Goal: Task Accomplishment & Management: Manage account settings

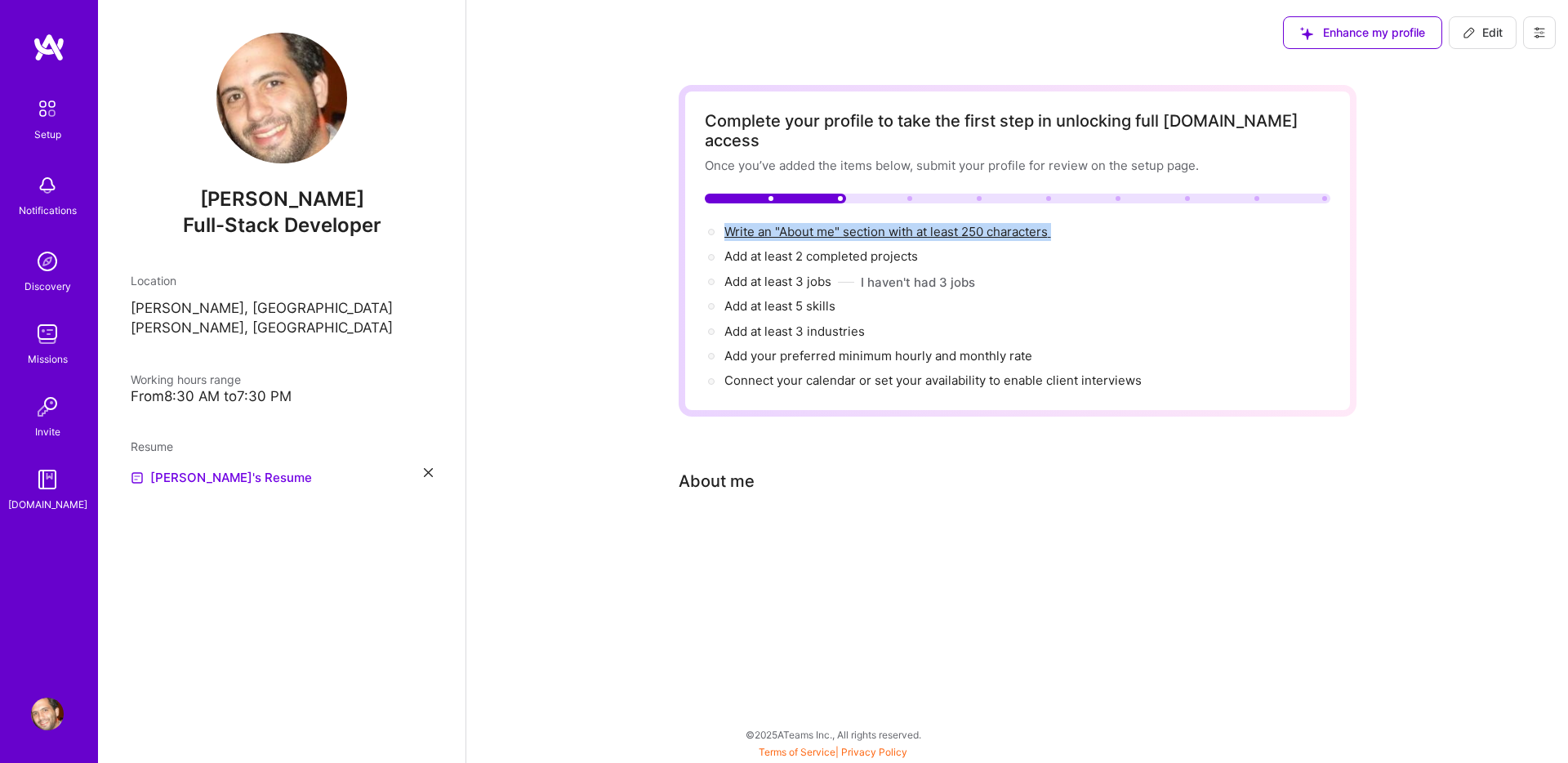
drag, startPoint x: 1057, startPoint y: 215, endPoint x: 727, endPoint y: 202, distance: 330.3
click at [727, 202] on div "Complete your profile to take the first step in unlocking full A.Team access On…" at bounding box center [1017, 251] width 626 height 280
copy span "Write an "About me" section with at least 250 characters"
click at [807, 223] on span "Write an "About me" section with at least 250 characters →" at bounding box center [895, 231] width 341 height 16
select select "US"
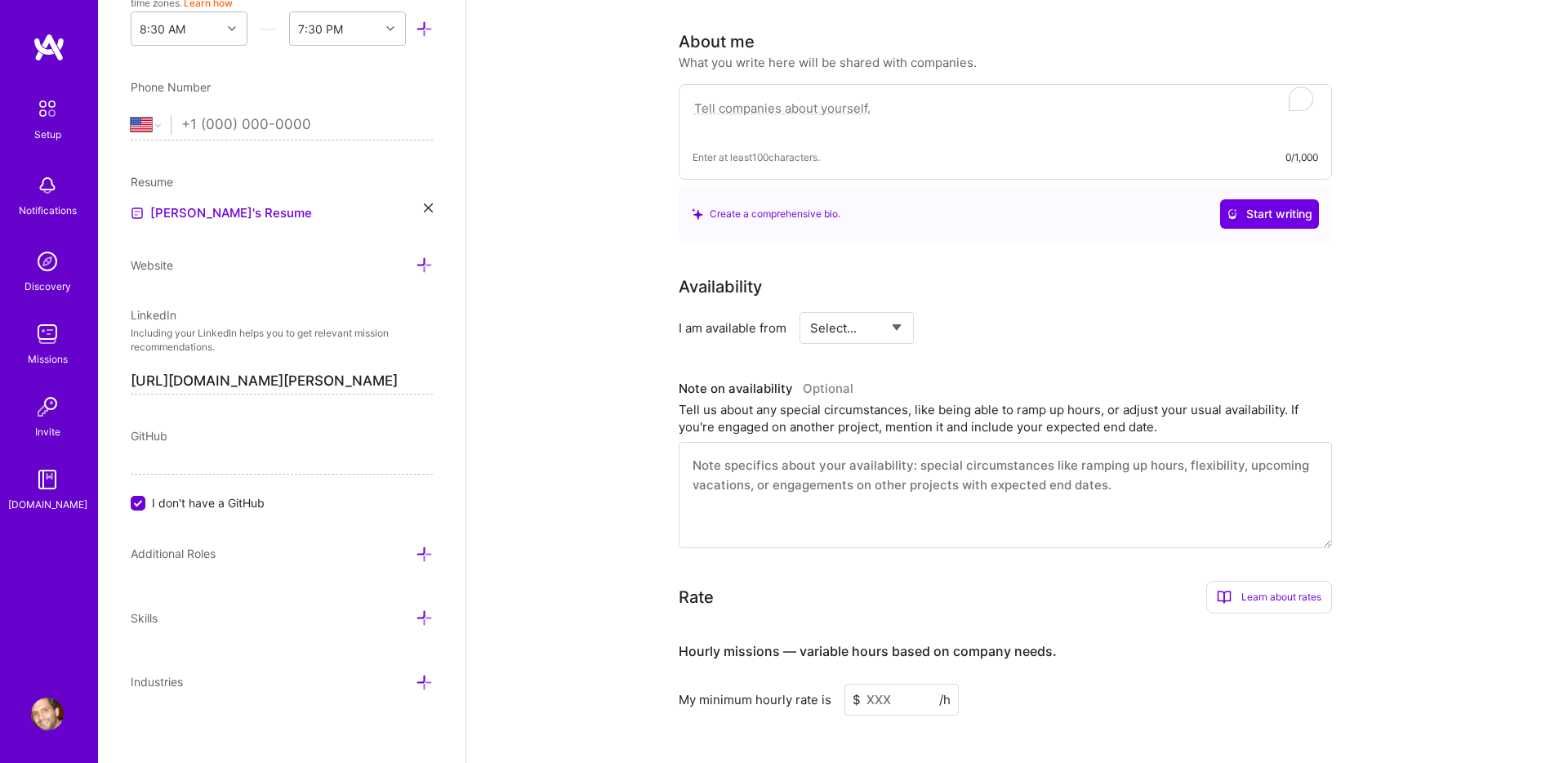
scroll to position [449, 0]
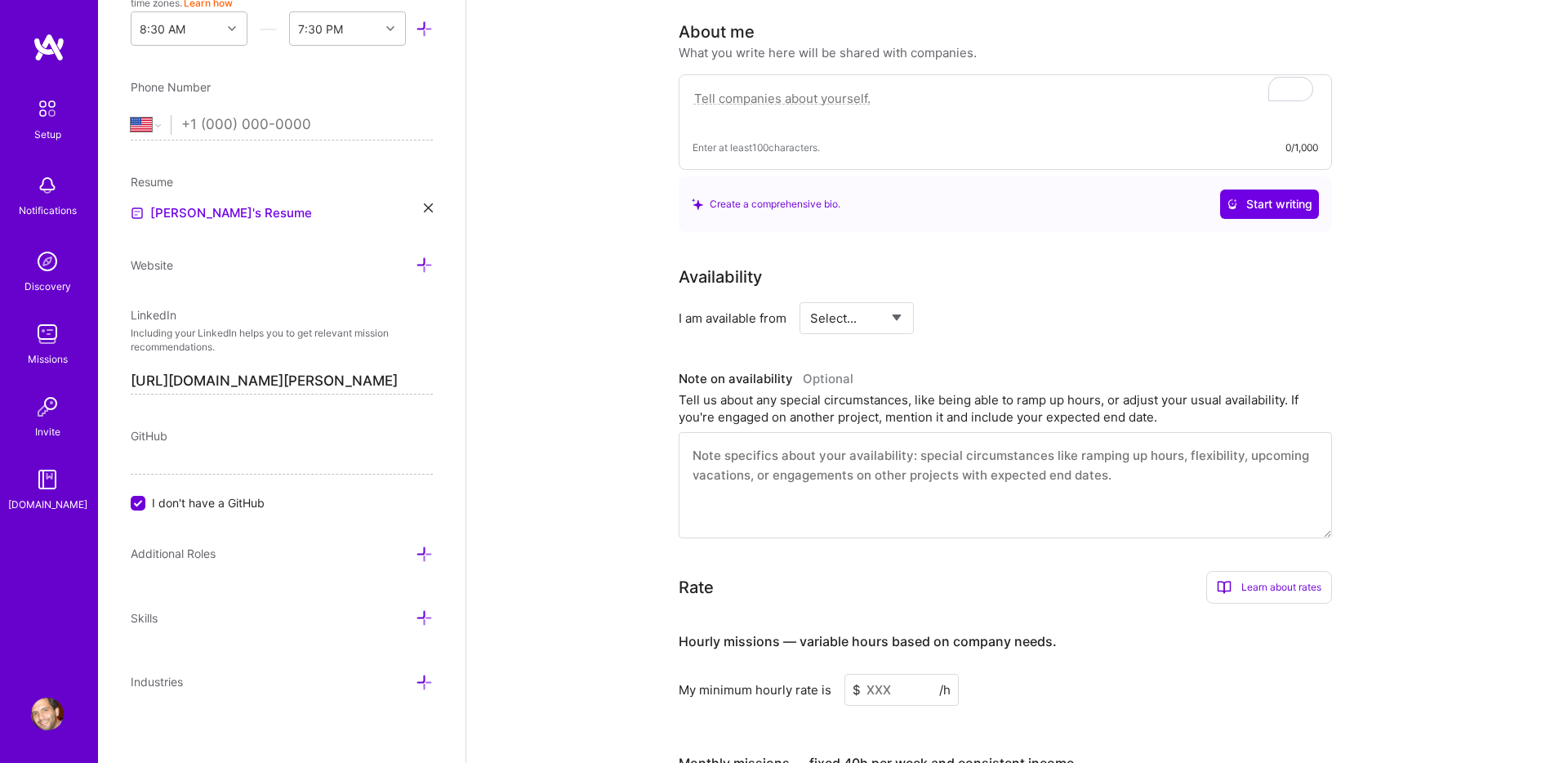
click at [830, 297] on select "Select... Right Now Future Date Not Available" at bounding box center [856, 318] width 94 height 42
click at [829, 297] on select "Select... Right Now Future Date Not Available" at bounding box center [856, 318] width 94 height 42
select select "Right Now"
click at [810, 297] on select "Select... Right Now Future Date Not Available" at bounding box center [856, 318] width 94 height 42
click at [734, 458] on textarea "To enrich screen reader interactions, please activate Accessibility in Grammarl…" at bounding box center [1005, 485] width 654 height 107
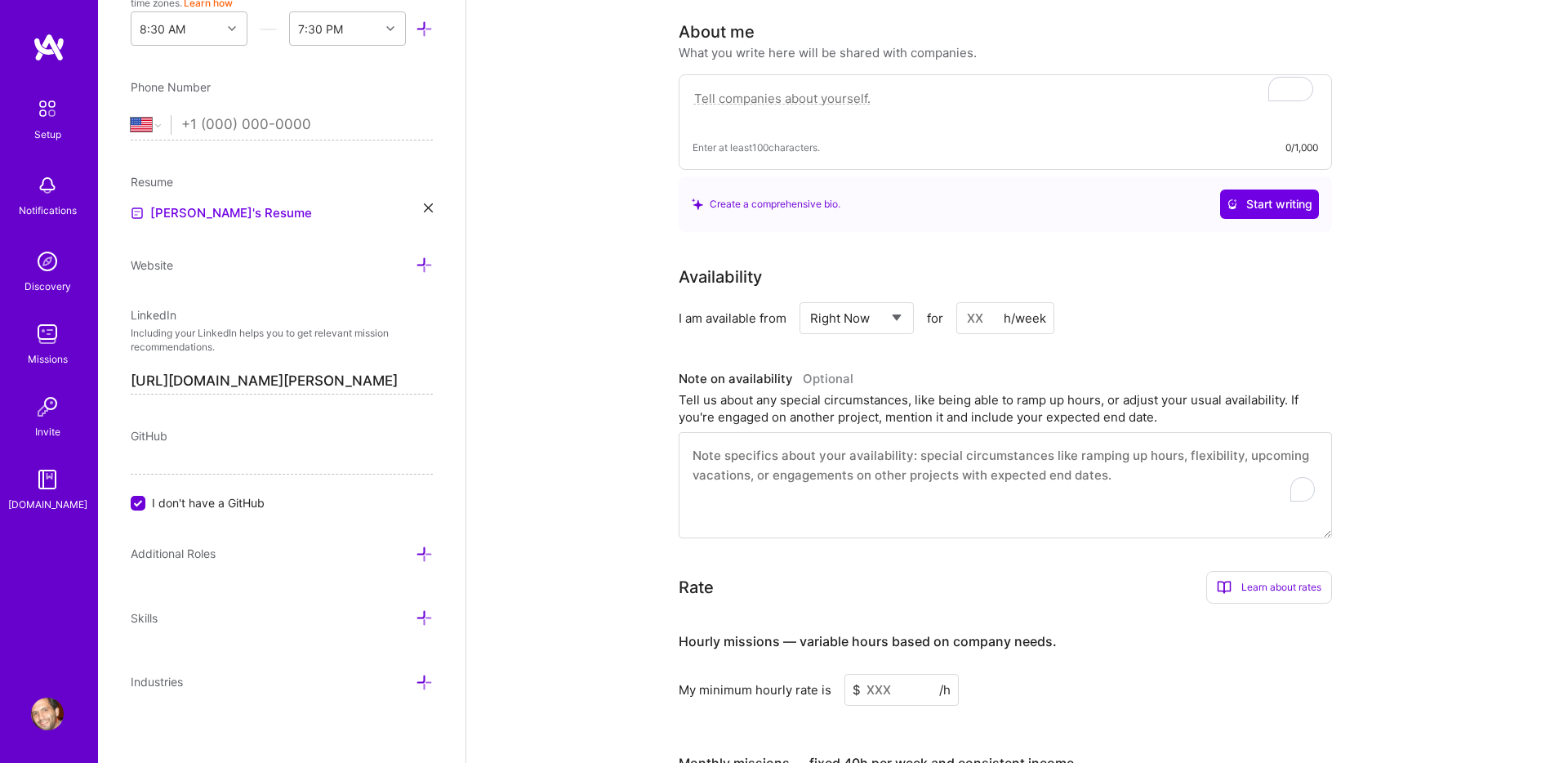
paste textarea "I am a Senior Software Developer with over 10 years of experience building scal…"
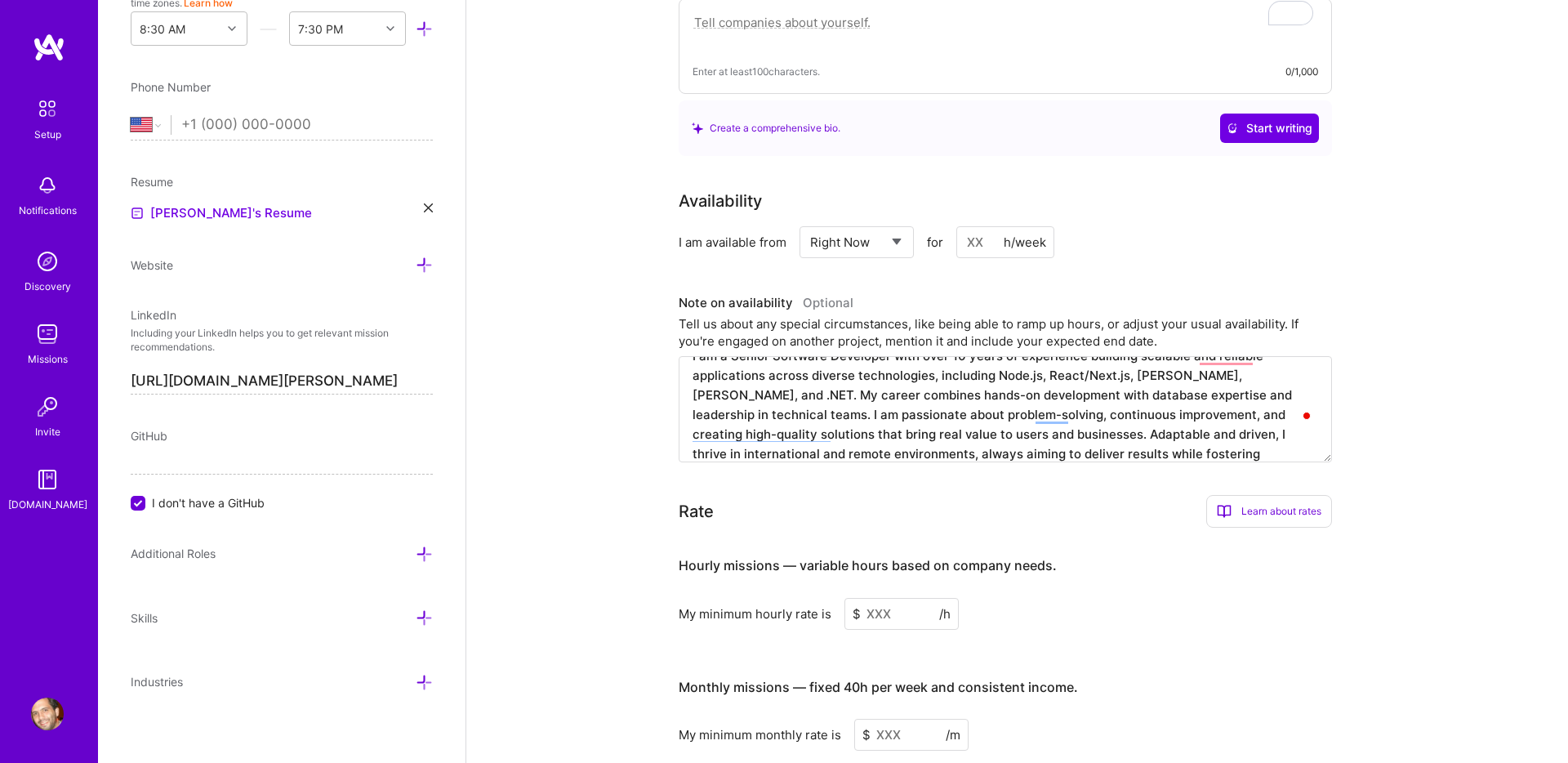
scroll to position [526, 0]
type textarea "I am a Senior Software Developer with over 10 years of experience building scal…"
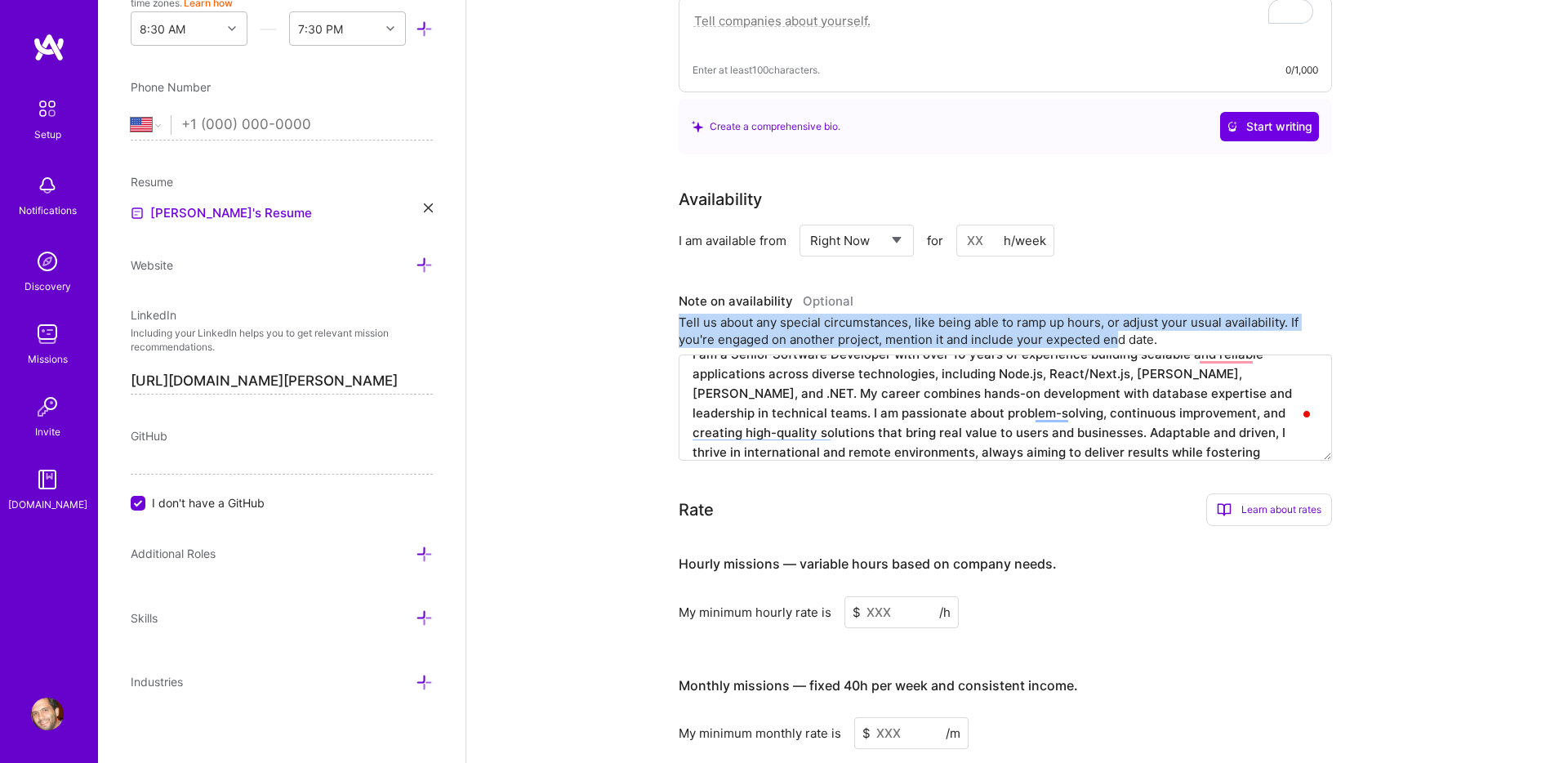
drag, startPoint x: 681, startPoint y: 302, endPoint x: 1115, endPoint y: 315, distance: 434.2
click at [1115, 315] on div "Tell us about any special circumstances, like being able to ramp up hours, or a…" at bounding box center [1005, 330] width 654 height 35
click at [1158, 318] on div "Tell us about any special circumstances, like being able to ramp up hours, or a…" at bounding box center [1005, 330] width 654 height 35
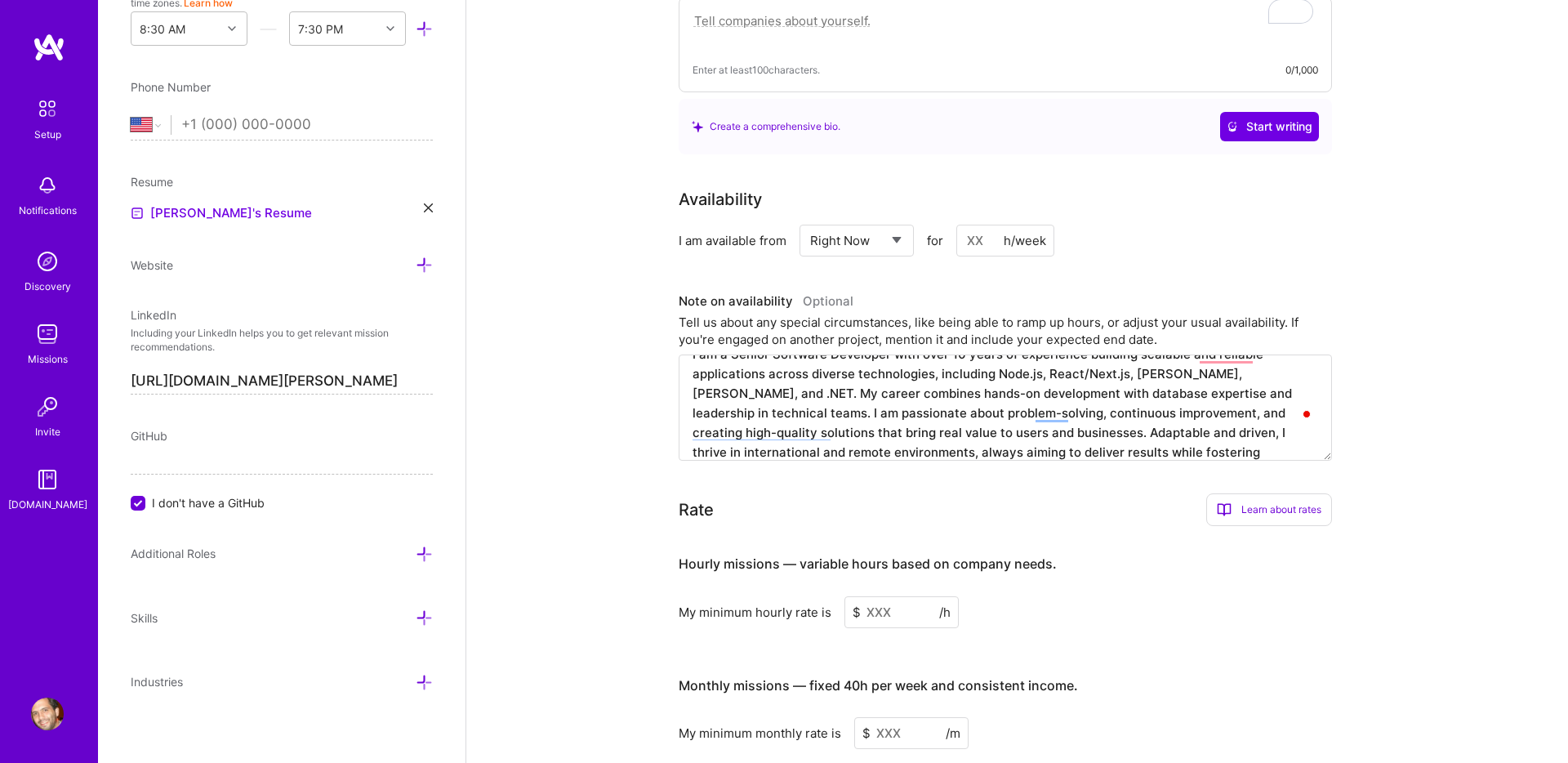
click at [1003, 232] on div "h/week" at bounding box center [1024, 240] width 42 height 17
type input "40"
click at [1200, 242] on div "Availability I am available from Select... Right Now Future Date Not Available …" at bounding box center [1017, 324] width 678 height 274
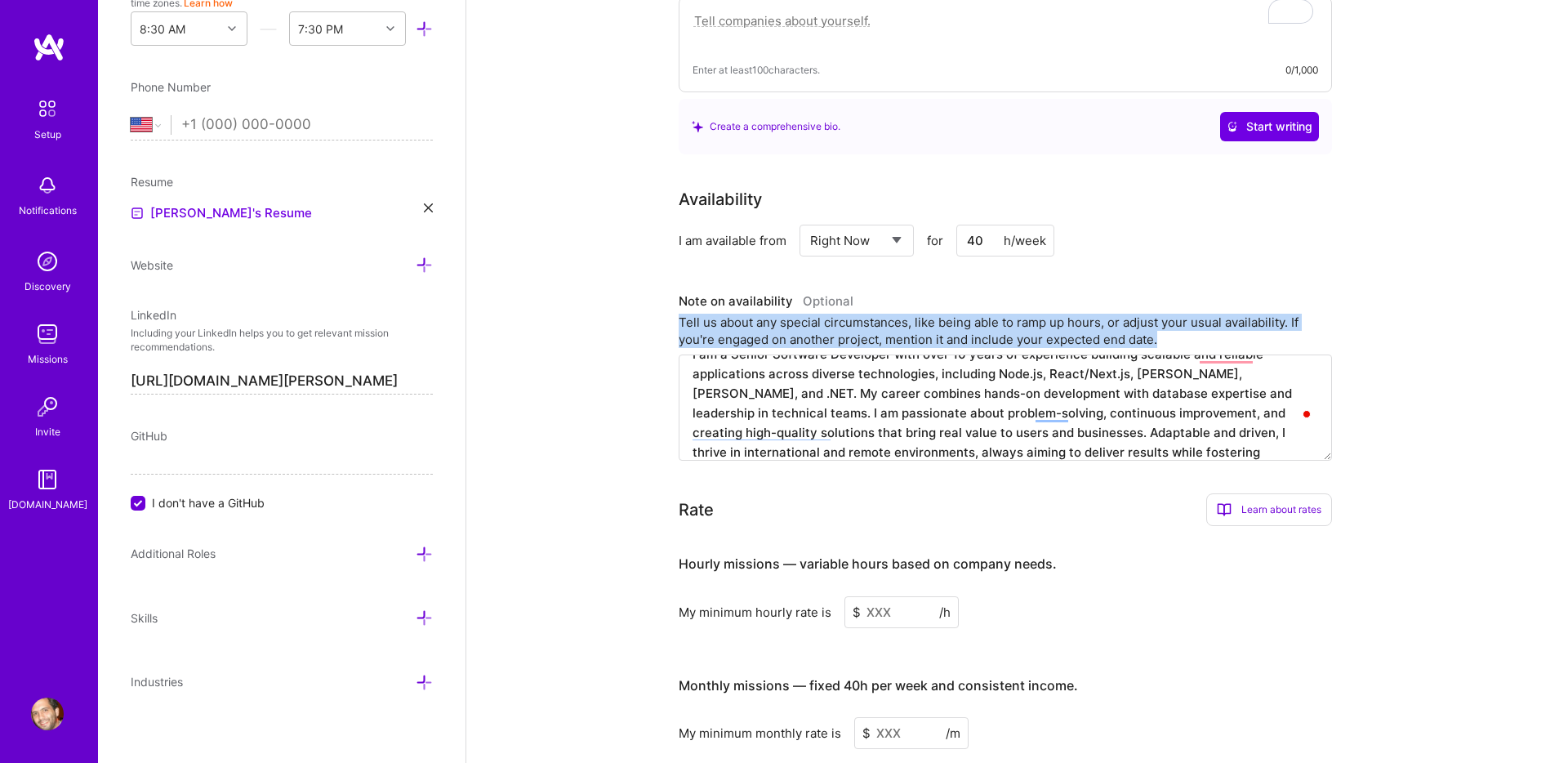
drag, startPoint x: 1165, startPoint y: 322, endPoint x: 677, endPoint y: 295, distance: 488.7
click at [677, 295] on div "Complete your profile to take the first step in unlocking full A.Team access On…" at bounding box center [1017, 295] width 1101 height 1515
copy div "Tell us about any special circumstances, like being able to ramp up hours, or a…"
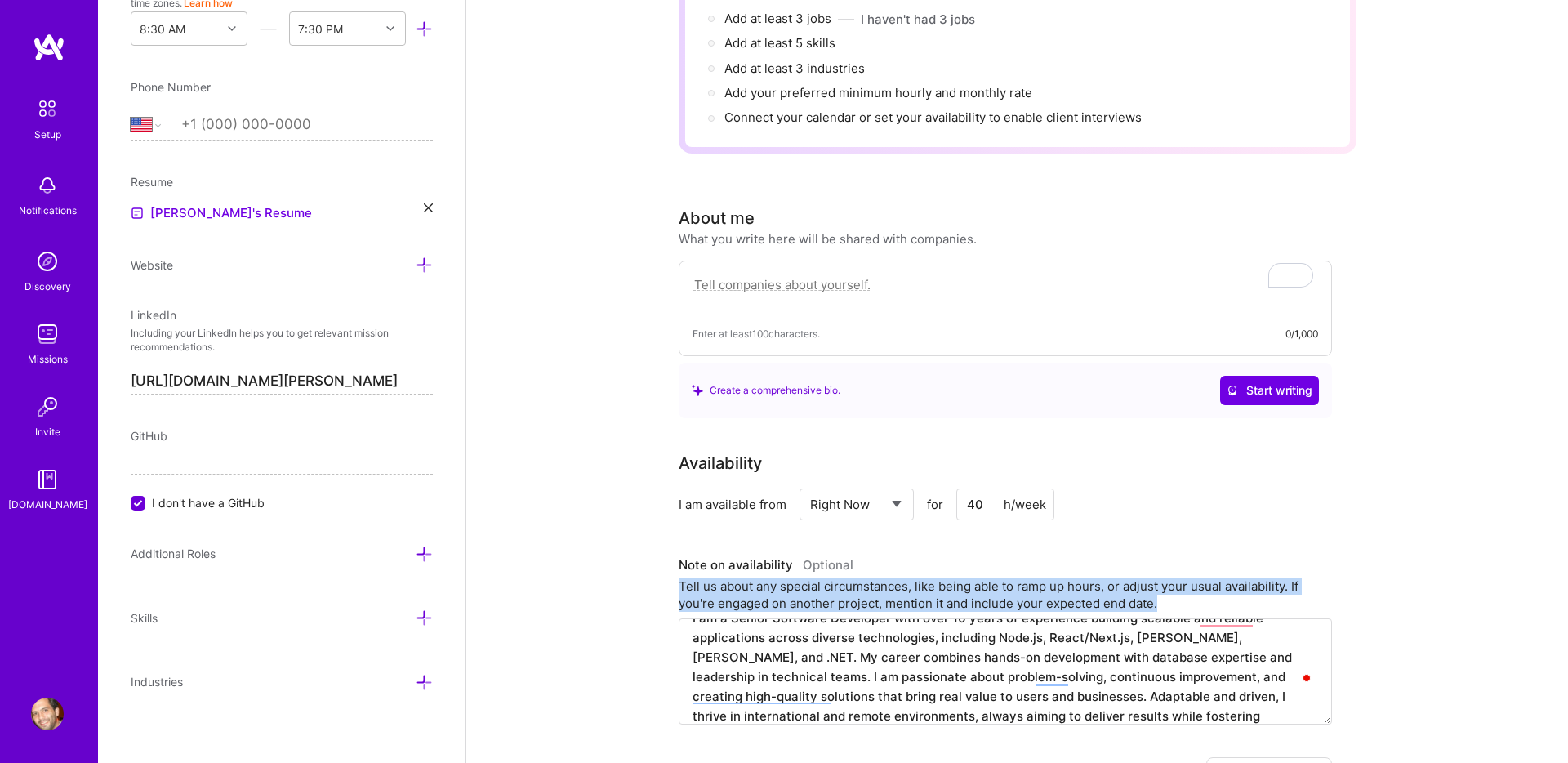
scroll to position [316, 0]
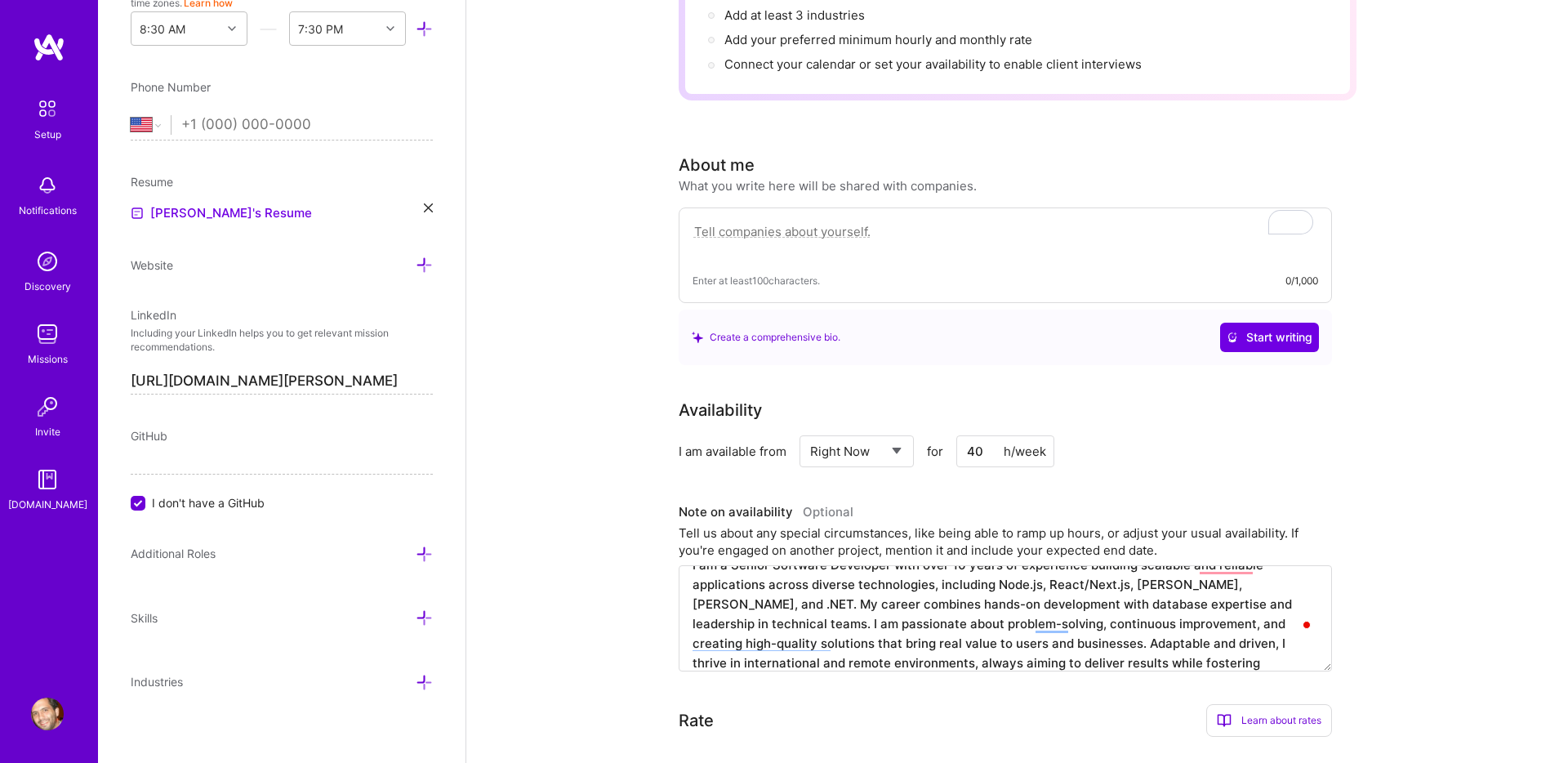
click at [749, 614] on textarea "I am a Senior Software Developer with over 10 years of experience building scal…" at bounding box center [1005, 618] width 654 height 107
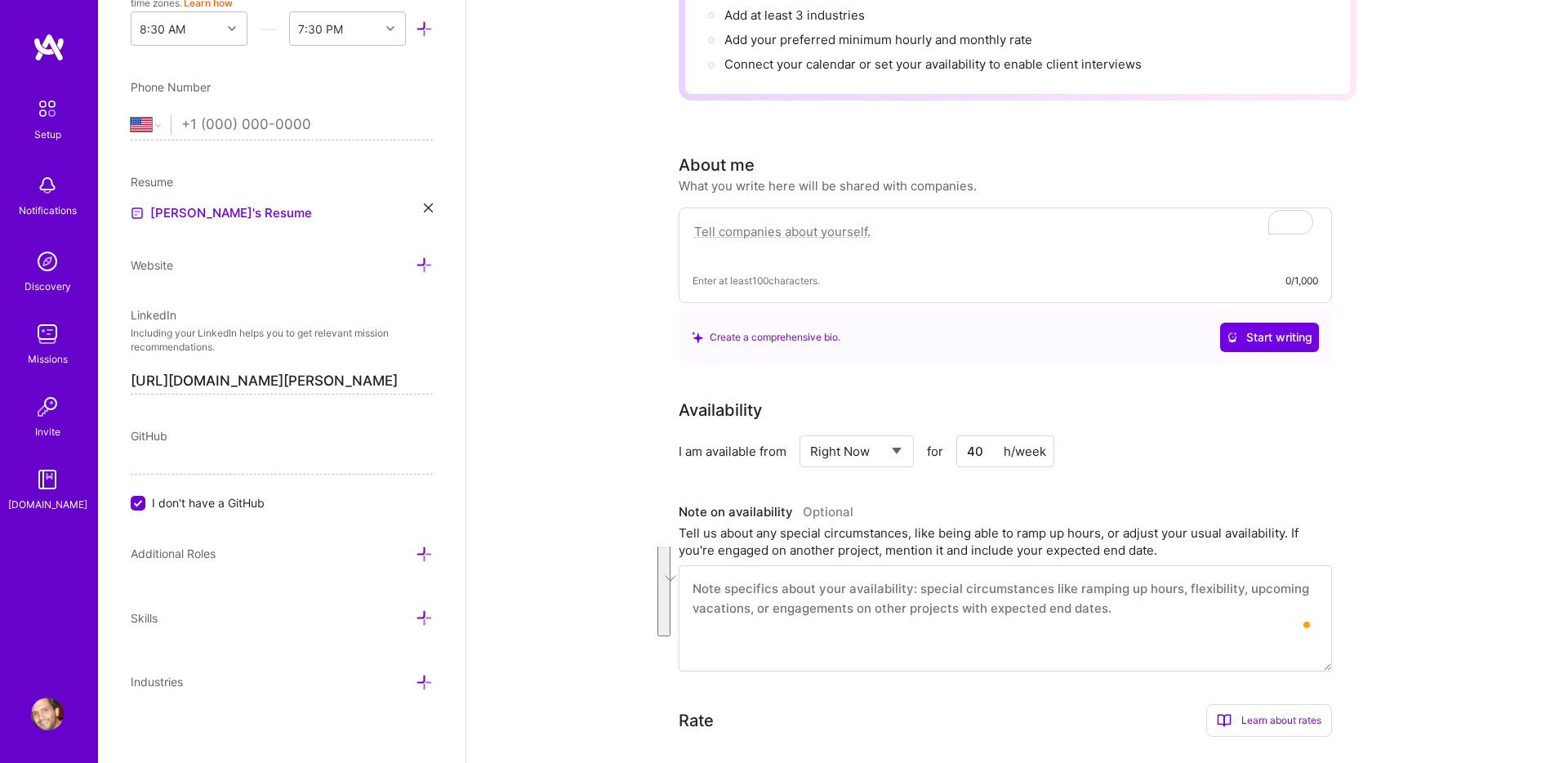
scroll to position [0, 0]
click at [750, 208] on div "Enter at least 100 characters. 0/1,000" at bounding box center [1005, 255] width 654 height 95
click at [739, 222] on textarea "To enrich screen reader interactions, please activate Accessibility in Grammarl…" at bounding box center [1005, 240] width 626 height 37
paste textarea "I am a Senior Software Developer with over 10 years of experience building scal…"
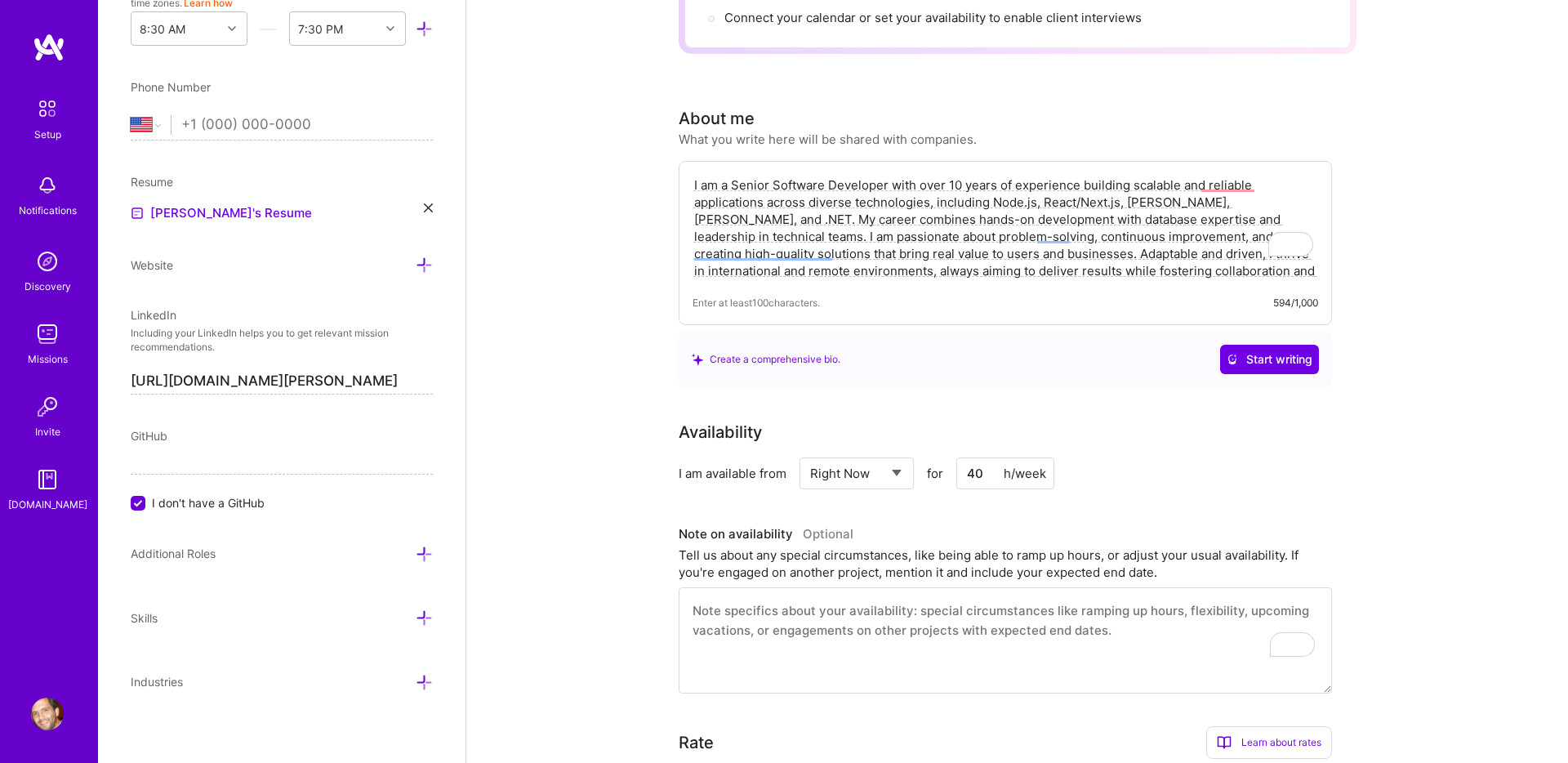
scroll to position [369, 0]
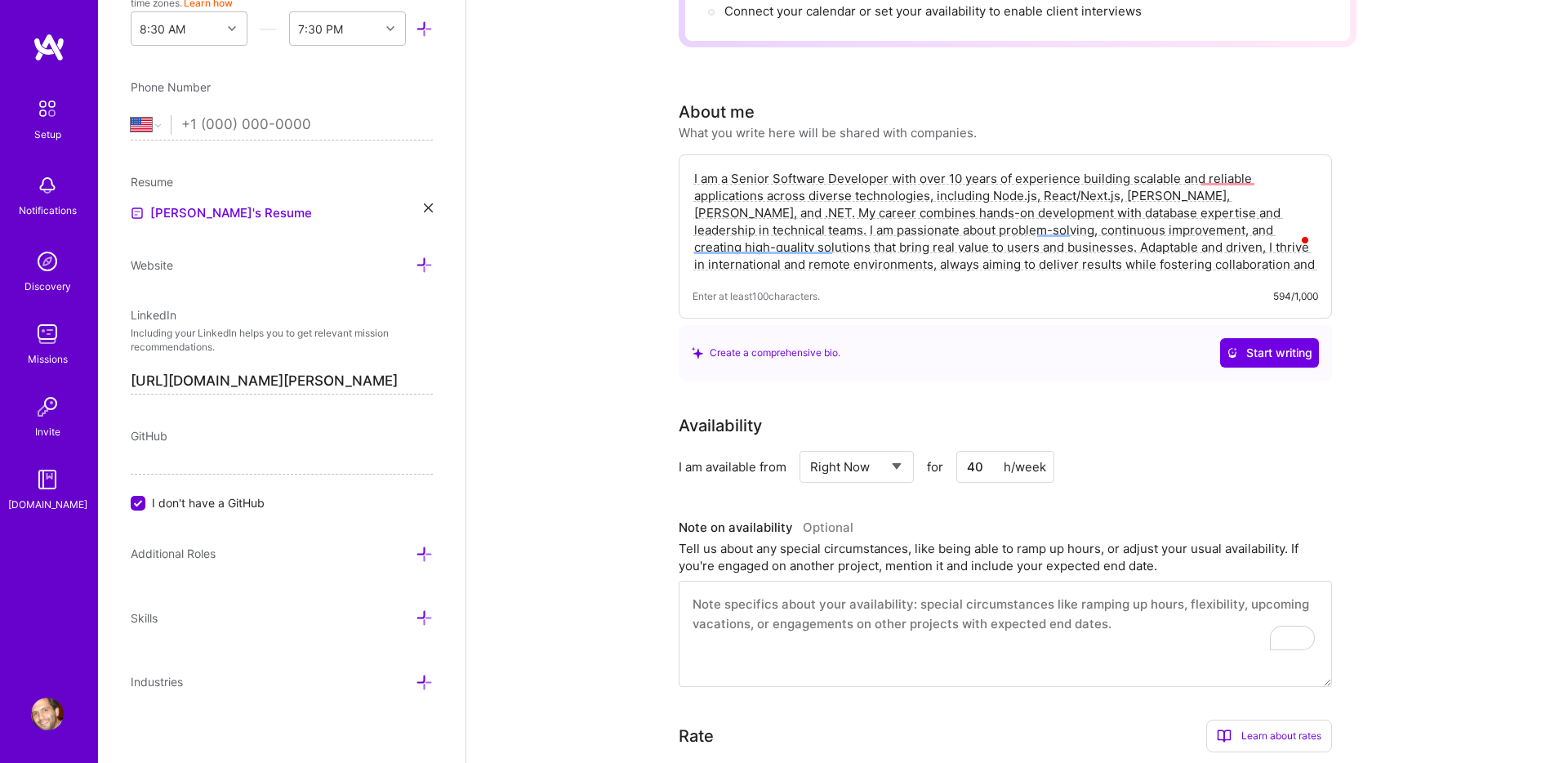
click at [598, 285] on div "Complete your profile to take the first step in unlocking full A.Team access On…" at bounding box center [1017, 488] width 1101 height 1584
click at [1182, 175] on textarea "I am a Senior Software Developer with over 10 years of experience building scal…" at bounding box center [1005, 222] width 626 height 107
type textarea "I am a Senior Software Developer with over 10 years of experience building scal…"
click at [1091, 217] on textarea "I am a Senior Software Developer with over 10 years of experience building scal…" at bounding box center [1005, 222] width 626 height 107
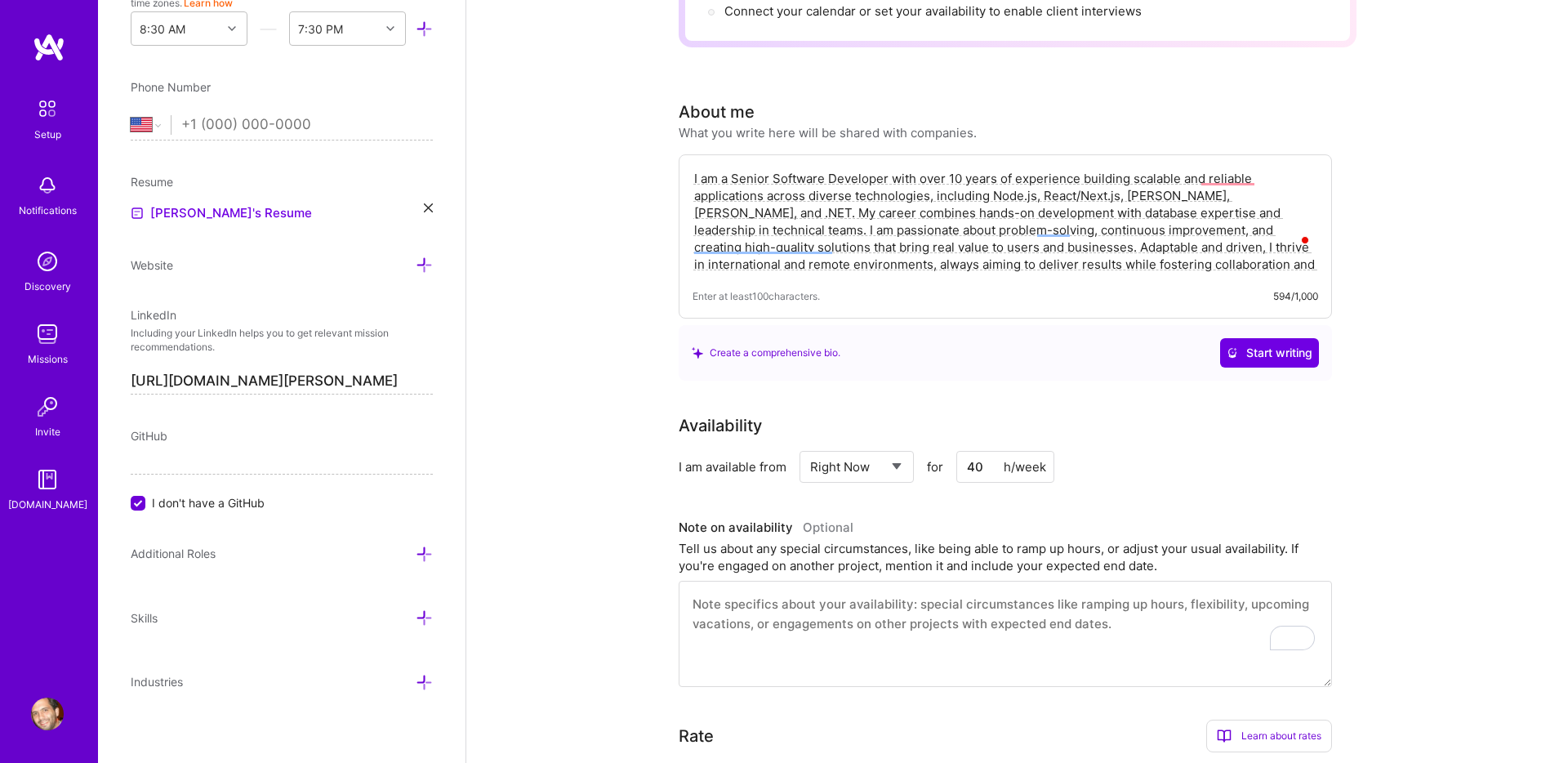
scroll to position [382, 0]
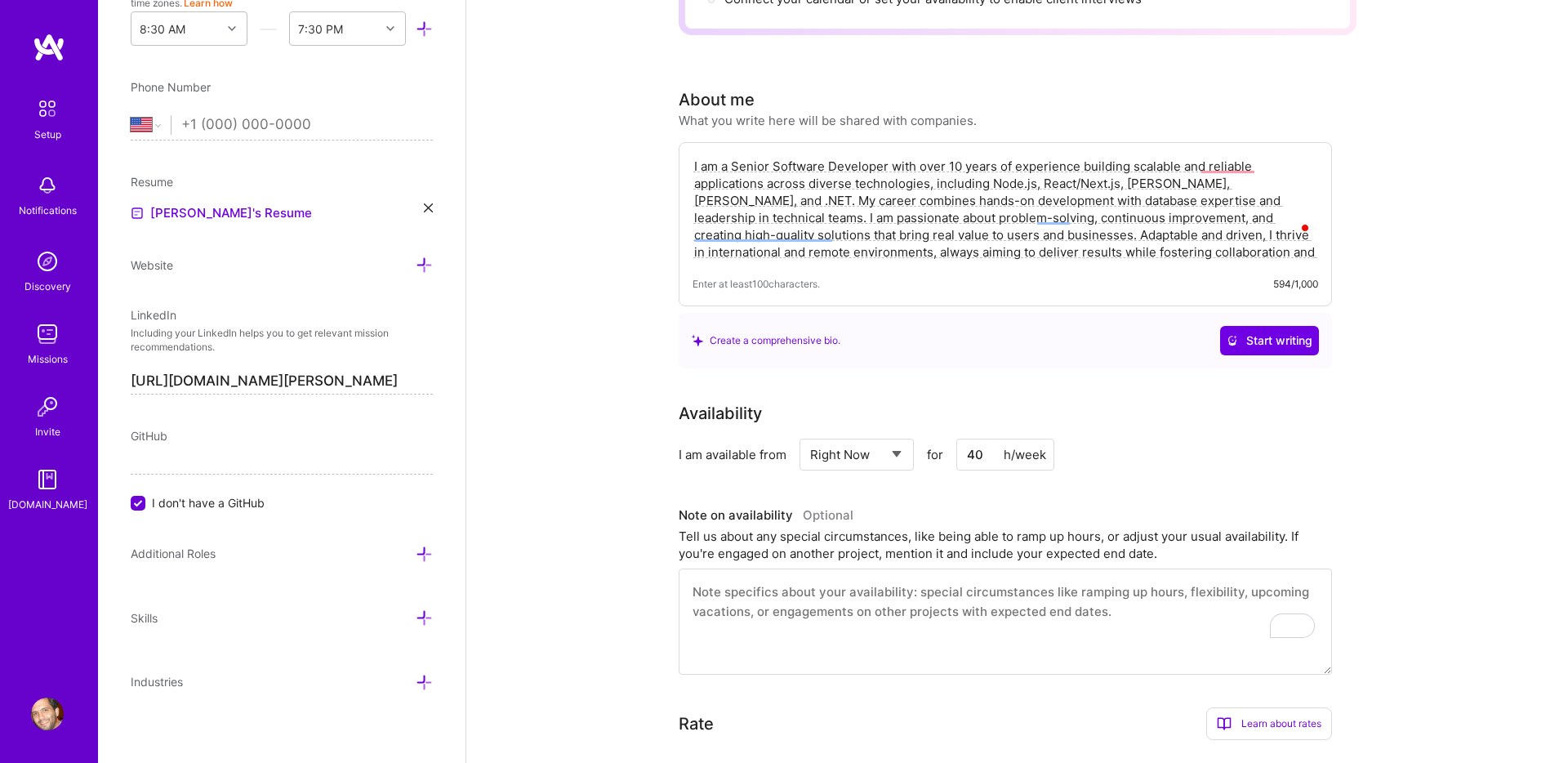
click at [867, 284] on div "I am a Senior Software Developer with over 10 years of experience building scal…" at bounding box center [1005, 224] width 654 height 165
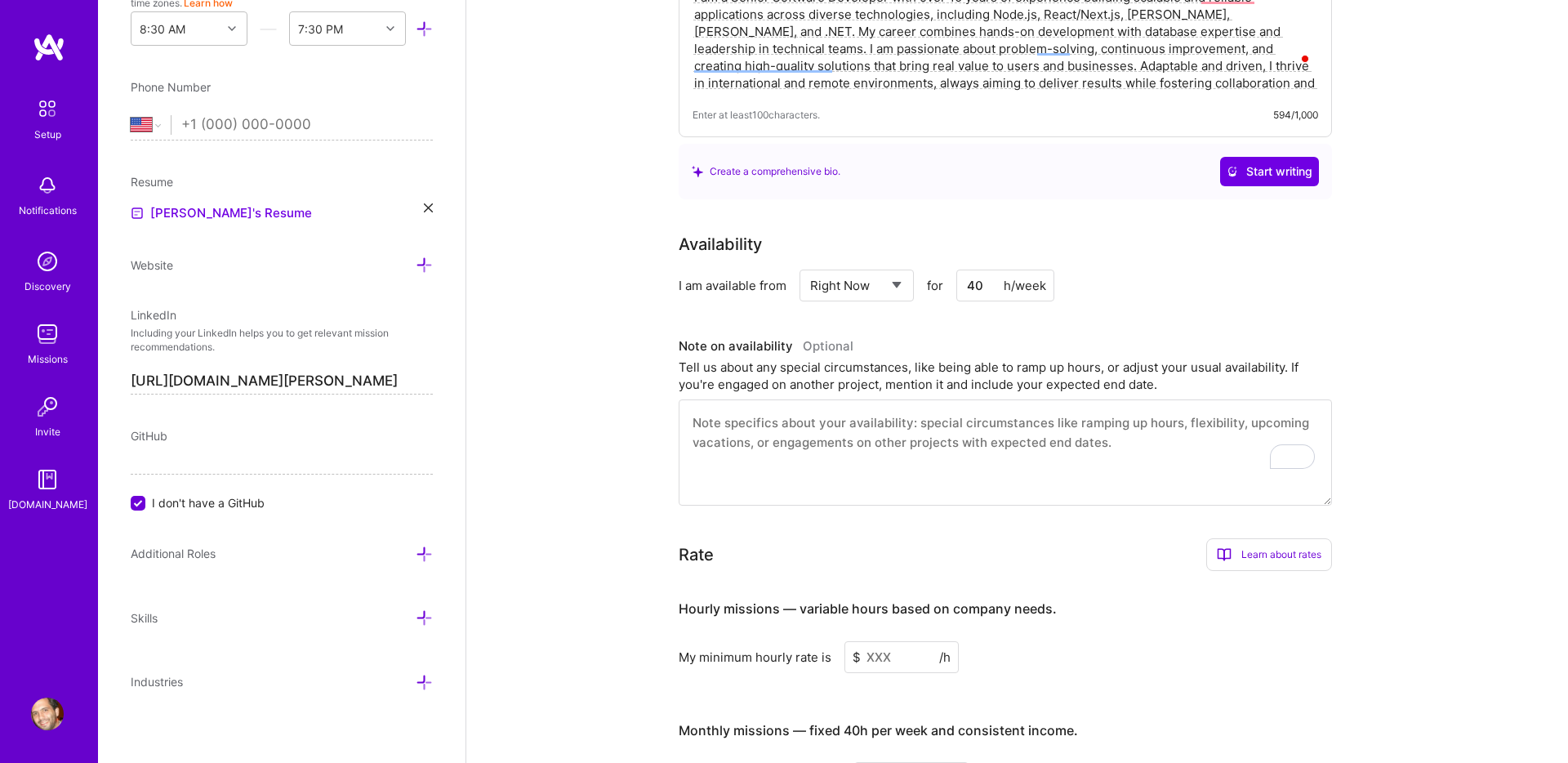
scroll to position [590, 0]
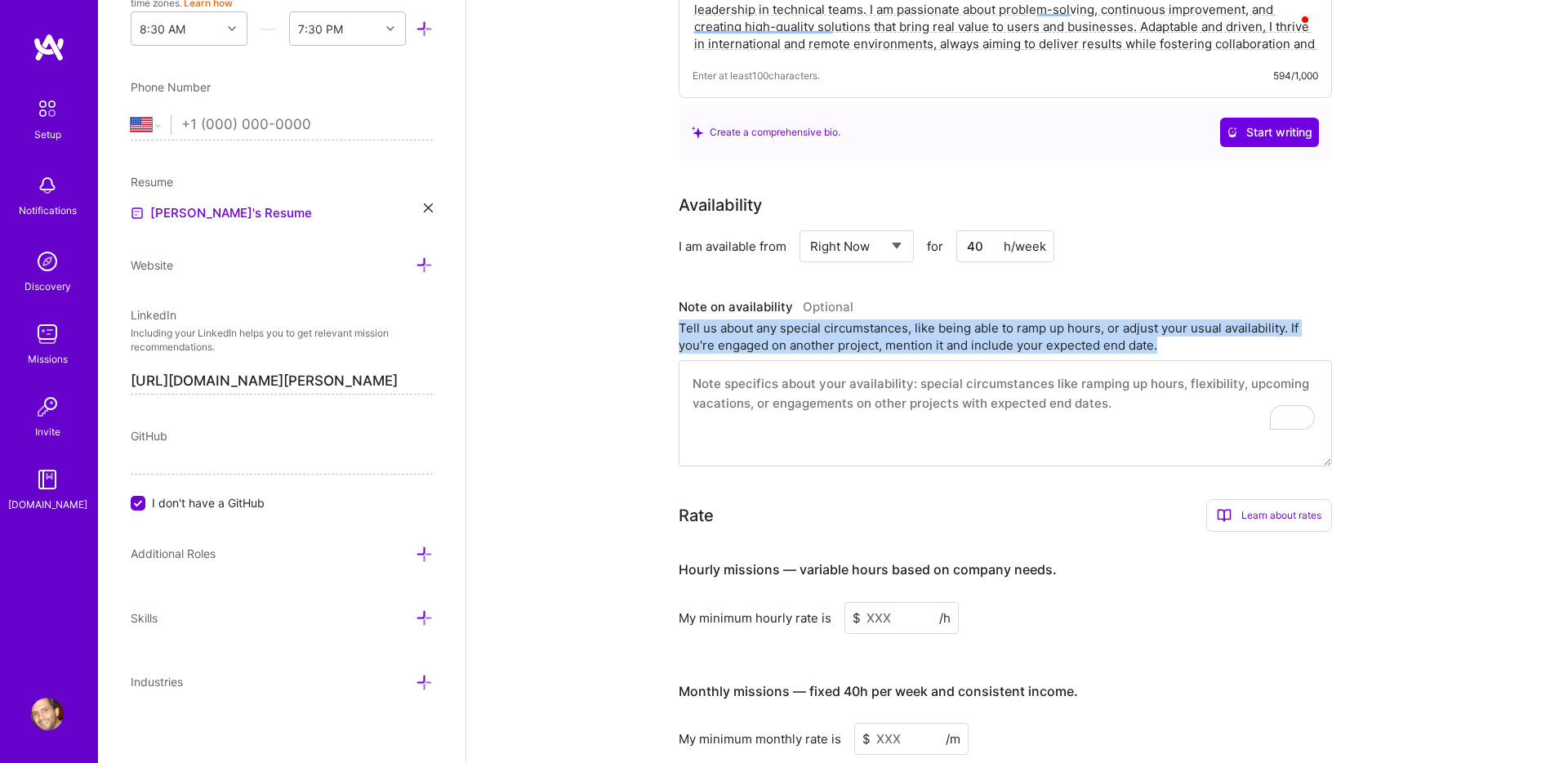
drag, startPoint x: 1165, startPoint y: 326, endPoint x: 677, endPoint y: 308, distance: 488.3
click at [677, 308] on div "Complete your profile to take the first step in unlocking full A.Team access On…" at bounding box center [1017, 267] width 1101 height 1584
copy div "Tell us about any special circumstances, like being able to ramp up hours, or a…"
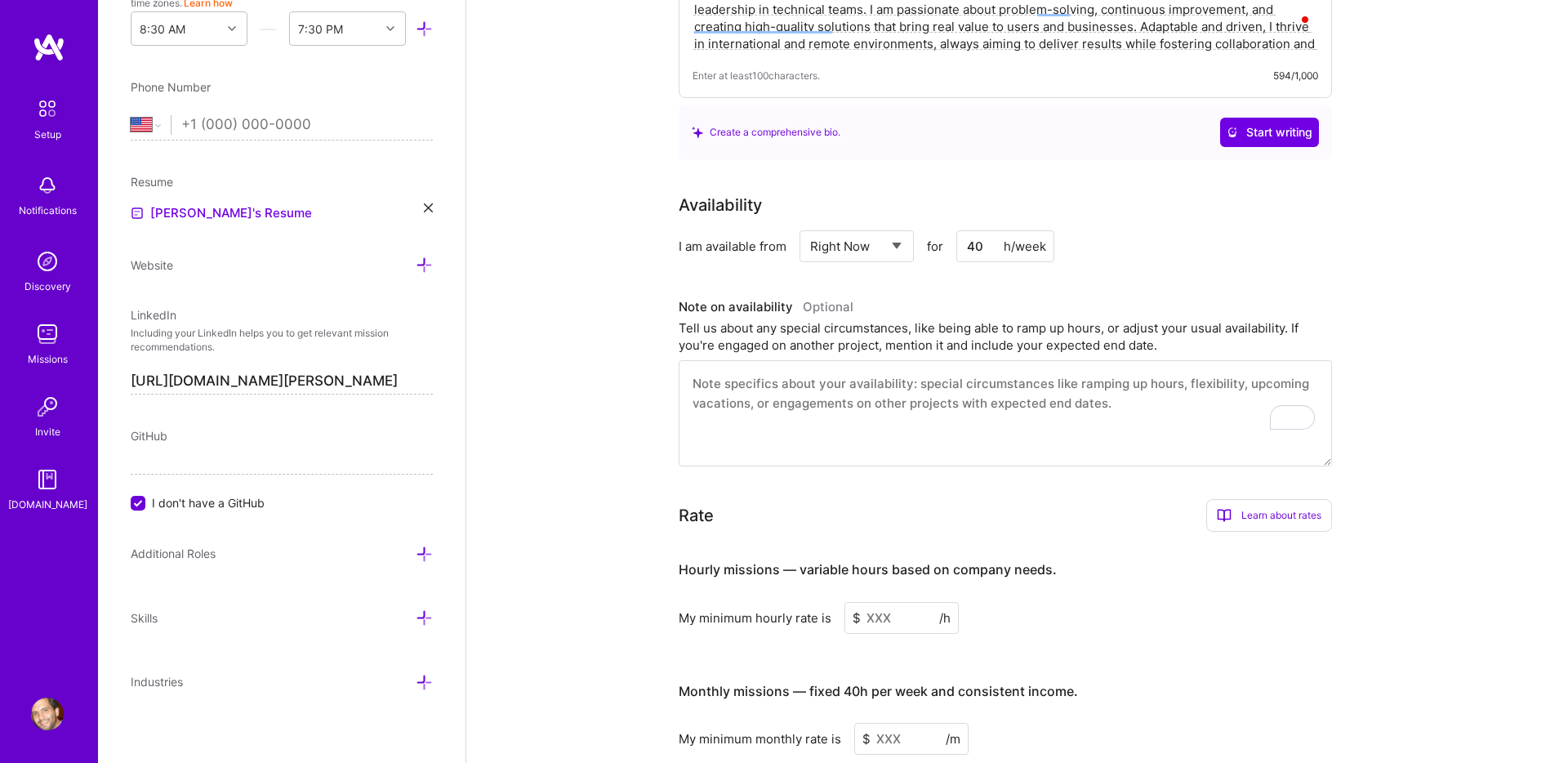
click at [783, 376] on textarea "To enrich screen reader interactions, please activate Accessibility in Grammarl…" at bounding box center [1005, 413] width 654 height 107
paste textarea "I maintain flexibility in my schedule and can ramp up hours or adjust my availa…"
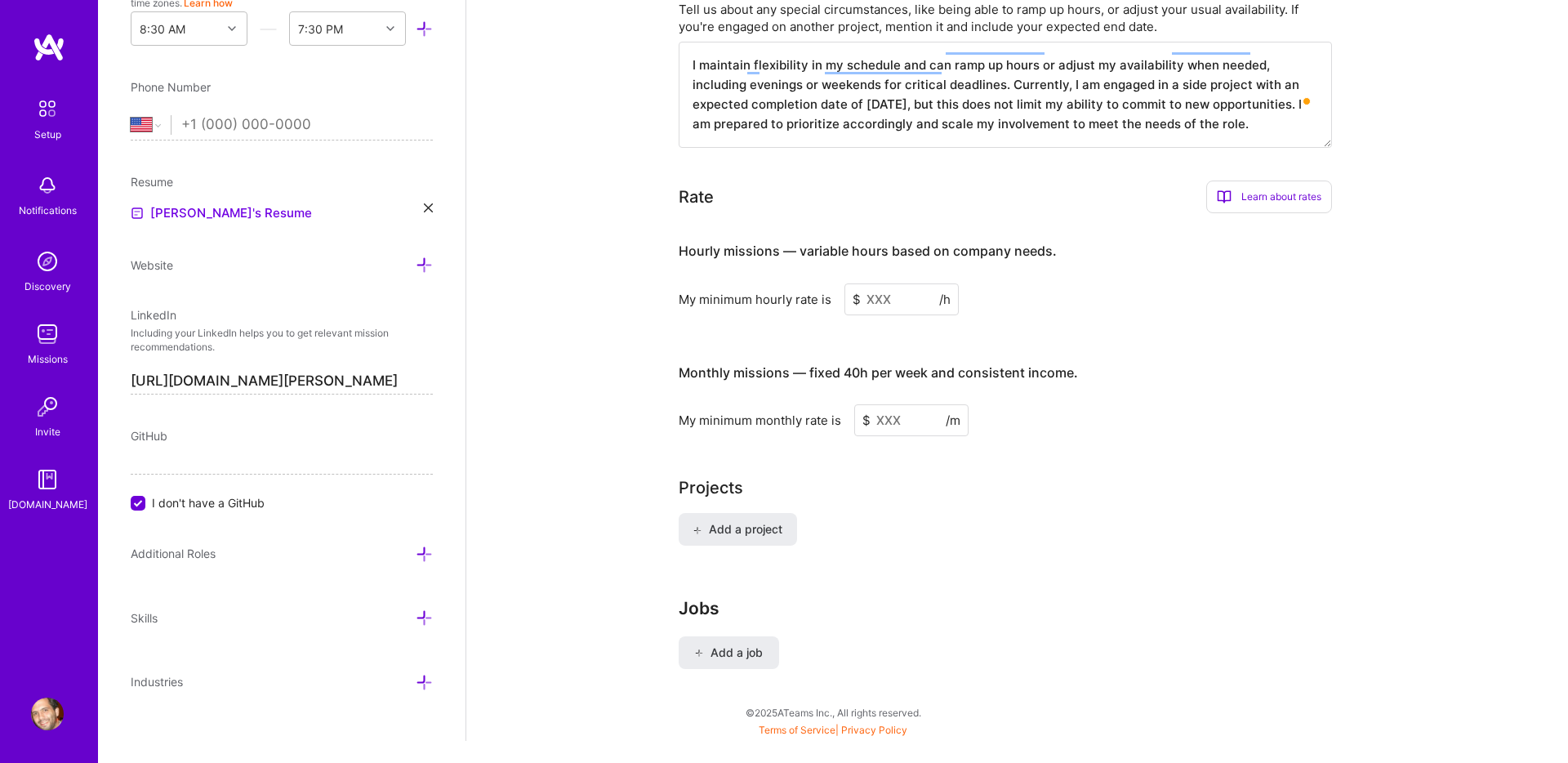
scroll to position [909, 0]
type textarea "I maintain flexibility in my schedule and can ramp up hours or adjust my availa…"
click at [881, 282] on input at bounding box center [901, 298] width 114 height 32
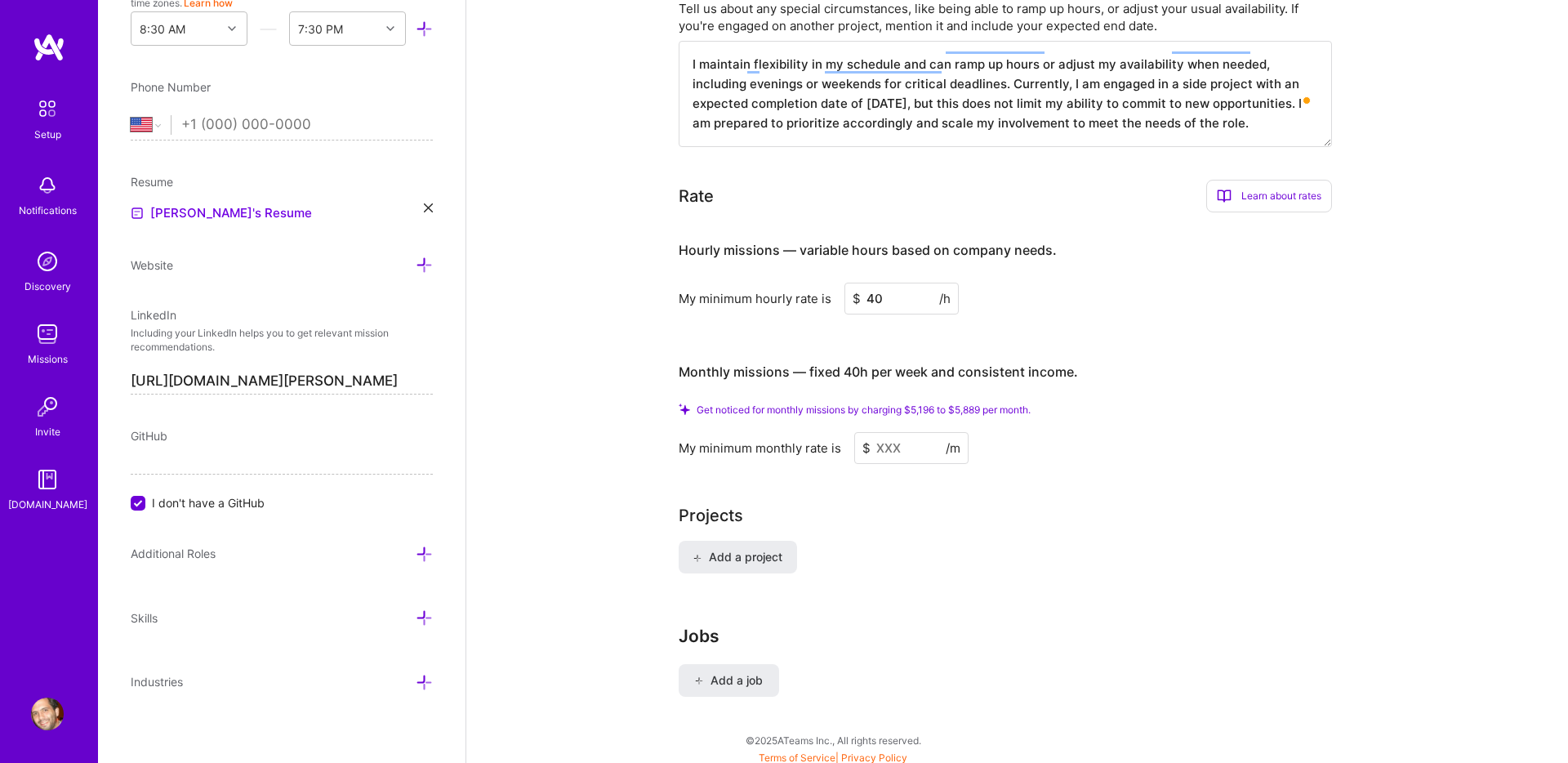
click at [879, 323] on div "Hourly missions — variable hours based on company needs. My minimum hourly rate…" at bounding box center [1005, 344] width 654 height 238
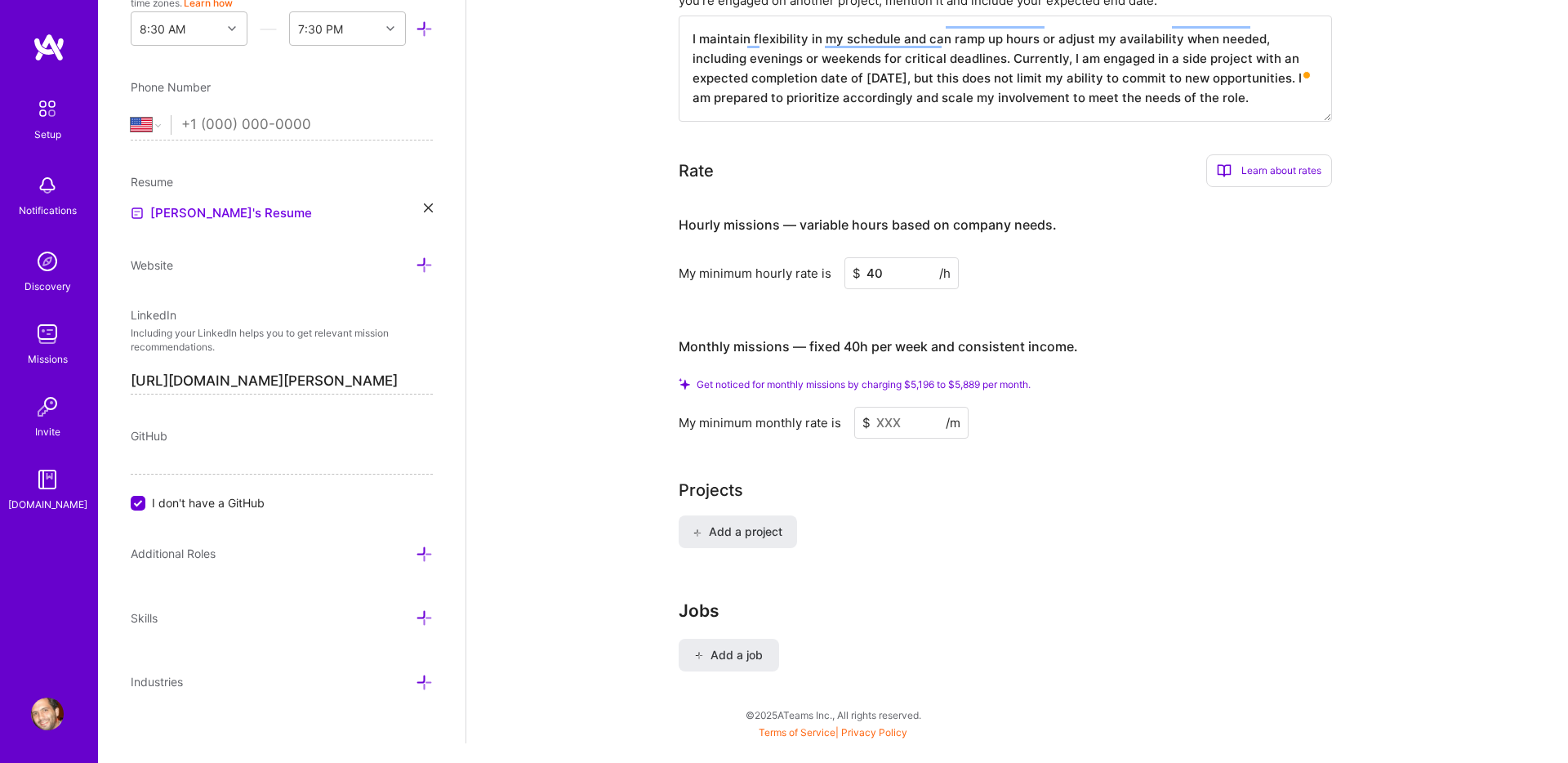
scroll to position [939, 0]
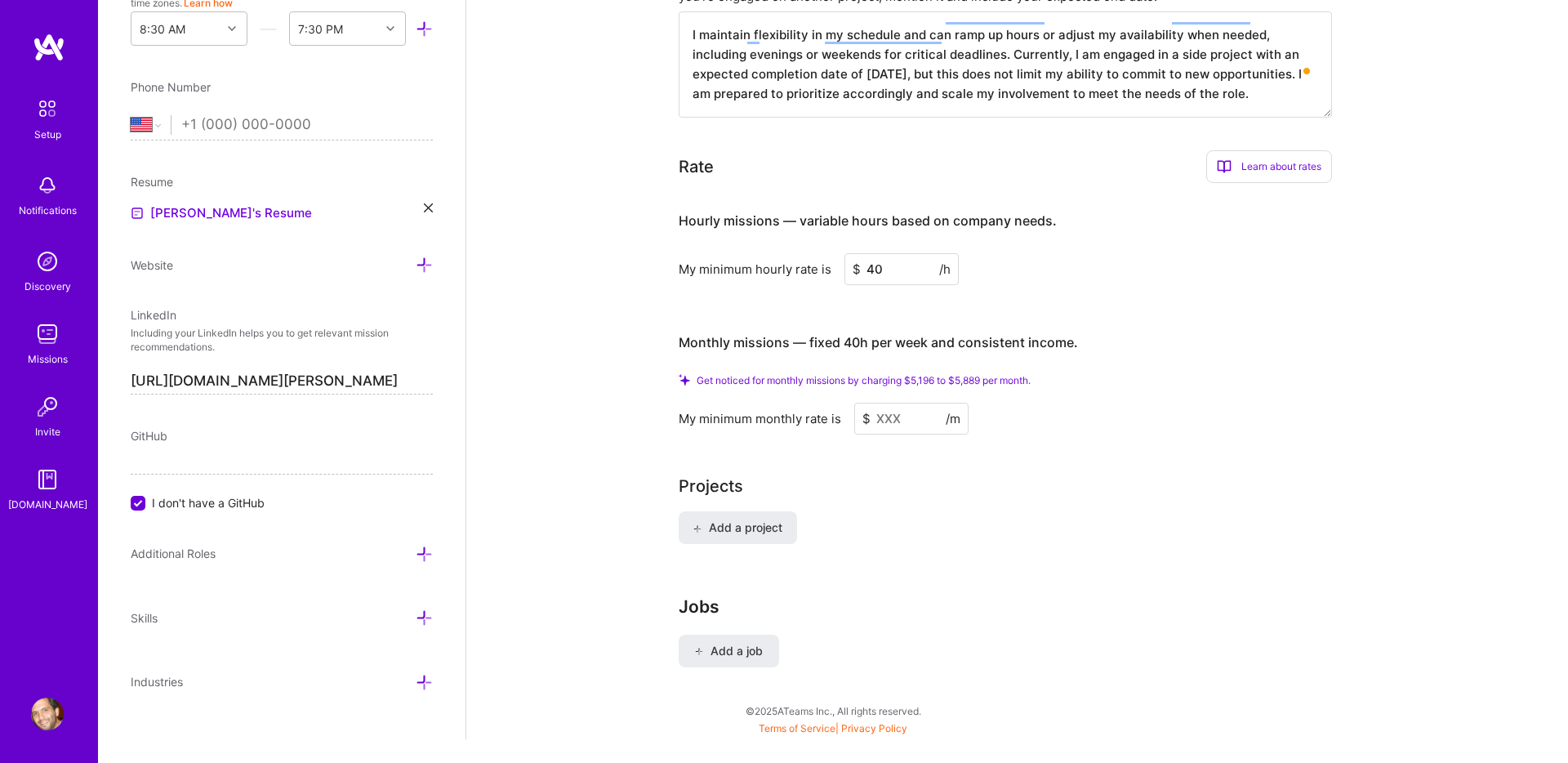
click at [893, 253] on input "40" at bounding box center [901, 269] width 114 height 32
type input "45"
click at [1028, 274] on div "Hourly missions — variable hours based on company needs. My minimum hourly rate…" at bounding box center [1005, 315] width 654 height 238
drag, startPoint x: 809, startPoint y: 324, endPoint x: 897, endPoint y: 331, distance: 88.3
click at [897, 331] on div "Monthly missions — fixed 40h per week and consistent income." at bounding box center [878, 343] width 399 height 50
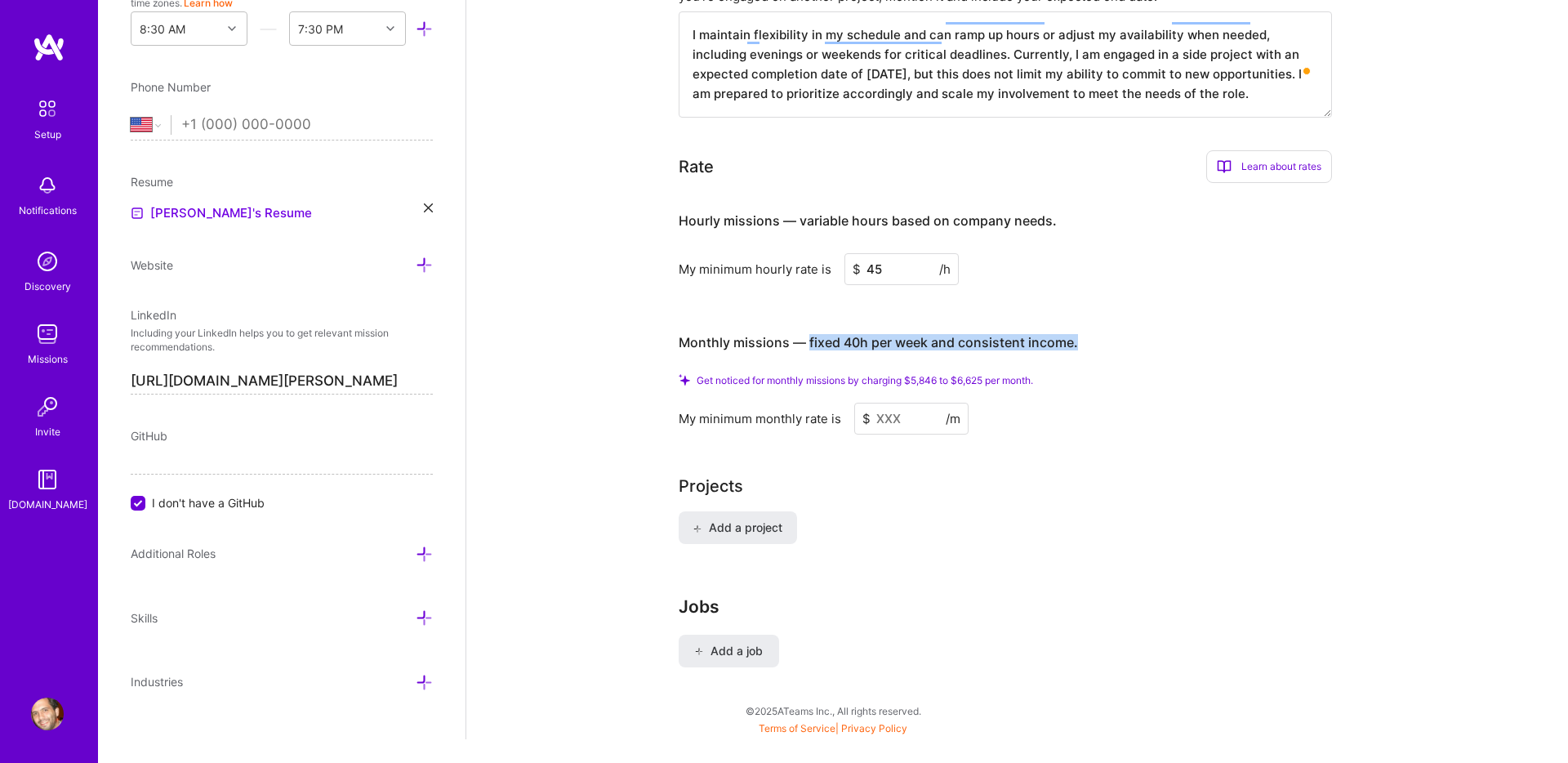
click at [897, 331] on div "Monthly missions — fixed 40h per week and consistent income." at bounding box center [878, 343] width 399 height 50
click at [879, 404] on input at bounding box center [912, 419] width 114 height 32
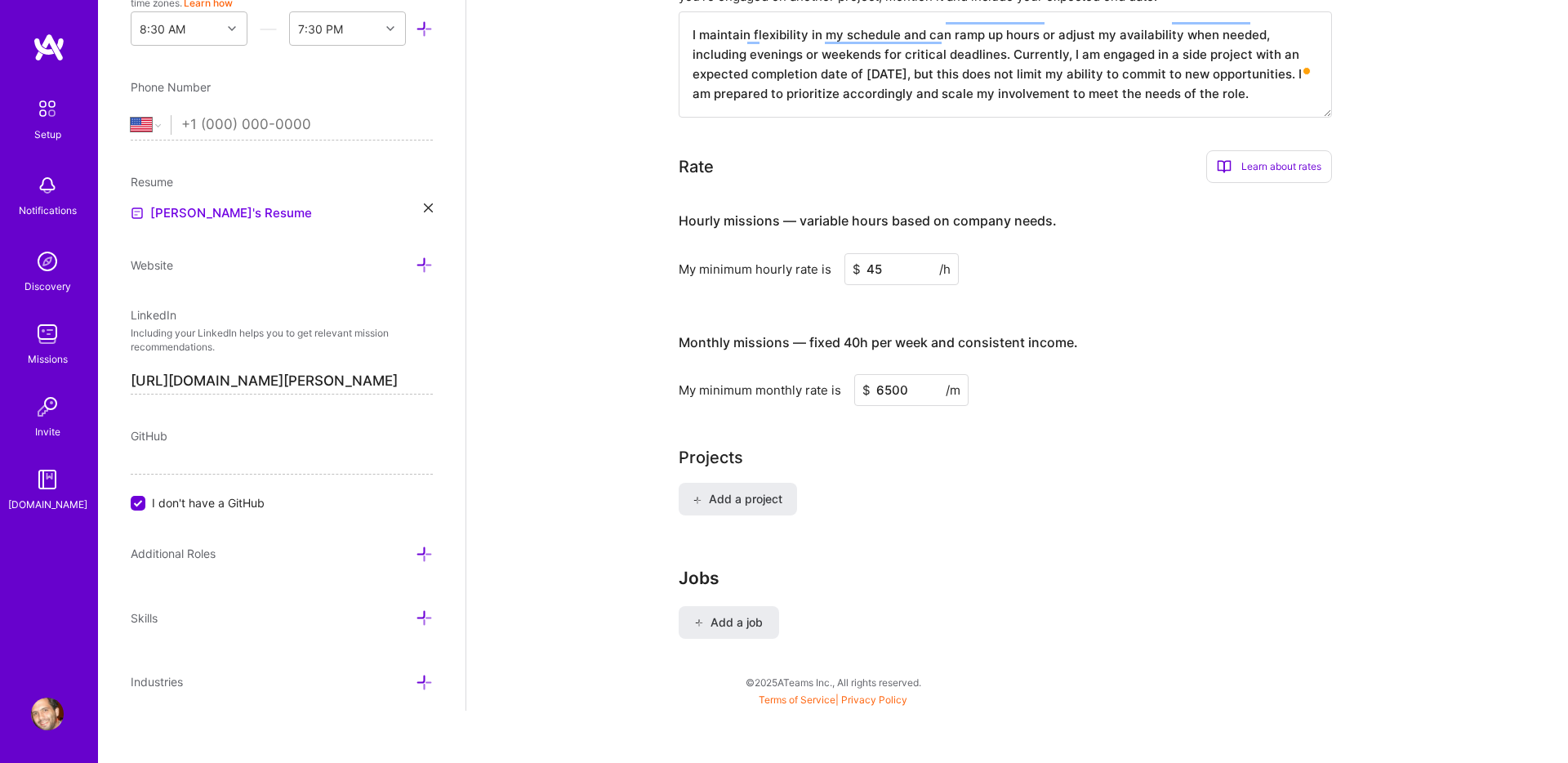
scroll to position [914, 0]
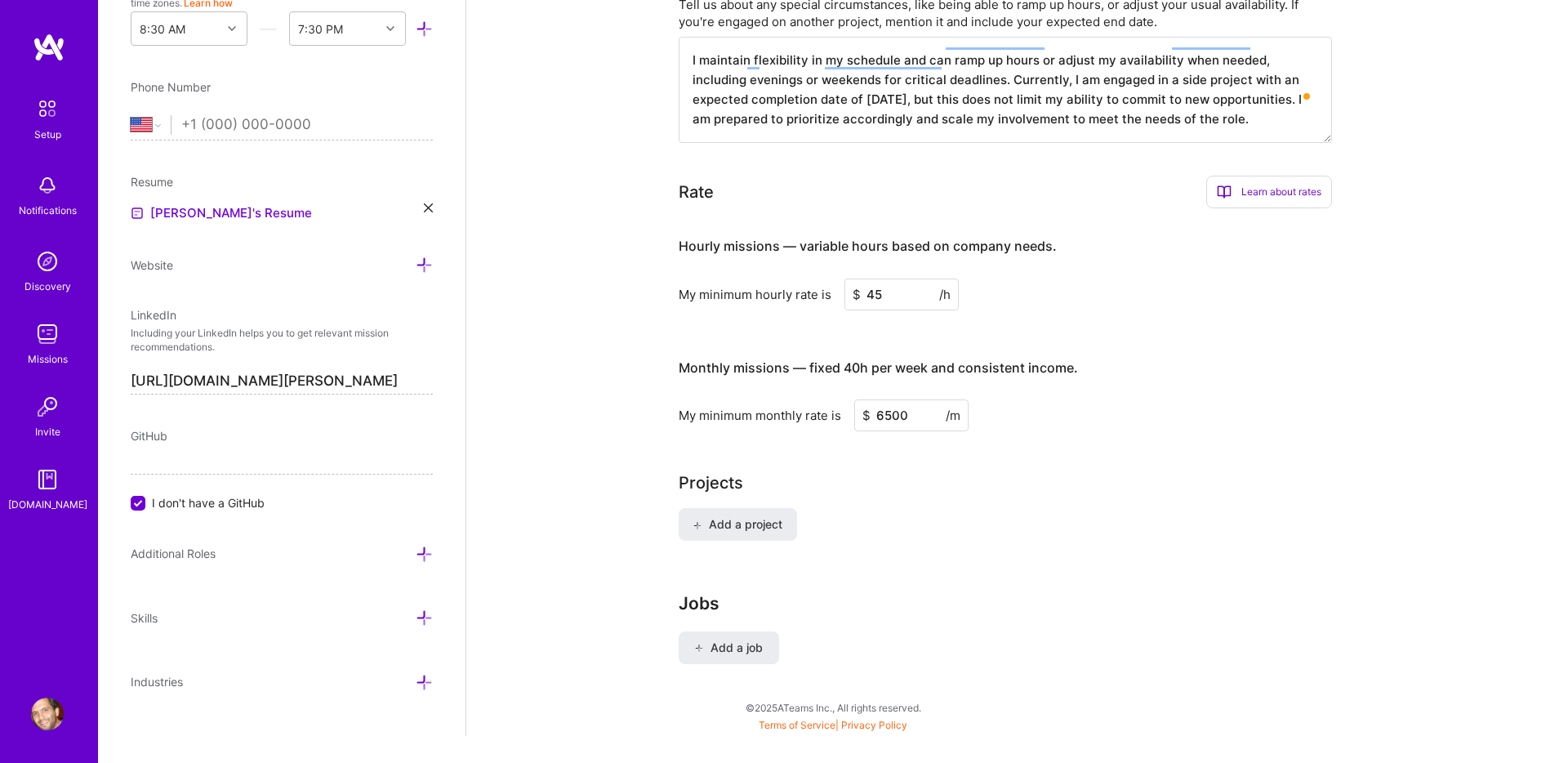
type input "6500"
click at [941, 470] on div "Projects Add a project" at bounding box center [1017, 515] width 678 height 90
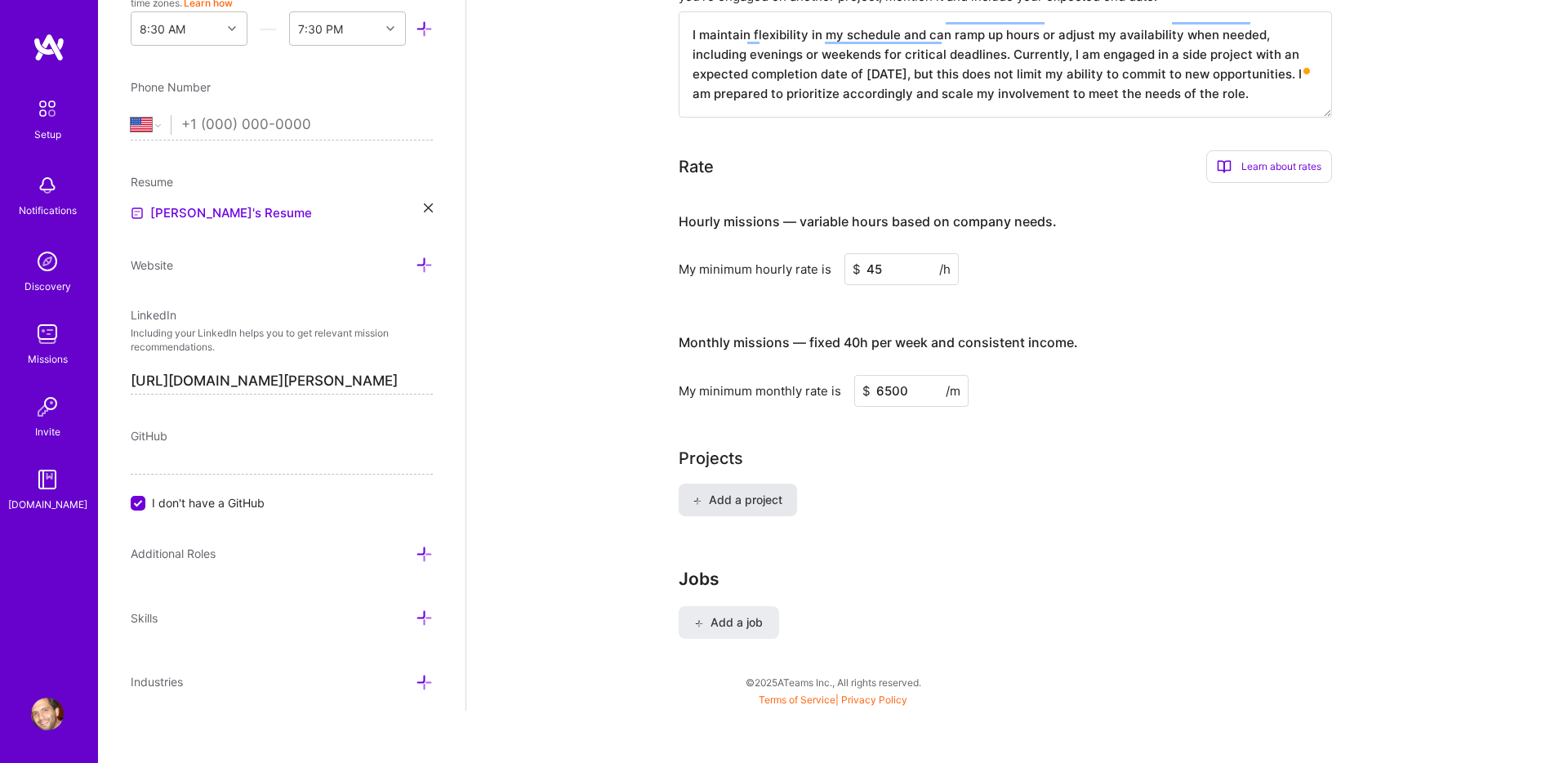
click at [777, 492] on span "Add a project" at bounding box center [737, 499] width 89 height 16
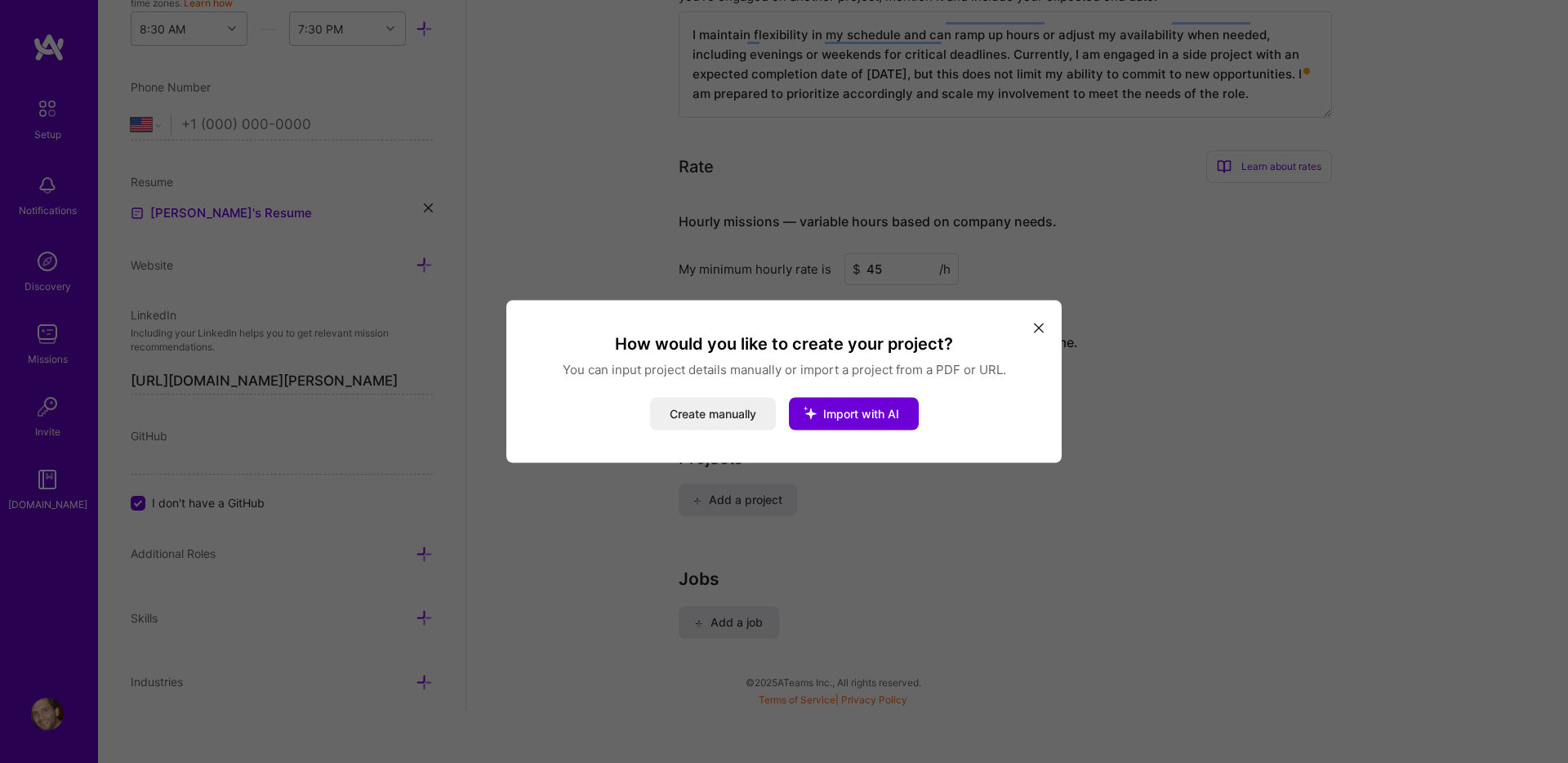
click at [853, 481] on div "How would you like to create your project? You can input project details manual…" at bounding box center [784, 382] width 1568 height 763
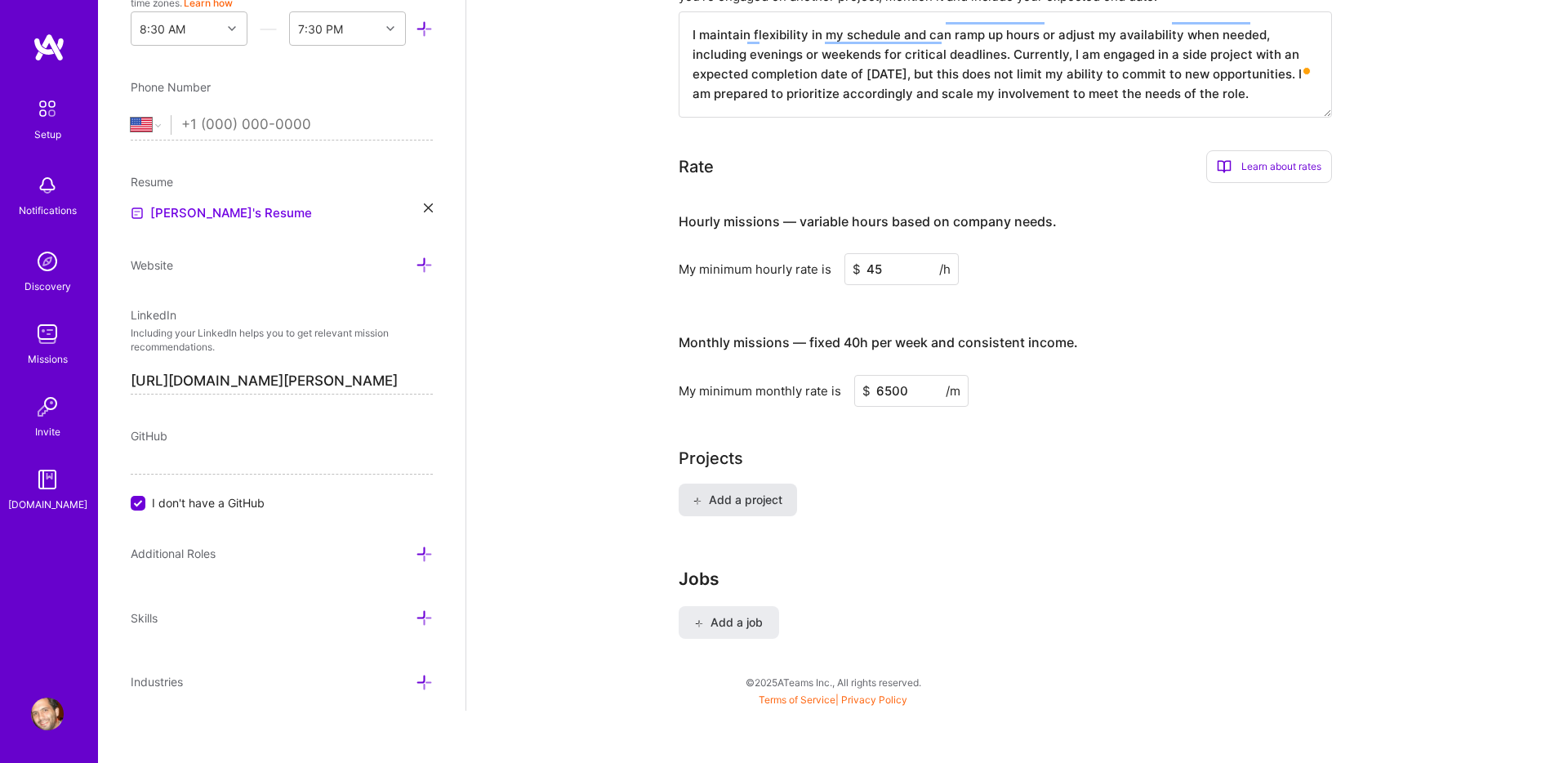
click at [729, 492] on span "Add a project" at bounding box center [737, 499] width 89 height 16
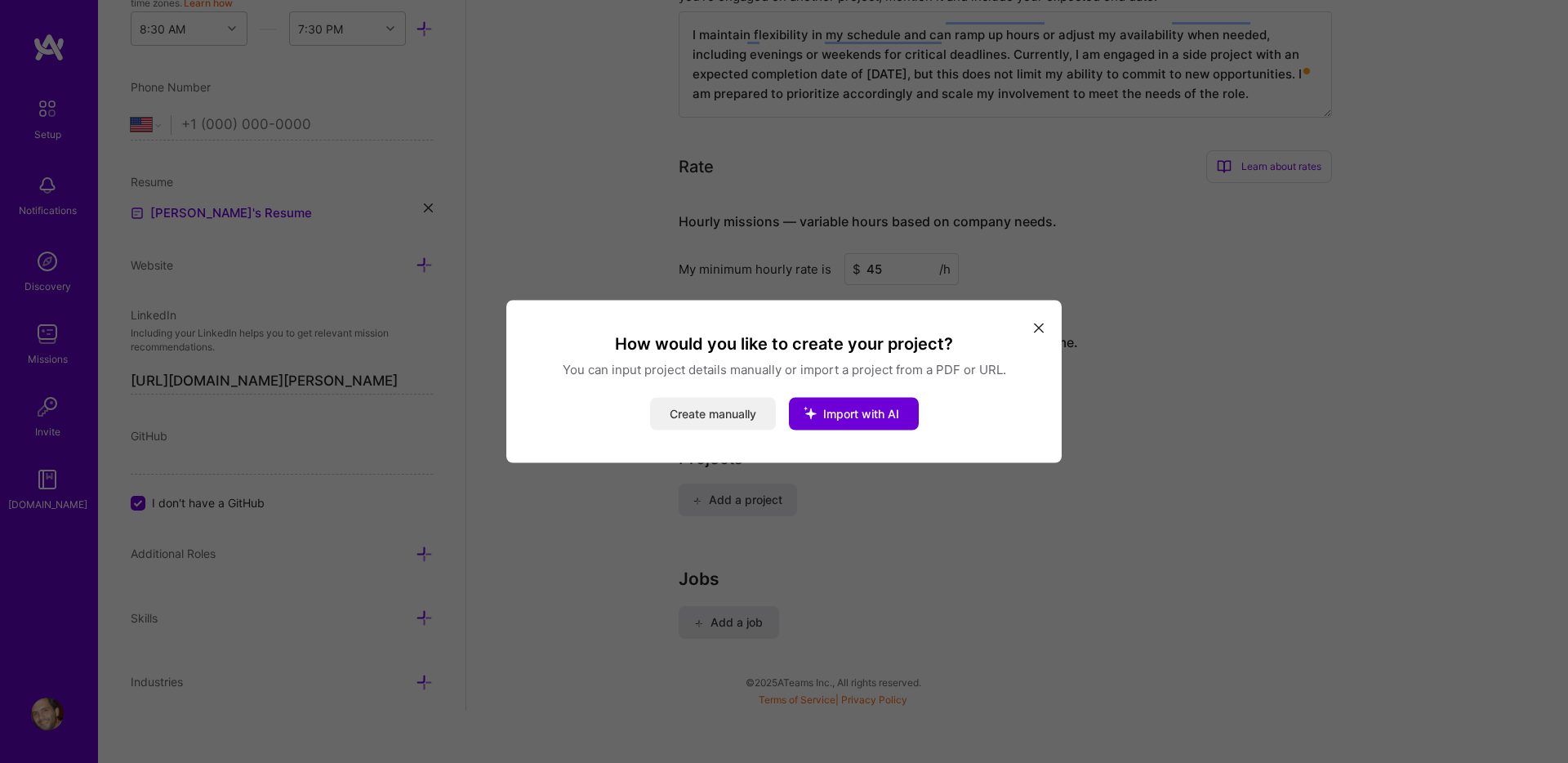
click at [706, 422] on button "Create manually" at bounding box center [712, 413] width 126 height 33
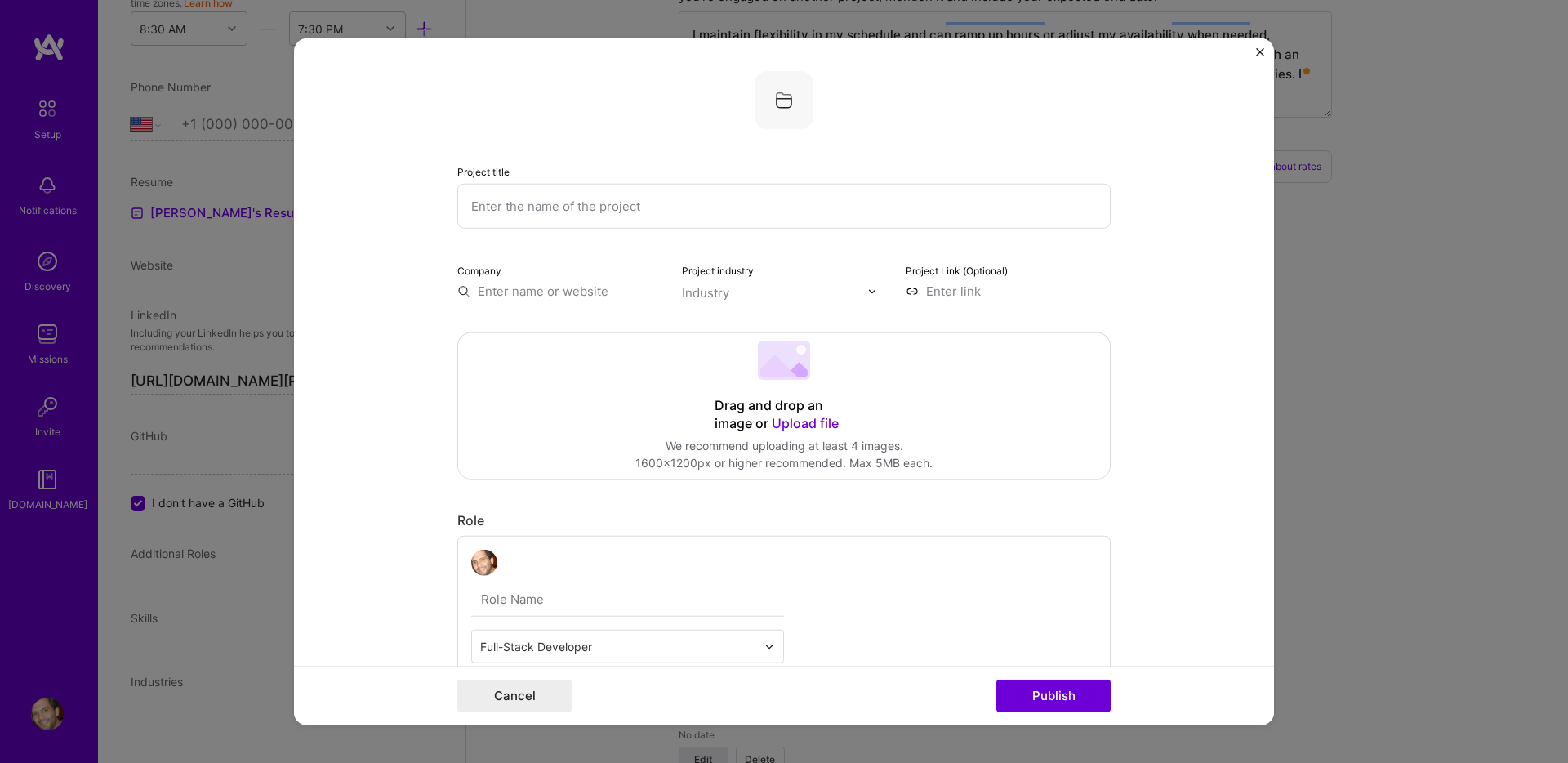
click at [631, 209] on input "text" at bounding box center [784, 207] width 654 height 45
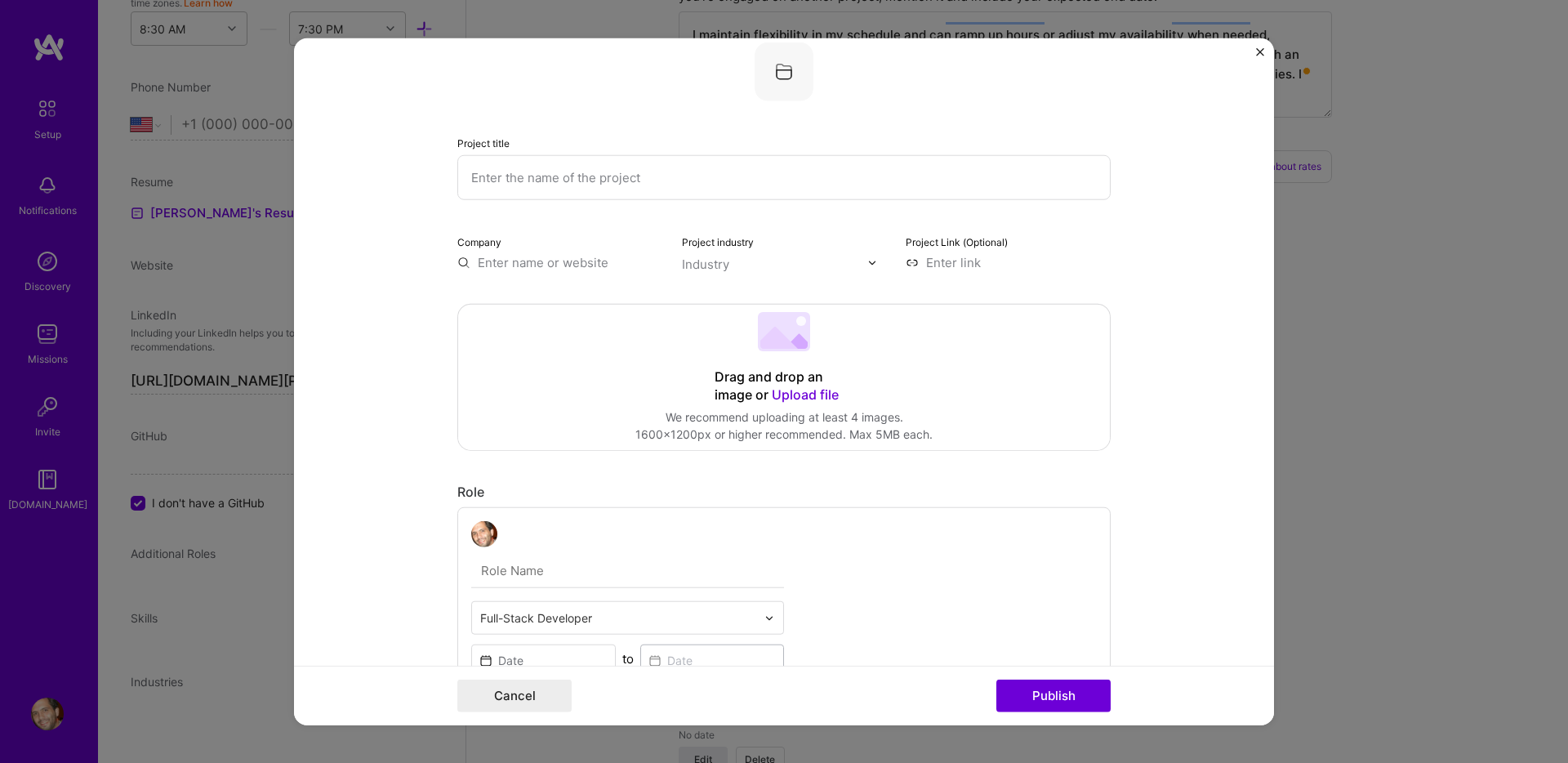
scroll to position [0, 0]
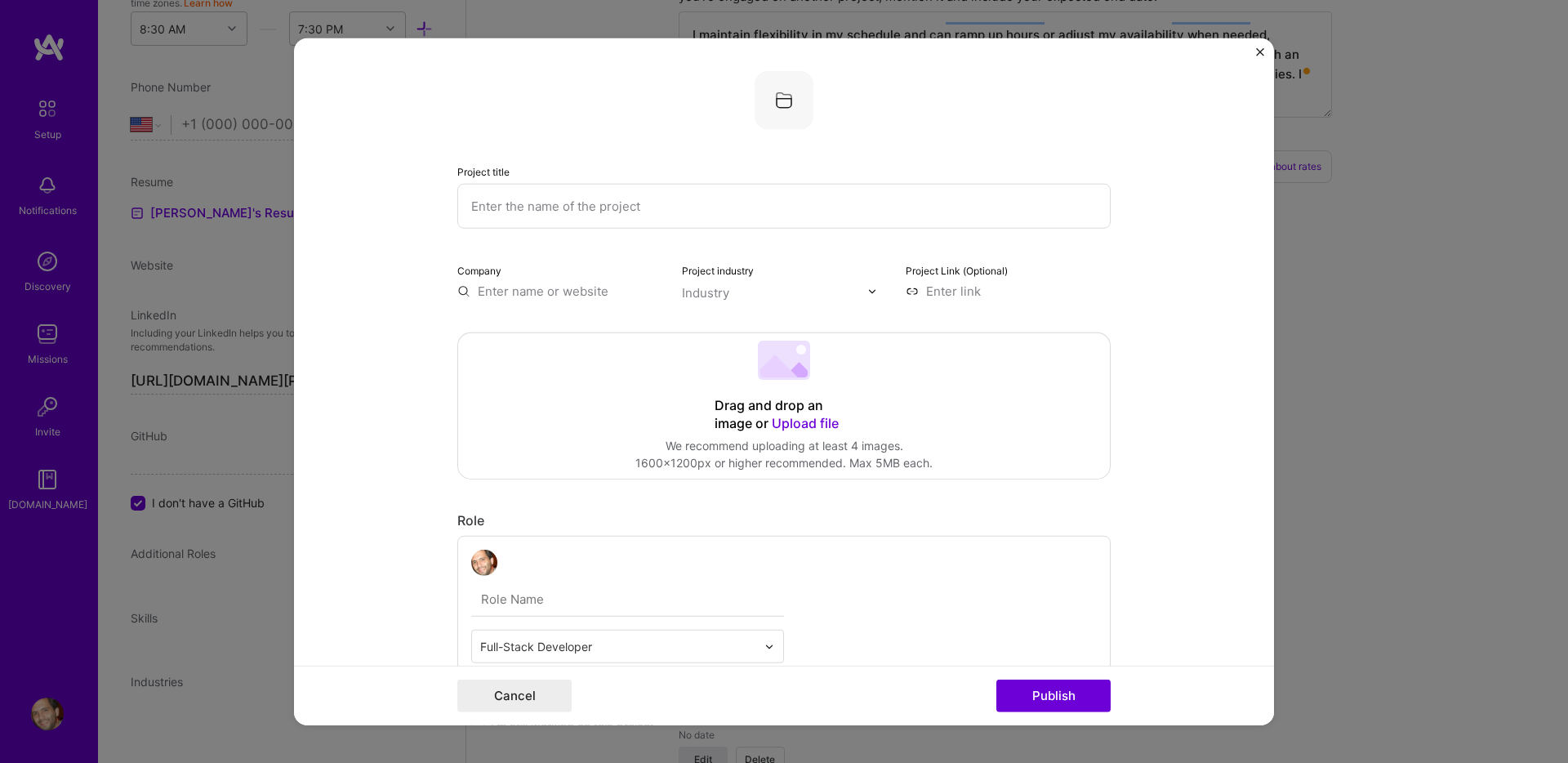
click at [545, 295] on input "text" at bounding box center [559, 291] width 205 height 17
click at [632, 197] on input "text" at bounding box center [784, 207] width 654 height 45
click at [1389, 425] on div "Project title Company Project industry Industry Project Link (Optional) Drag an…" at bounding box center [784, 382] width 1568 height 763
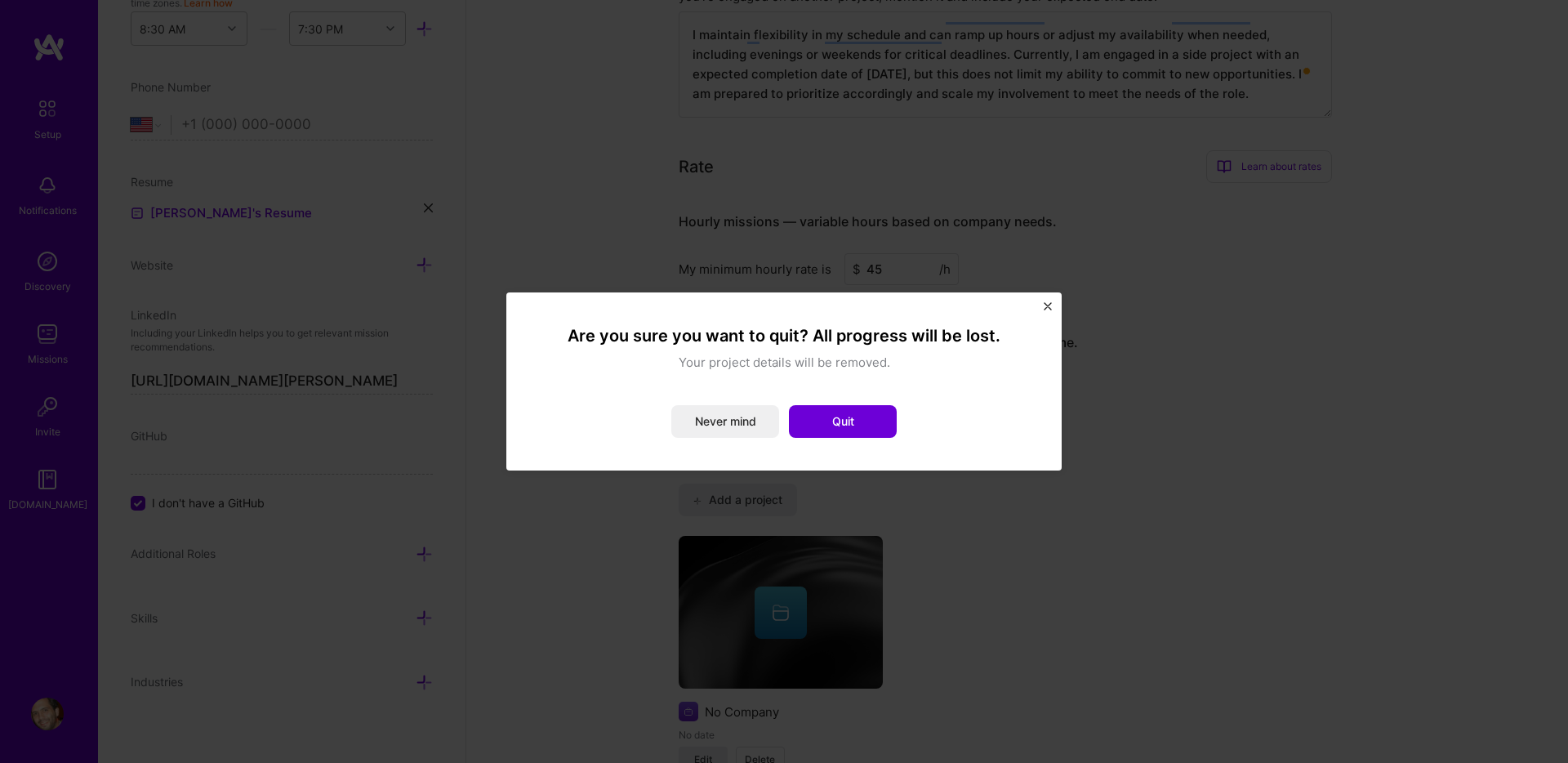
click at [1043, 309] on img "Close" at bounding box center [1047, 306] width 8 height 8
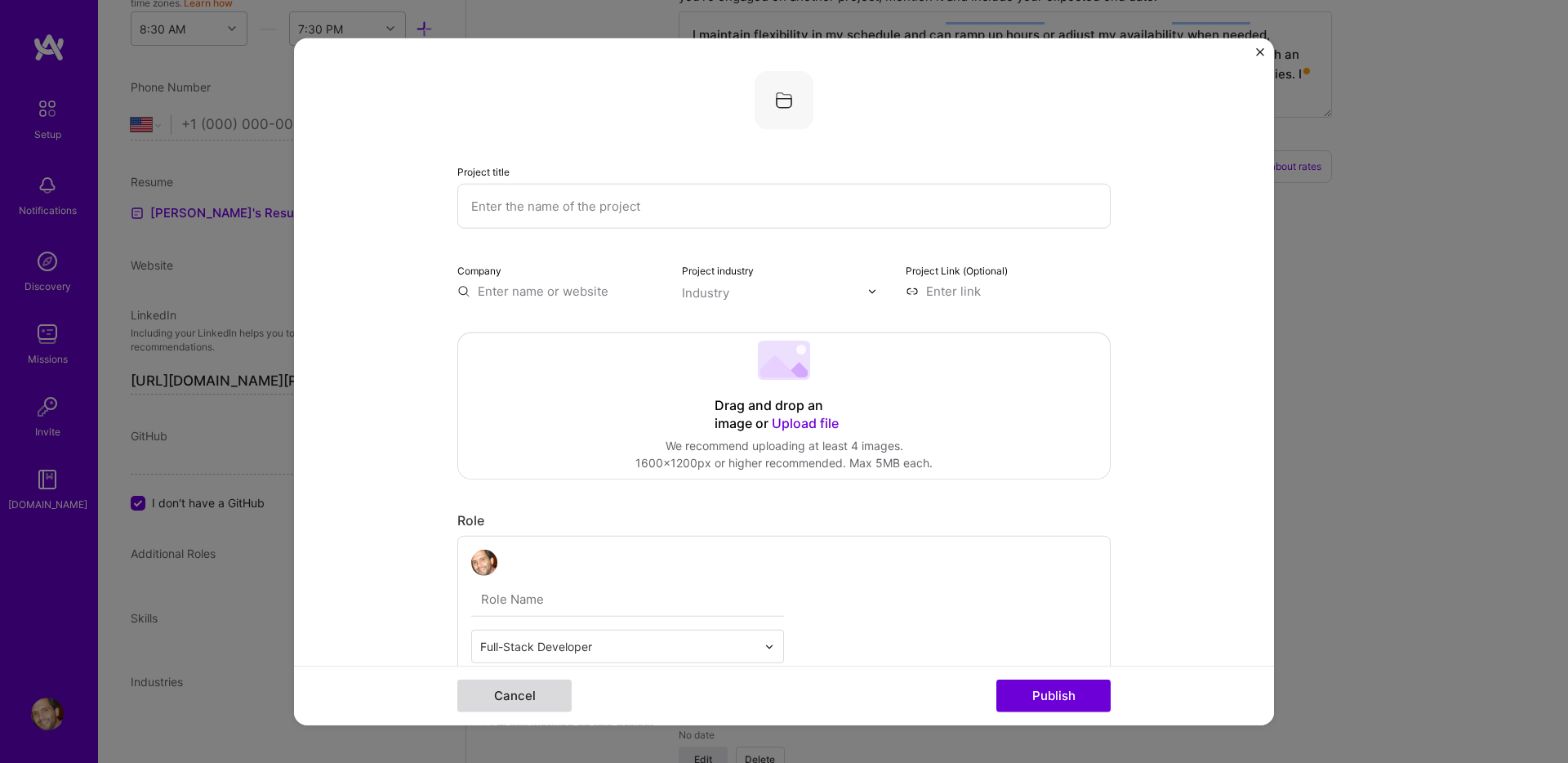
click at [507, 700] on button "Cancel" at bounding box center [514, 695] width 114 height 33
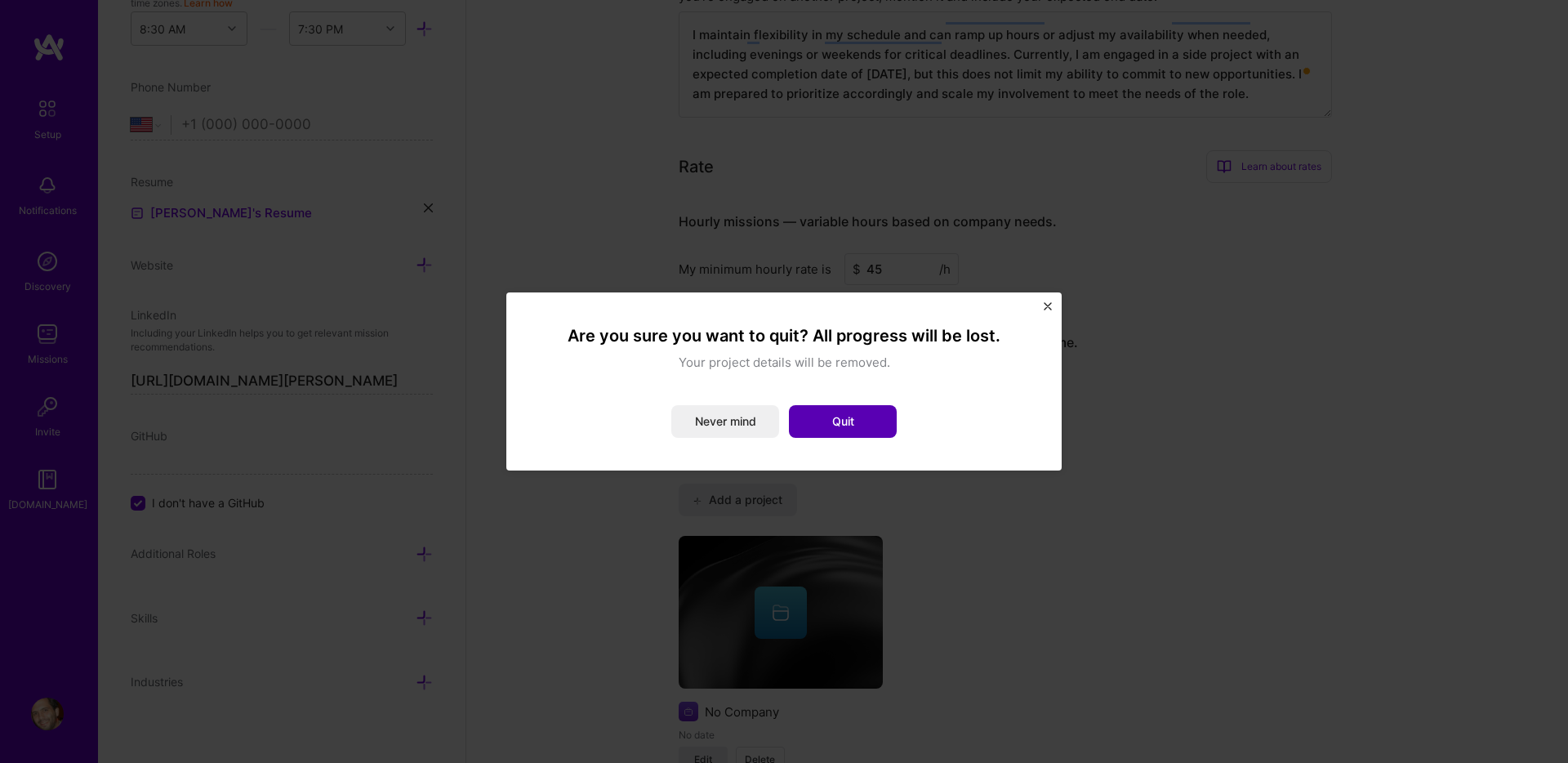
click at [843, 434] on button "Quit" at bounding box center [842, 421] width 108 height 33
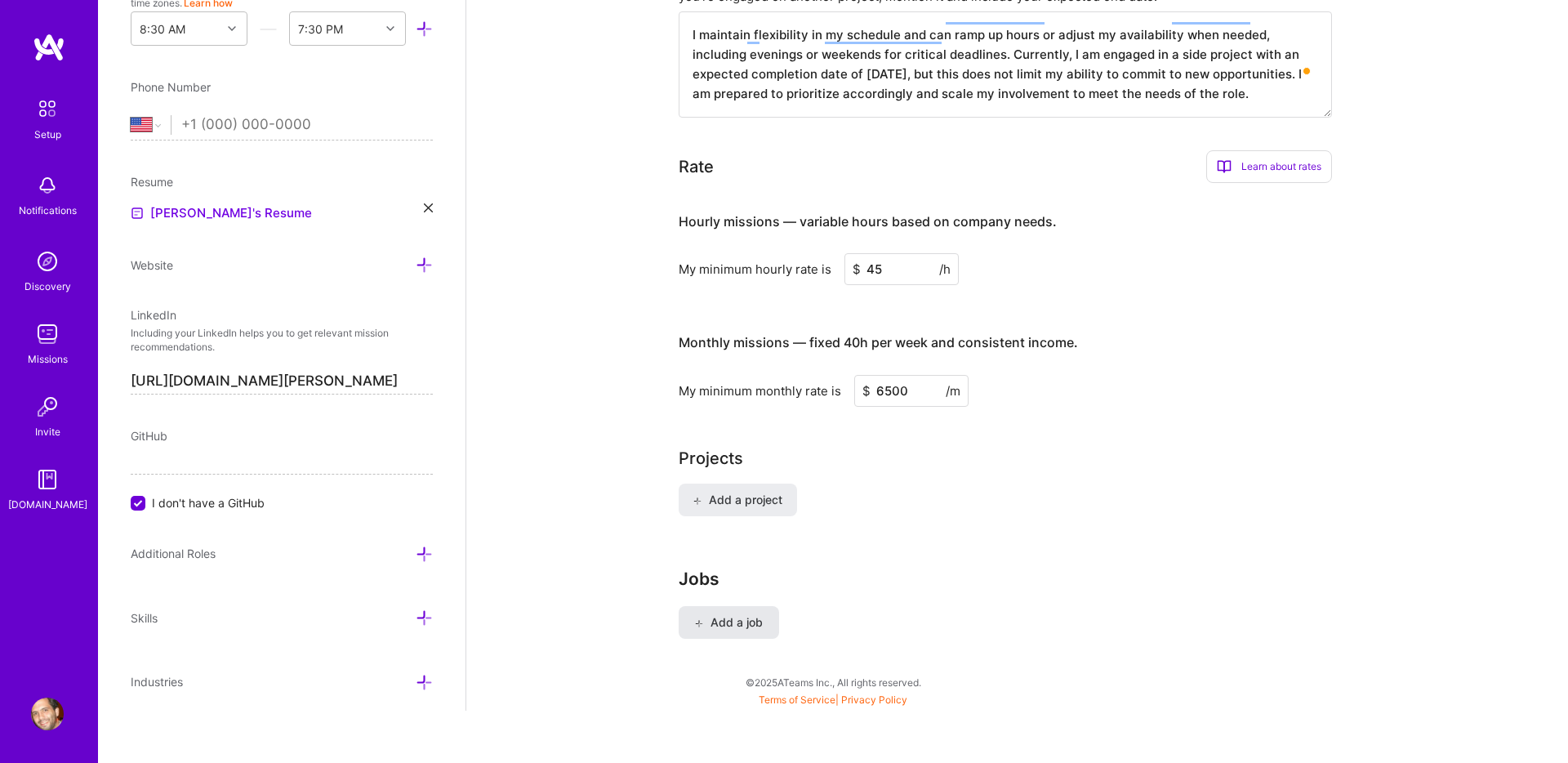
click at [732, 614] on span "Add a job" at bounding box center [728, 622] width 67 height 16
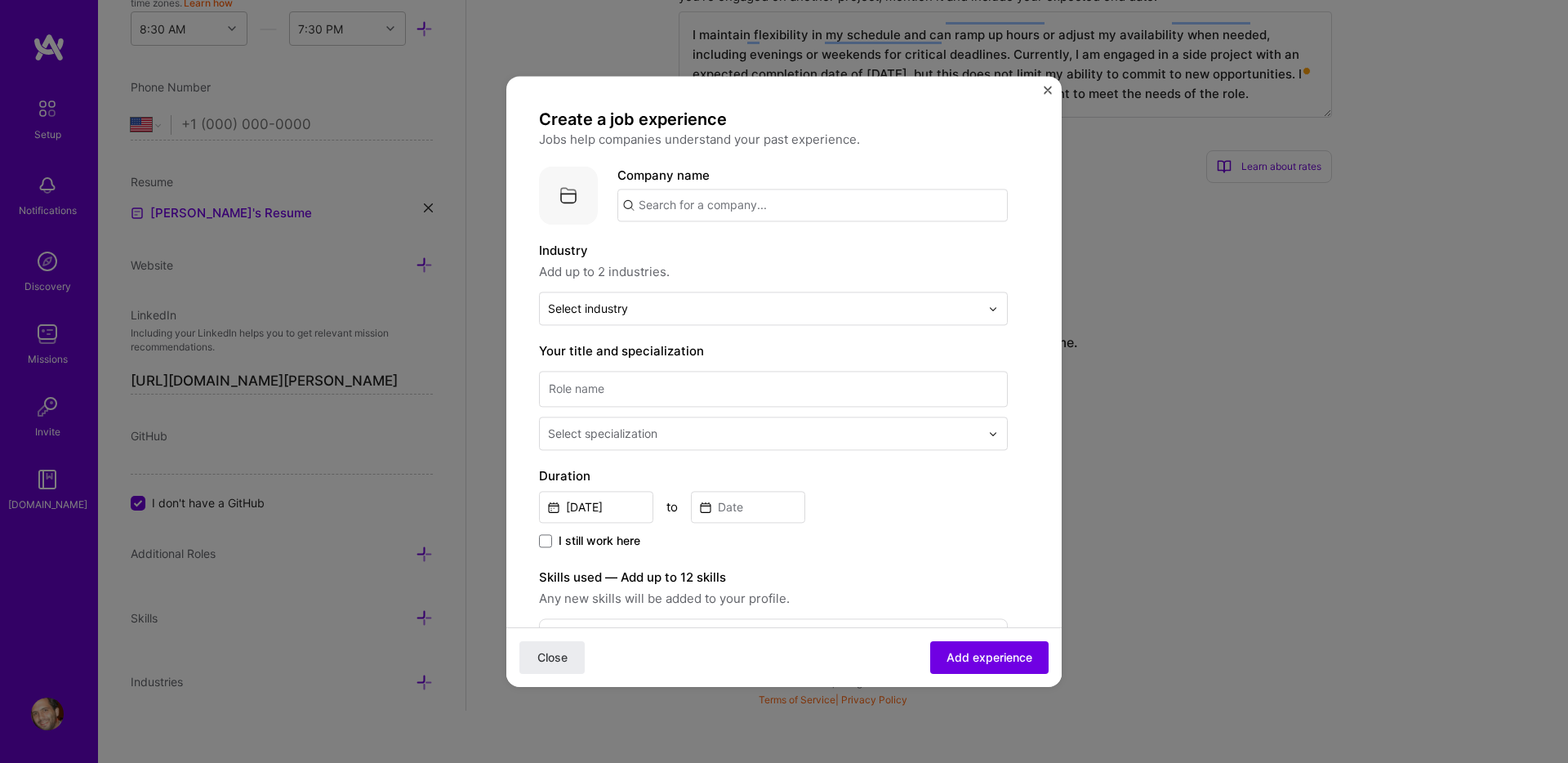
click at [1042, 84] on div "Create a job experience Jobs help companies understand your past experience. Co…" at bounding box center [784, 381] width 555 height 610
click at [1042, 93] on div "Create a job experience Jobs help companies understand your past experience. Co…" at bounding box center [784, 381] width 555 height 610
click at [1039, 84] on div "Create a job experience Jobs help companies understand your past experience. Co…" at bounding box center [784, 381] width 555 height 610
click at [1043, 90] on div "Create a job experience Jobs help companies understand your past experience. Co…" at bounding box center [784, 381] width 555 height 610
click at [1054, 94] on div "Create a job experience Jobs help companies understand your past experience. Co…" at bounding box center [784, 381] width 555 height 610
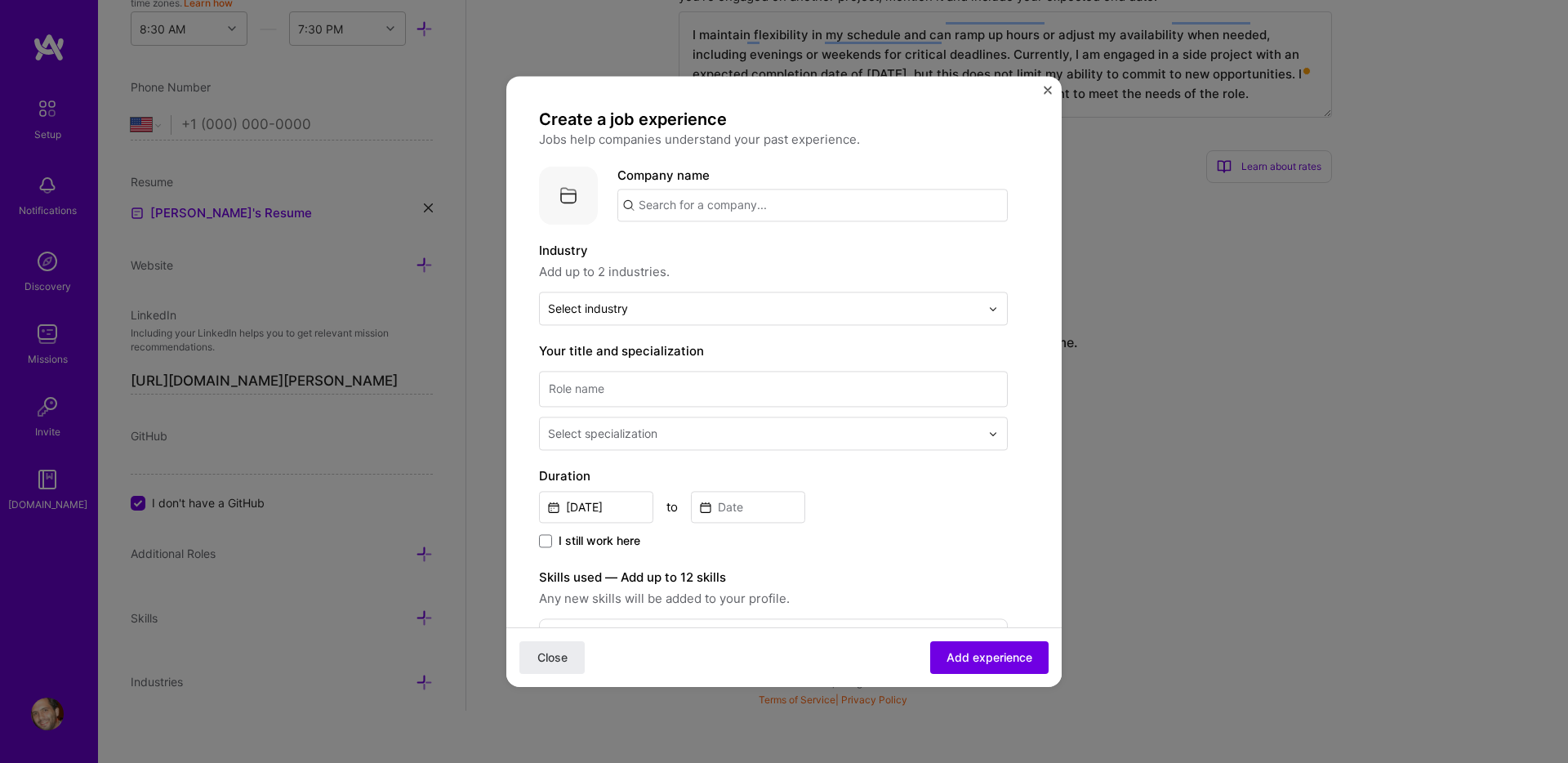
click at [1047, 95] on button "Close" at bounding box center [1047, 94] width 8 height 17
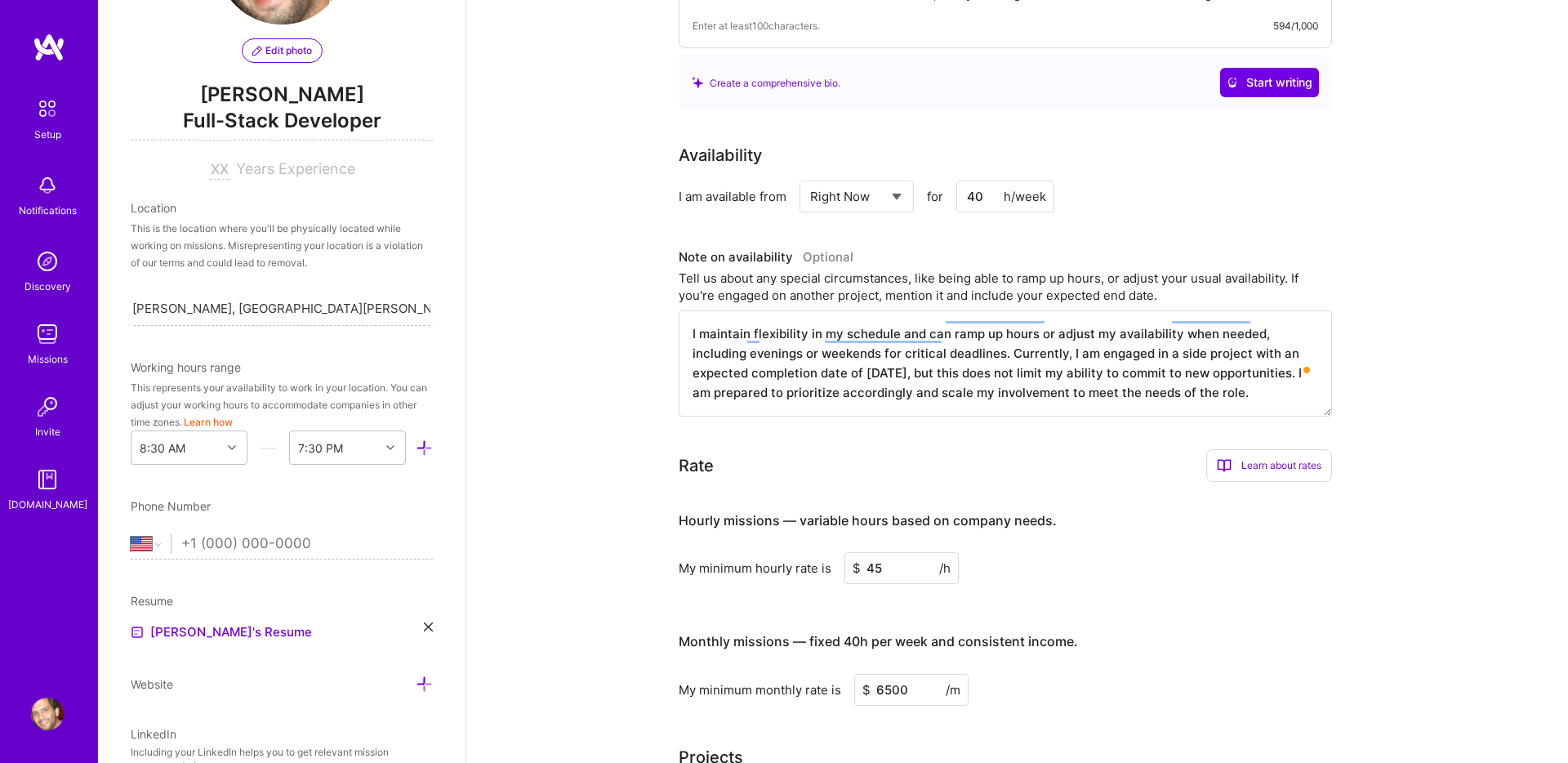
scroll to position [194, 0]
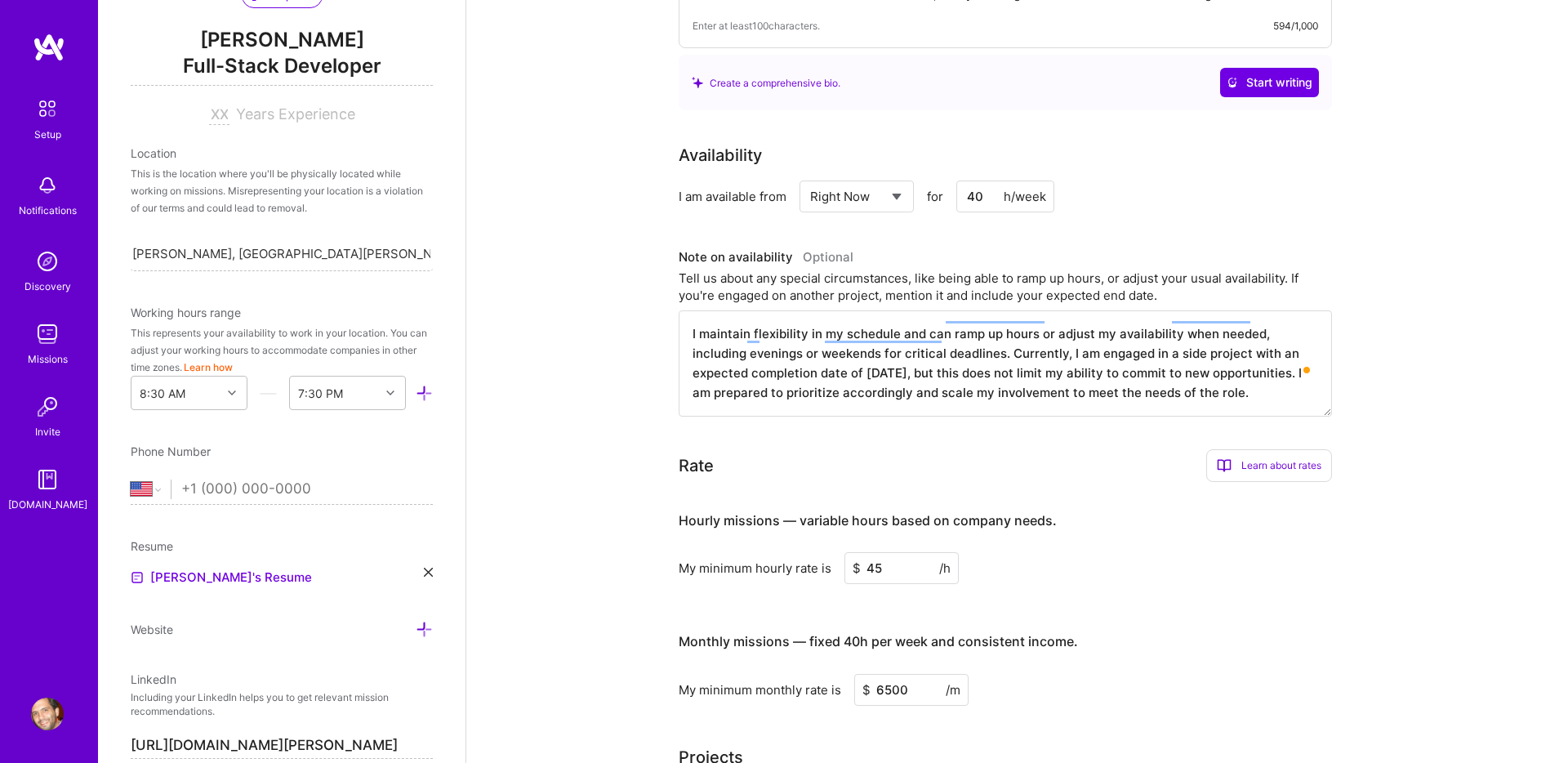
click at [259, 114] on span "Years Experience" at bounding box center [295, 114] width 120 height 17
click at [227, 114] on input at bounding box center [220, 115] width 21 height 20
type input "10"
click at [275, 145] on div "Location" at bounding box center [281, 153] width 302 height 17
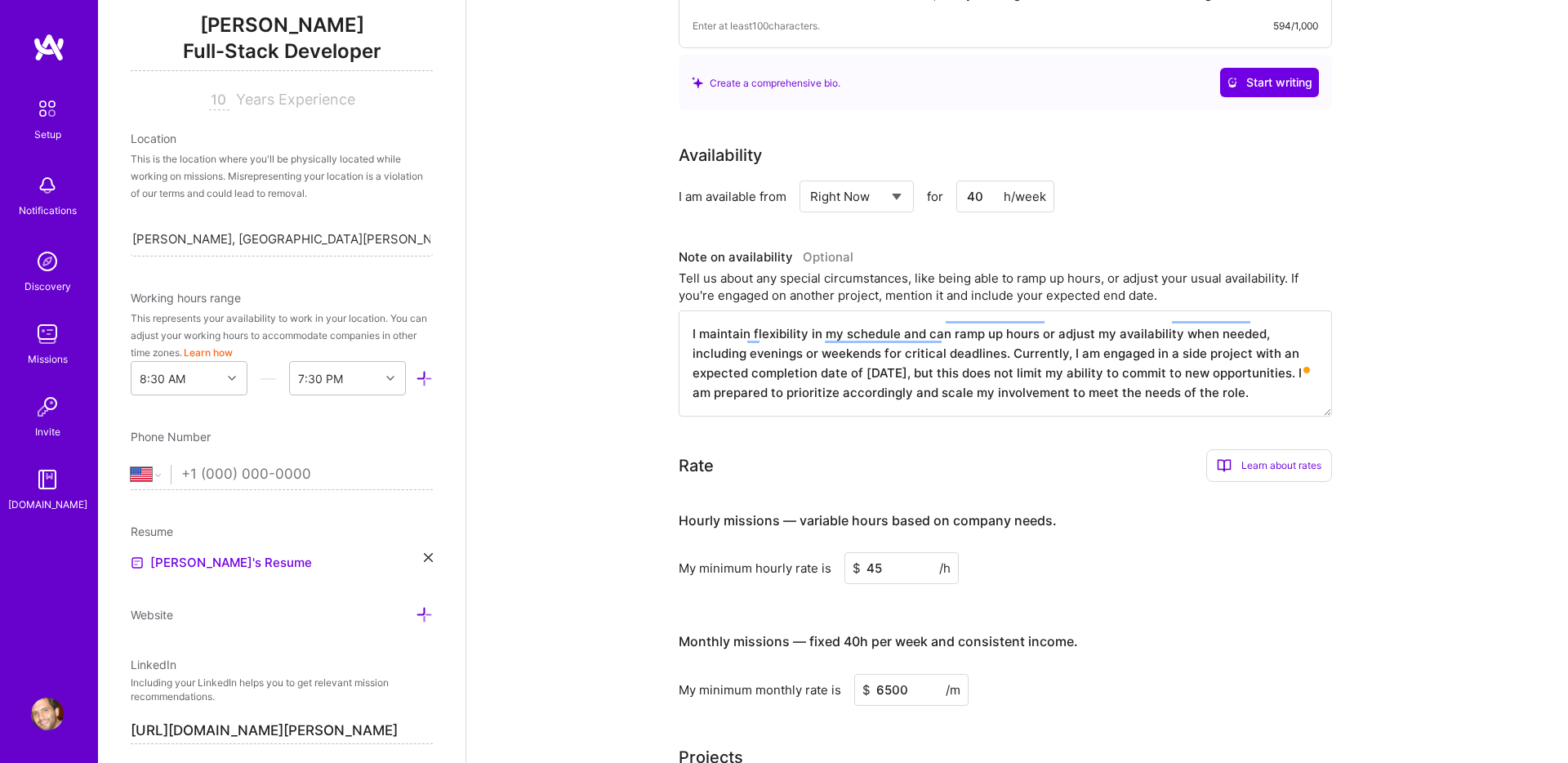
scroll to position [214, 0]
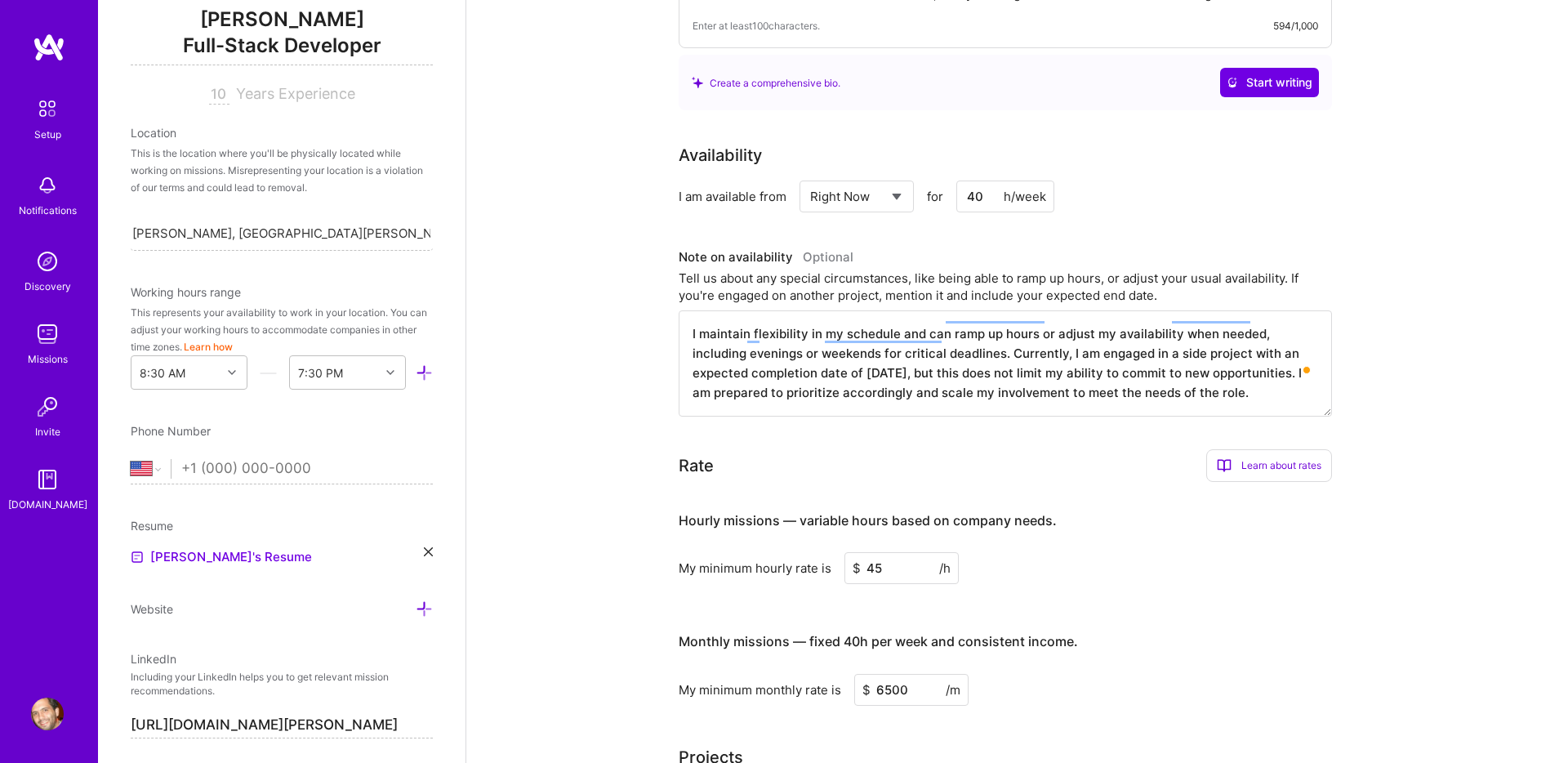
click at [227, 178] on div "This is the location where you'll be physically located while working on missio…" at bounding box center [281, 170] width 302 height 51
click at [203, 231] on input "[PERSON_NAME], [GEOGRAPHIC_DATA][PERSON_NAME], [GEOGRAPHIC_DATA]" at bounding box center [281, 233] width 298 height 17
click at [281, 177] on div "This is the location where you'll be physically located while working on missio…" at bounding box center [281, 170] width 302 height 51
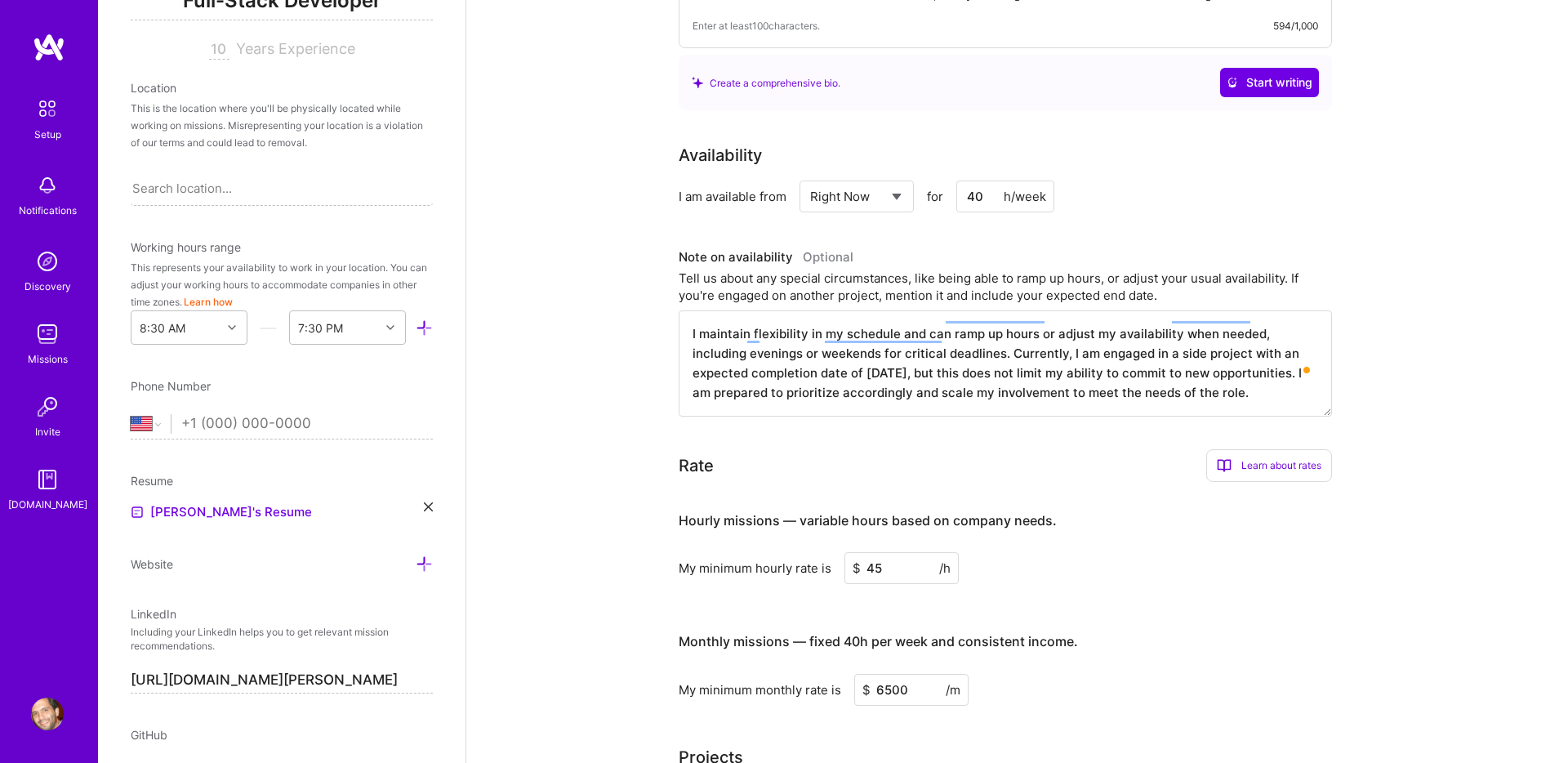
scroll to position [310, 0]
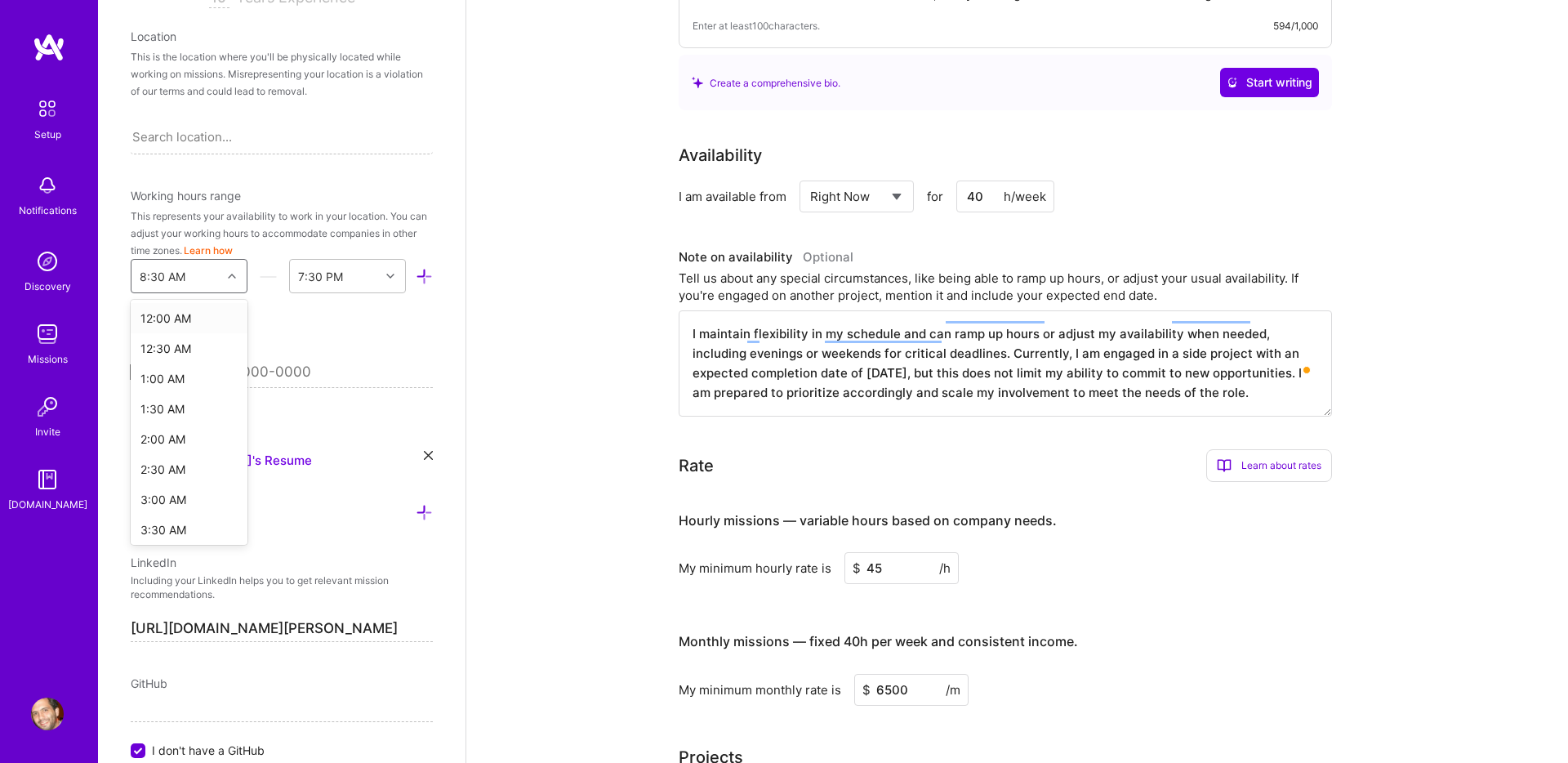
click at [234, 273] on icon at bounding box center [232, 276] width 8 height 8
click at [168, 518] on div "9:00 AM" at bounding box center [189, 513] width 117 height 30
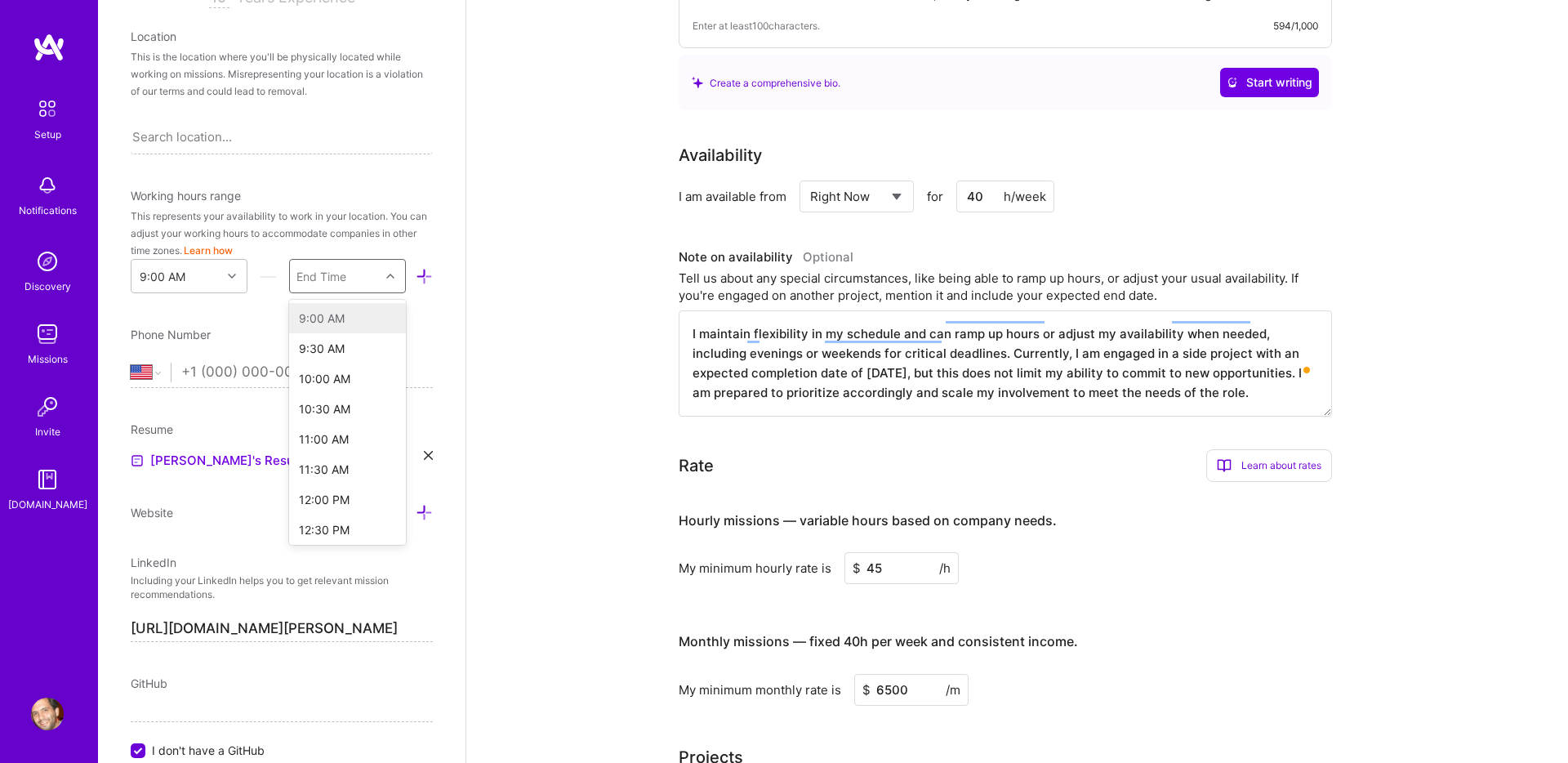
click at [382, 281] on div at bounding box center [392, 276] width 25 height 22
click at [333, 456] on div "6:00 PM" at bounding box center [347, 452] width 117 height 30
click at [372, 335] on div "Phone Number" at bounding box center [281, 335] width 302 height 17
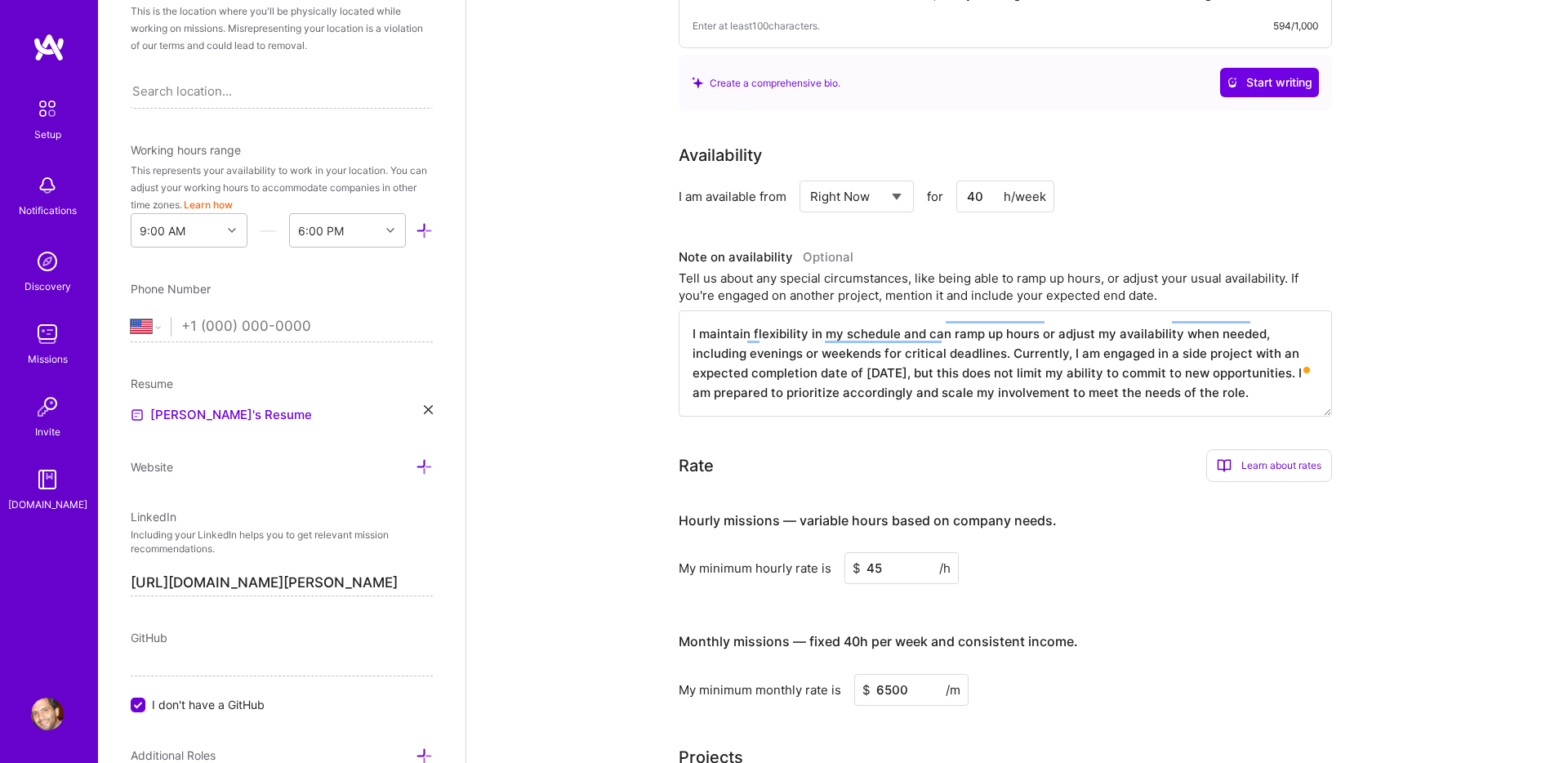
scroll to position [357, 0]
click at [325, 321] on input "tel" at bounding box center [307, 325] width 252 height 48
click at [151, 322] on select "Afghanistan Åland Islands Albania Algeria American Samoa Andorra Angola Anguill…" at bounding box center [151, 325] width 40 height 20
select select "UY"
click at [131, 316] on select "Afghanistan Åland Islands Albania Algeria American Samoa Andorra Angola Anguill…" at bounding box center [151, 325] width 40 height 20
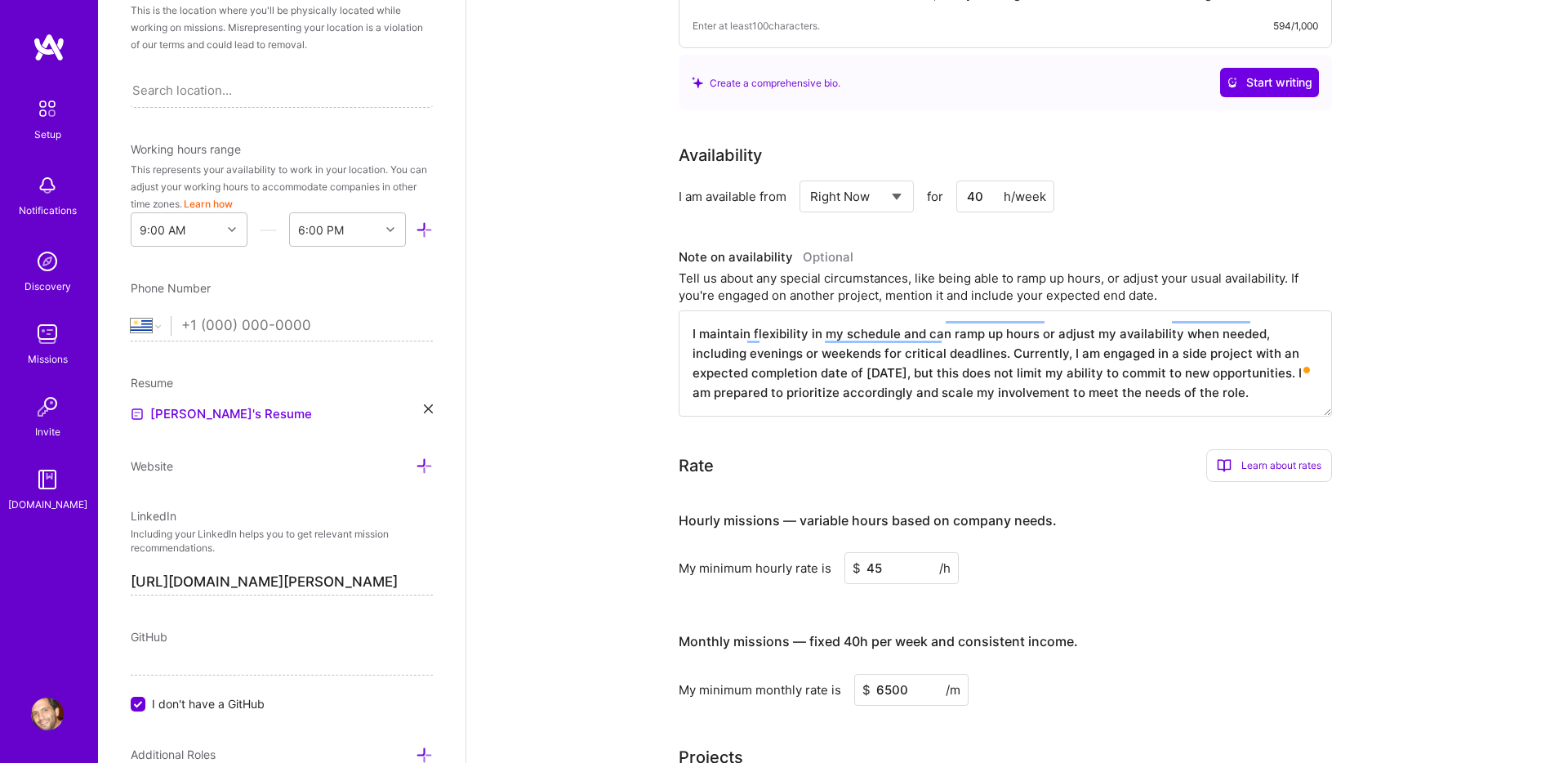
click at [234, 326] on input "tel" at bounding box center [307, 325] width 252 height 48
type input "9"
select select "US"
type input "091890355"
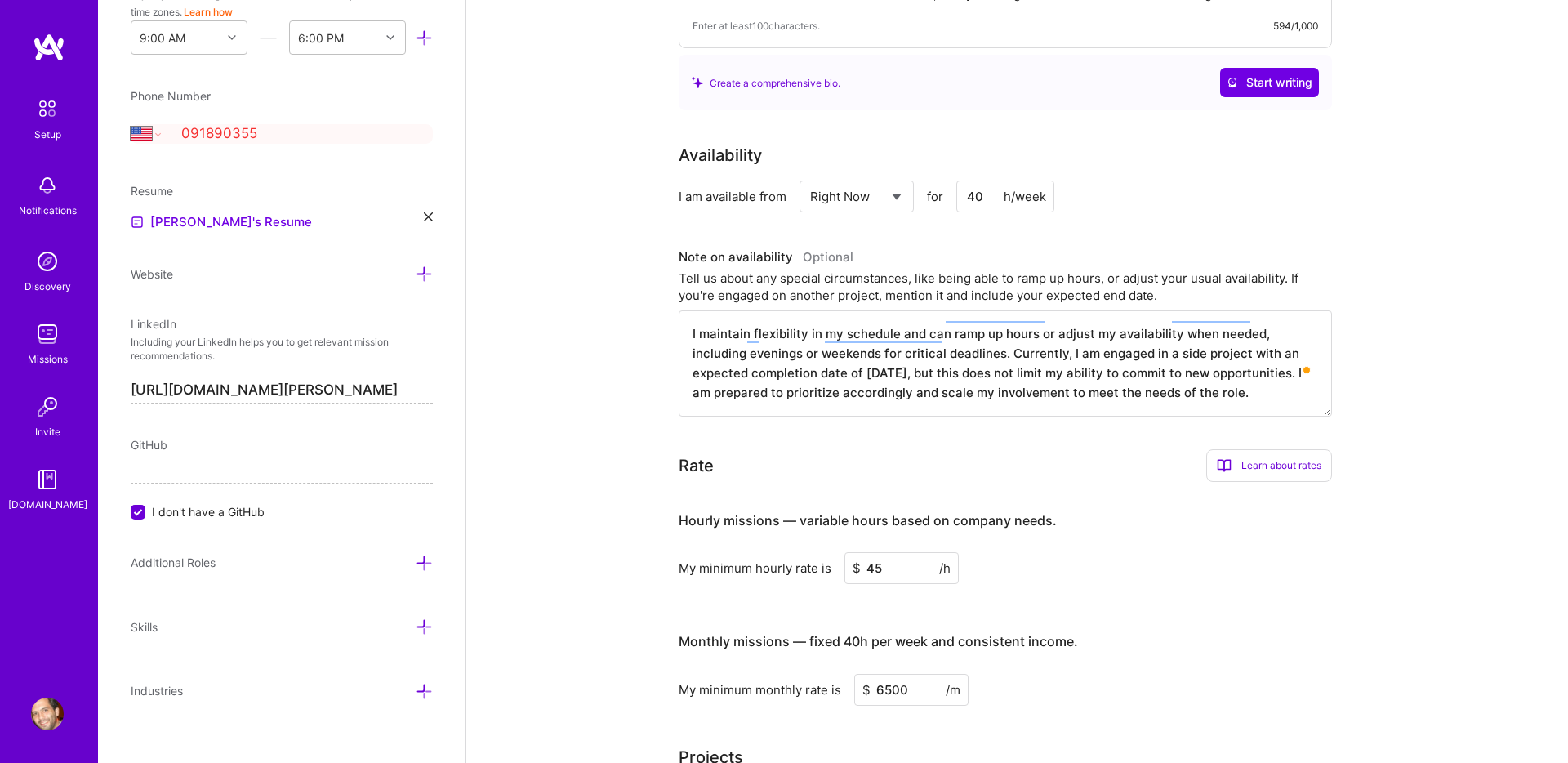
scroll to position [565, 0]
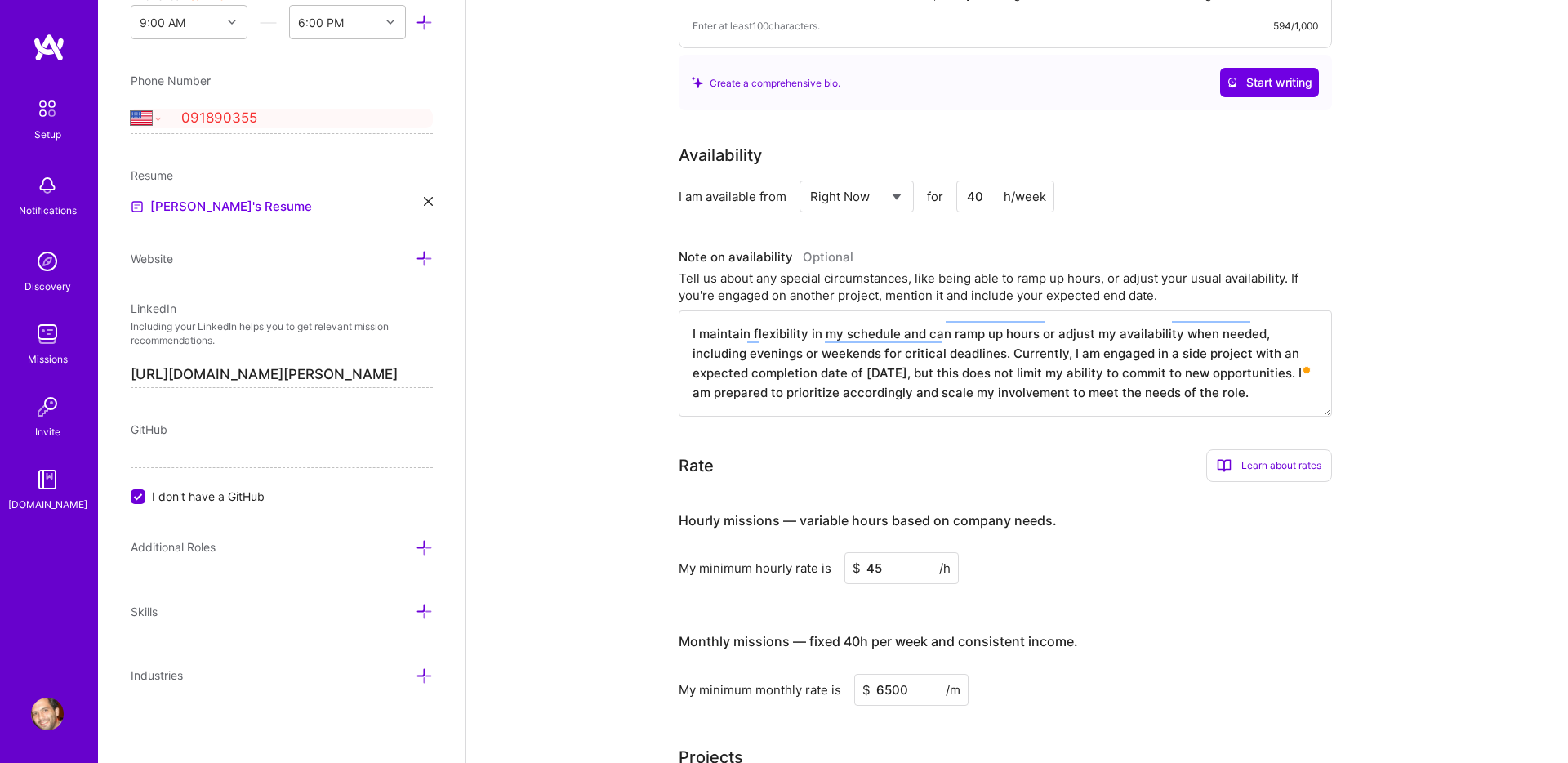
click at [143, 423] on span "GitHub" at bounding box center [149, 429] width 36 height 14
click at [143, 497] on input "I don't have a GitHub" at bounding box center [140, 497] width 15 height 15
click at [162, 459] on input at bounding box center [281, 455] width 302 height 26
type input "https://github.com/jpspGitHub"
click at [289, 575] on div "Edit photo Pablo Silva Full-Stack Developer 10 Years Experience Location This i…" at bounding box center [281, 382] width 367 height 763
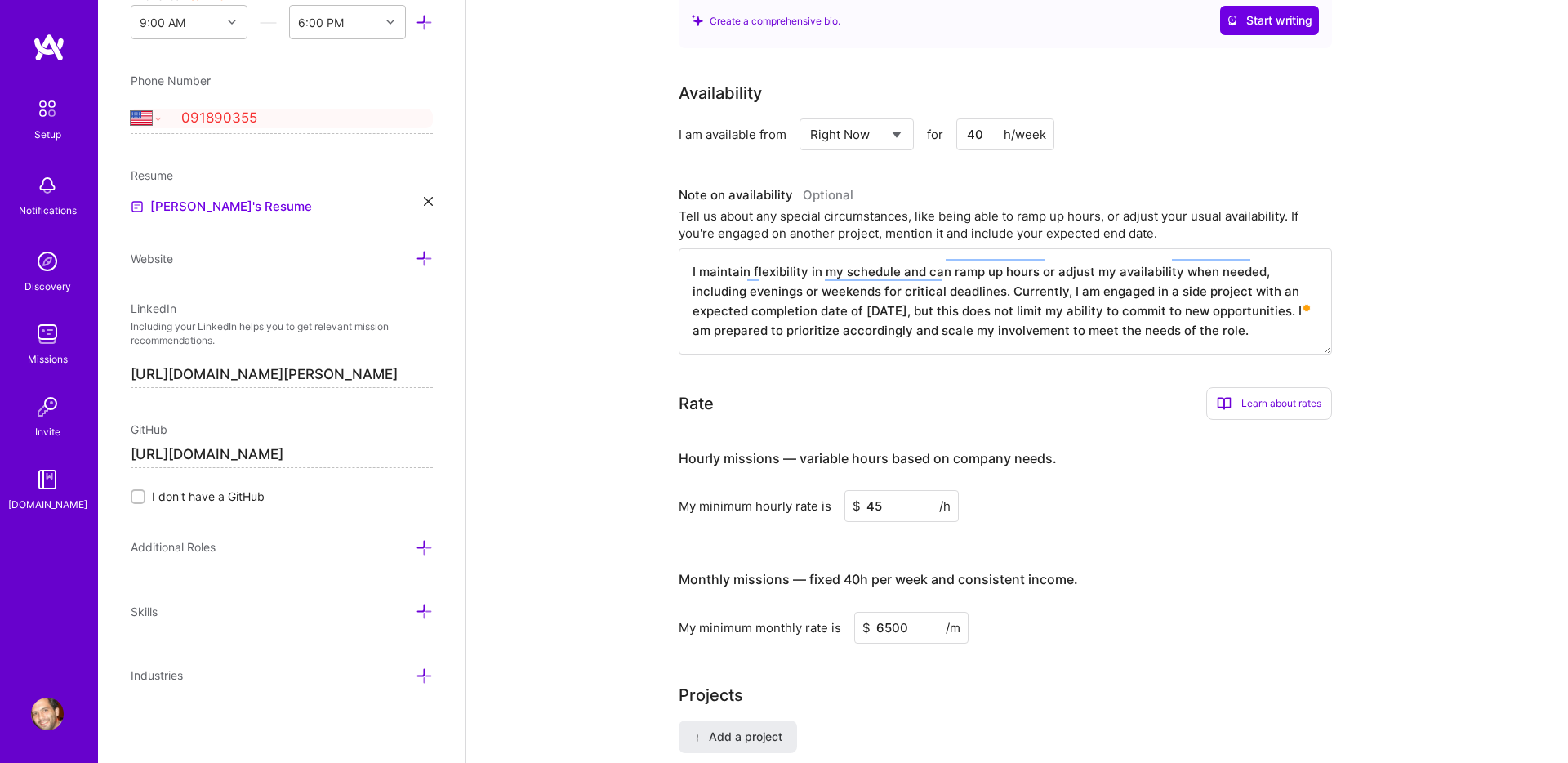
scroll to position [678, 0]
click at [594, 597] on div "Complete your profile to take the first step in unlocking full A.Team access On…" at bounding box center [1017, 166] width 1101 height 1559
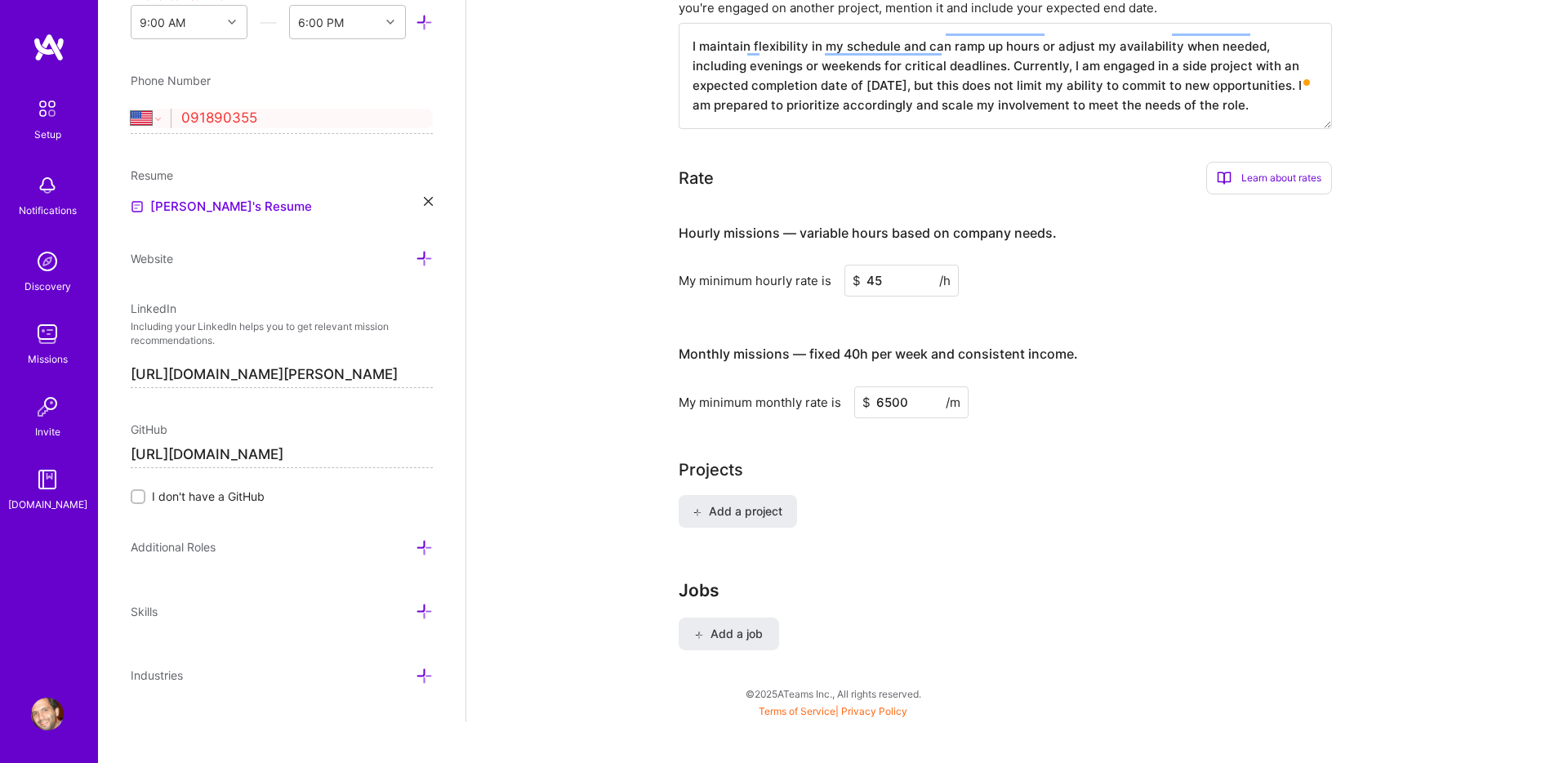
scroll to position [914, 0]
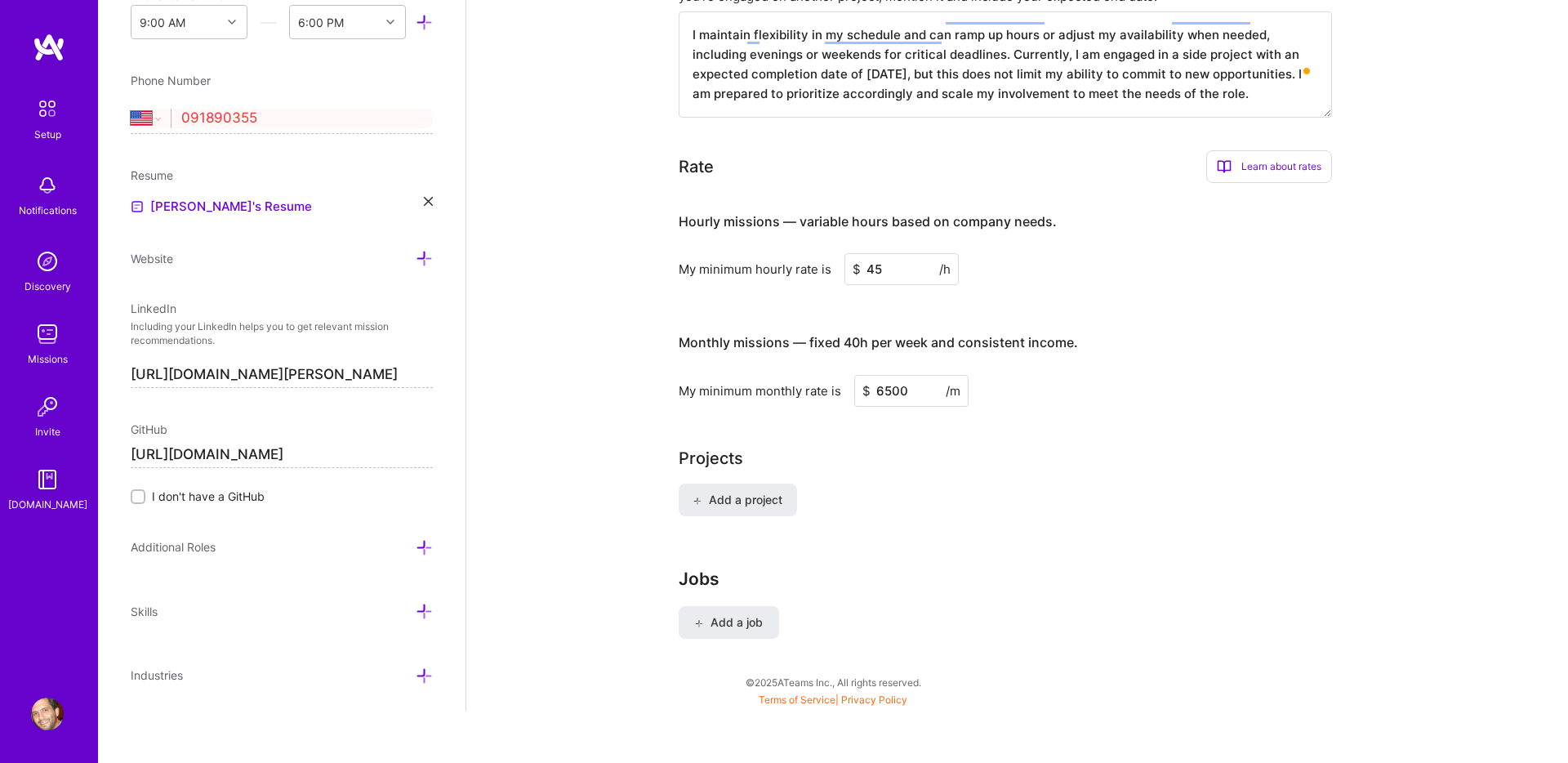
click at [418, 550] on icon at bounding box center [424, 547] width 17 height 17
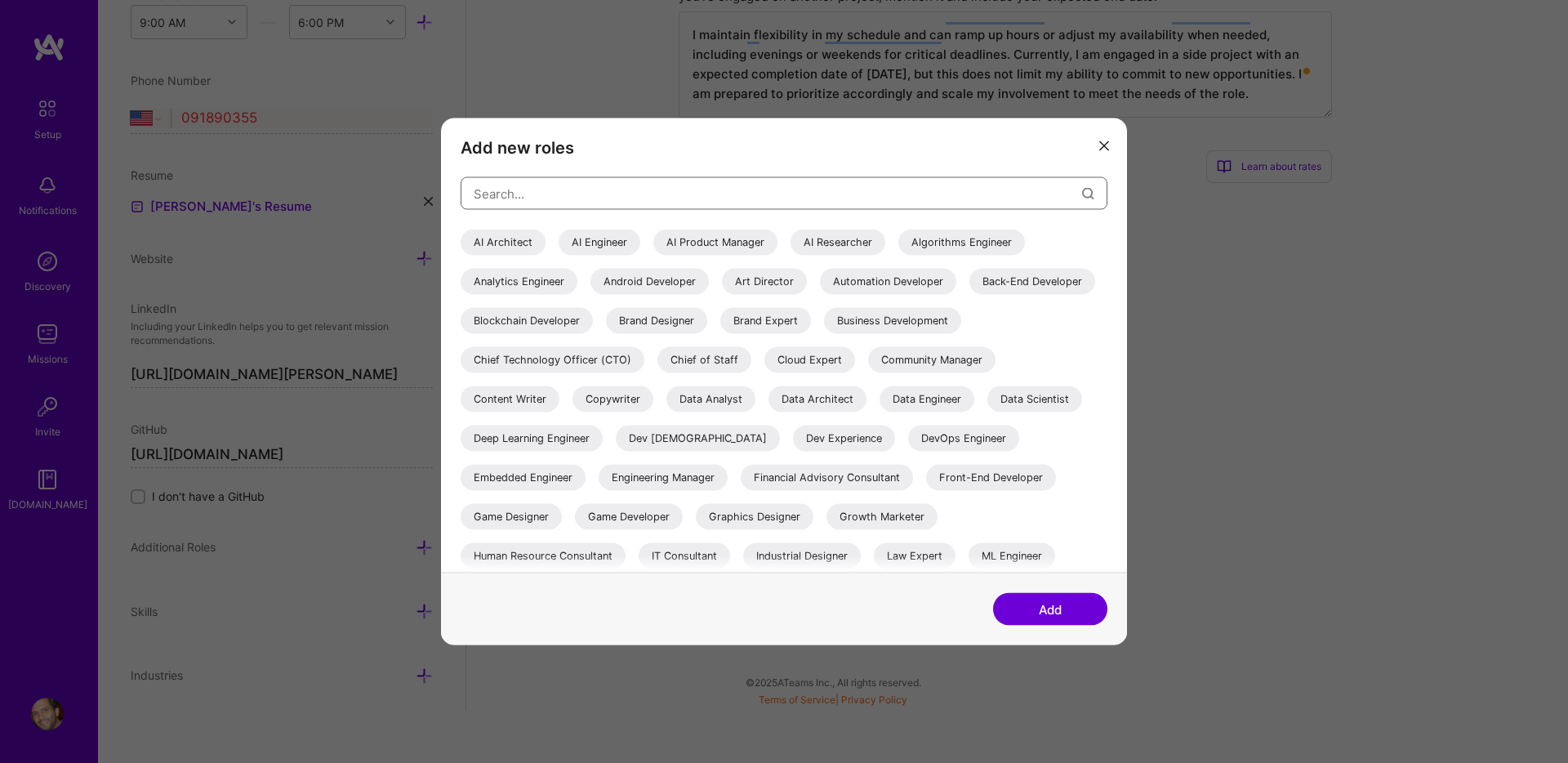
click at [582, 196] on input "modal" at bounding box center [778, 193] width 609 height 42
click at [1105, 136] on button "modal" at bounding box center [1103, 145] width 20 height 27
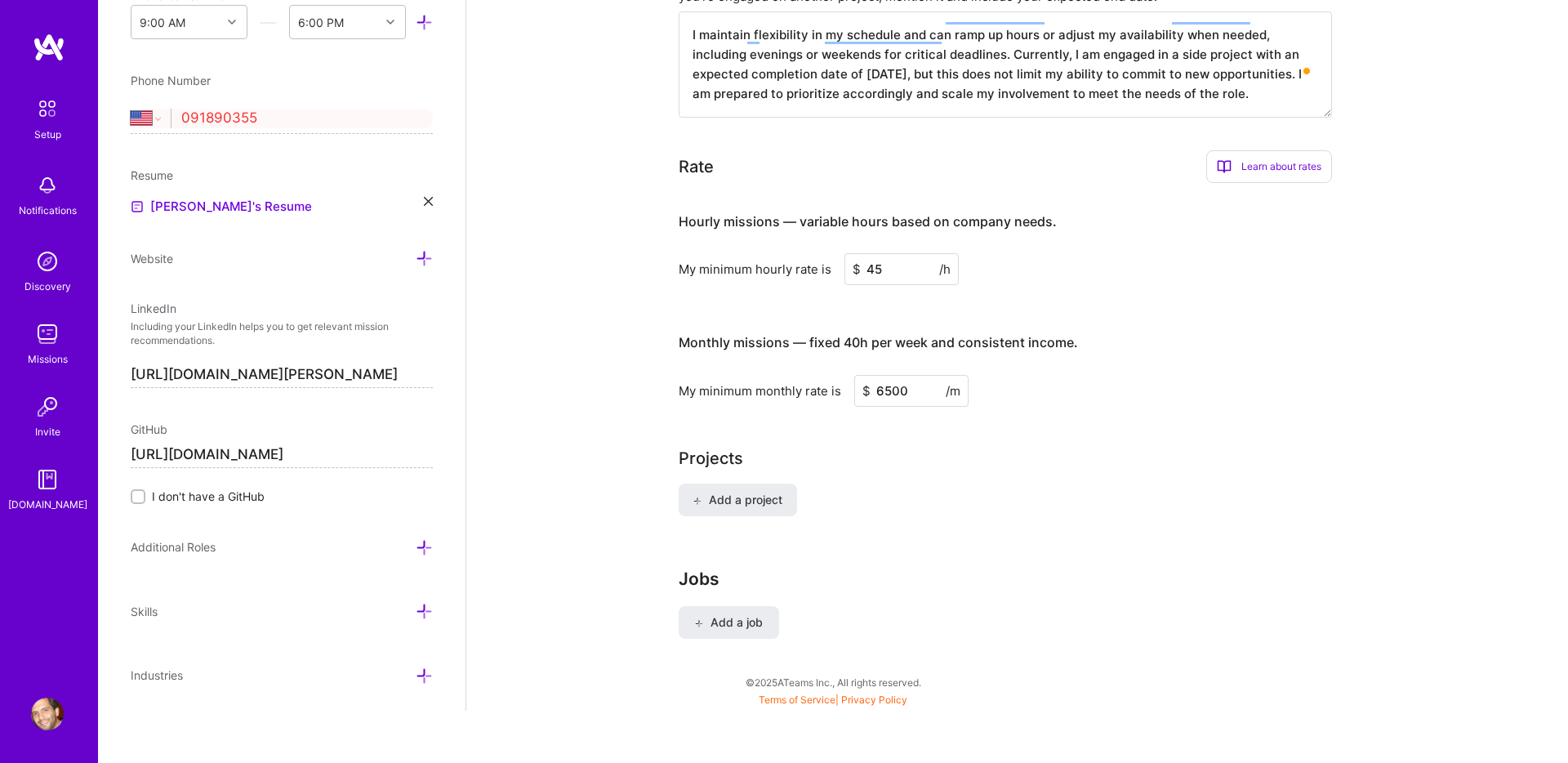
click at [429, 612] on icon at bounding box center [424, 612] width 17 height 17
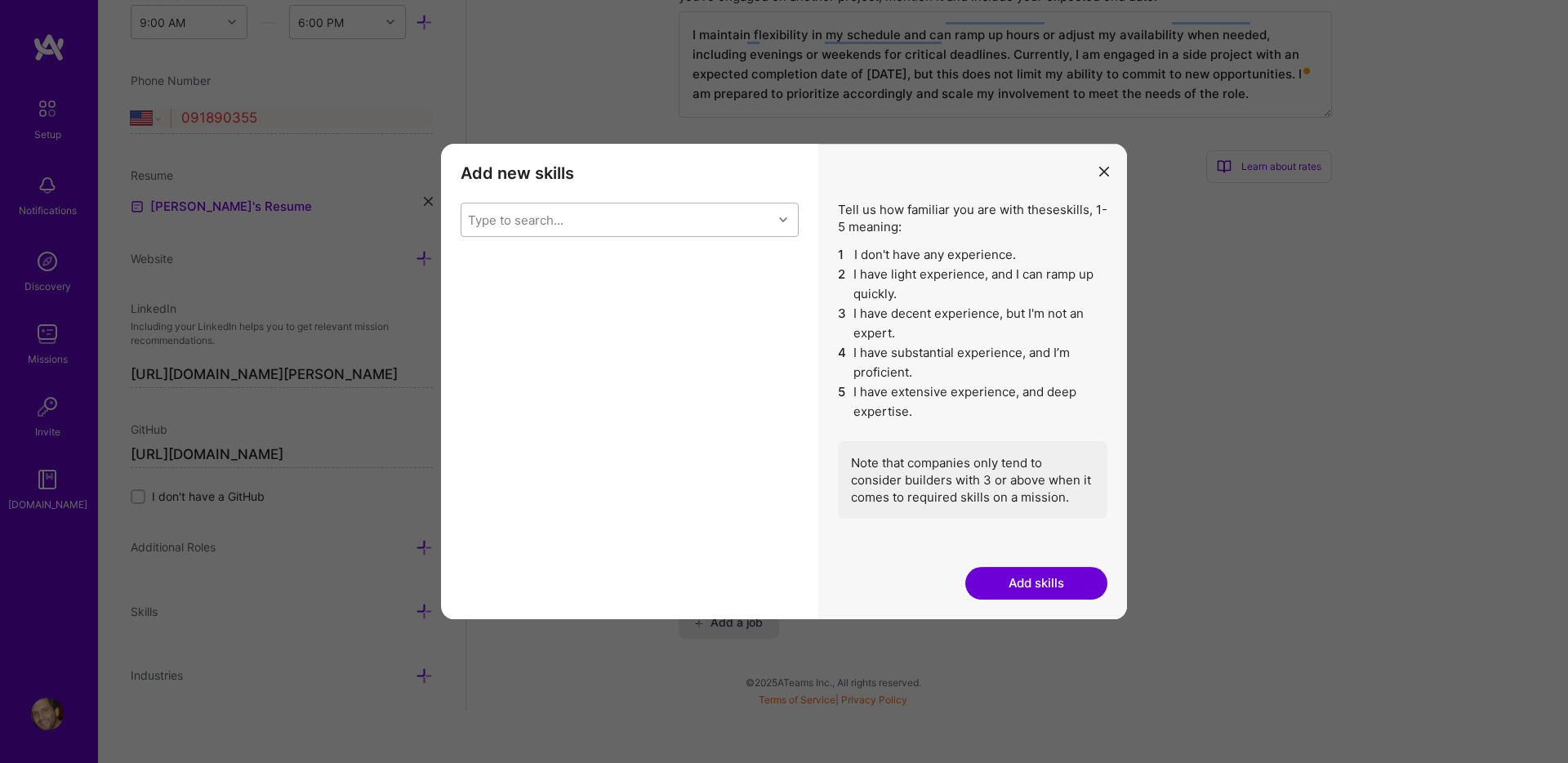
click at [656, 227] on div "Type to search..." at bounding box center [617, 219] width 311 height 33
click at [669, 162] on div "Add new skills Tell us how familiar you are with given skills, using between 1 …" at bounding box center [630, 382] width 378 height 475
click at [1093, 170] on div "Tell us how familiar you are with these skills , 1-5 meaning: 1 I don't have an…" at bounding box center [972, 382] width 309 height 475
click at [1100, 171] on icon "modal" at bounding box center [1104, 171] width 9 height 9
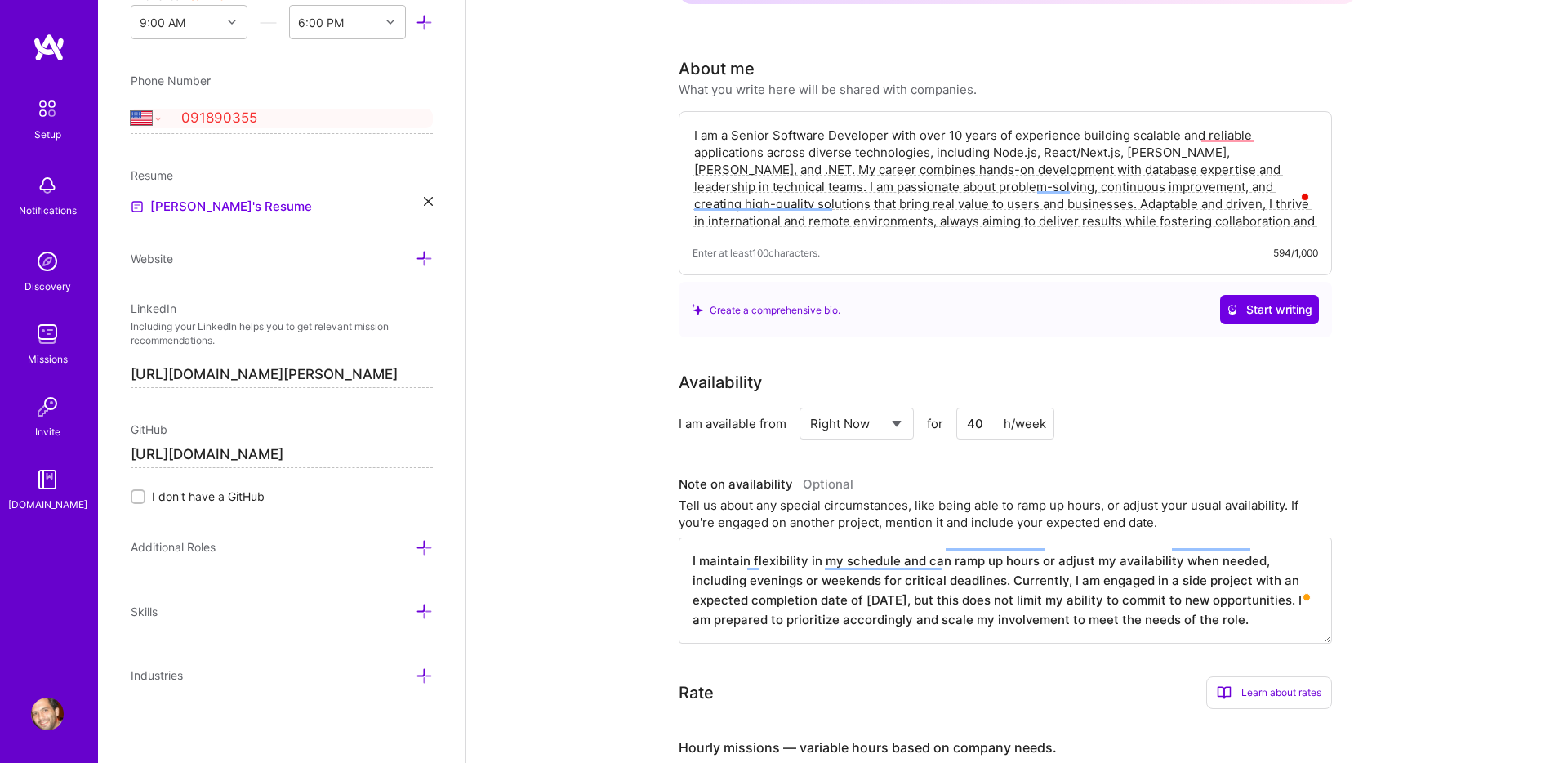
scroll to position [0, 0]
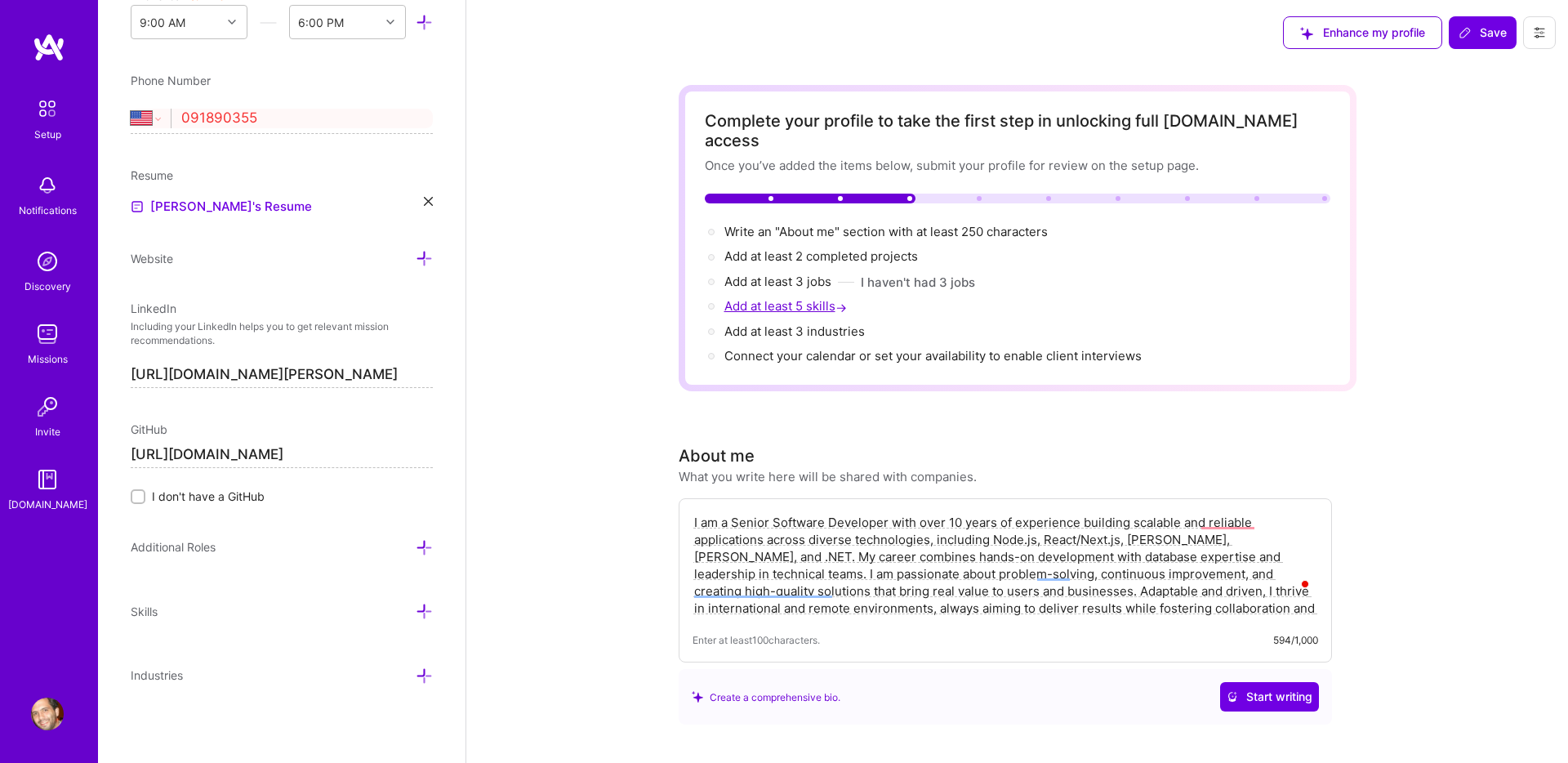
drag, startPoint x: 868, startPoint y: 292, endPoint x: 724, endPoint y: 292, distance: 144.0
click at [724, 297] on div "Add at least 5 skills →" at bounding box center [1017, 306] width 626 height 18
copy span "Add at least 5 skills"
click at [421, 616] on icon at bounding box center [424, 612] width 17 height 17
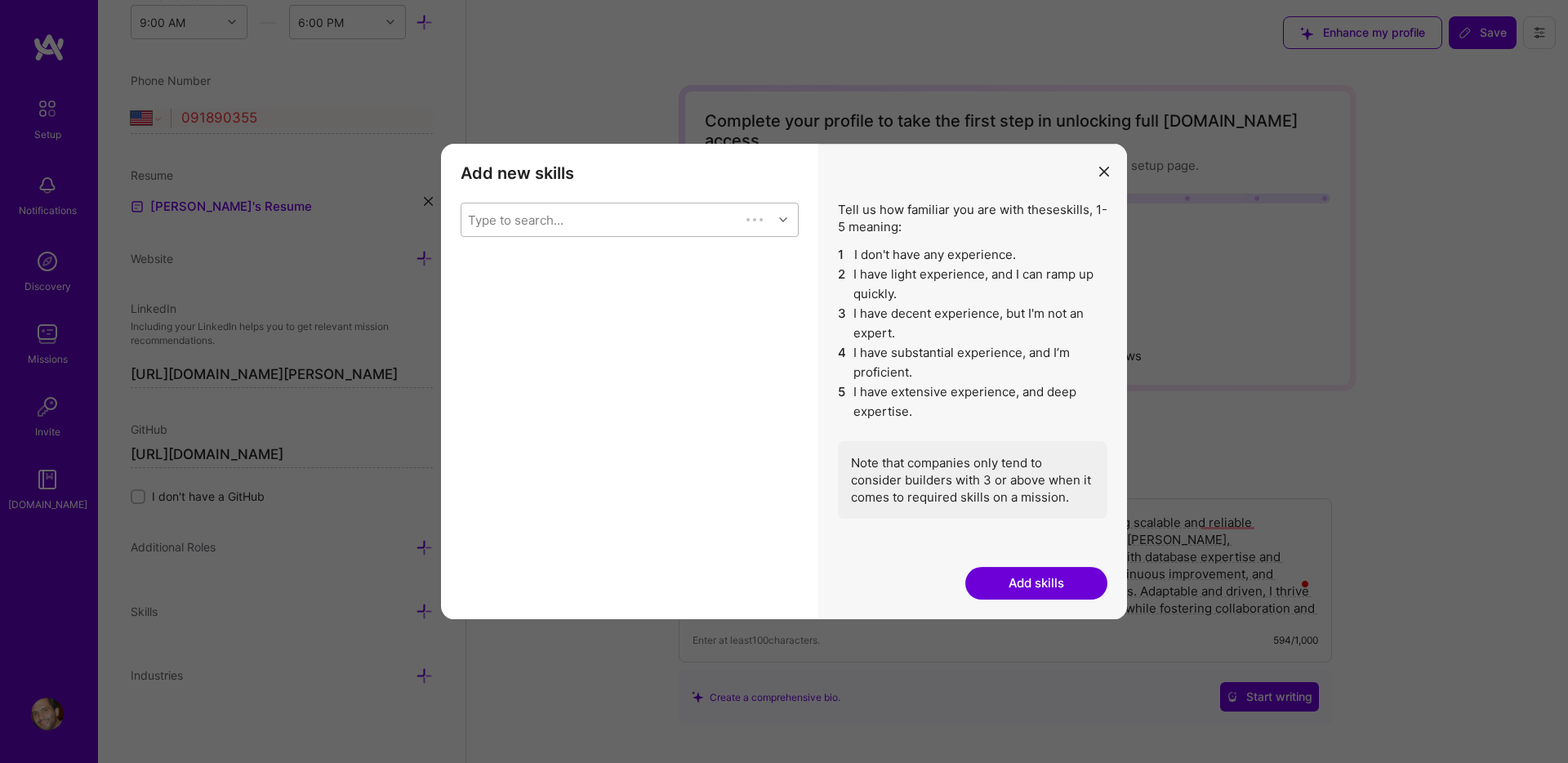
click at [603, 222] on div "Type to search..." at bounding box center [601, 219] width 279 height 33
paste input "Full-Stack Development"
click at [531, 218] on input "Full-Stack Development" at bounding box center [537, 220] width 139 height 17
type input "Full-Stack"
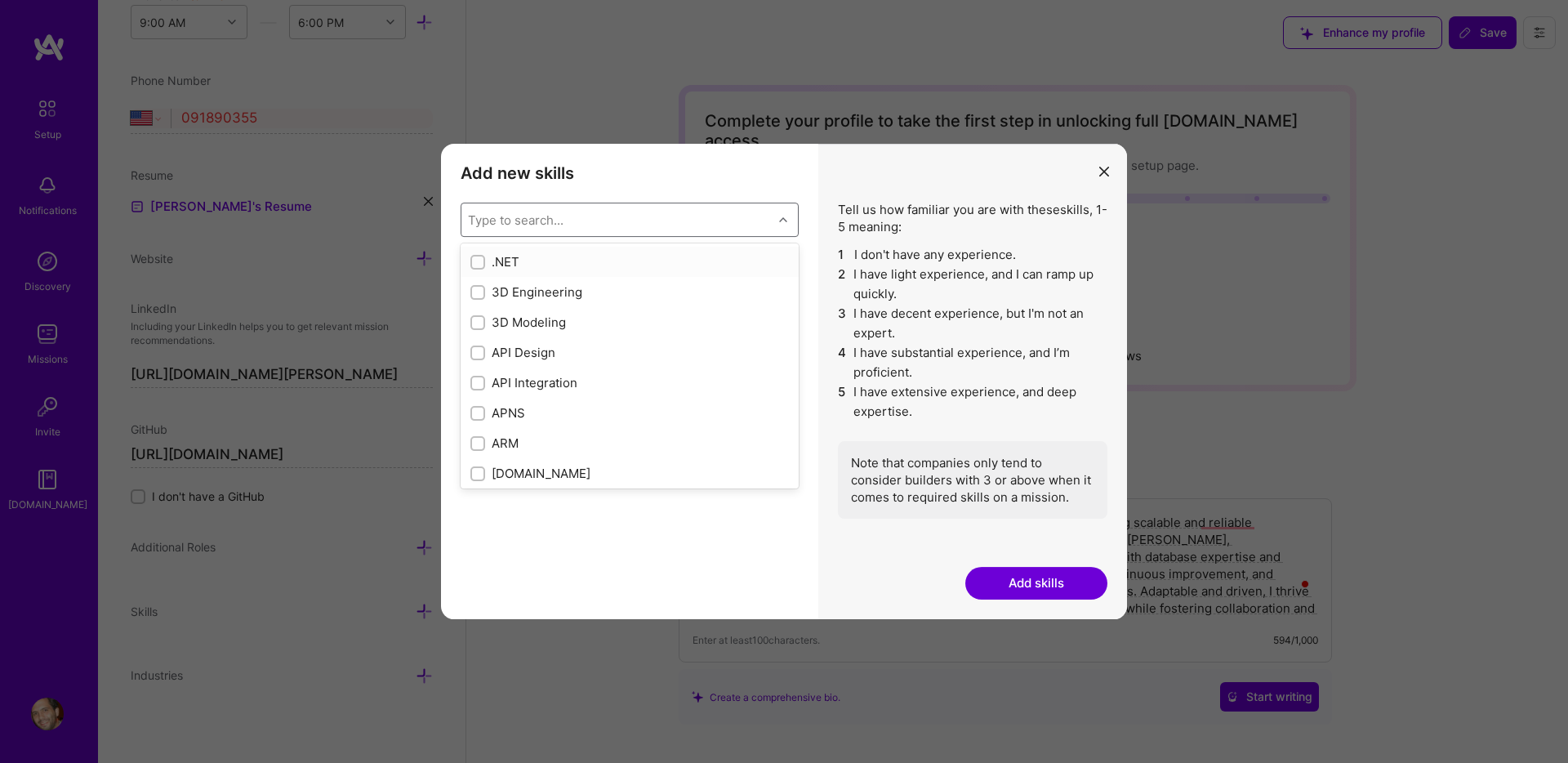
click at [477, 262] on input "modal" at bounding box center [480, 263] width 11 height 11
checkbox input "true"
click at [481, 353] on input "modal" at bounding box center [480, 353] width 11 height 11
checkbox input "true"
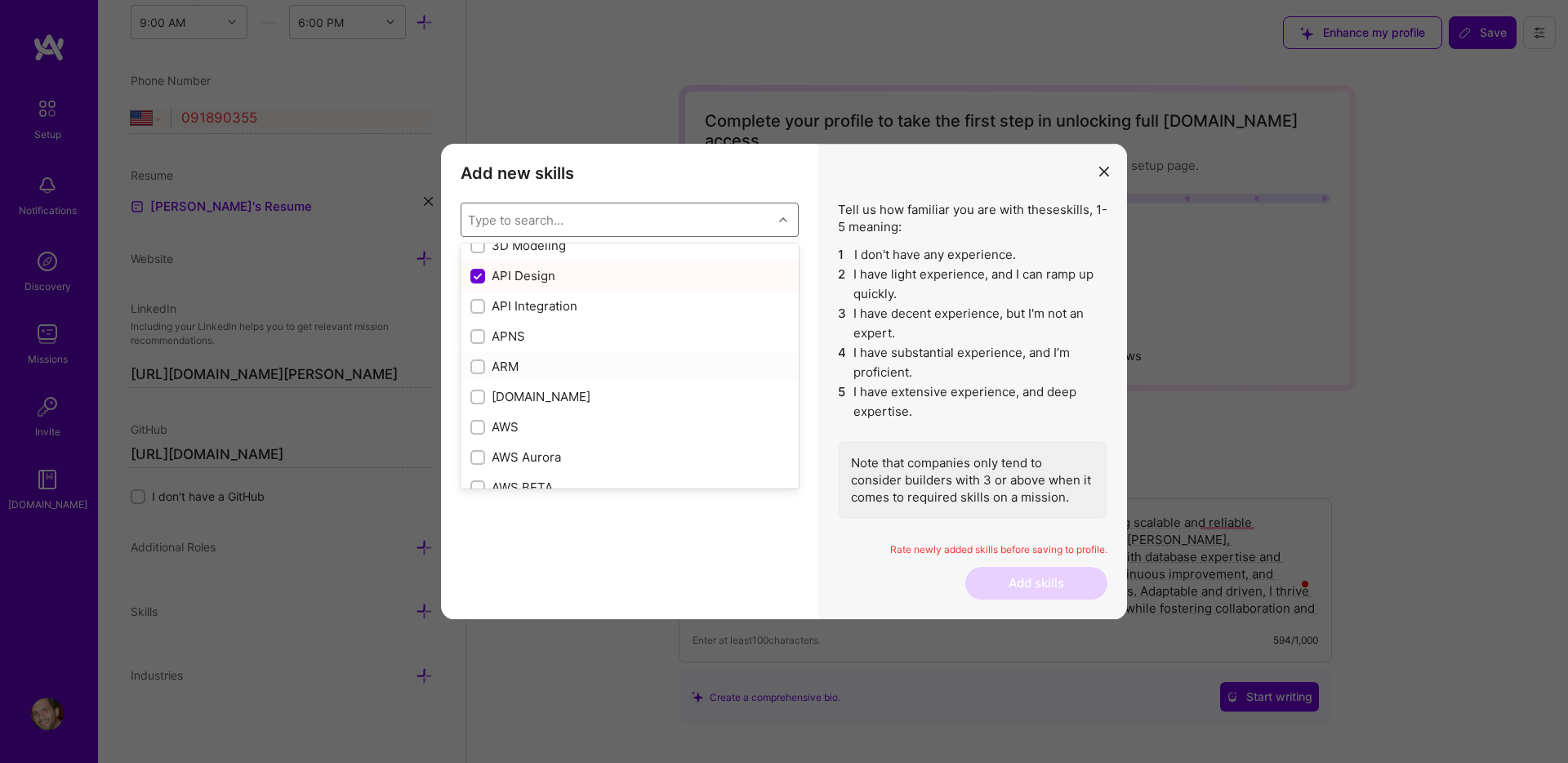
scroll to position [107, 0]
click at [481, 362] on input "modal" at bounding box center [480, 367] width 11 height 11
checkbox input "true"
click at [484, 295] on div "modal" at bounding box center [478, 291] width 15 height 15
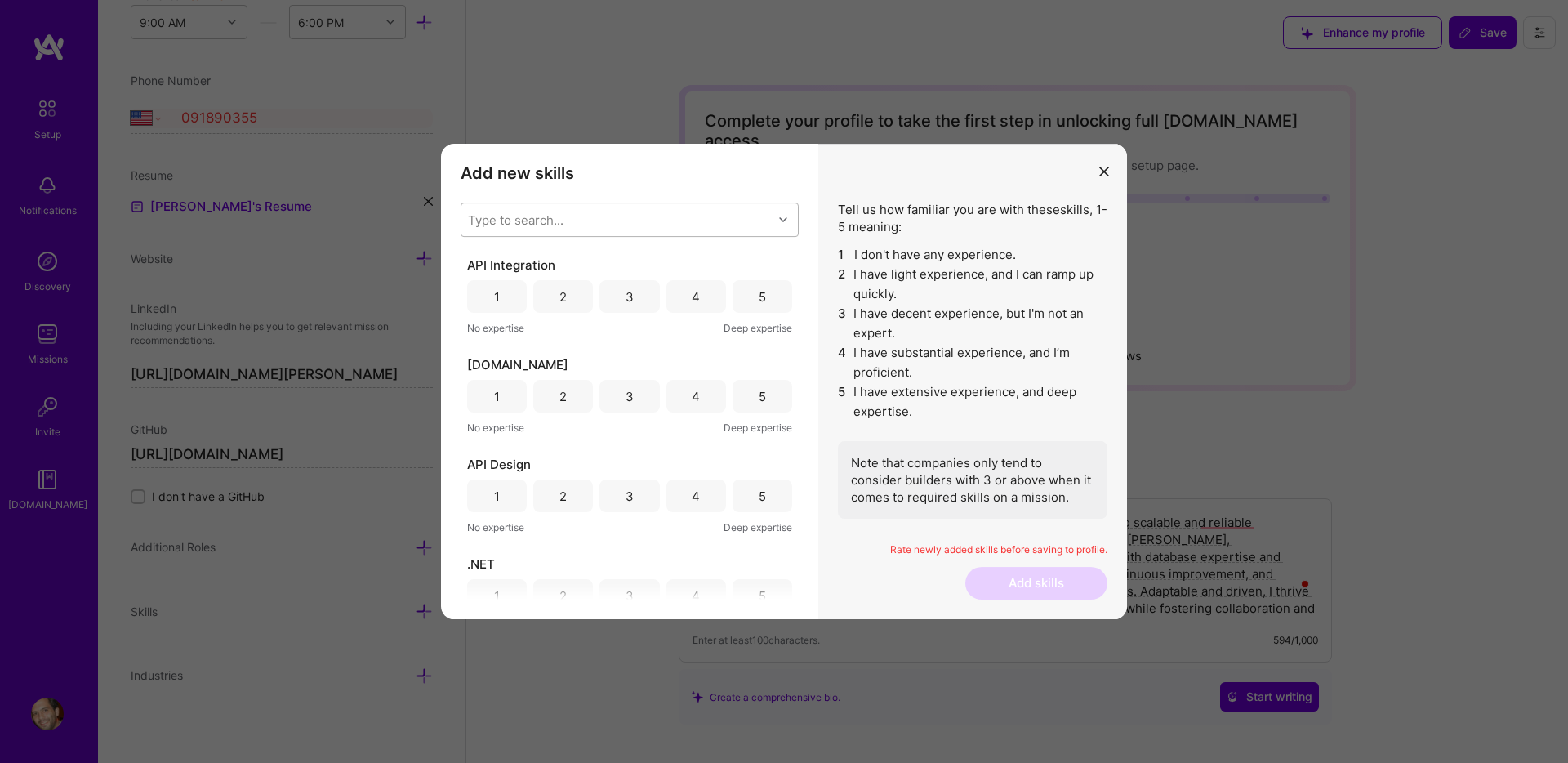
click at [533, 219] on div "Type to search..." at bounding box center [515, 220] width 95 height 17
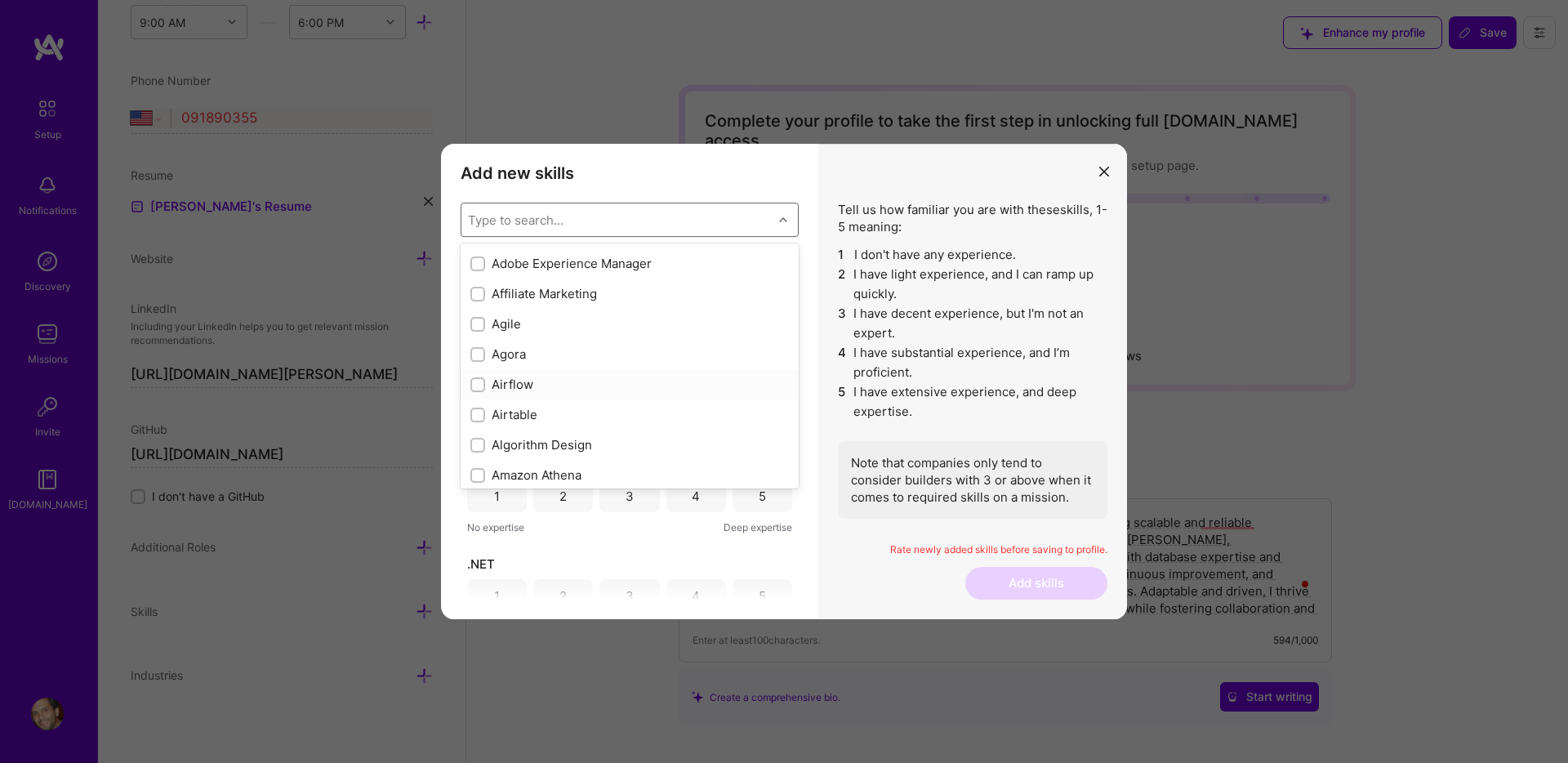
scroll to position [566, 0]
click at [479, 303] on input "modal" at bounding box center [480, 301] width 11 height 11
checkbox input "true"
click at [482, 345] on input "modal" at bounding box center [480, 344] width 11 height 11
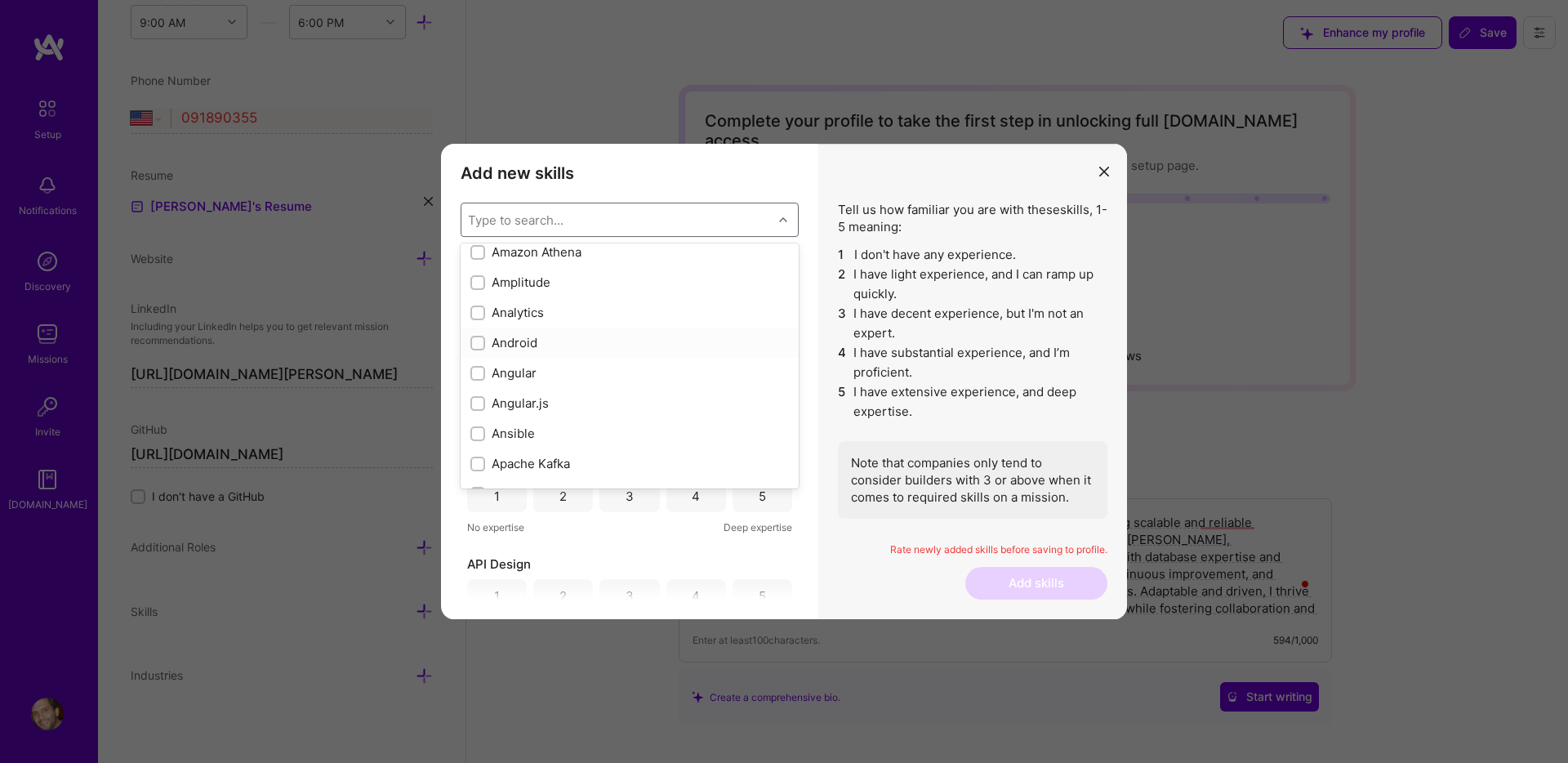
checkbox input "true"
click at [475, 371] on input "modal" at bounding box center [480, 374] width 11 height 11
checkbox input "true"
click at [478, 407] on input "modal" at bounding box center [480, 404] width 11 height 11
checkbox input "true"
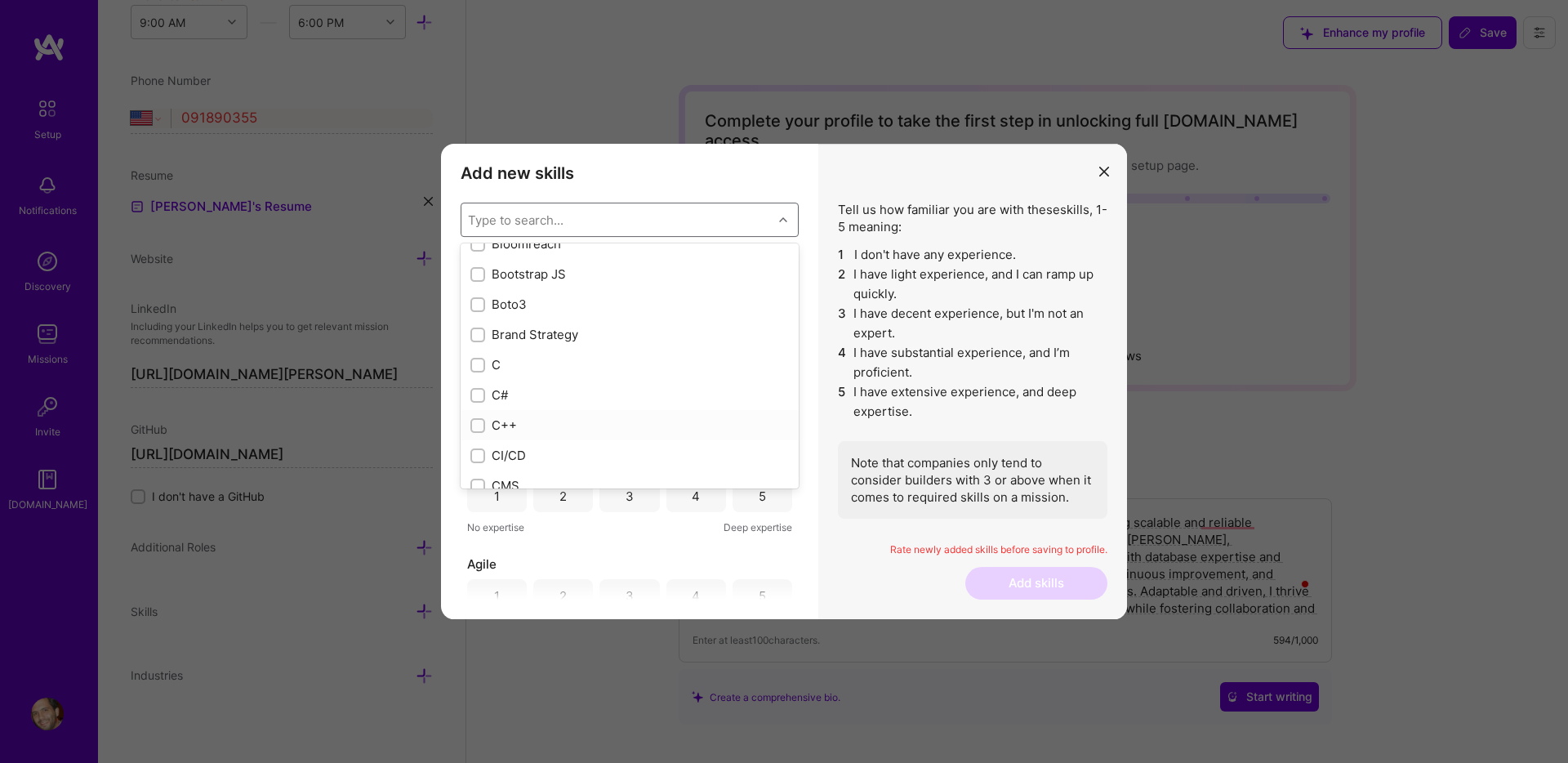
scroll to position [1597, 0]
click at [481, 386] on input "modal" at bounding box center [480, 389] width 11 height 11
checkbox input "true"
click at [482, 342] on input "modal" at bounding box center [480, 344] width 11 height 11
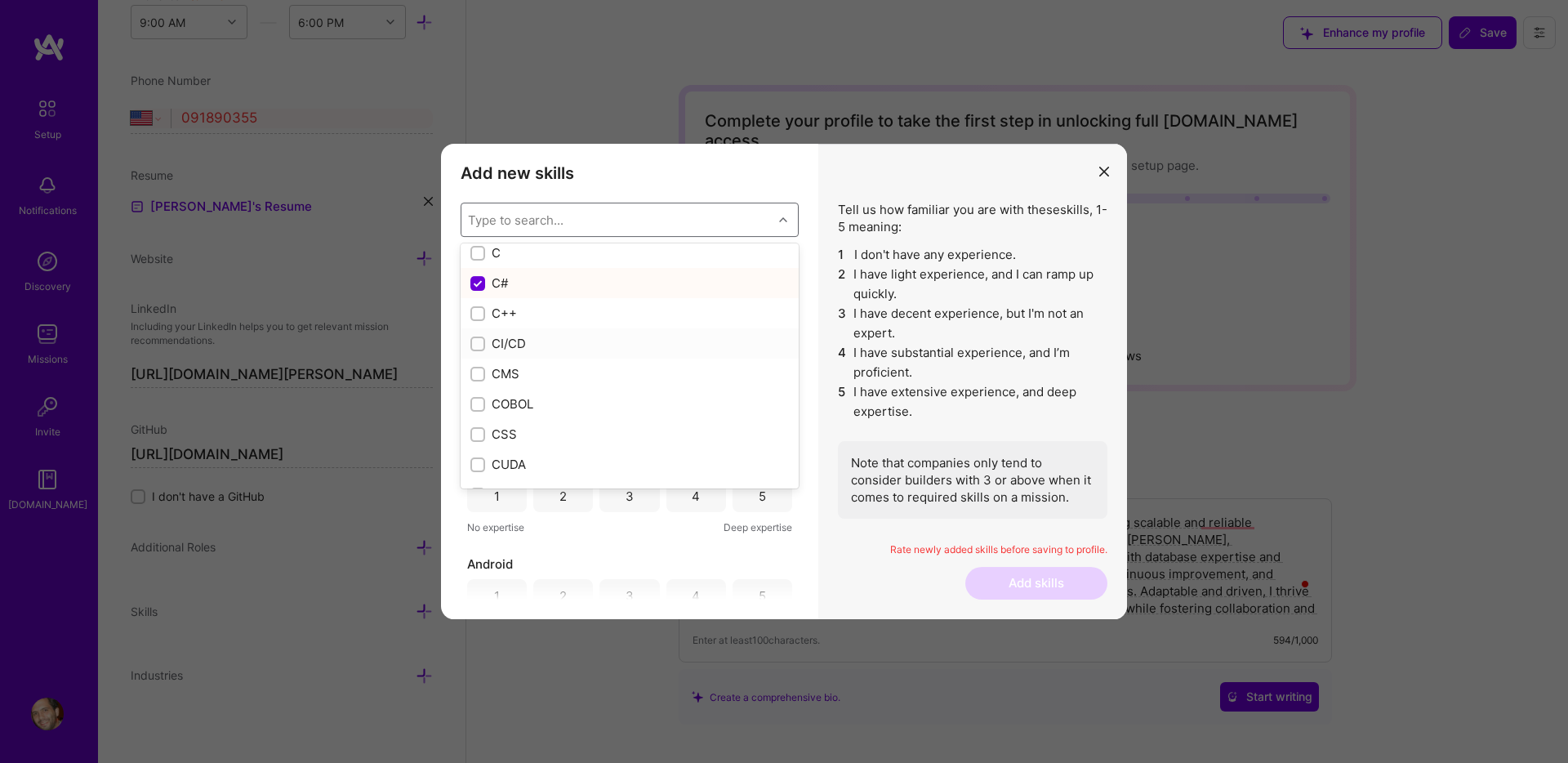
checkbox input "true"
click at [481, 333] on input "modal" at bounding box center [480, 332] width 11 height 11
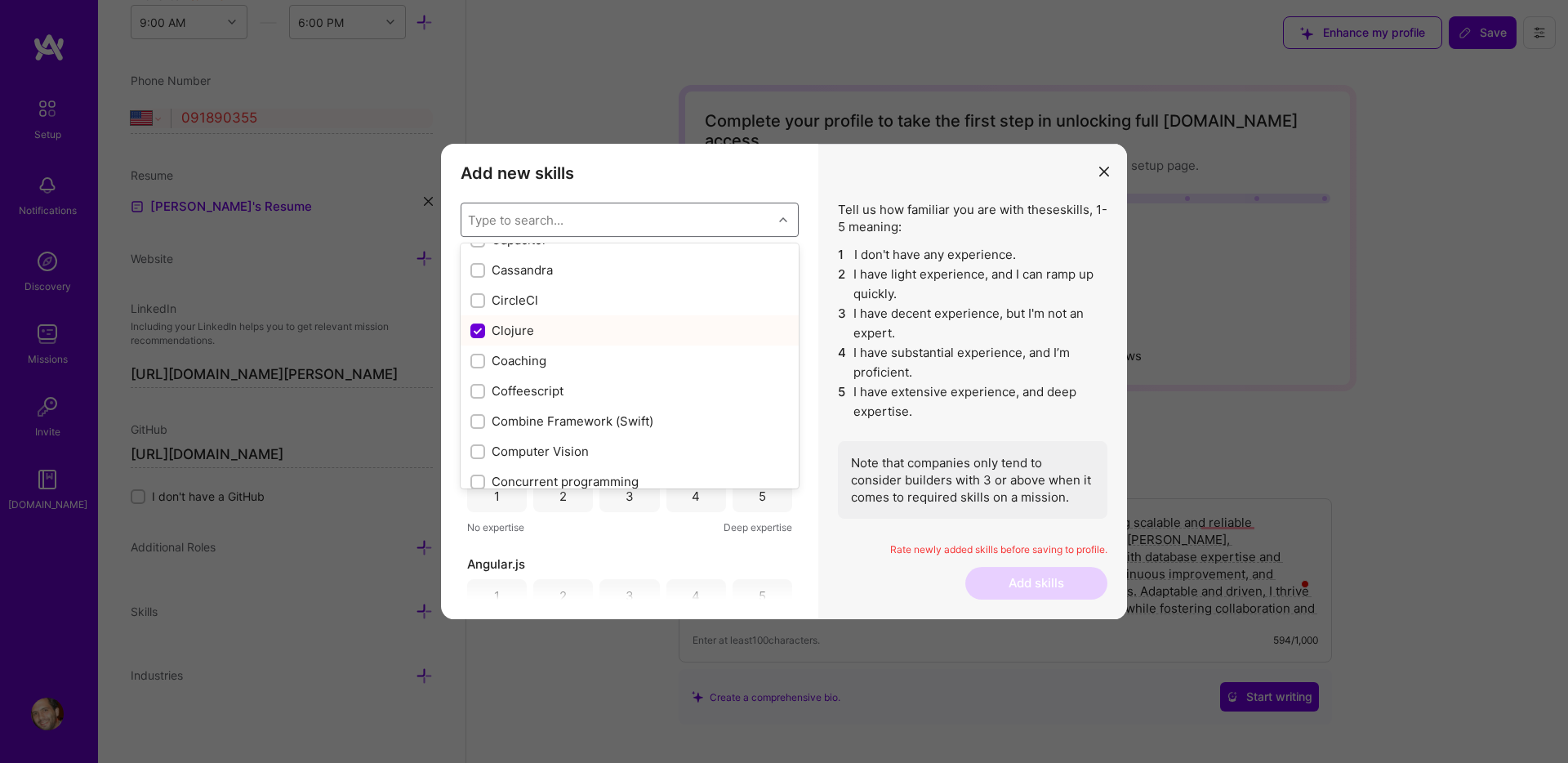
click at [479, 332] on input "modal" at bounding box center [480, 332] width 15 height 15
checkbox input "false"
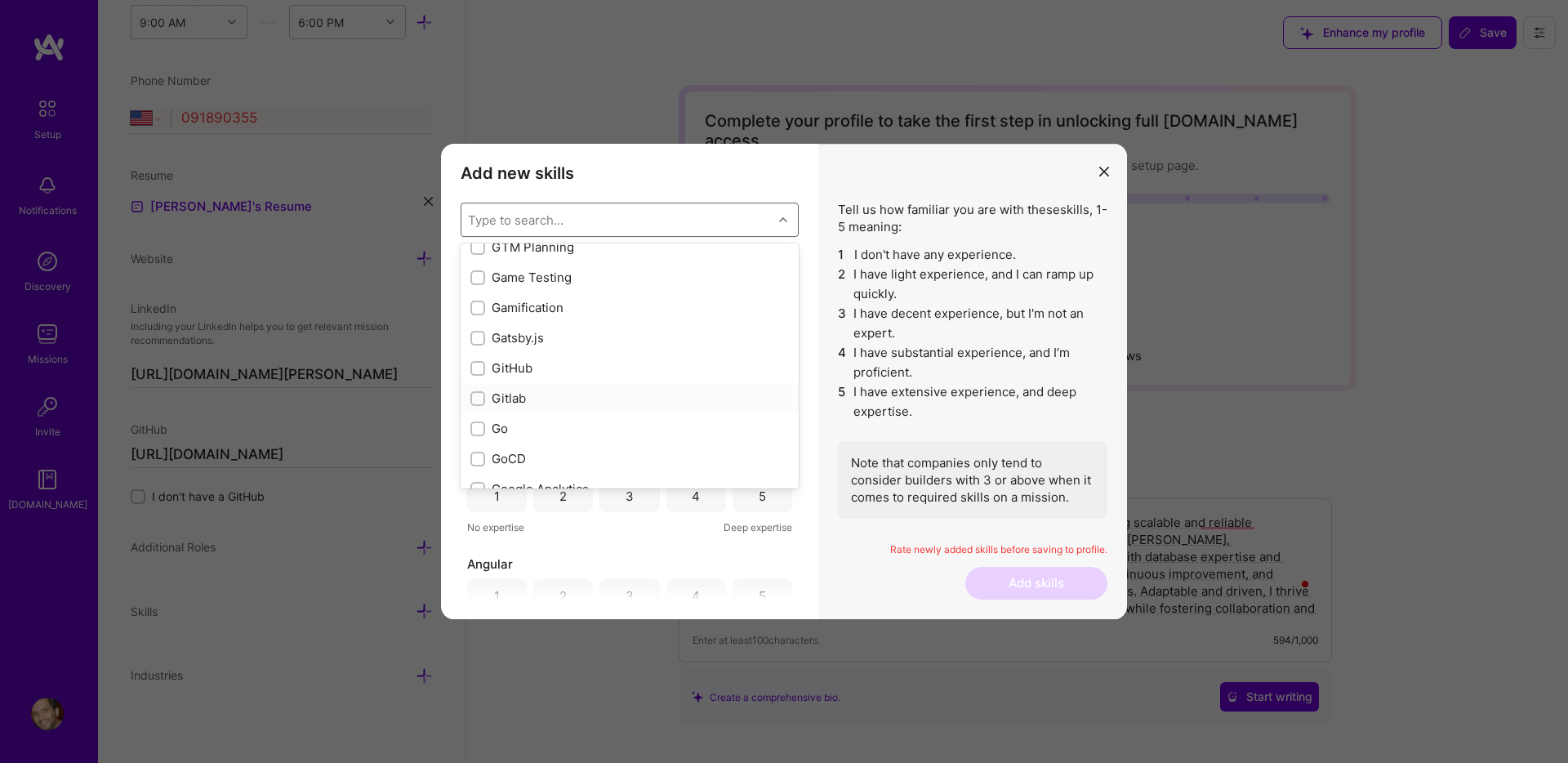
scroll to position [4276, 0]
click at [479, 369] on input "modal" at bounding box center [480, 368] width 11 height 11
checkbox input "true"
click at [477, 328] on input "modal" at bounding box center [480, 330] width 11 height 11
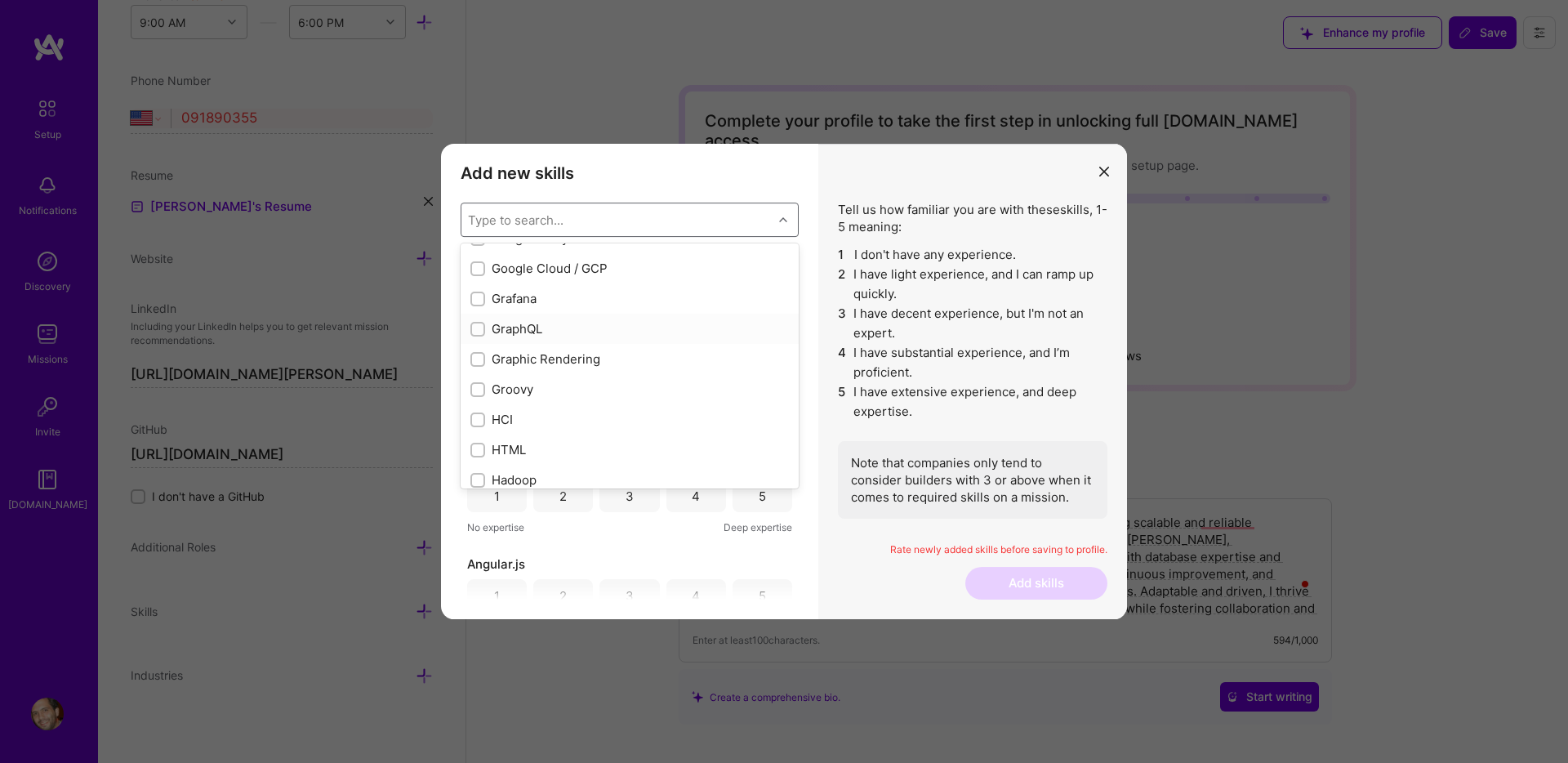
checkbox input "true"
click at [481, 308] on input "modal" at bounding box center [480, 310] width 11 height 11
checkbox input "true"
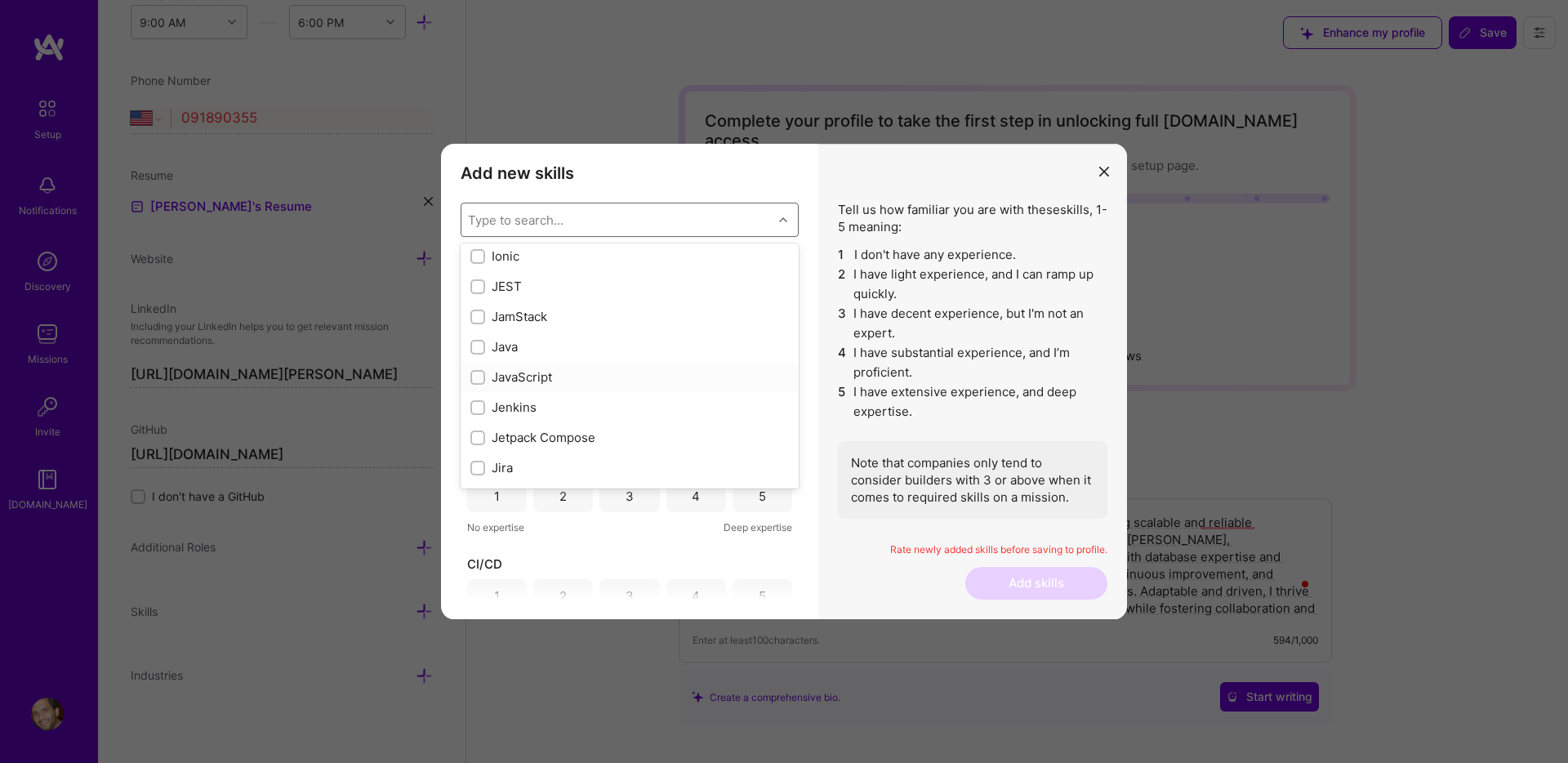
click at [479, 378] on input "modal" at bounding box center [480, 378] width 11 height 11
checkbox input "true"
click at [476, 392] on input "modal" at bounding box center [480, 394] width 11 height 11
checkbox input "true"
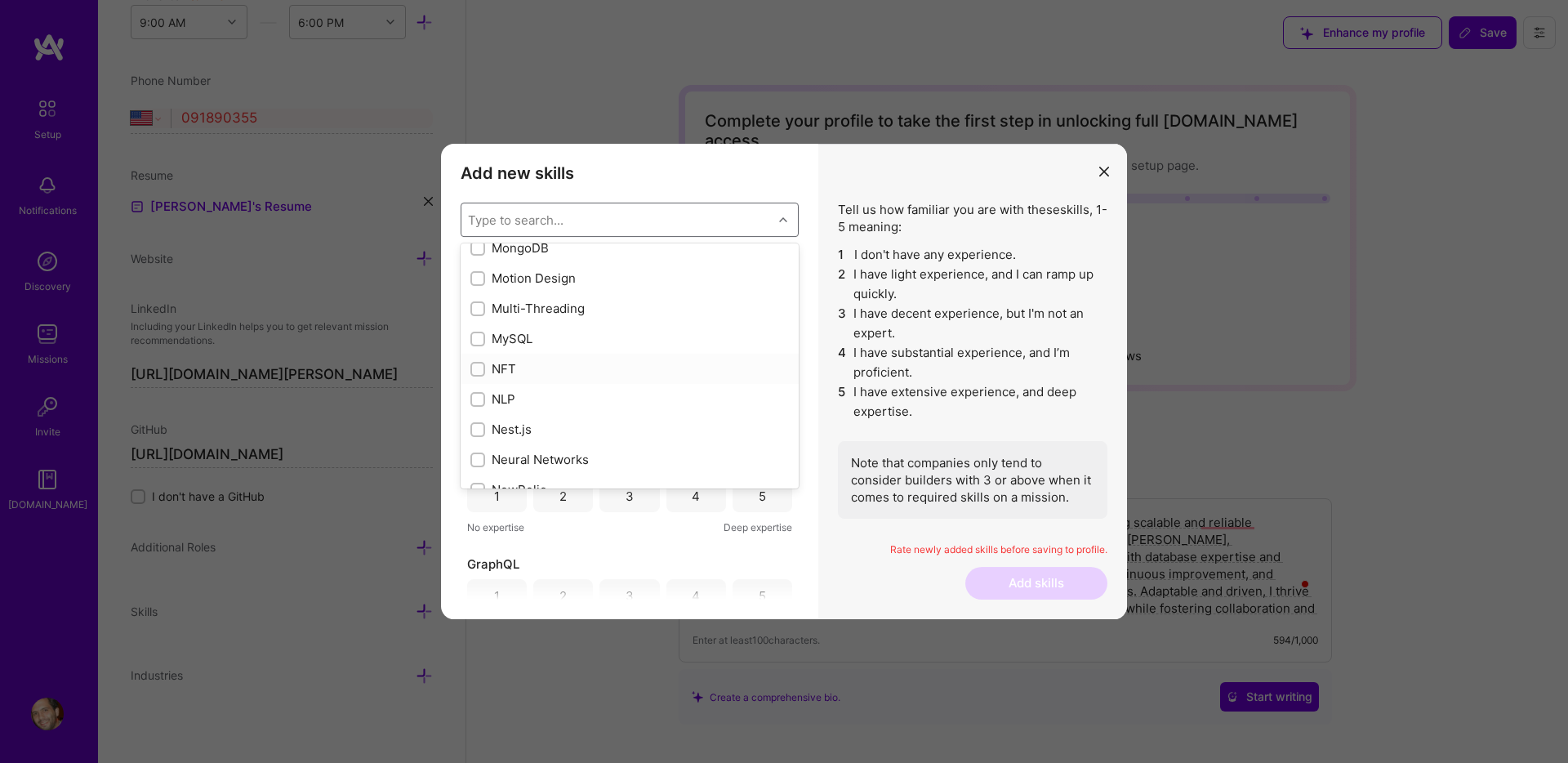
scroll to position [6394, 0]
click at [481, 332] on input "modal" at bounding box center [480, 336] width 11 height 11
checkbox input "true"
click at [478, 357] on input "modal" at bounding box center [480, 358] width 11 height 11
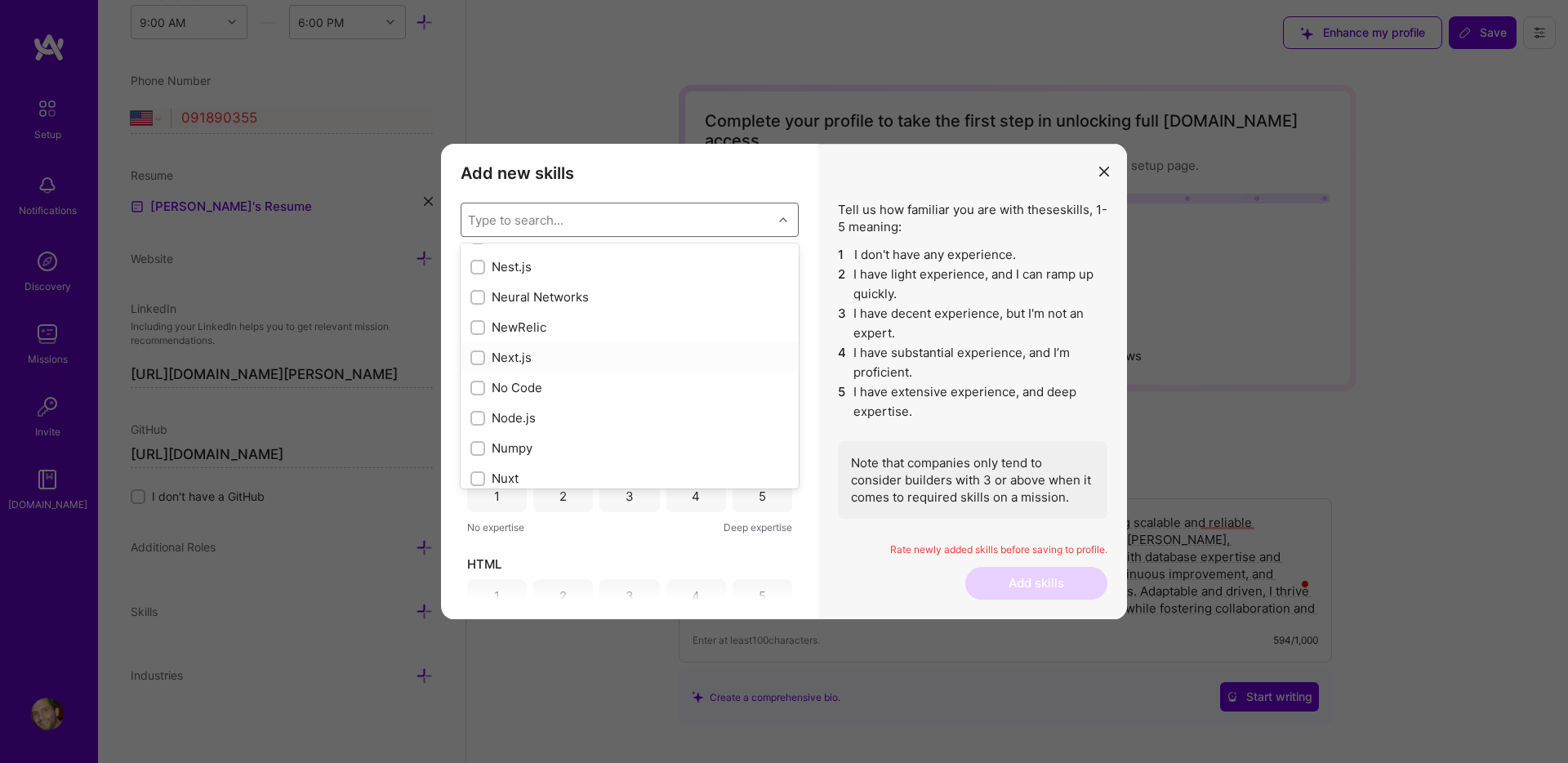
checkbox input "true"
click at [476, 309] on input "modal" at bounding box center [480, 312] width 11 height 11
checkbox input "true"
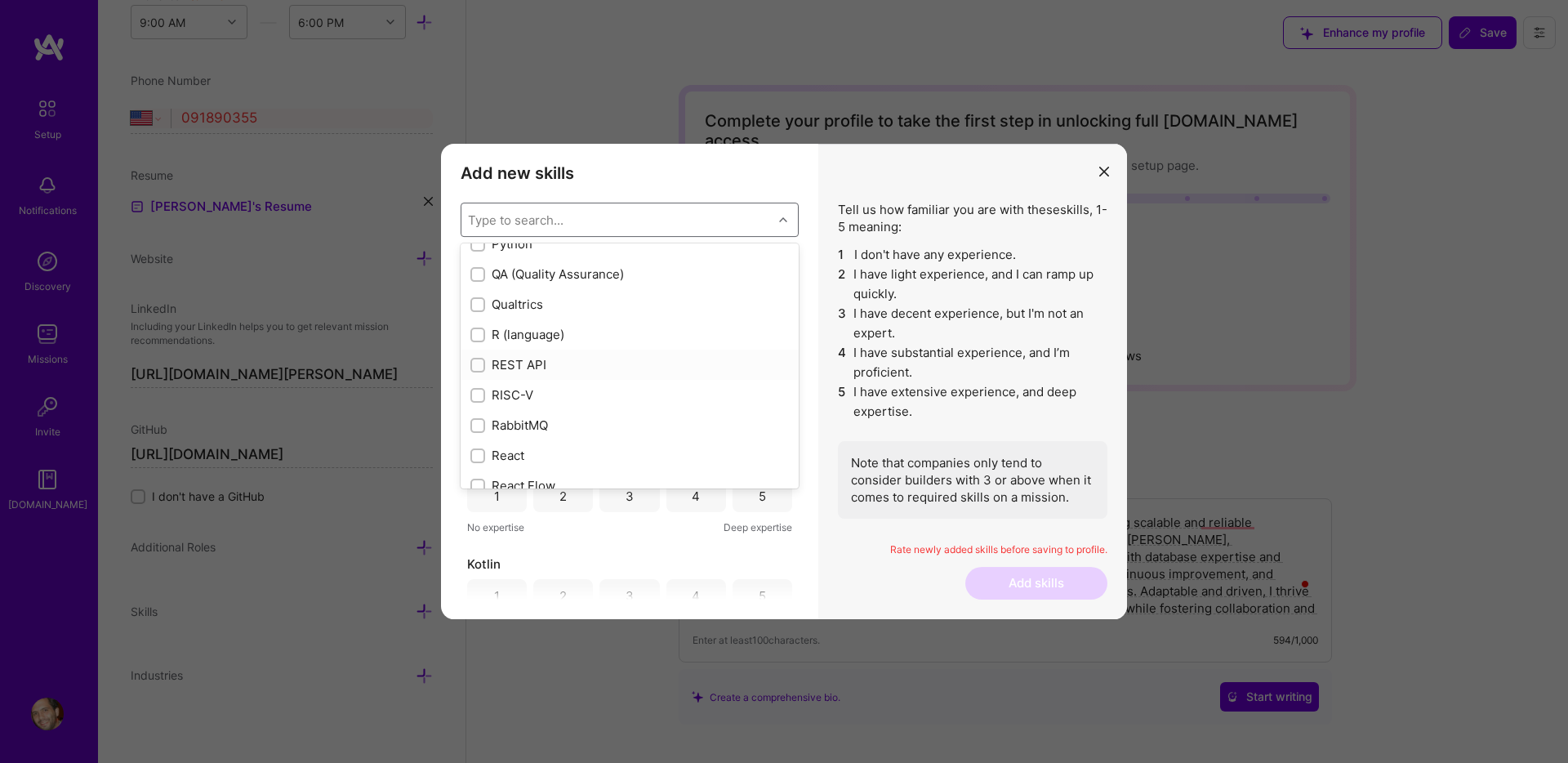
click at [478, 364] on input "modal" at bounding box center [480, 366] width 11 height 11
checkbox input "true"
click at [476, 371] on input "modal" at bounding box center [480, 372] width 11 height 11
checkbox input "true"
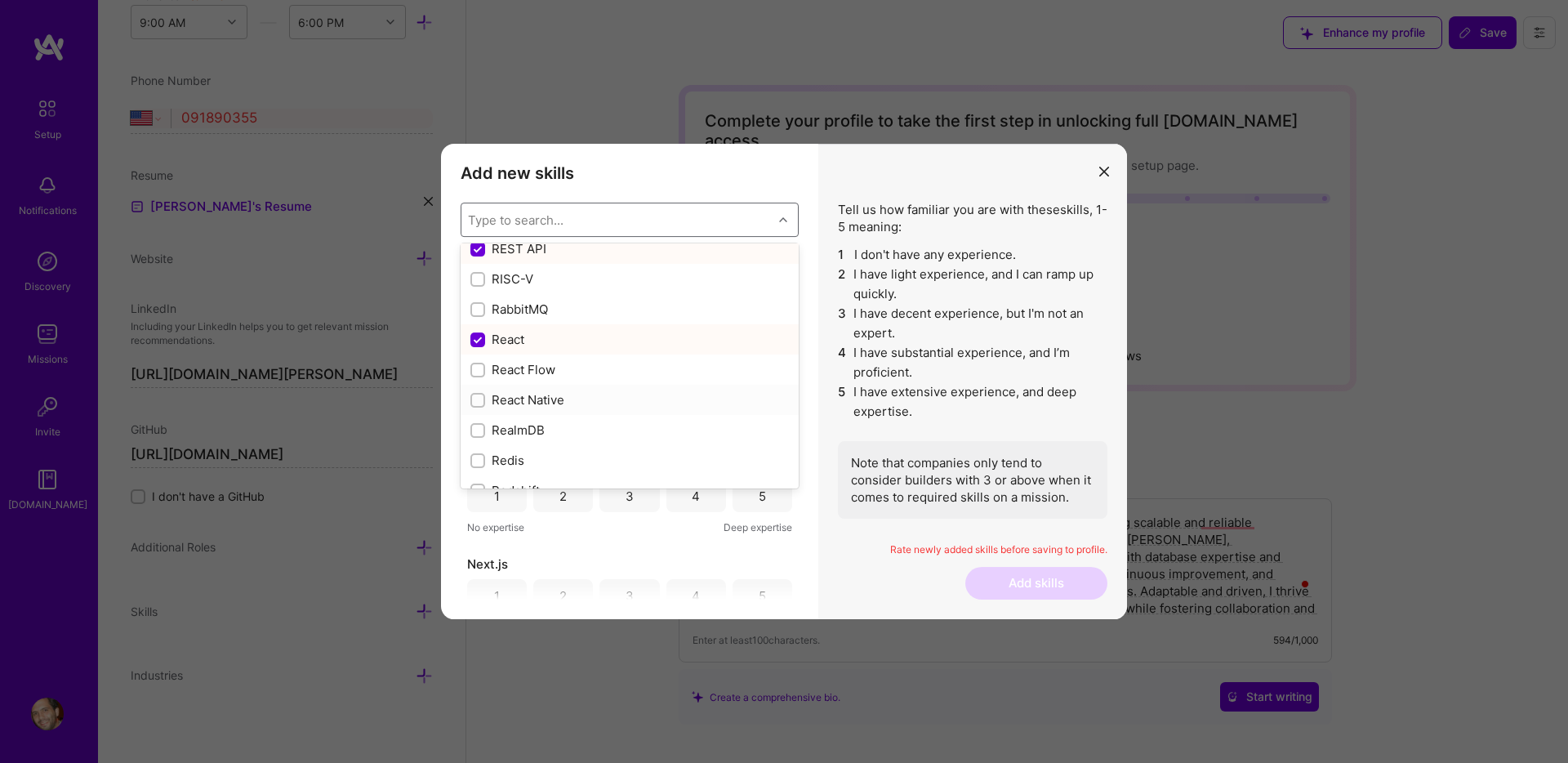
scroll to position [7961, 0]
click at [480, 403] on input "modal" at bounding box center [480, 400] width 11 height 11
checkbox input "true"
click at [479, 338] on input "modal" at bounding box center [480, 338] width 11 height 11
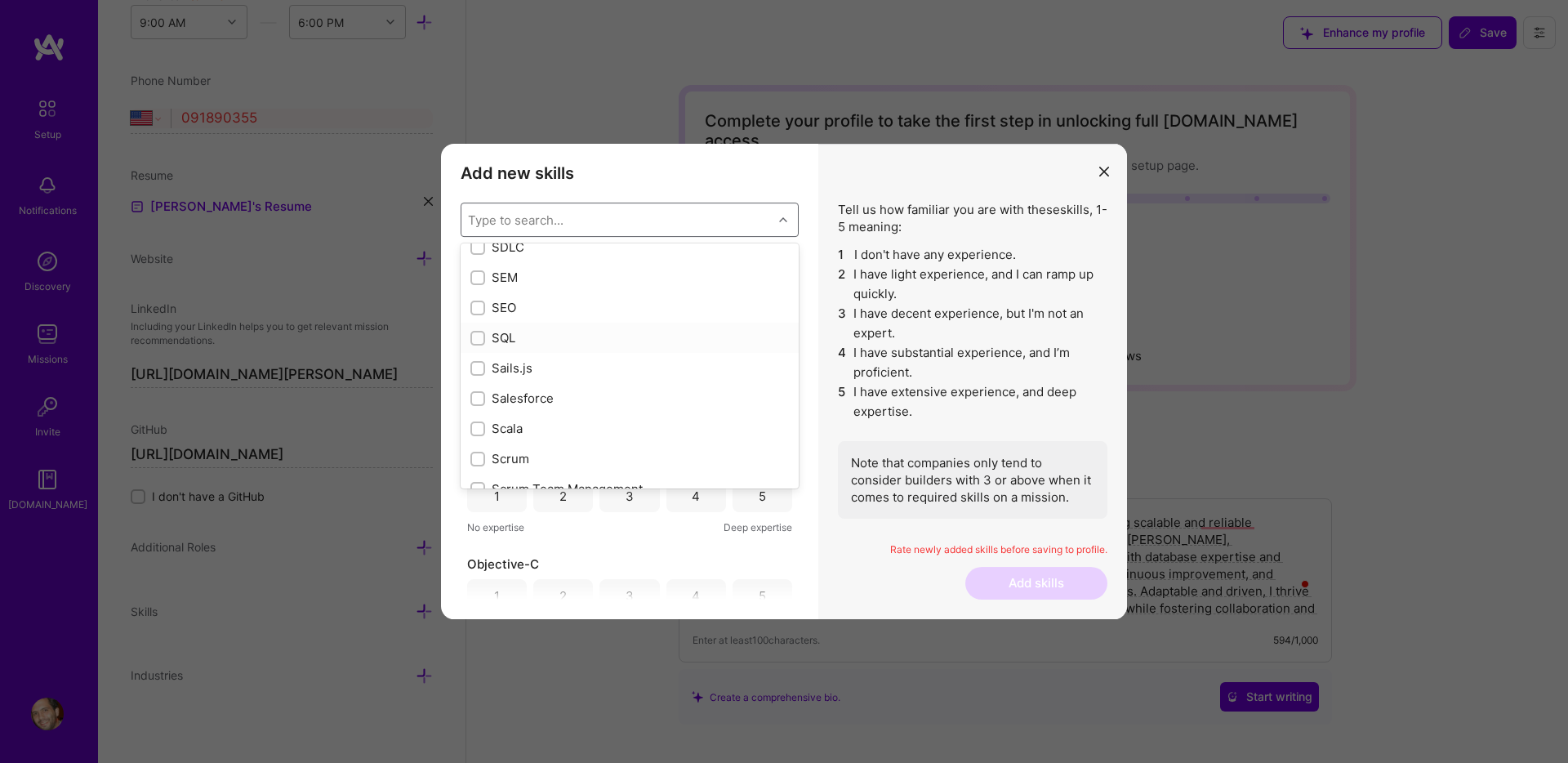
checkbox input "true"
click at [481, 325] on input "modal" at bounding box center [480, 326] width 11 height 11
checkbox input "true"
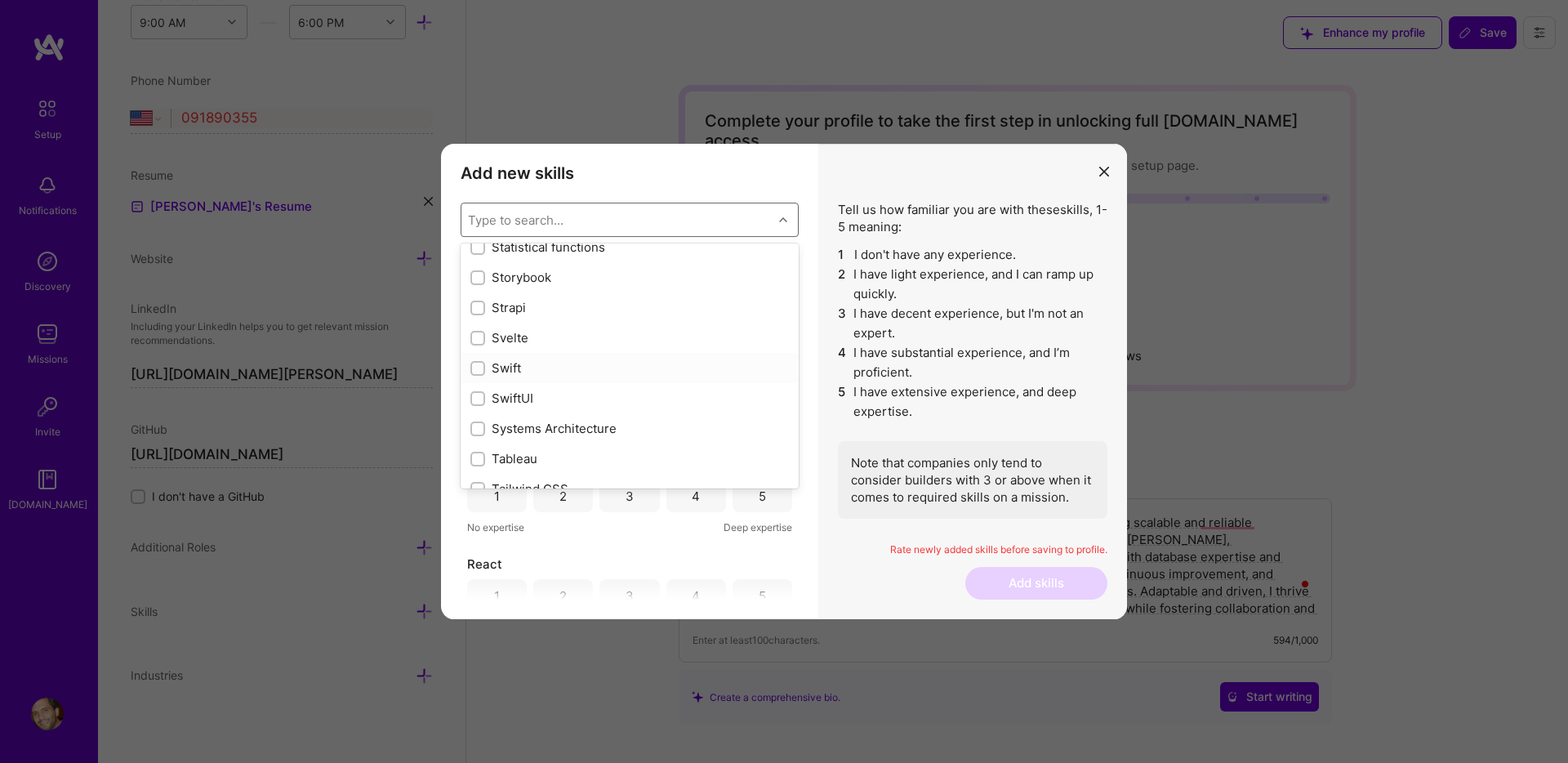
click at [481, 373] on div "modal" at bounding box center [478, 368] width 15 height 15
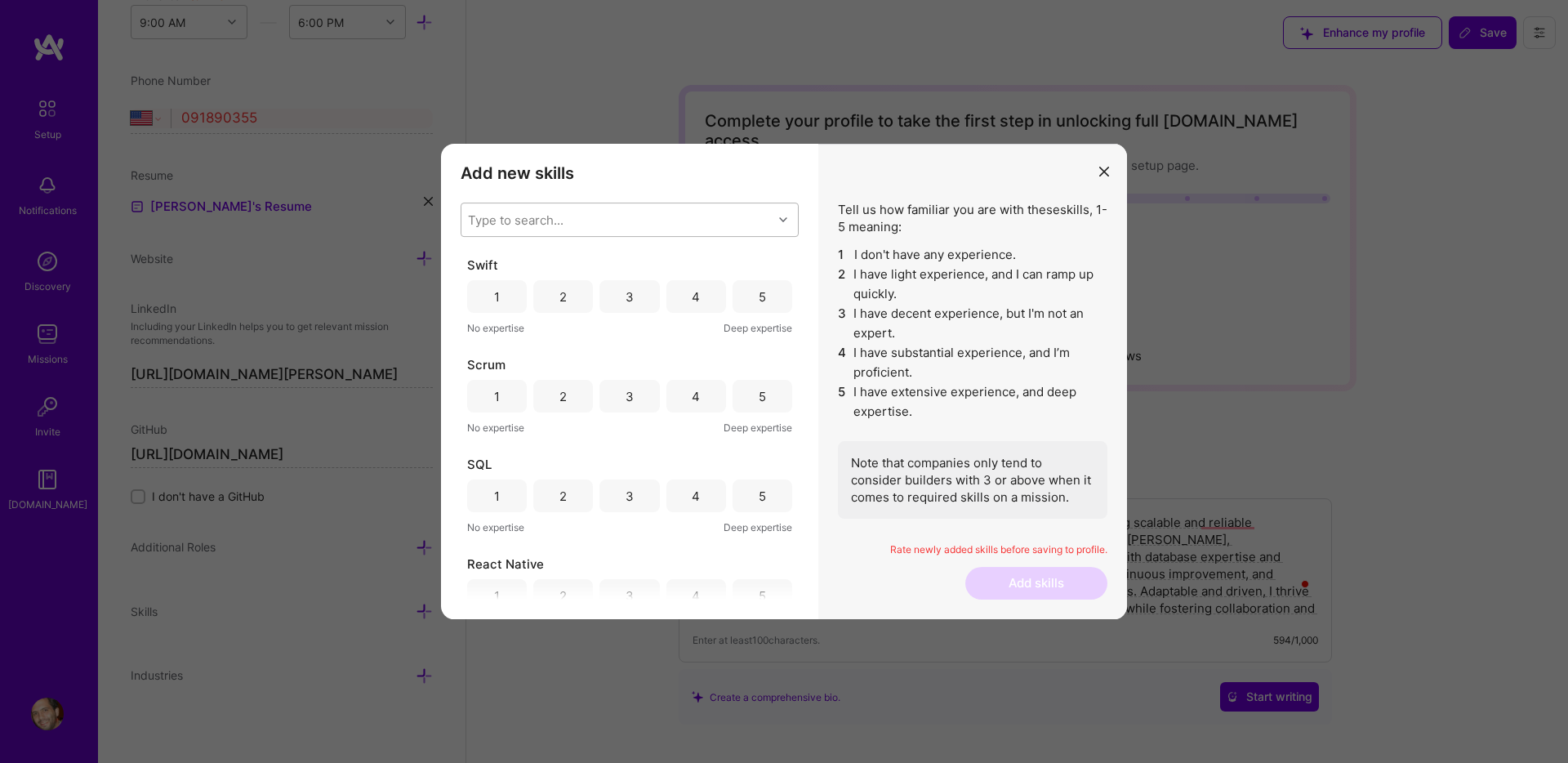
click at [544, 226] on div "Type to search..." at bounding box center [515, 220] width 95 height 17
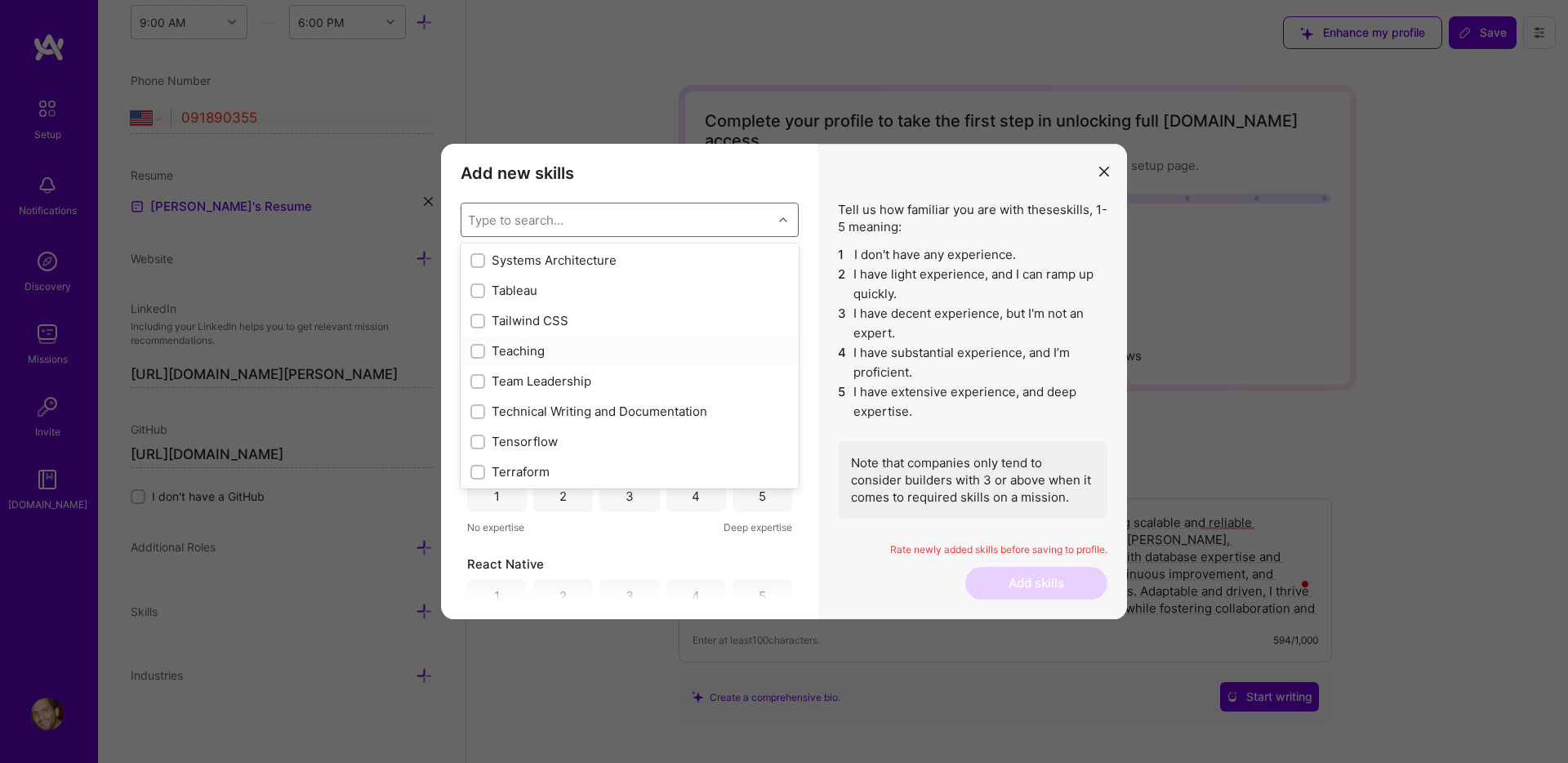
scroll to position [9829, 0]
click at [481, 253] on input "modal" at bounding box center [480, 254] width 11 height 11
checkbox input "true"
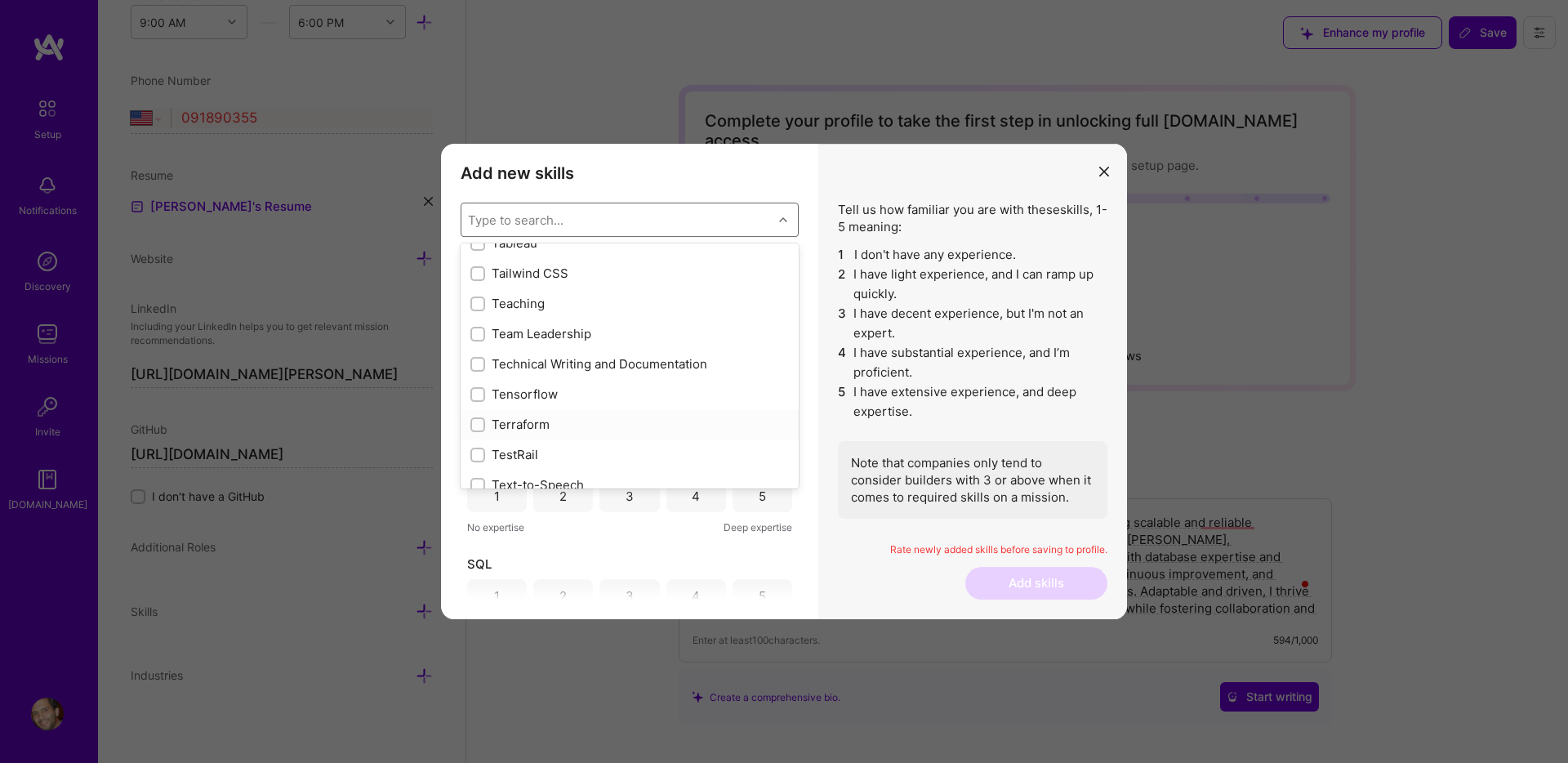
scroll to position [9894, 0]
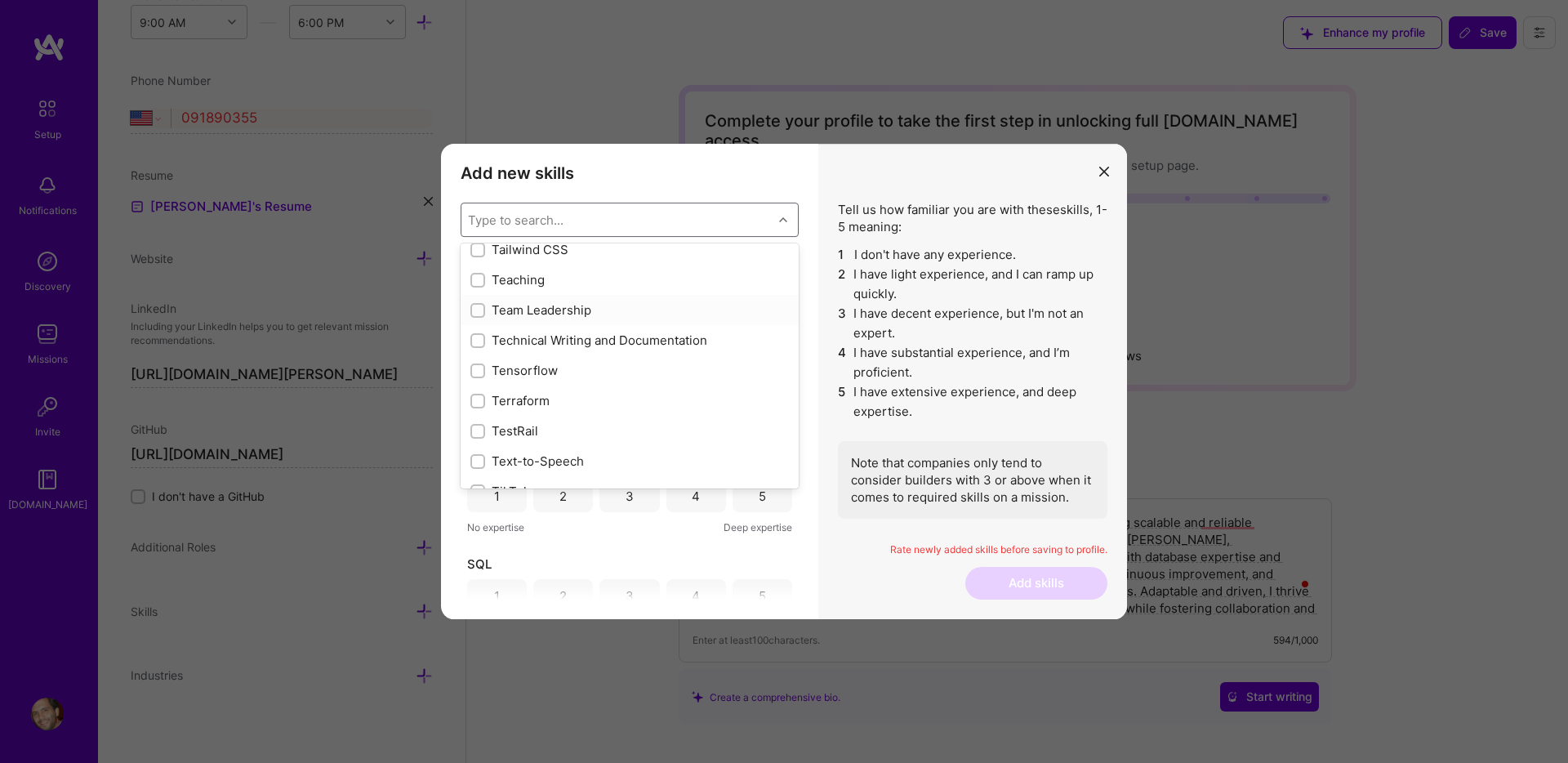
click at [476, 309] on input "modal" at bounding box center [480, 311] width 11 height 11
checkbox input "true"
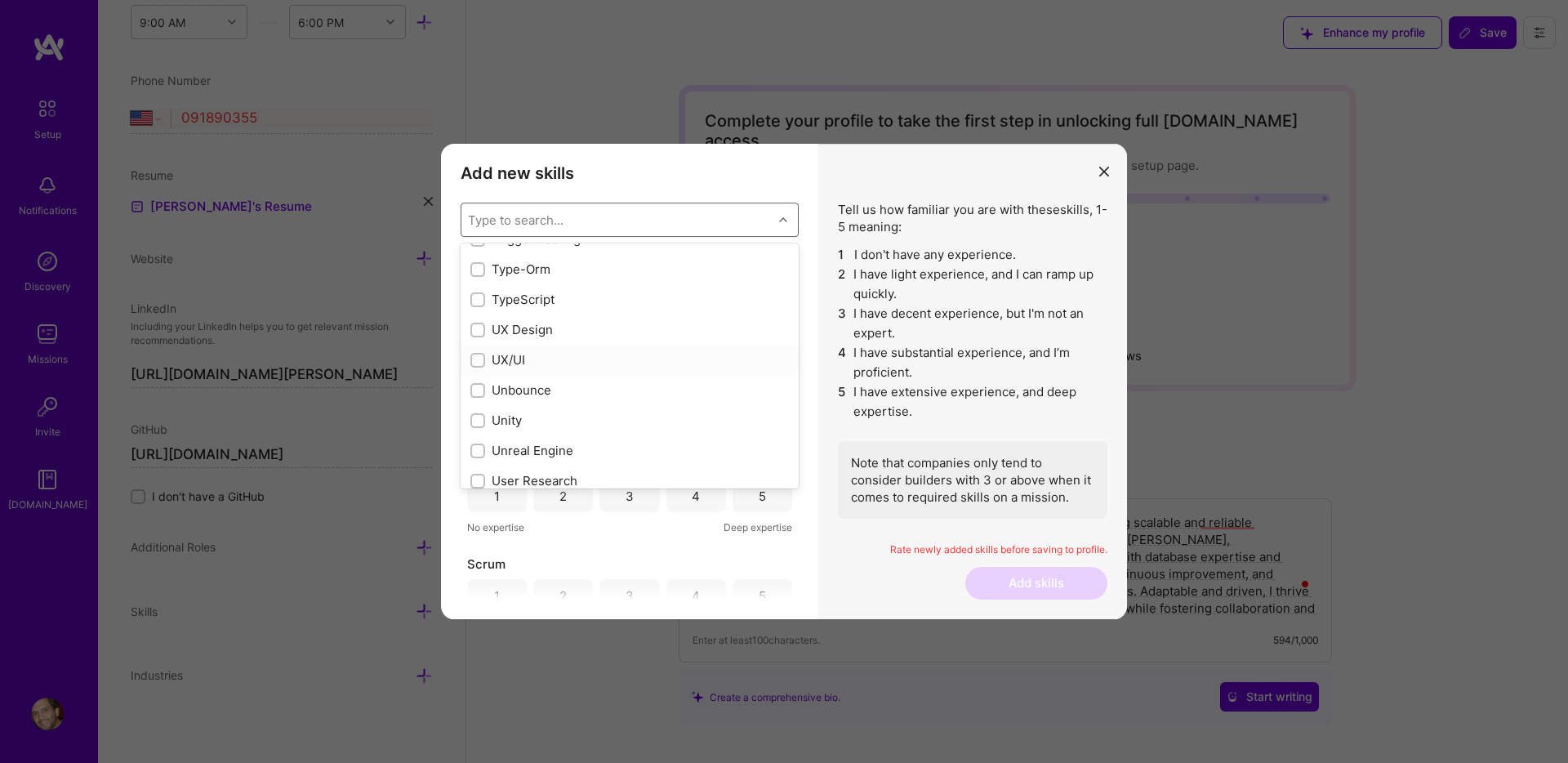
click at [479, 357] on input "modal" at bounding box center [480, 361] width 11 height 11
checkbox input "true"
click at [476, 357] on input "modal" at bounding box center [480, 362] width 11 height 11
checkbox input "true"
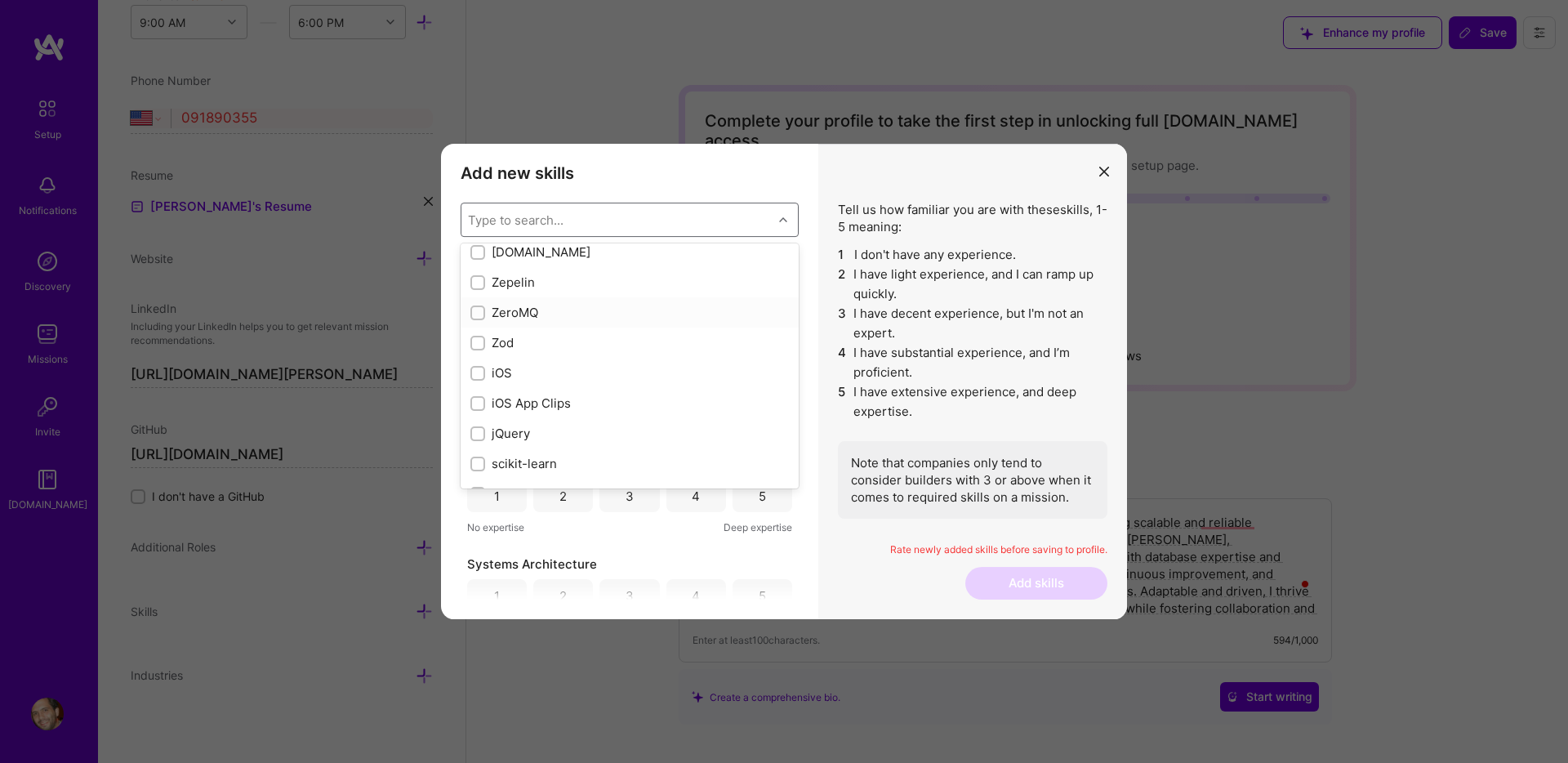
scroll to position [11184, 0]
click at [636, 546] on div "Visual Basic 1 2 3 4 5 No expertise Deep expertise UX/UI 1 2 3 4 5 No expertise…" at bounding box center [630, 427] width 338 height 343
click at [617, 299] on div "3" at bounding box center [629, 296] width 60 height 33
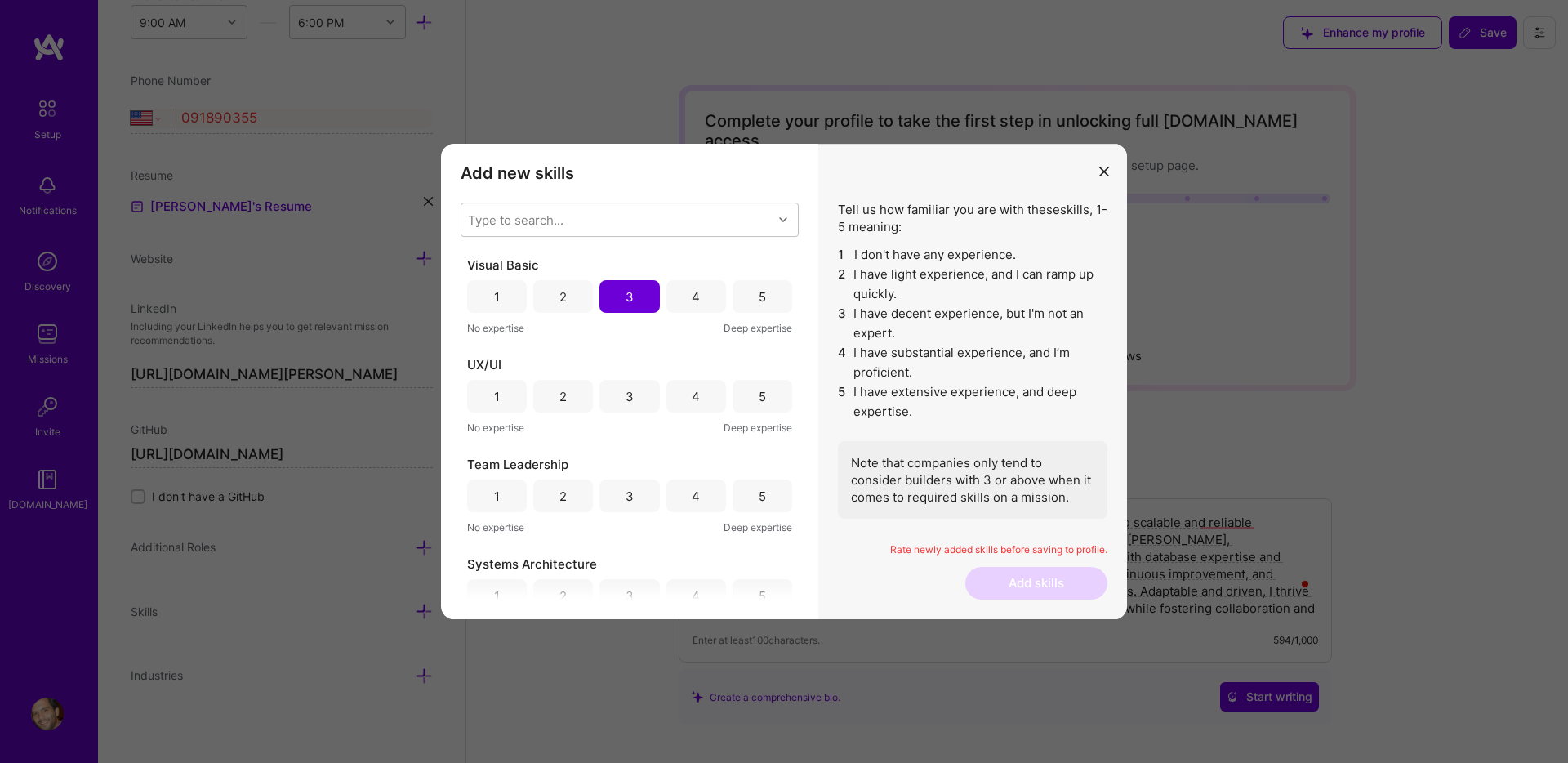
click at [692, 404] on div "4" at bounding box center [696, 396] width 8 height 17
click at [681, 495] on div "4" at bounding box center [697, 496] width 60 height 33
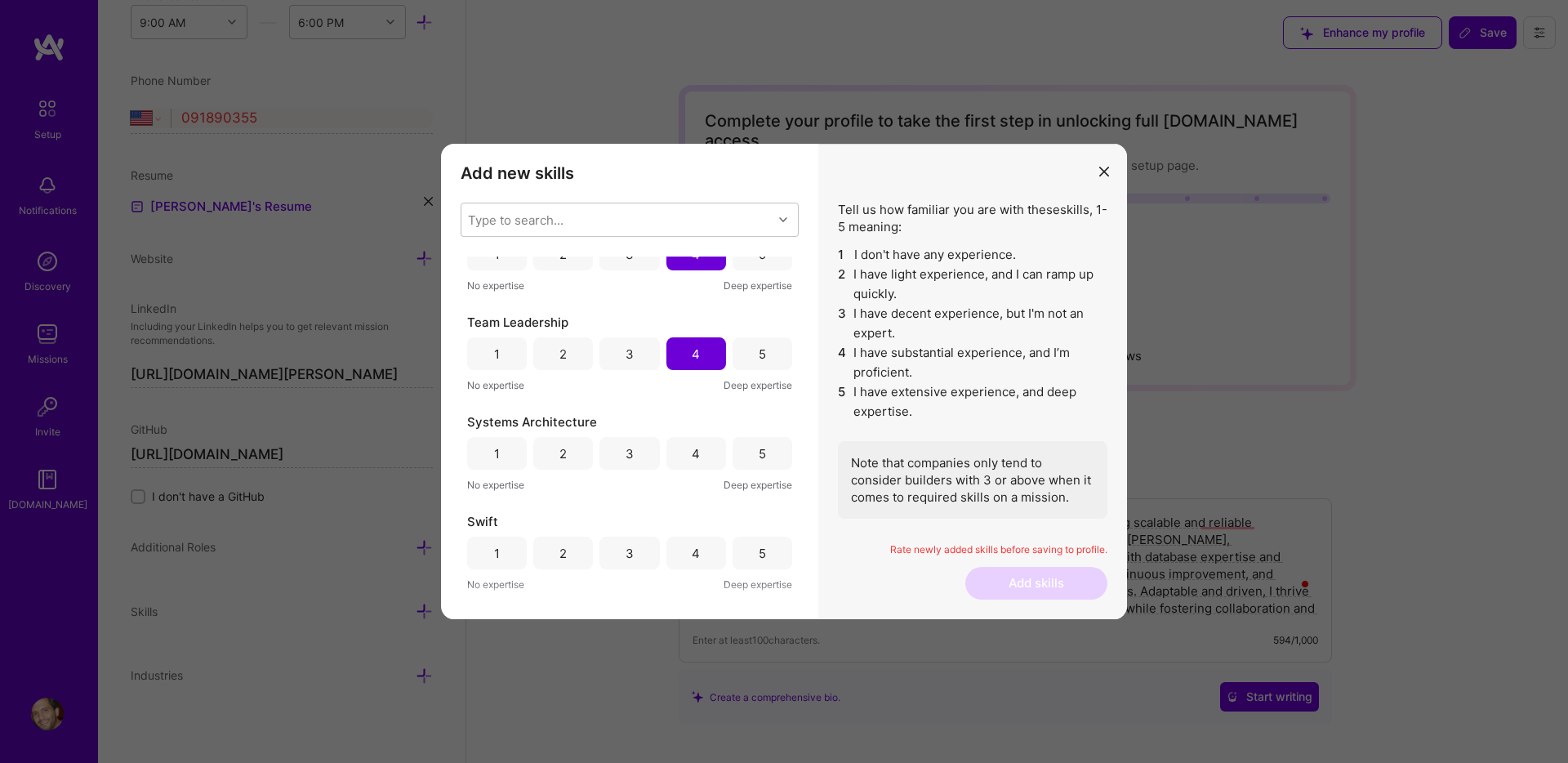
scroll to position [141, 0]
click at [626, 455] on div "3" at bounding box center [629, 454] width 8 height 17
click at [681, 460] on div "4" at bounding box center [697, 453] width 60 height 33
click at [614, 444] on div "3" at bounding box center [629, 445] width 60 height 33
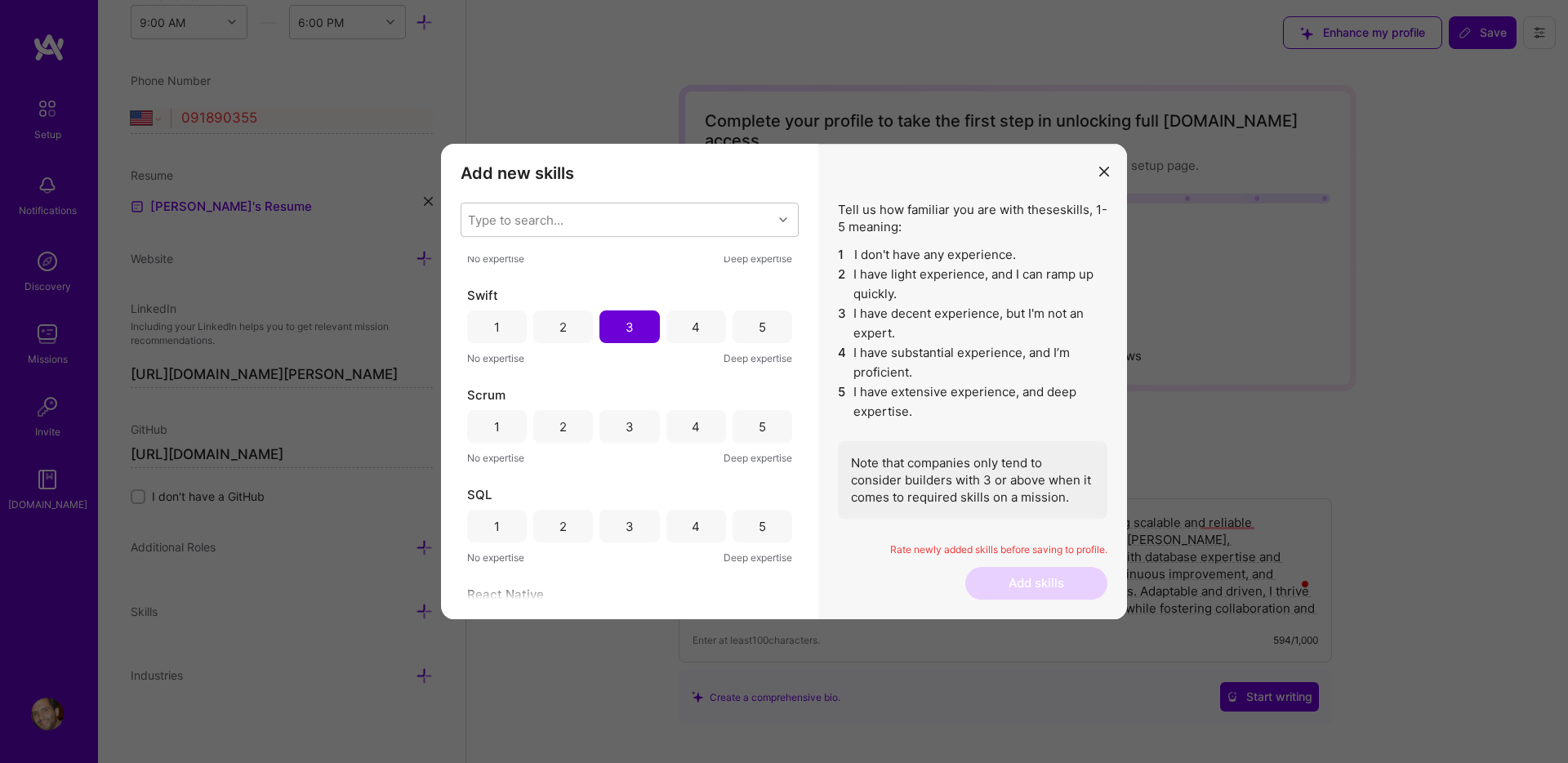
click at [623, 436] on div "3" at bounding box center [629, 425] width 60 height 33
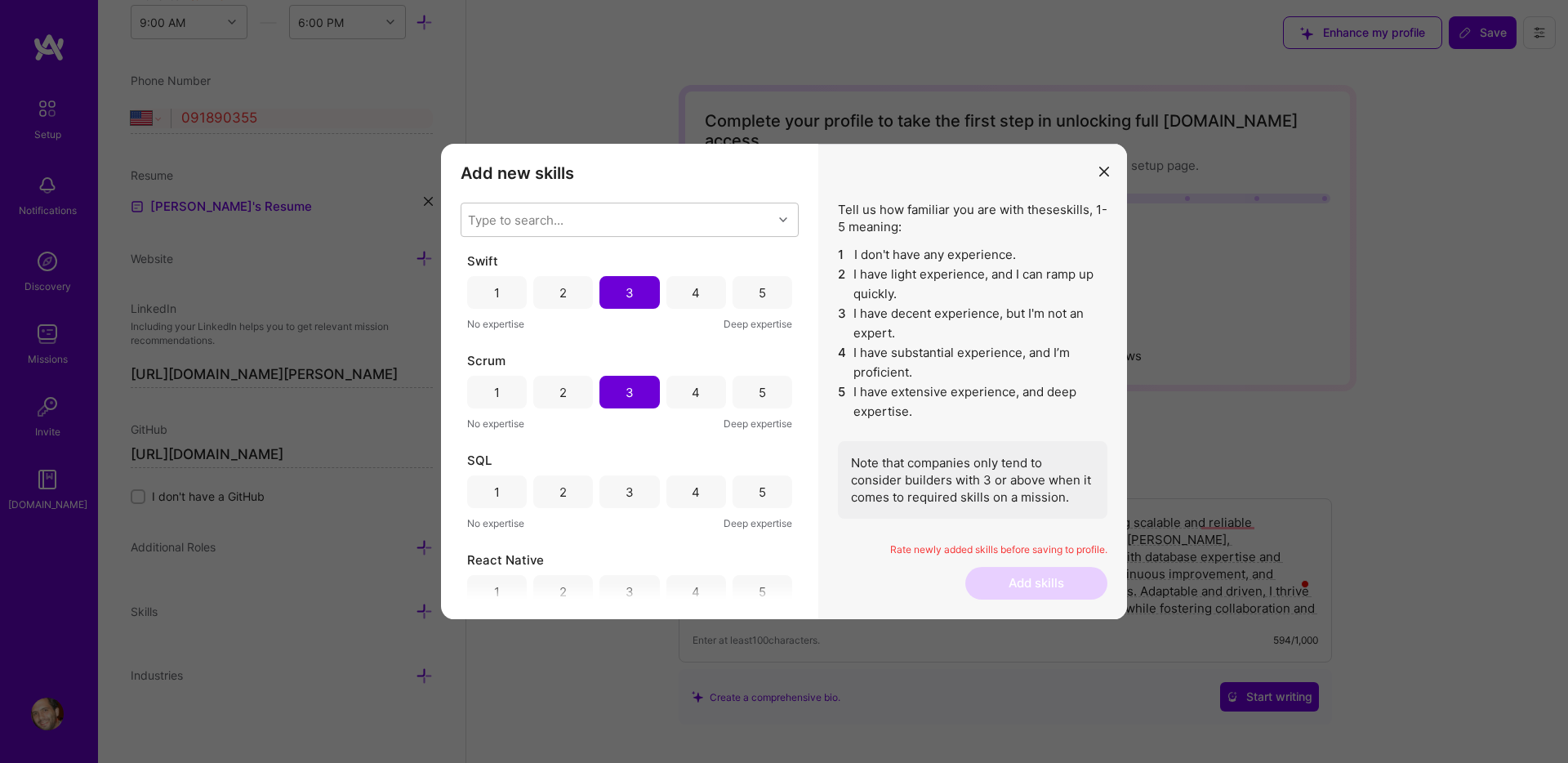
scroll to position [417, 0]
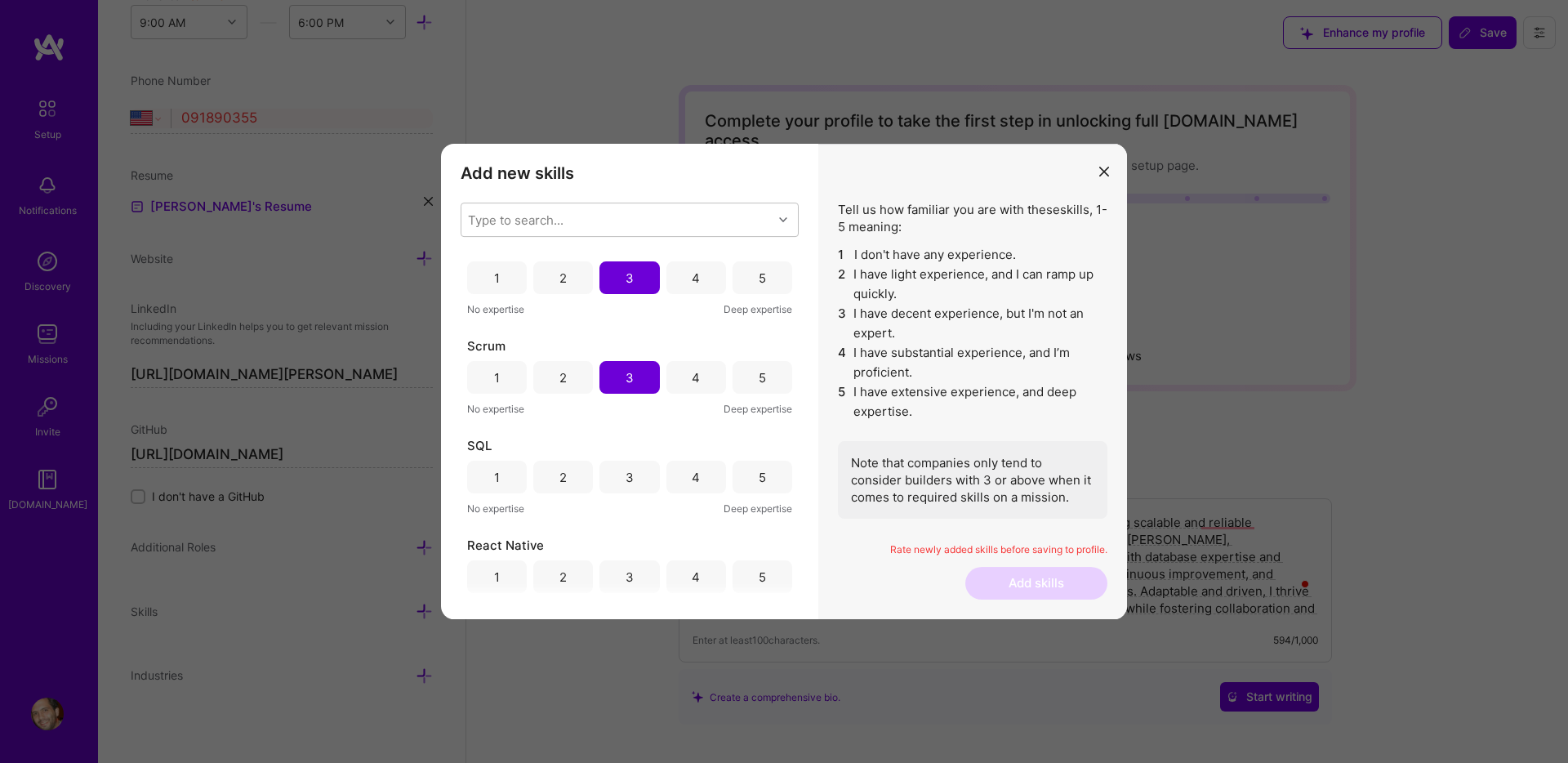
click at [704, 483] on div "4" at bounding box center [697, 477] width 60 height 33
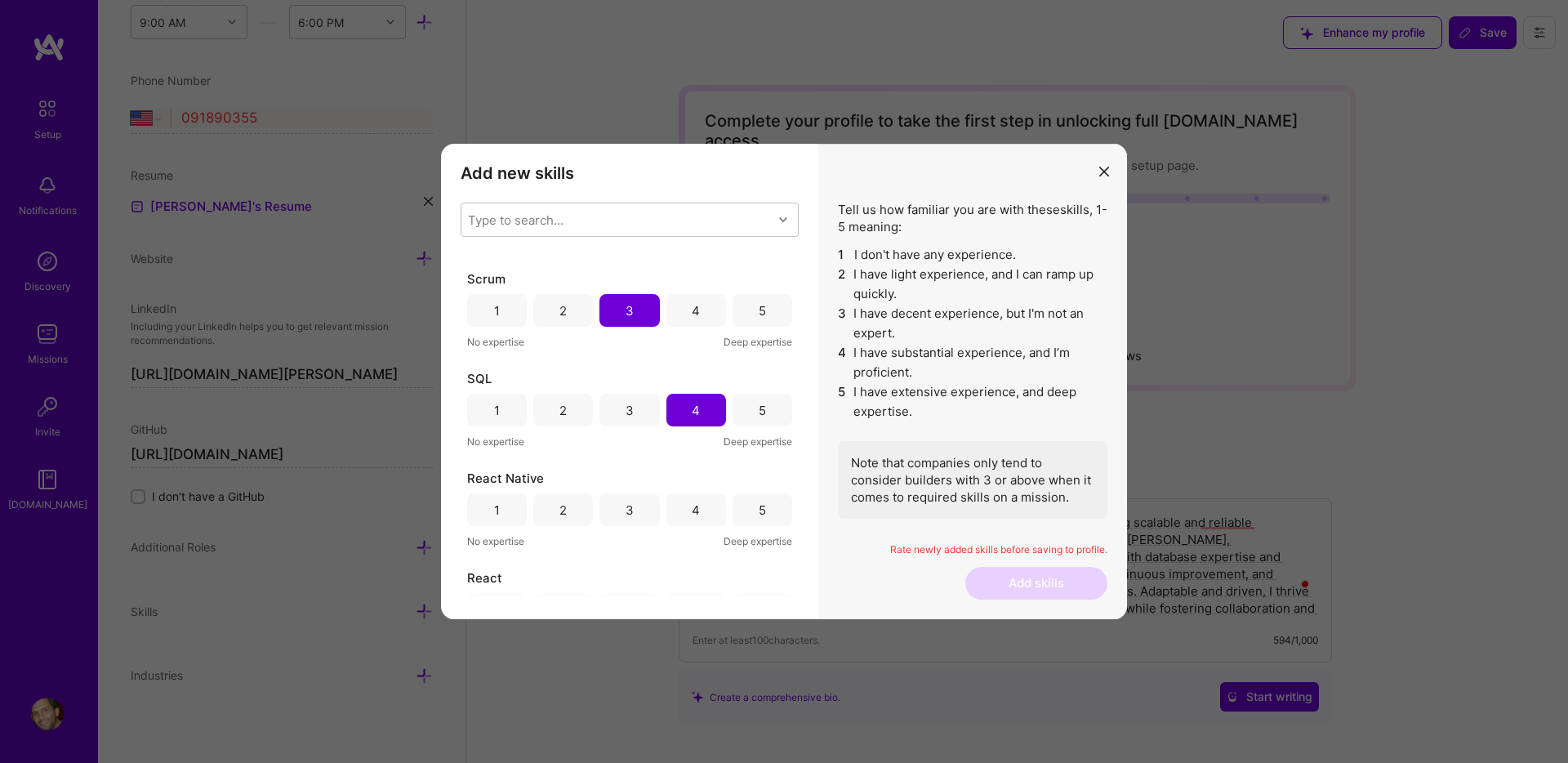
scroll to position [489, 0]
click at [630, 502] on div "3" at bounding box center [629, 504] width 60 height 33
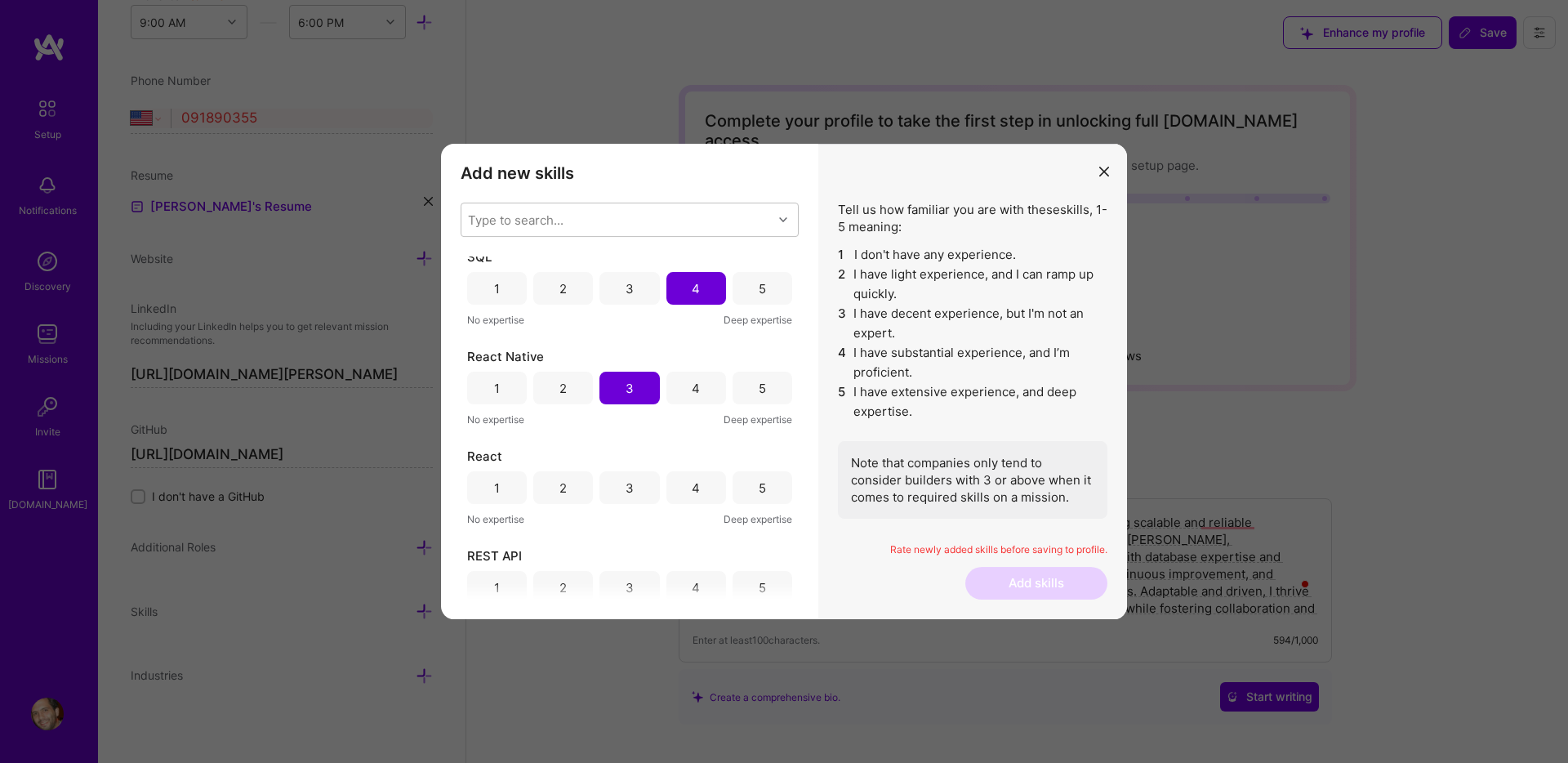
scroll to position [634, 0]
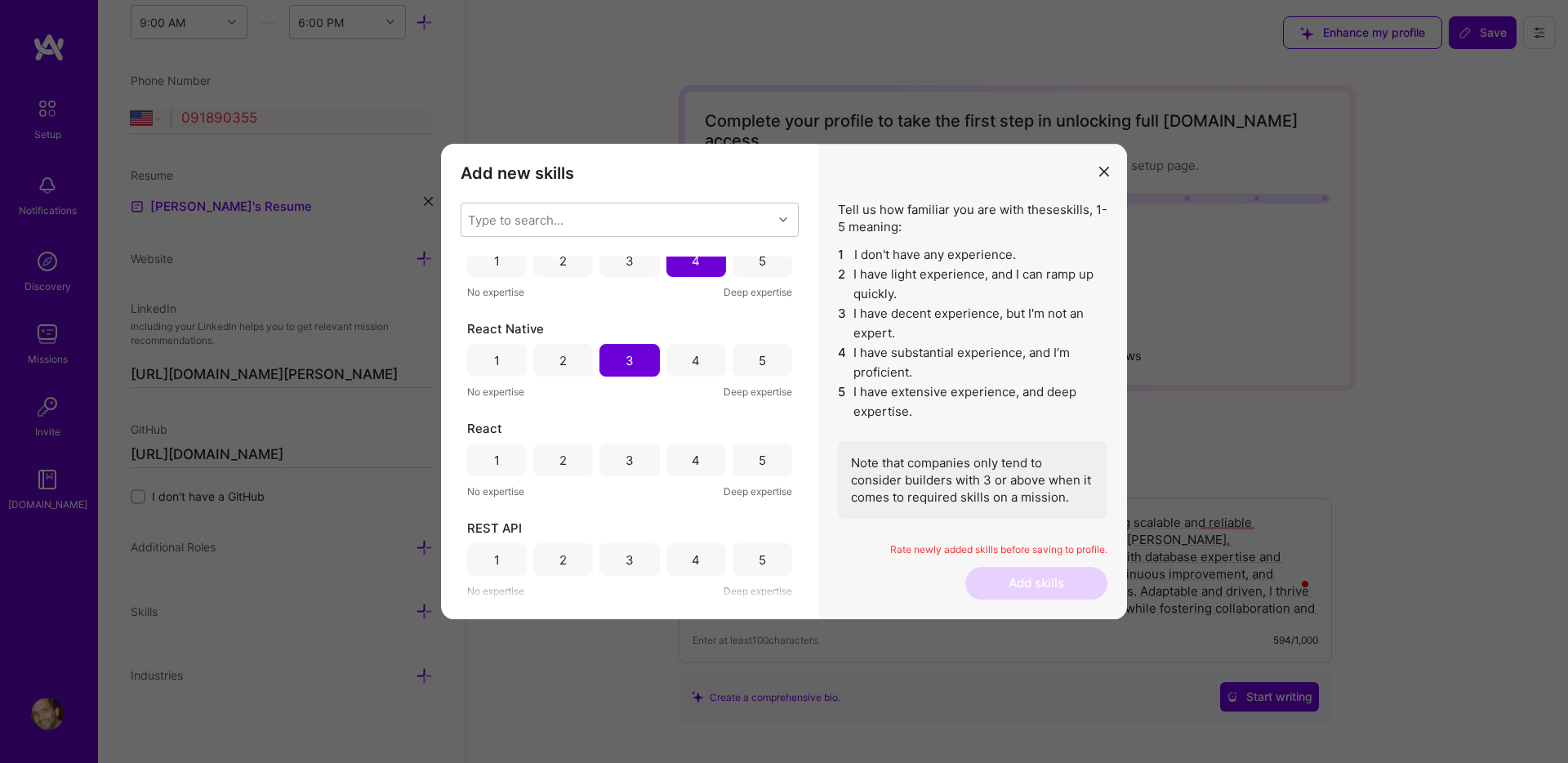
click at [777, 458] on div "5" at bounding box center [762, 459] width 60 height 33
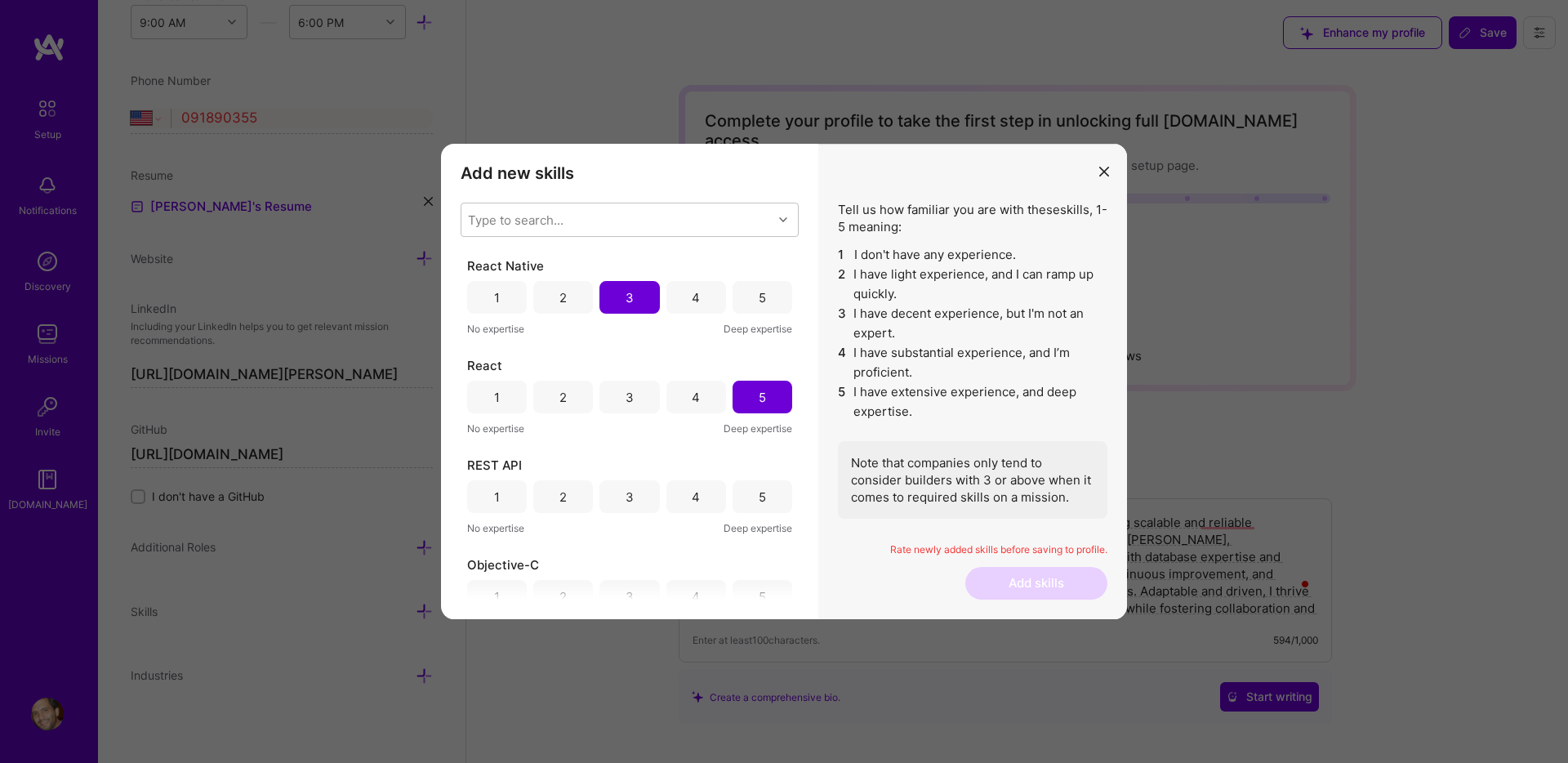
click at [762, 486] on div "5" at bounding box center [762, 497] width 60 height 33
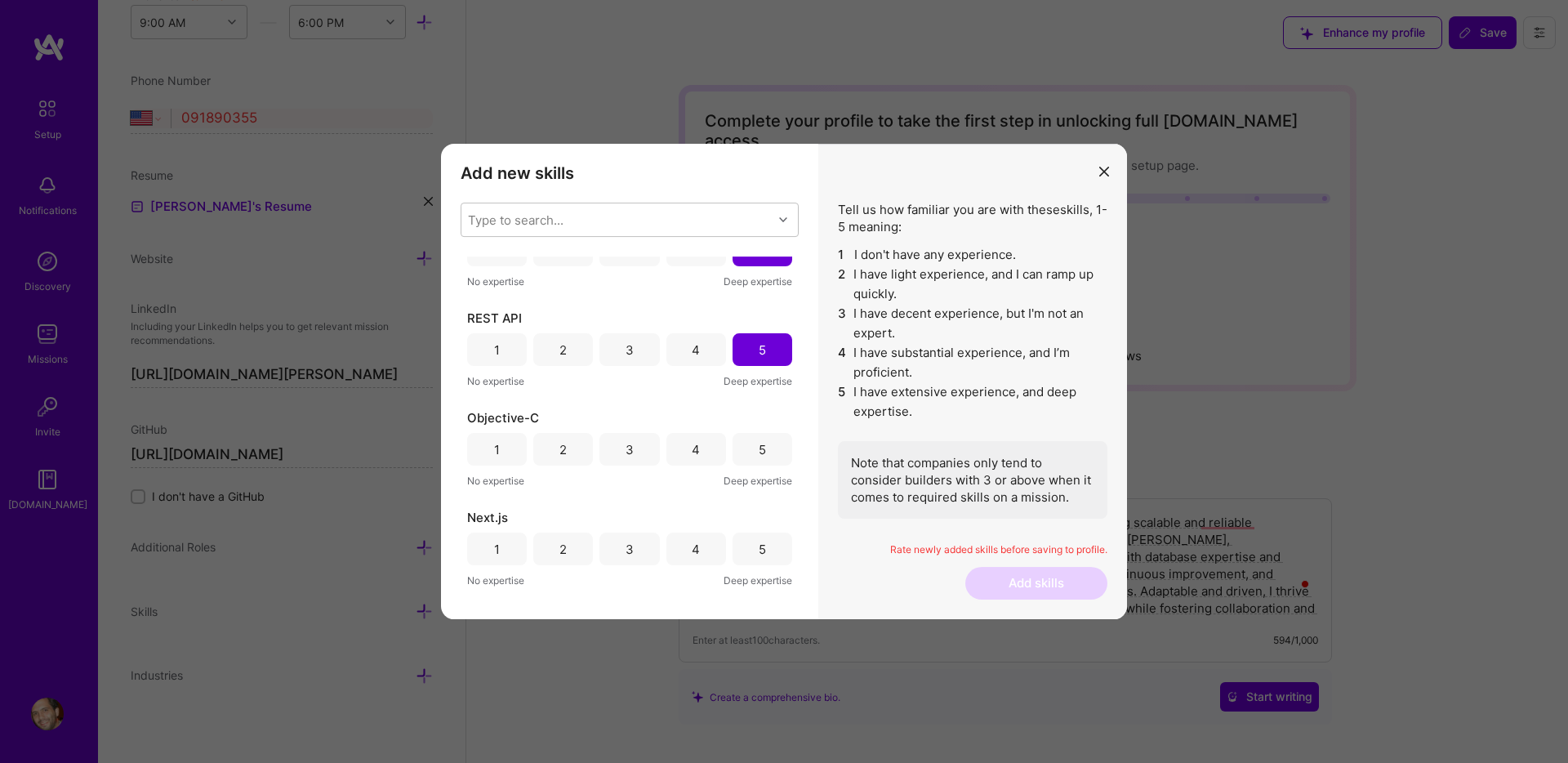
click at [616, 436] on div "3" at bounding box center [629, 449] width 60 height 33
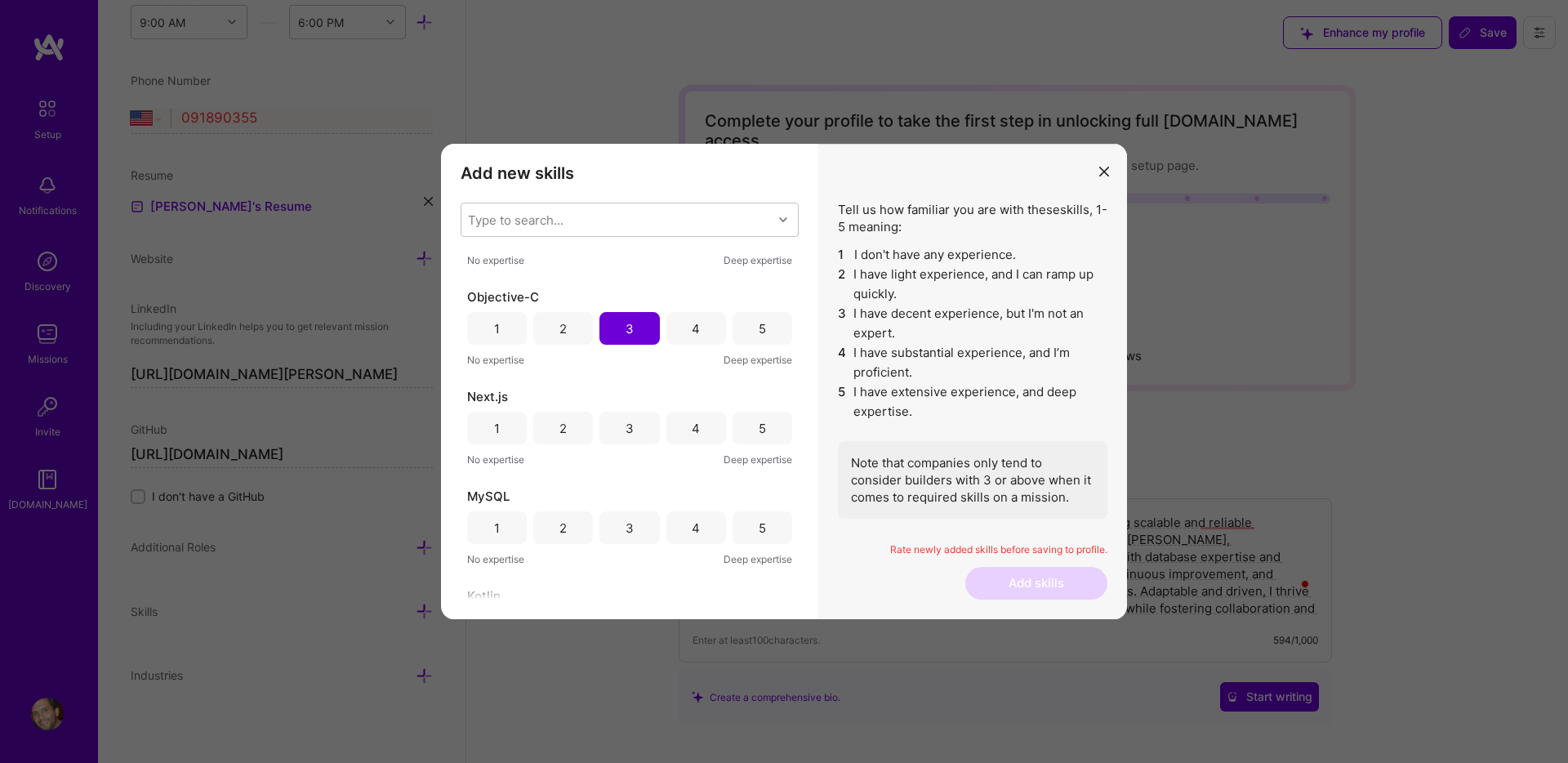
click at [707, 430] on div "4" at bounding box center [697, 427] width 60 height 33
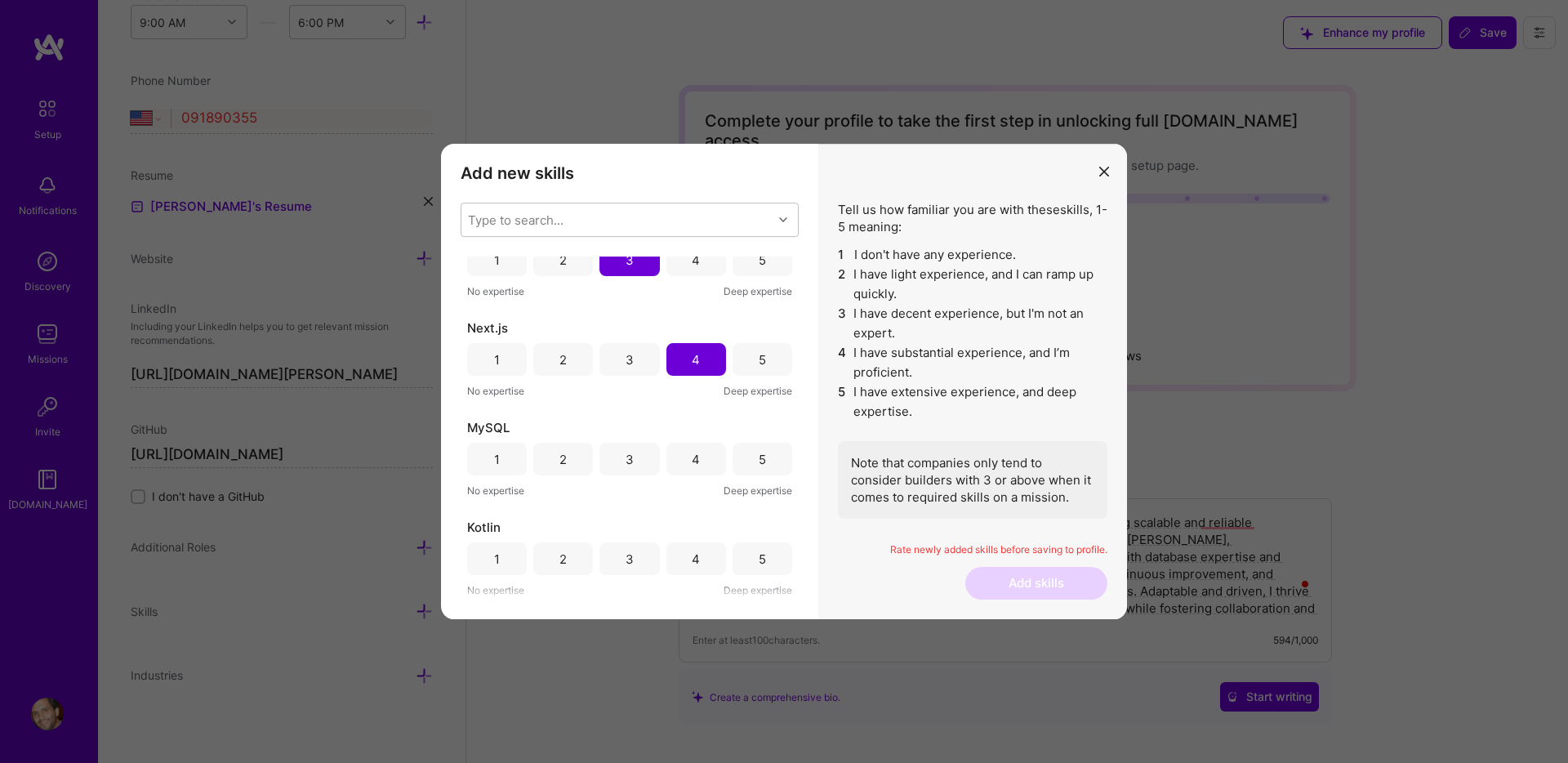
scroll to position [1081, 0]
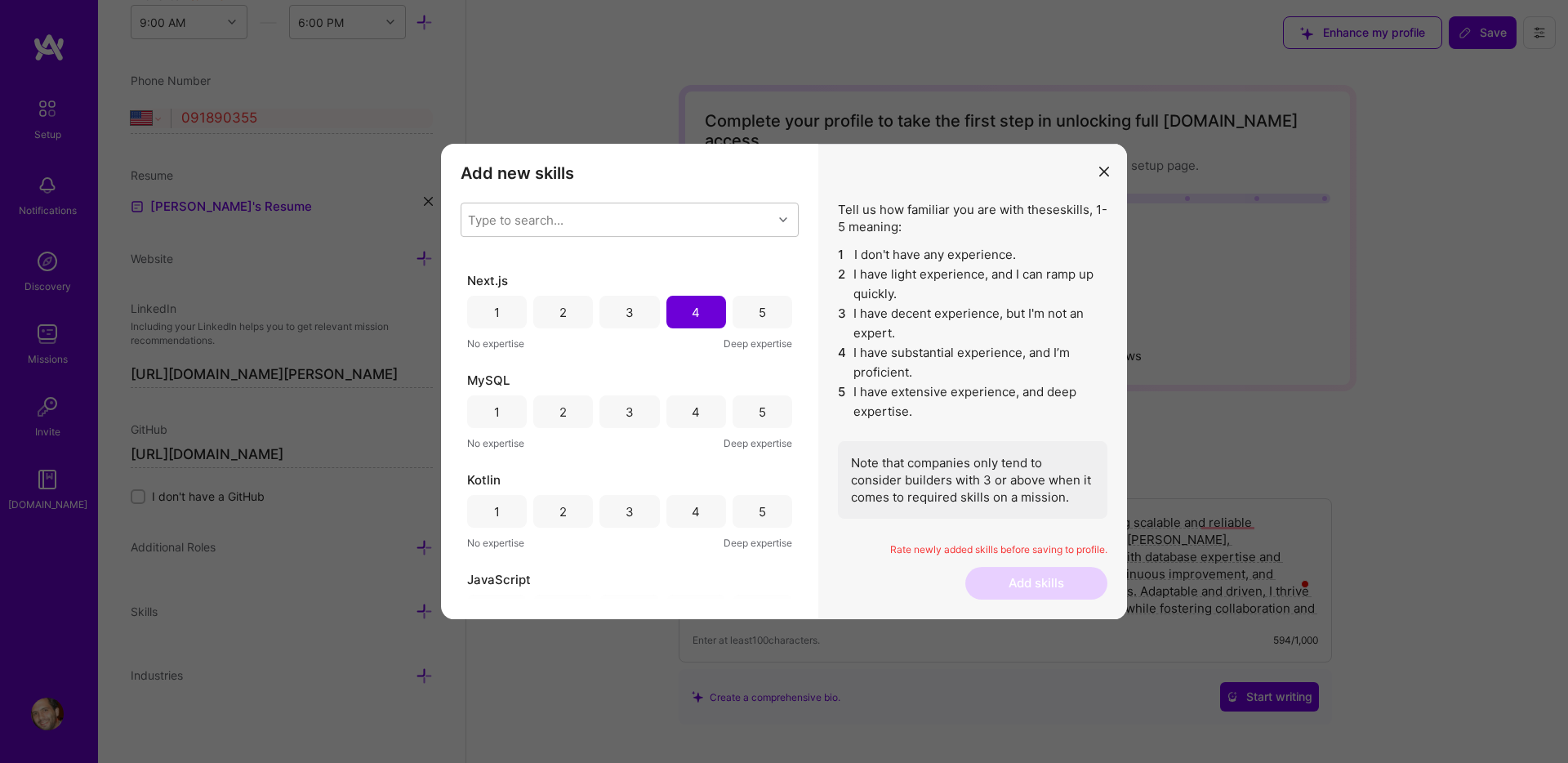
click at [694, 417] on div "4" at bounding box center [696, 411] width 8 height 17
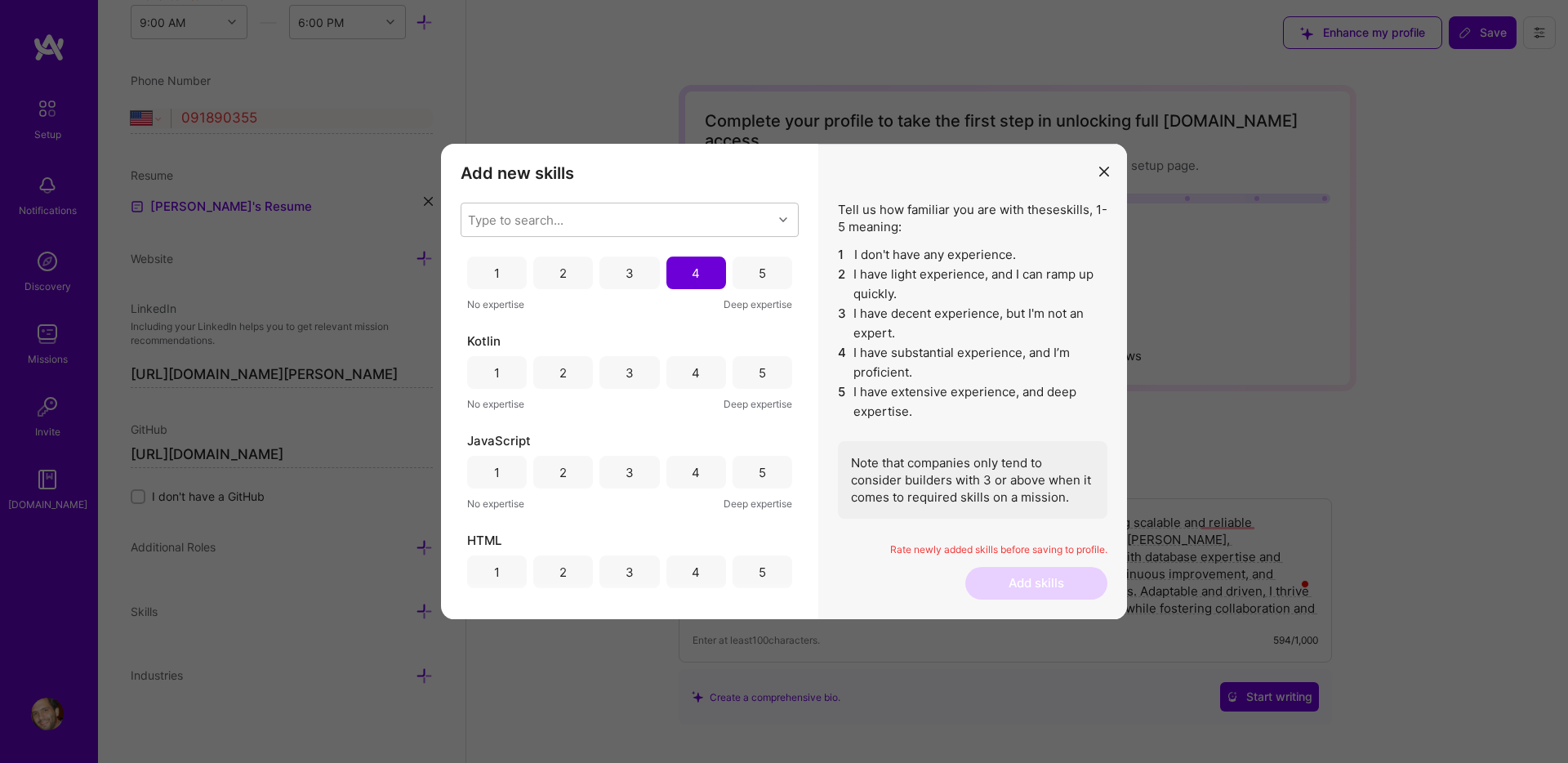
click at [692, 376] on div "4" at bounding box center [696, 373] width 8 height 17
click at [747, 468] on div "5" at bounding box center [762, 471] width 60 height 33
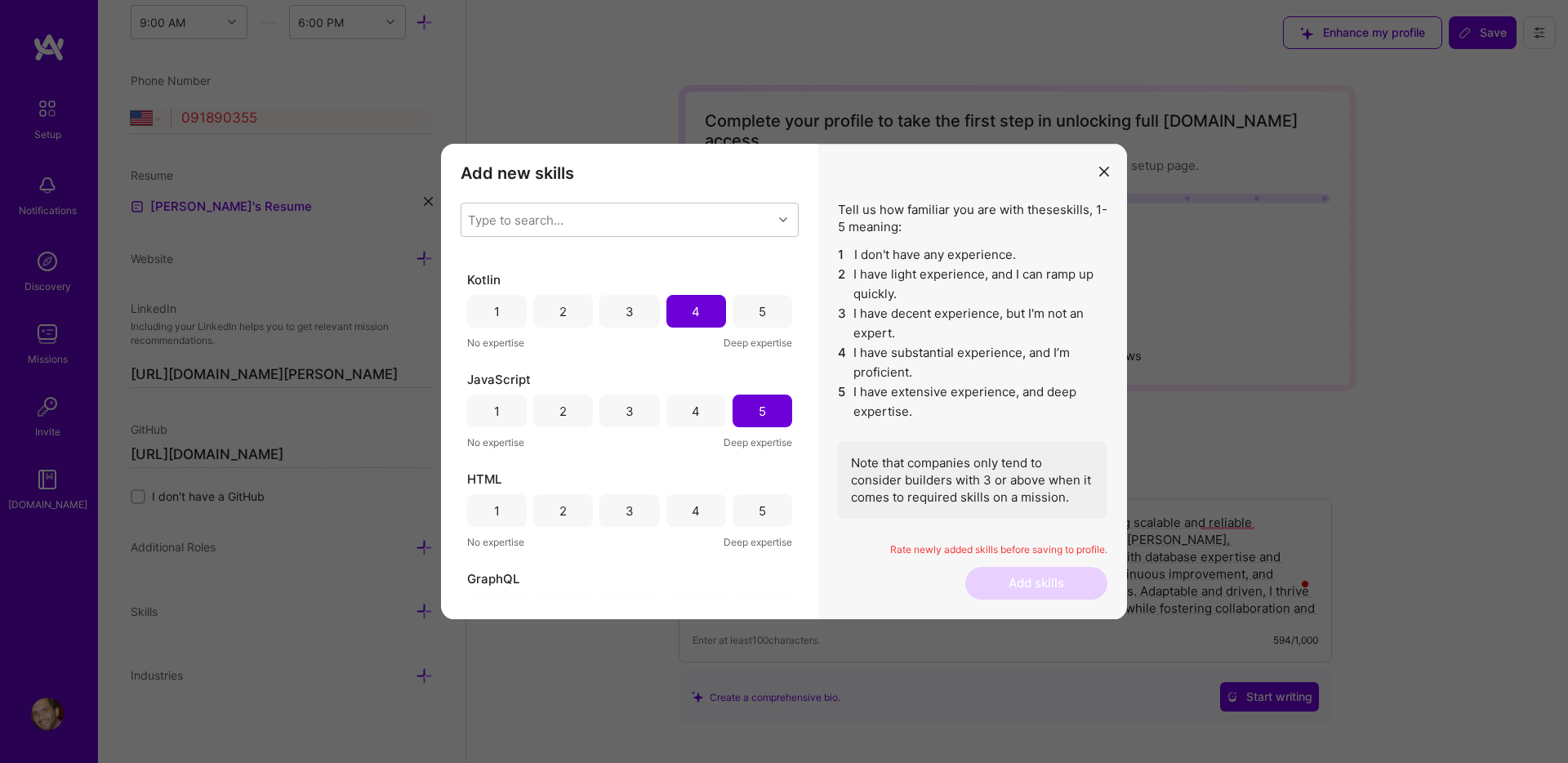
scroll to position [1355, 0]
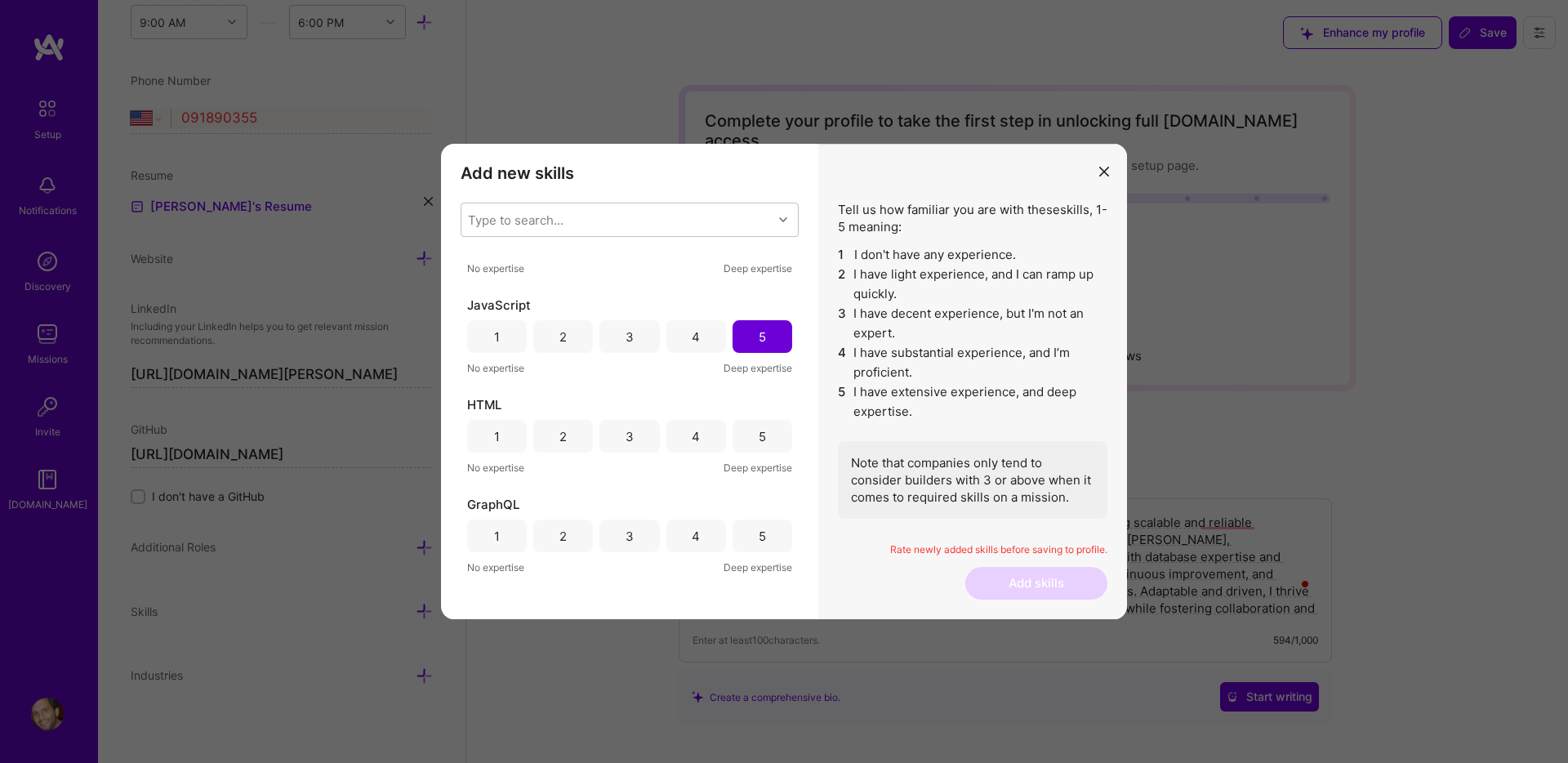
click at [765, 431] on div "5" at bounding box center [762, 436] width 60 height 33
click at [700, 538] on div "4" at bounding box center [697, 536] width 60 height 33
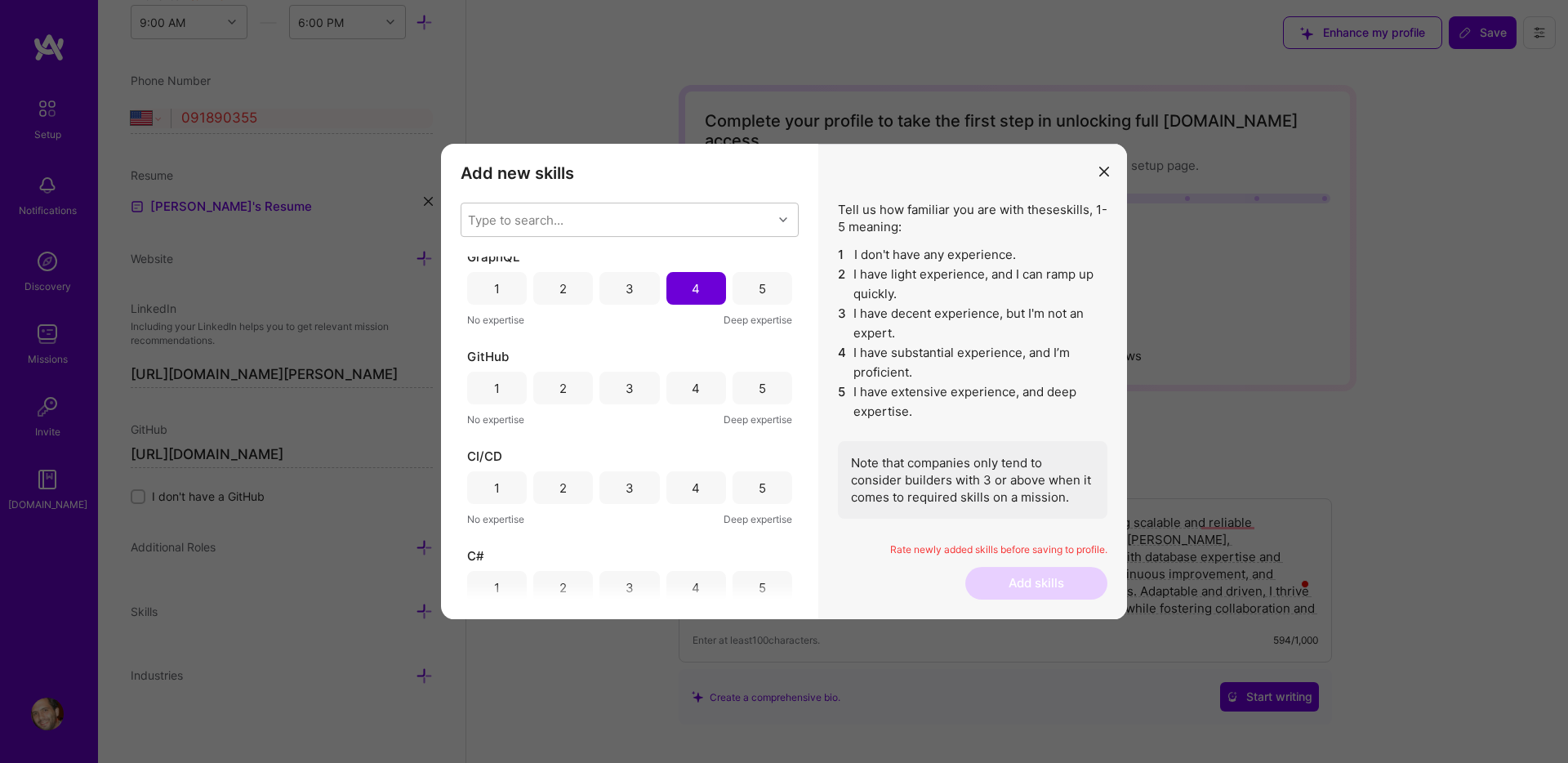
scroll to position [1662, 0]
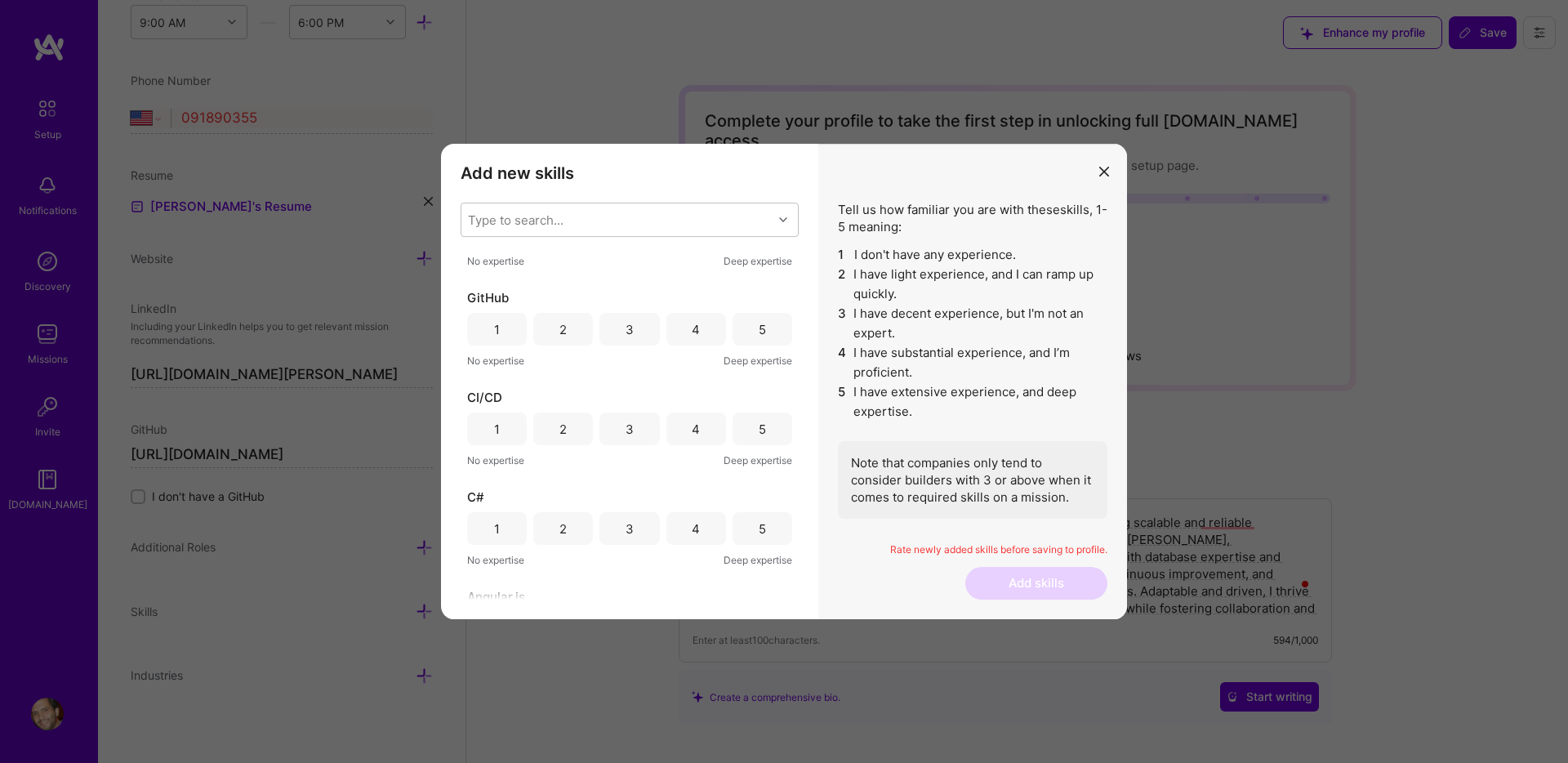
click at [679, 337] on div "4" at bounding box center [697, 329] width 60 height 33
click at [692, 436] on div "4" at bounding box center [696, 429] width 8 height 17
click at [752, 529] on div "5" at bounding box center [762, 528] width 60 height 33
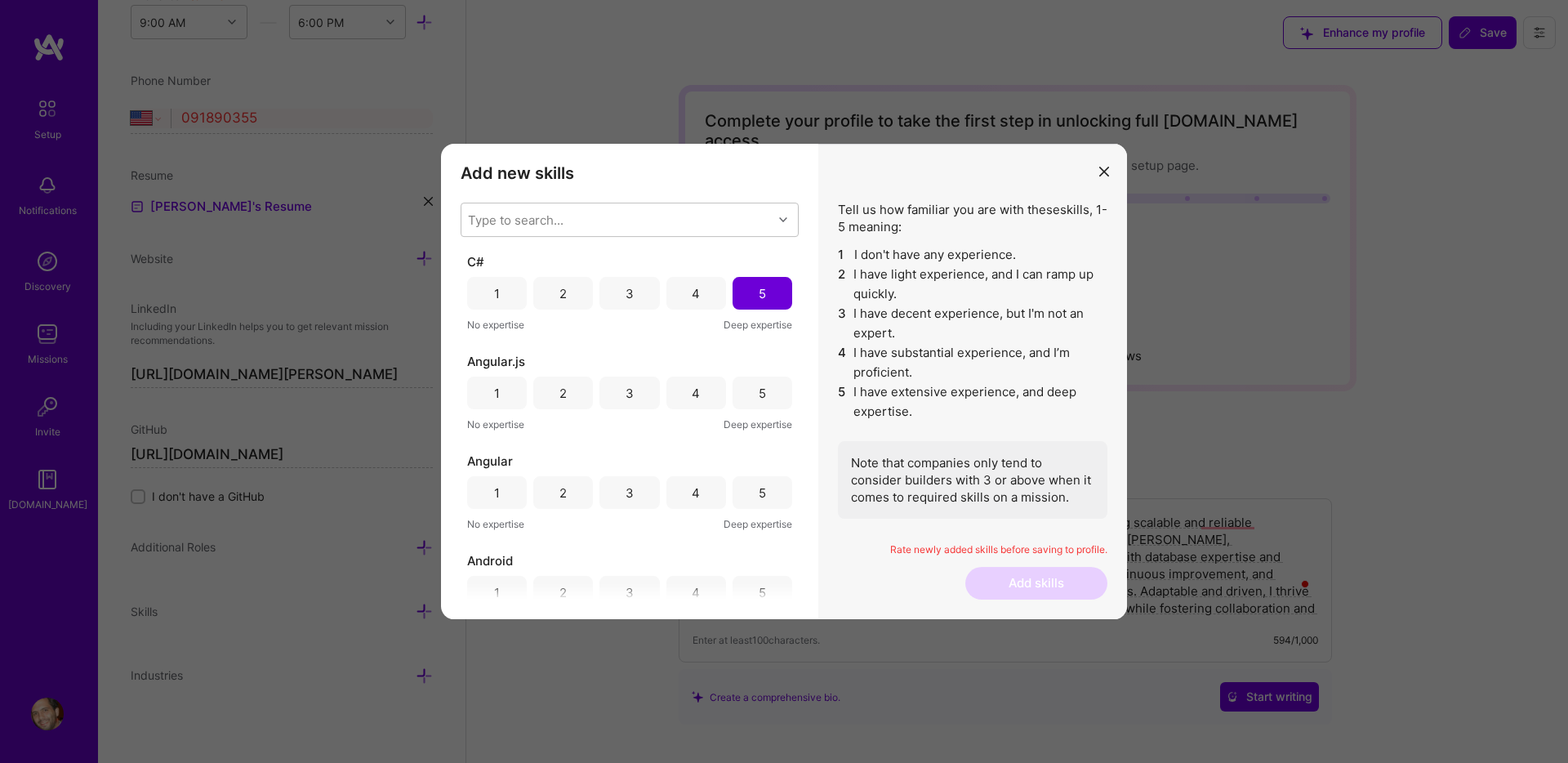
scroll to position [1920, 0]
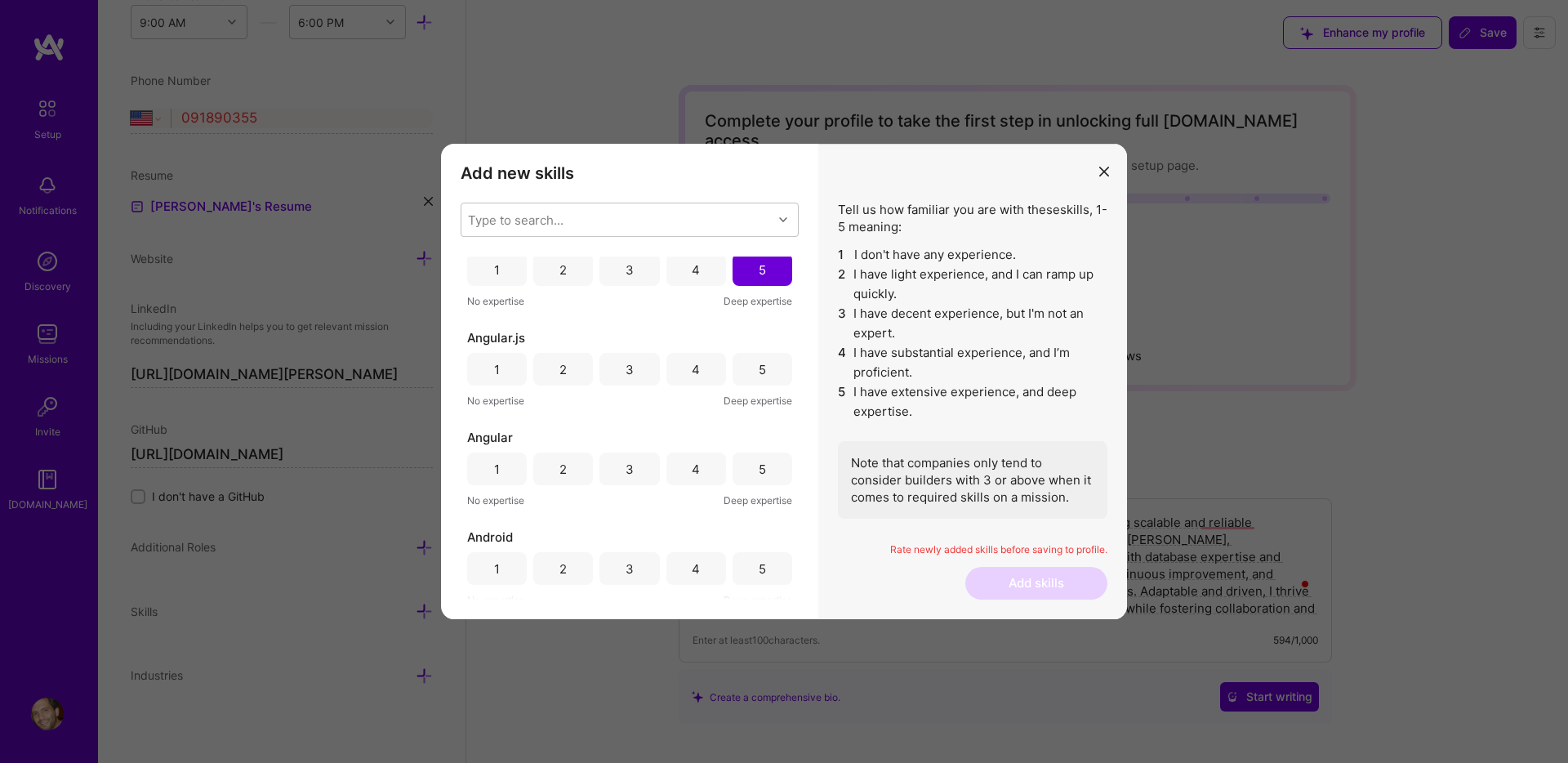
click at [704, 361] on div "4" at bounding box center [697, 368] width 60 height 33
click at [752, 470] on div "5" at bounding box center [762, 468] width 60 height 33
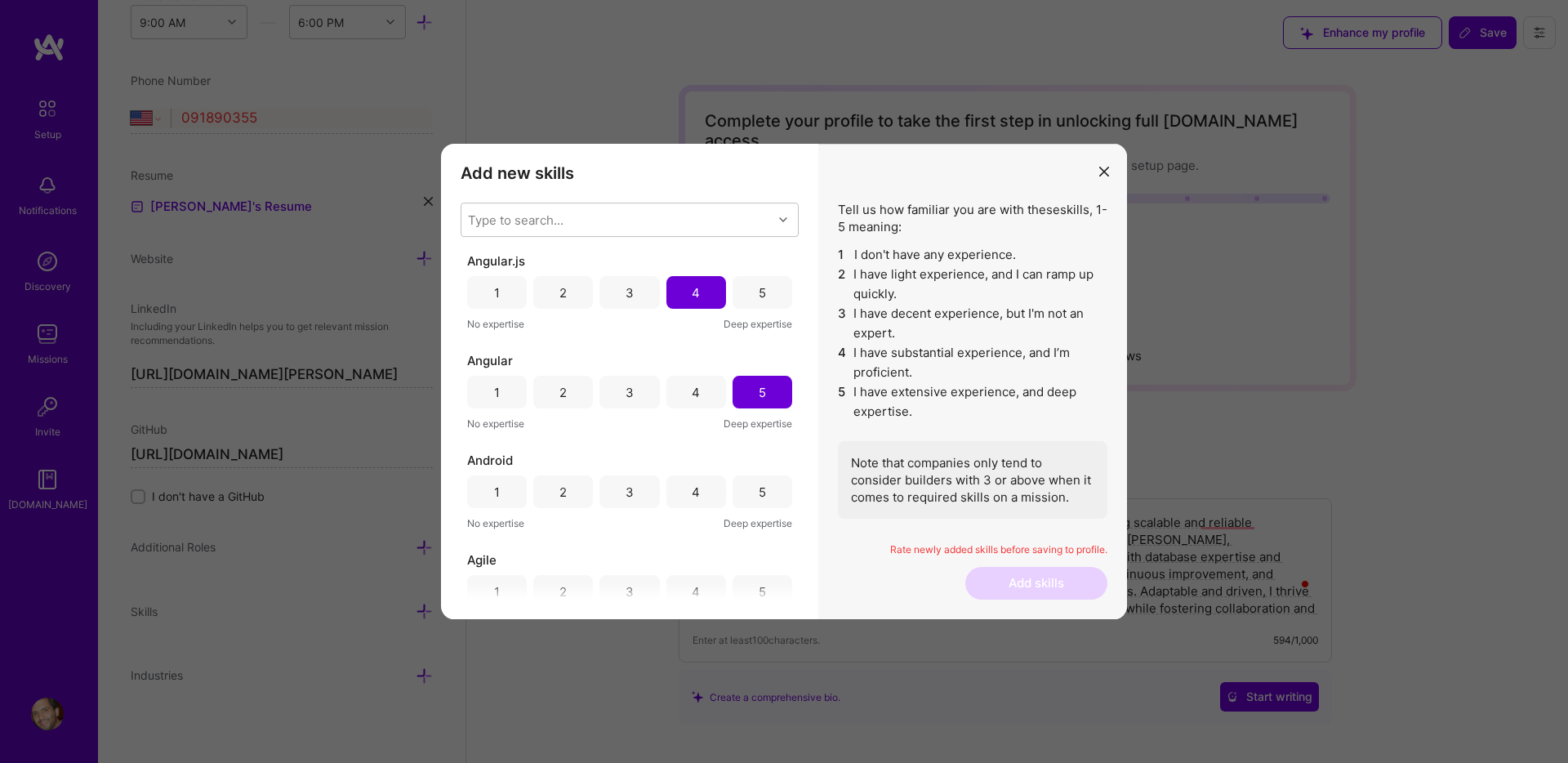
scroll to position [2003, 0]
click at [679, 480] on div "4" at bounding box center [697, 485] width 60 height 33
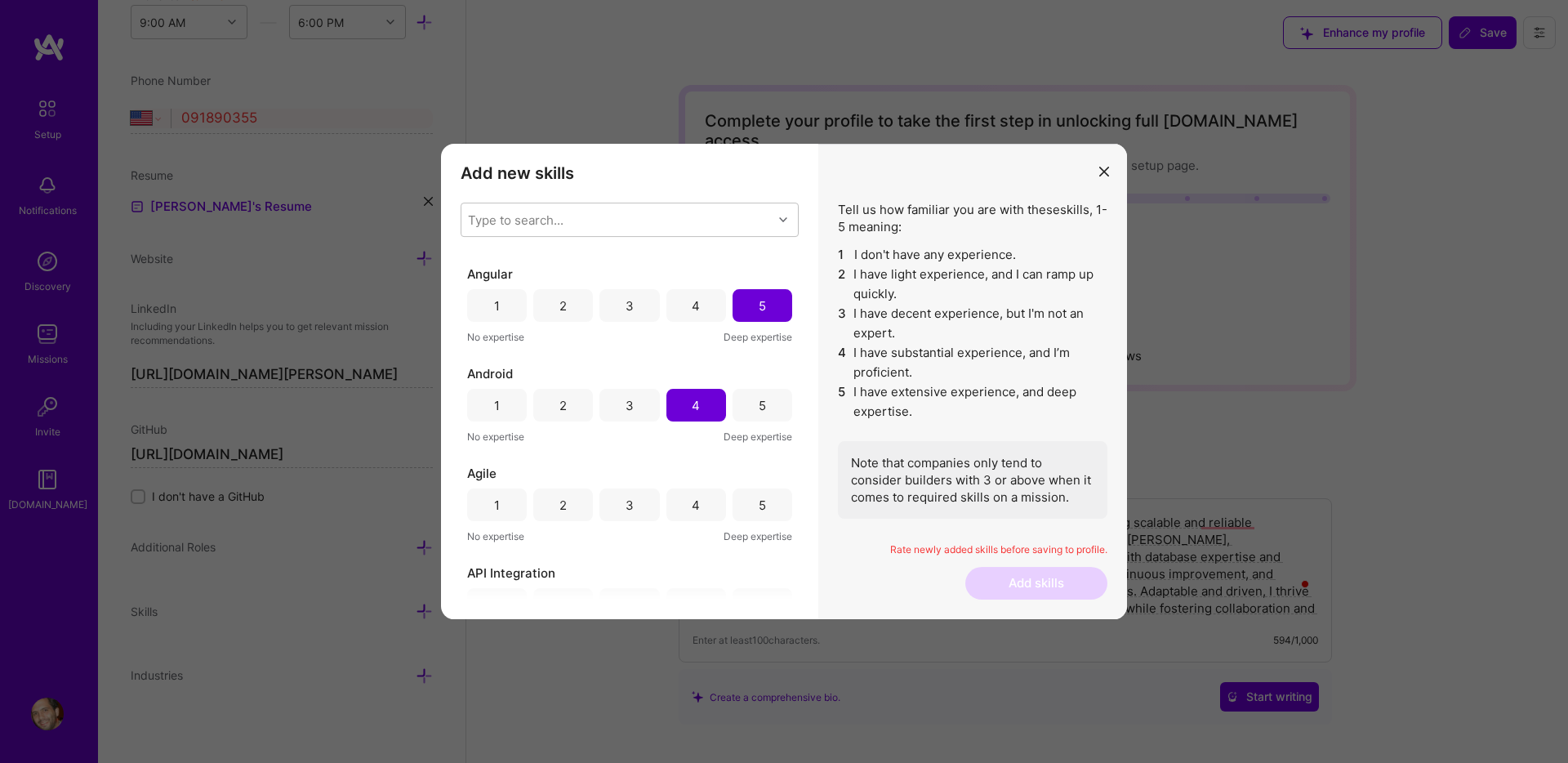
scroll to position [2214, 0]
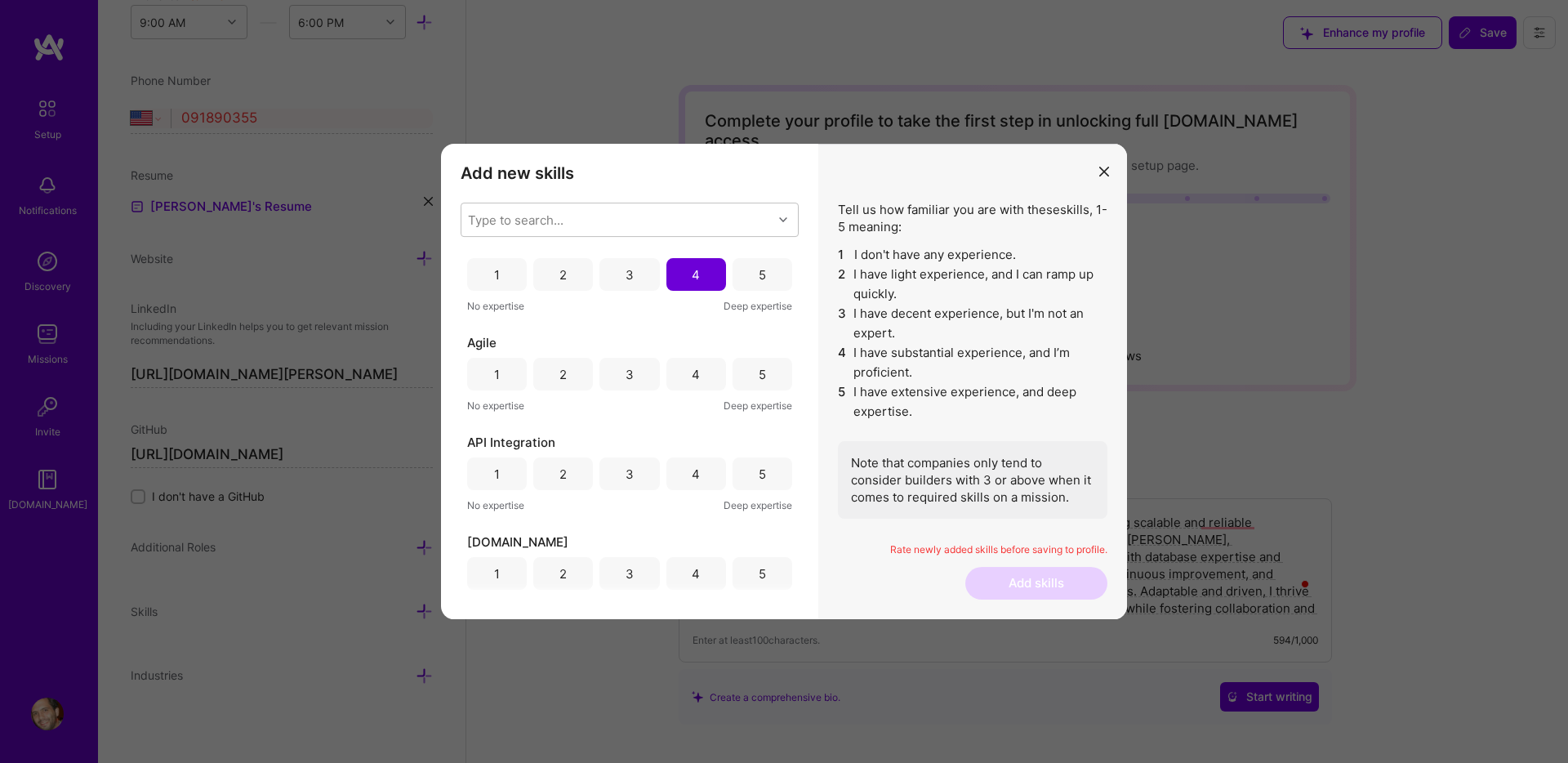
click at [702, 375] on div "4" at bounding box center [697, 374] width 60 height 33
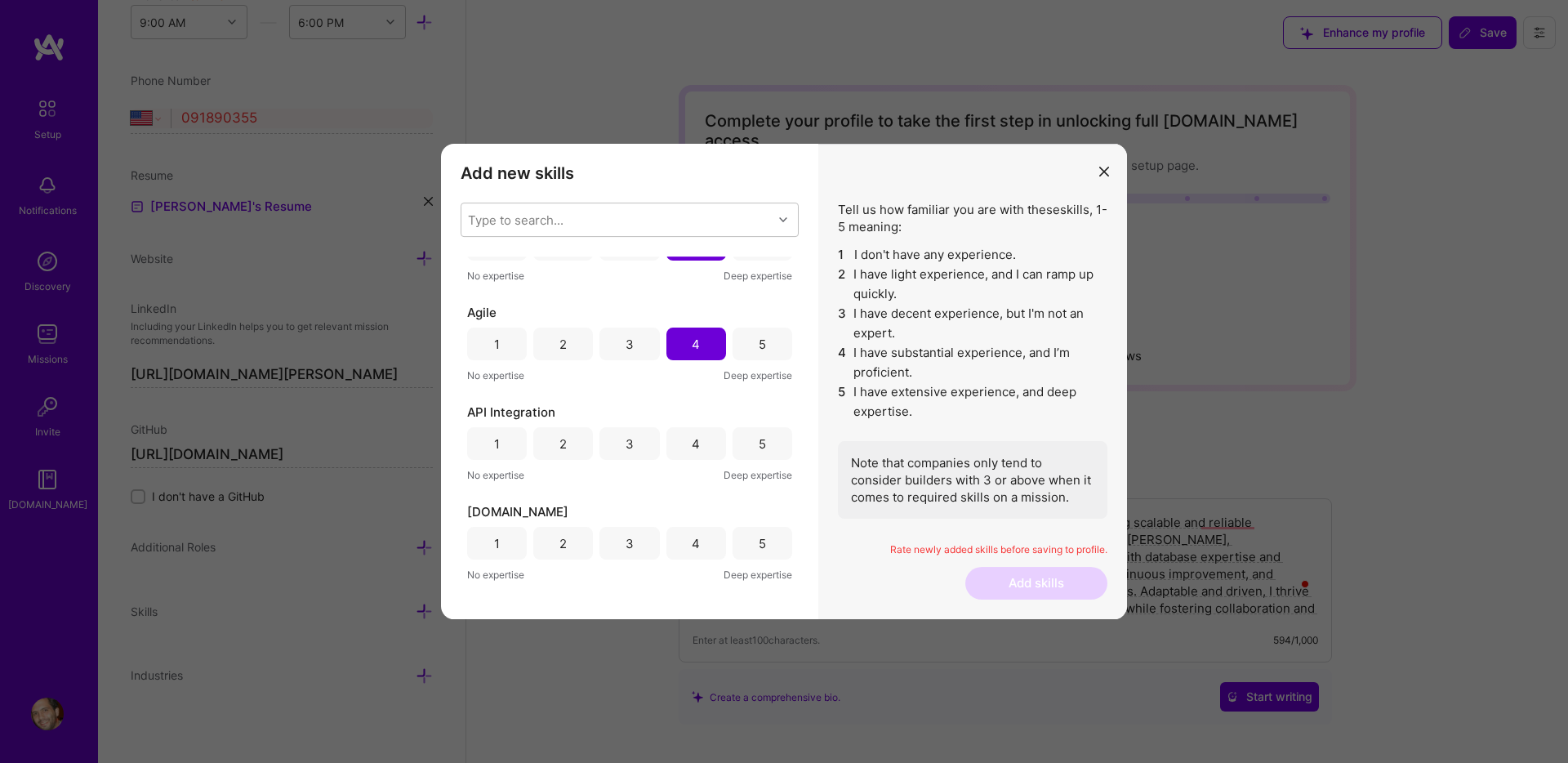
scroll to position [2255, 0]
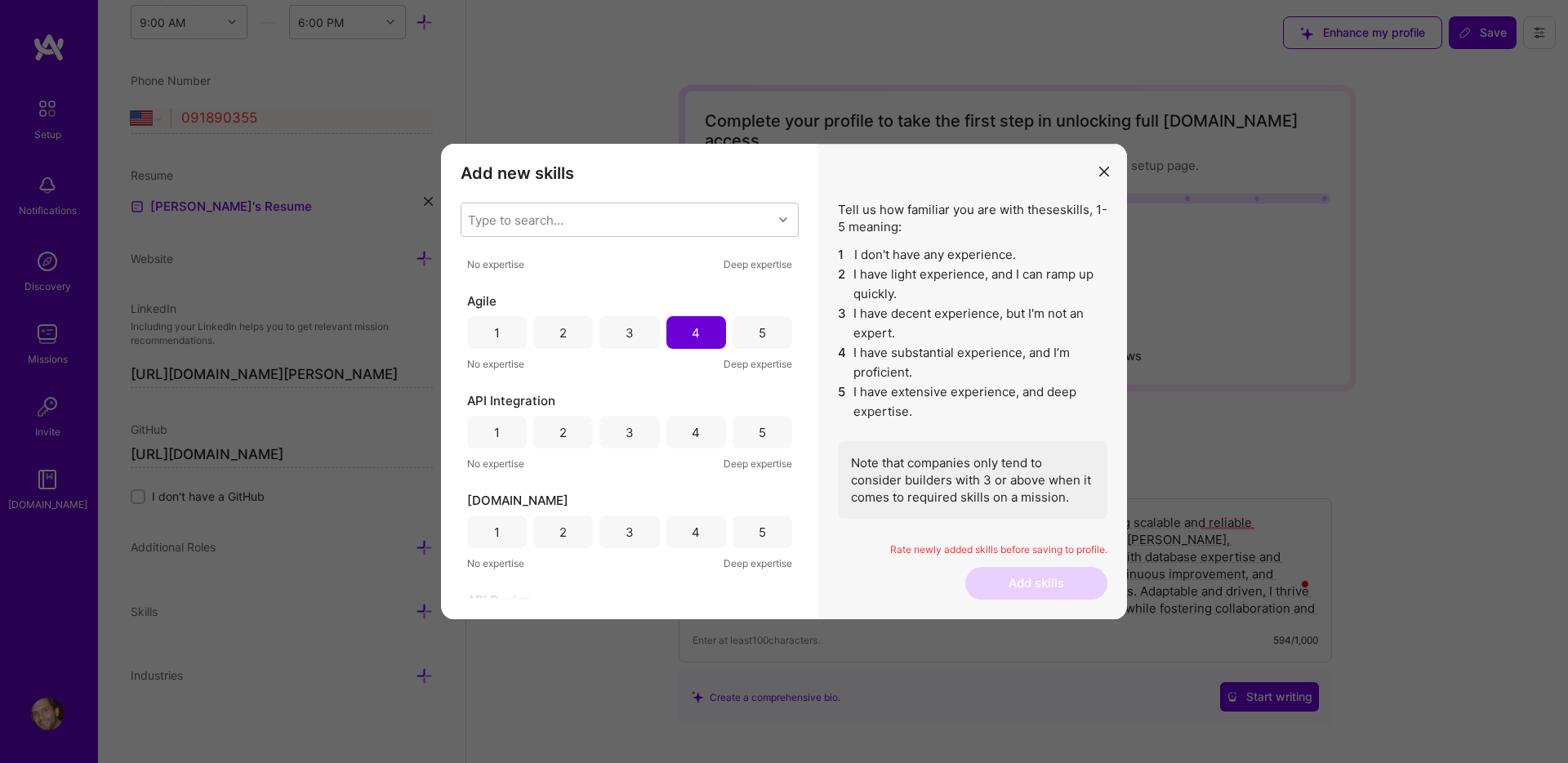
click at [687, 422] on div "4" at bounding box center [697, 432] width 60 height 33
click at [692, 532] on div "4" at bounding box center [696, 532] width 8 height 17
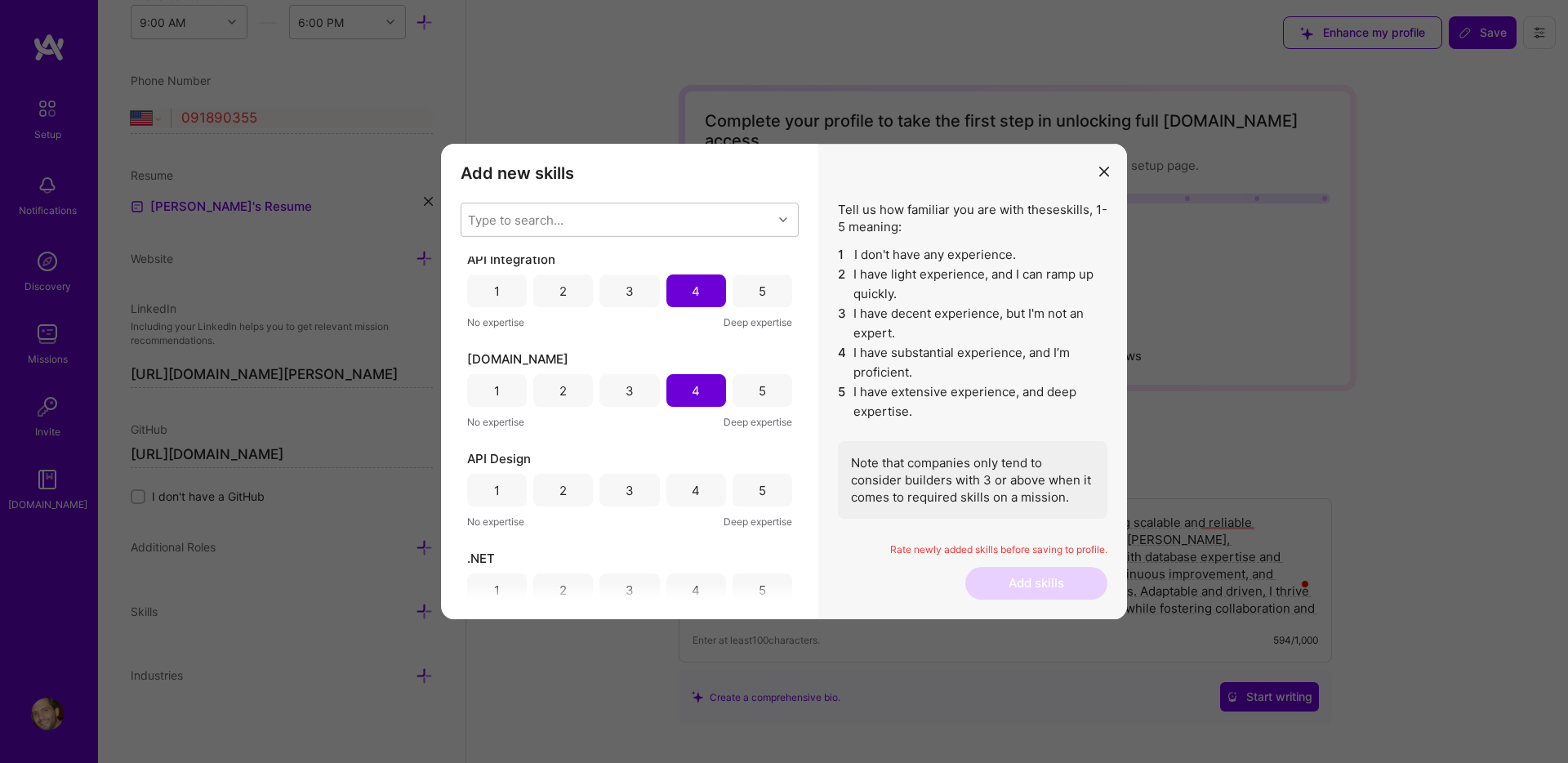
scroll to position [2427, 0]
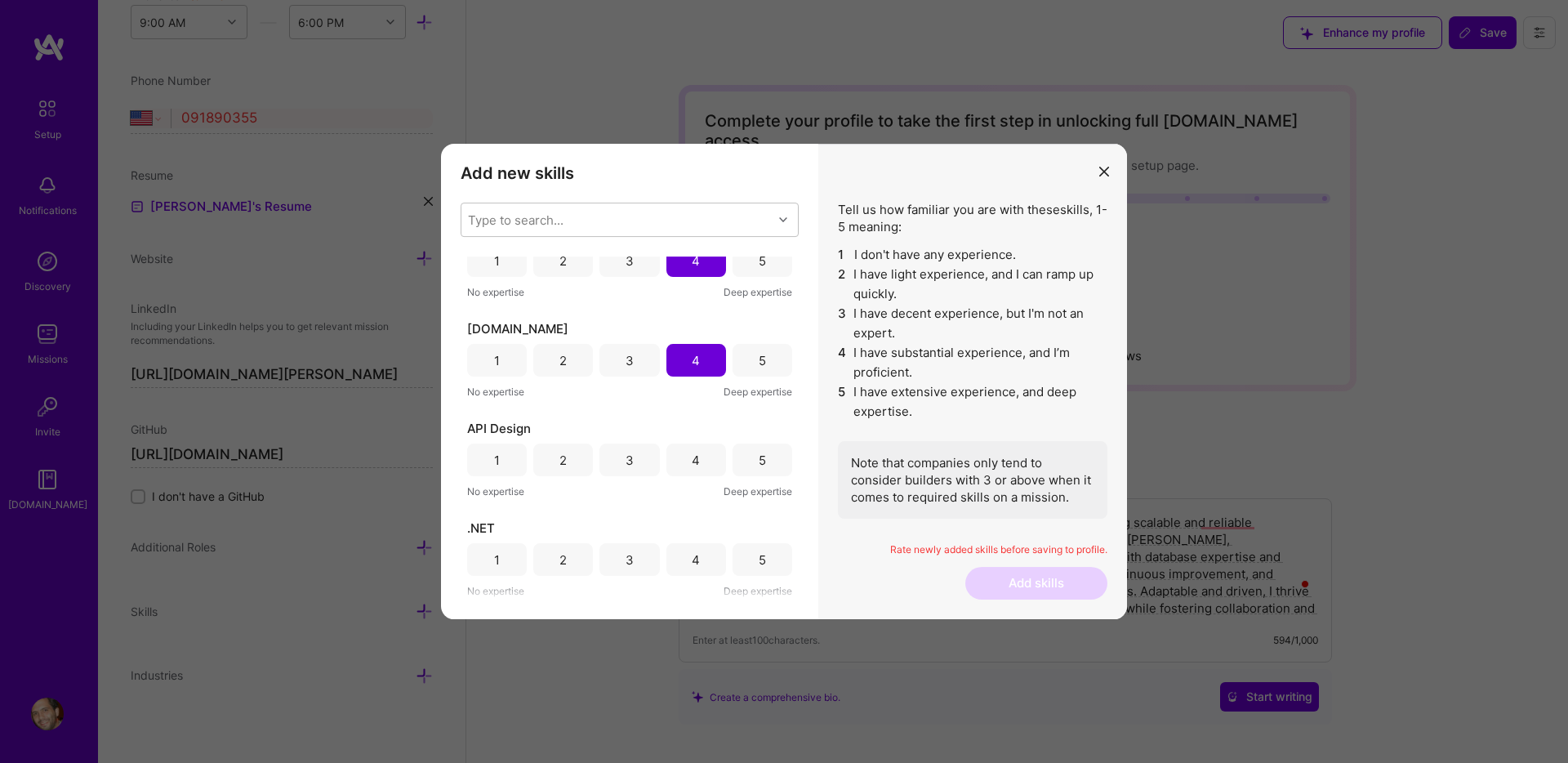
click at [696, 457] on div "4" at bounding box center [697, 459] width 60 height 33
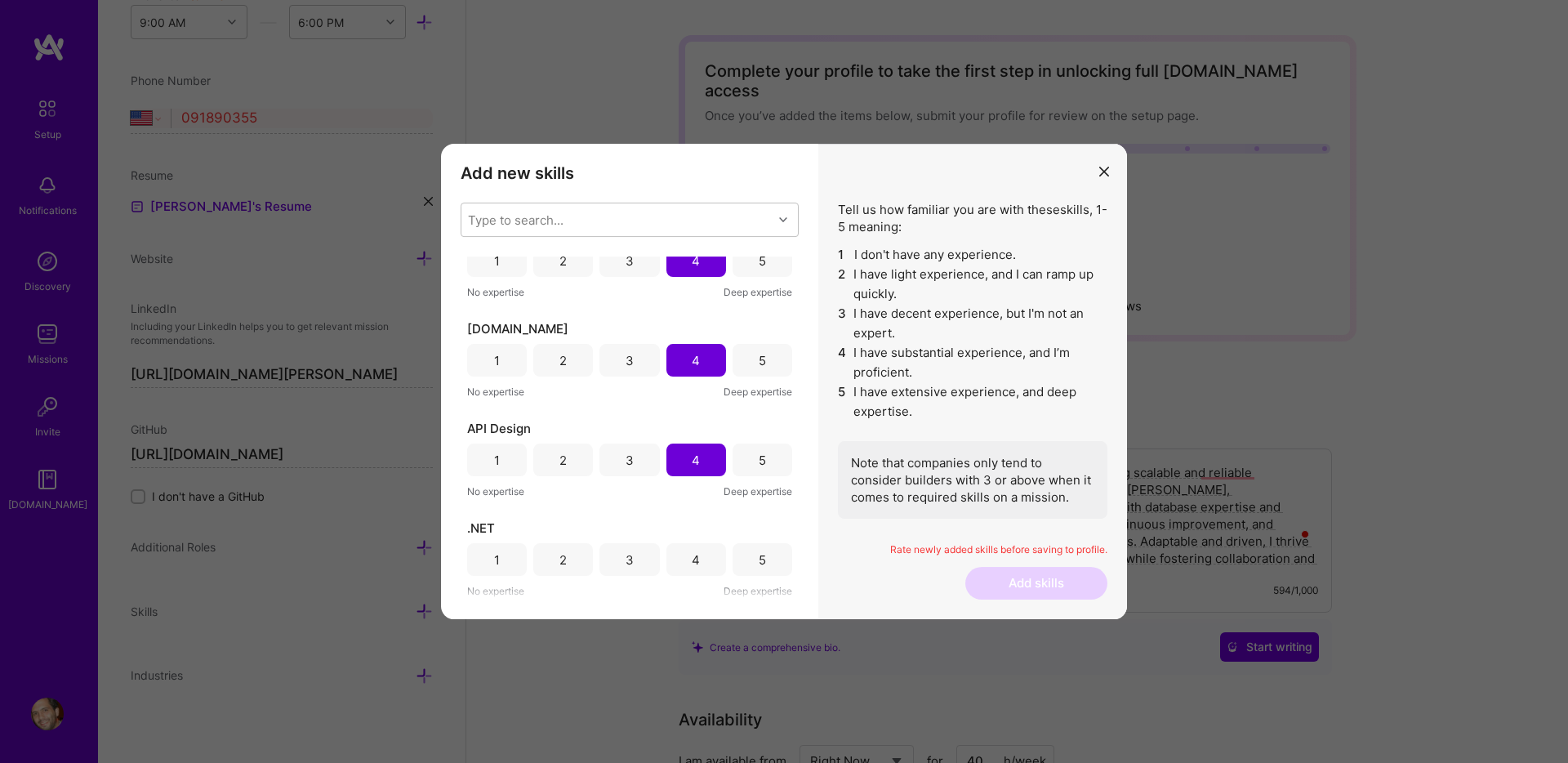
scroll to position [94, 0]
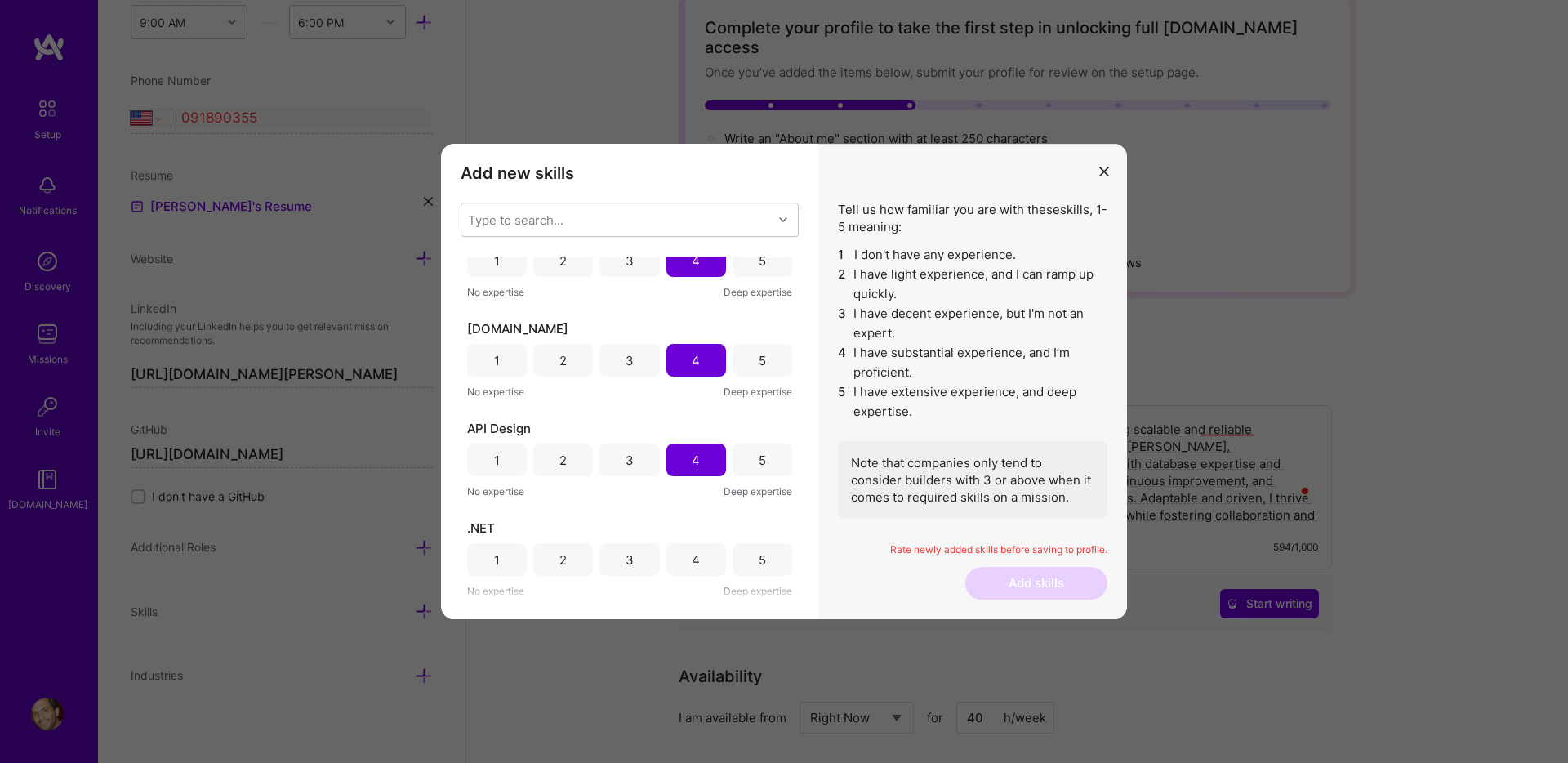
click at [738, 563] on div "5" at bounding box center [762, 559] width 60 height 33
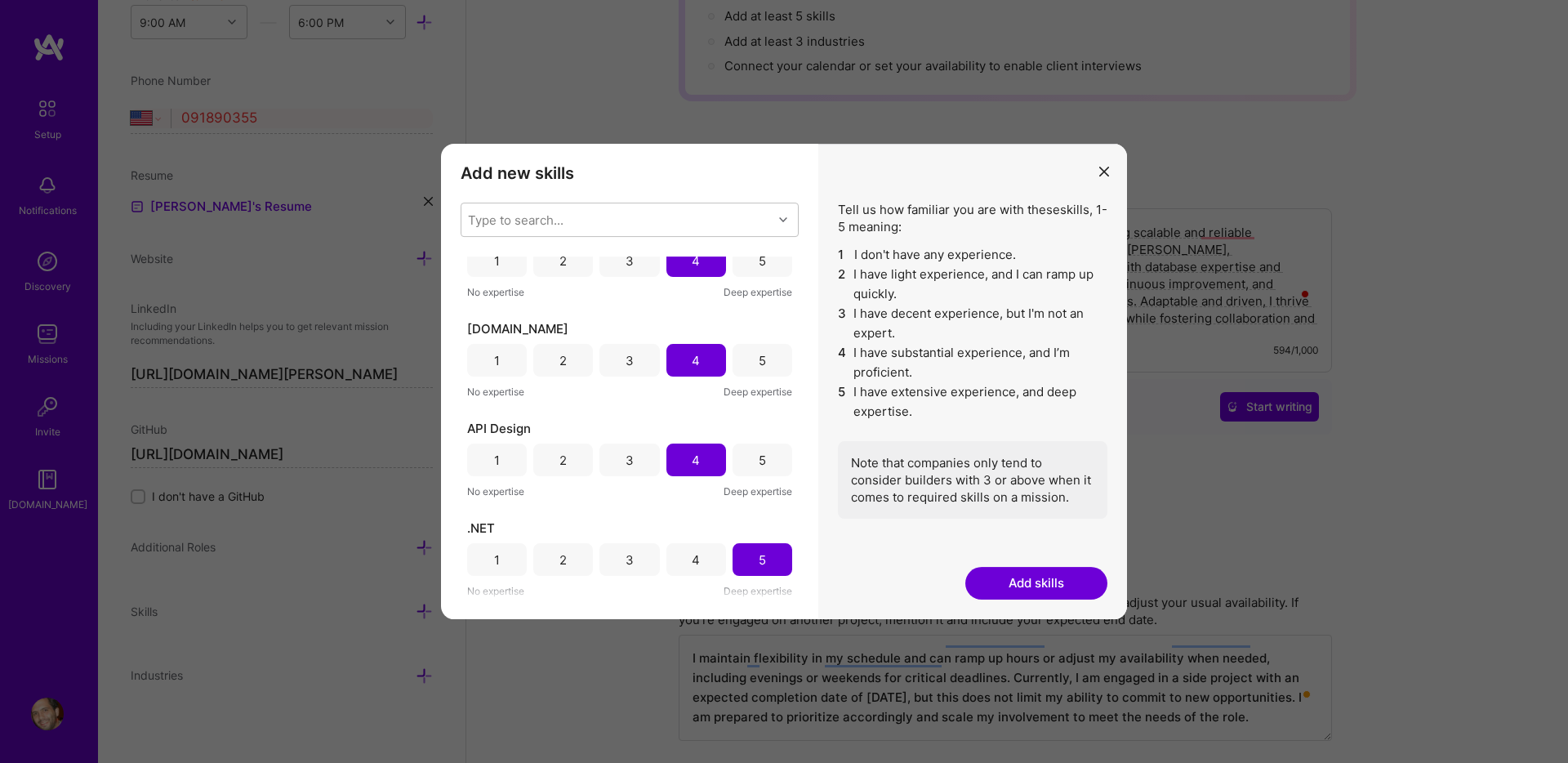
scroll to position [327, 0]
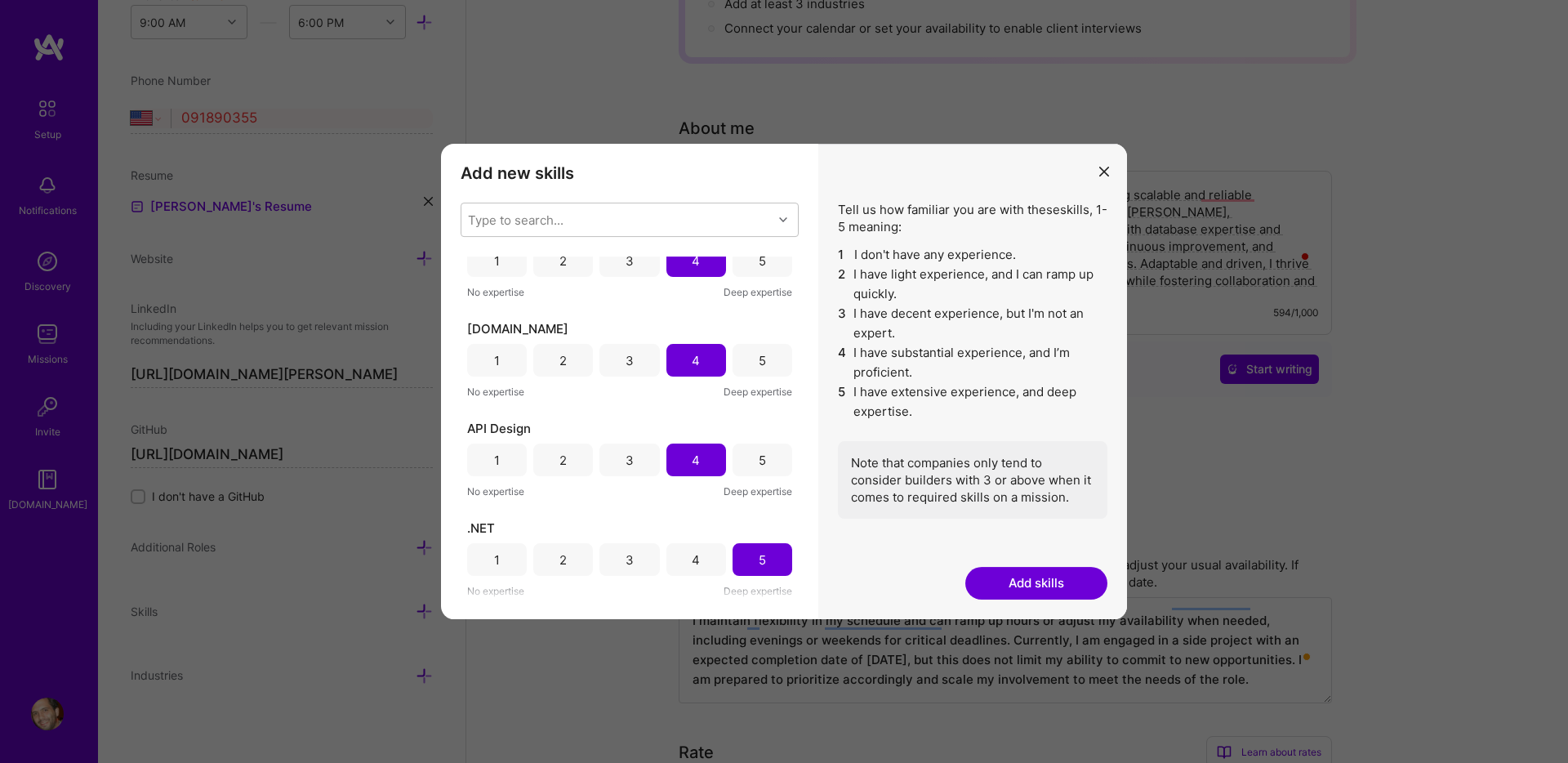
click at [1028, 586] on button "Add skills" at bounding box center [1036, 583] width 142 height 33
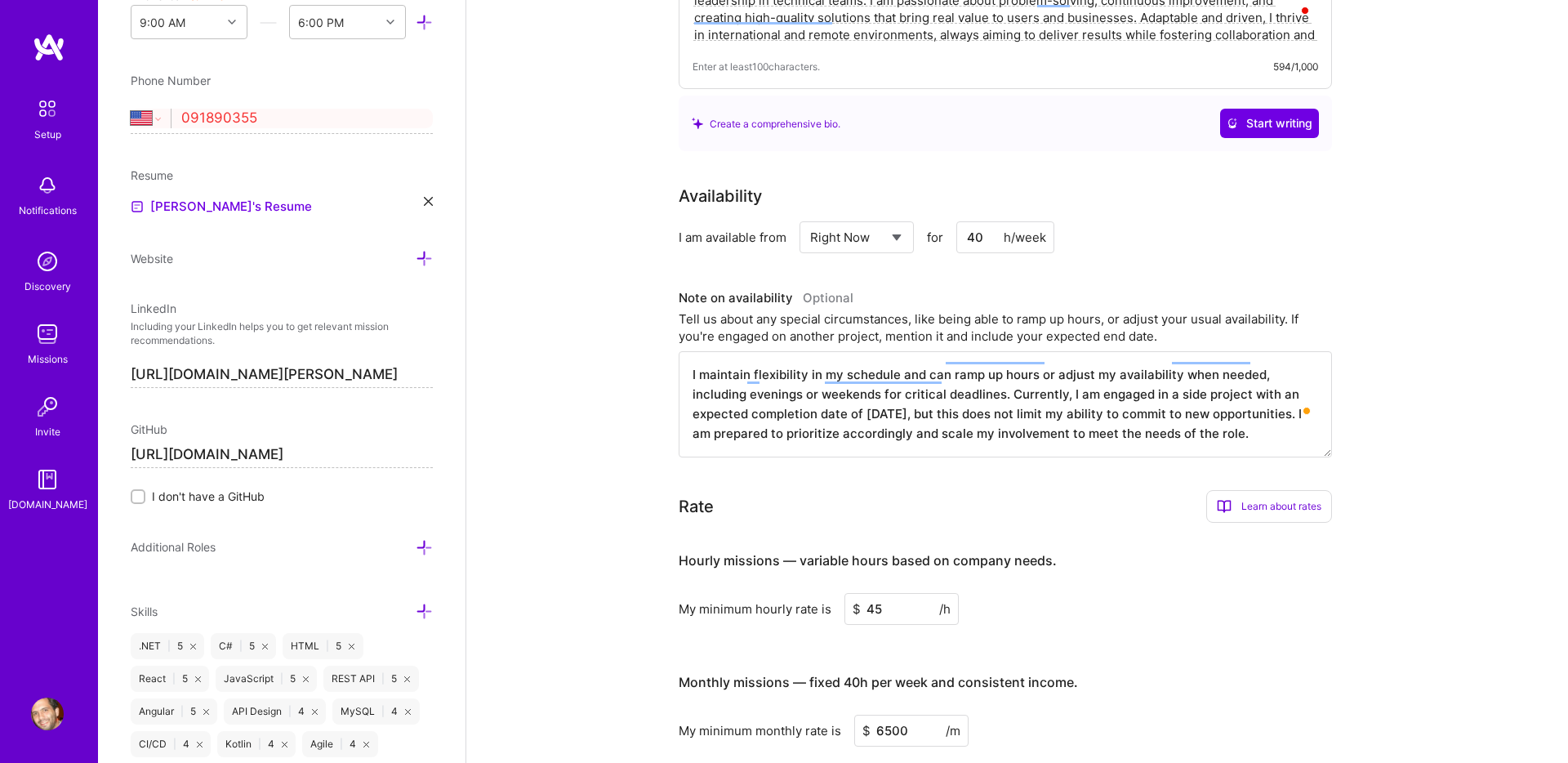
scroll to position [888, 0]
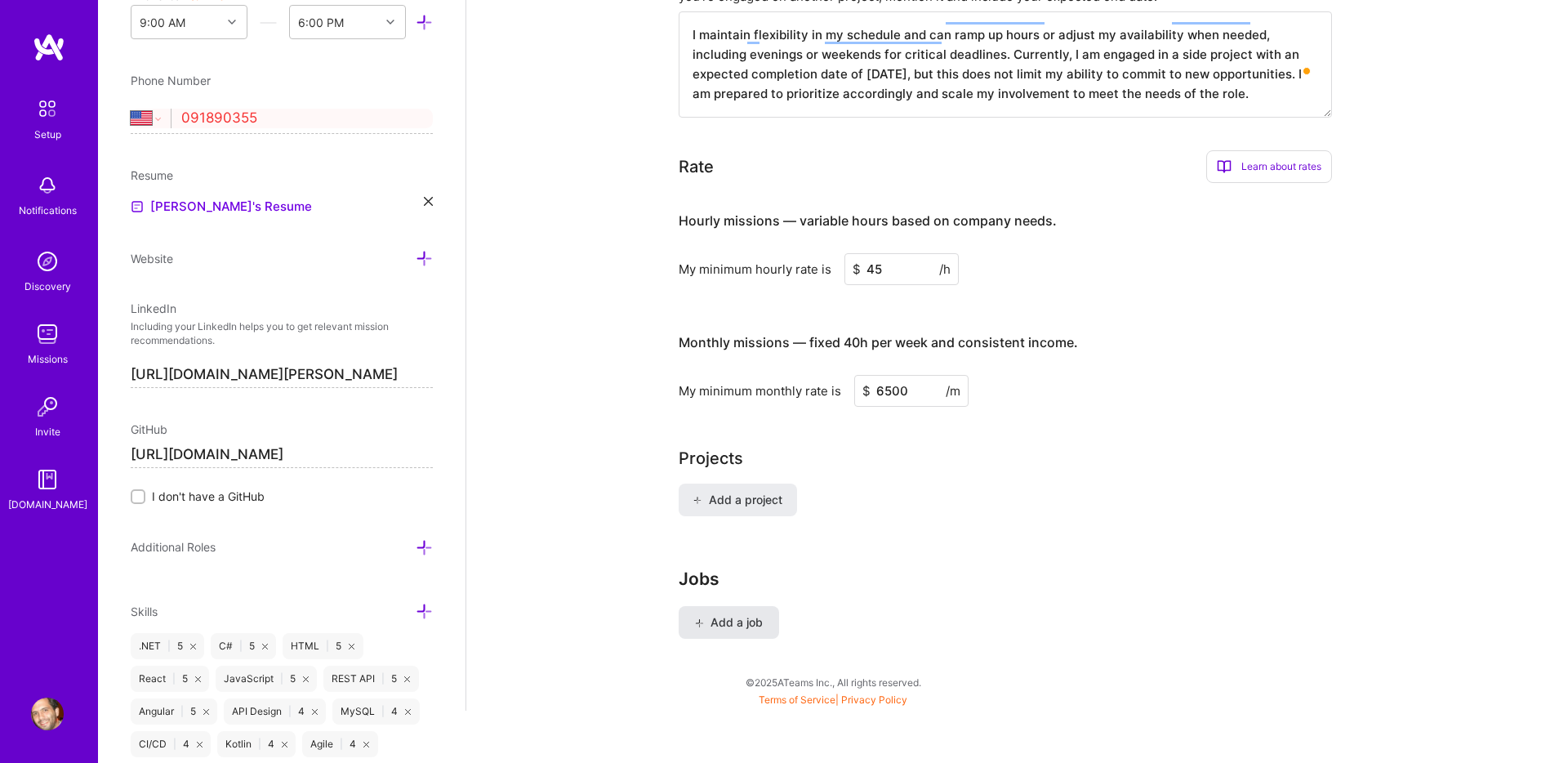
click at [719, 614] on span "Add a job" at bounding box center [728, 622] width 67 height 16
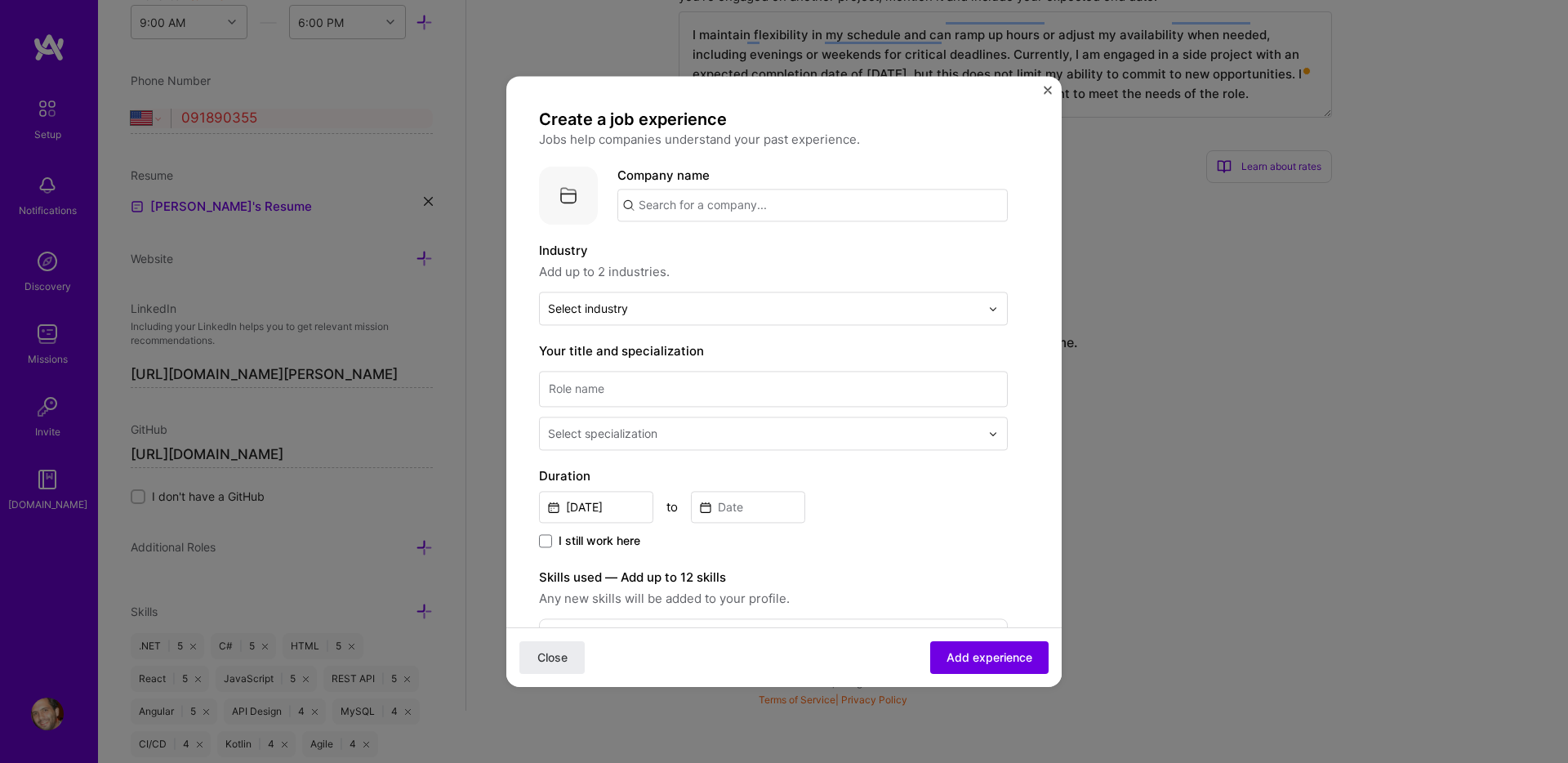
click at [672, 206] on input "text" at bounding box center [813, 205] width 391 height 33
type input "Booster software"
click at [829, 110] on h4 "Create a job experience" at bounding box center [772, 119] width 468 height 22
click at [927, 253] on label "Industry" at bounding box center [772, 251] width 468 height 20
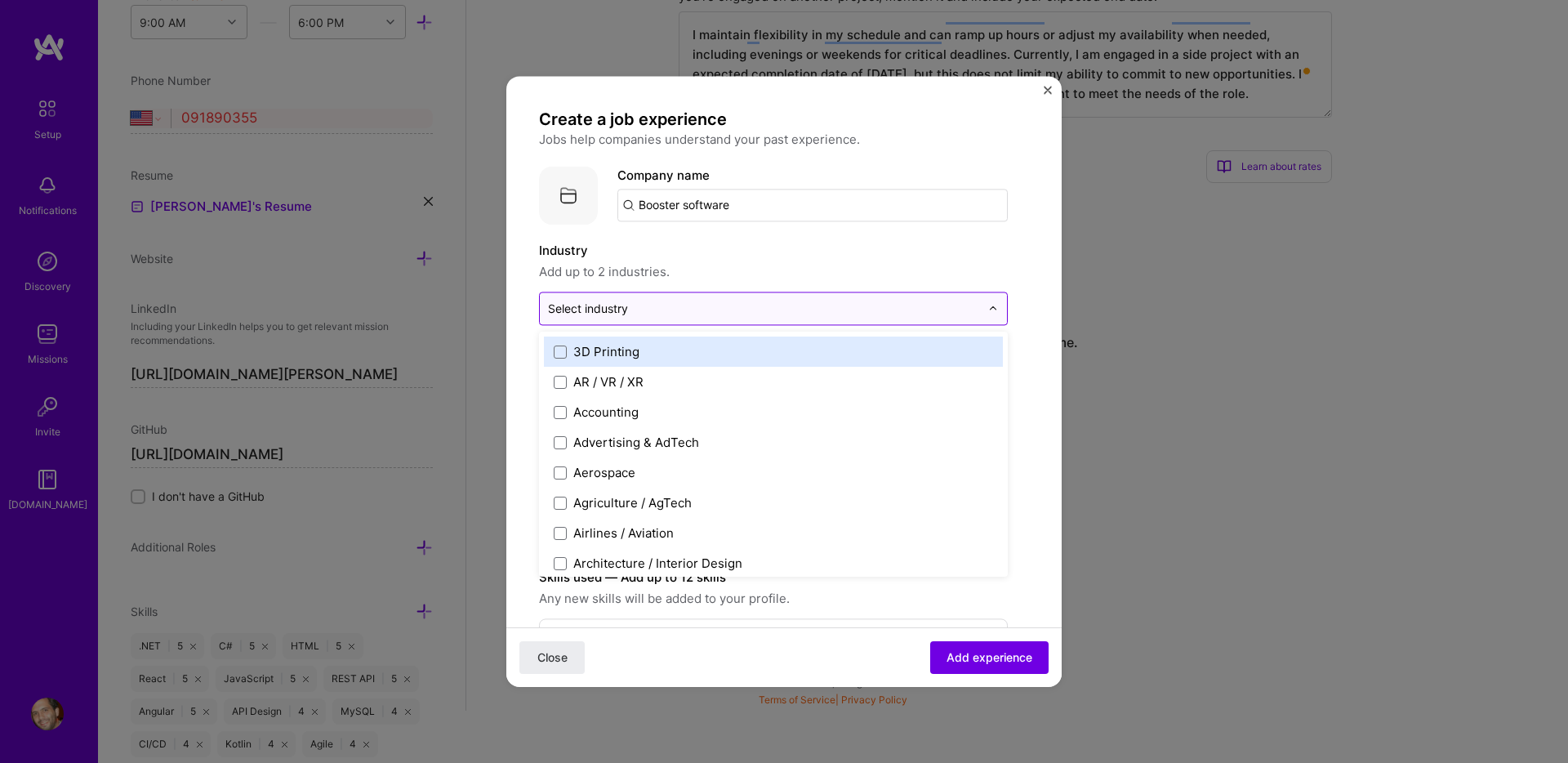
click at [614, 309] on div "Select industry 0" at bounding box center [588, 309] width 80 height 17
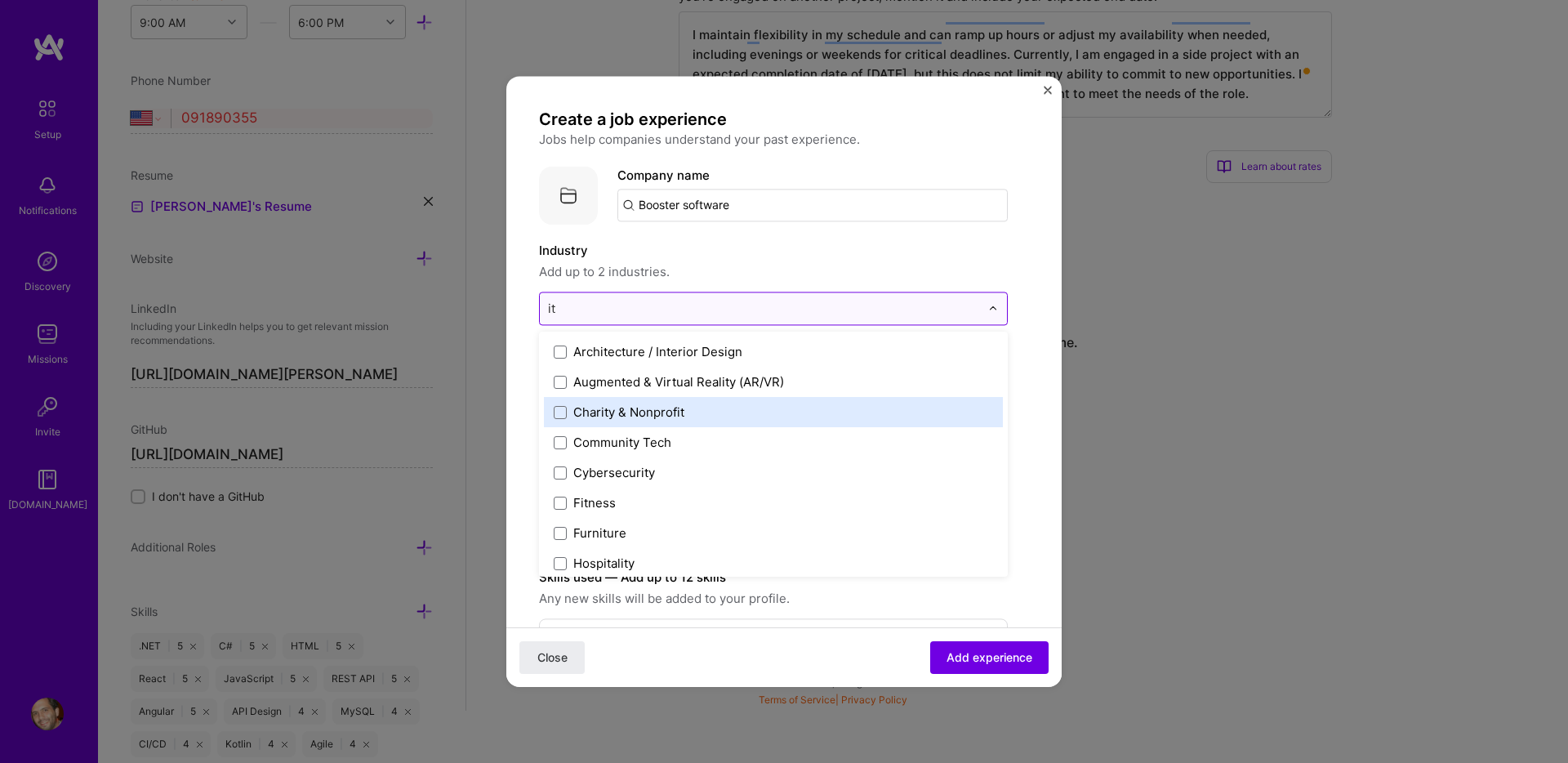
type input "i"
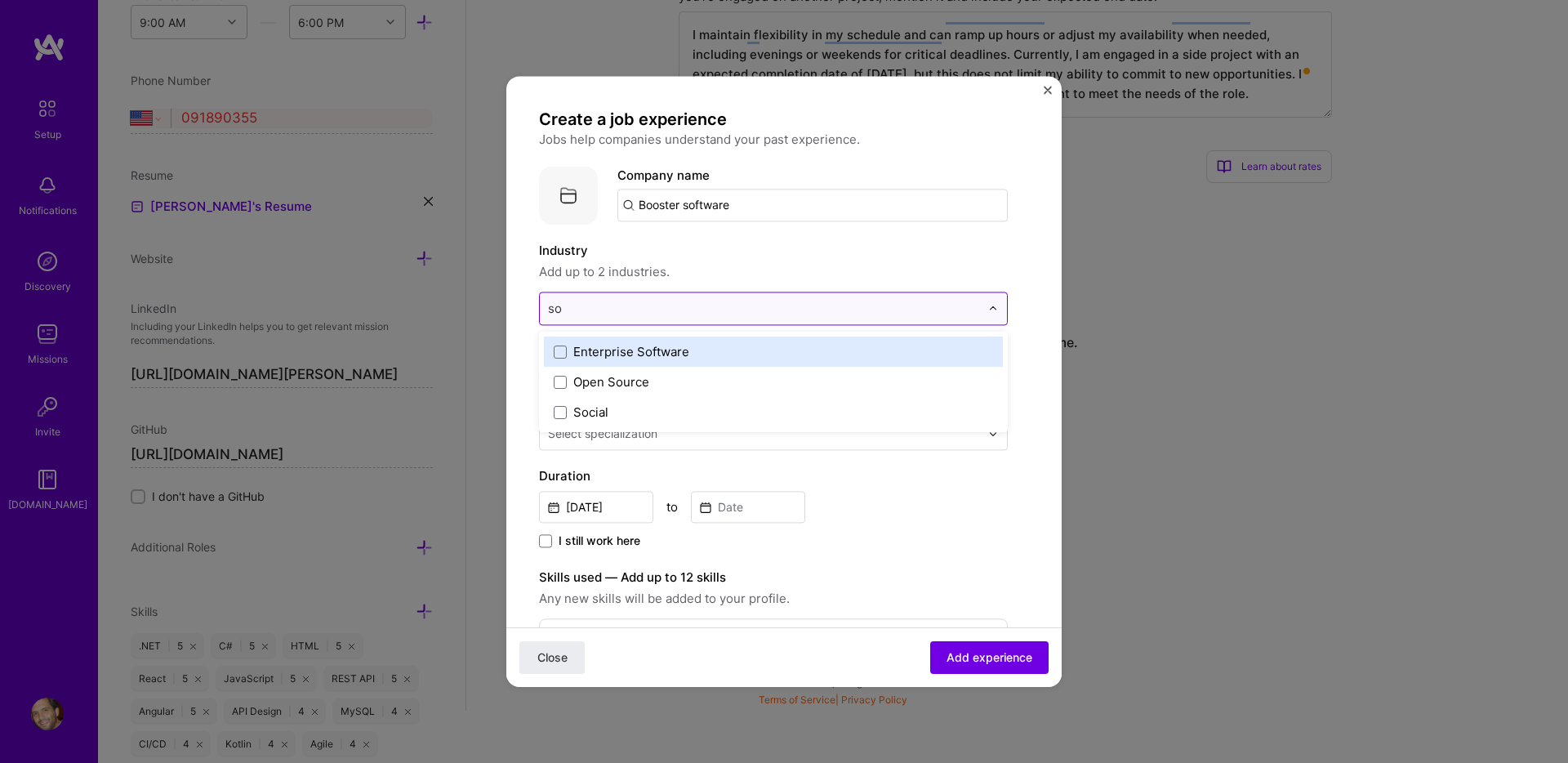
type input "s"
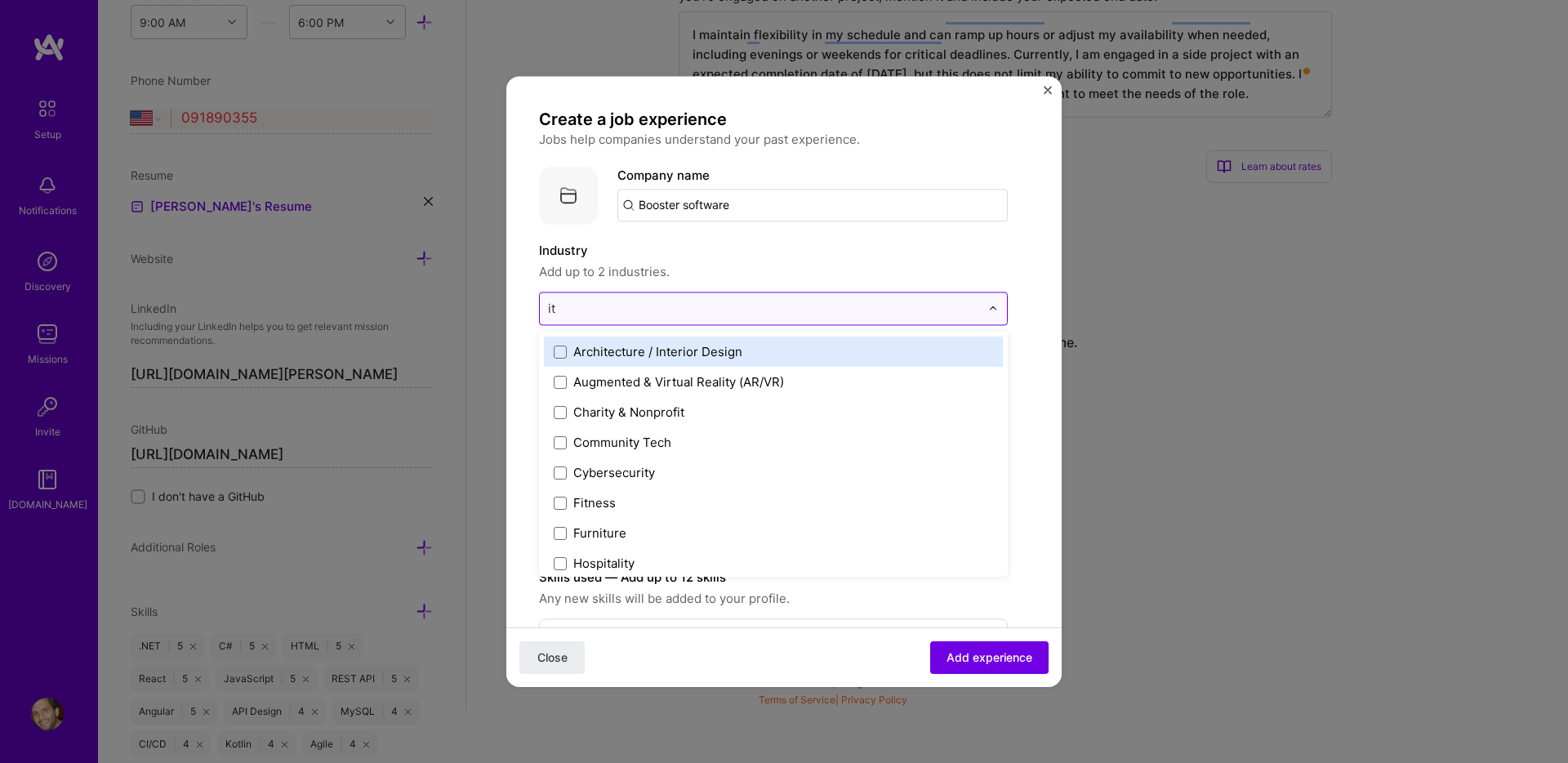
type input "i"
type input "d"
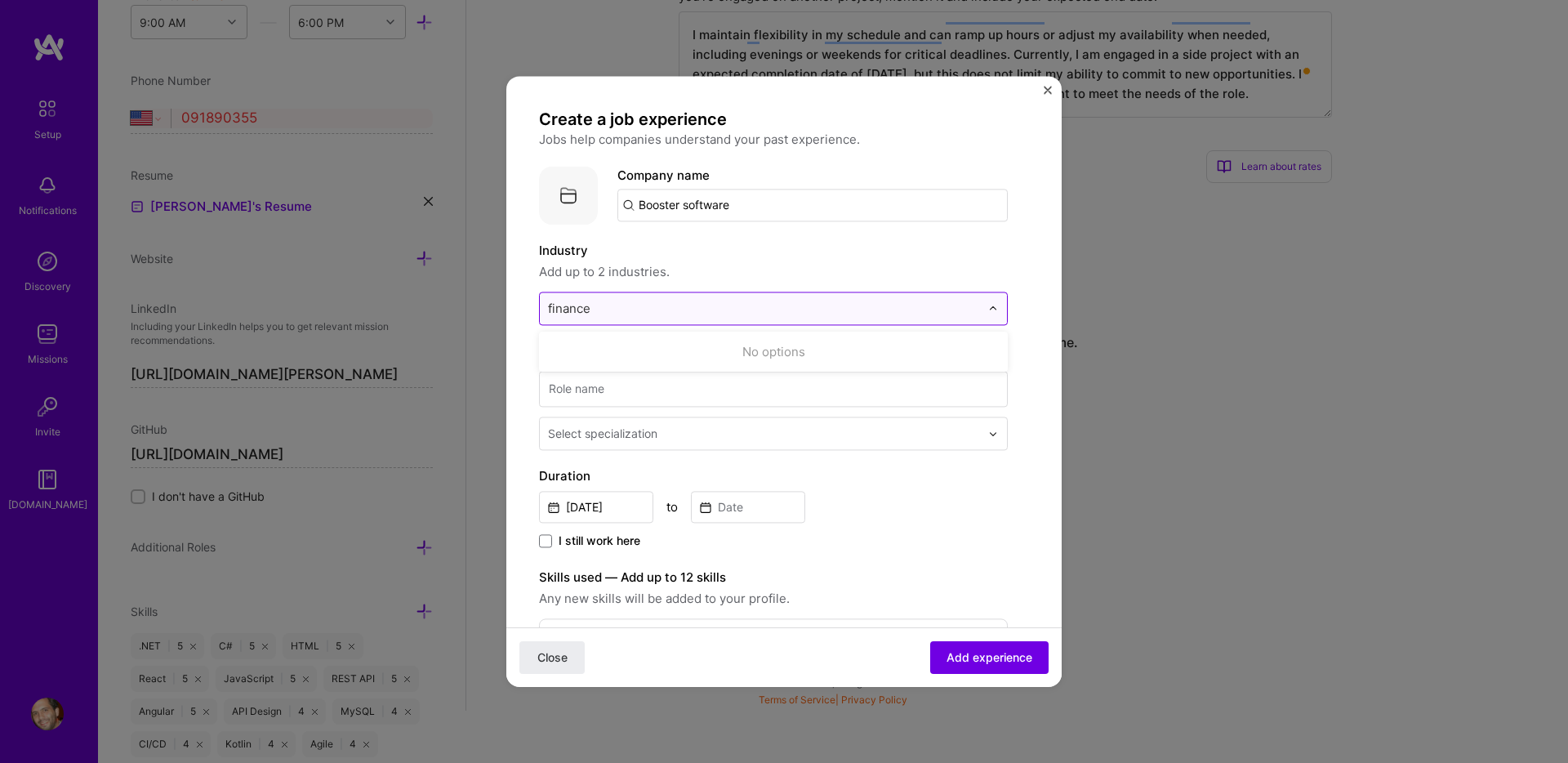
type input "financ"
click at [561, 352] on span at bounding box center [560, 352] width 13 height 13
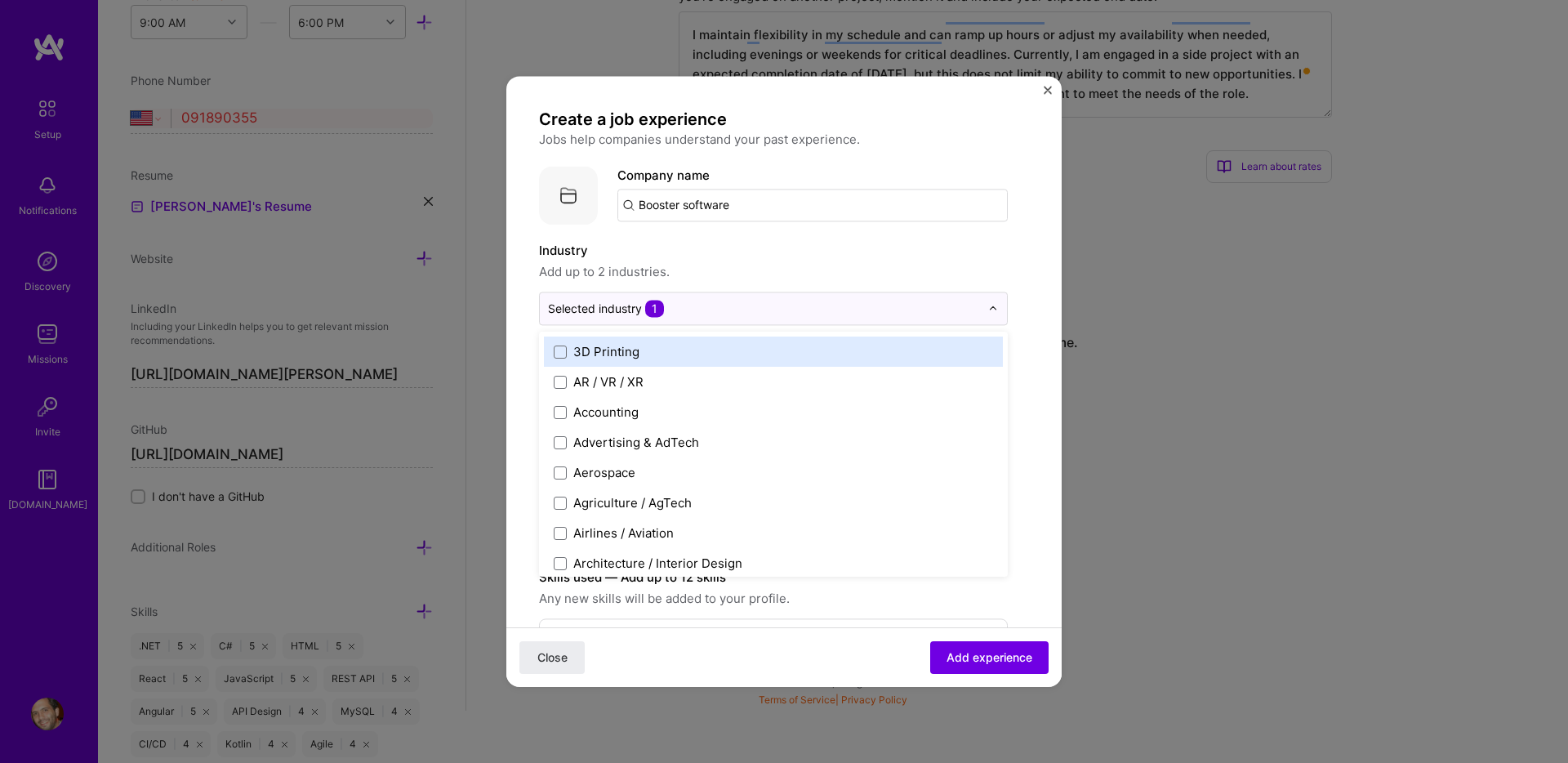
click at [759, 262] on span "Add up to 2 industries." at bounding box center [772, 271] width 468 height 20
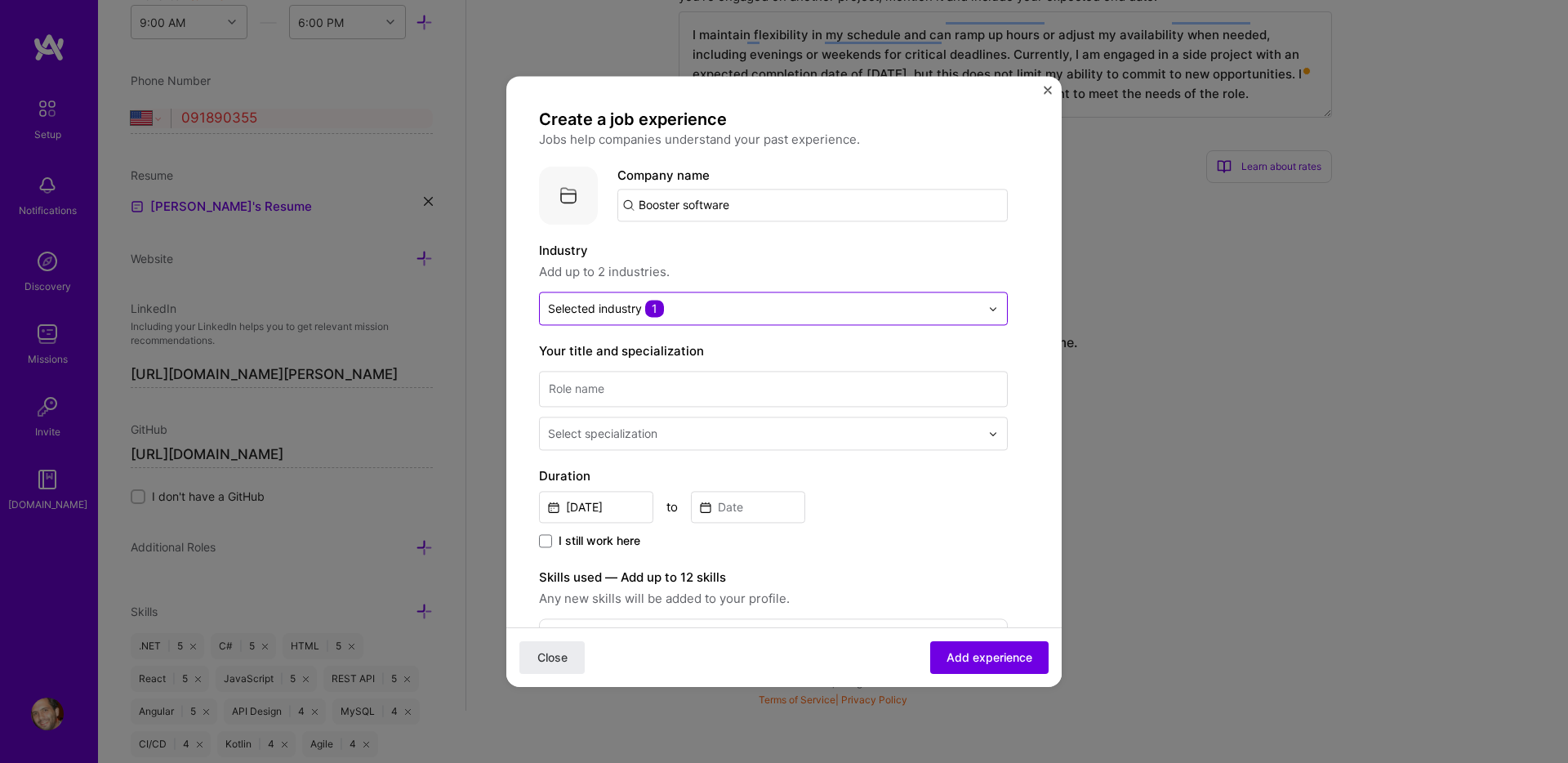
click at [710, 305] on input "text" at bounding box center [764, 309] width 432 height 17
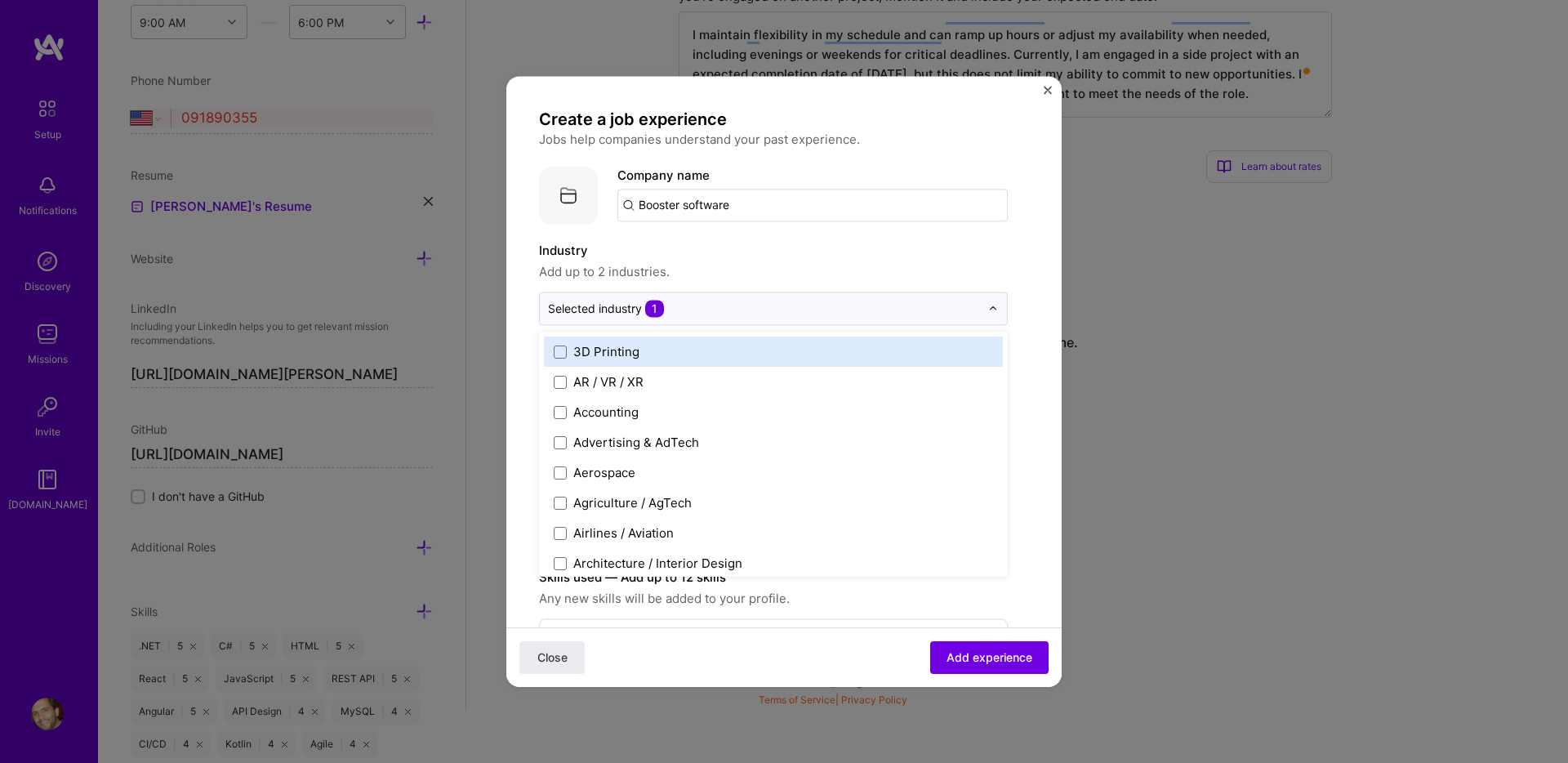
click at [752, 262] on span "Add up to 2 industries." at bounding box center [772, 271] width 468 height 20
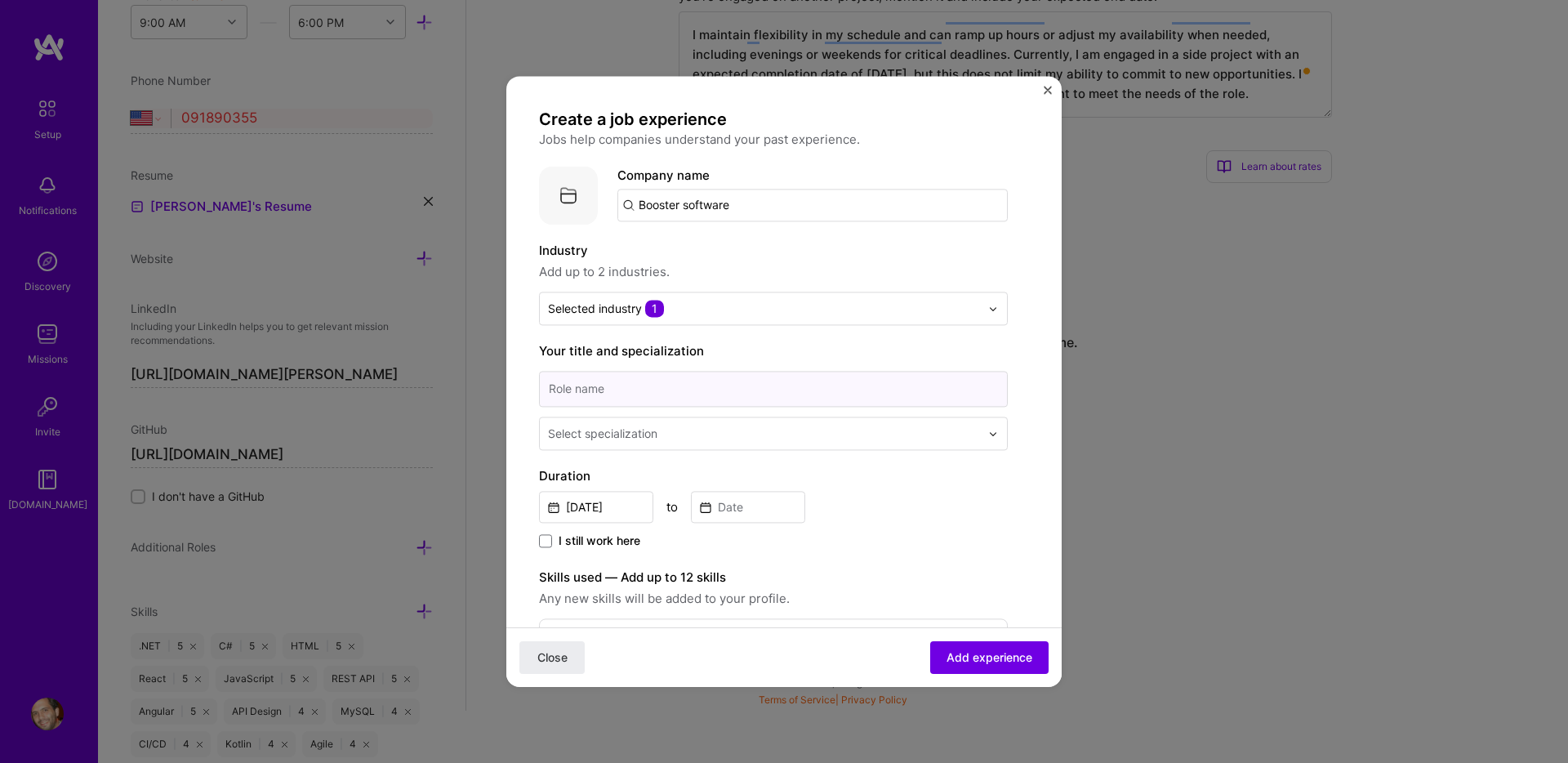
click at [632, 384] on input at bounding box center [772, 389] width 468 height 36
type input "Sr. Software Delevoper"
click at [619, 425] on div "Select specialization" at bounding box center [602, 433] width 109 height 17
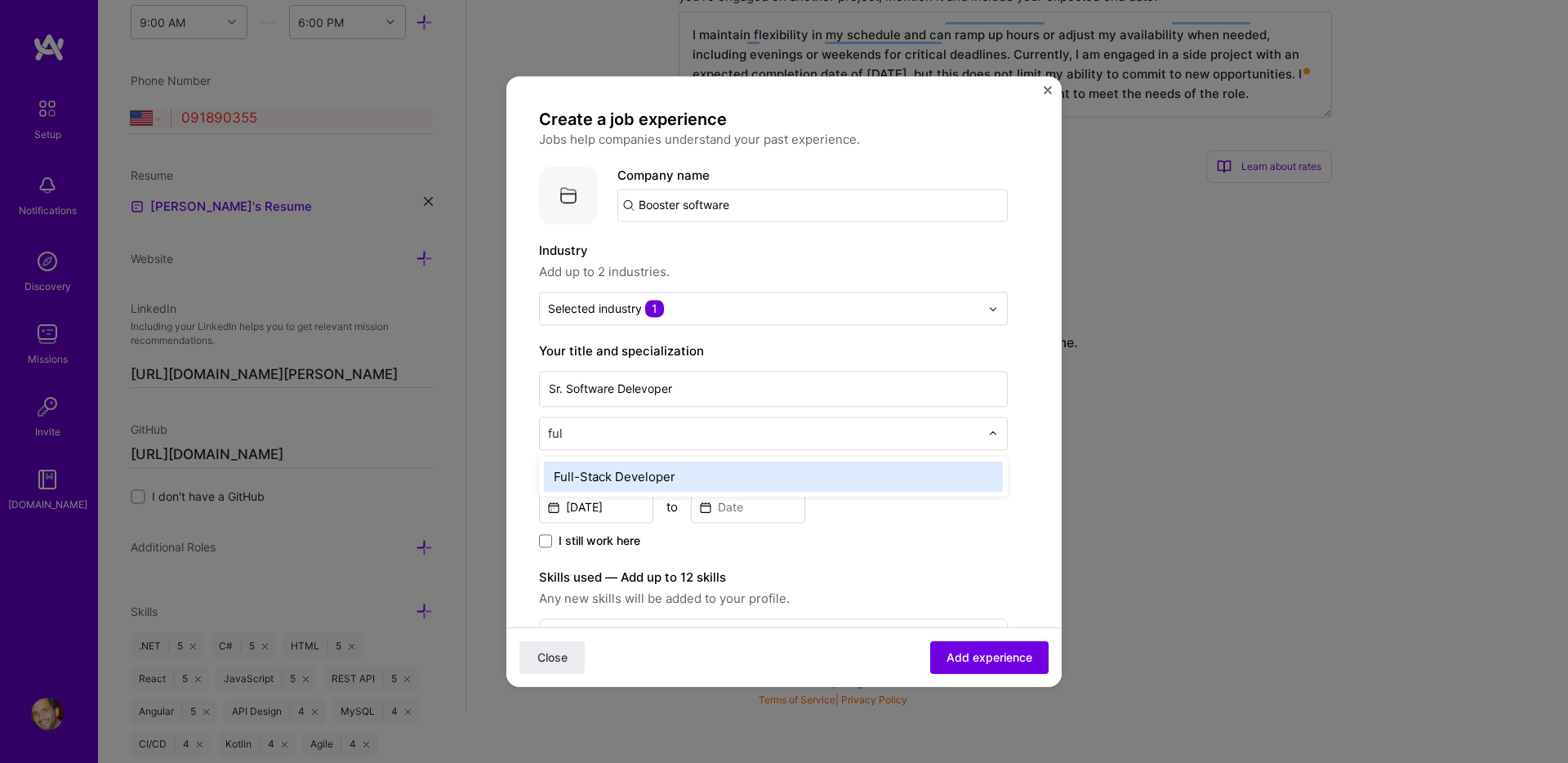
type input "full"
click at [629, 474] on div "Full-Stack Developer" at bounding box center [773, 477] width 459 height 30
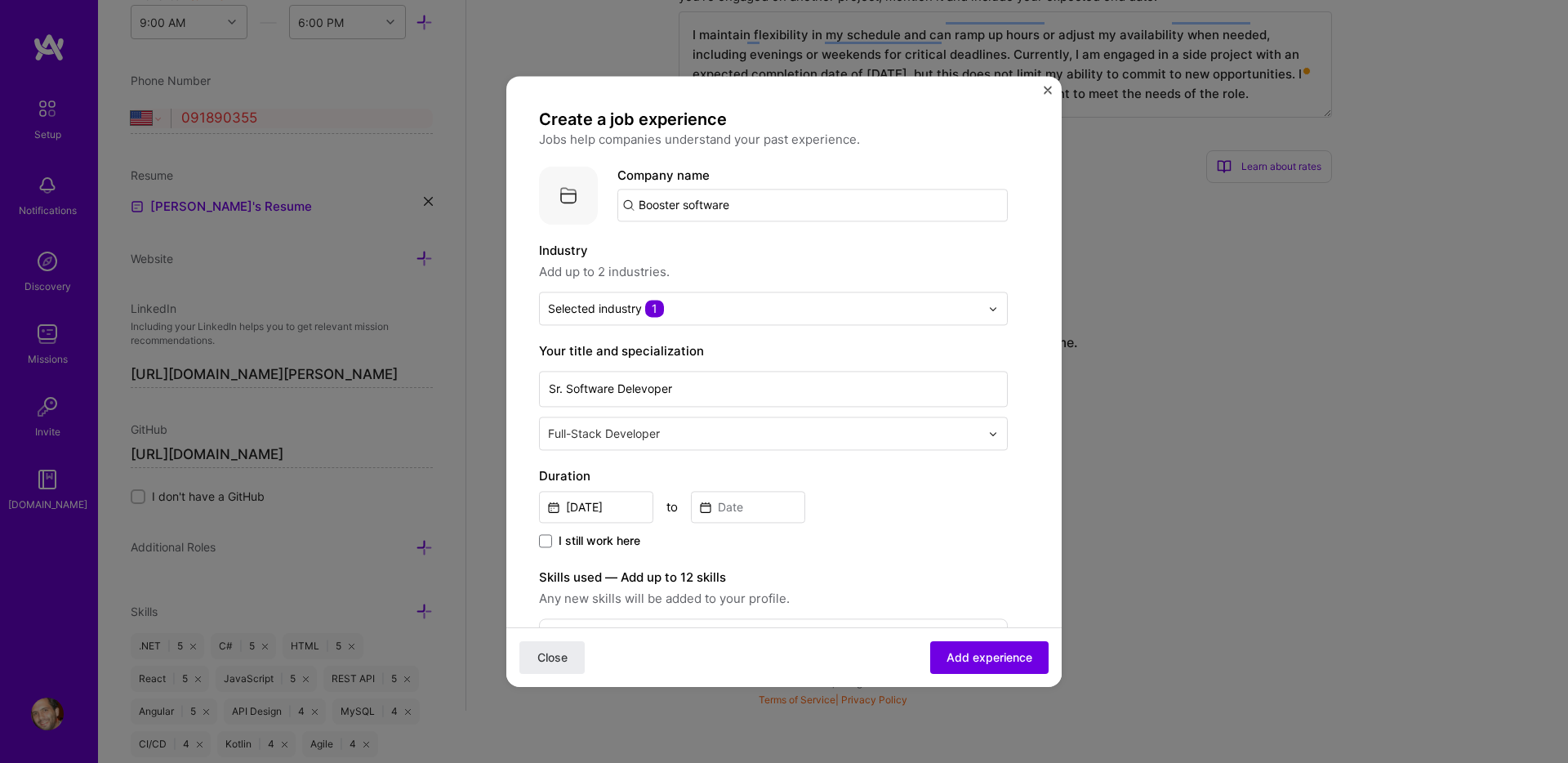
click at [842, 487] on div "[DATE] to" at bounding box center [772, 505] width 468 height 36
click at [604, 511] on input "[DATE]" at bounding box center [596, 507] width 114 height 32
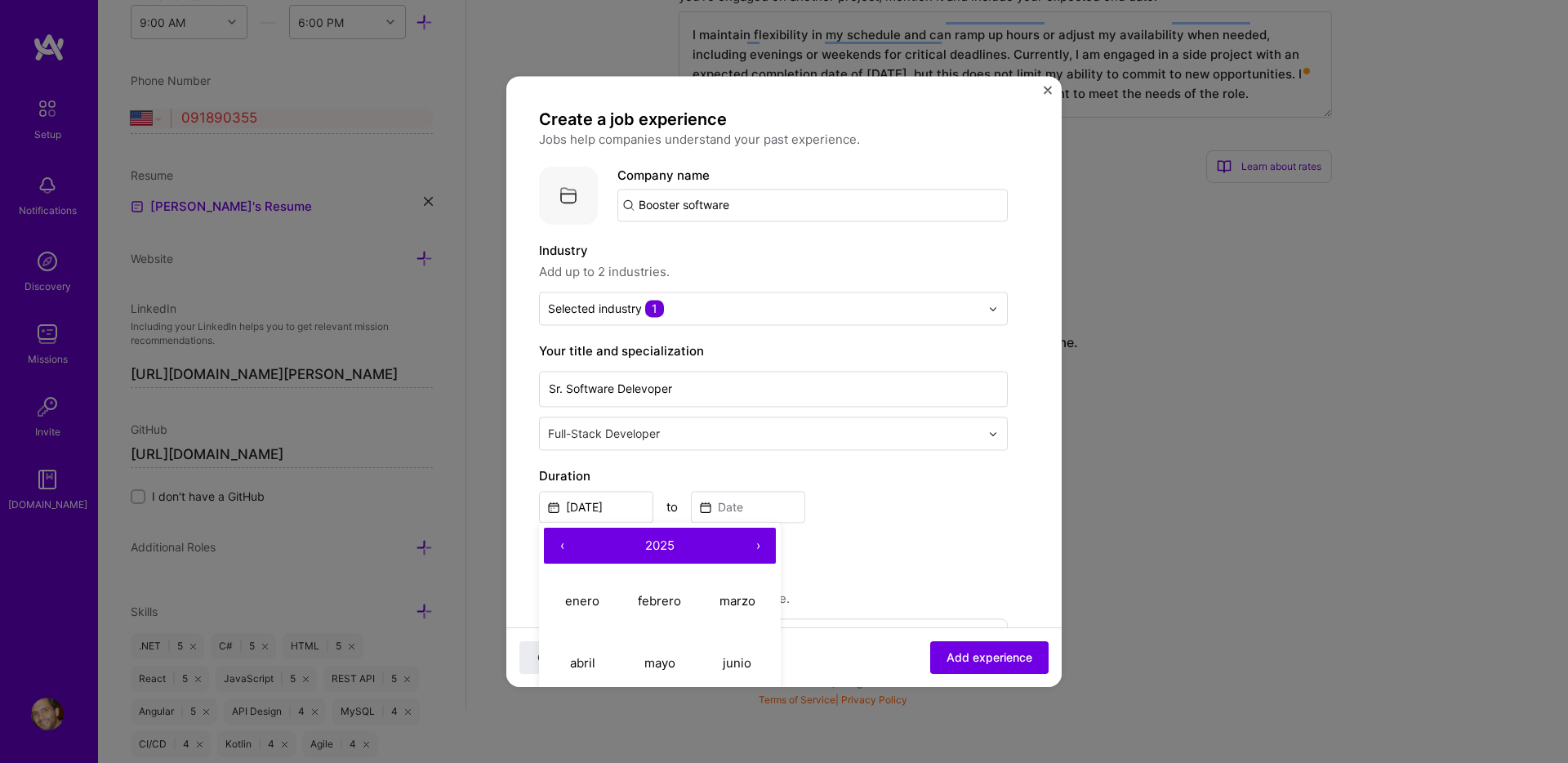
click at [567, 547] on button "‹" at bounding box center [562, 545] width 36 height 36
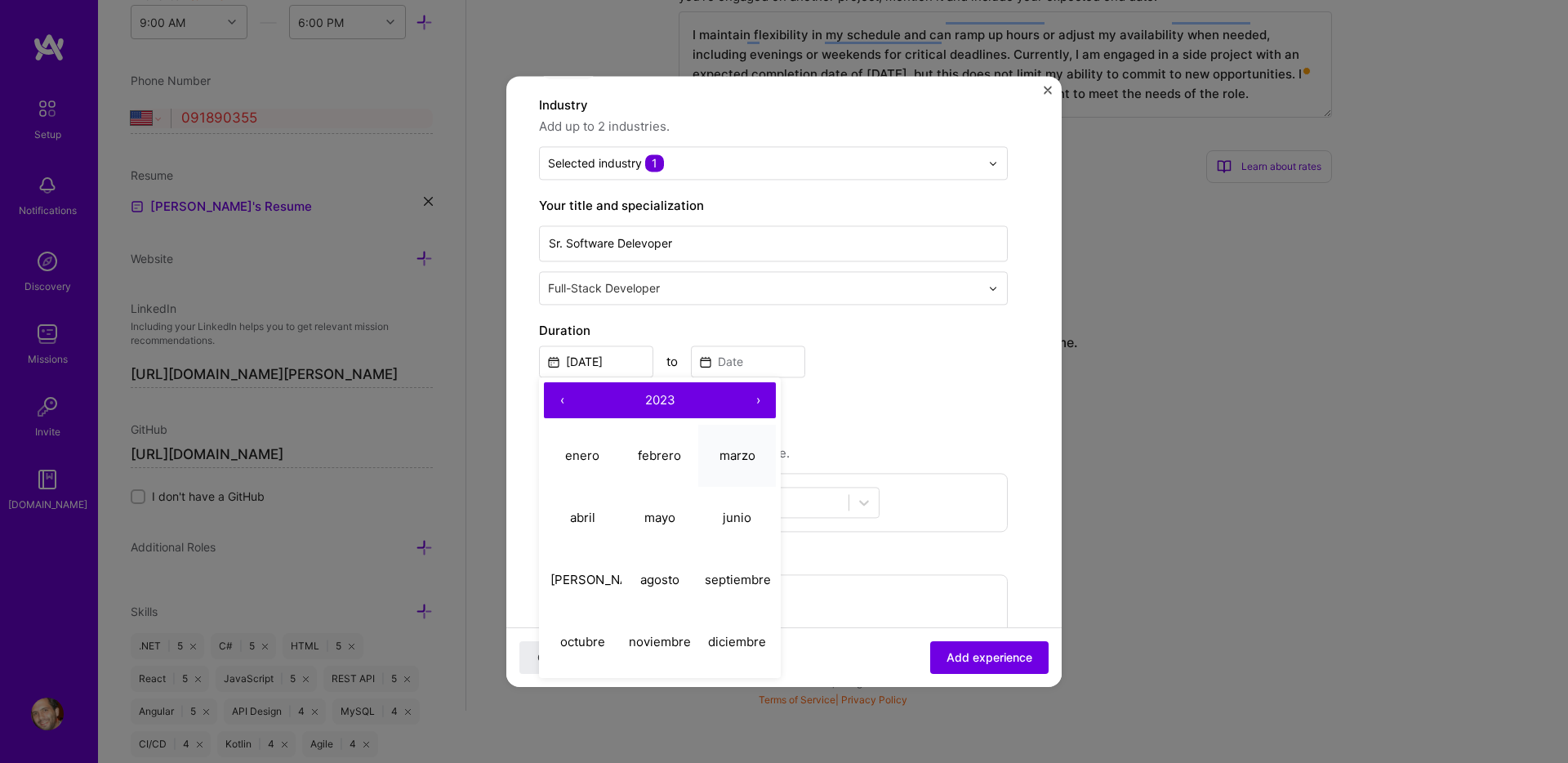
scroll to position [183, 0]
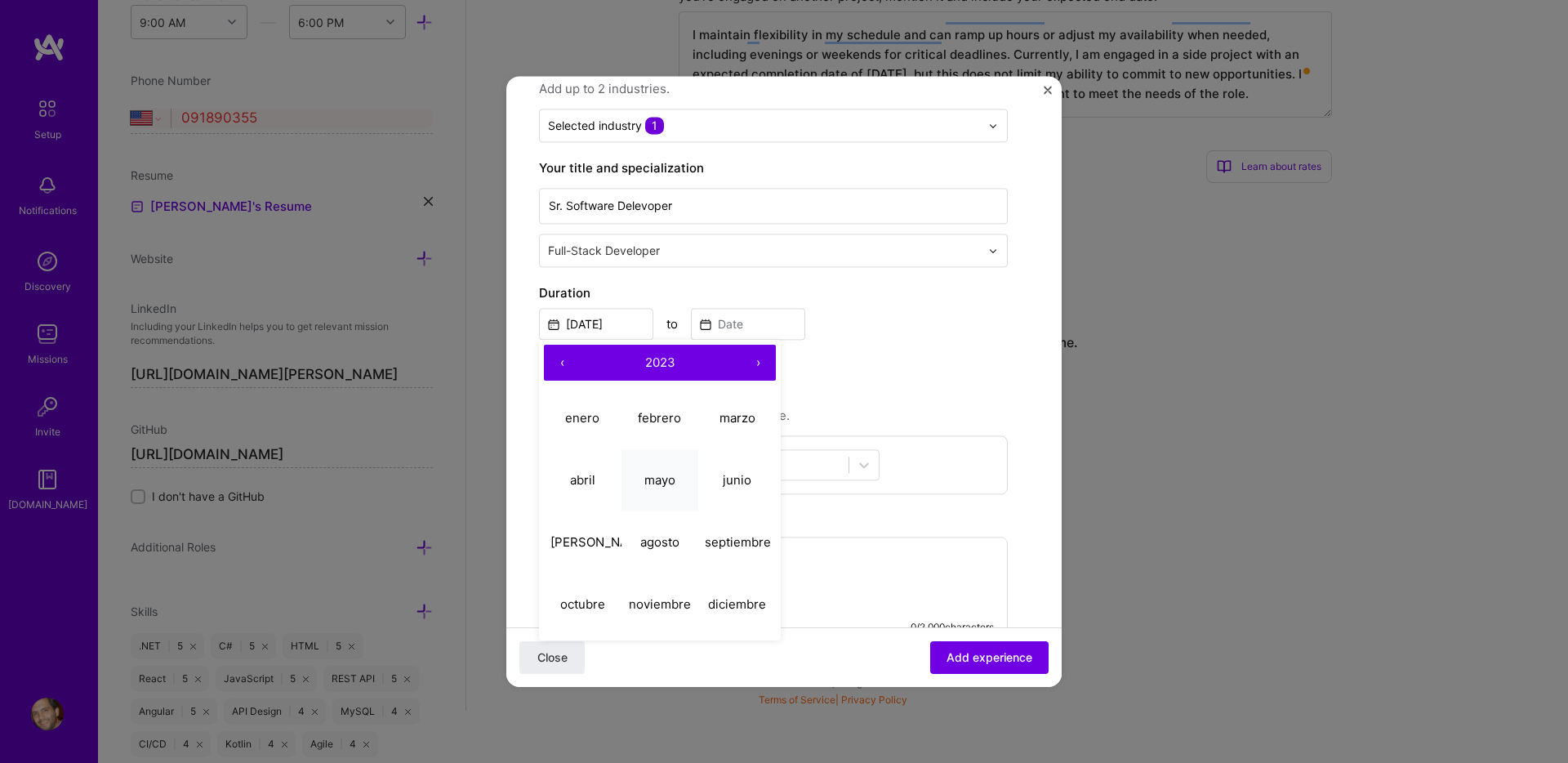
click at [650, 475] on abbr "mayo" at bounding box center [659, 480] width 31 height 16
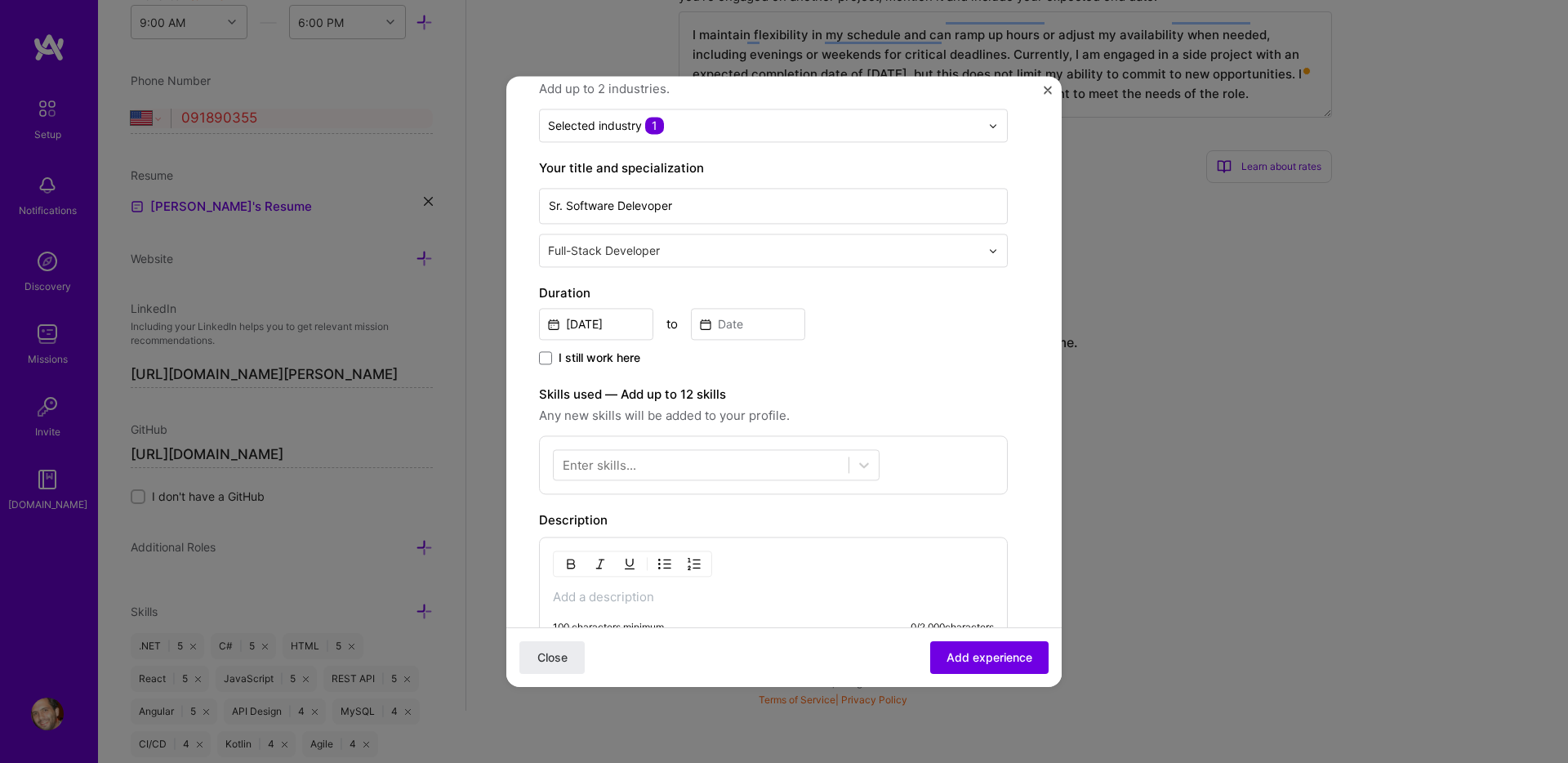
click at [921, 358] on div "I still work here" at bounding box center [772, 359] width 468 height 19
click at [630, 323] on input "May, 2023" at bounding box center [596, 324] width 114 height 32
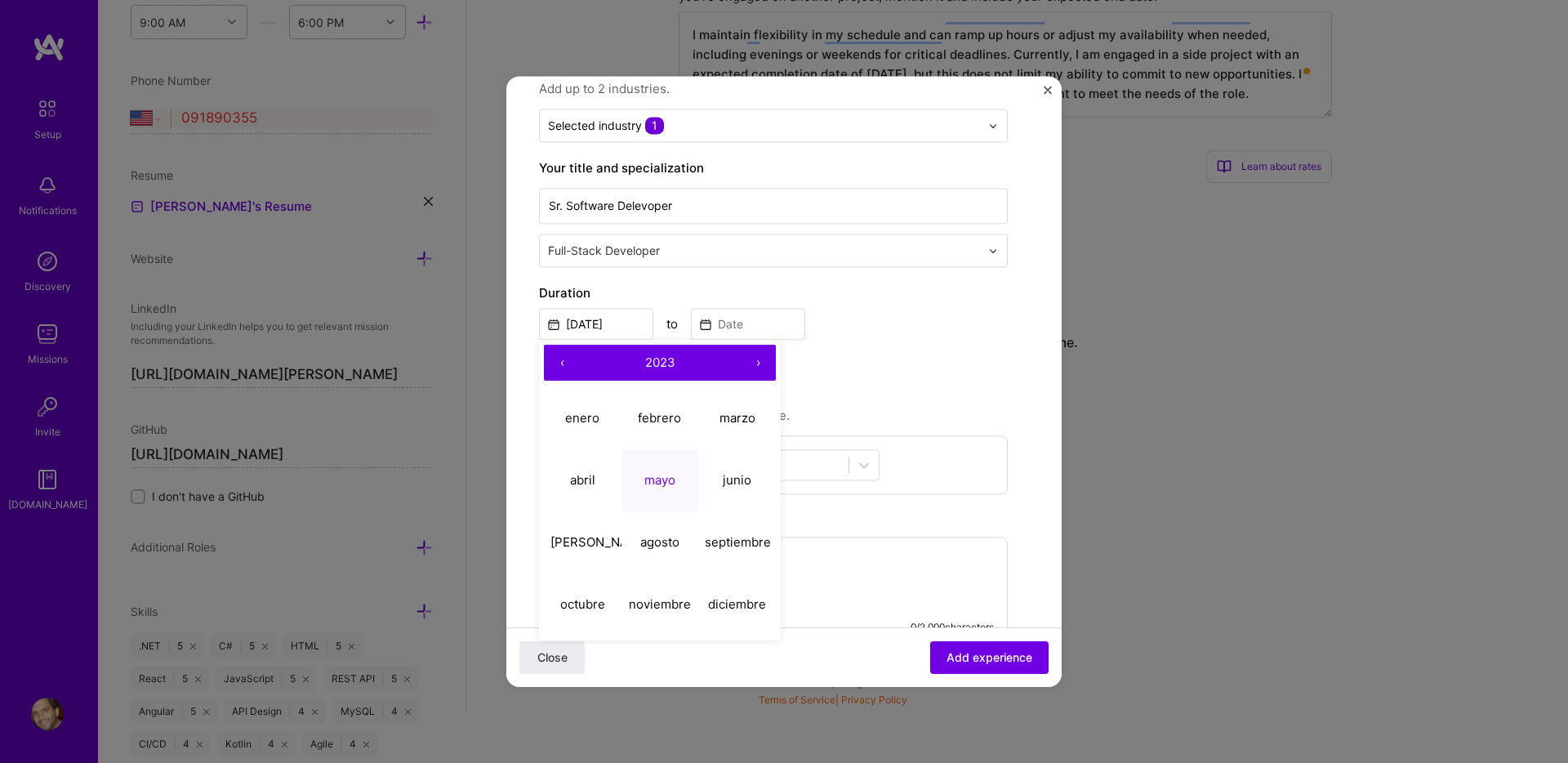
click at [564, 352] on button "‹" at bounding box center [562, 363] width 36 height 36
click at [570, 490] on button "abril" at bounding box center [583, 480] width 78 height 62
type input "Apr, 2022"
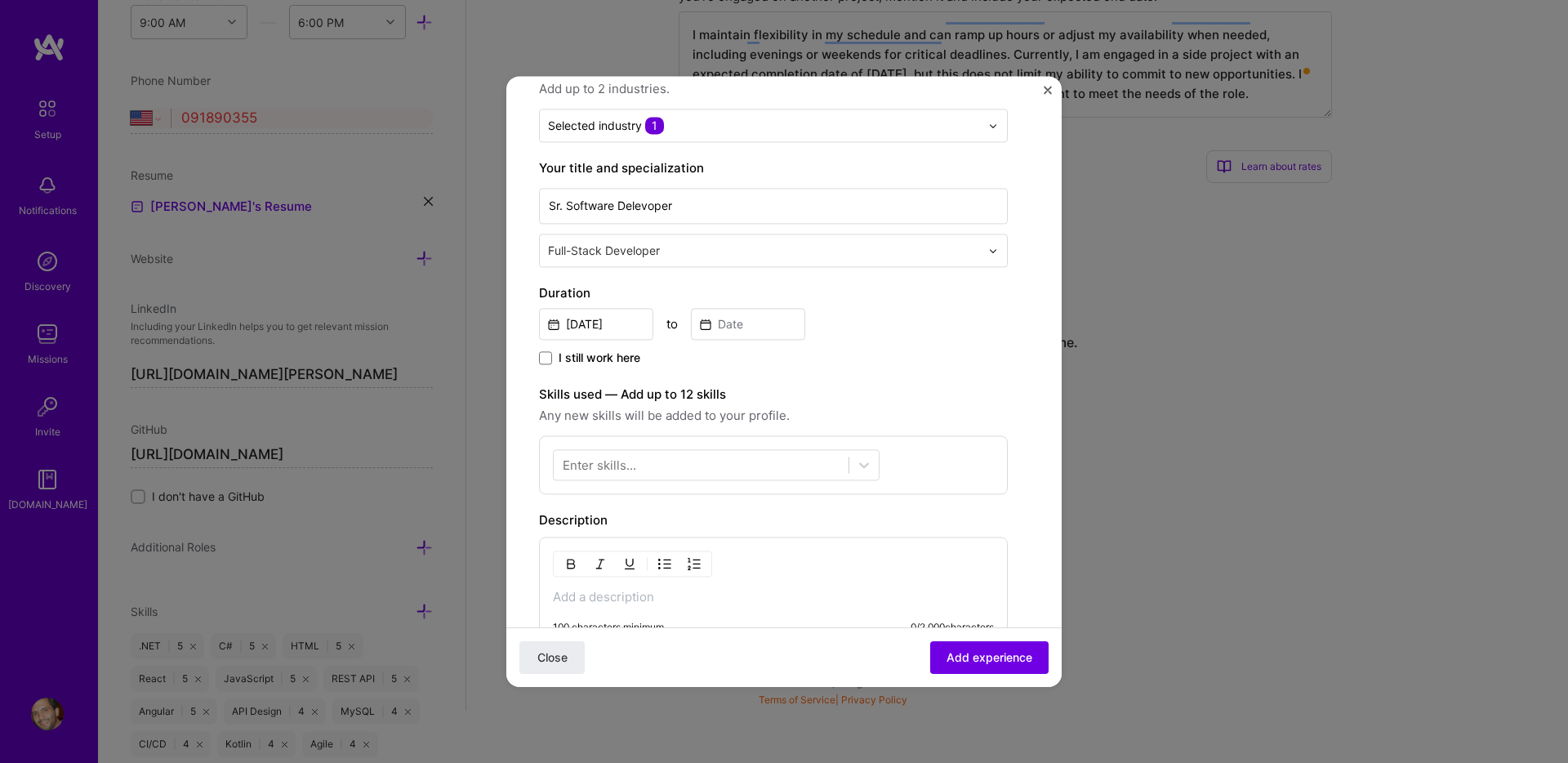
click at [895, 356] on div "I still work here" at bounding box center [772, 359] width 468 height 19
click at [620, 358] on span "I still work here" at bounding box center [598, 357] width 81 height 16
click at [0, 0] on input "I still work here" at bounding box center [0, 0] width 0 height 0
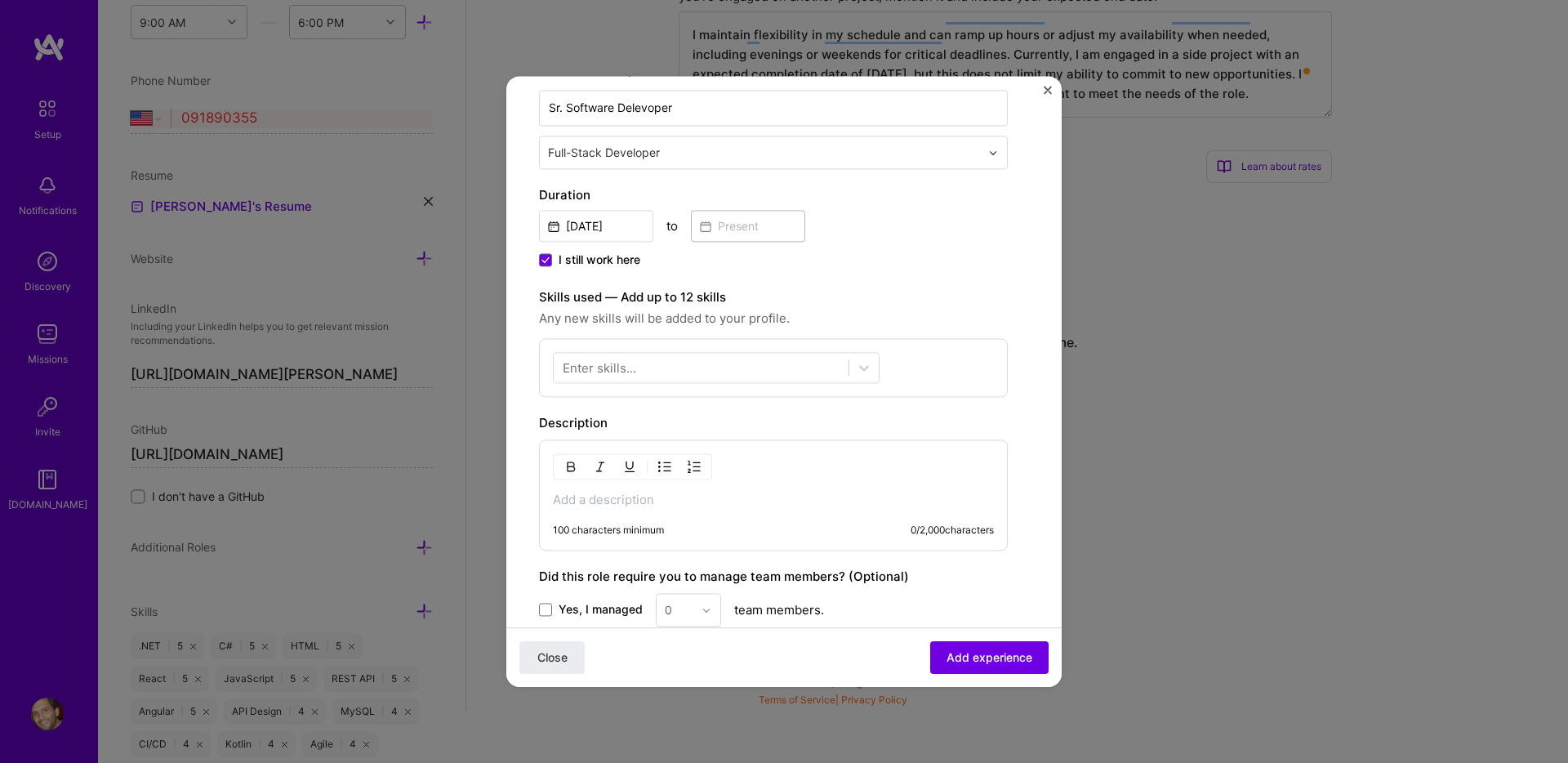
scroll to position [297, 0]
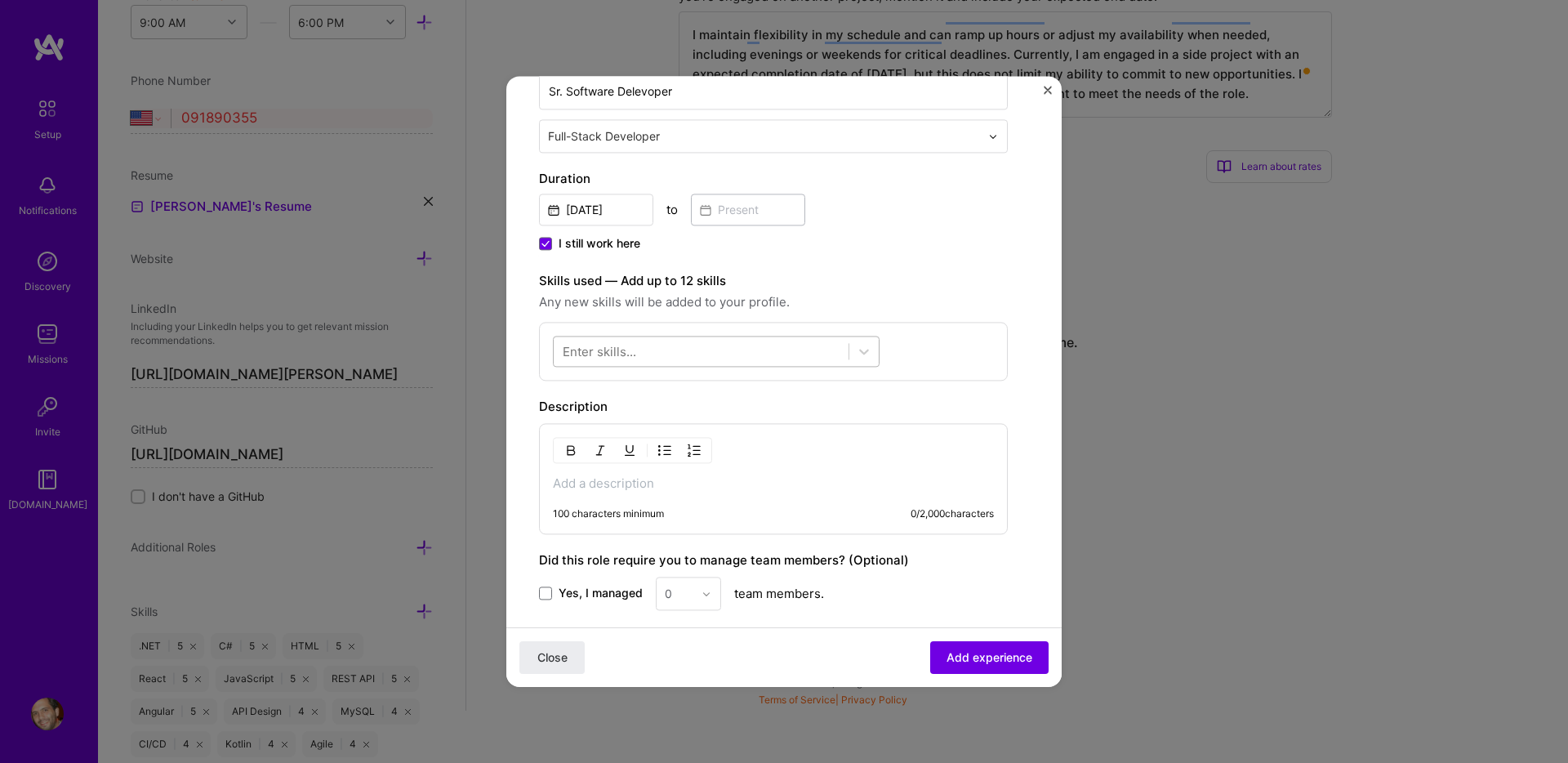
click at [724, 346] on div at bounding box center [700, 352] width 295 height 27
click at [601, 411] on div "C#" at bounding box center [716, 418] width 307 height 17
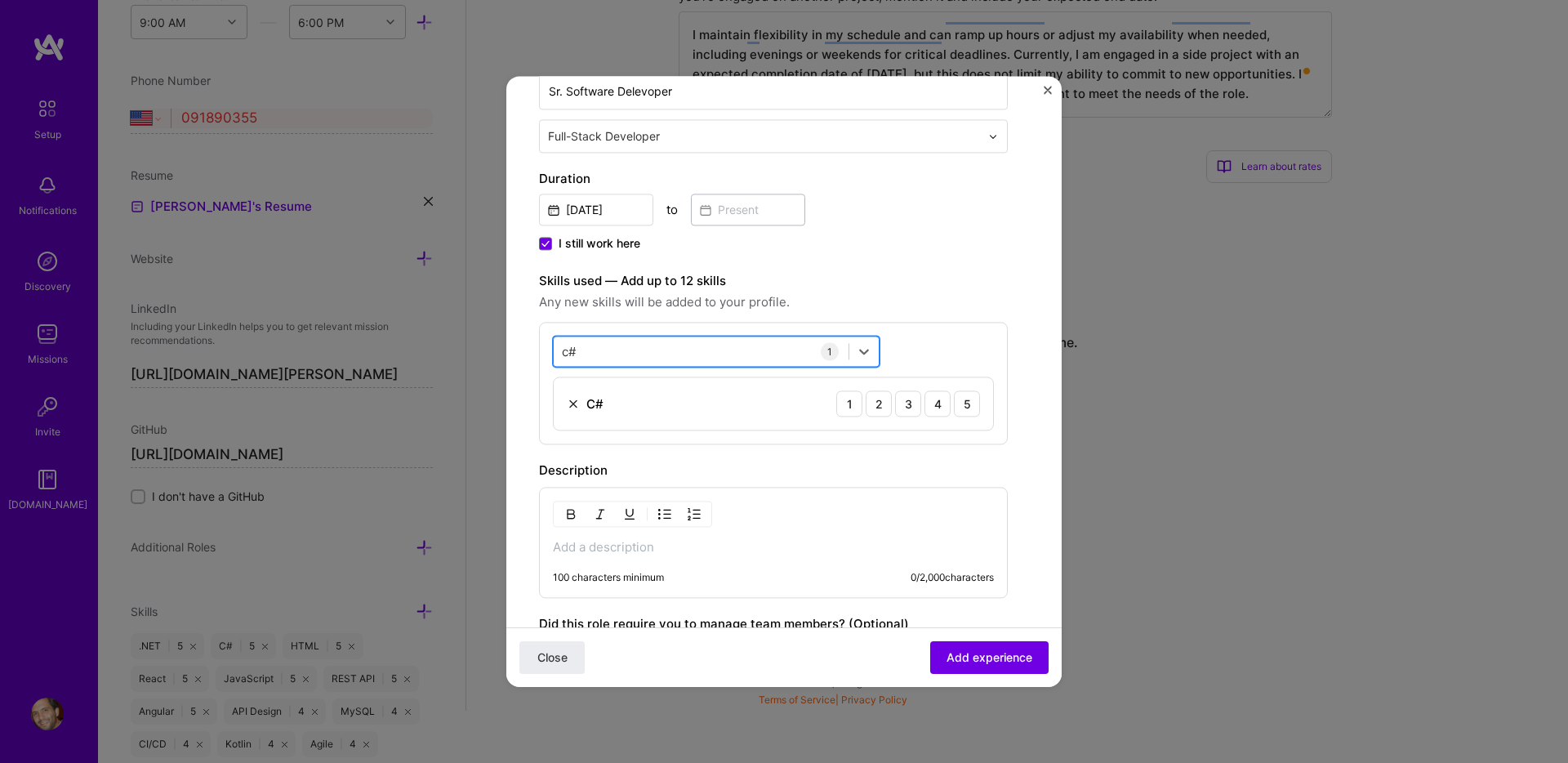
click at [640, 351] on div "c# c#" at bounding box center [700, 352] width 295 height 27
type input "c"
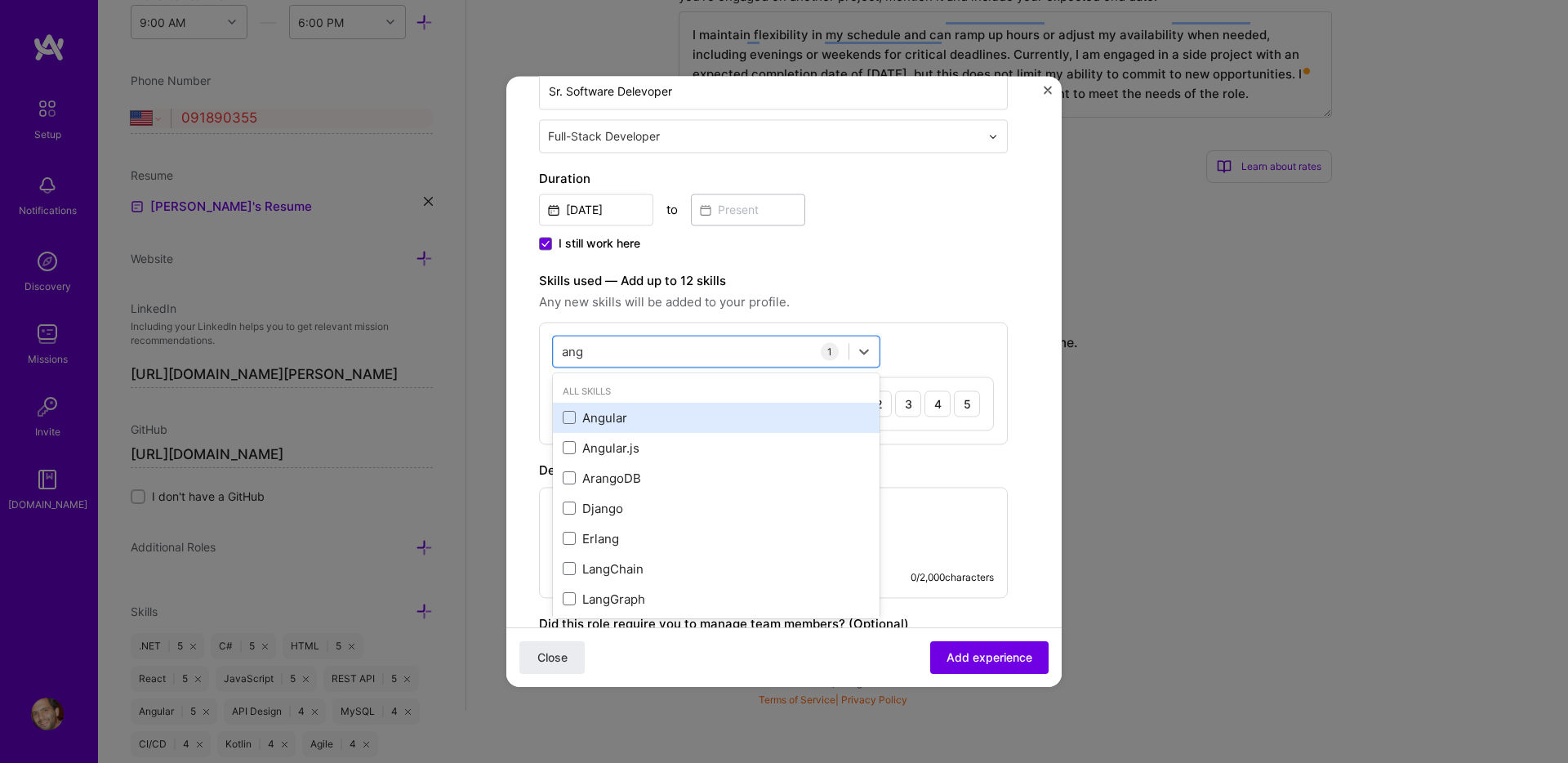
click at [630, 413] on div "Angular" at bounding box center [716, 418] width 307 height 17
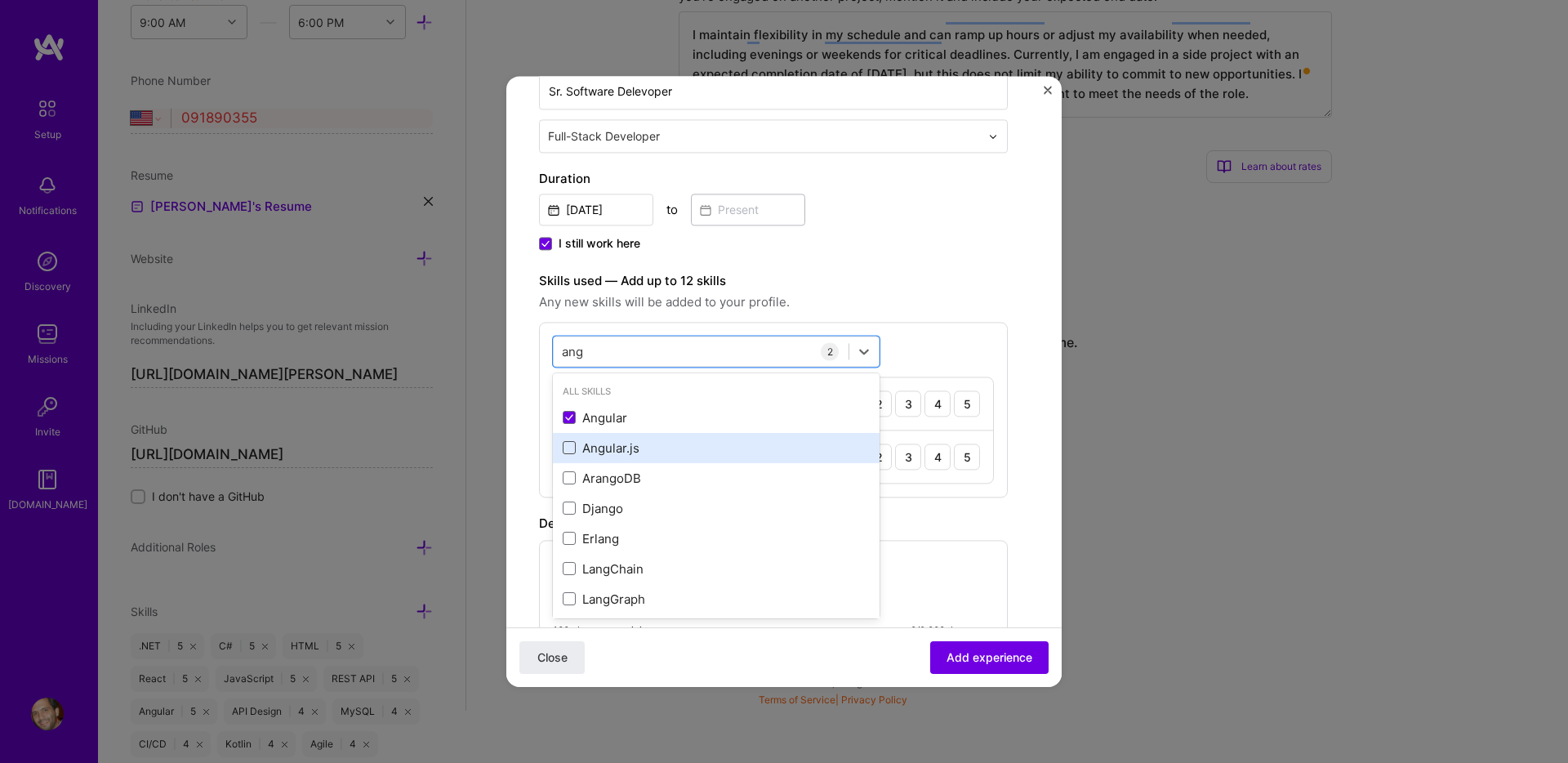
click at [568, 446] on span at bounding box center [569, 449] width 13 height 13
click at [0, 0] on input "checkbox" at bounding box center [0, 0] width 0 height 0
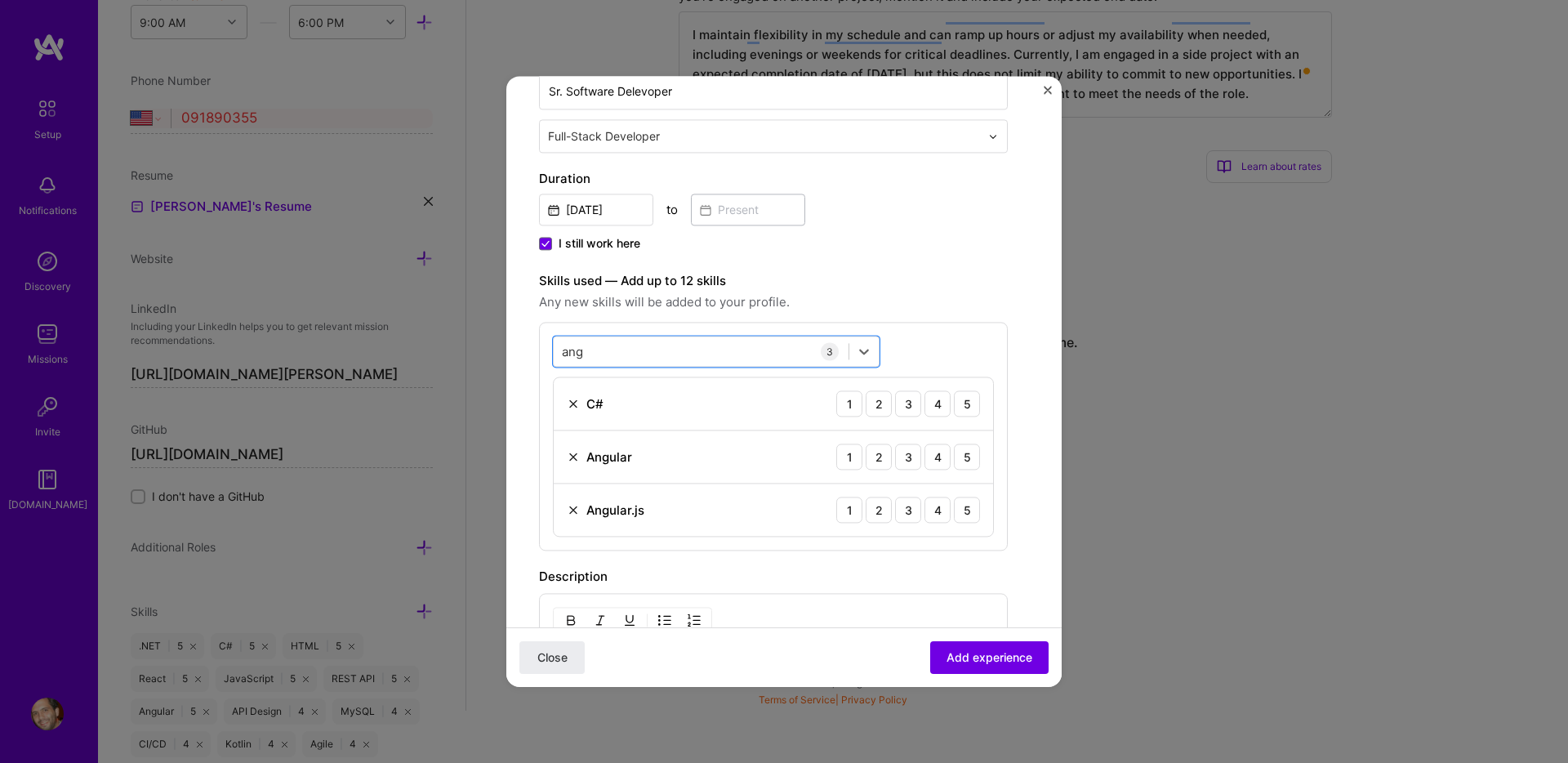
drag, startPoint x: 629, startPoint y: 352, endPoint x: 539, endPoint y: 352, distance: 90.0
click at [539, 352] on div "option Angular.js, selected. Select is focused ,type to refine list, press Down…" at bounding box center [772, 436] width 468 height 229
drag, startPoint x: 600, startPoint y: 353, endPoint x: 571, endPoint y: 353, distance: 29.0
click at [571, 354] on div "ang ang" at bounding box center [700, 352] width 295 height 27
click at [571, 353] on input "ang" at bounding box center [573, 352] width 22 height 17
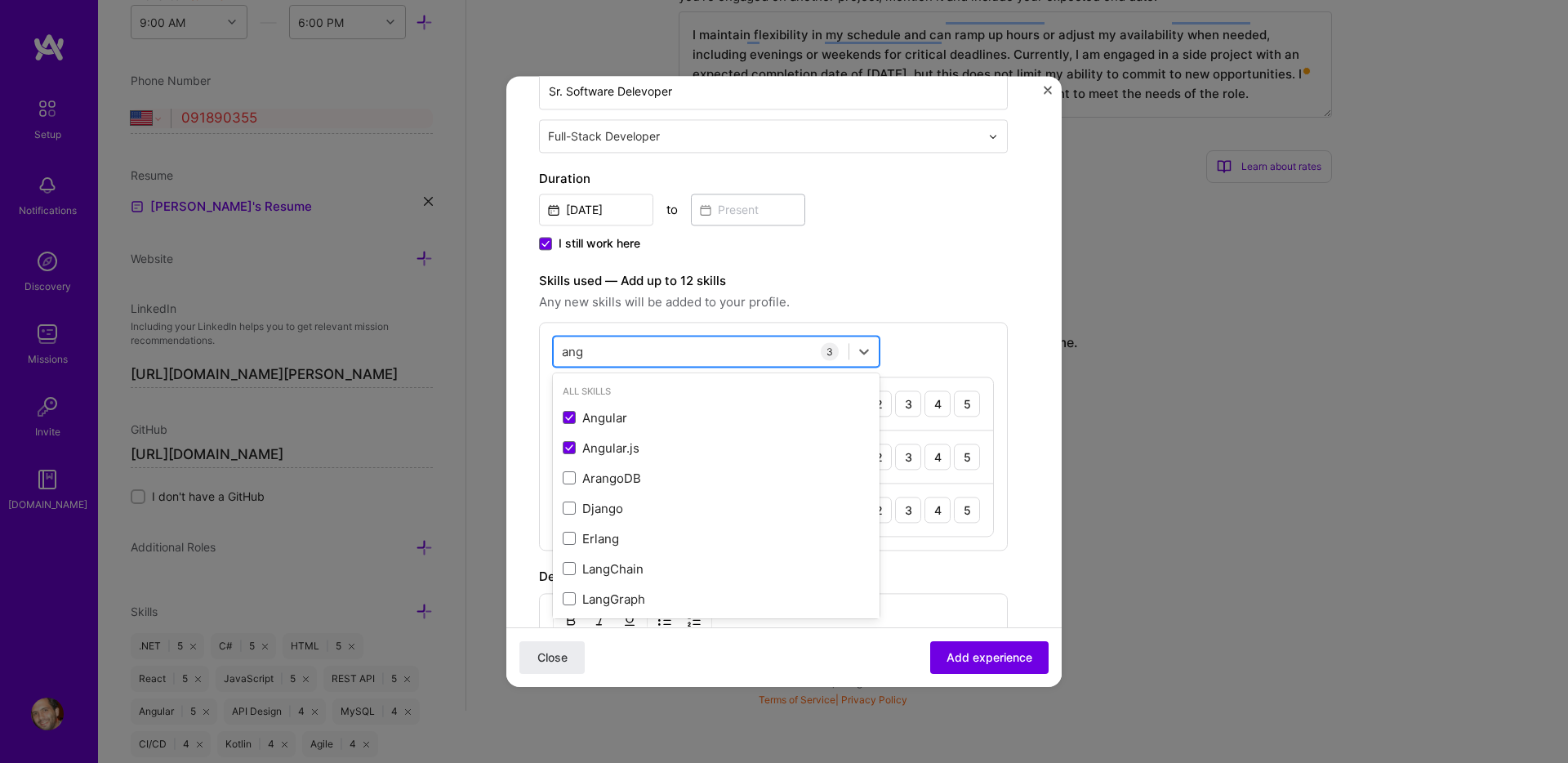
click at [571, 353] on input "ang" at bounding box center [573, 352] width 22 height 17
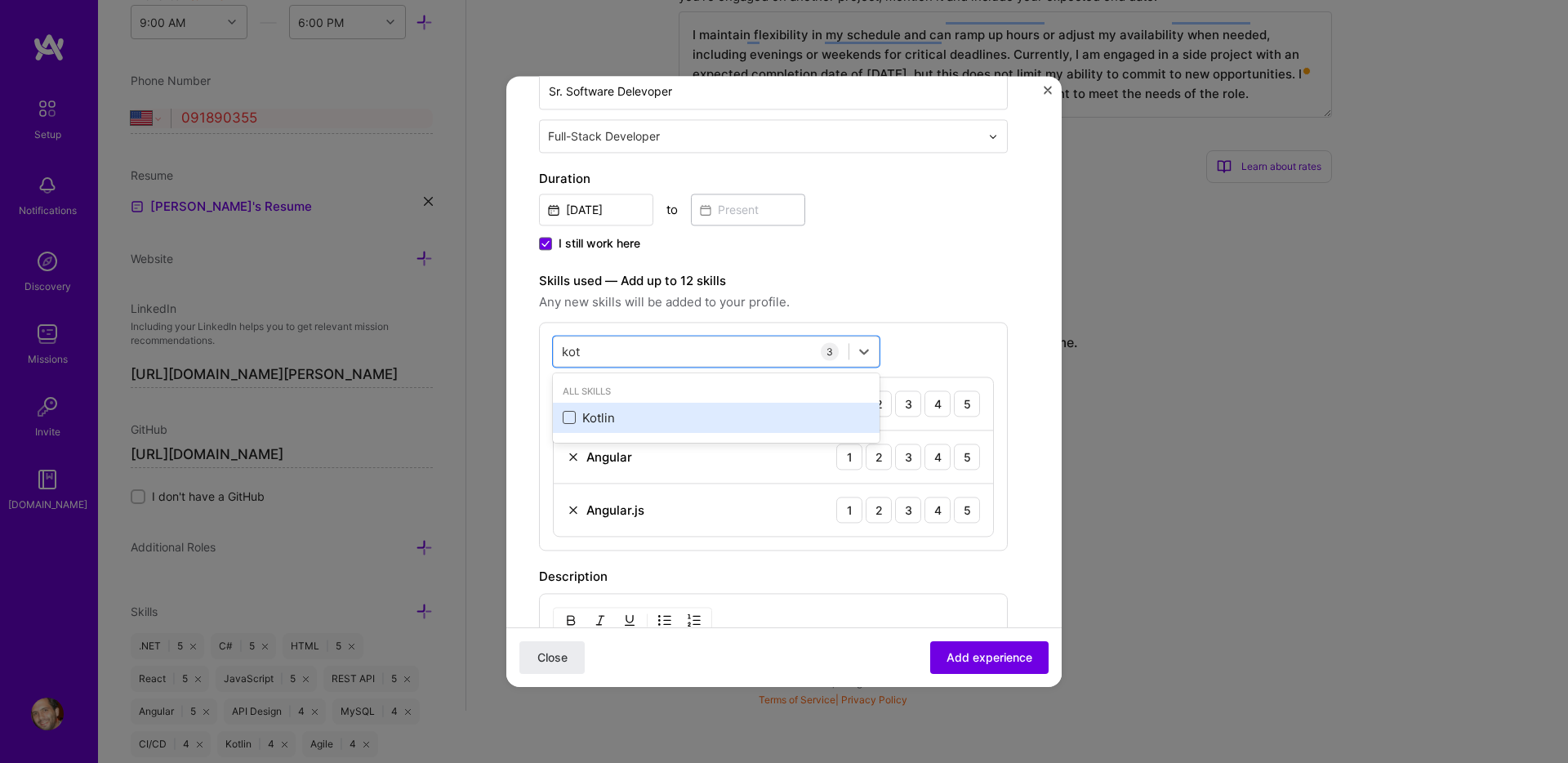
click at [569, 417] on span at bounding box center [569, 418] width 13 height 13
click at [0, 0] on input "checkbox" at bounding box center [0, 0] width 0 height 0
click at [620, 338] on div "kot kot" at bounding box center [700, 352] width 295 height 27
click at [603, 357] on div "kot kot" at bounding box center [700, 352] width 295 height 27
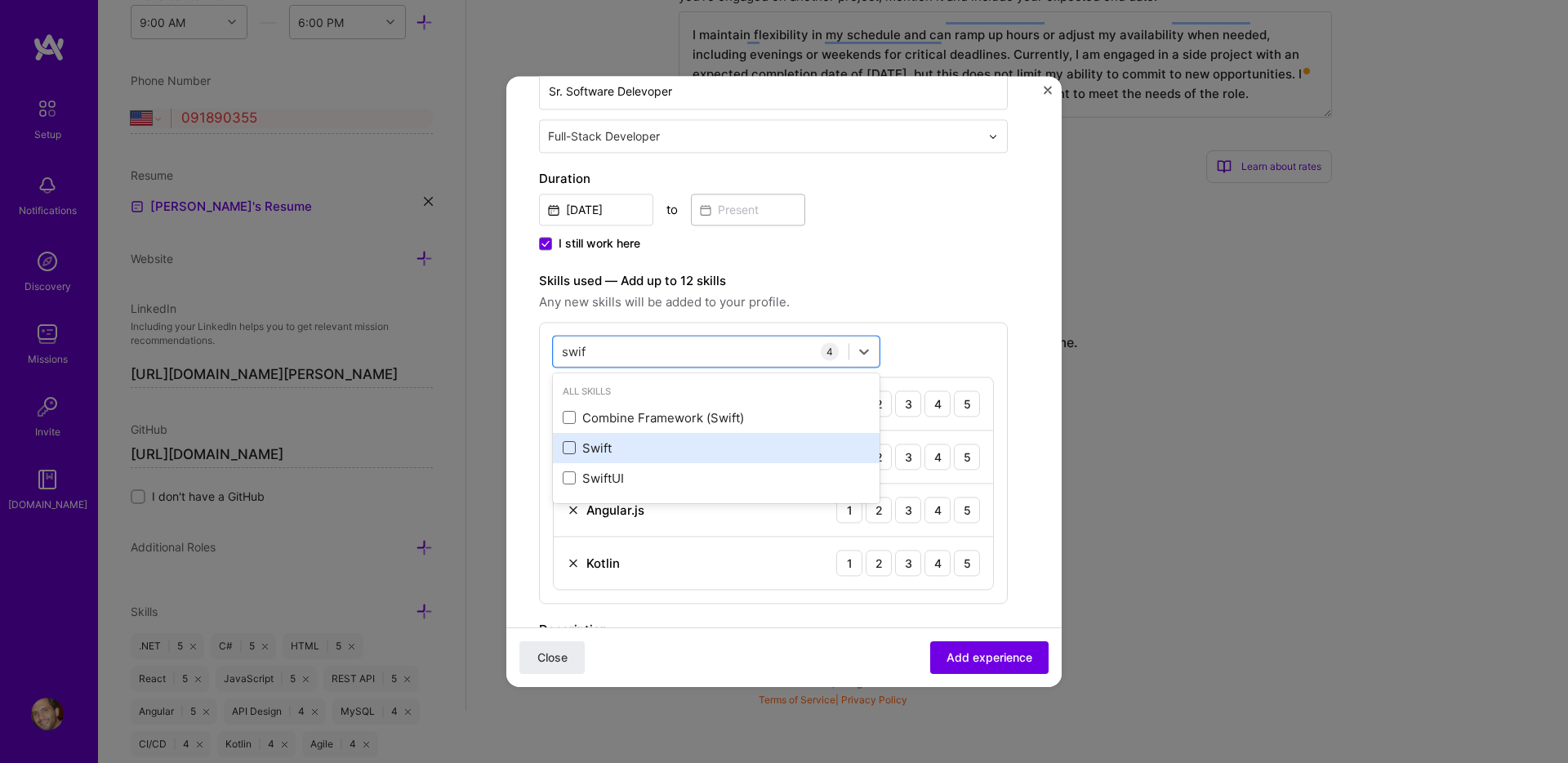
click at [566, 451] on span at bounding box center [569, 449] width 13 height 13
click at [0, 0] on input "checkbox" at bounding box center [0, 0] width 0 height 0
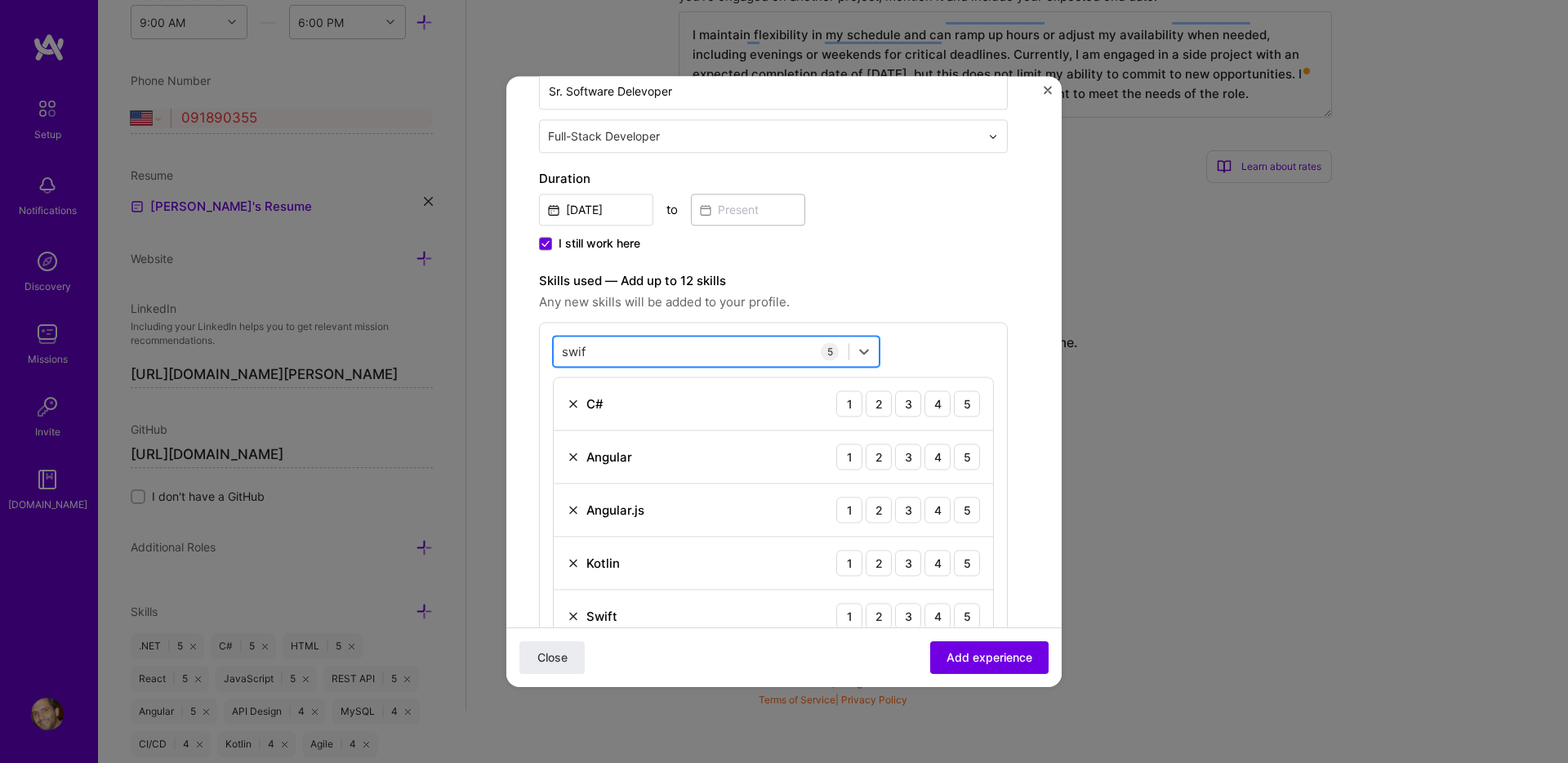
click at [633, 353] on div "swif swif" at bounding box center [700, 352] width 295 height 27
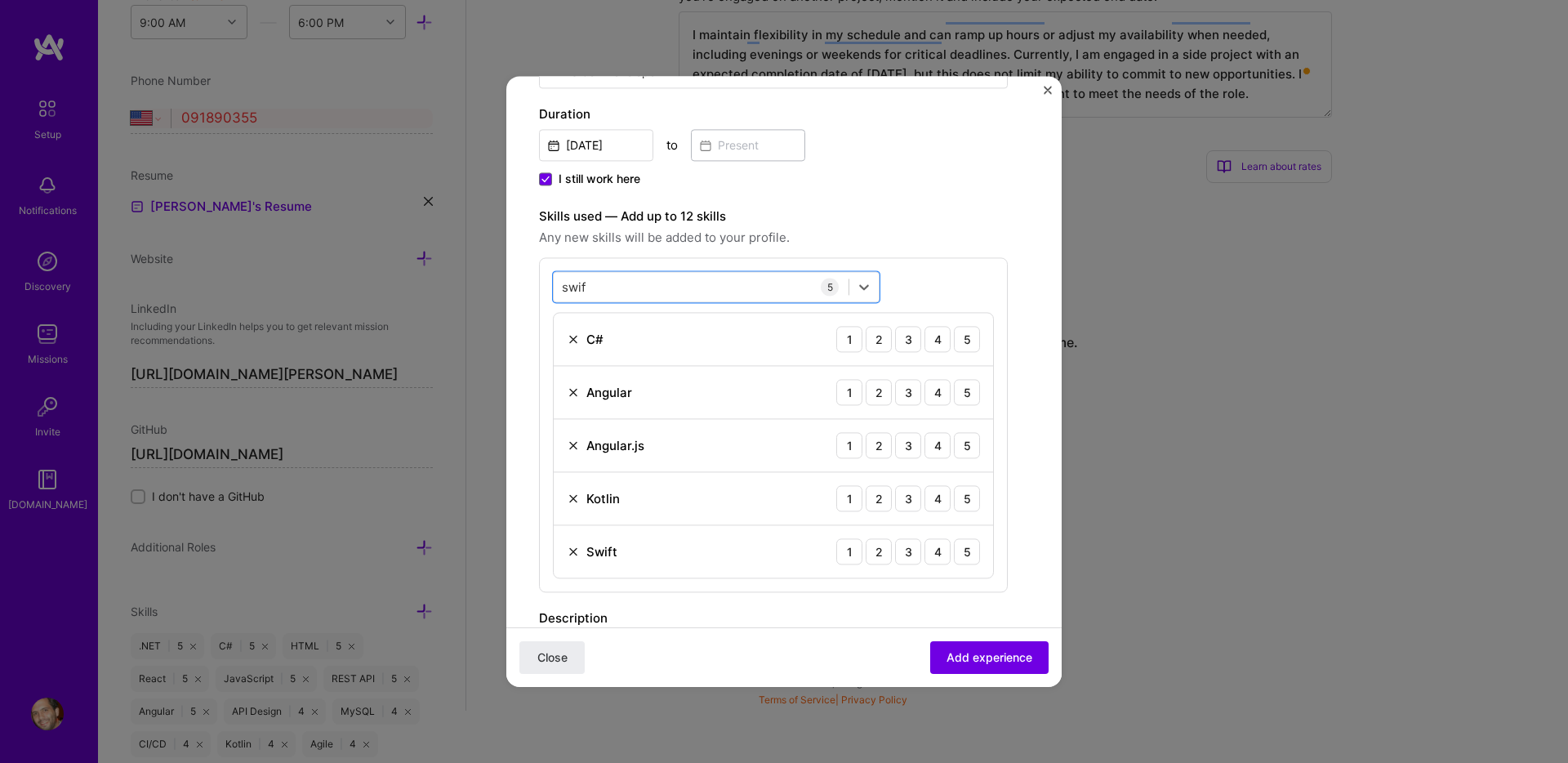
scroll to position [387, 0]
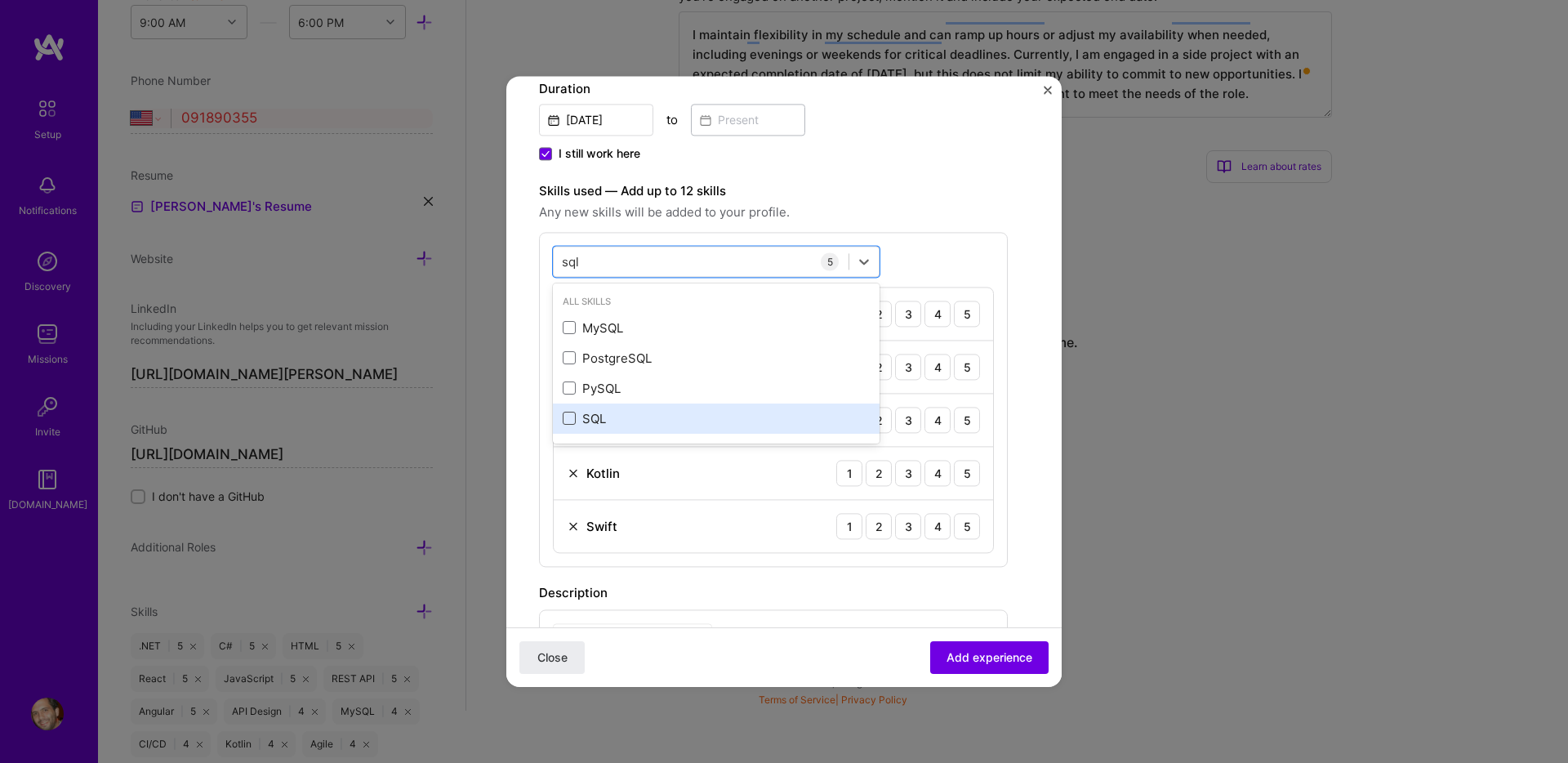
click at [571, 416] on span at bounding box center [569, 419] width 13 height 13
click at [0, 0] on input "checkbox" at bounding box center [0, 0] width 0 height 0
type input "sql"
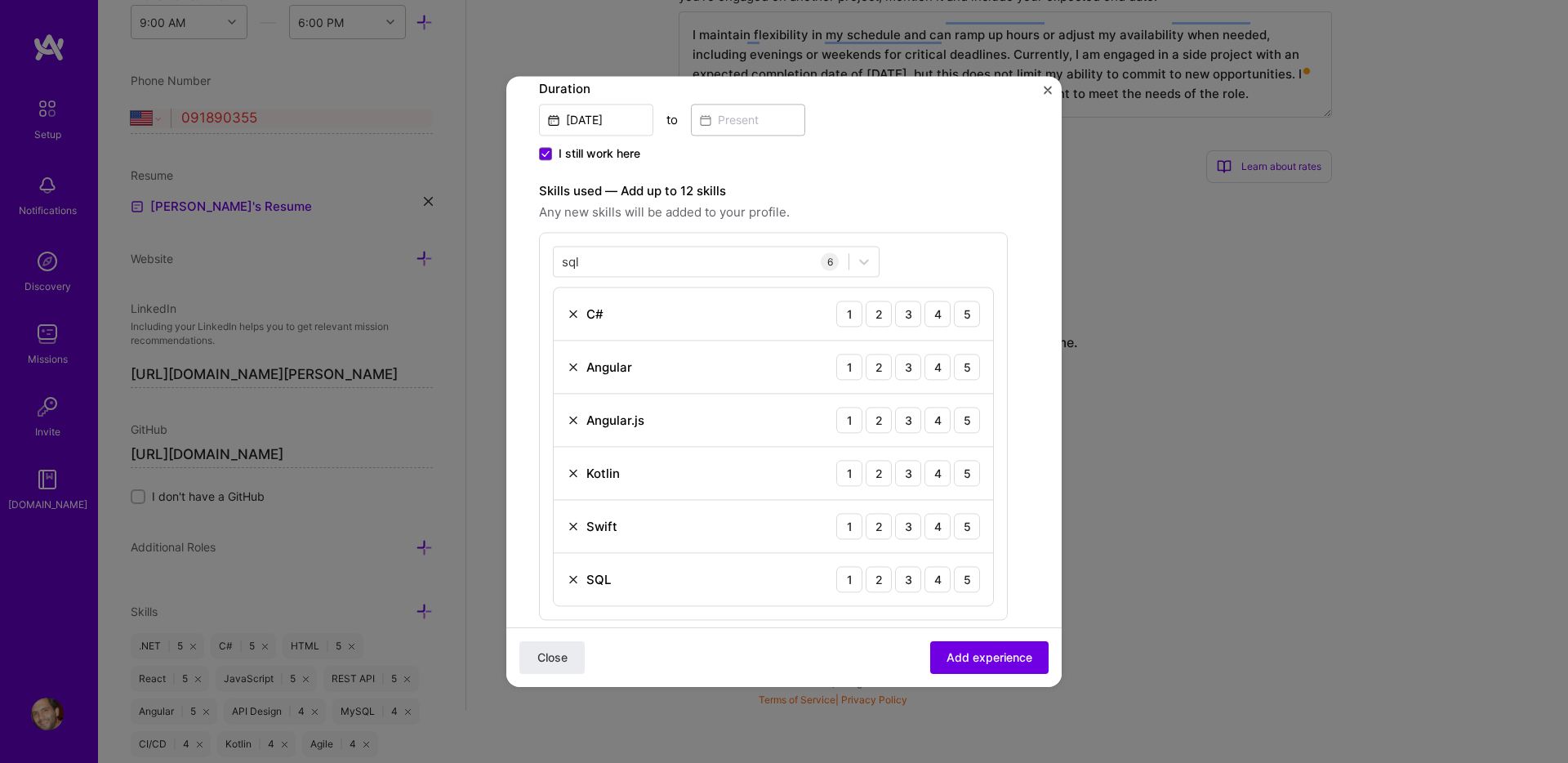
click at [984, 209] on span "Any new skills will be added to your profile." at bounding box center [772, 212] width 468 height 20
click at [970, 314] on div "5" at bounding box center [967, 313] width 26 height 26
click at [971, 367] on div "5" at bounding box center [967, 367] width 26 height 26
click at [965, 421] on div "5" at bounding box center [967, 420] width 26 height 26
click at [900, 480] on div "3" at bounding box center [908, 473] width 26 height 26
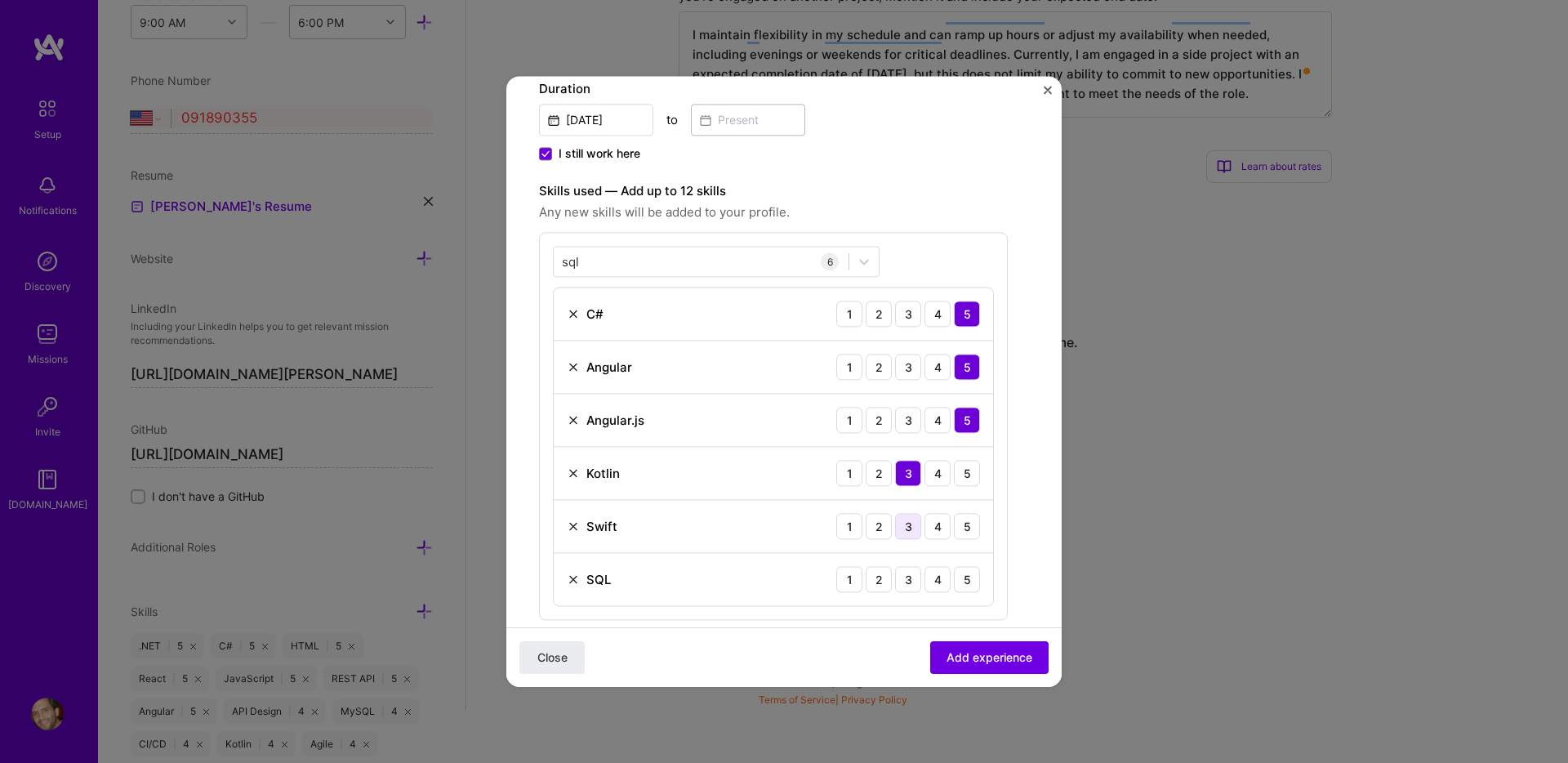
click at [907, 531] on div "3" at bounding box center [908, 526] width 26 height 26
click at [968, 578] on div "5" at bounding box center [967, 579] width 26 height 26
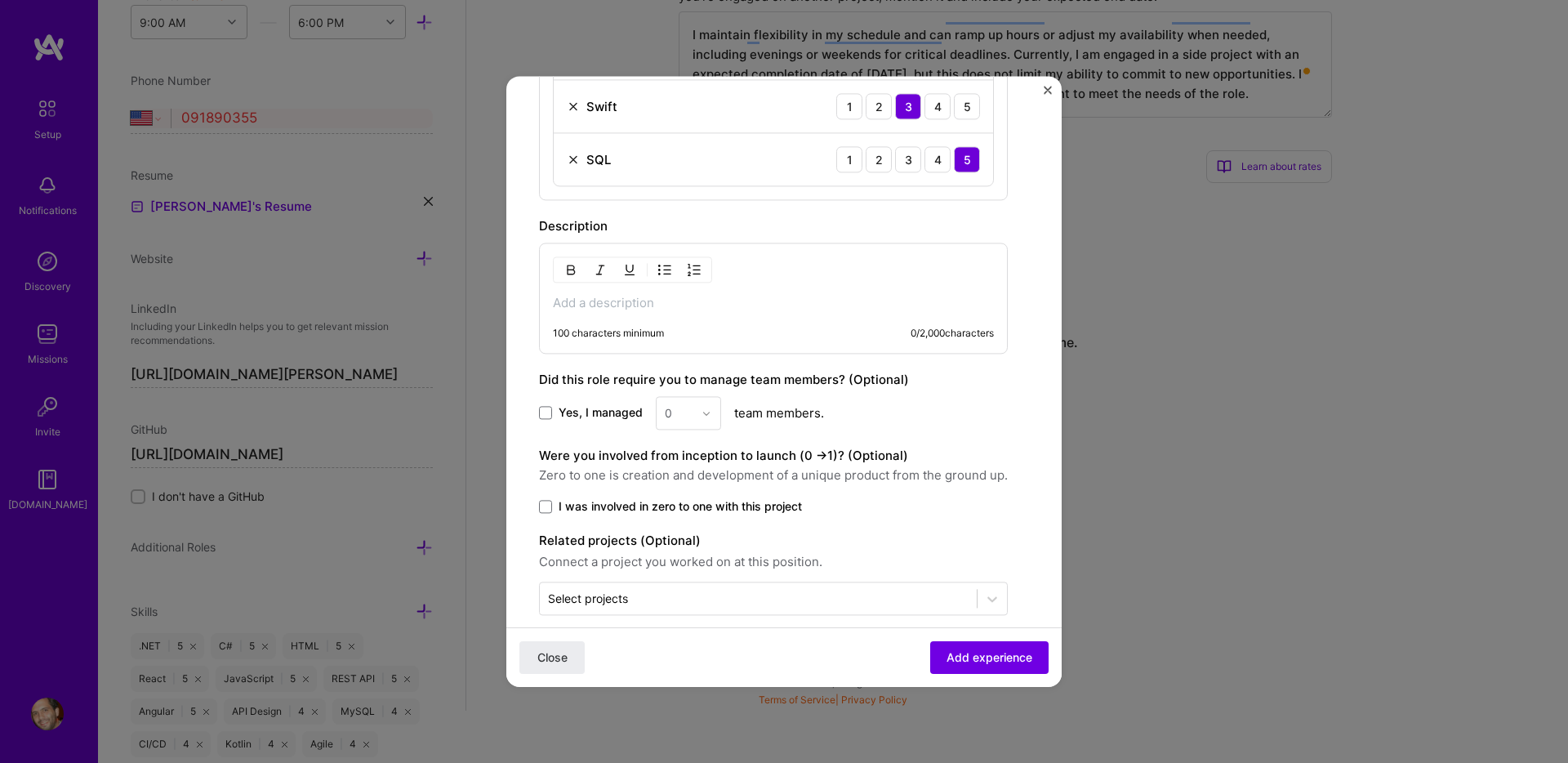
scroll to position [828, 0]
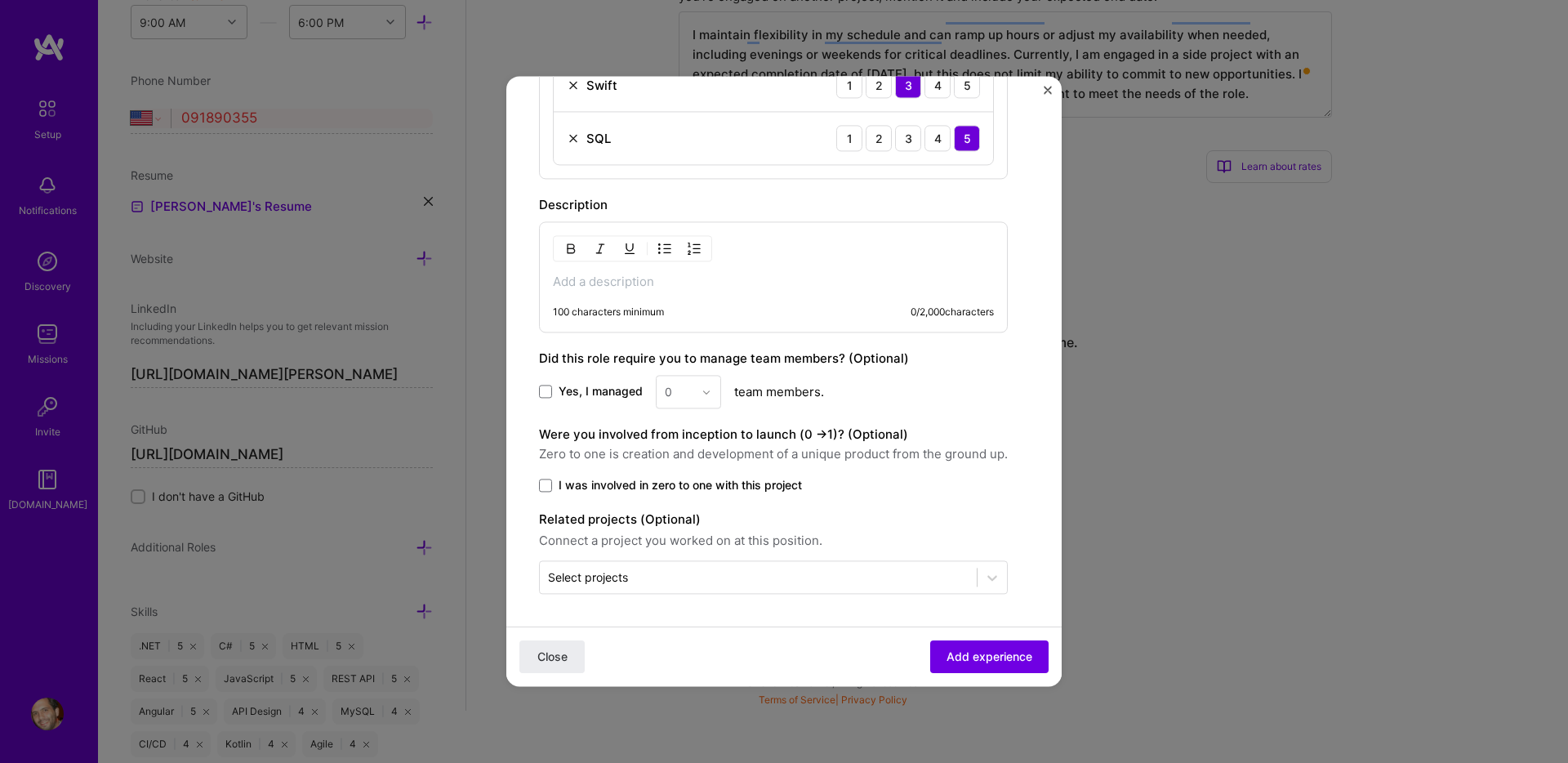
click at [592, 207] on label "Description" at bounding box center [572, 205] width 68 height 16
copy label "Description"
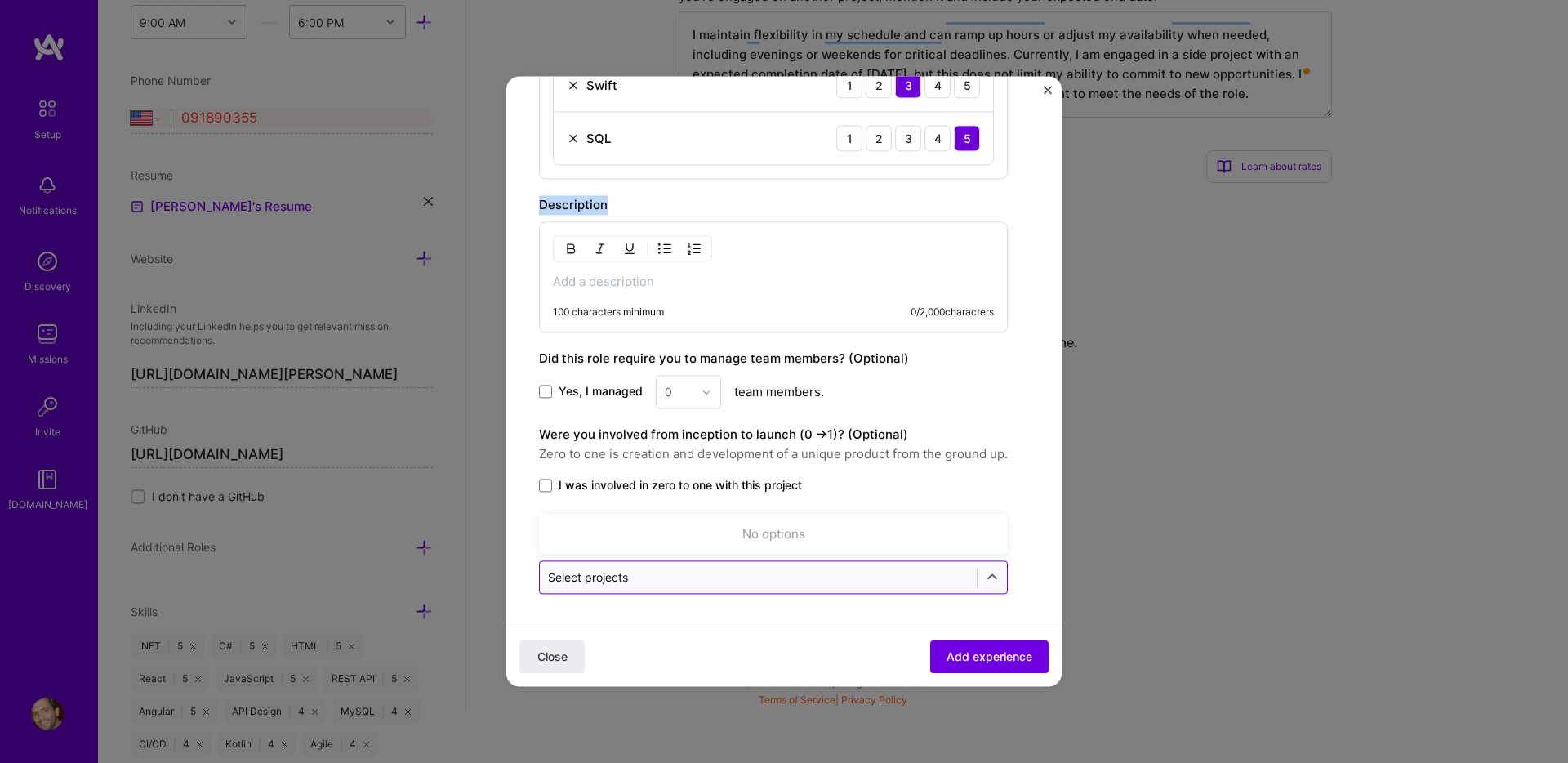
click at [716, 572] on input "text" at bounding box center [758, 577] width 421 height 17
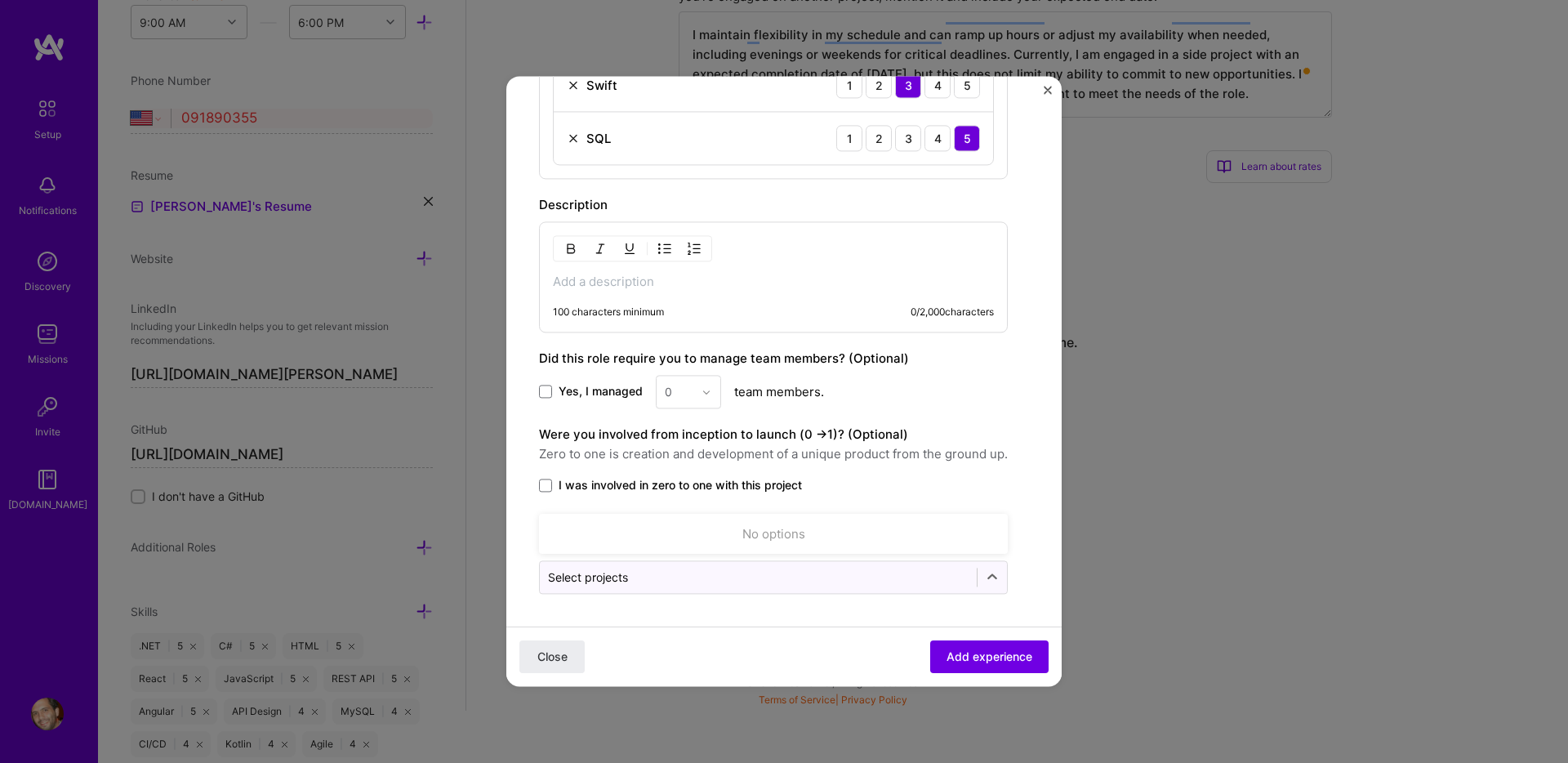
click at [739, 453] on span "Zero to one is creation and development of a unique product from the ground up." at bounding box center [772, 453] width 468 height 20
click at [683, 277] on p at bounding box center [773, 281] width 441 height 16
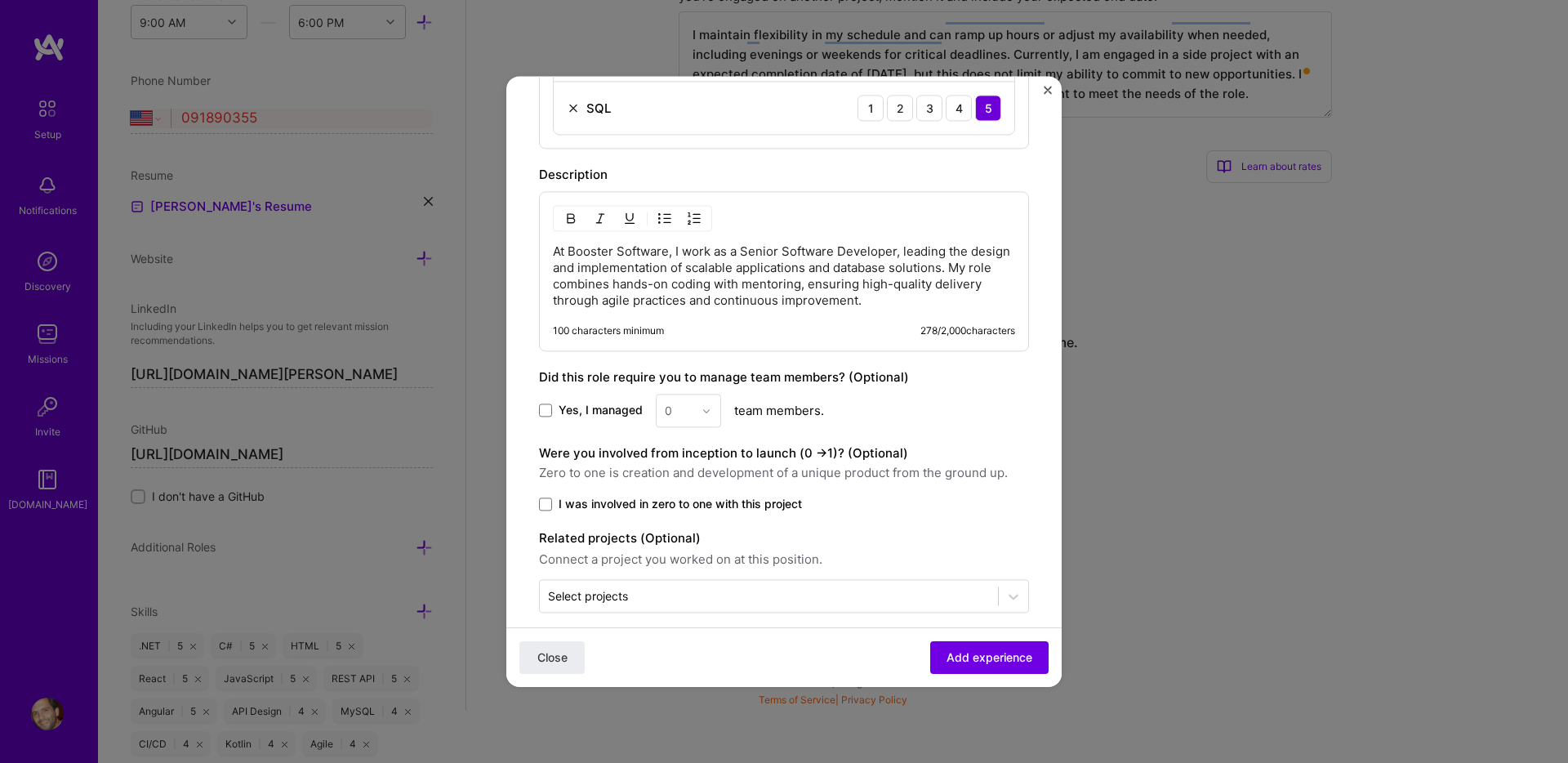
scroll to position [877, 0]
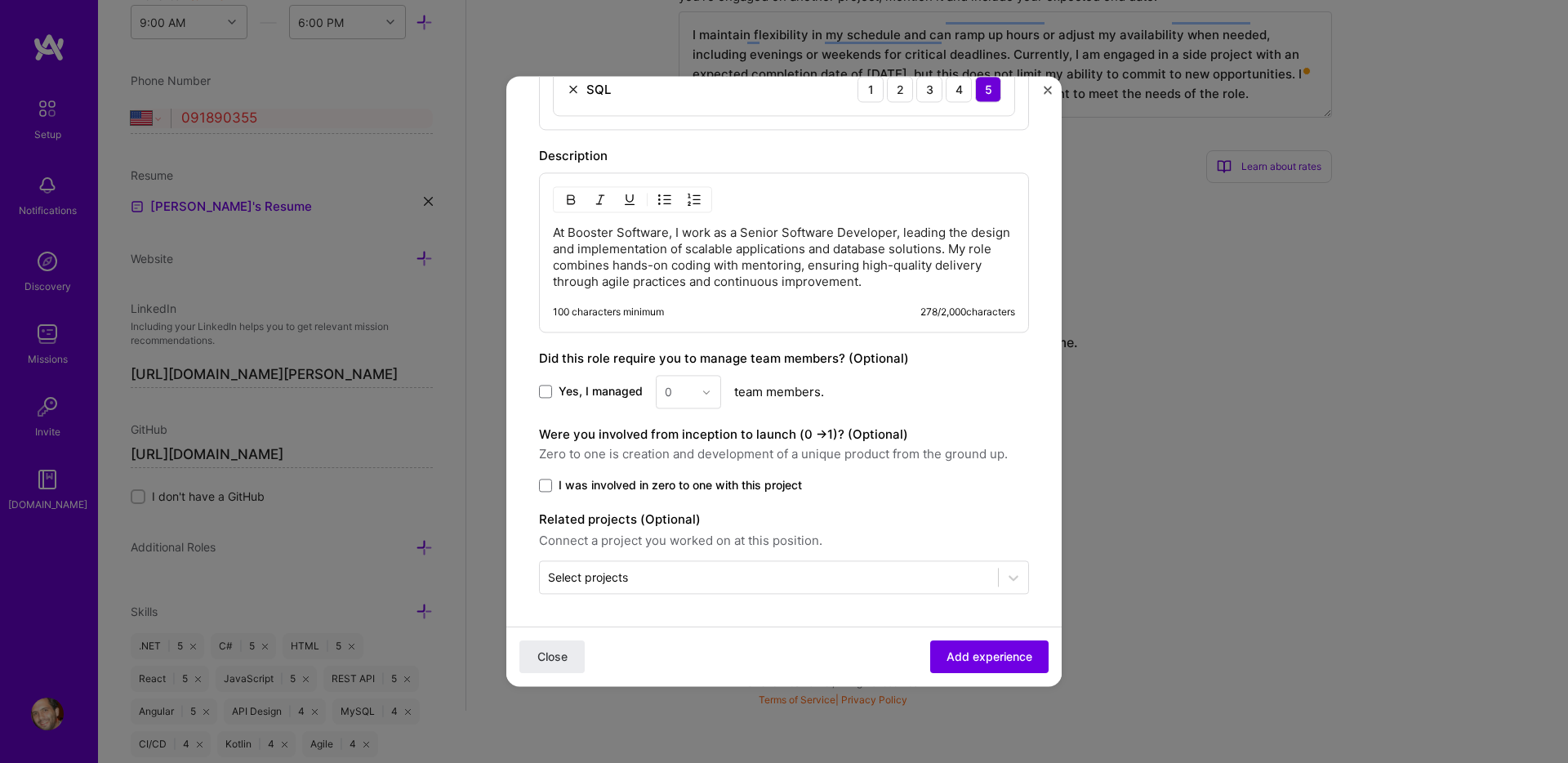
click at [616, 455] on span "Zero to one is creation and development of a unique product from the ground up." at bounding box center [784, 453] width 490 height 20
click at [576, 455] on span "Zero to one is creation and development of a unique product from the ground up." at bounding box center [784, 453] width 490 height 20
click at [539, 484] on span at bounding box center [545, 485] width 13 height 13
click at [0, 0] on input "I was involved in zero to one with this project" at bounding box center [0, 0] width 0 height 0
click at [742, 577] on input "text" at bounding box center [769, 577] width 442 height 17
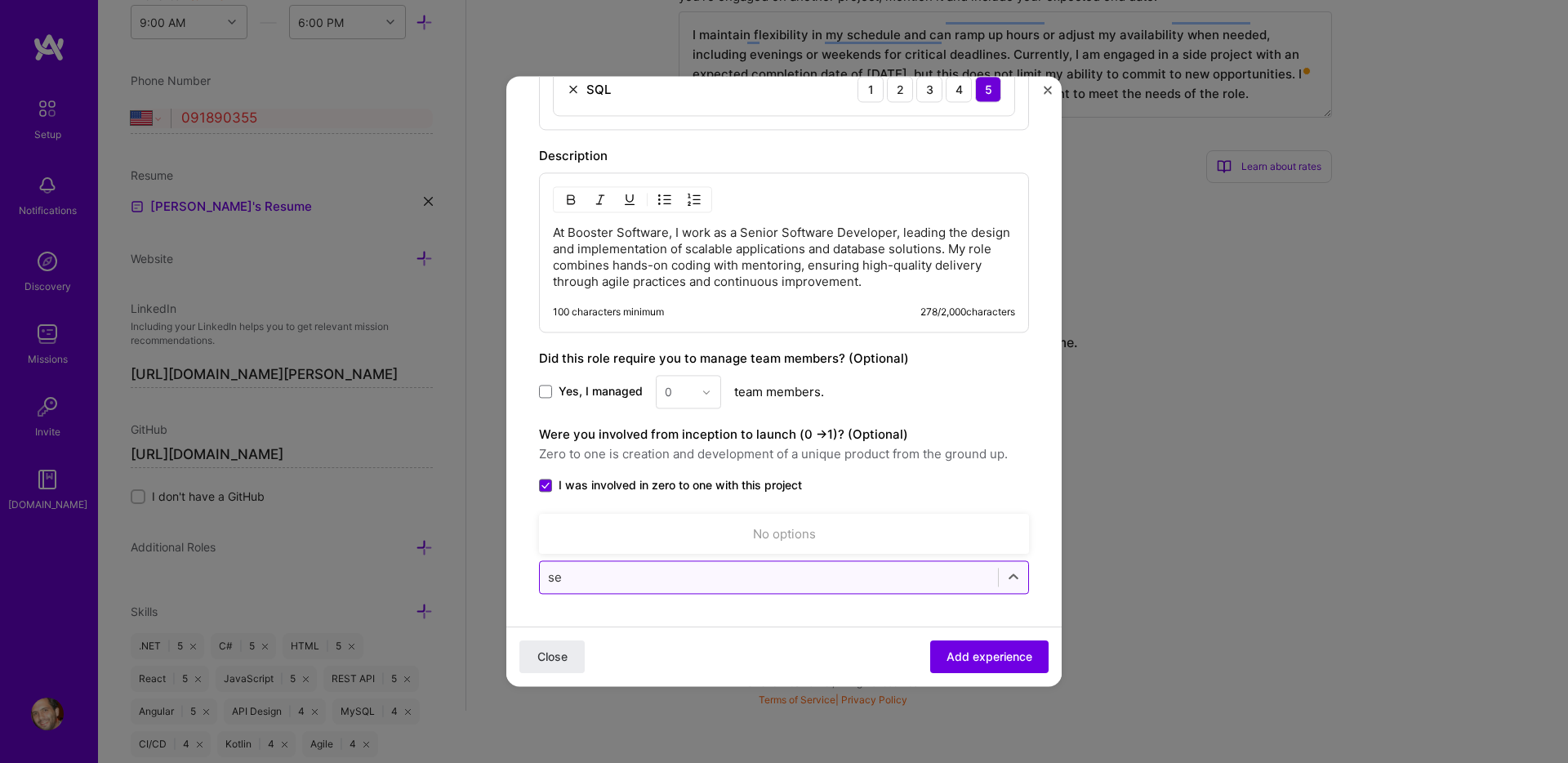
type input "s"
type input "deve"
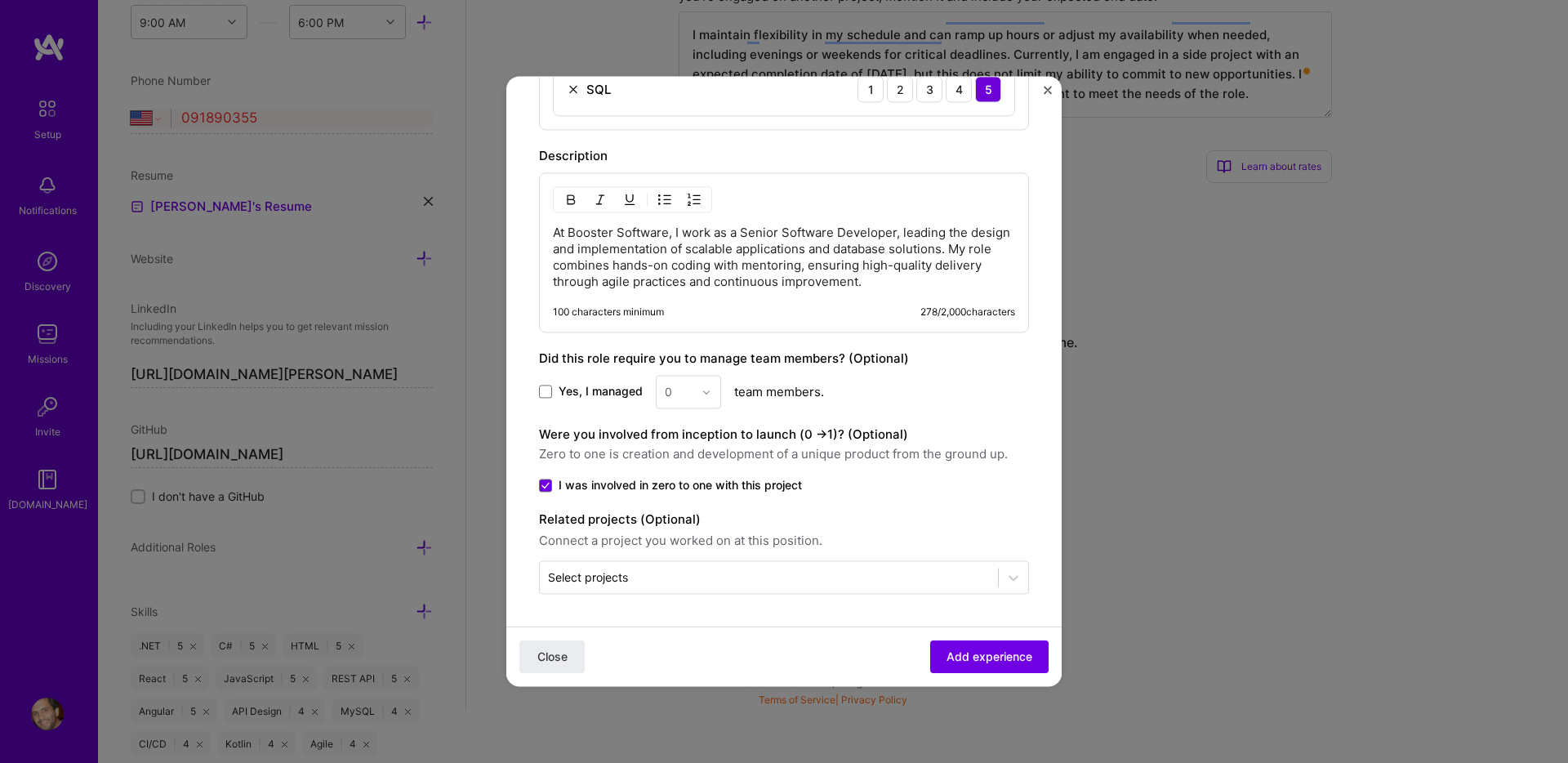
click at [733, 638] on div "Close Add experience" at bounding box center [784, 656] width 555 height 60
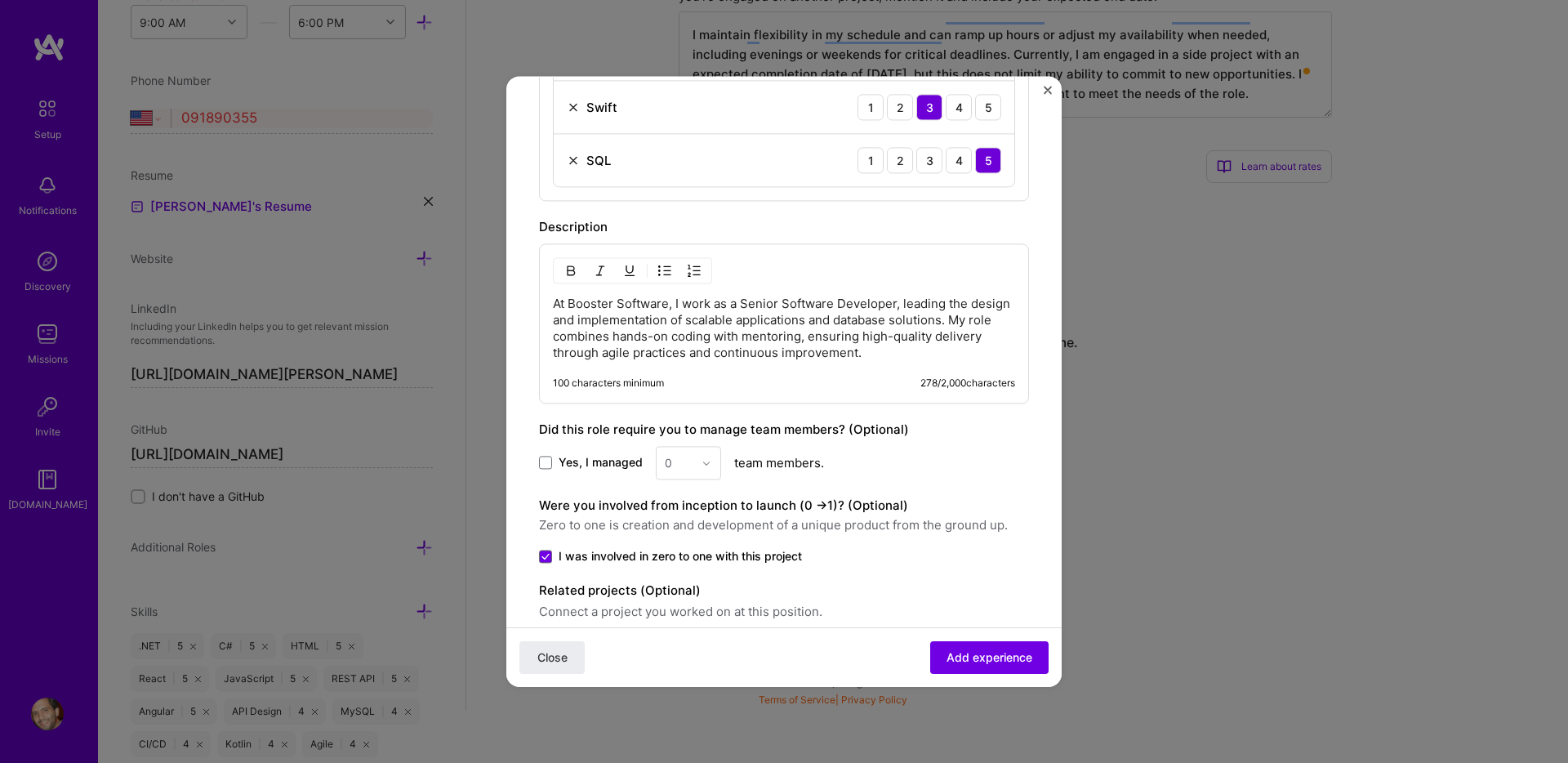
scroll to position [808, 0]
drag, startPoint x: 903, startPoint y: 504, endPoint x: 541, endPoint y: 499, distance: 362.0
click at [541, 499] on label "Were you involved from inception to launch (0 - > 1)? (Optional)" at bounding box center [723, 503] width 369 height 16
copy label "Were you involved from inception to launch (0 - > 1)? (Optional)"
click at [544, 558] on span at bounding box center [545, 554] width 13 height 13
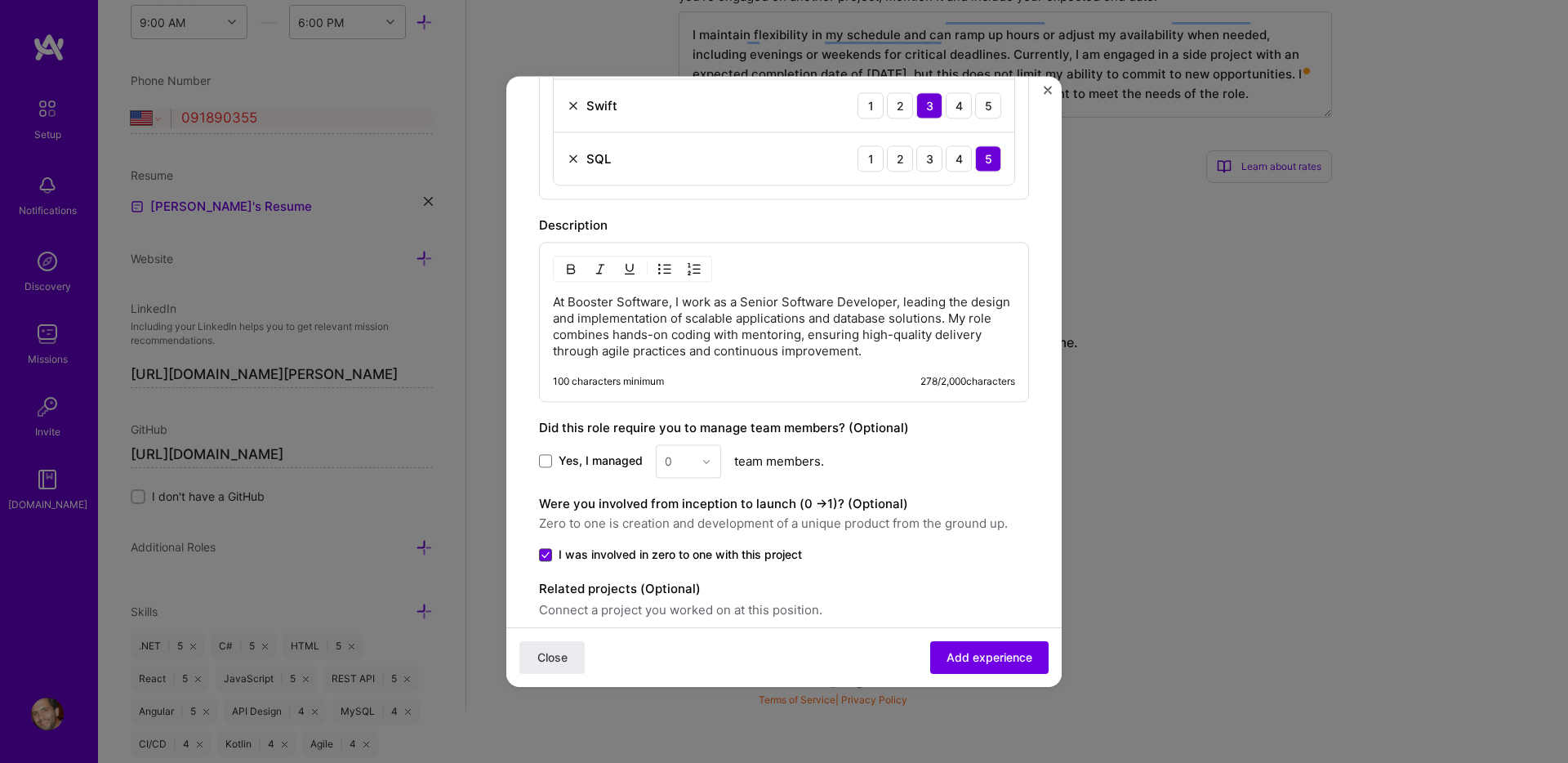
click at [0, 0] on input "I was involved in zero to one with this project" at bounding box center [0, 0] width 0 height 0
click at [1000, 658] on span "Add experience" at bounding box center [989, 656] width 86 height 16
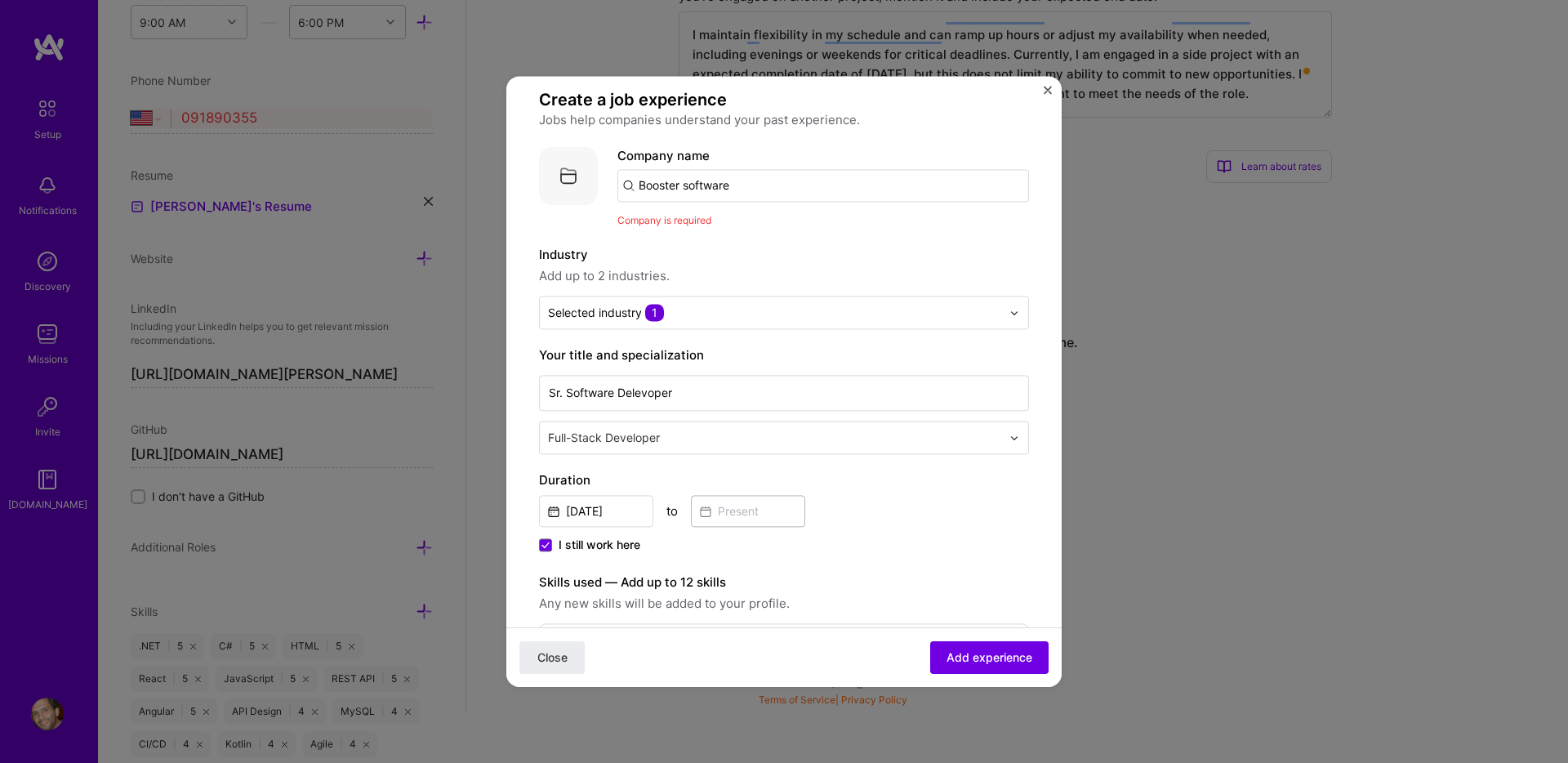
scroll to position [8, 0]
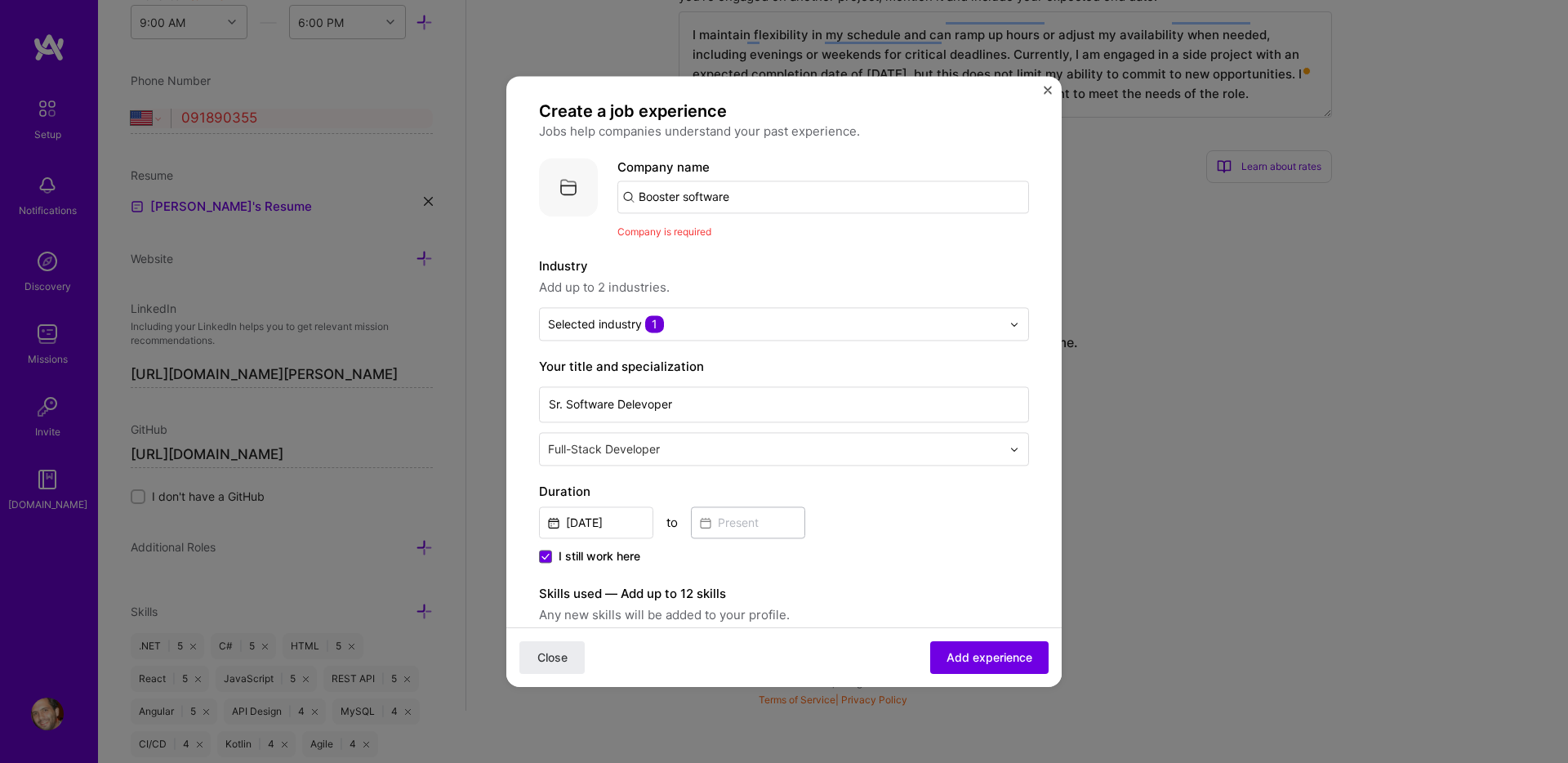
click at [758, 191] on input "Booster software" at bounding box center [823, 196] width 411 height 33
click at [693, 200] on input "Booster software" at bounding box center [823, 196] width 411 height 33
type input "Booster Software"
click at [755, 249] on div "Booster Software" at bounding box center [768, 242] width 118 height 29
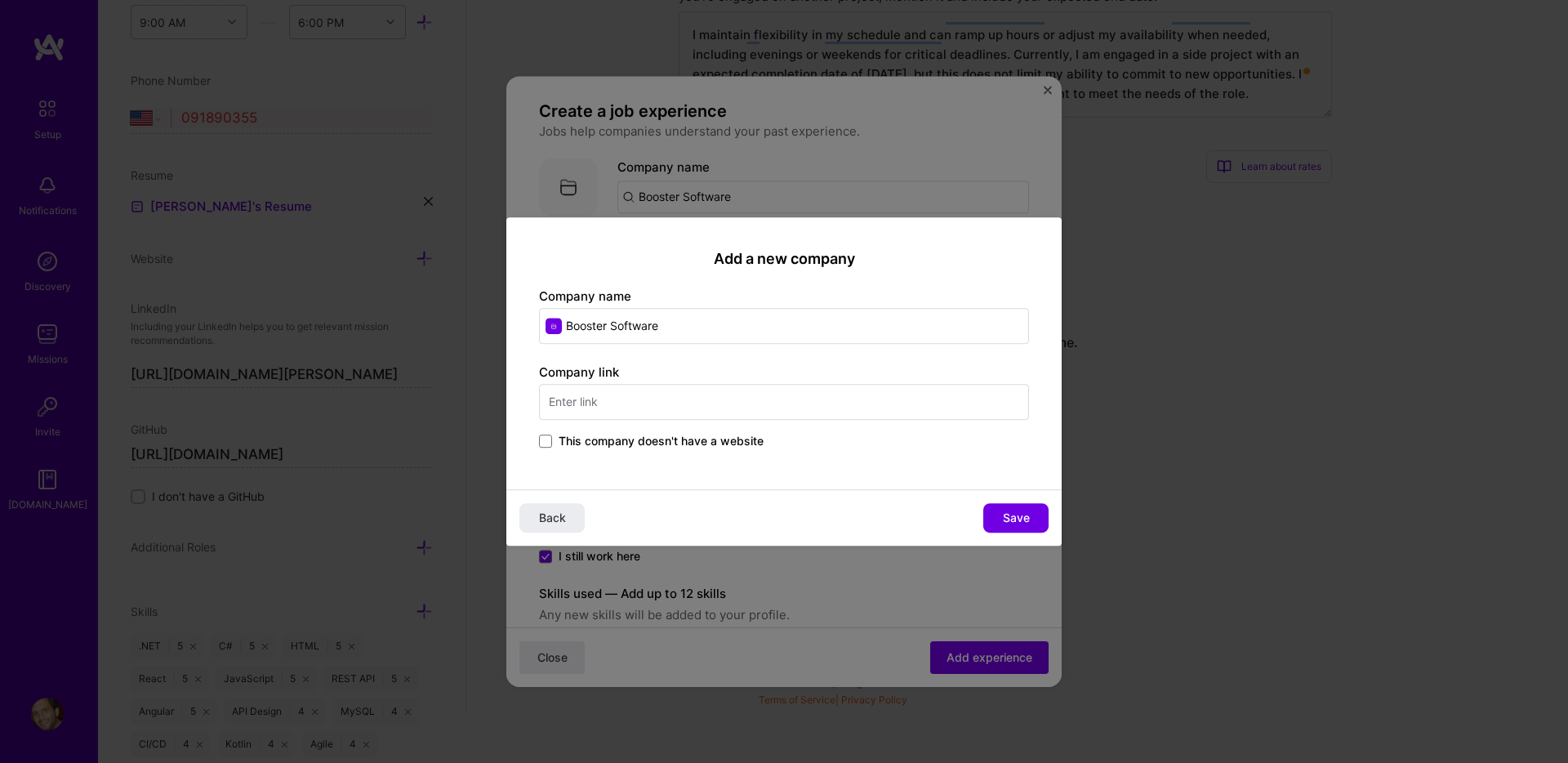
click at [717, 411] on input "text" at bounding box center [784, 402] width 490 height 36
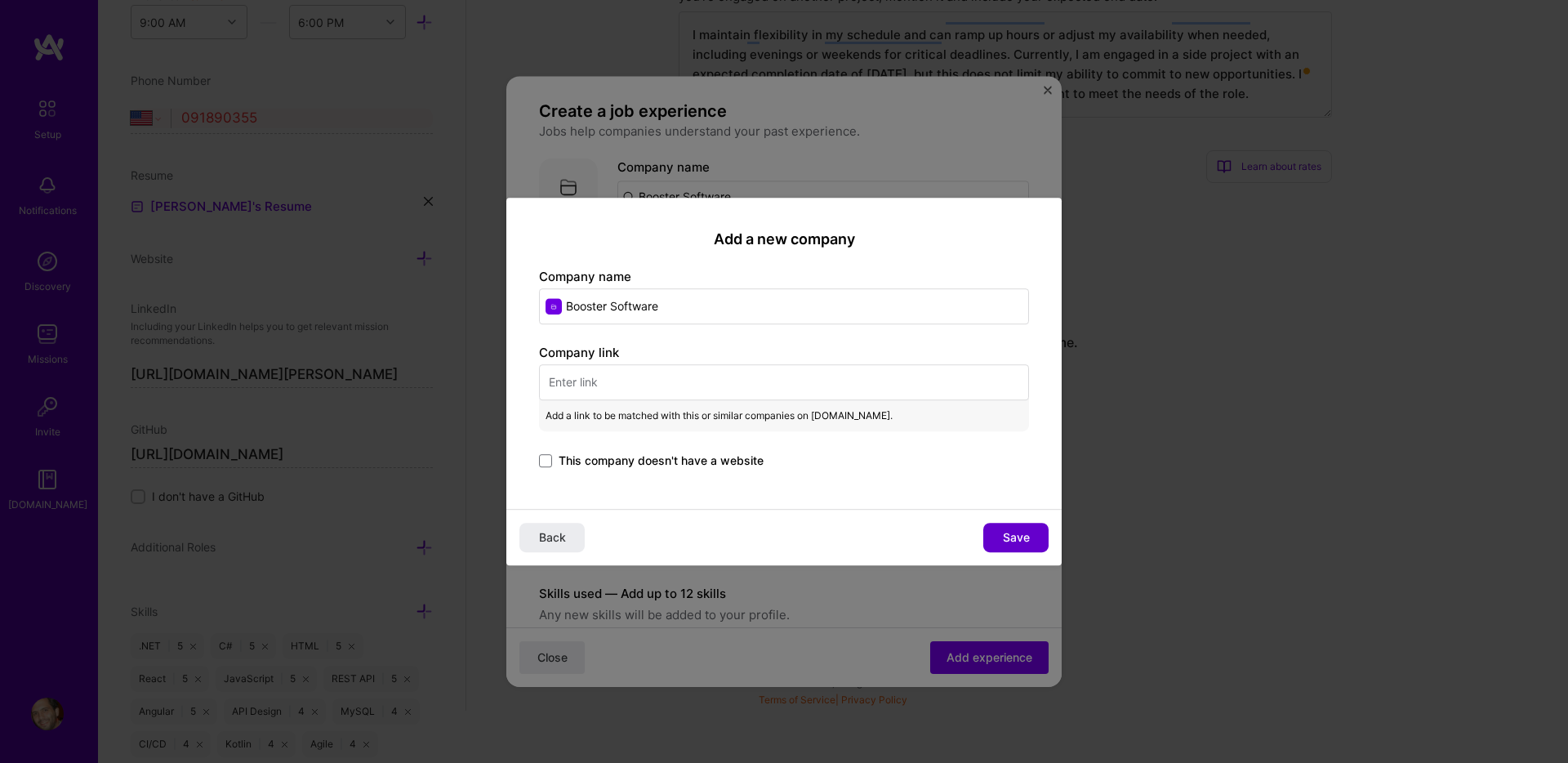
click at [1010, 540] on span "Save" at bounding box center [1016, 537] width 27 height 16
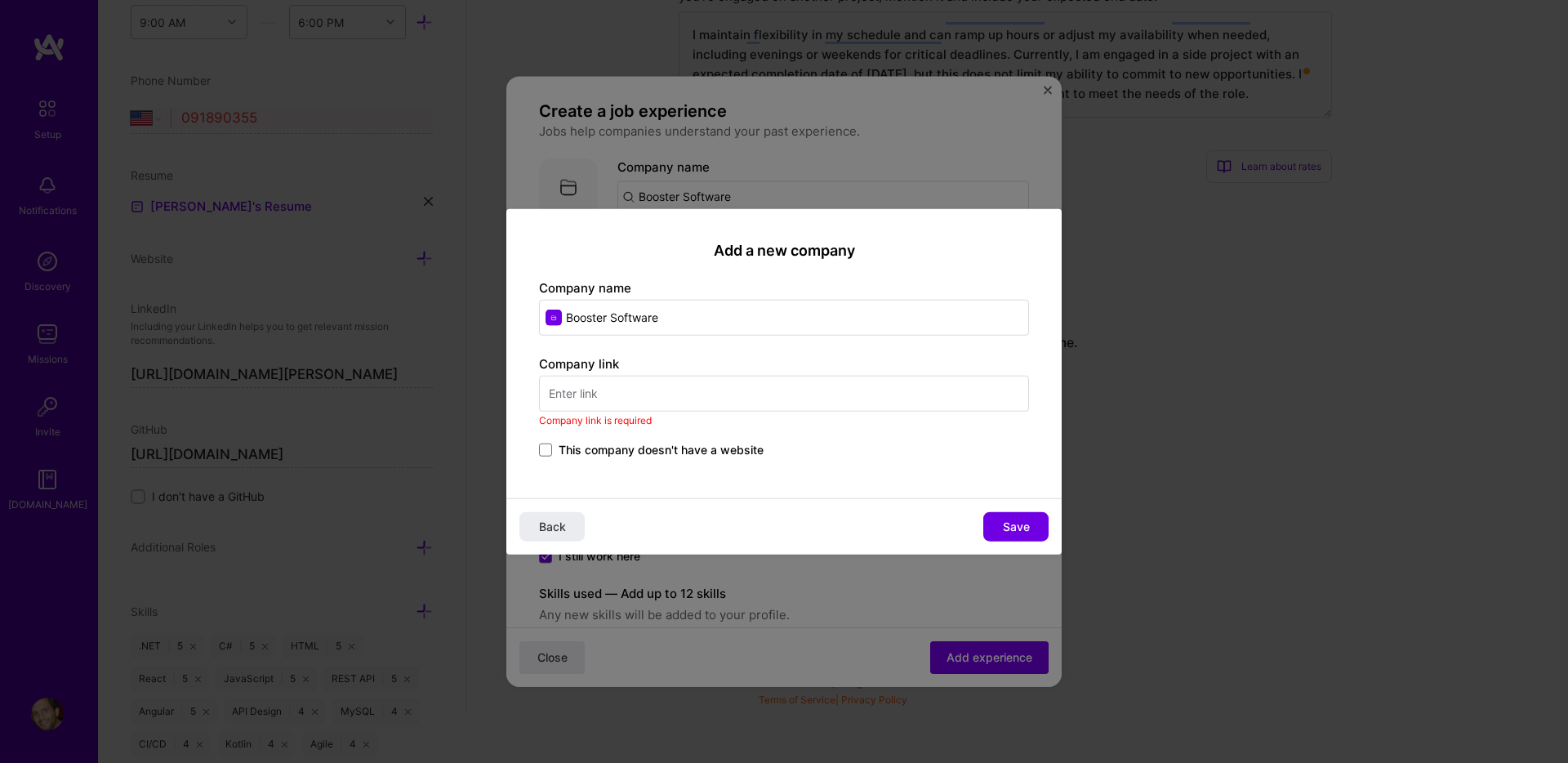
click at [625, 396] on input "text" at bounding box center [784, 393] width 490 height 36
paste input "https://www.booster.software/"
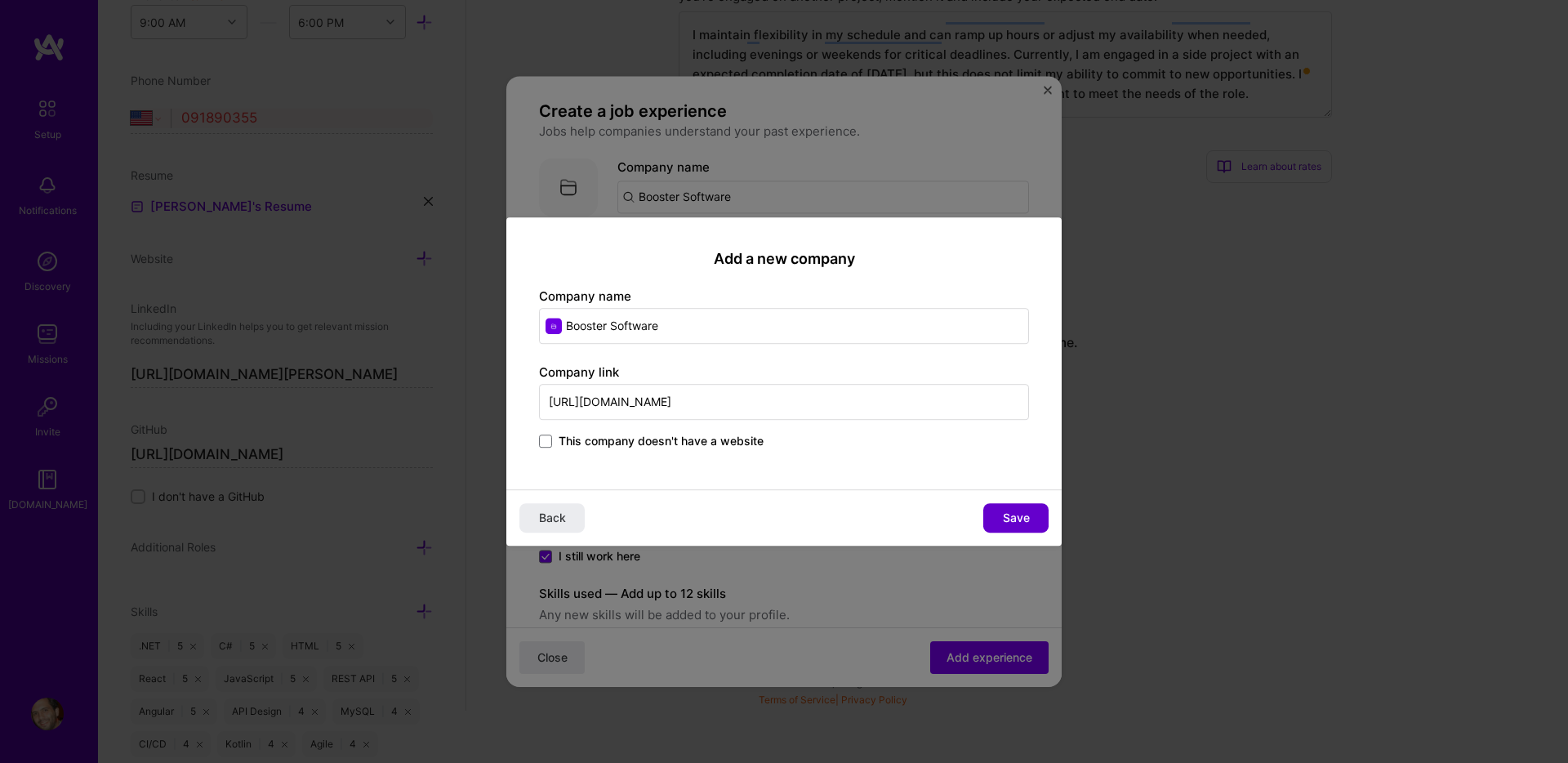
type input "https://www.booster.software/"
click at [1007, 514] on span "Save" at bounding box center [1016, 517] width 27 height 16
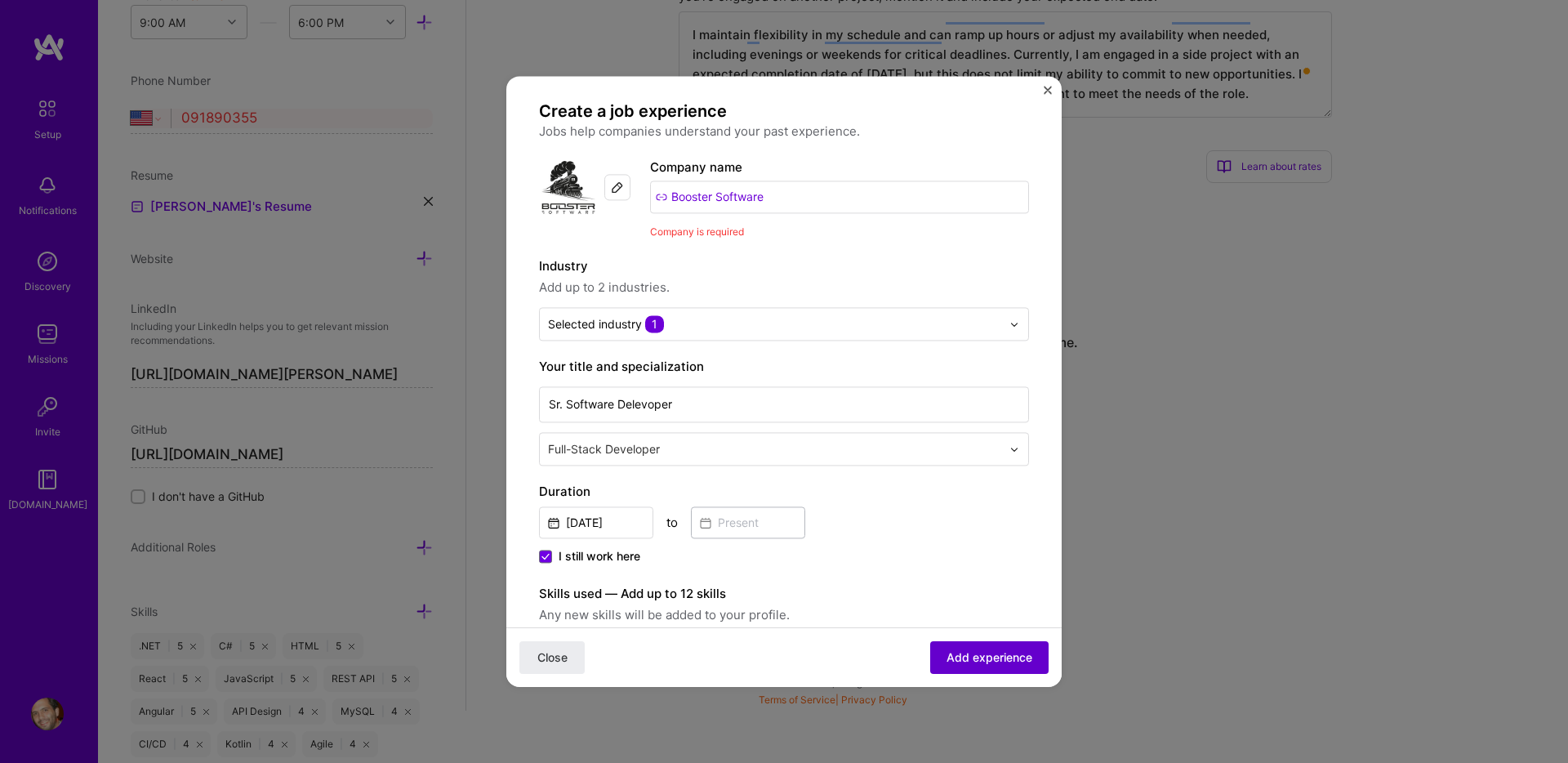
click at [1003, 657] on span "Add experience" at bounding box center [989, 656] width 86 height 16
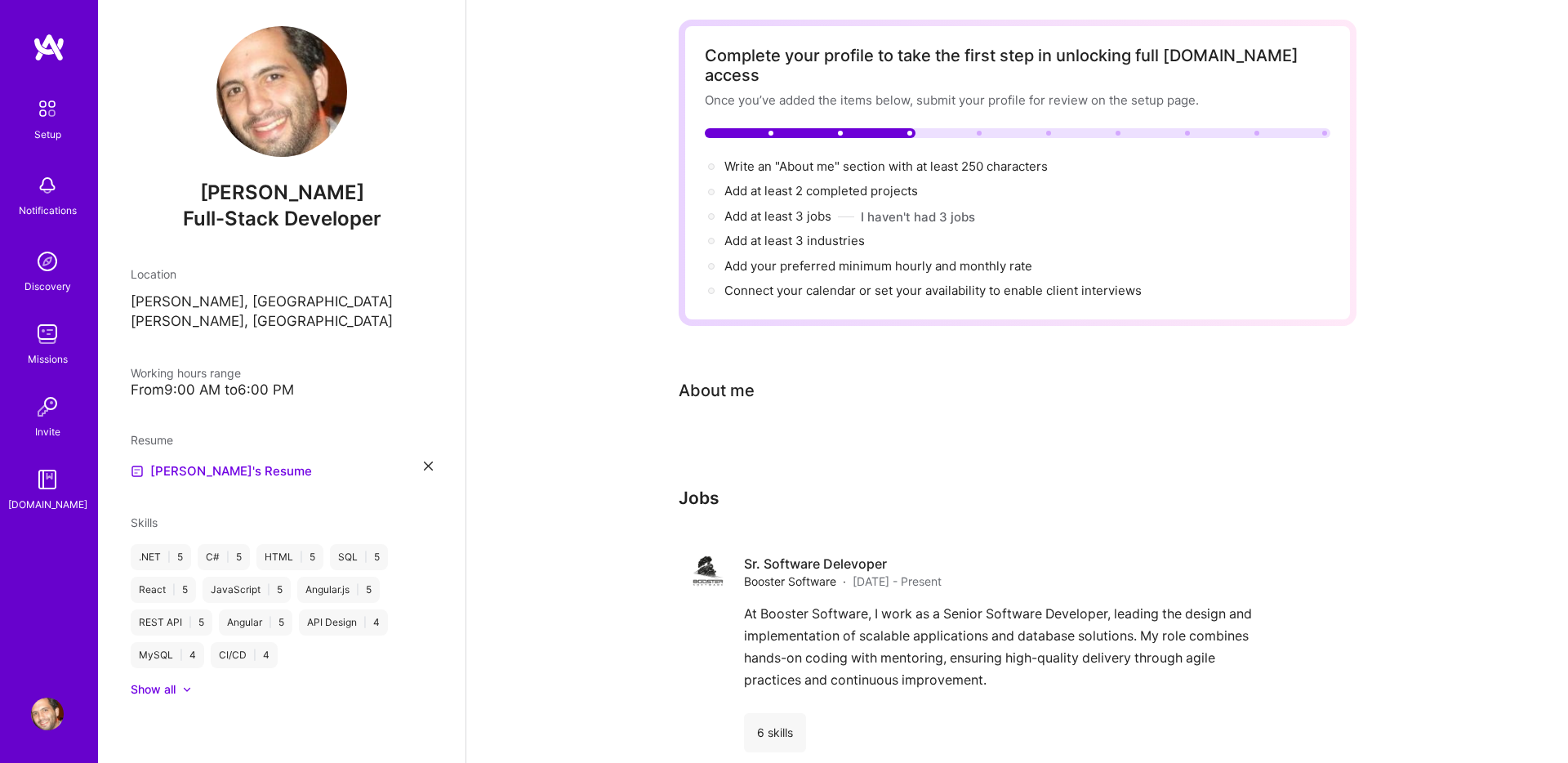
scroll to position [64, 0]
click at [784, 184] on span "Add at least 2 completed projects →" at bounding box center [828, 192] width 209 height 16
select select "US"
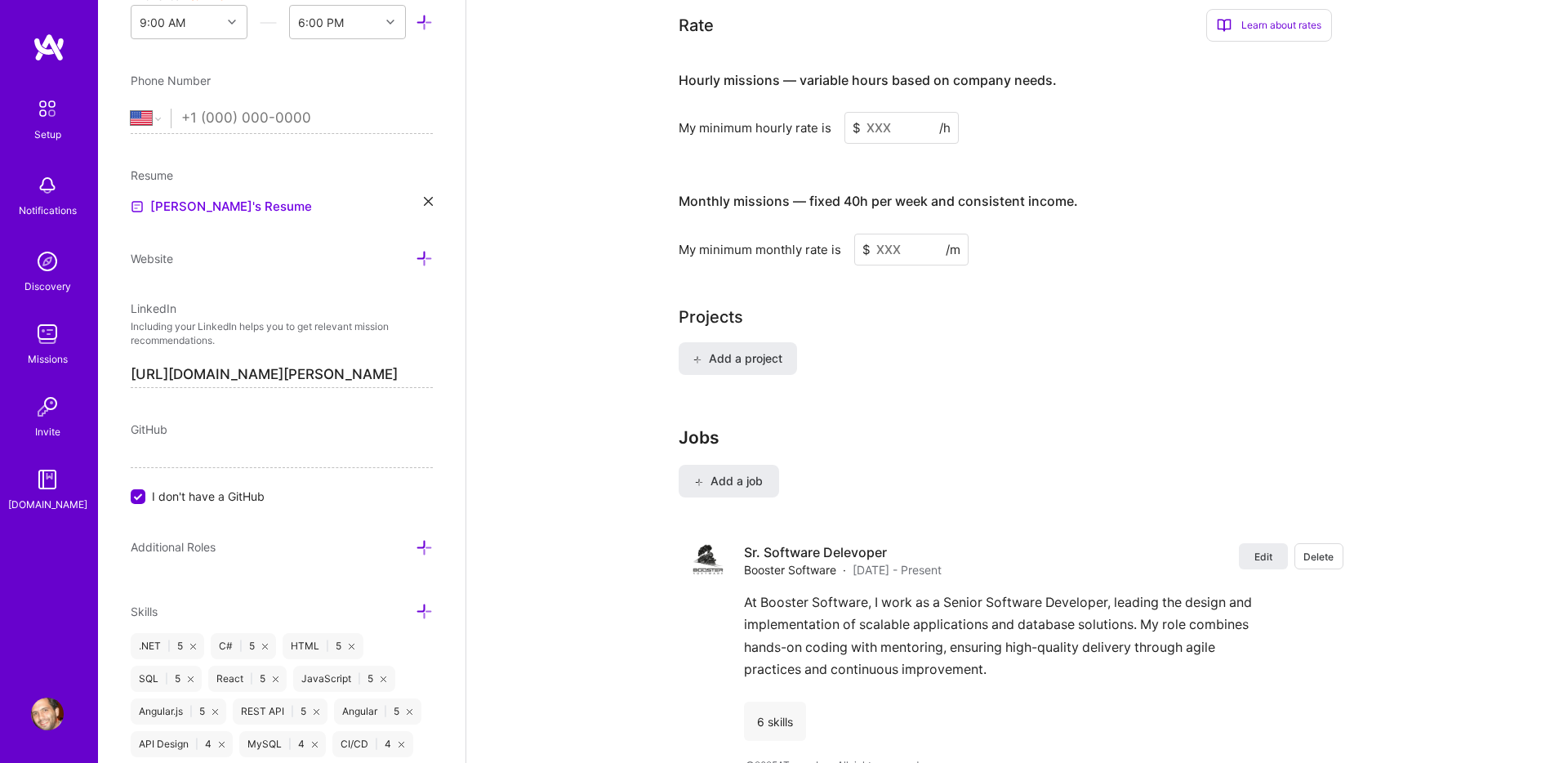
scroll to position [997, 0]
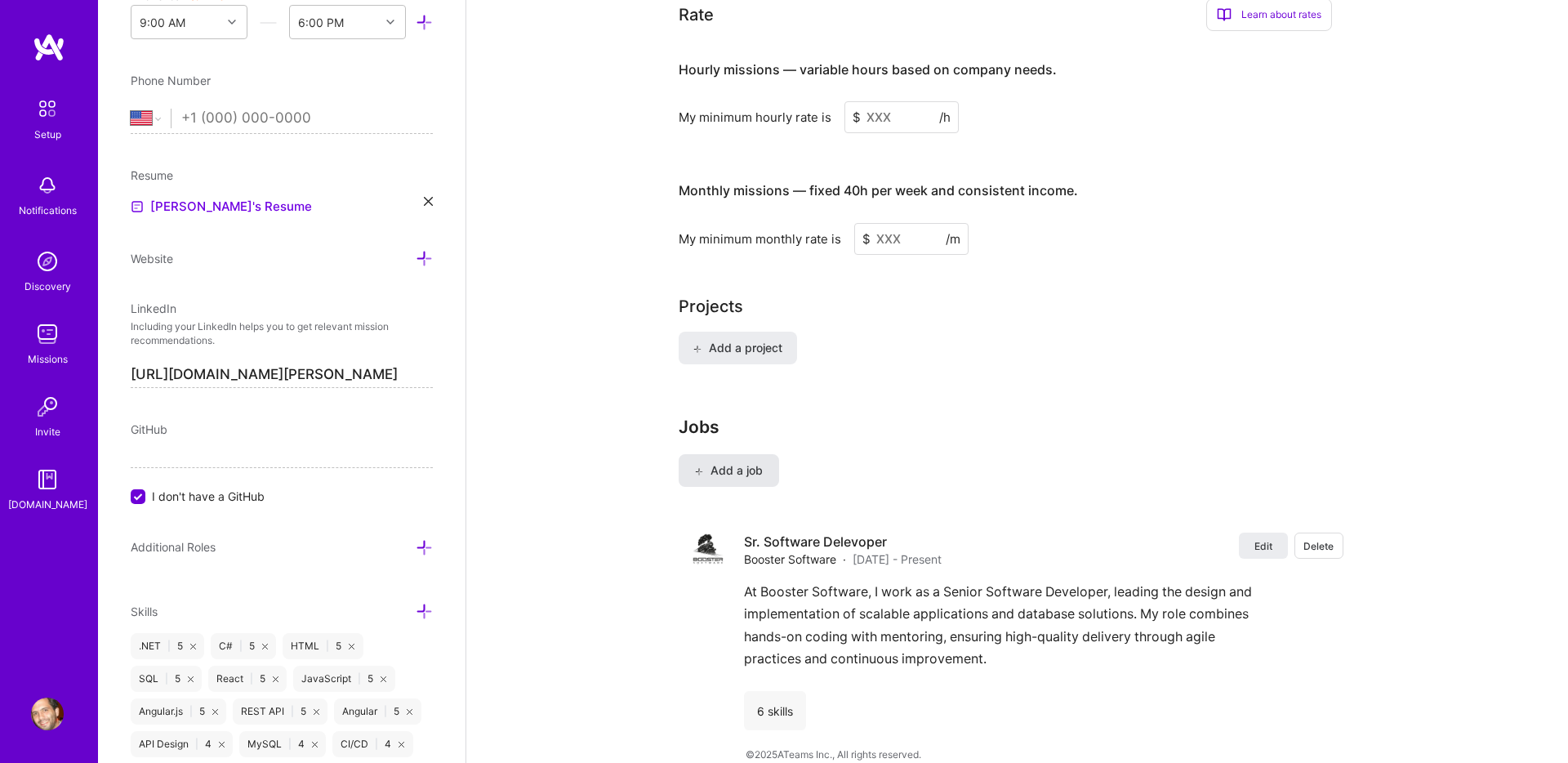
click at [721, 462] on span "Add a job" at bounding box center [728, 469] width 67 height 16
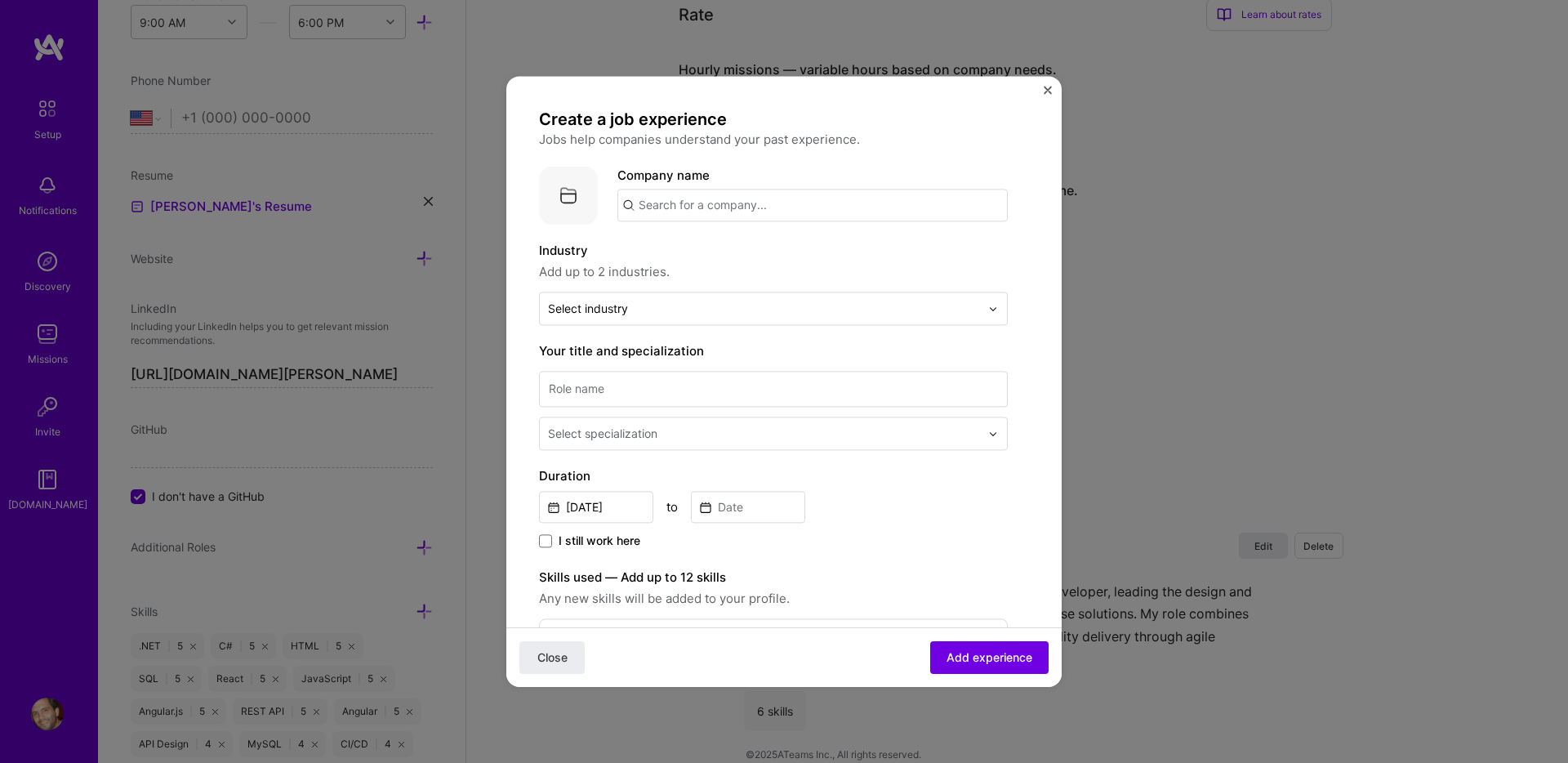
click at [674, 214] on input "text" at bounding box center [813, 205] width 391 height 33
type input "Overactive"
click at [735, 249] on div "Overactive" at bounding box center [748, 250] width 79 height 29
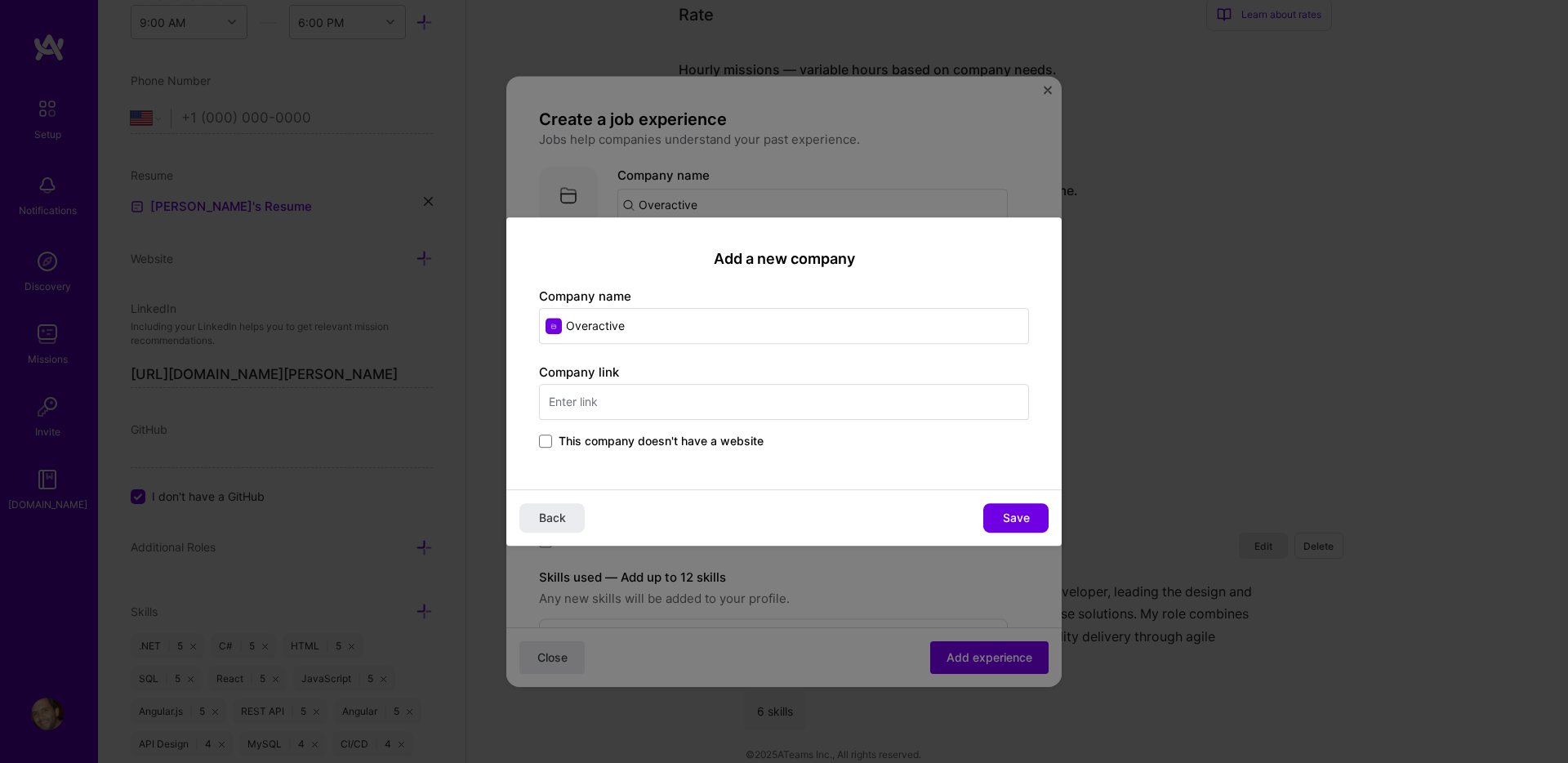
click at [633, 443] on span "This company doesn't have a website" at bounding box center [660, 440] width 205 height 16
click at [0, 0] on input "This company doesn't have a website" at bounding box center [0, 0] width 0 height 0
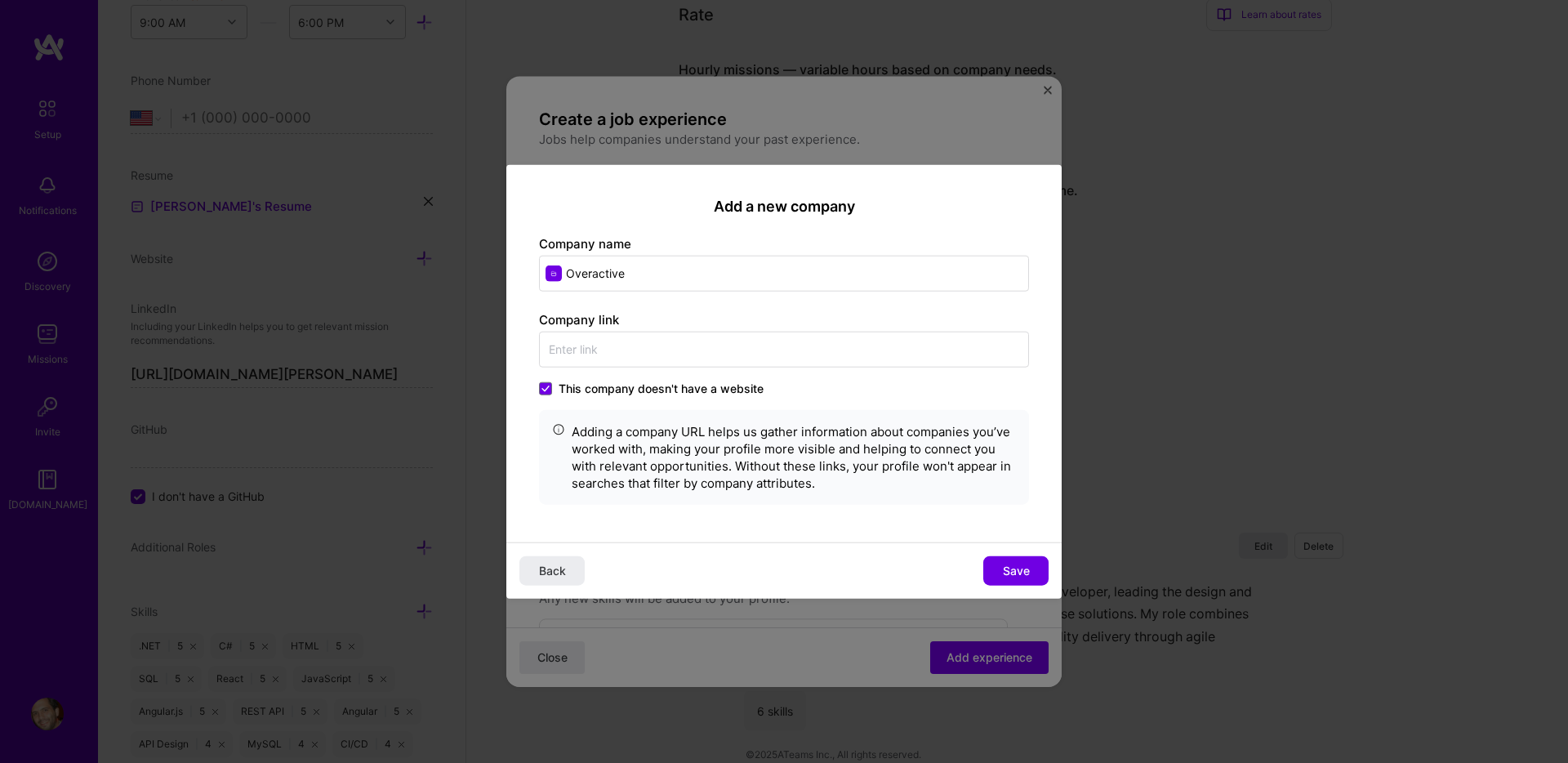
click at [674, 272] on input "Overactive" at bounding box center [784, 273] width 490 height 36
type input "Perficient"
click at [666, 323] on div "Perficient perficient.com" at bounding box center [661, 322] width 245 height 46
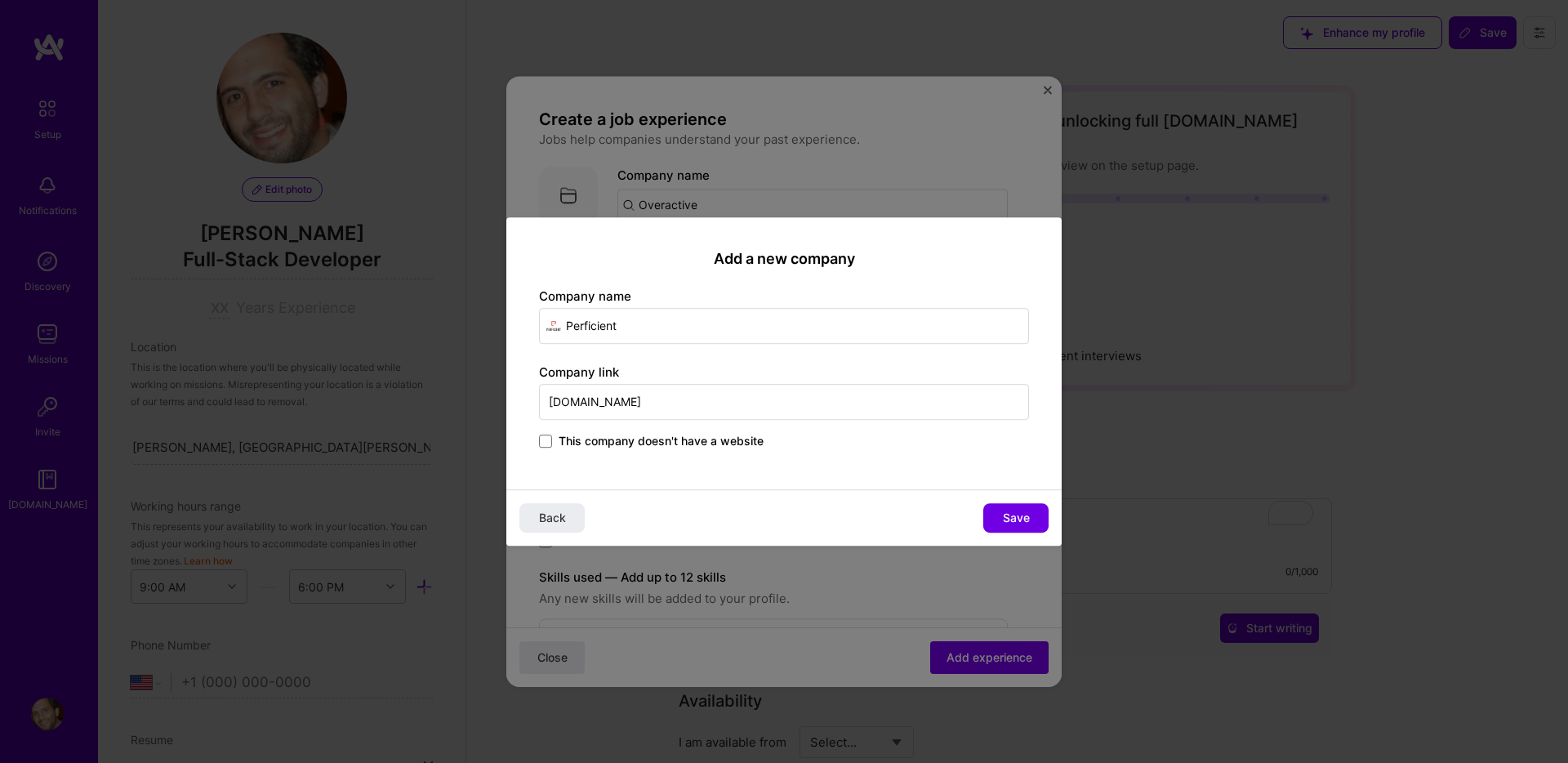
select select "US"
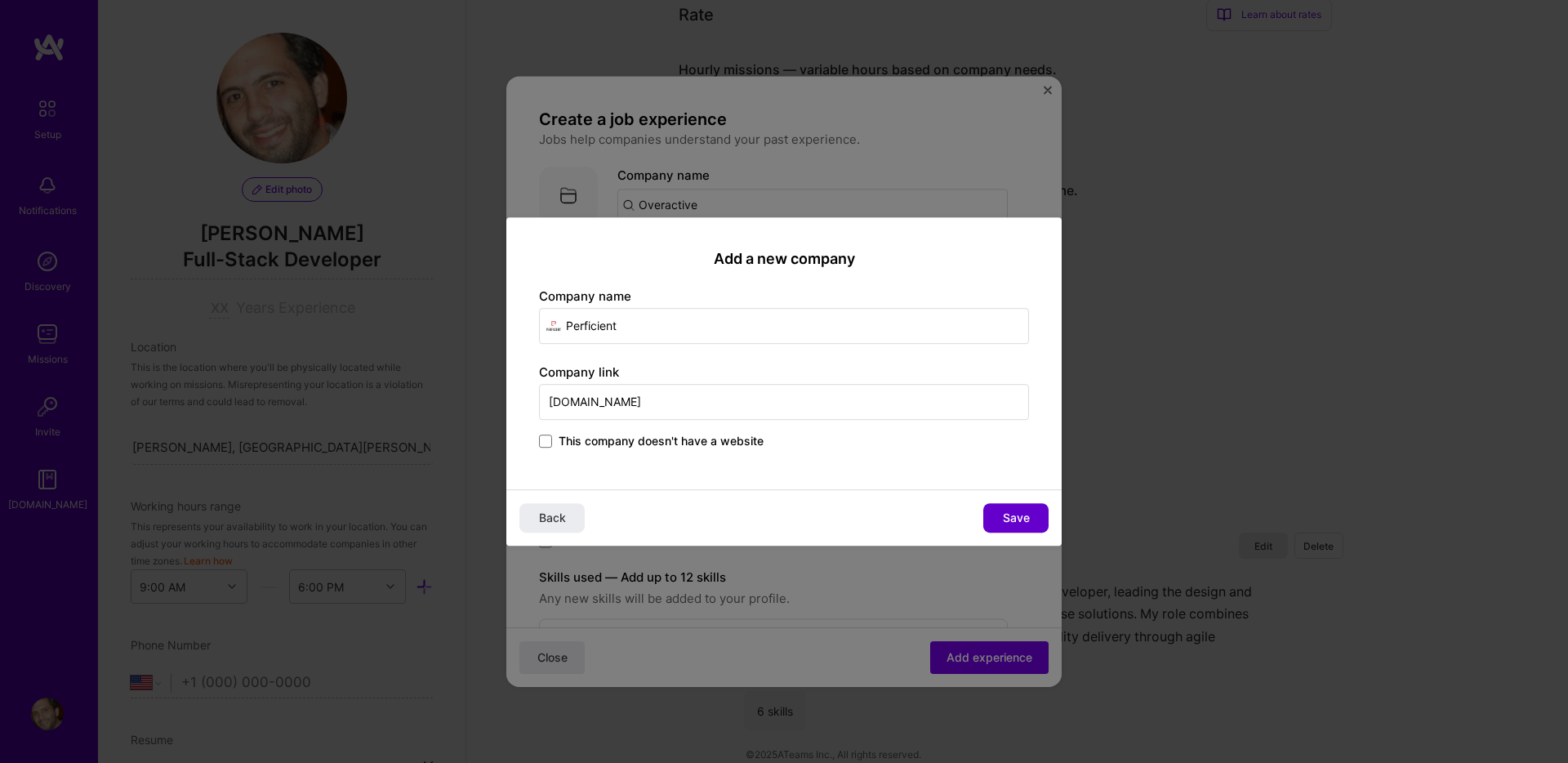
scroll to position [565, 0]
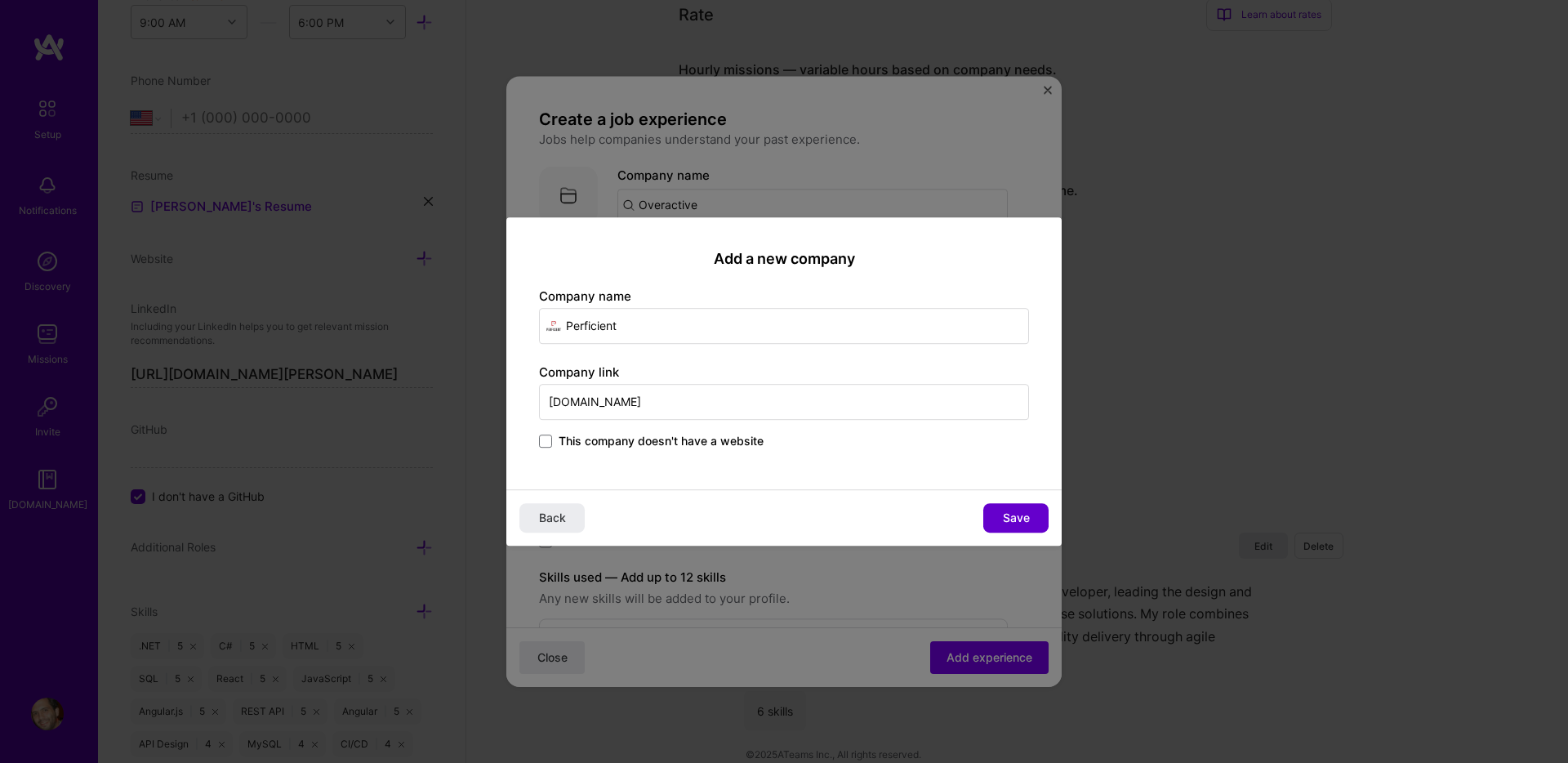
click at [1020, 514] on span "Save" at bounding box center [1016, 517] width 27 height 16
type input "Perficient"
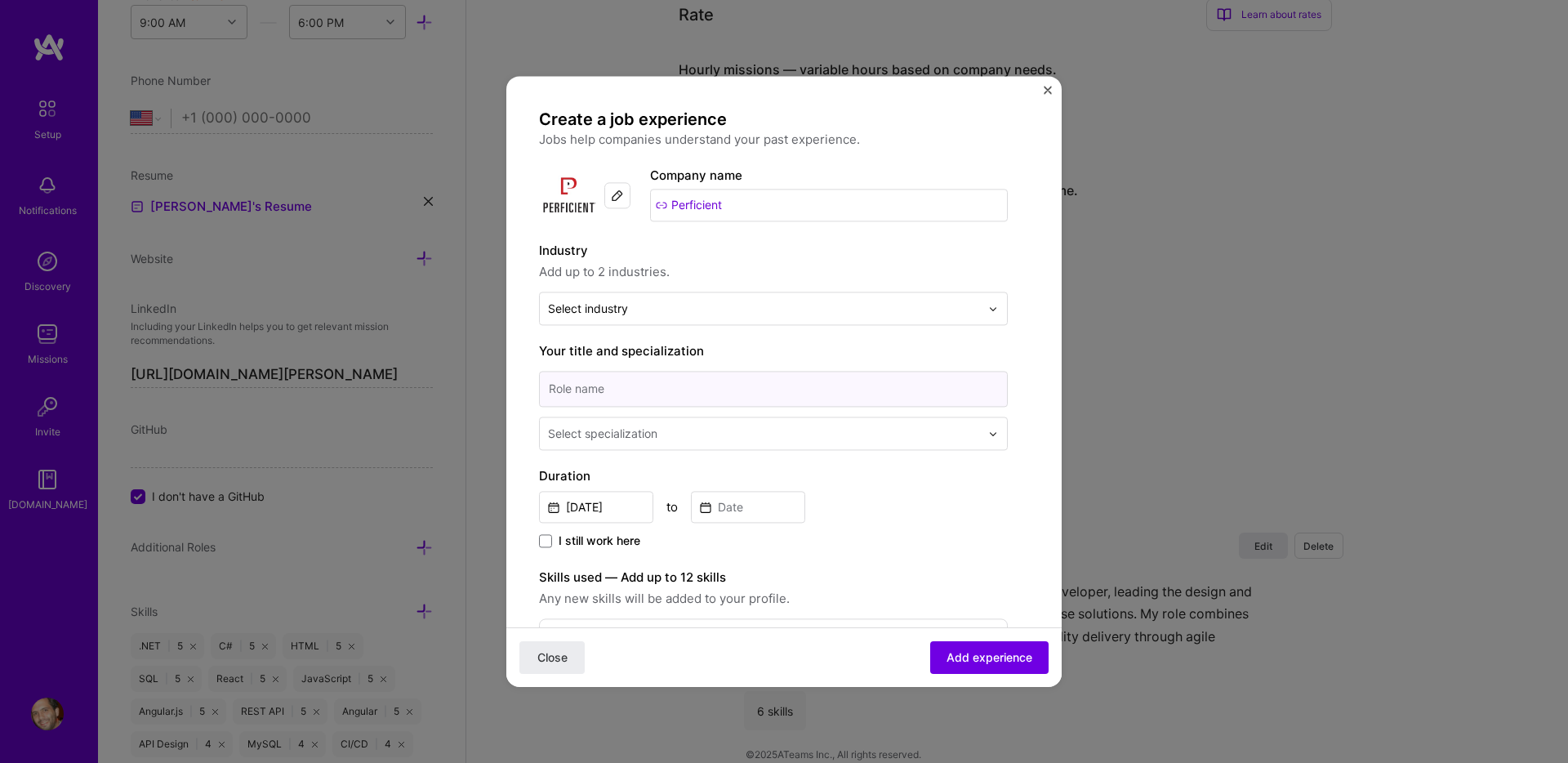
click at [611, 396] on input at bounding box center [772, 389] width 468 height 36
type input "Sr. Software Developer and Software Manager"
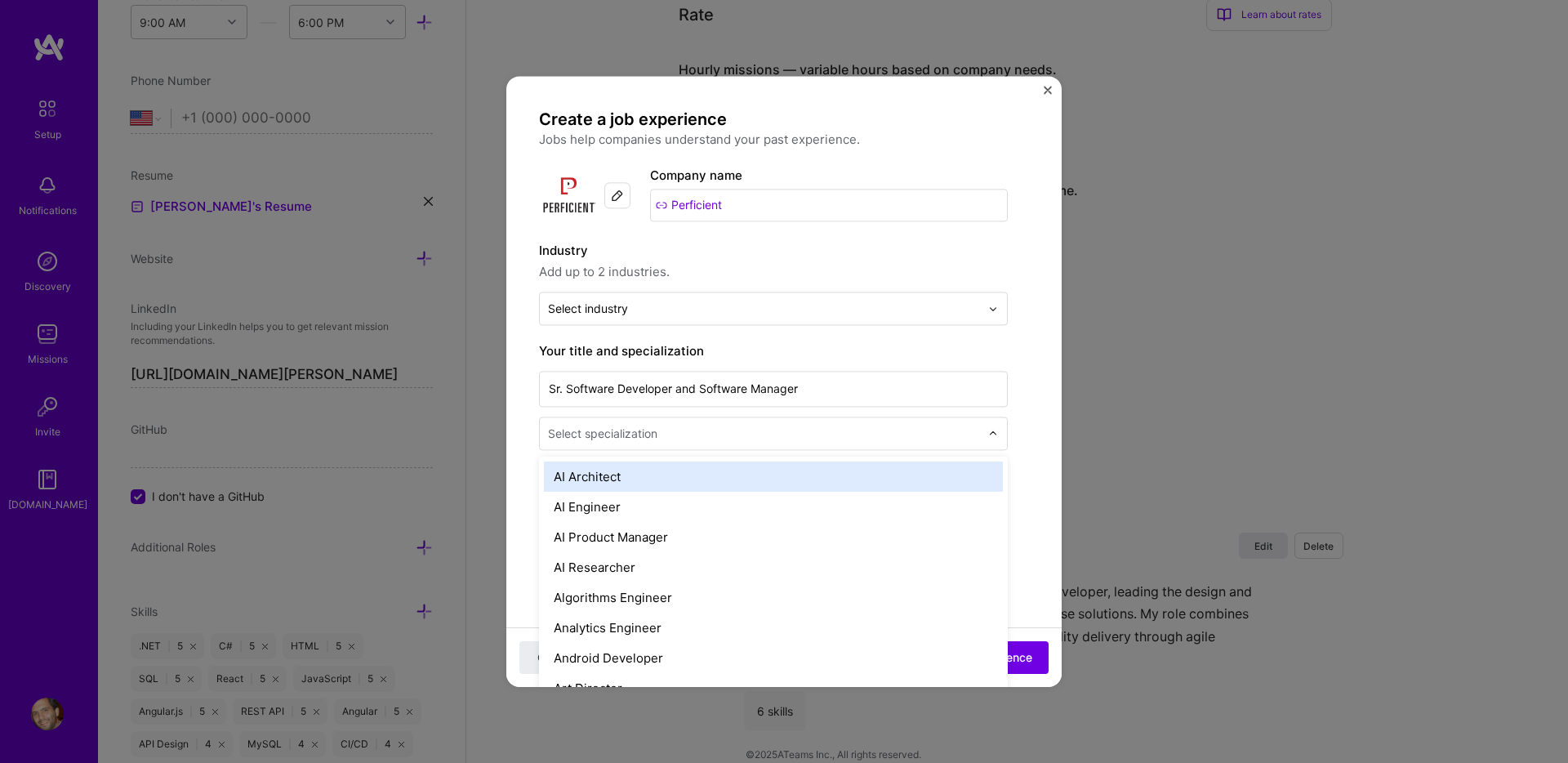
click at [694, 423] on div at bounding box center [766, 433] width 436 height 21
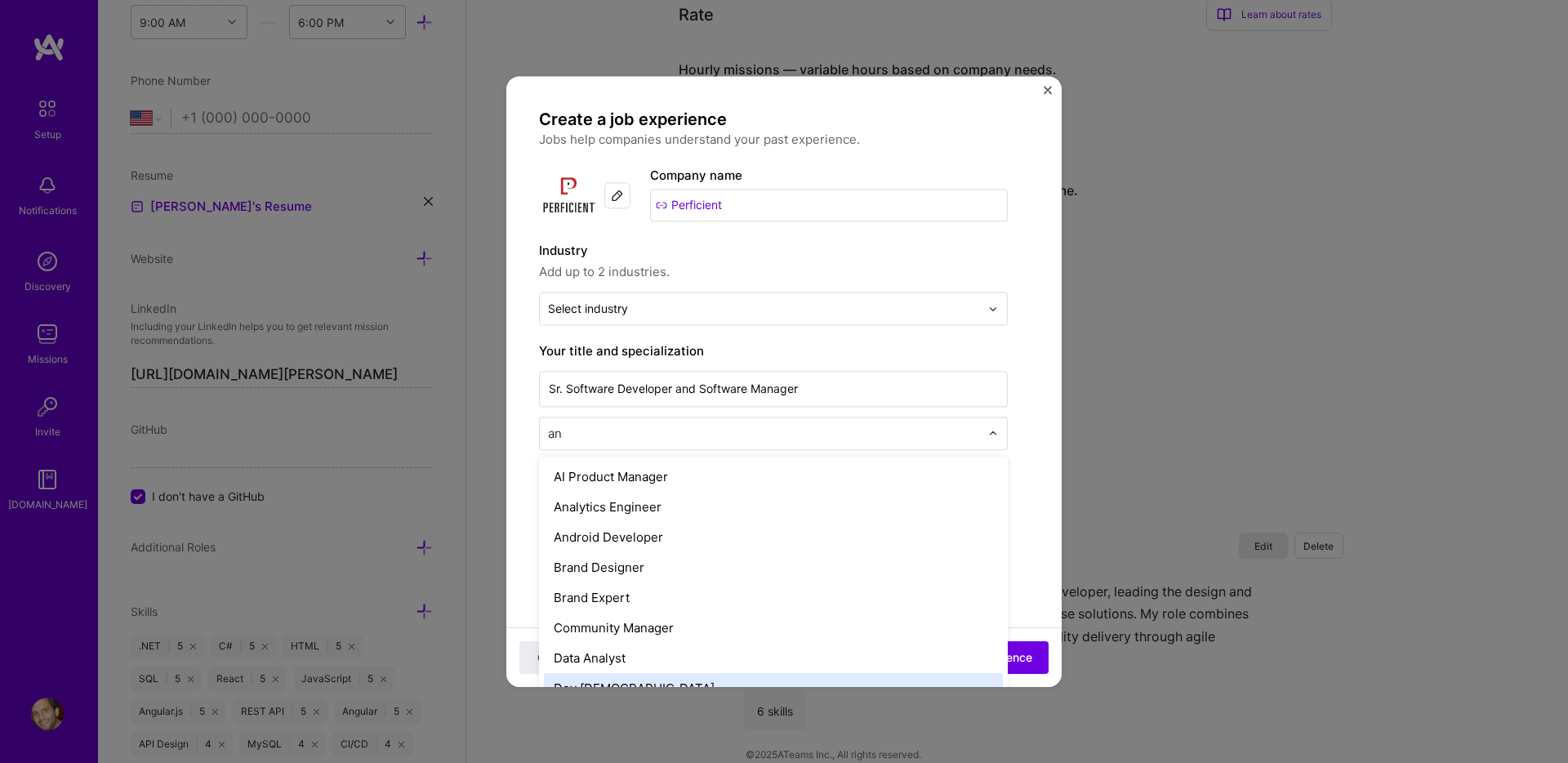
type input "a"
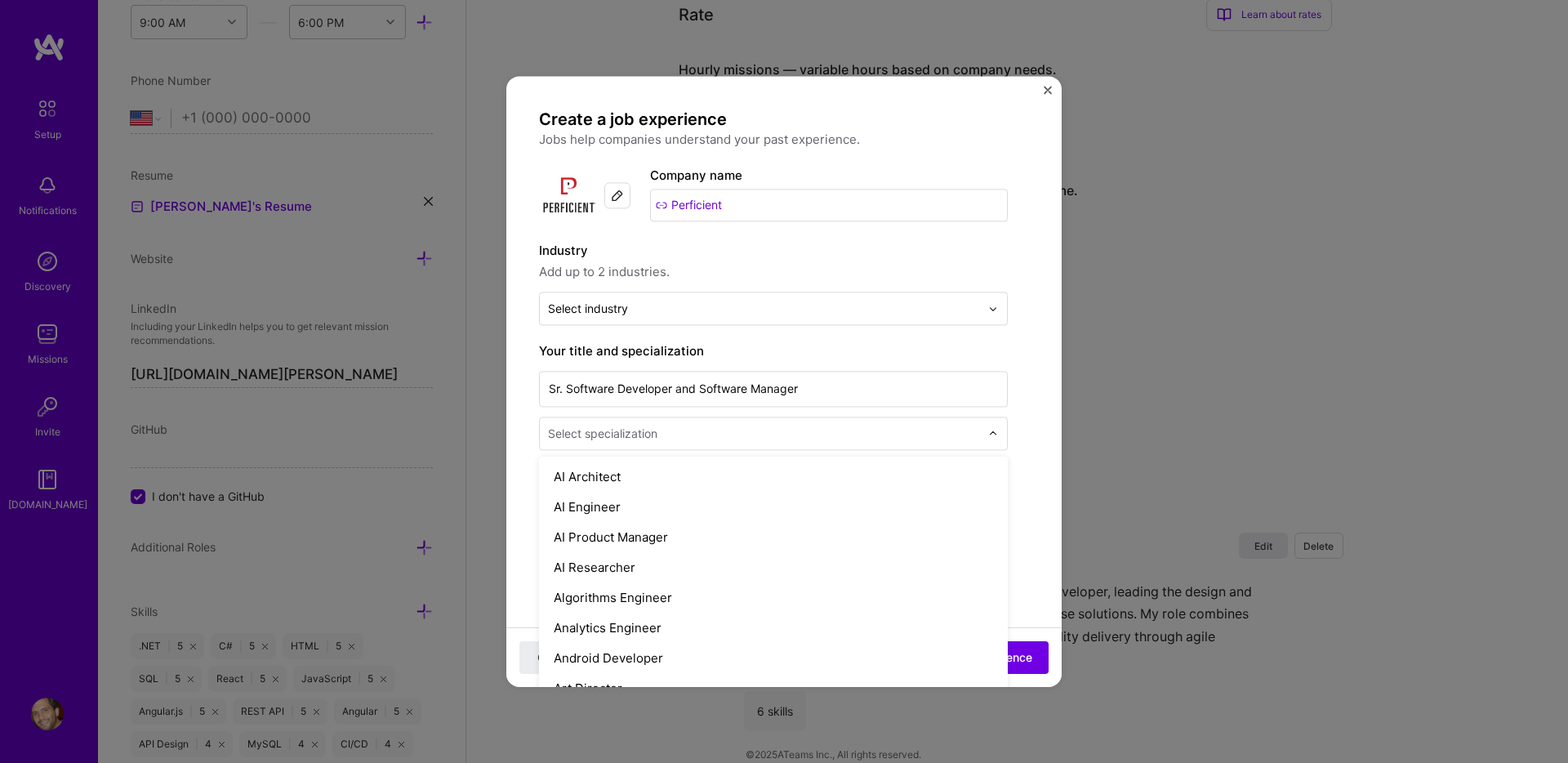
click at [509, 427] on form "Create a job experience Jobs help companies understand your past experience. Co…" at bounding box center [784, 646] width 555 height 1075
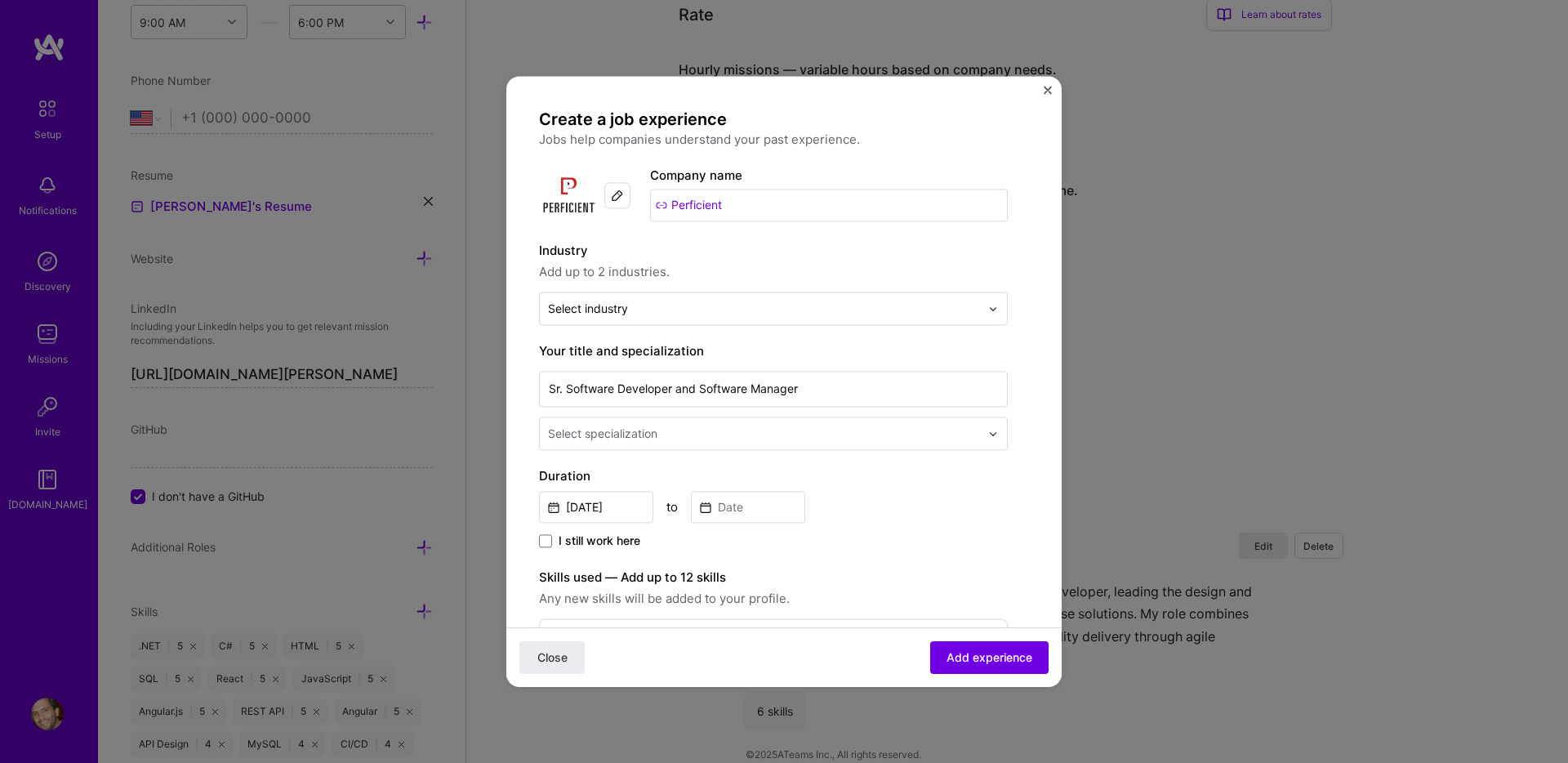
click at [598, 429] on div "Select specialization" at bounding box center [602, 433] width 109 height 17
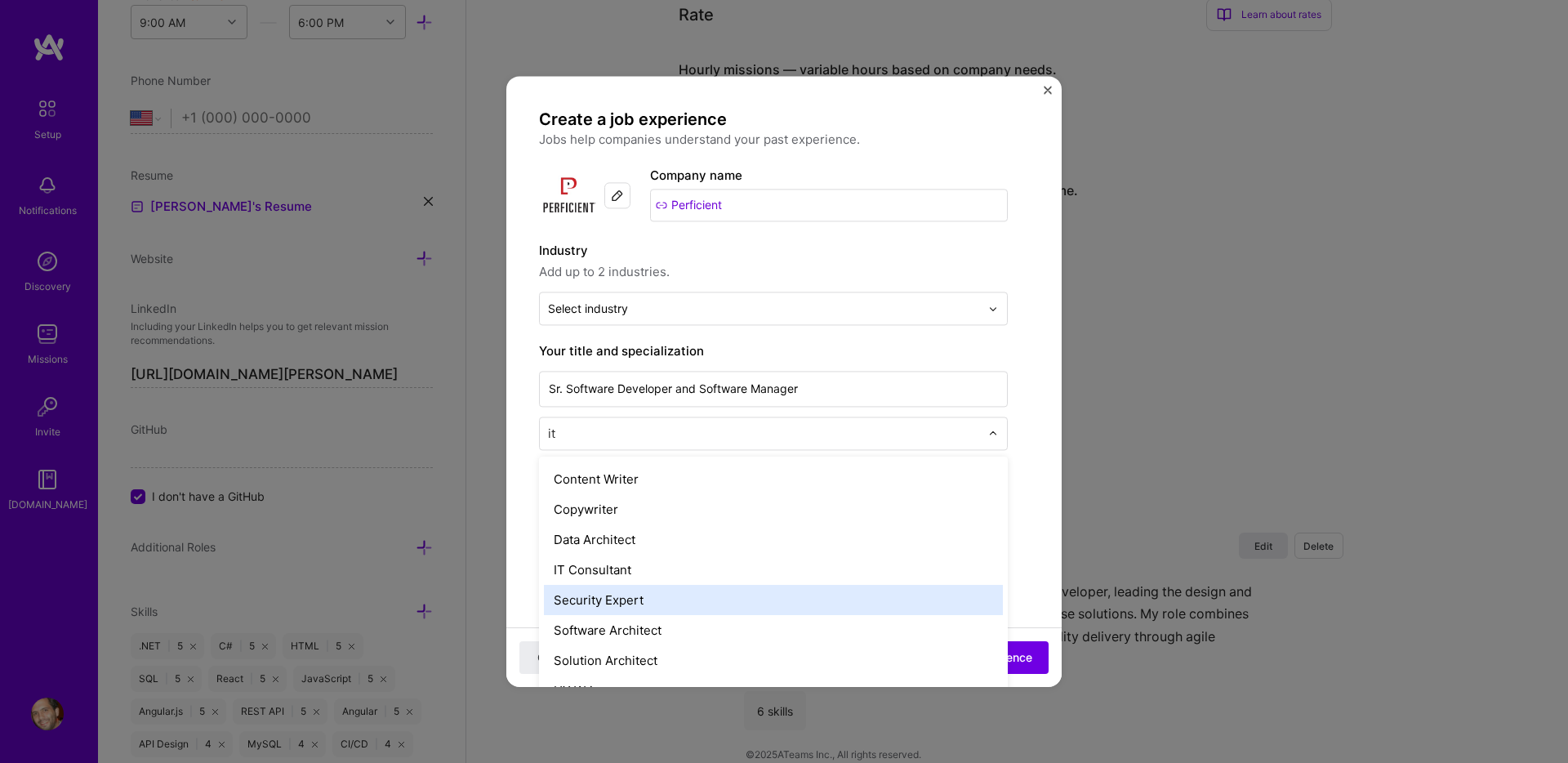
scroll to position [127, 0]
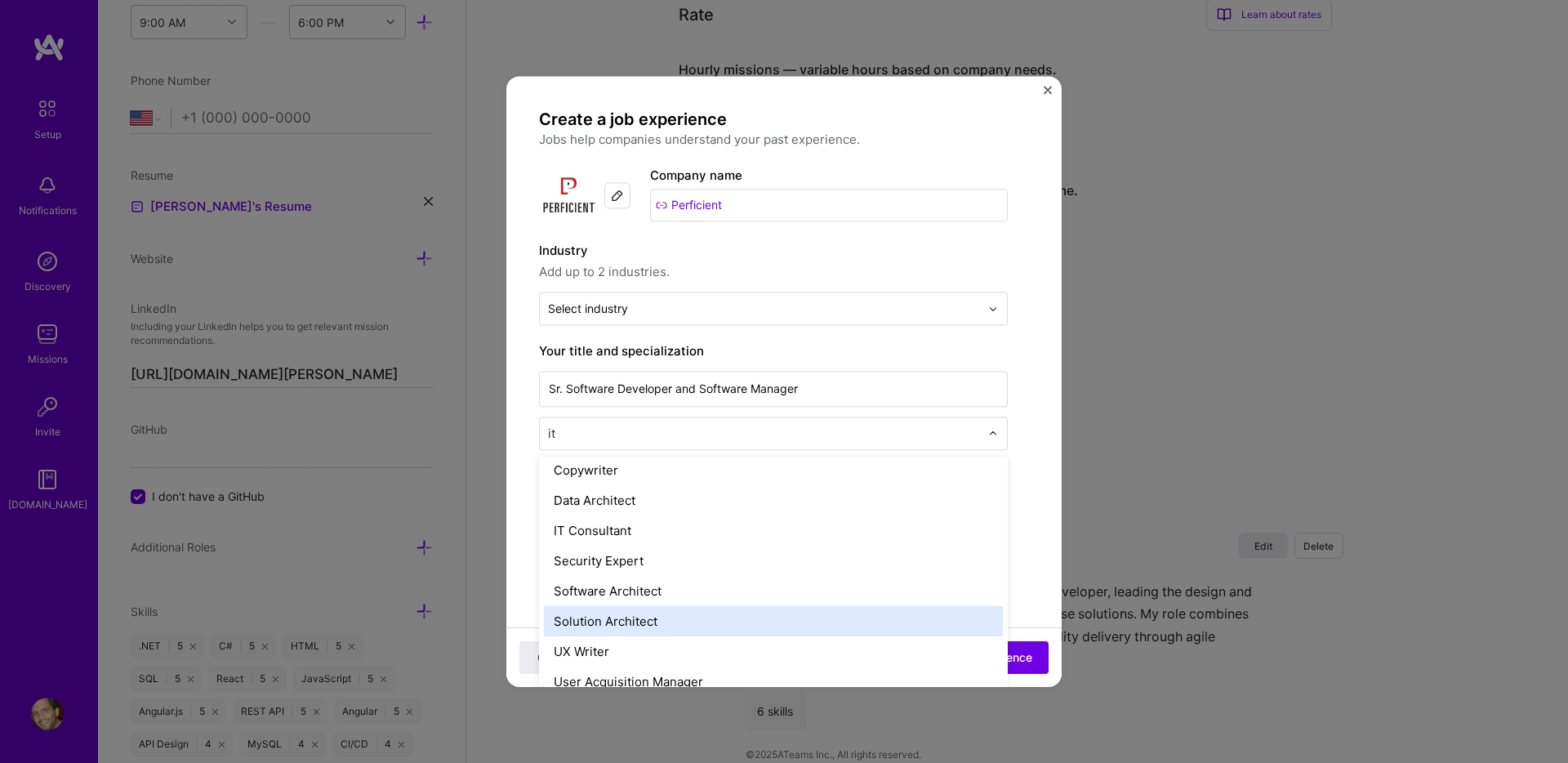
type input "i"
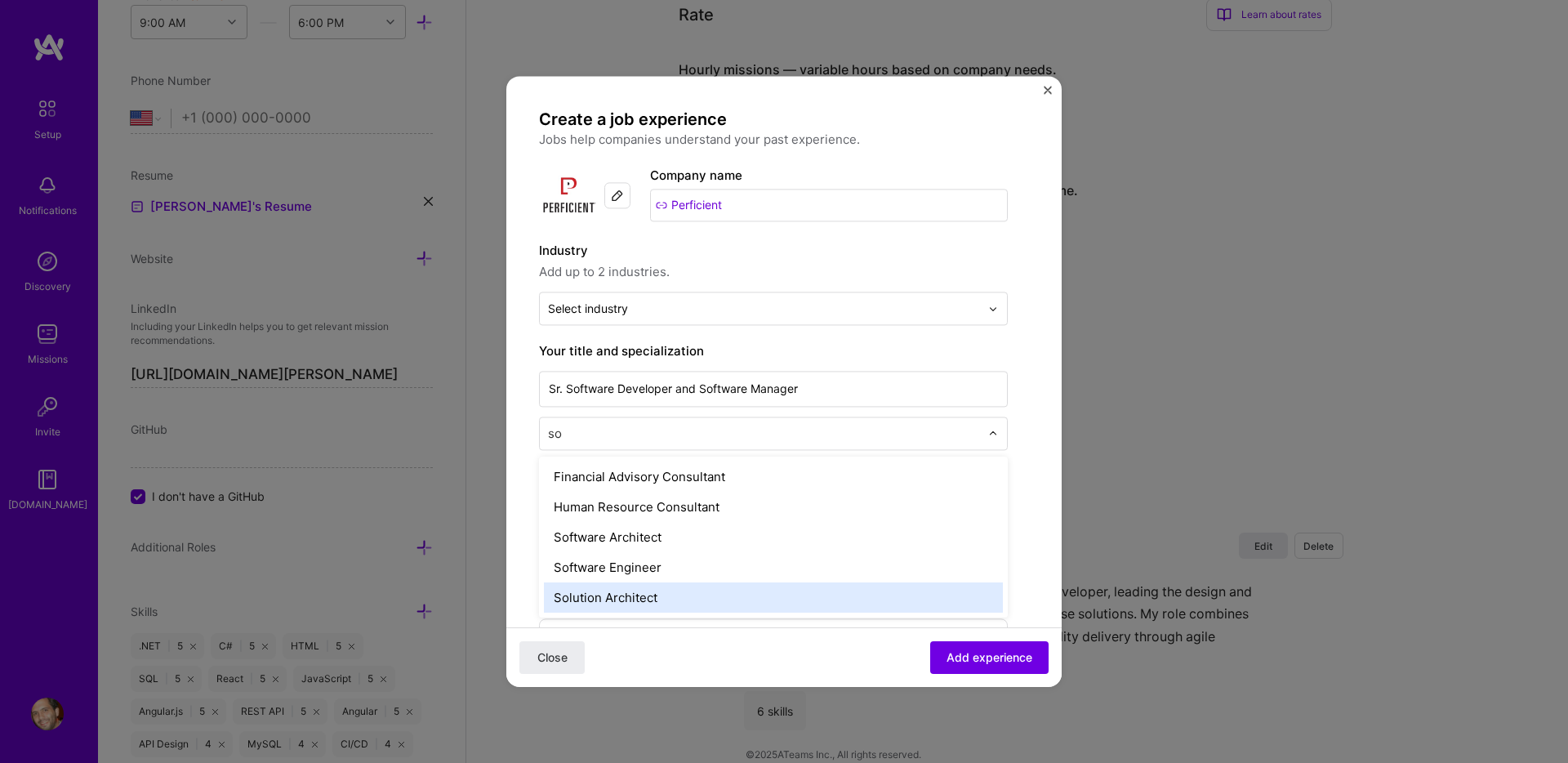
scroll to position [0, 0]
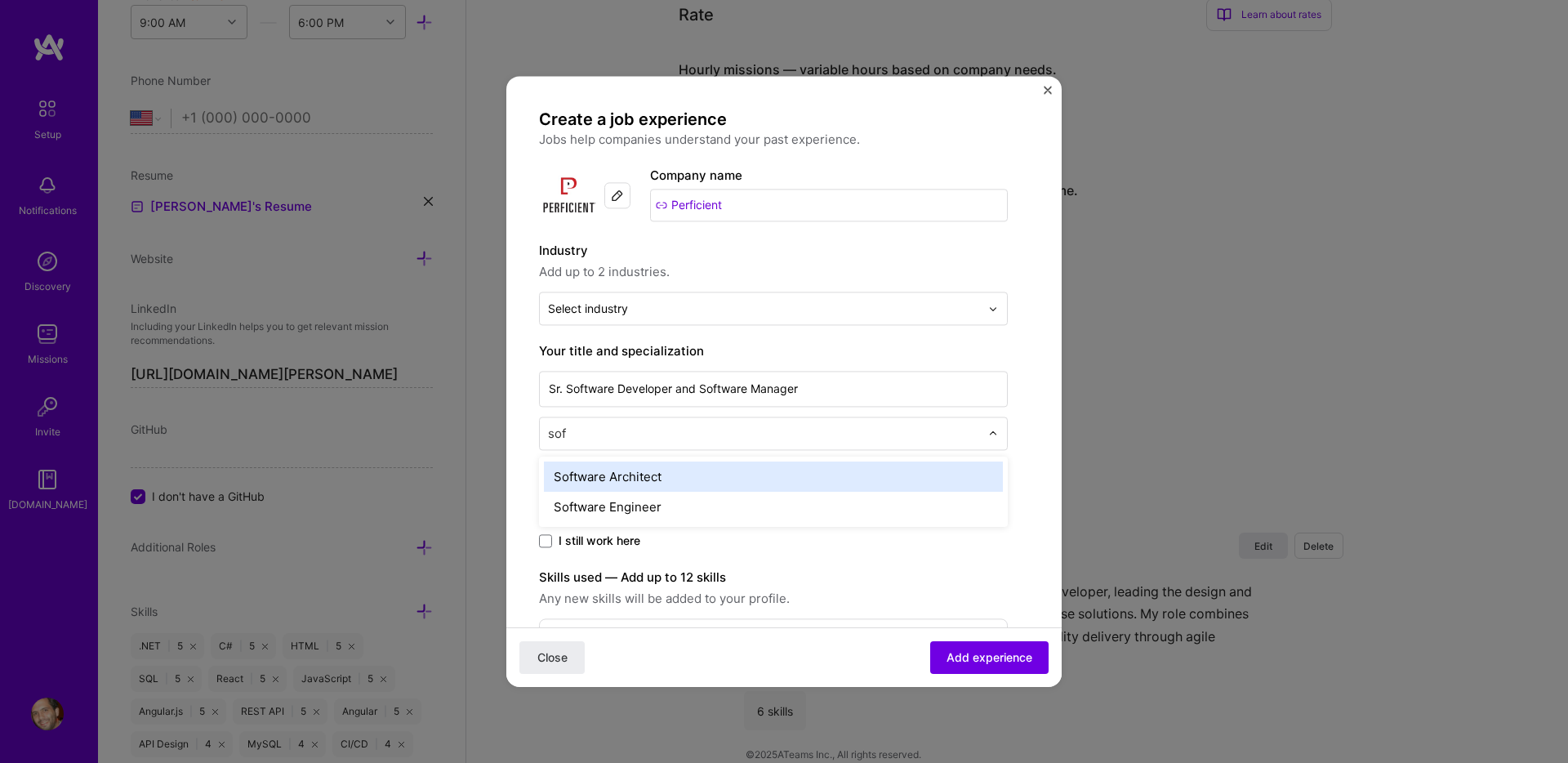
type input "soft"
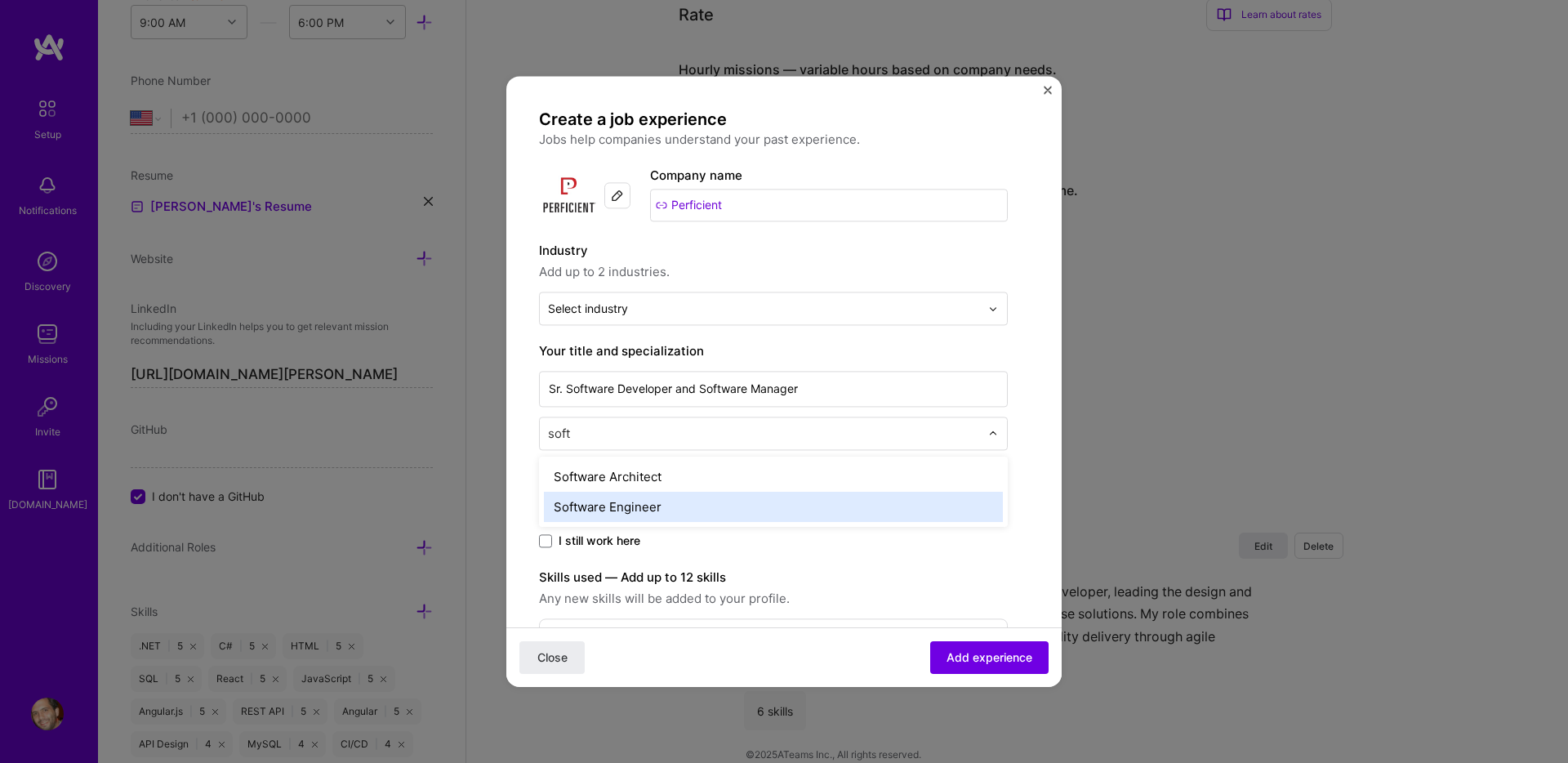
click at [653, 504] on div "Software Engineer" at bounding box center [773, 507] width 459 height 30
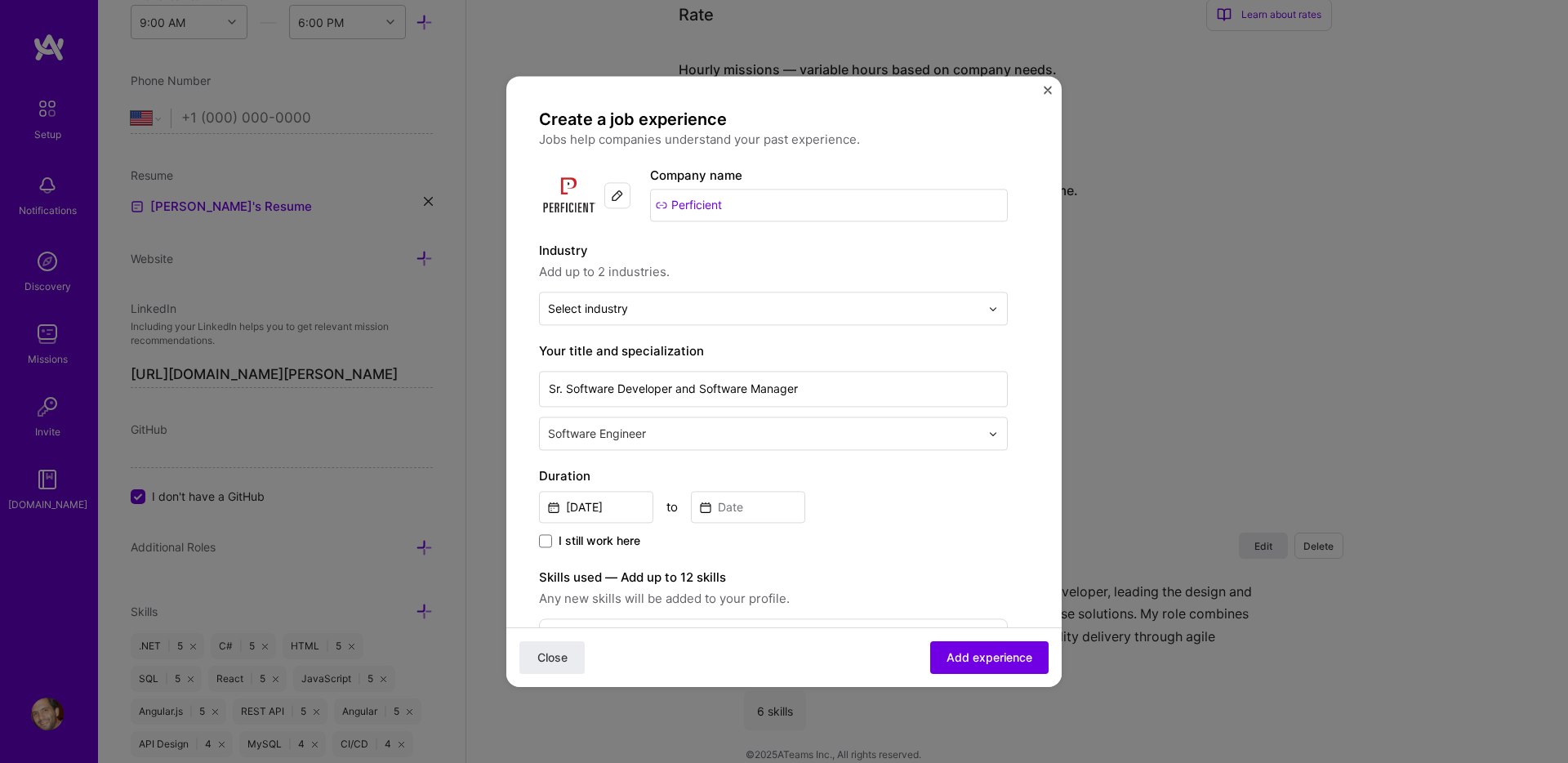
click at [911, 482] on label "Duration" at bounding box center [772, 476] width 468 height 20
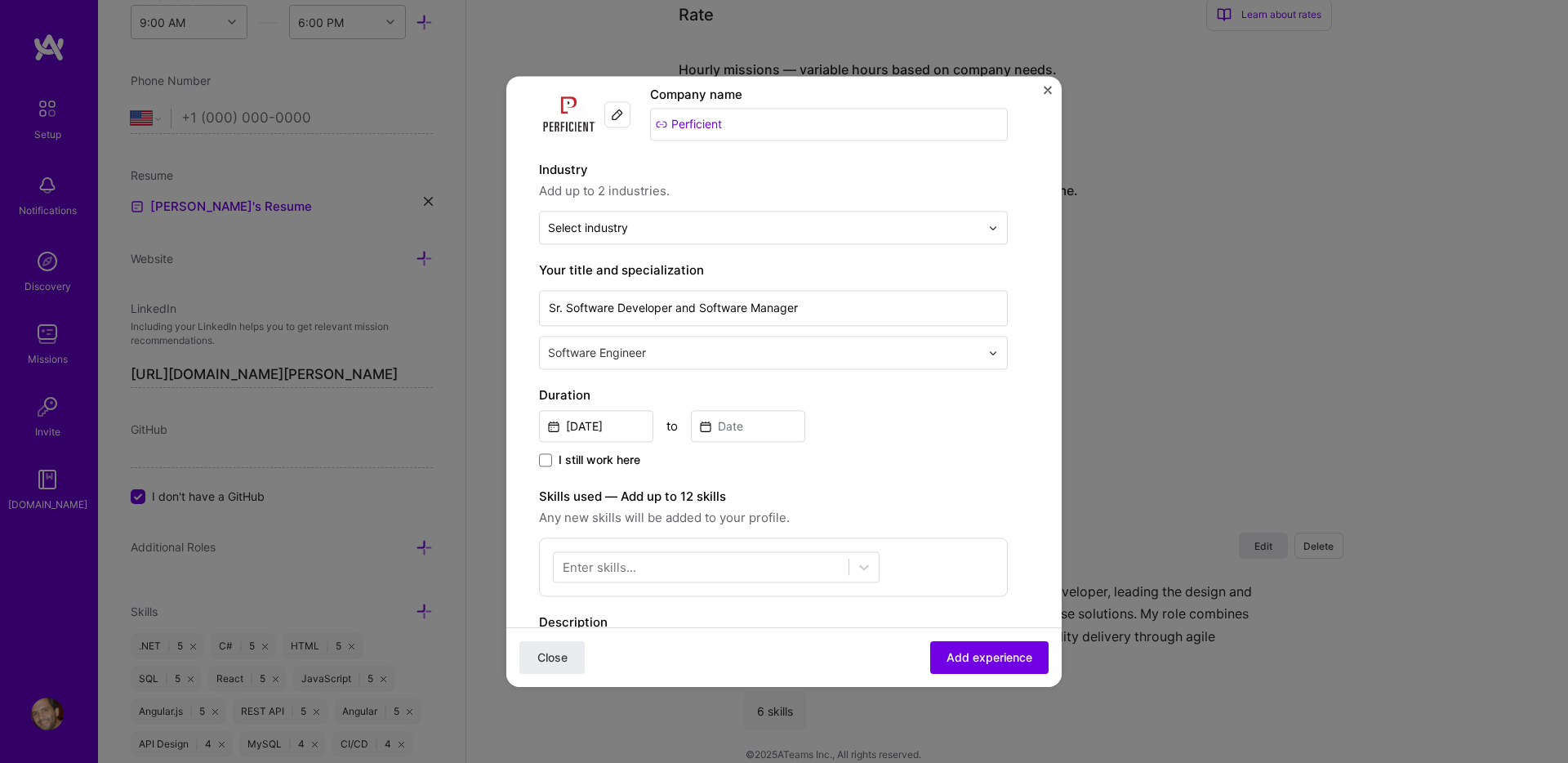
scroll to position [81, 0]
click at [614, 431] on input "[DATE]" at bounding box center [596, 425] width 114 height 32
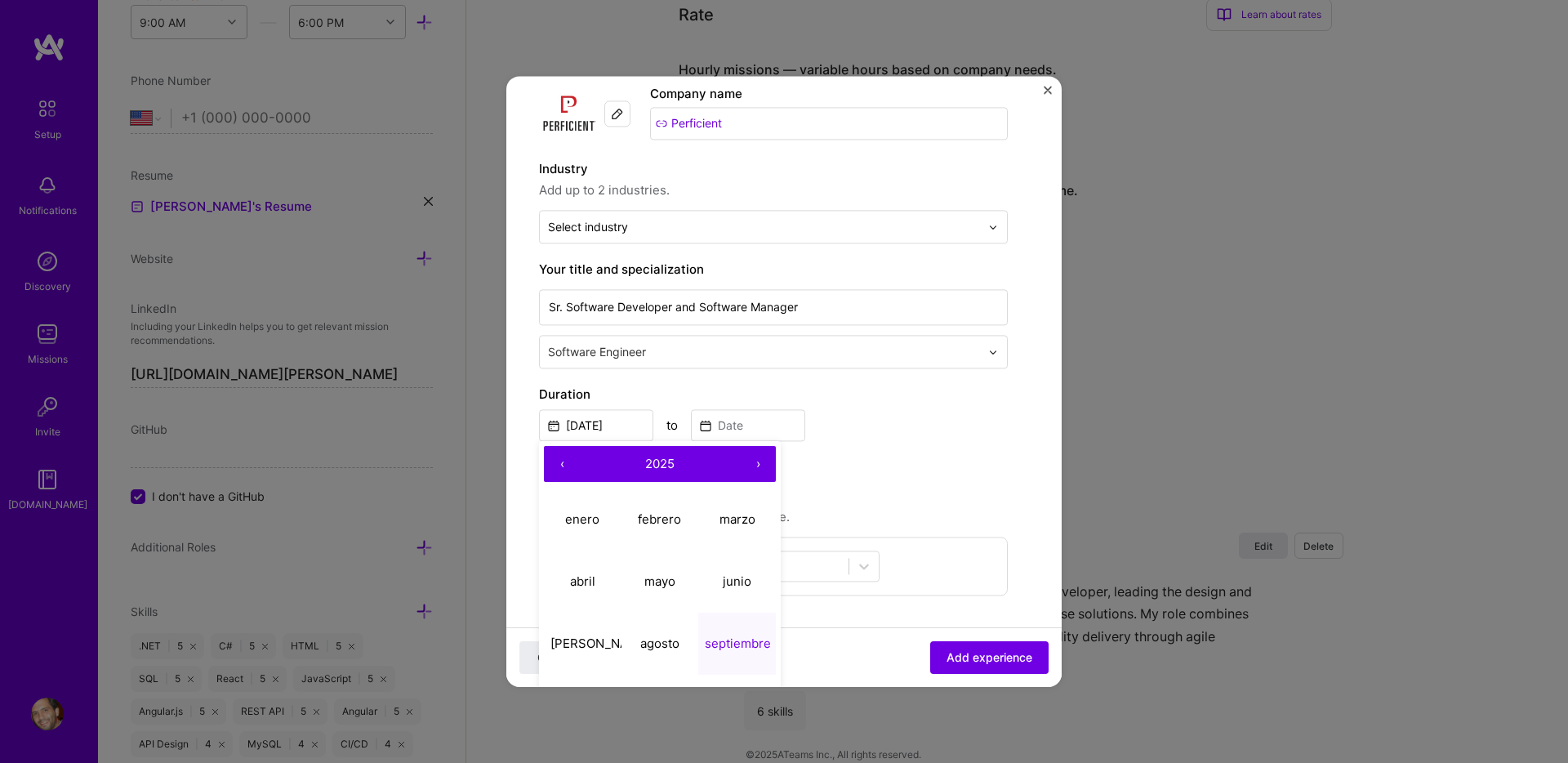
click at [564, 466] on button "‹" at bounding box center [562, 464] width 36 height 36
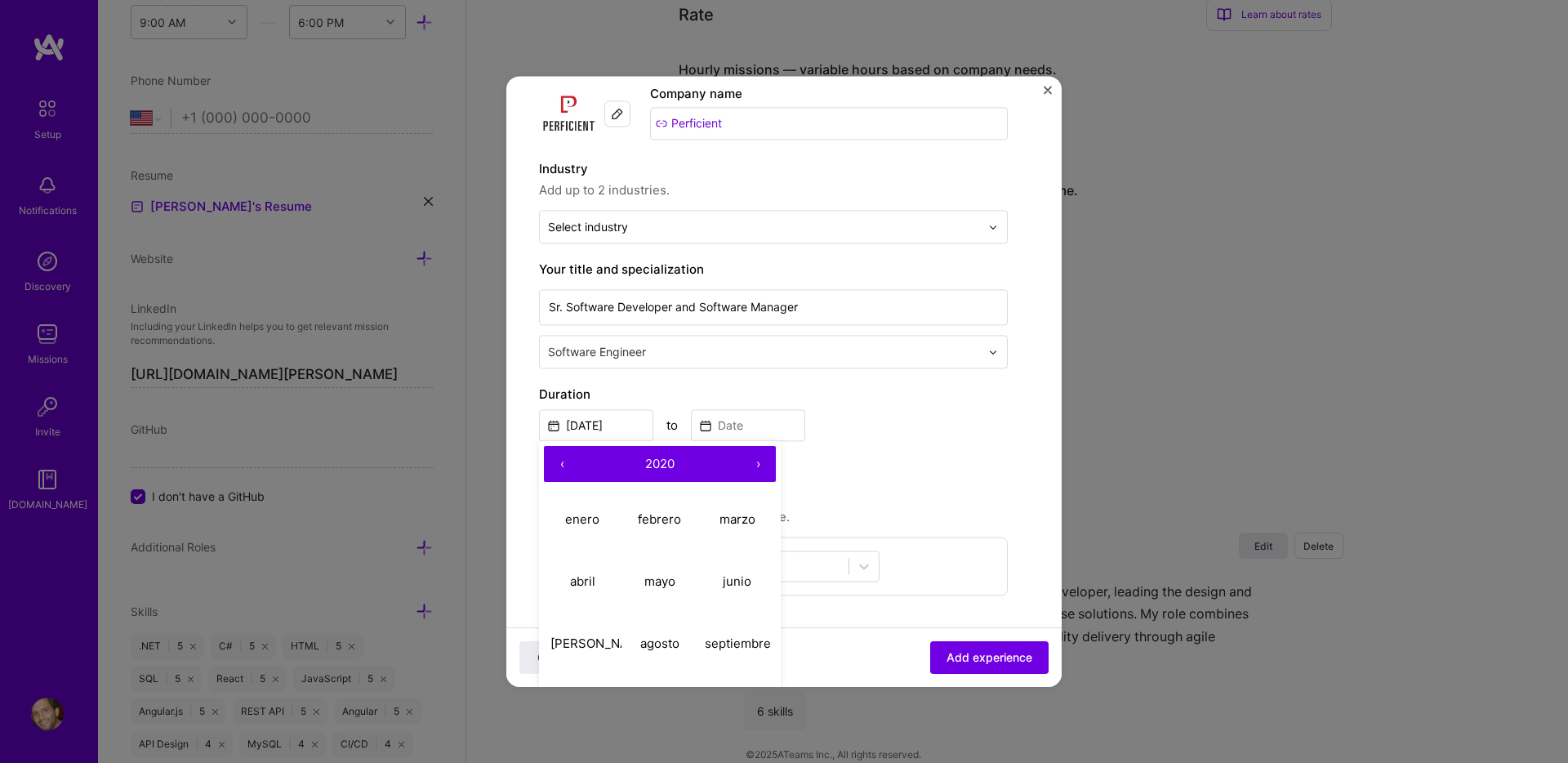
click at [564, 466] on button "‹" at bounding box center [562, 464] width 36 height 36
click at [656, 523] on abbr "febrero" at bounding box center [659, 519] width 43 height 16
type input "[DATE]"
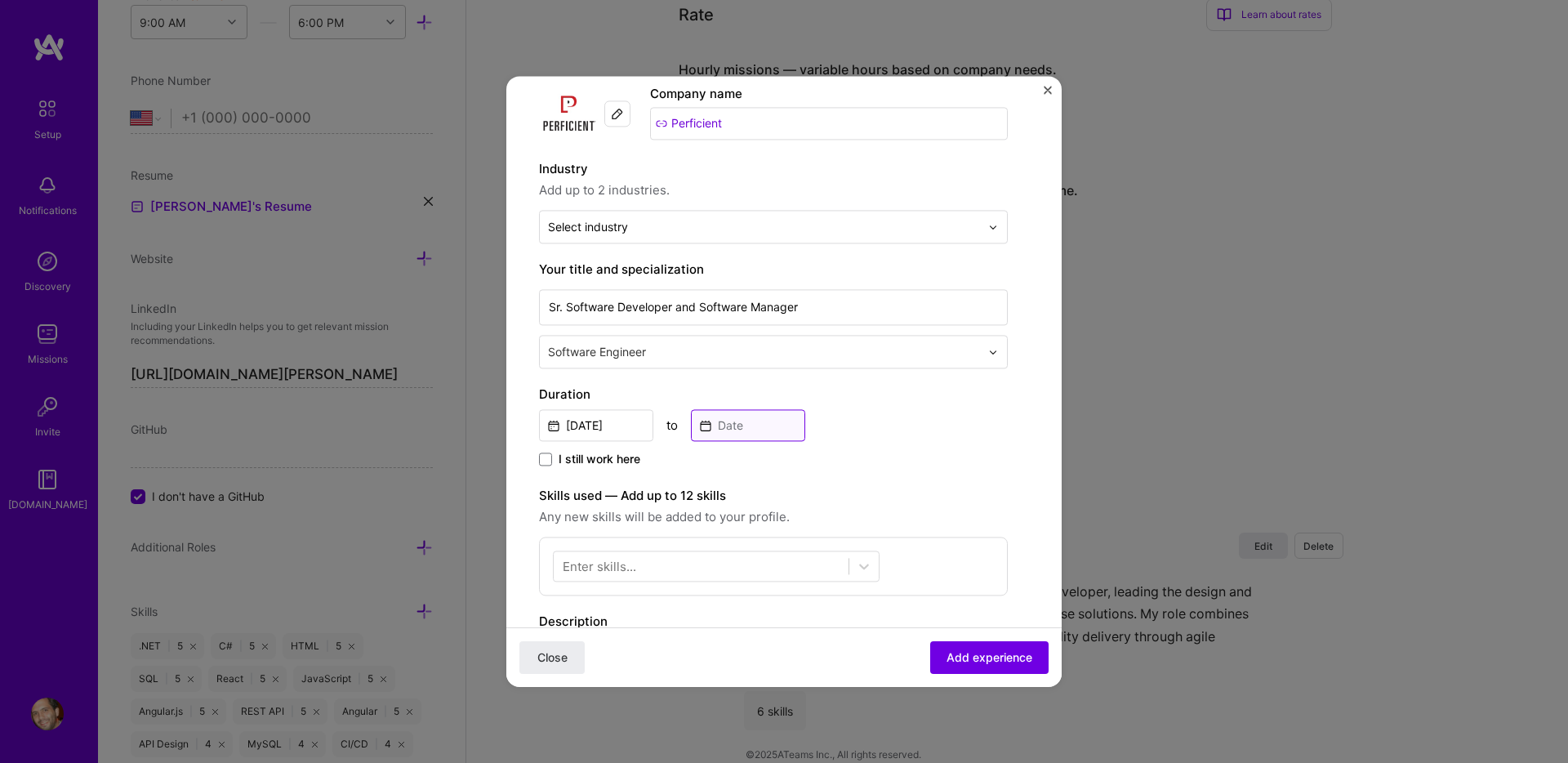
click at [749, 430] on input at bounding box center [748, 425] width 114 height 32
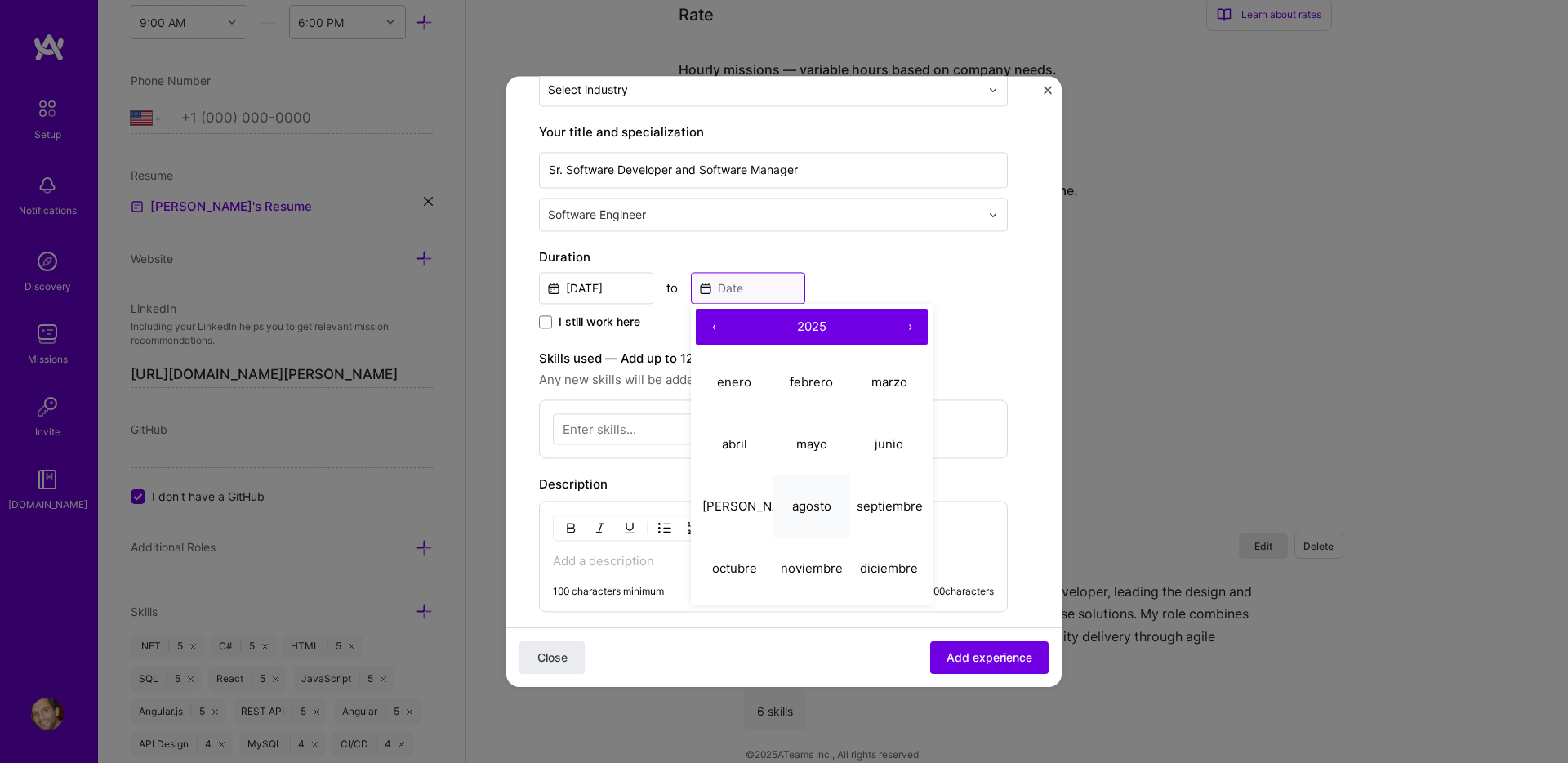
scroll to position [277, 0]
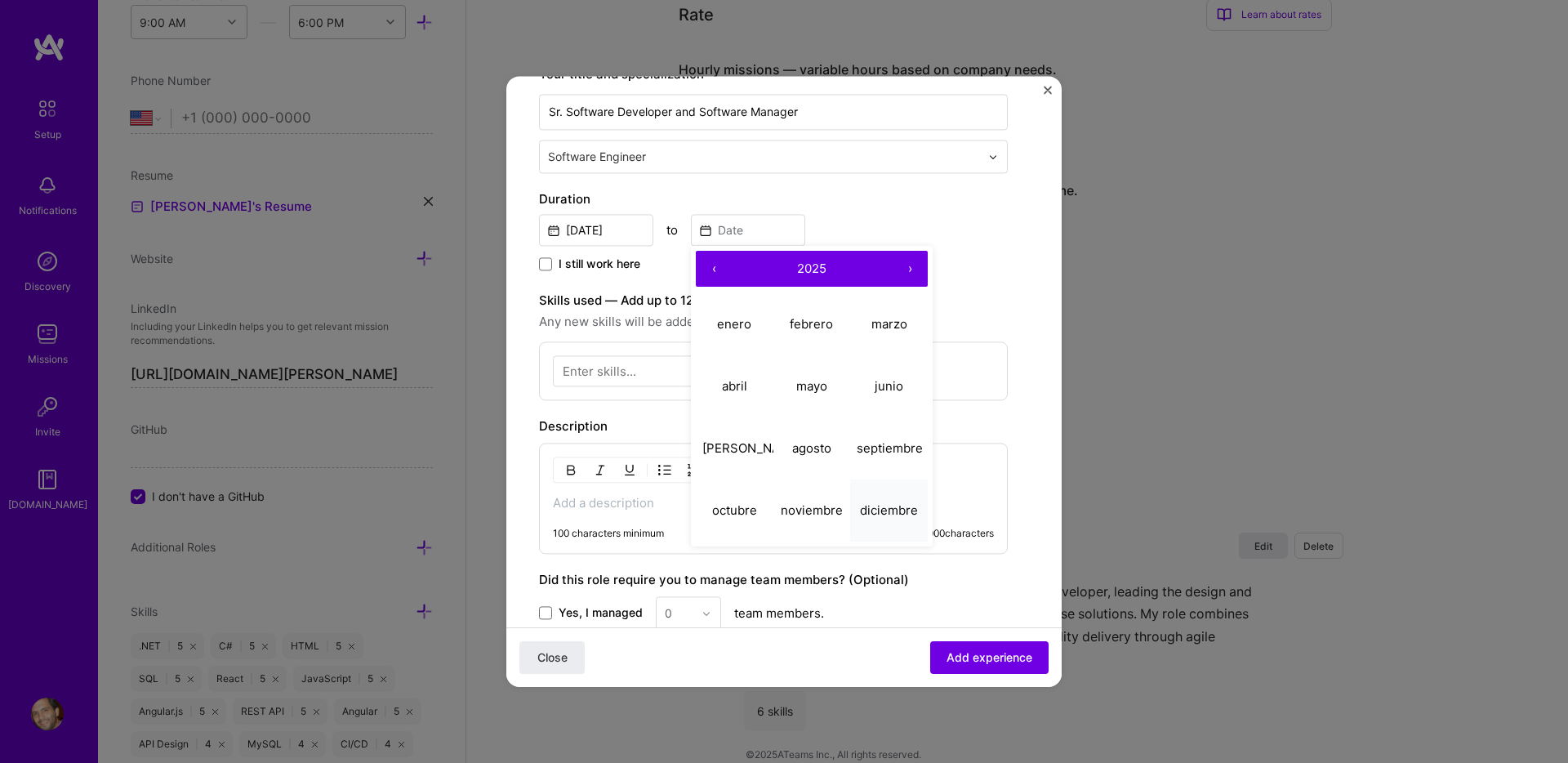
click at [889, 520] on button "diciembre" at bounding box center [888, 511] width 78 height 62
type input "[DATE]"
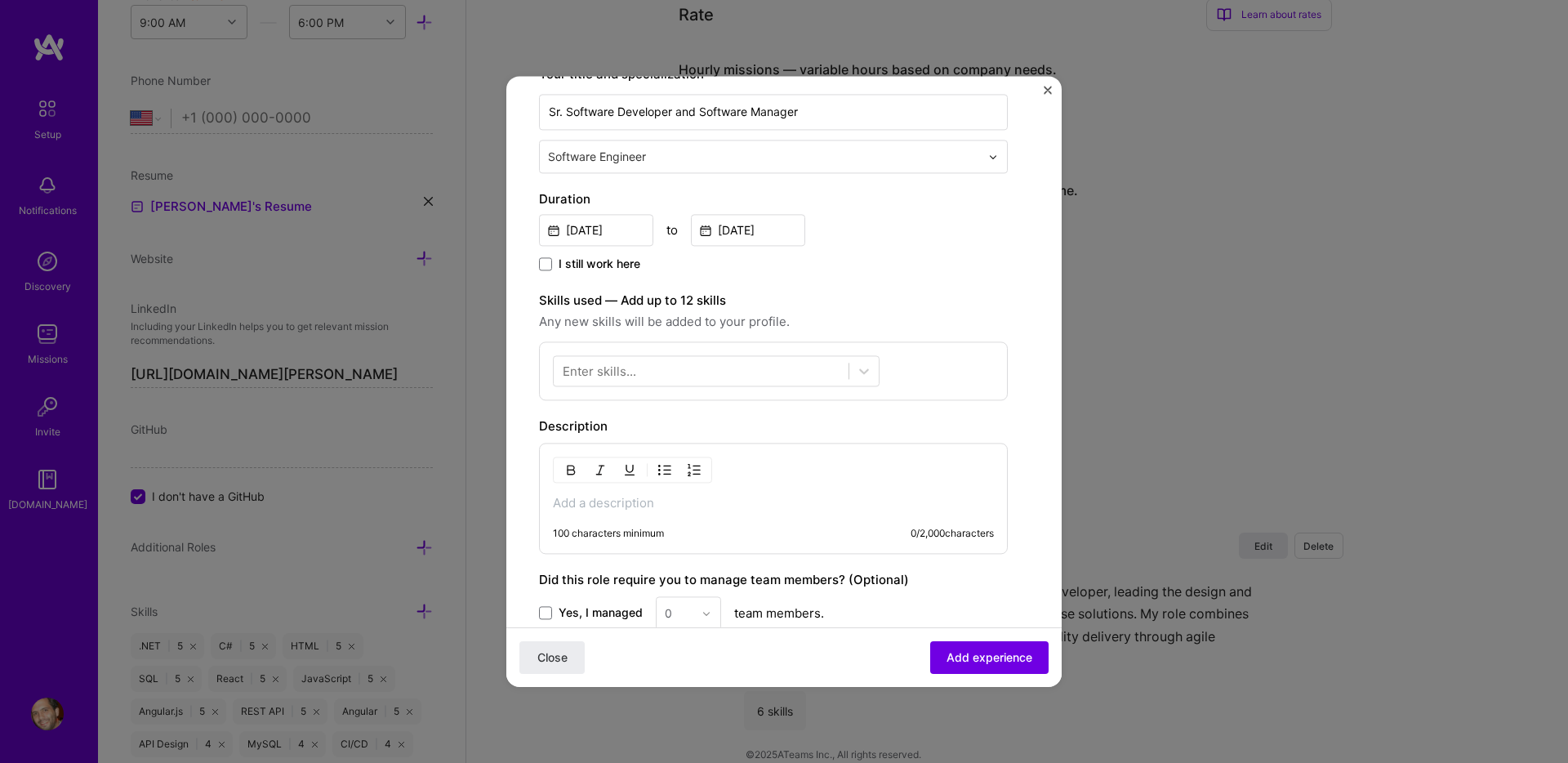
click at [831, 255] on div "I still work here" at bounding box center [772, 265] width 468 height 19
click at [784, 238] on input "[DATE]" at bounding box center [748, 230] width 114 height 32
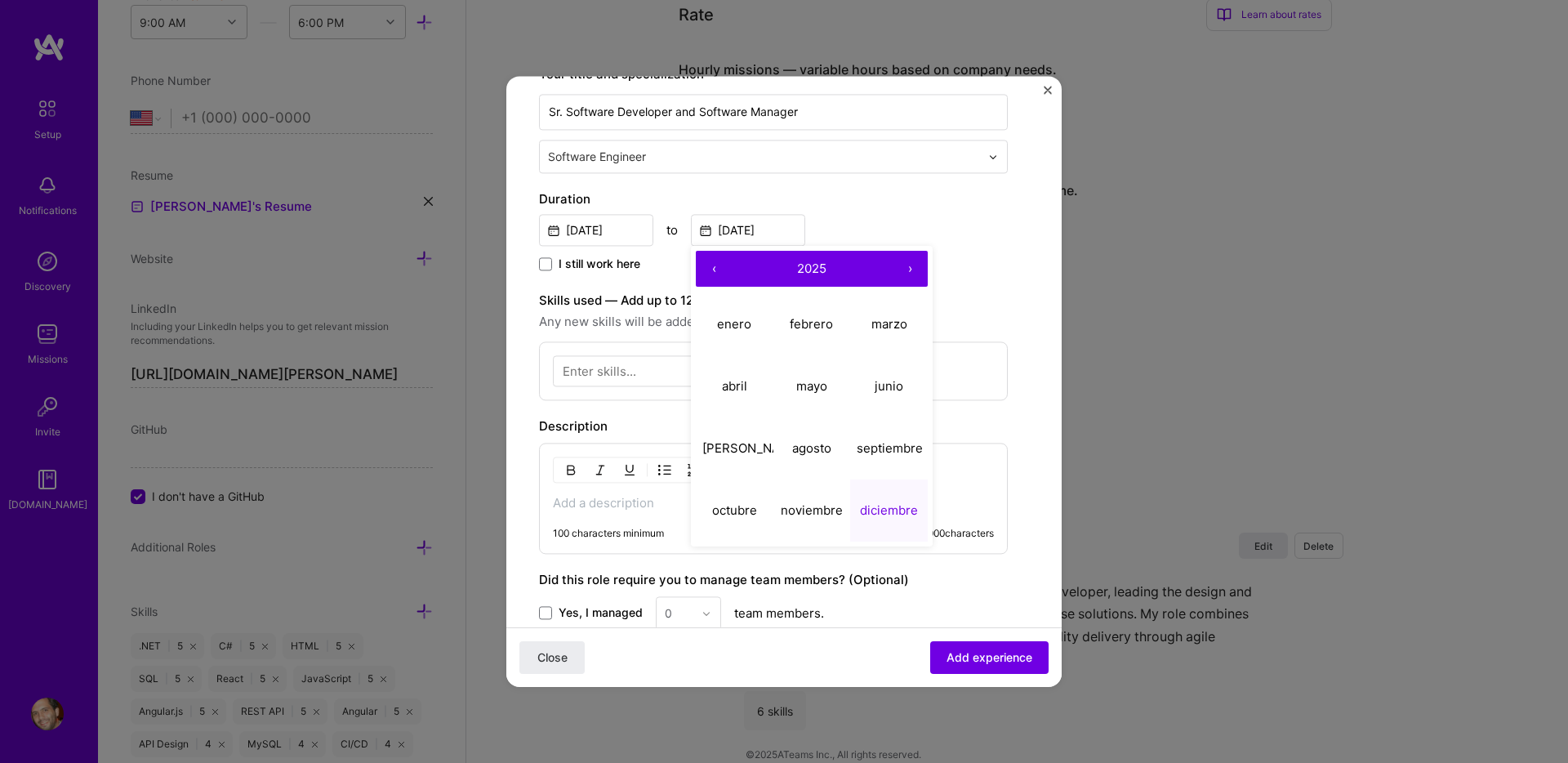
click at [714, 277] on button "‹" at bounding box center [713, 268] width 36 height 36
click at [872, 210] on div "[DATE] to [DATE] ‹ 2021 › enero febrero marzo [PERSON_NAME] junio [PERSON_NAME]…" at bounding box center [772, 228] width 468 height 36
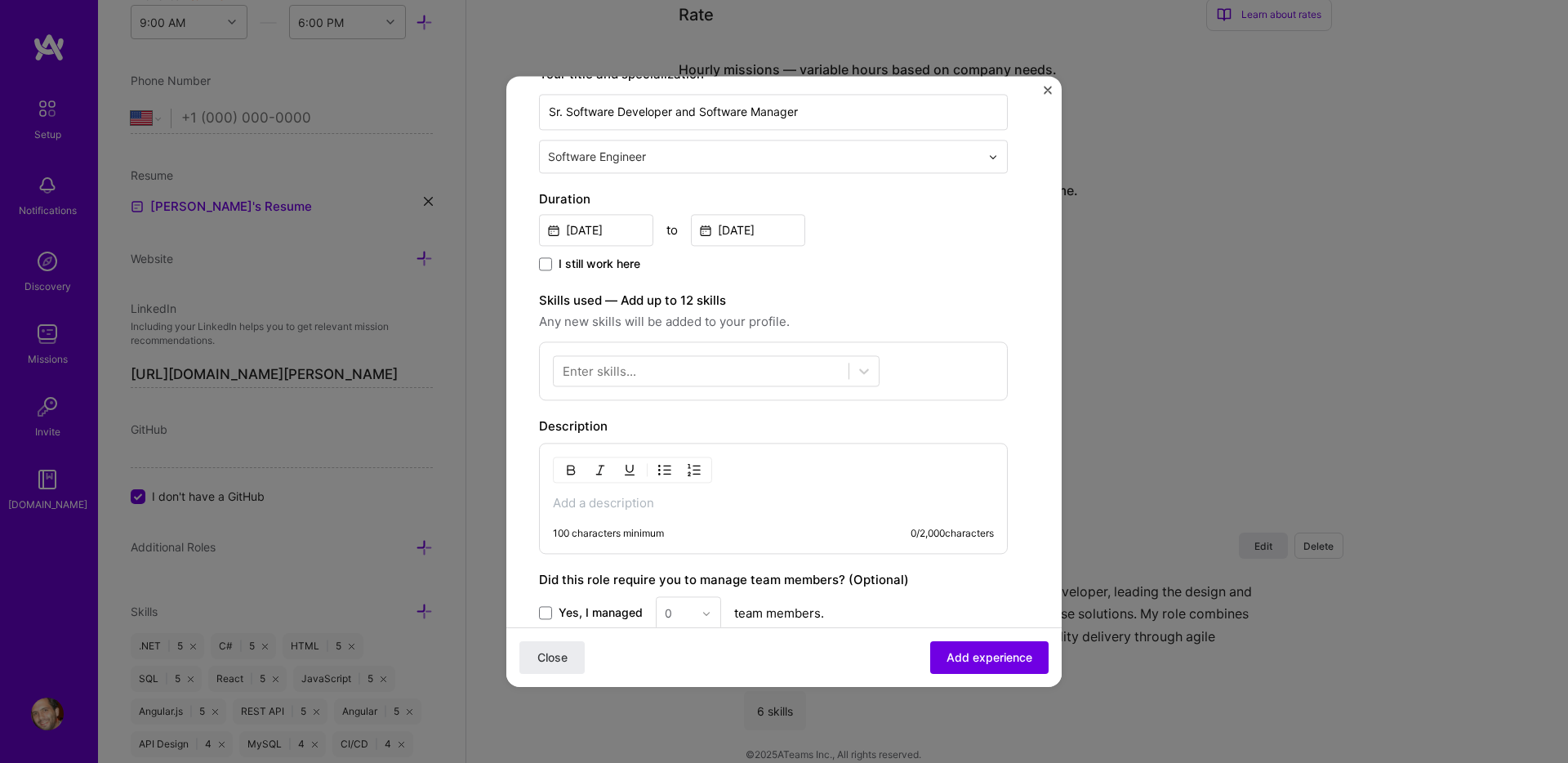
scroll to position [242, 0]
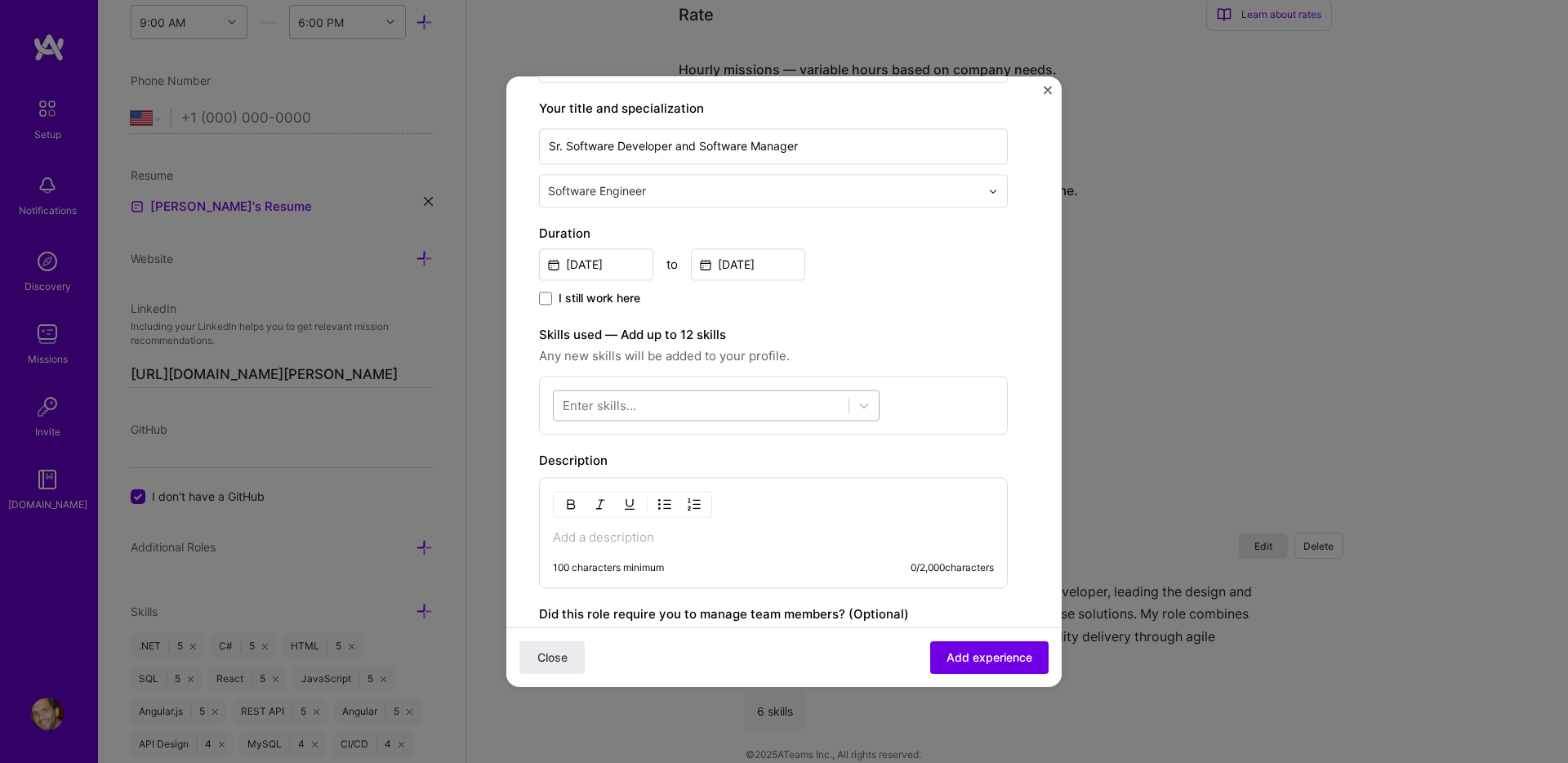
click at [687, 401] on div at bounding box center [700, 405] width 295 height 27
click at [615, 474] on div "Angular" at bounding box center [716, 471] width 307 height 17
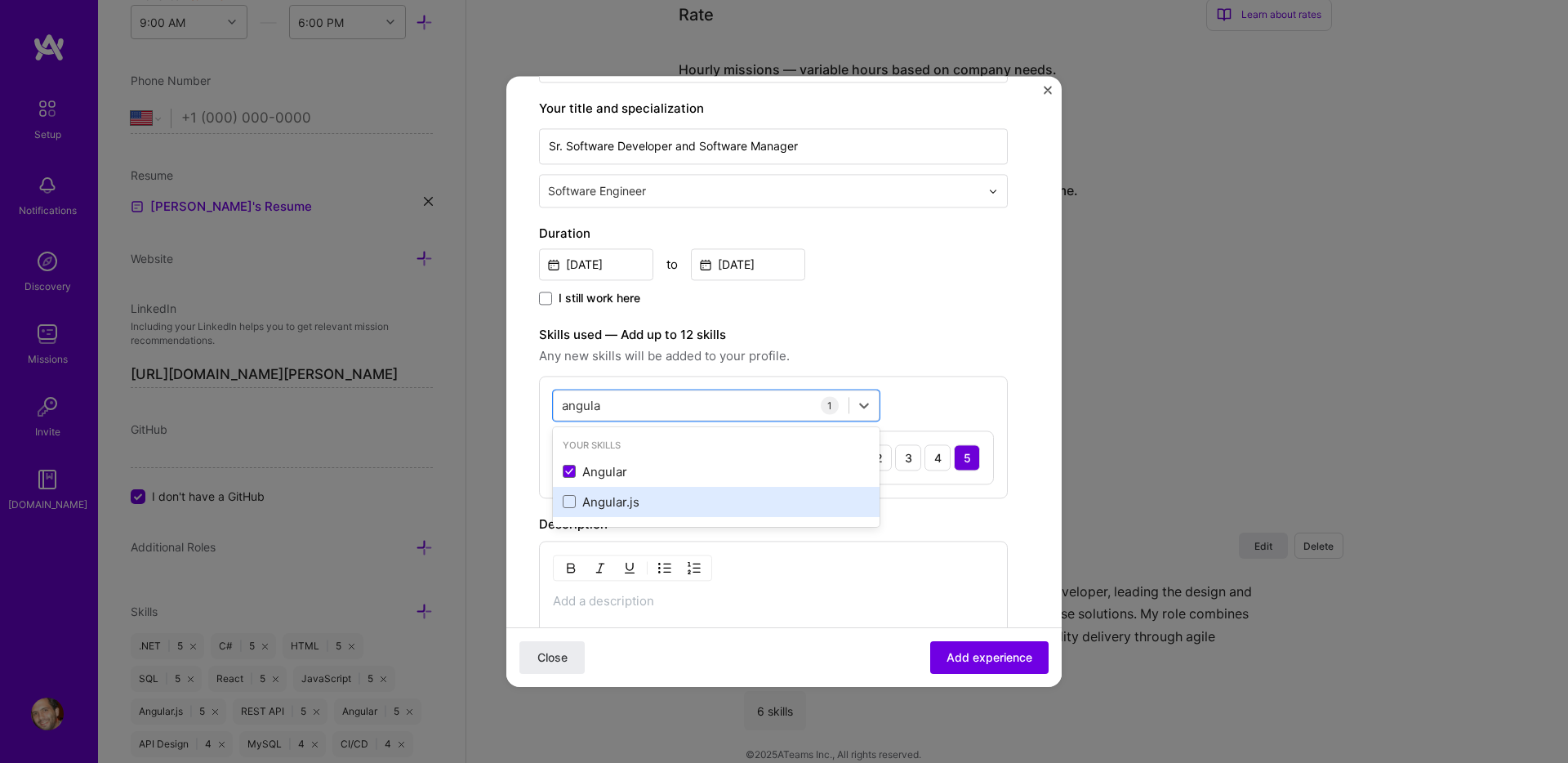
click at [582, 498] on div "Angular.js" at bounding box center [716, 502] width 307 height 17
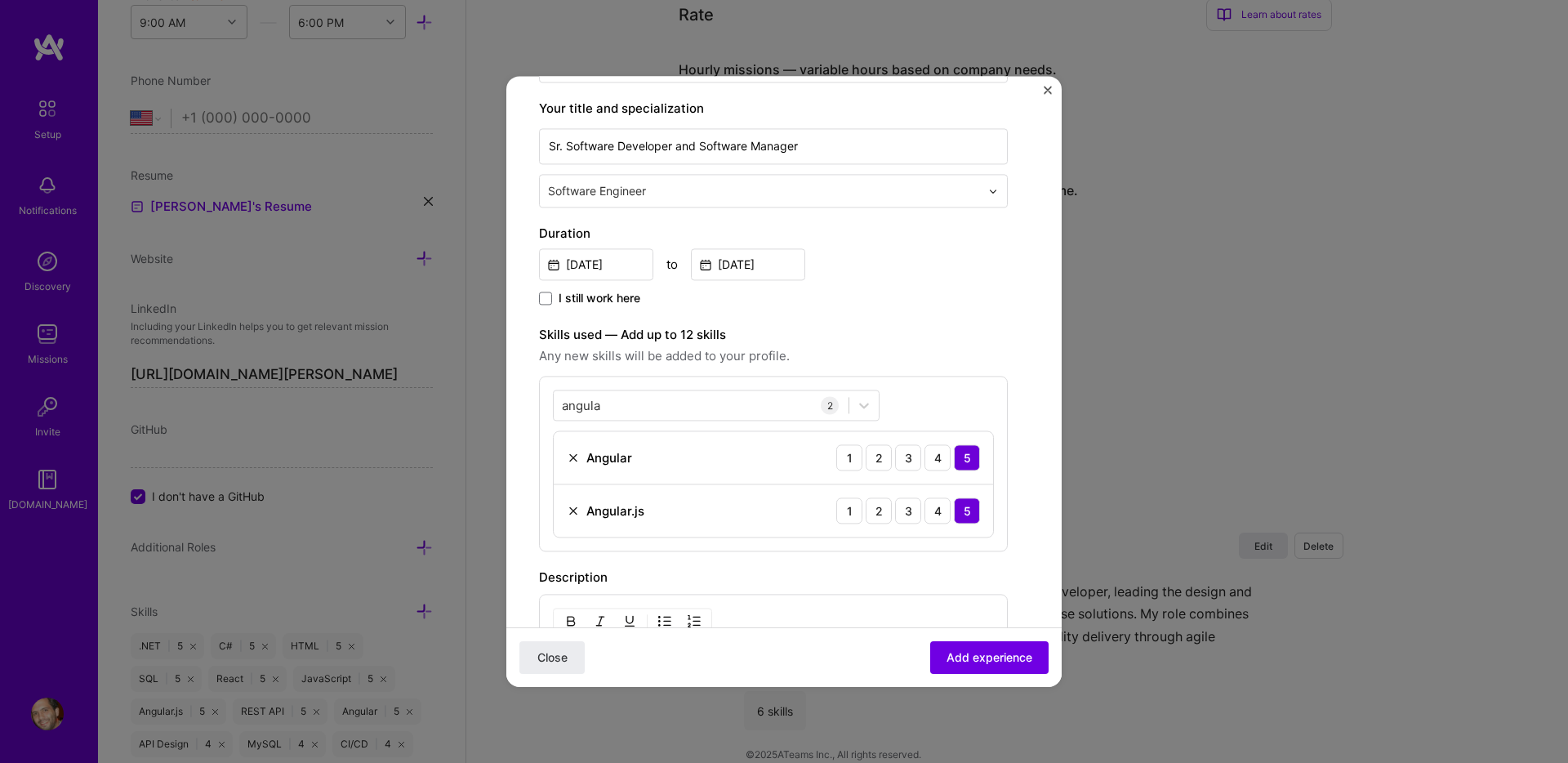
click at [826, 345] on div "Skills used — Add up to 12 skills Any new skills will be added to your profile." at bounding box center [772, 346] width 468 height 41
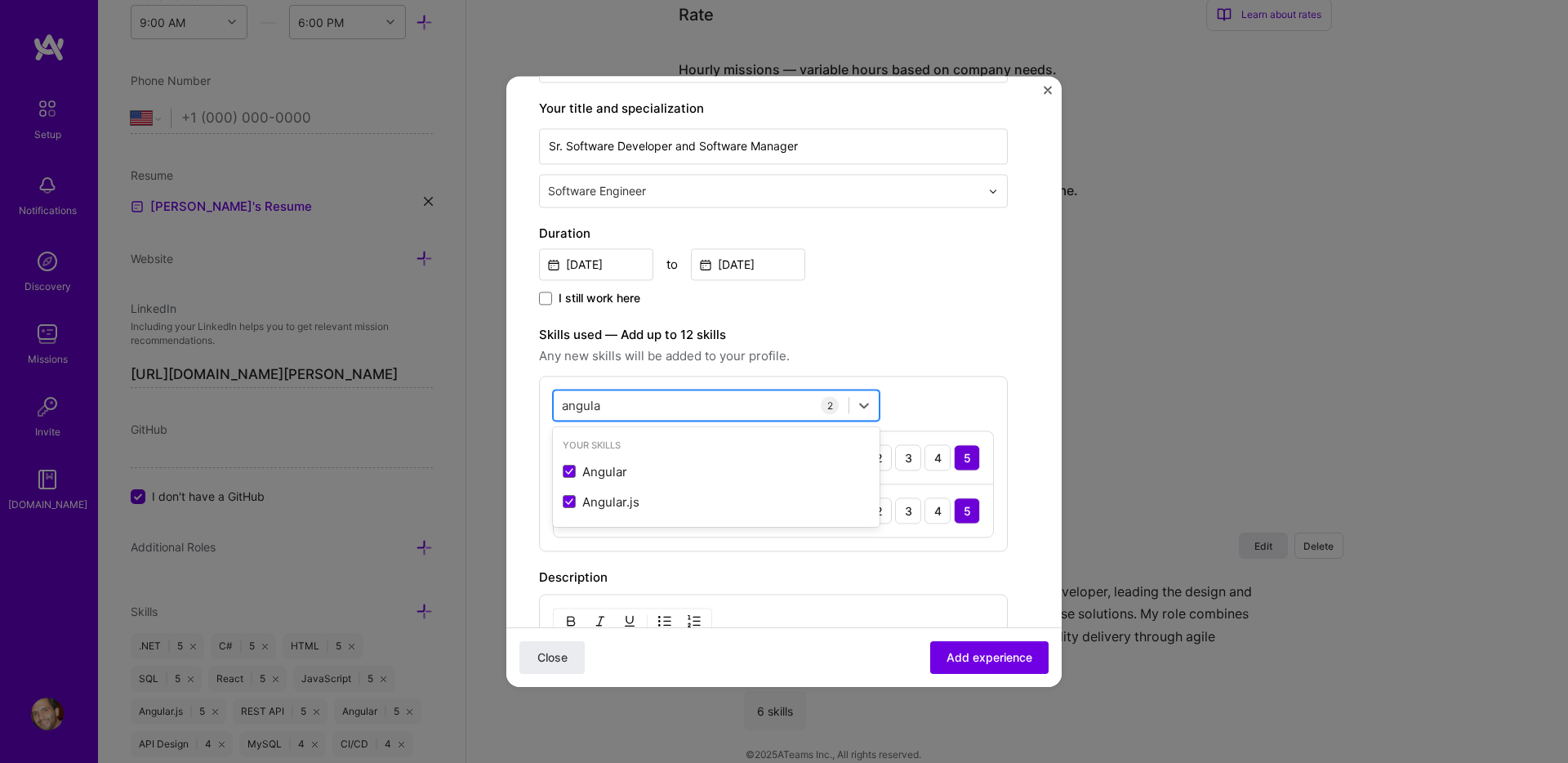
click at [695, 403] on div "[PERSON_NAME]" at bounding box center [700, 405] width 295 height 27
click at [627, 475] on div "React" at bounding box center [716, 471] width 307 height 17
click at [793, 273] on input "[DATE]" at bounding box center [748, 265] width 114 height 32
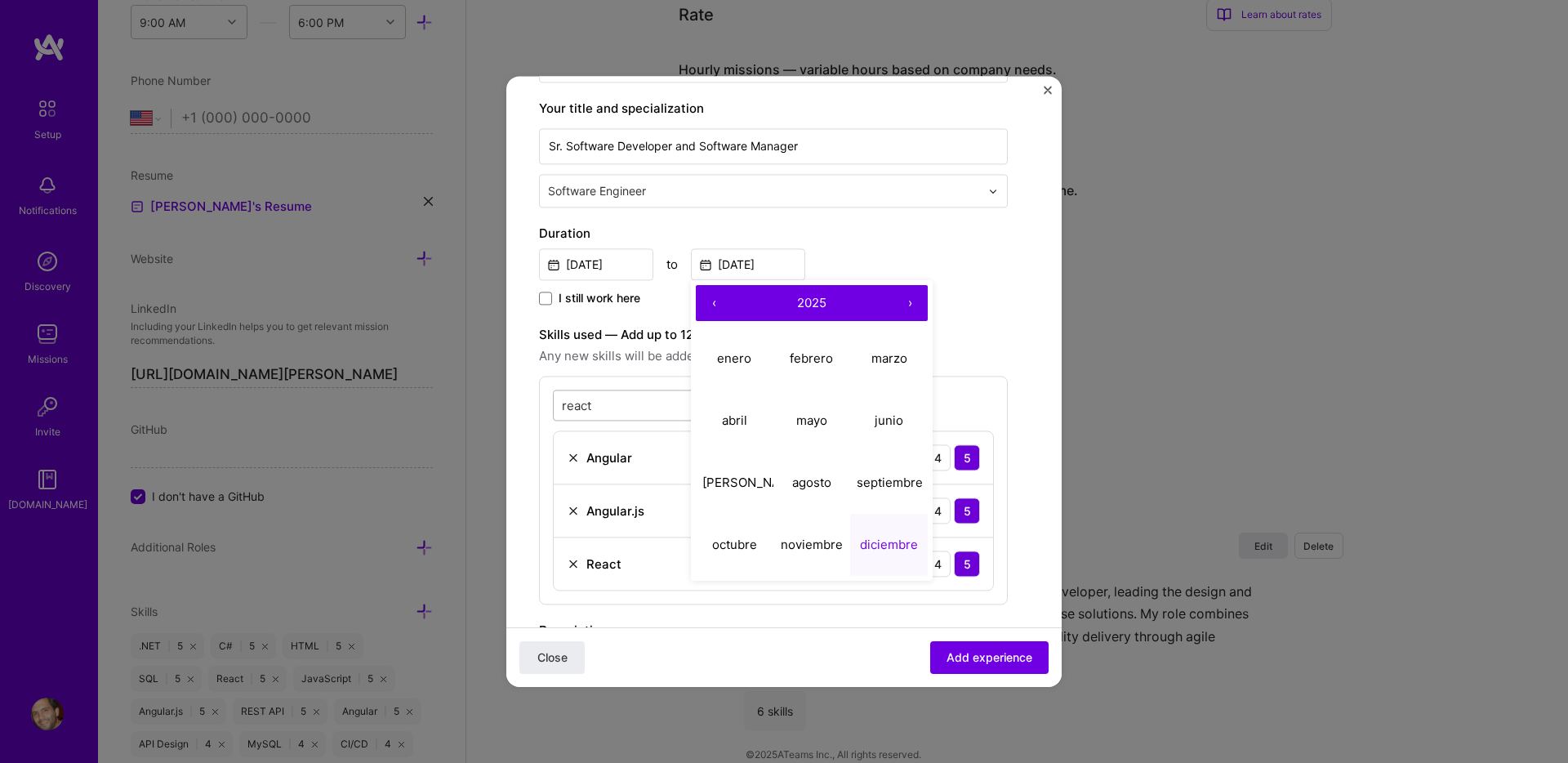
click at [591, 410] on input "react" at bounding box center [577, 406] width 31 height 17
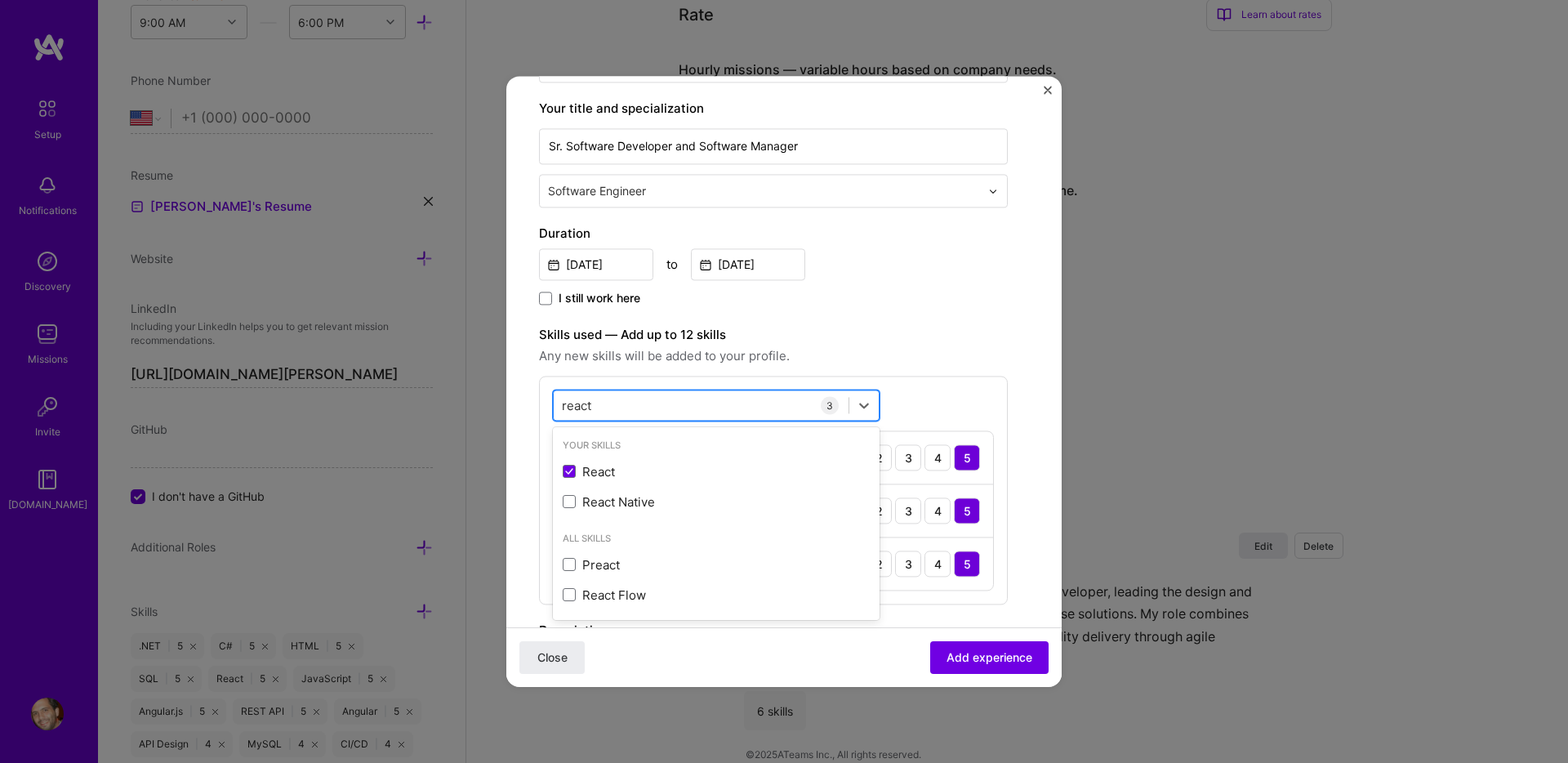
click at [615, 410] on div "react react" at bounding box center [700, 405] width 295 height 27
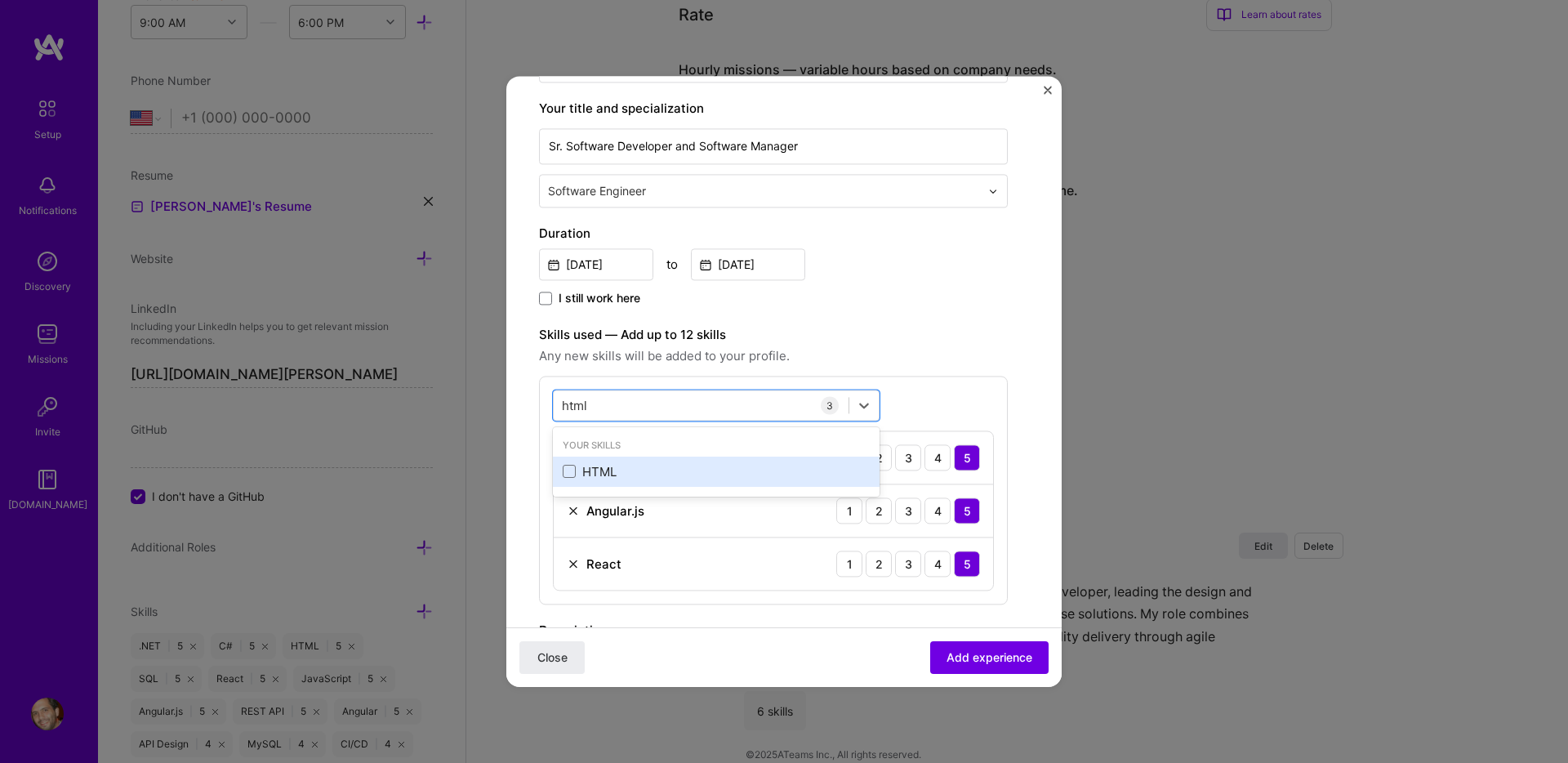
click at [595, 468] on div "HTML" at bounding box center [716, 471] width 307 height 17
type input "html"
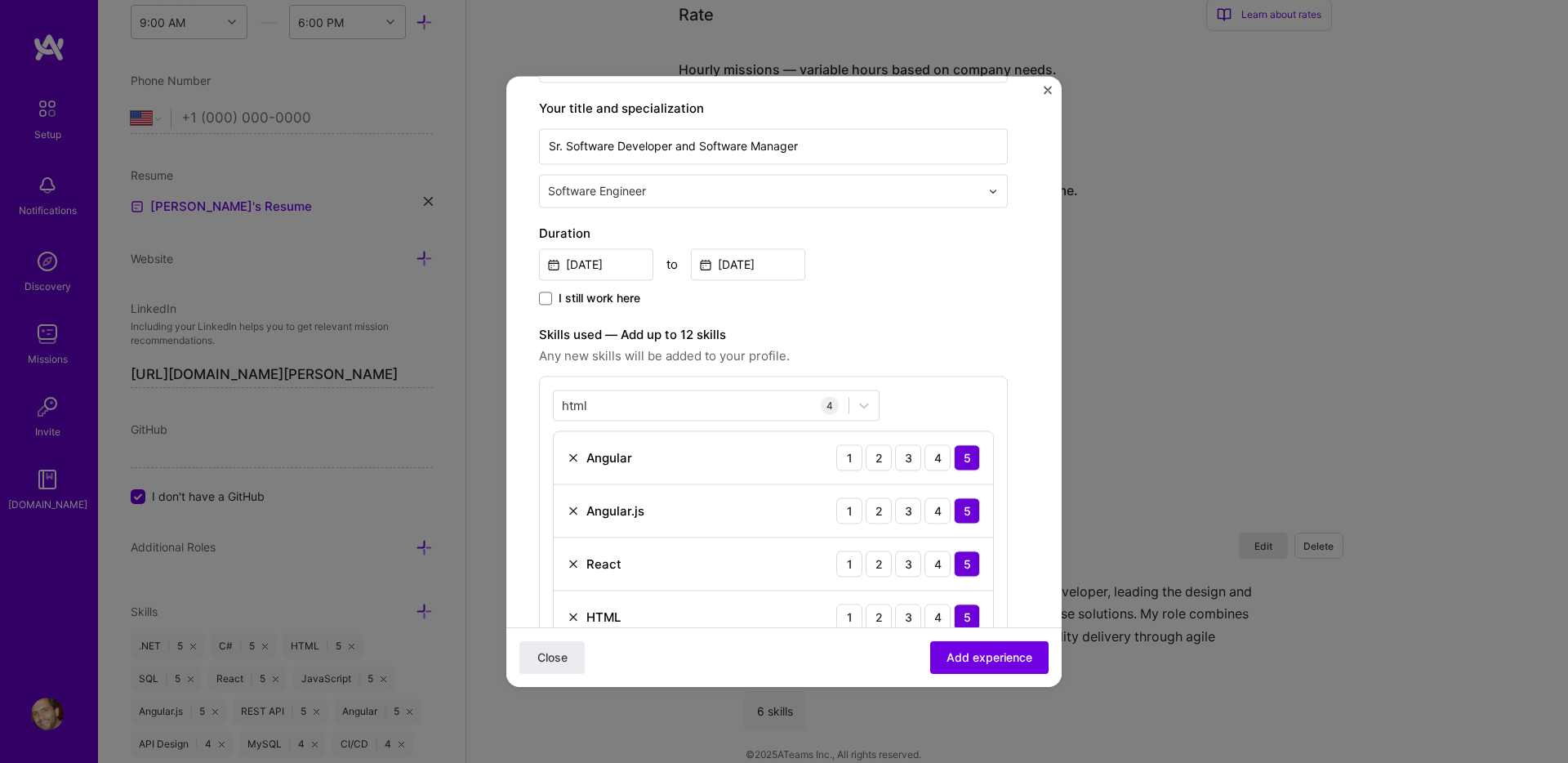
click at [907, 325] on label "Skills used — Add up to 12 skills" at bounding box center [772, 335] width 468 height 20
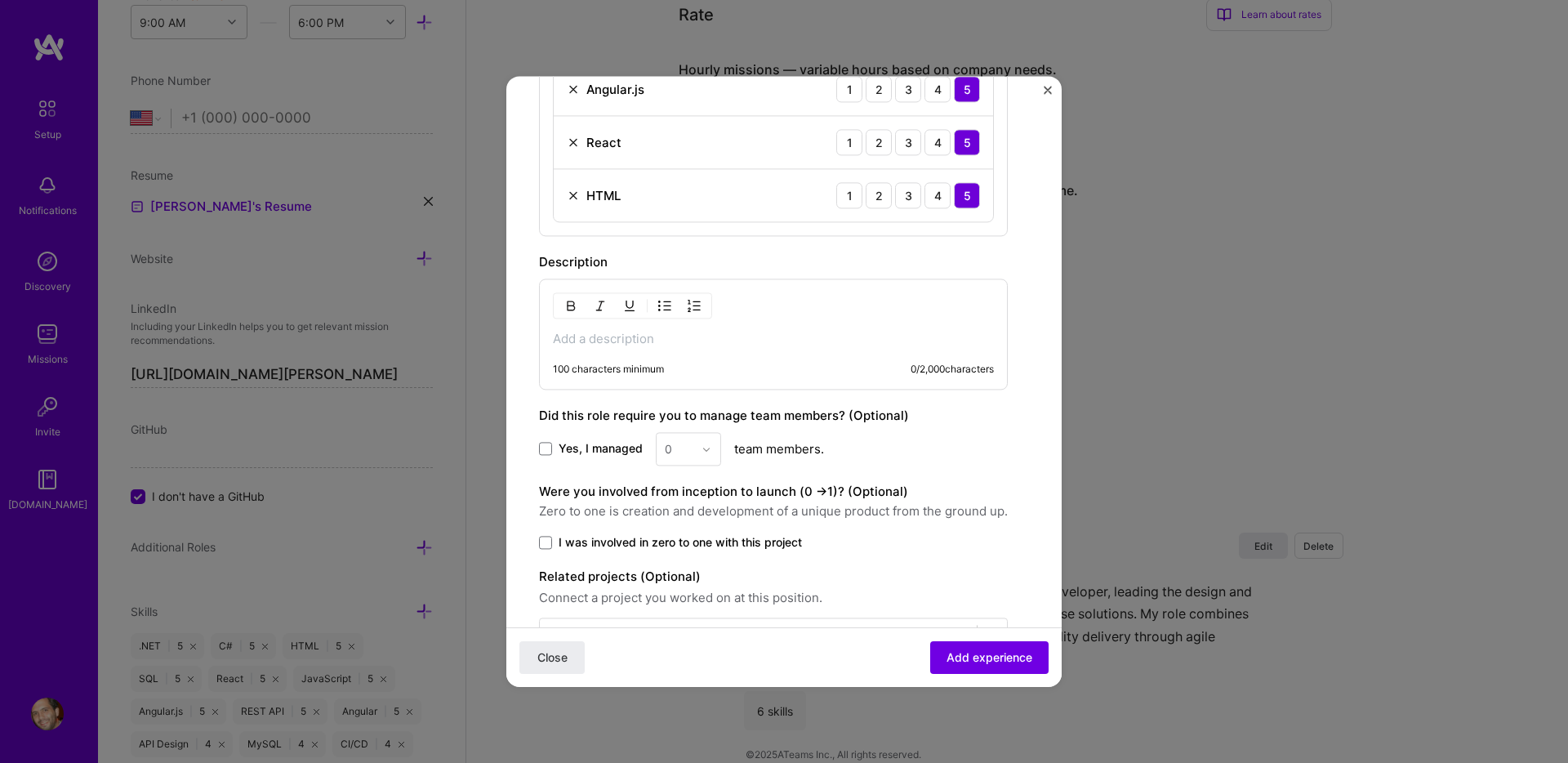
scroll to position [681, 0]
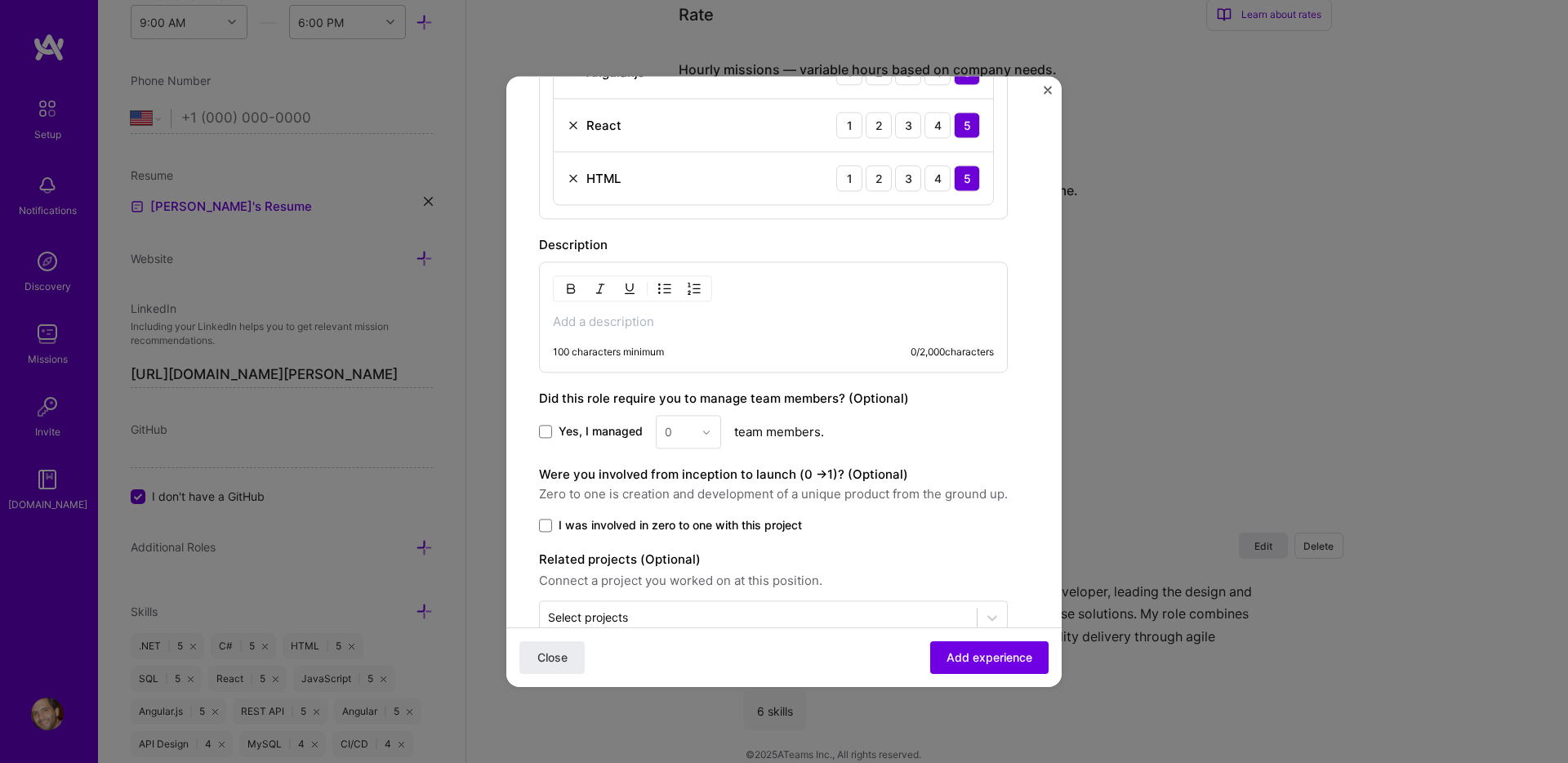
click at [693, 324] on p at bounding box center [773, 321] width 441 height 16
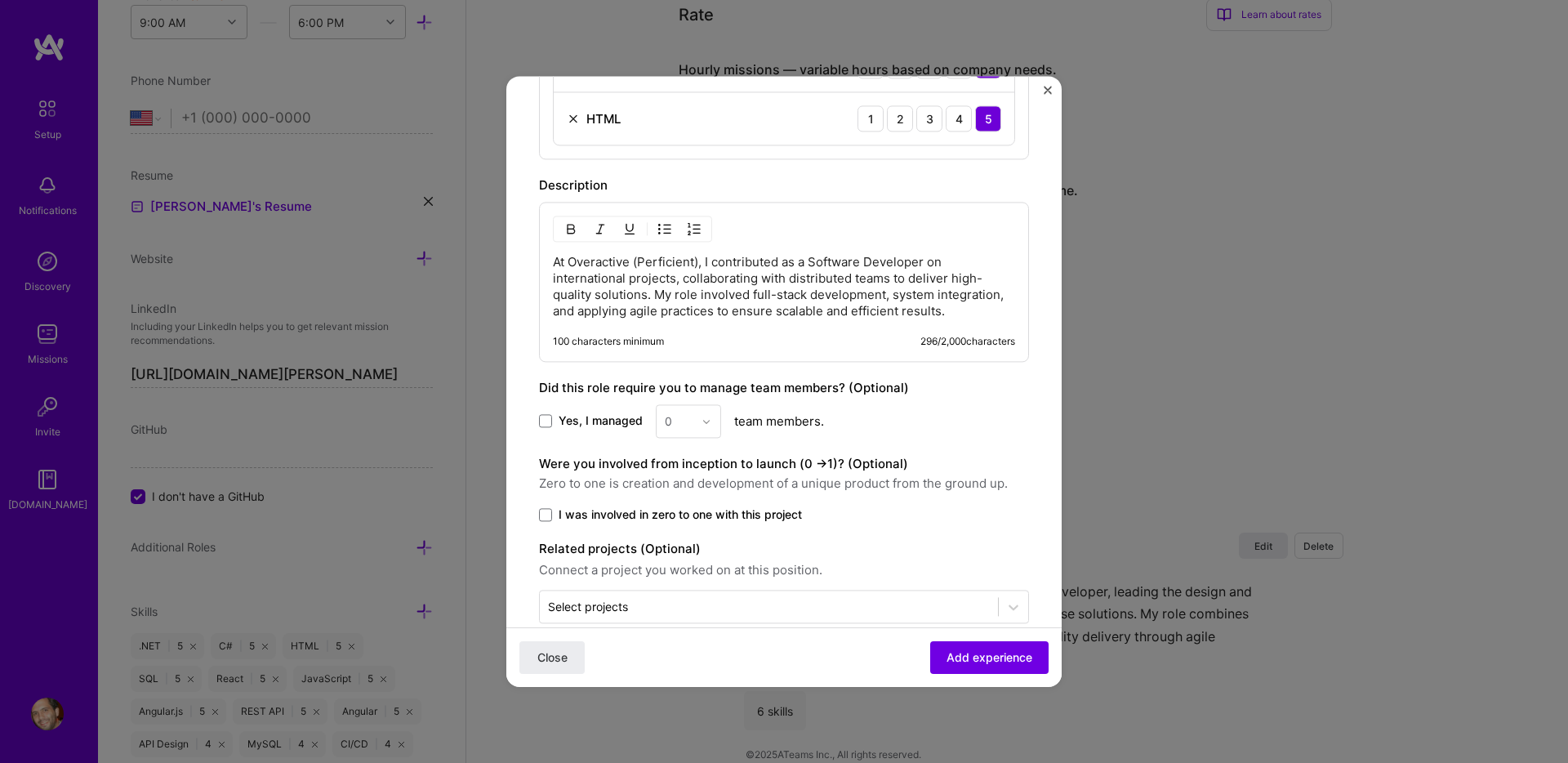
scroll to position [770, 0]
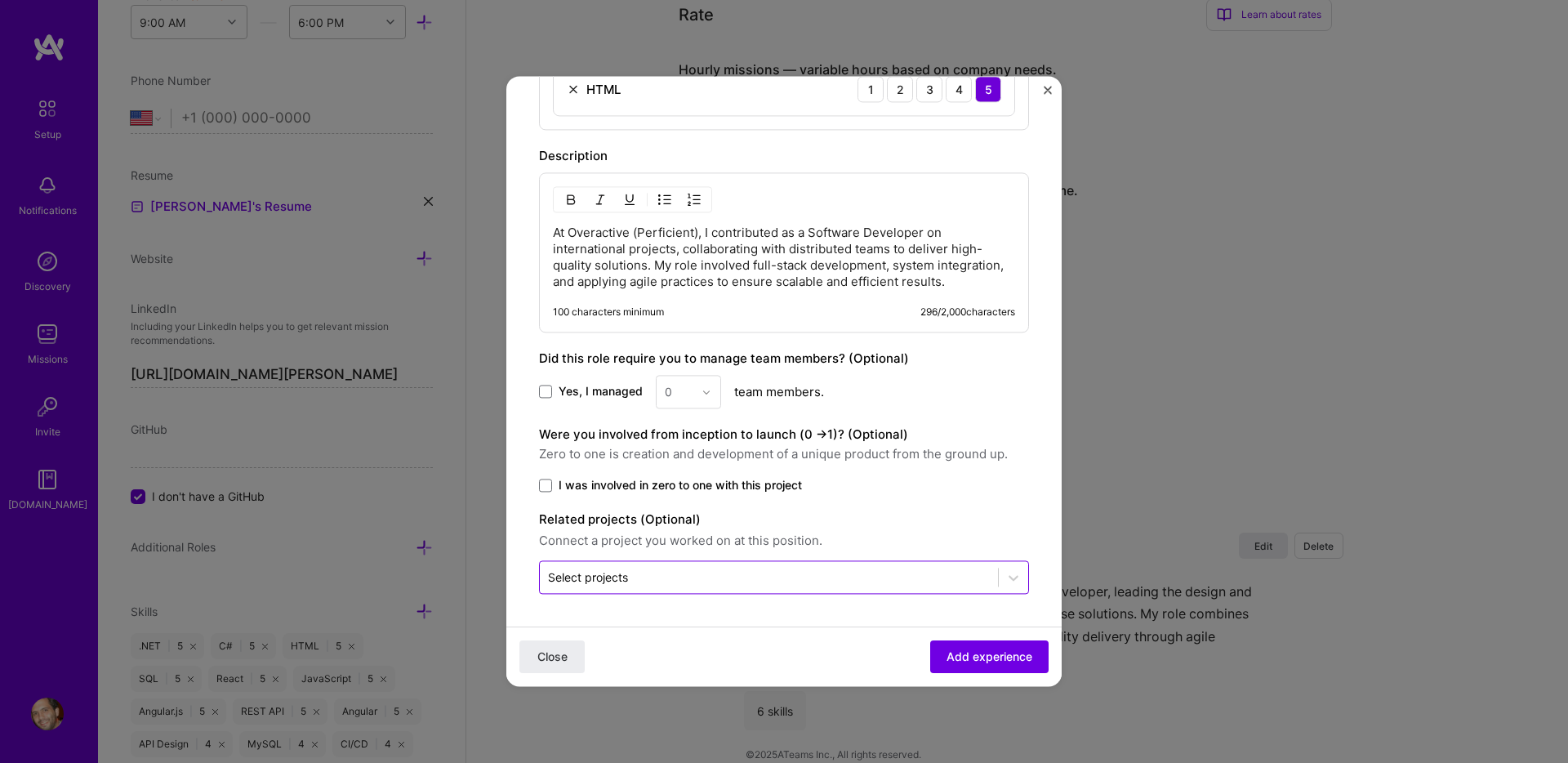
click at [667, 586] on div at bounding box center [769, 577] width 442 height 21
click at [680, 623] on form "Create a job experience Jobs help companies understand your past experience. Co…" at bounding box center [784, 11] width 555 height 1347
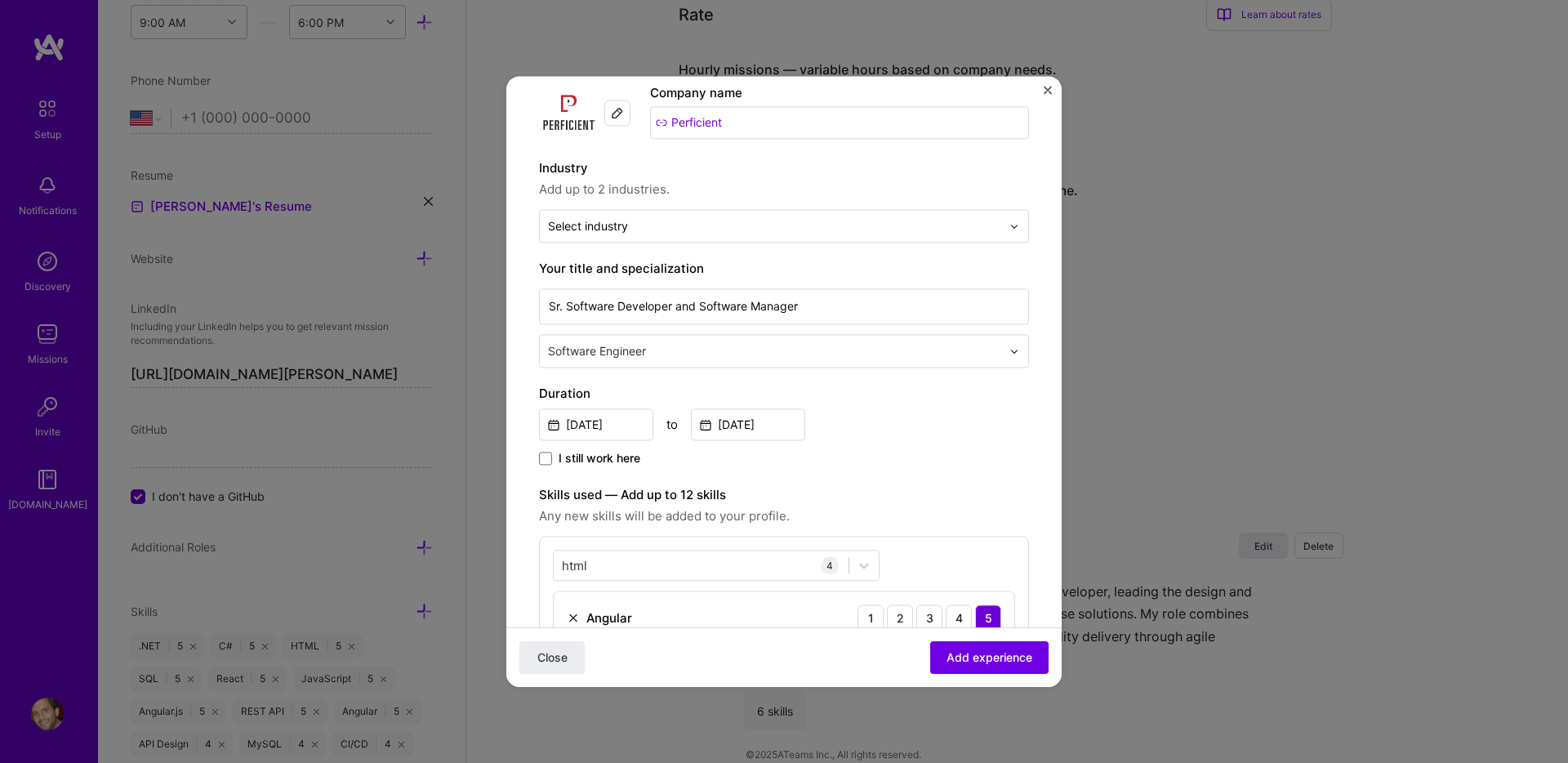
scroll to position [0, 0]
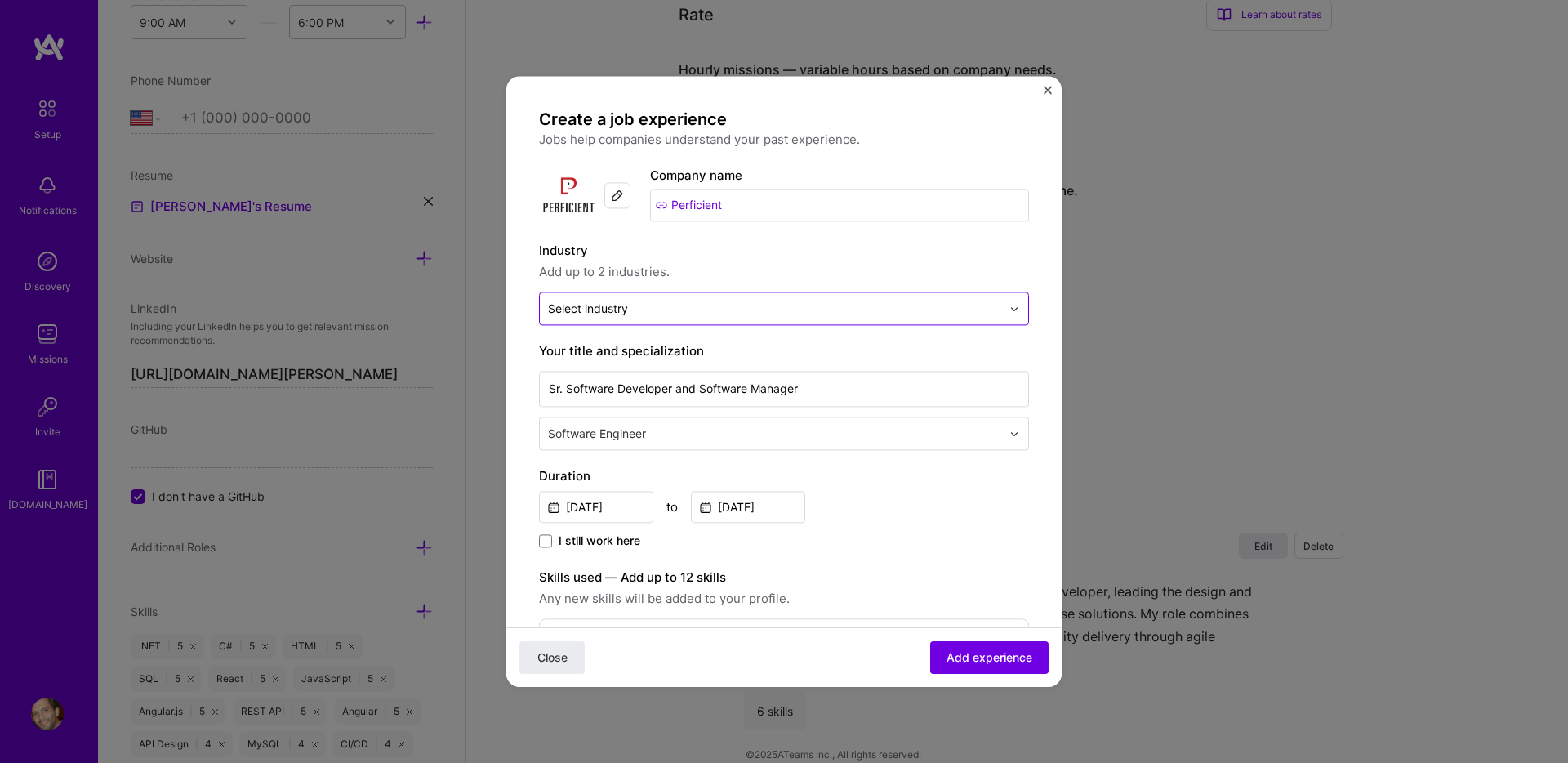
click at [719, 311] on input "text" at bounding box center [774, 309] width 453 height 17
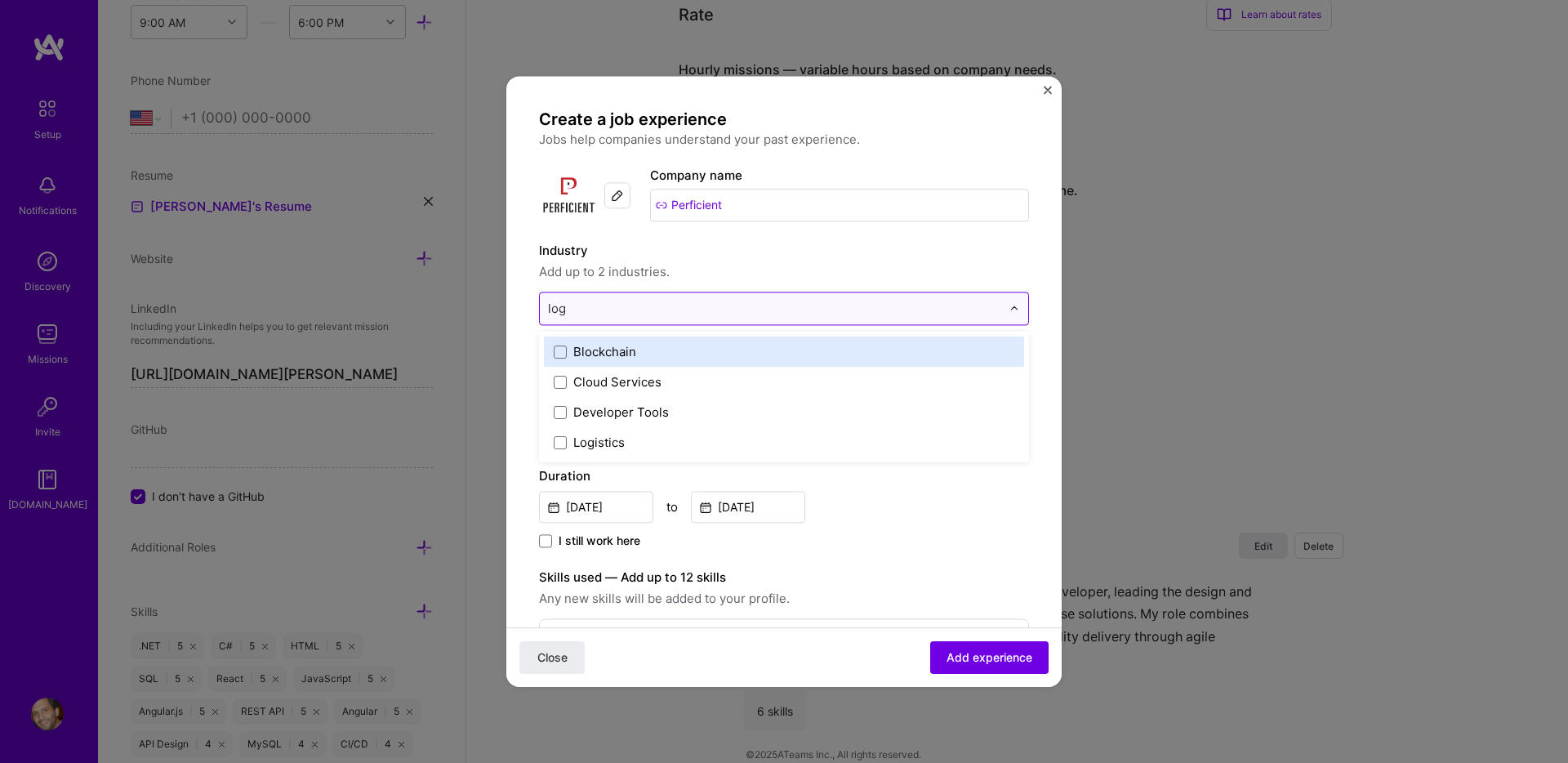
type input "logi"
click at [744, 345] on label "Logistics" at bounding box center [784, 352] width 461 height 17
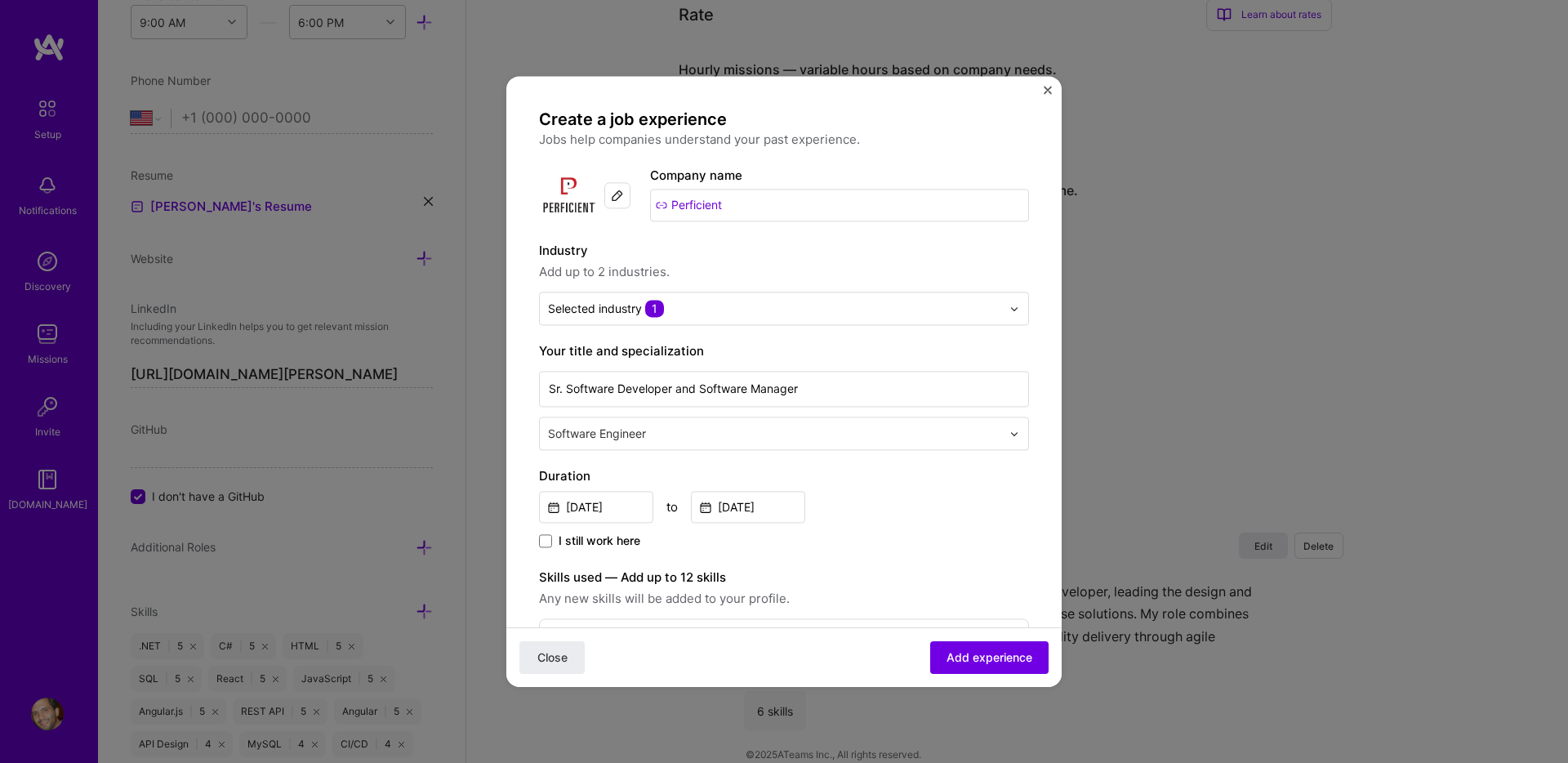
click at [846, 256] on label "Industry" at bounding box center [784, 251] width 490 height 20
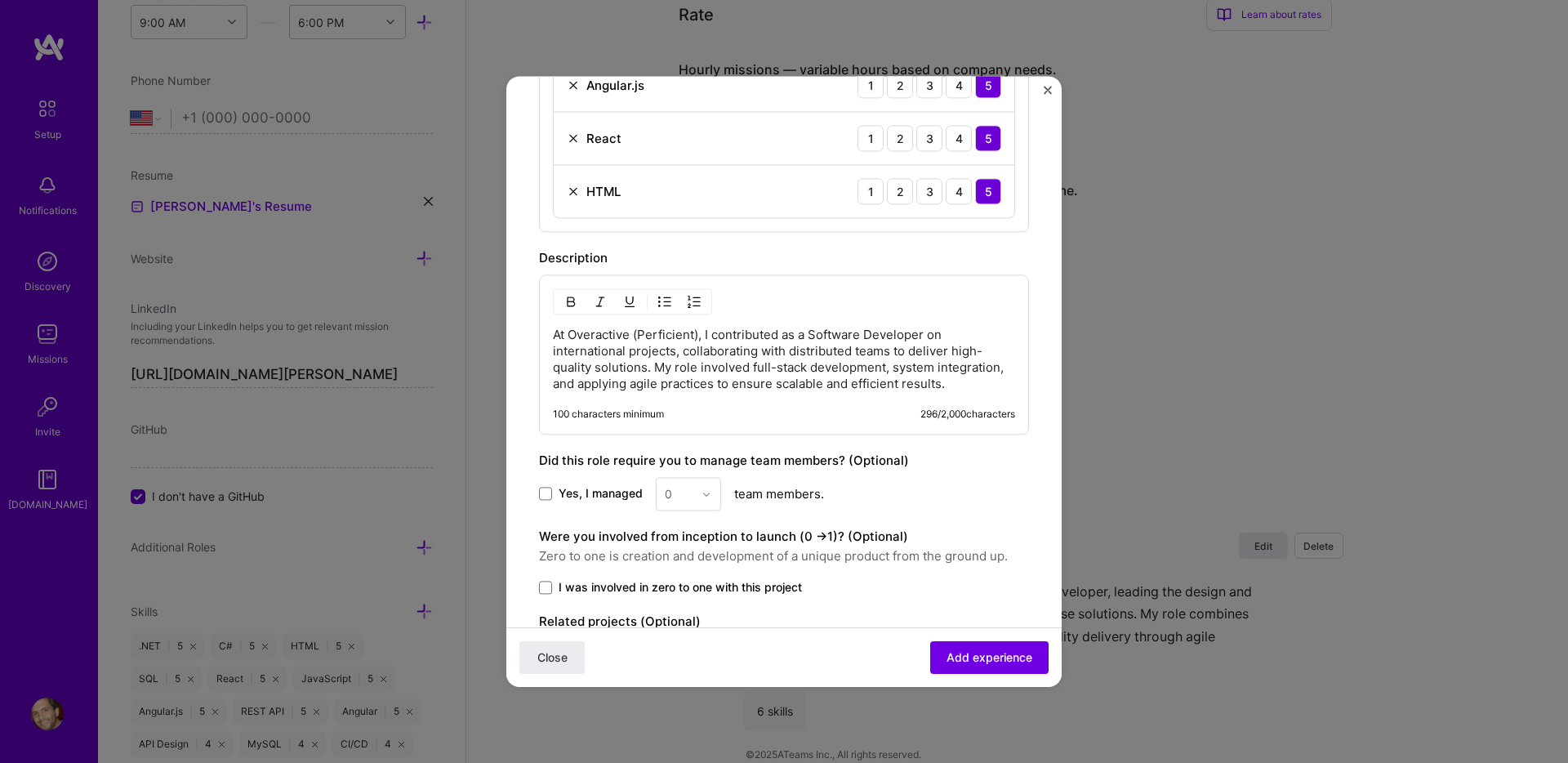
scroll to position [770, 0]
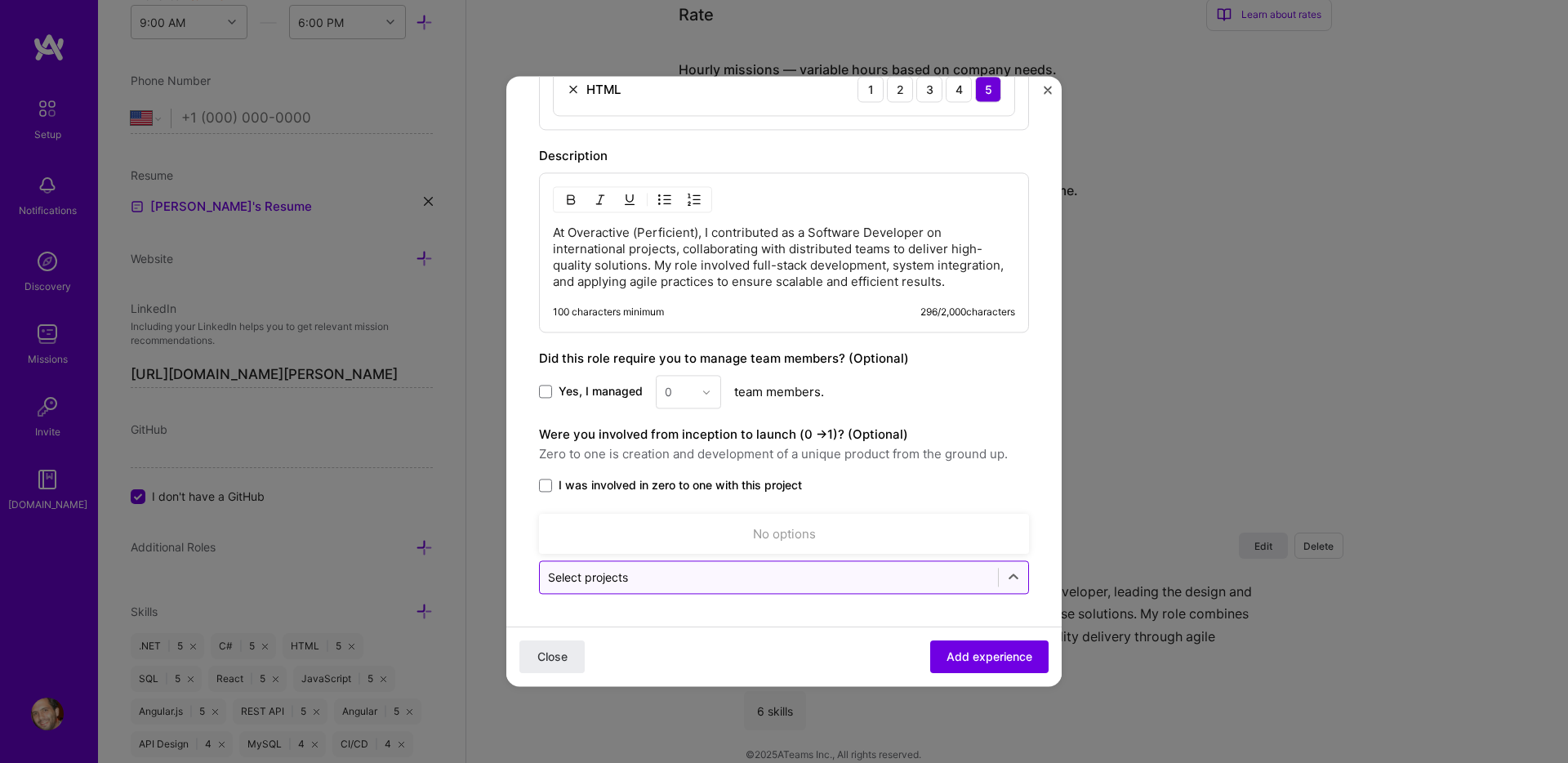
click at [879, 574] on input "text" at bounding box center [769, 577] width 442 height 17
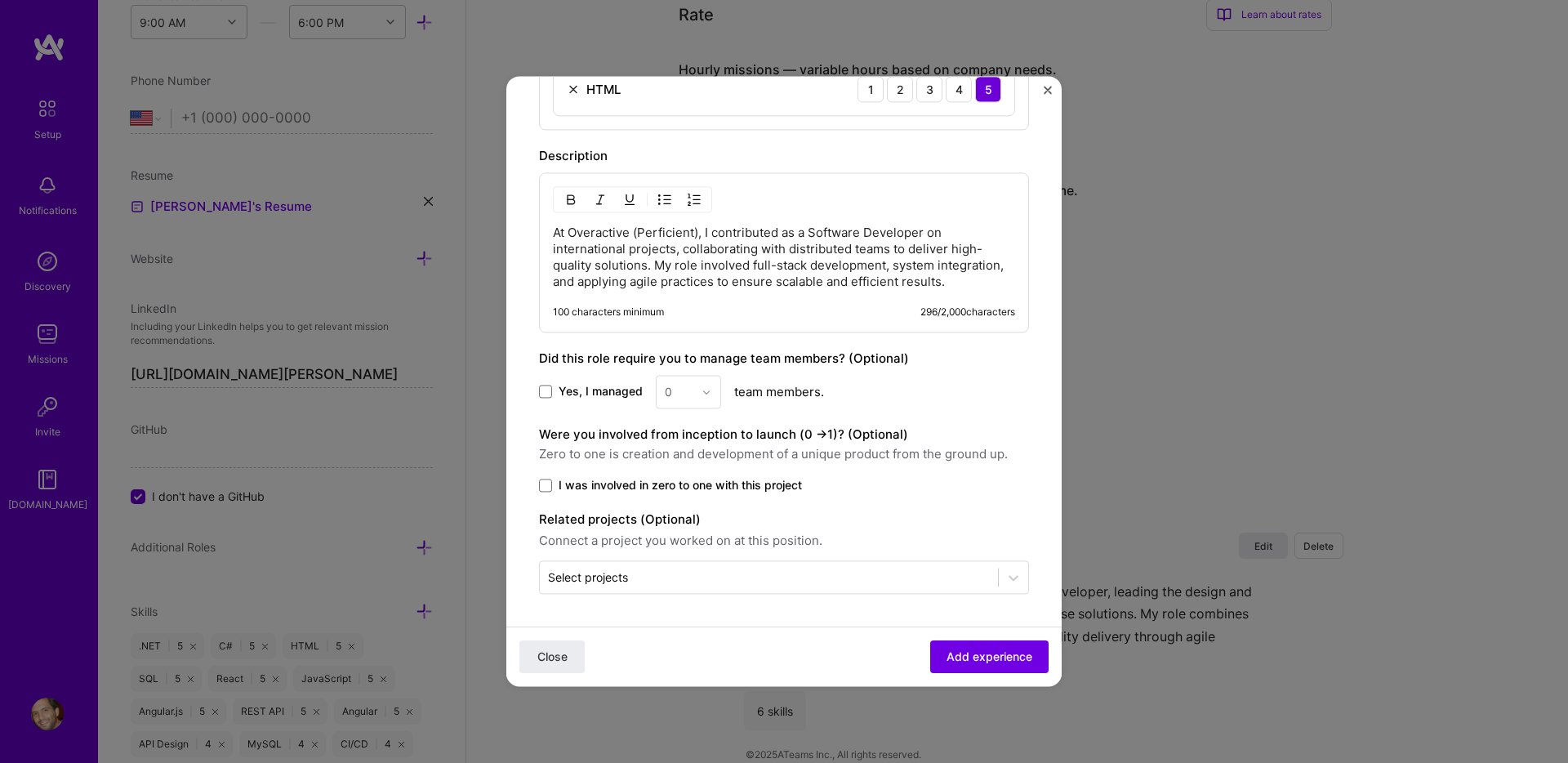
click at [830, 623] on form "Create a job experience Jobs help companies understand your past experience. Co…" at bounding box center [784, 11] width 555 height 1347
click at [988, 660] on span "Add experience" at bounding box center [989, 656] width 86 height 16
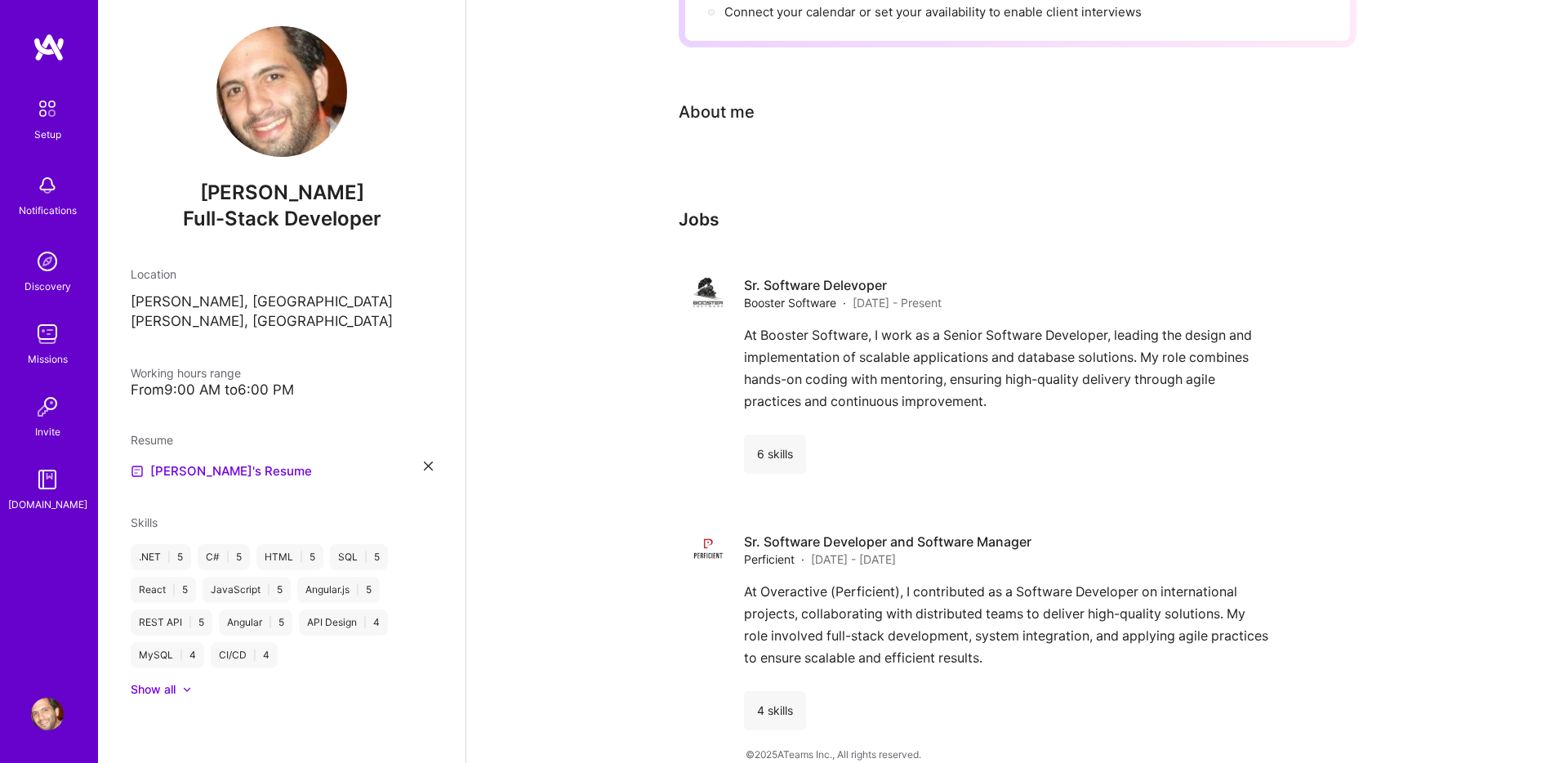
scroll to position [0, 0]
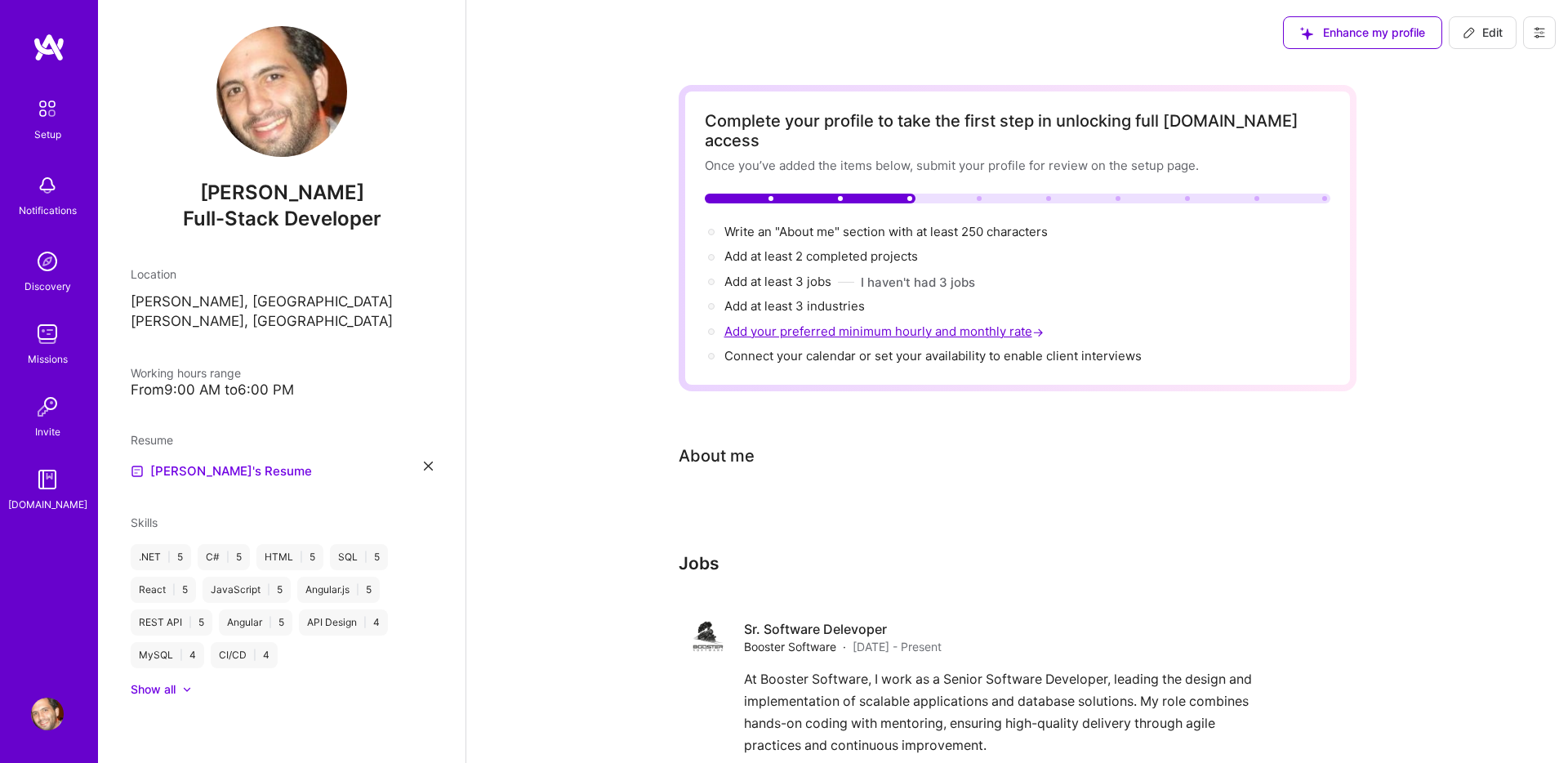
click at [861, 324] on span "Add your preferred minimum hourly and monthly rate →" at bounding box center [885, 331] width 323 height 16
select select "US"
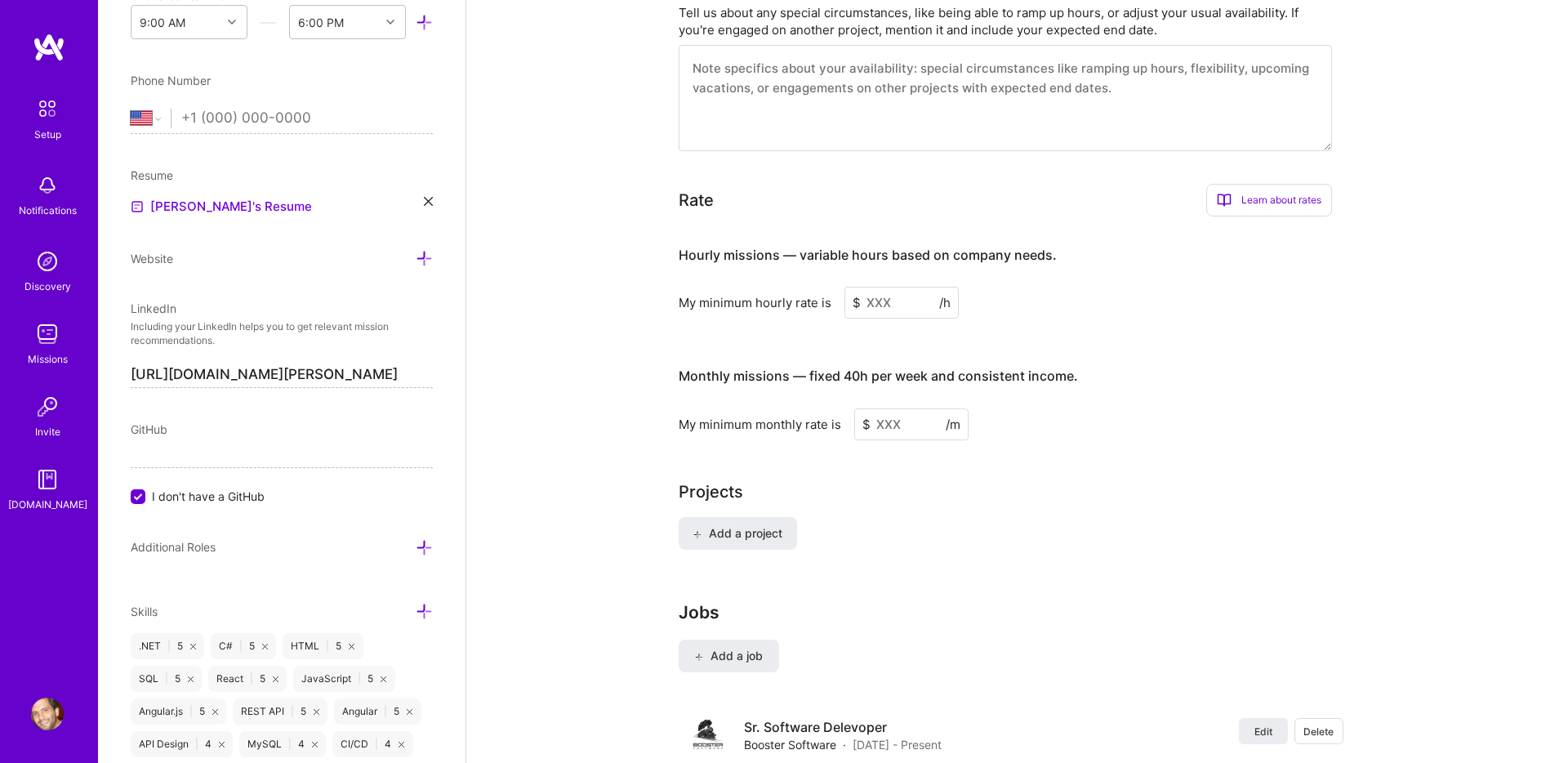
scroll to position [749, 0]
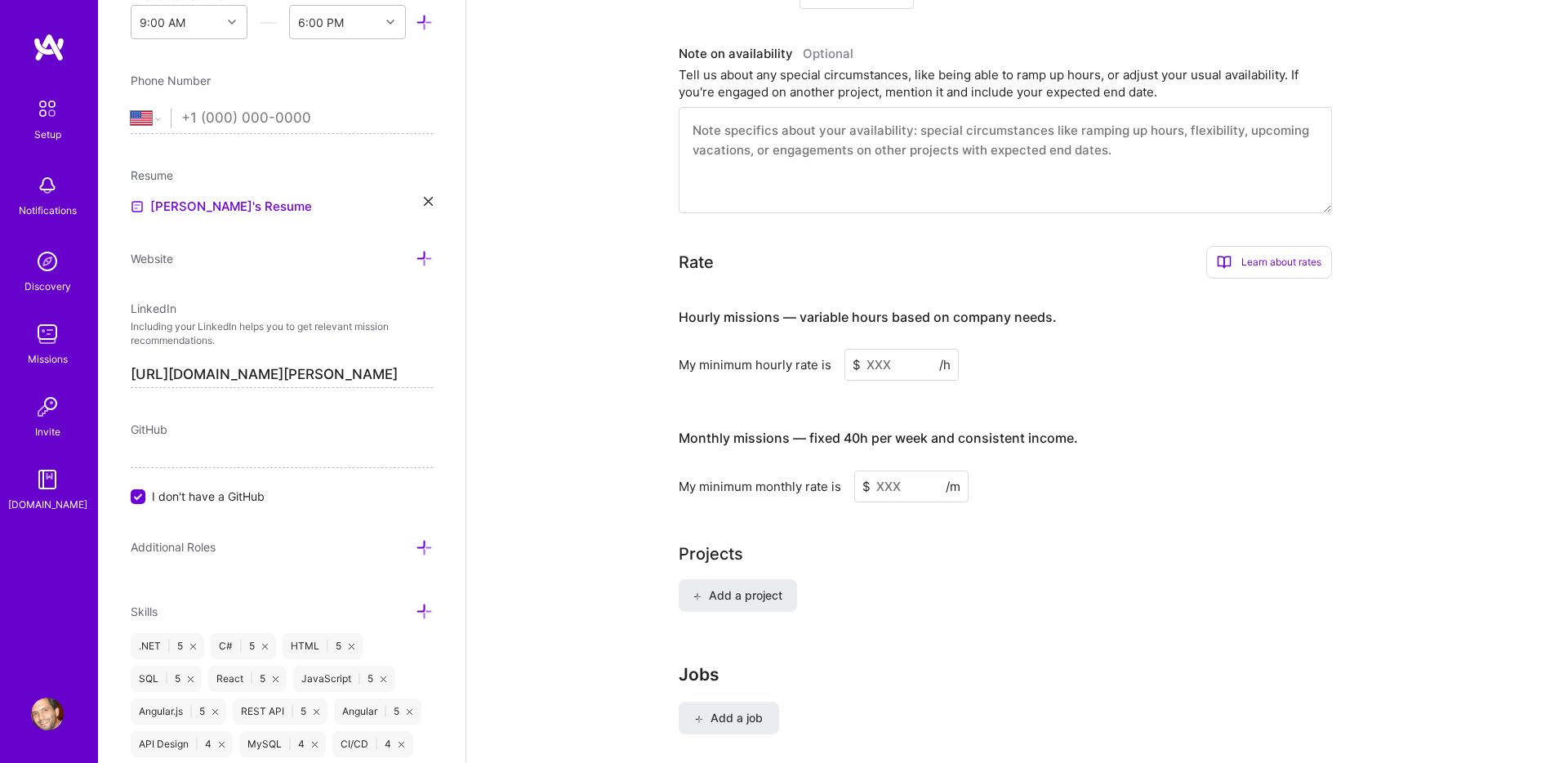
click at [862, 310] on h4 "Hourly missions — variable hours based on company needs." at bounding box center [868, 317] width 378 height 16
copy h4 "Hourly missions — variable hours based on company needs."
drag, startPoint x: 830, startPoint y: 349, endPoint x: 681, endPoint y: 351, distance: 149.0
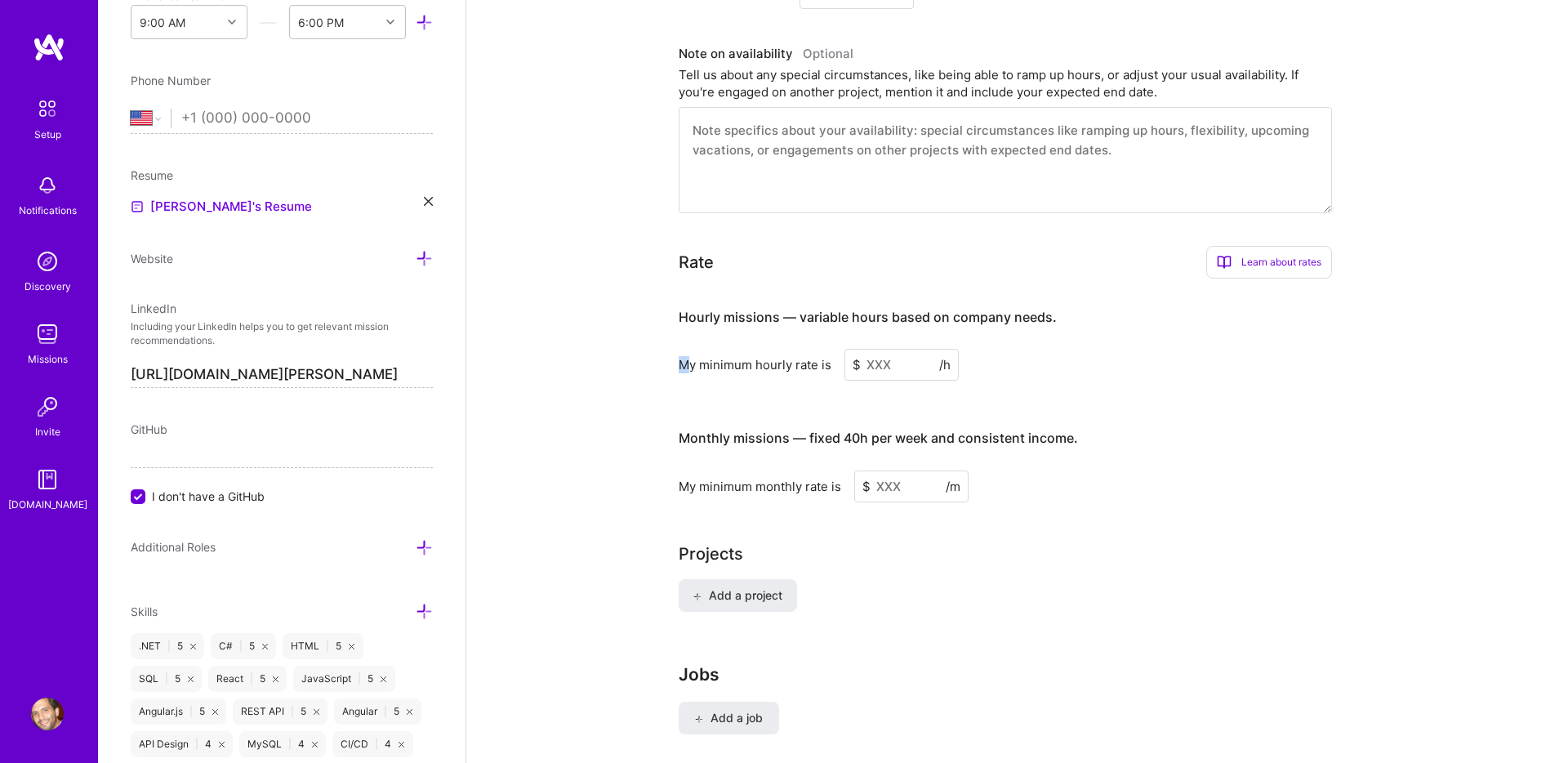
click at [681, 351] on div "My minimum hourly rate is $ /h" at bounding box center [1005, 365] width 654 height 32
copy div "M"
click at [681, 356] on div "My minimum hourly rate is" at bounding box center [755, 365] width 152 height 17
drag, startPoint x: 700, startPoint y: 347, endPoint x: 791, endPoint y: 347, distance: 91.0
click at [791, 356] on div "My minimum hourly rate is" at bounding box center [755, 365] width 152 height 17
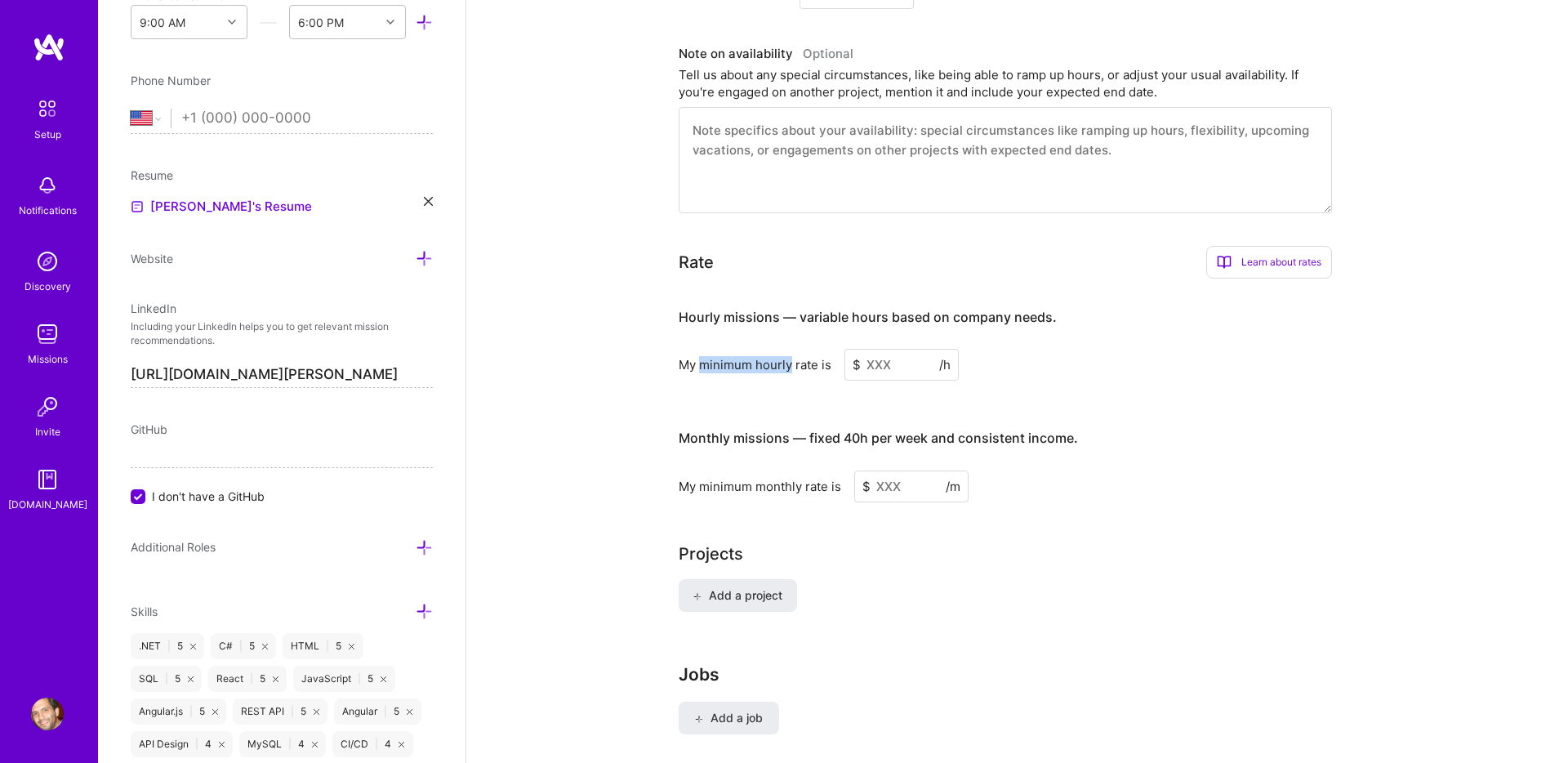
copy div "minimum hourly"
click at [870, 349] on input at bounding box center [901, 365] width 114 height 32
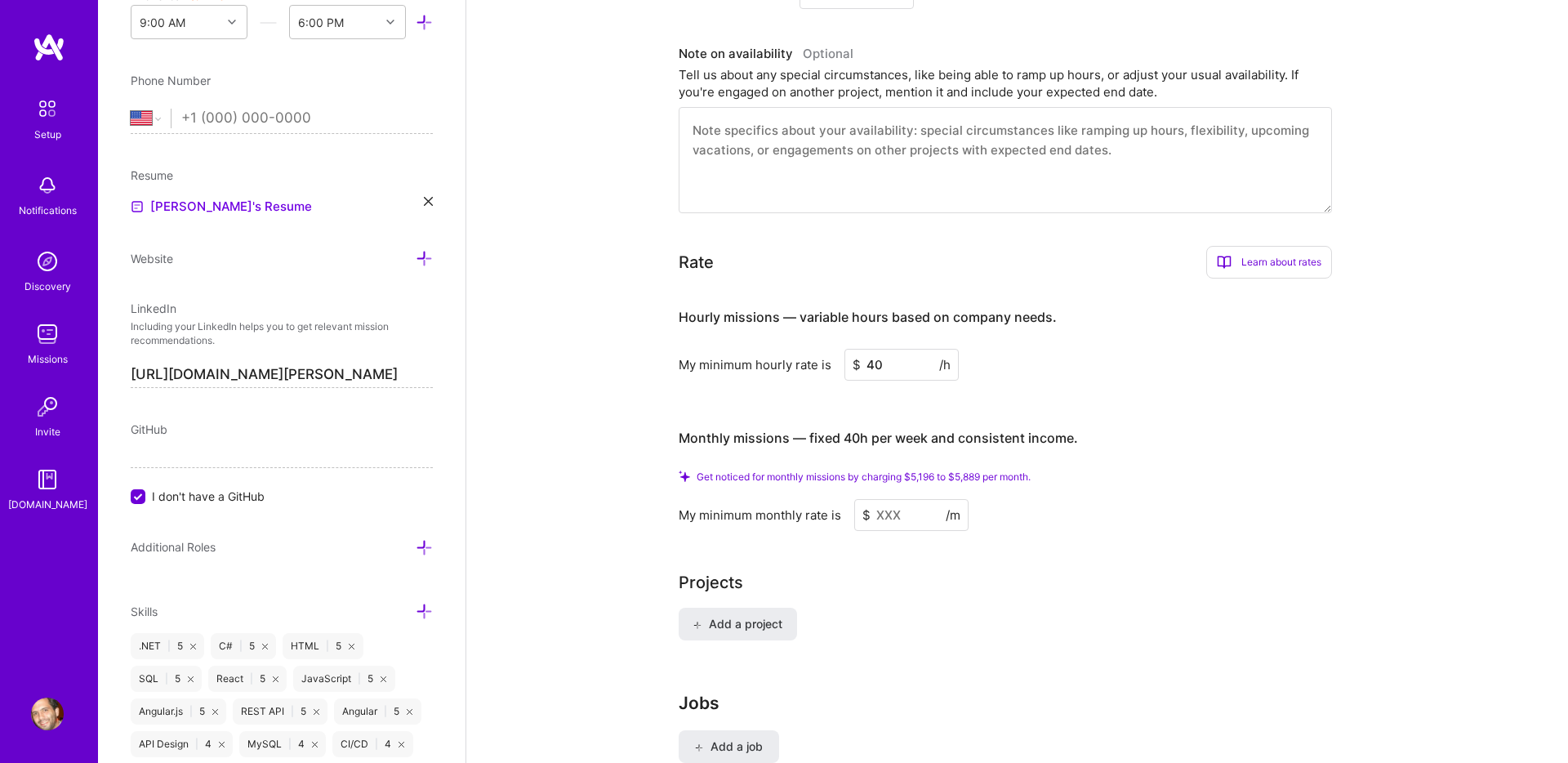
type input "40"
click at [889, 391] on div "Hourly missions — variable hours based on company needs. My minimum hourly rate…" at bounding box center [1005, 410] width 654 height 238
click at [909, 499] on input at bounding box center [912, 515] width 114 height 32
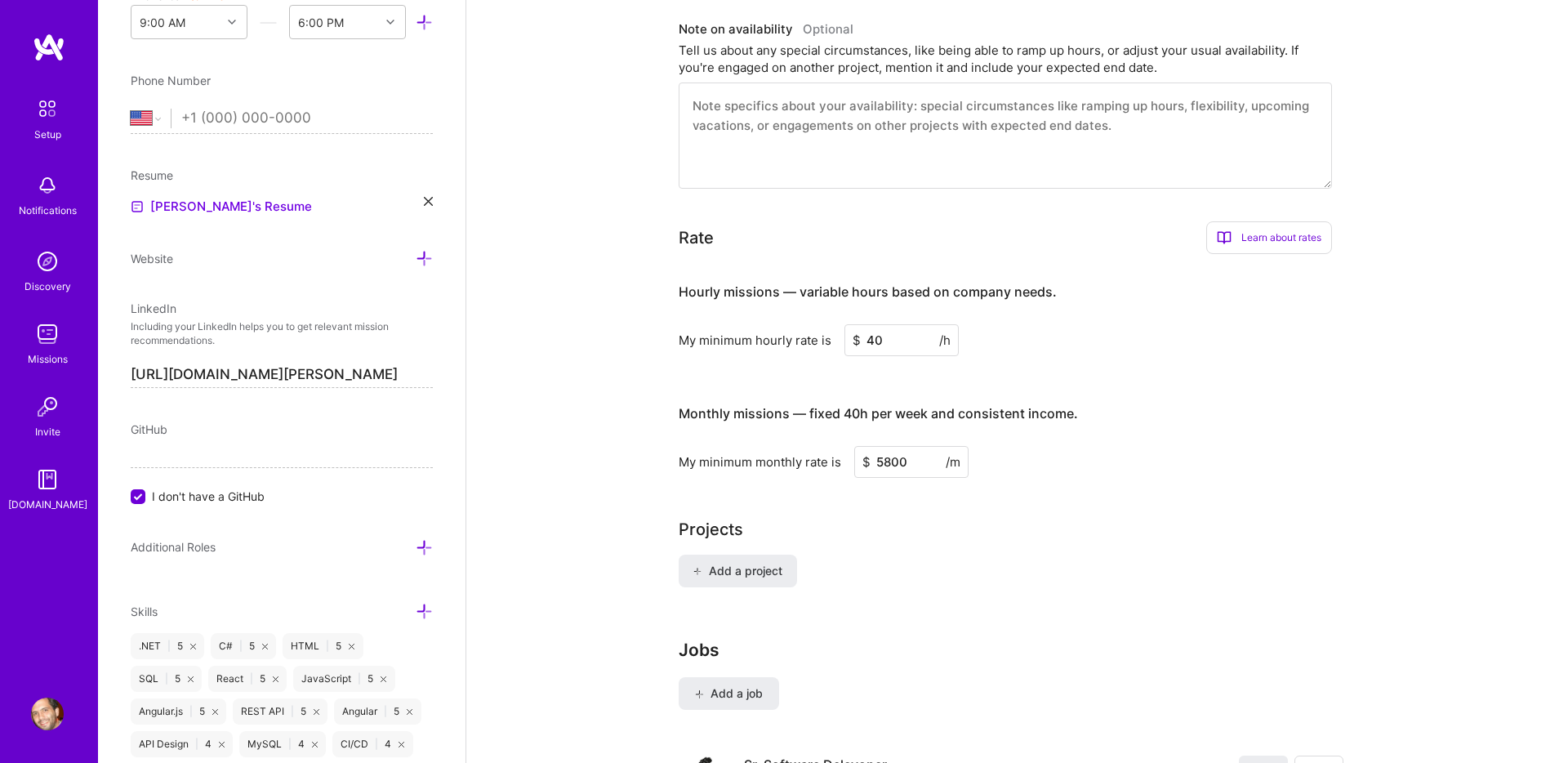
type input "5800"
click at [932, 462] on div "Complete your profile to take the first step in unlocking full [DOMAIN_NAME] ac…" at bounding box center [1017, 280] width 678 height 1887
click at [912, 517] on div "Projects" at bounding box center [1017, 529] width 678 height 24
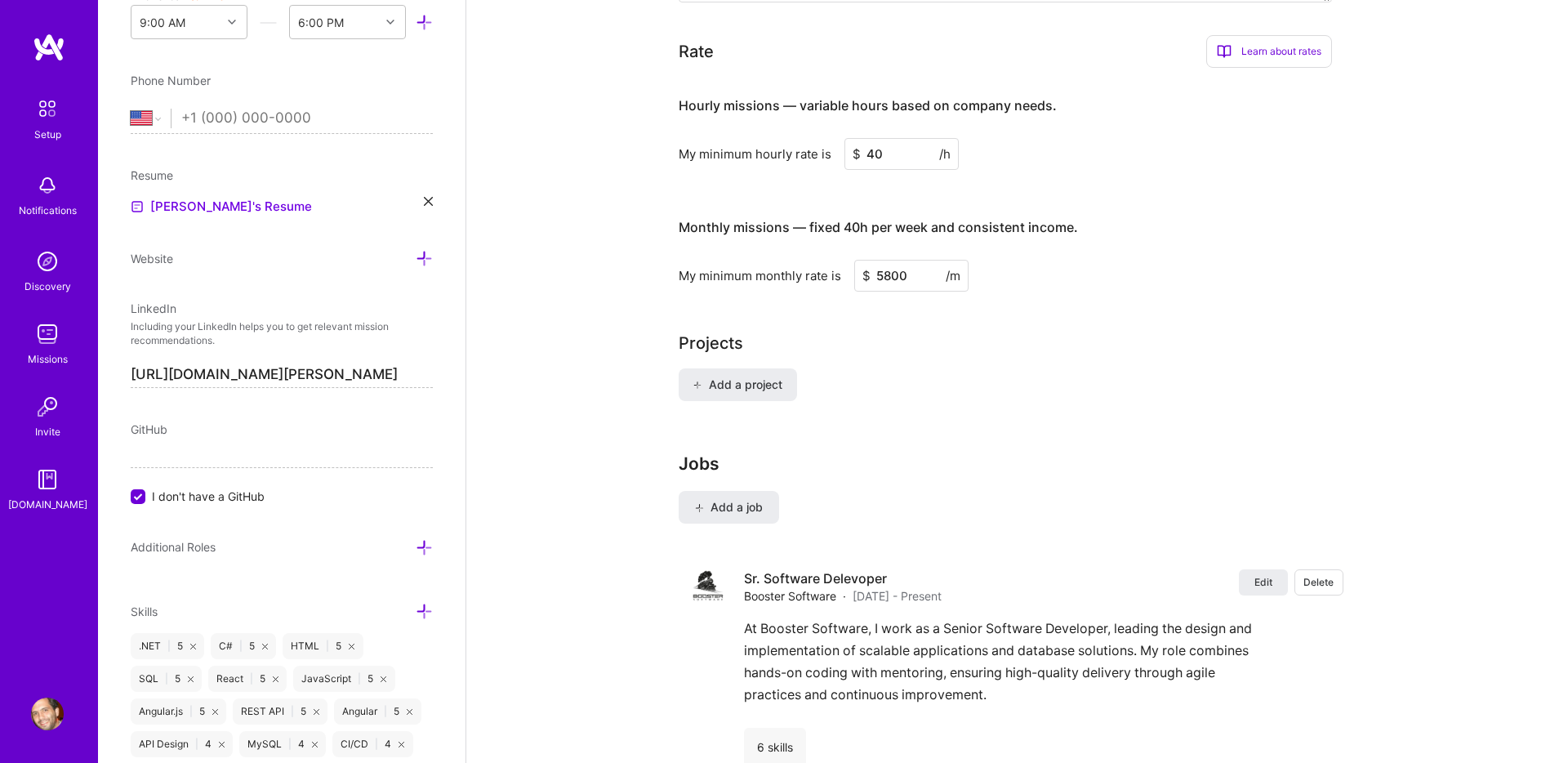
scroll to position [1027, 0]
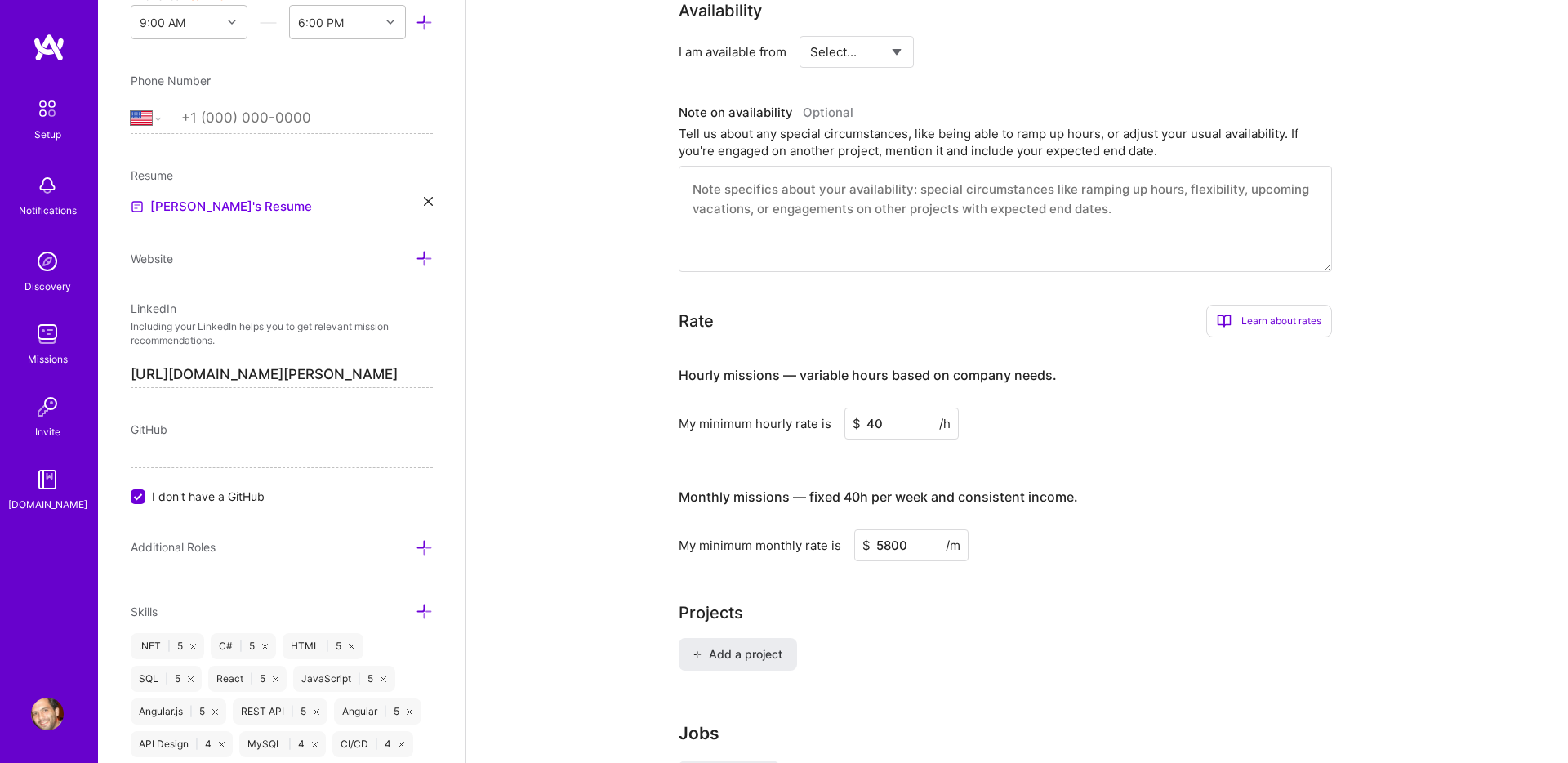
click at [942, 327] on div "Rate Learn about rates Hourly Rate What is hourly rate? This model involves pay…" at bounding box center [1005, 432] width 654 height 255
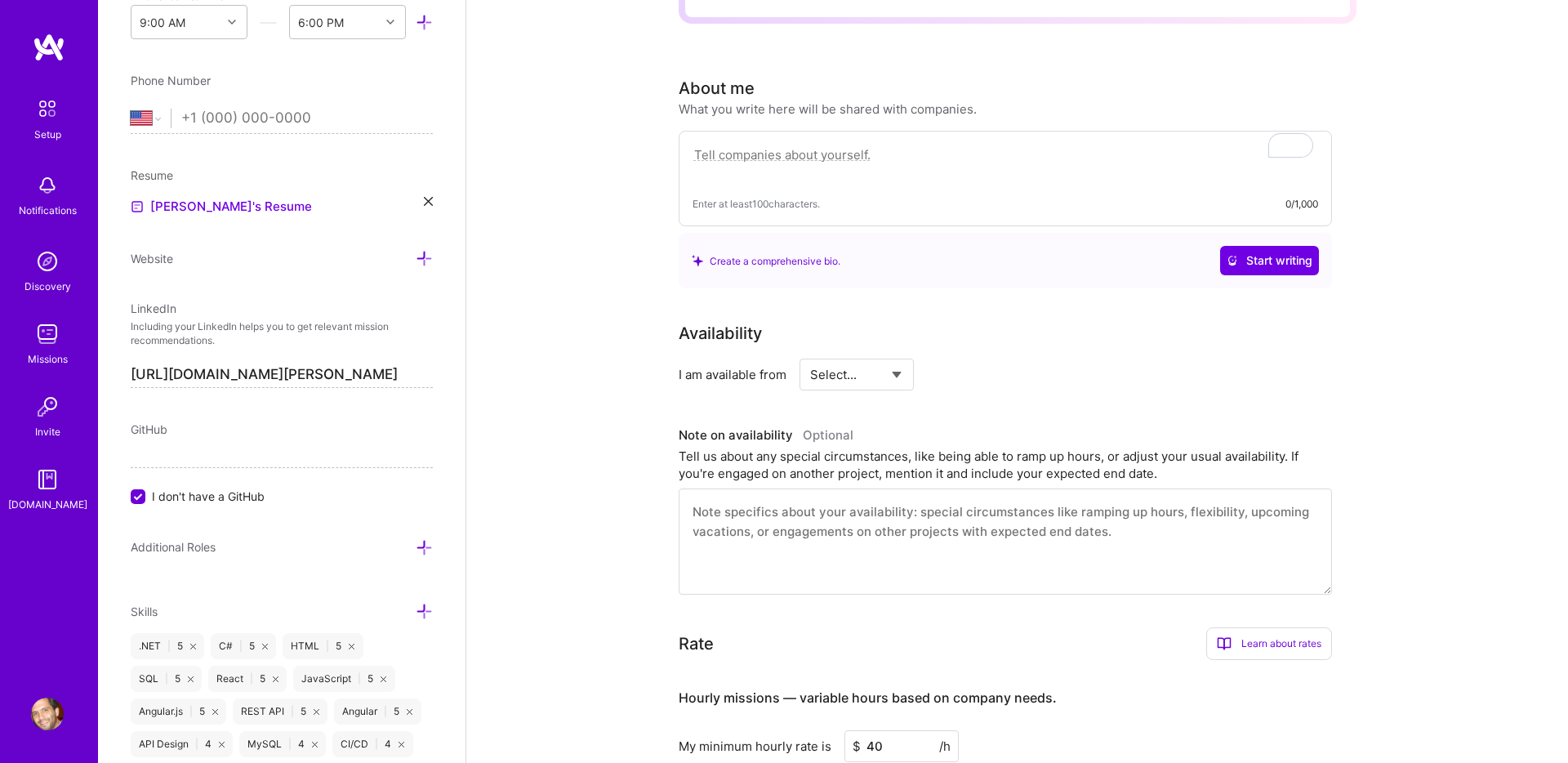
scroll to position [0, 0]
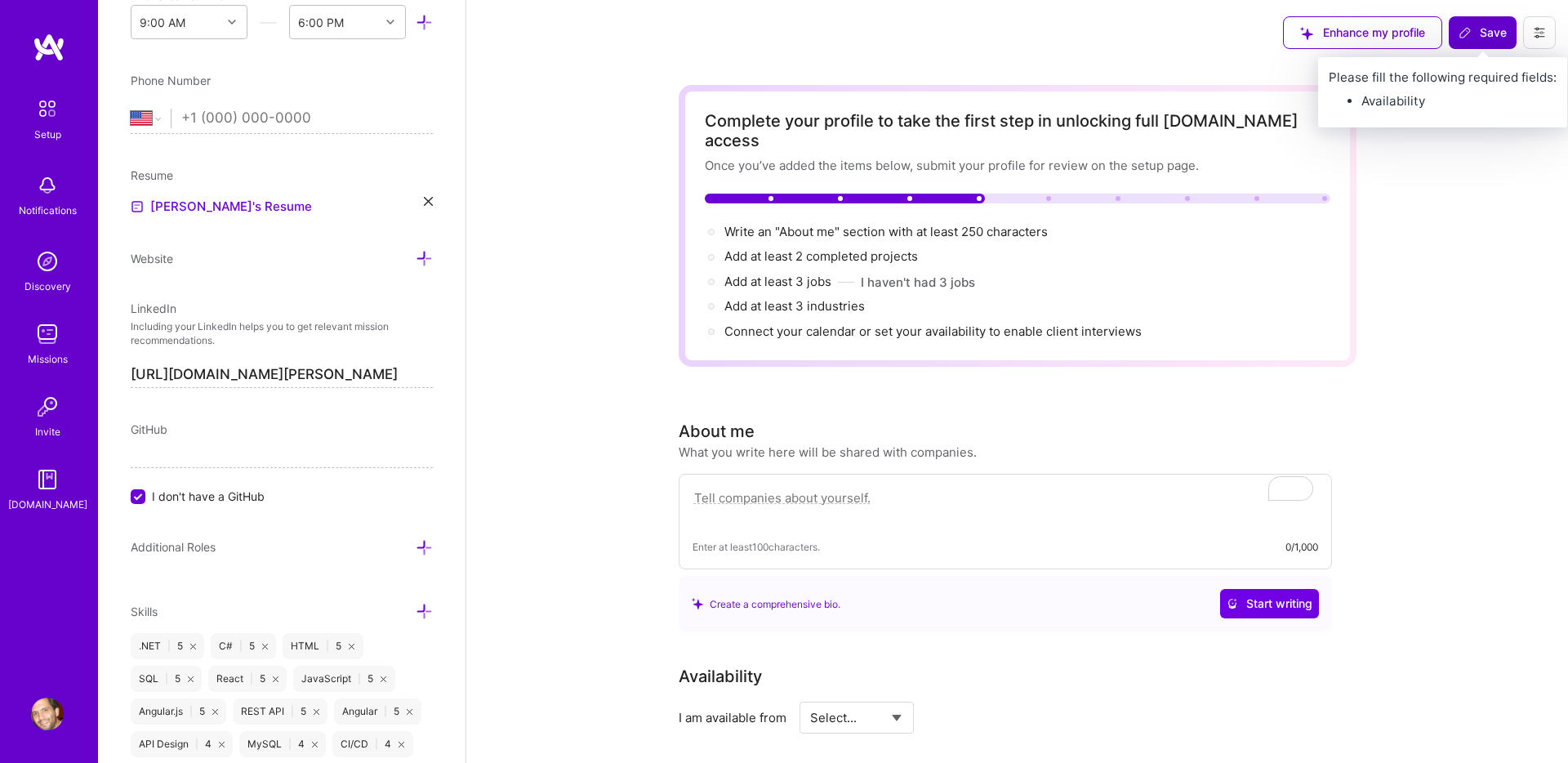
click at [1479, 36] on span "Save" at bounding box center [1483, 32] width 49 height 16
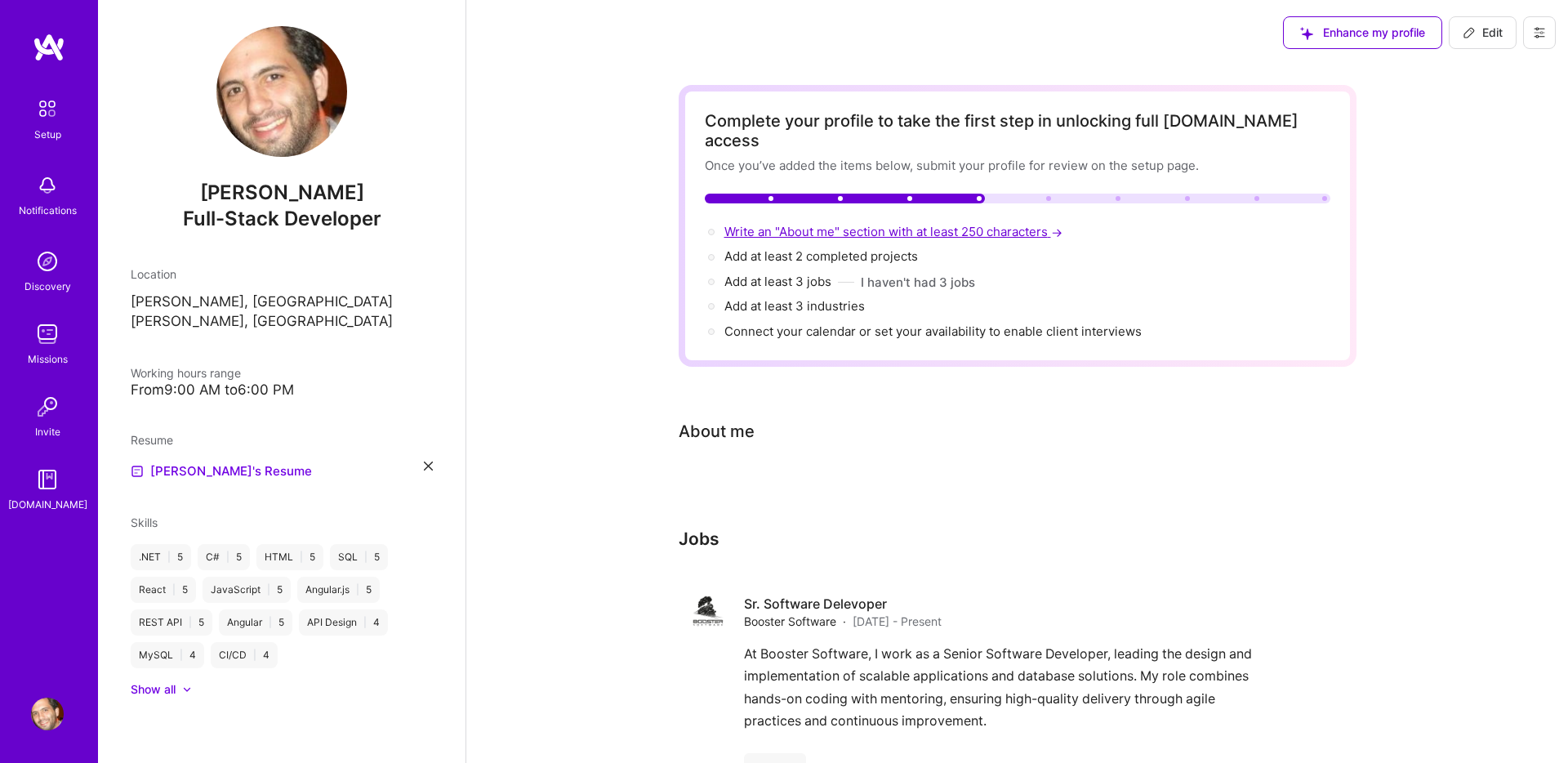
click at [802, 223] on span "Write an "About me" section with at least 250 characters →" at bounding box center [895, 231] width 341 height 16
select select "US"
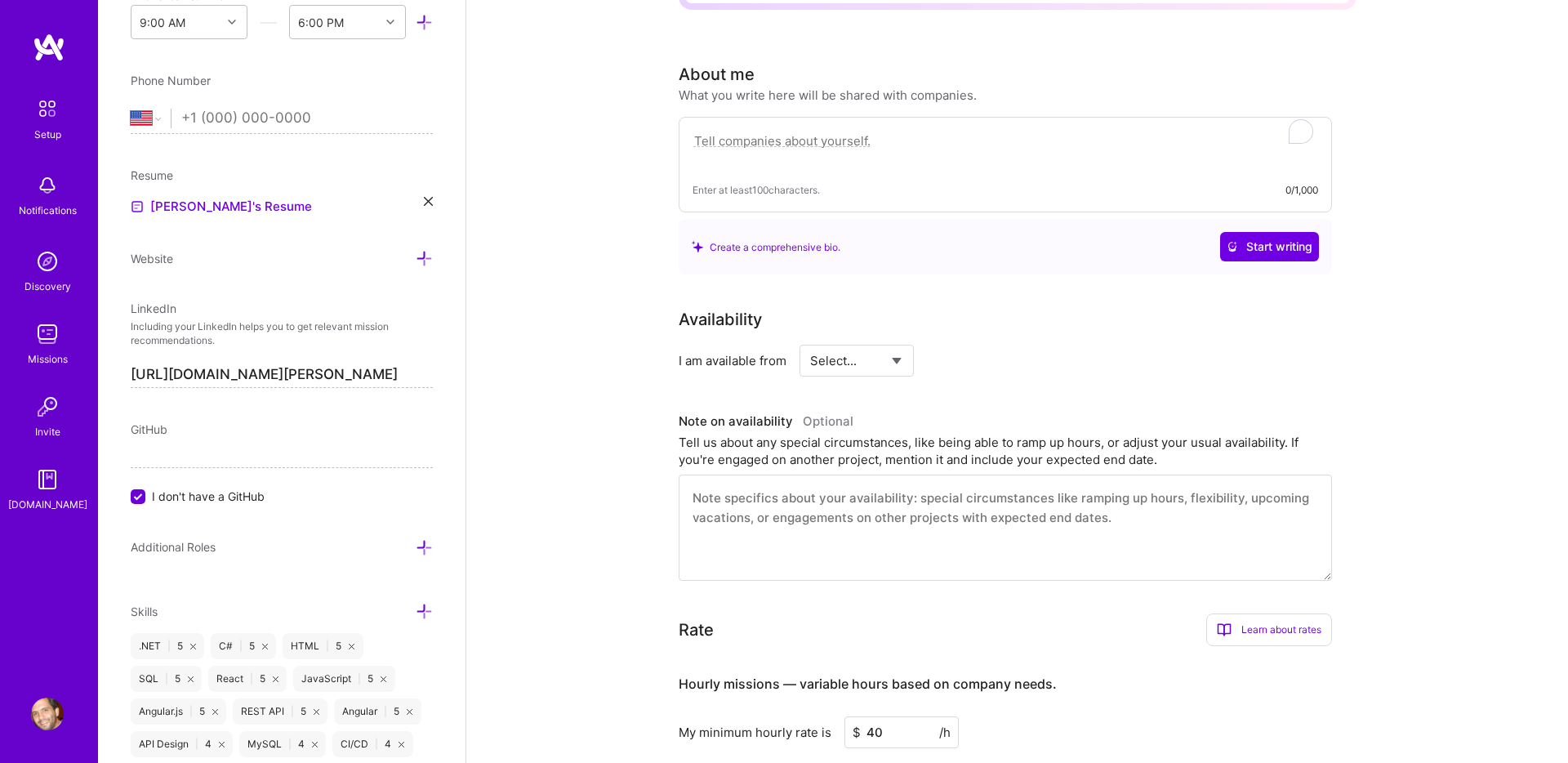
scroll to position [399, 0]
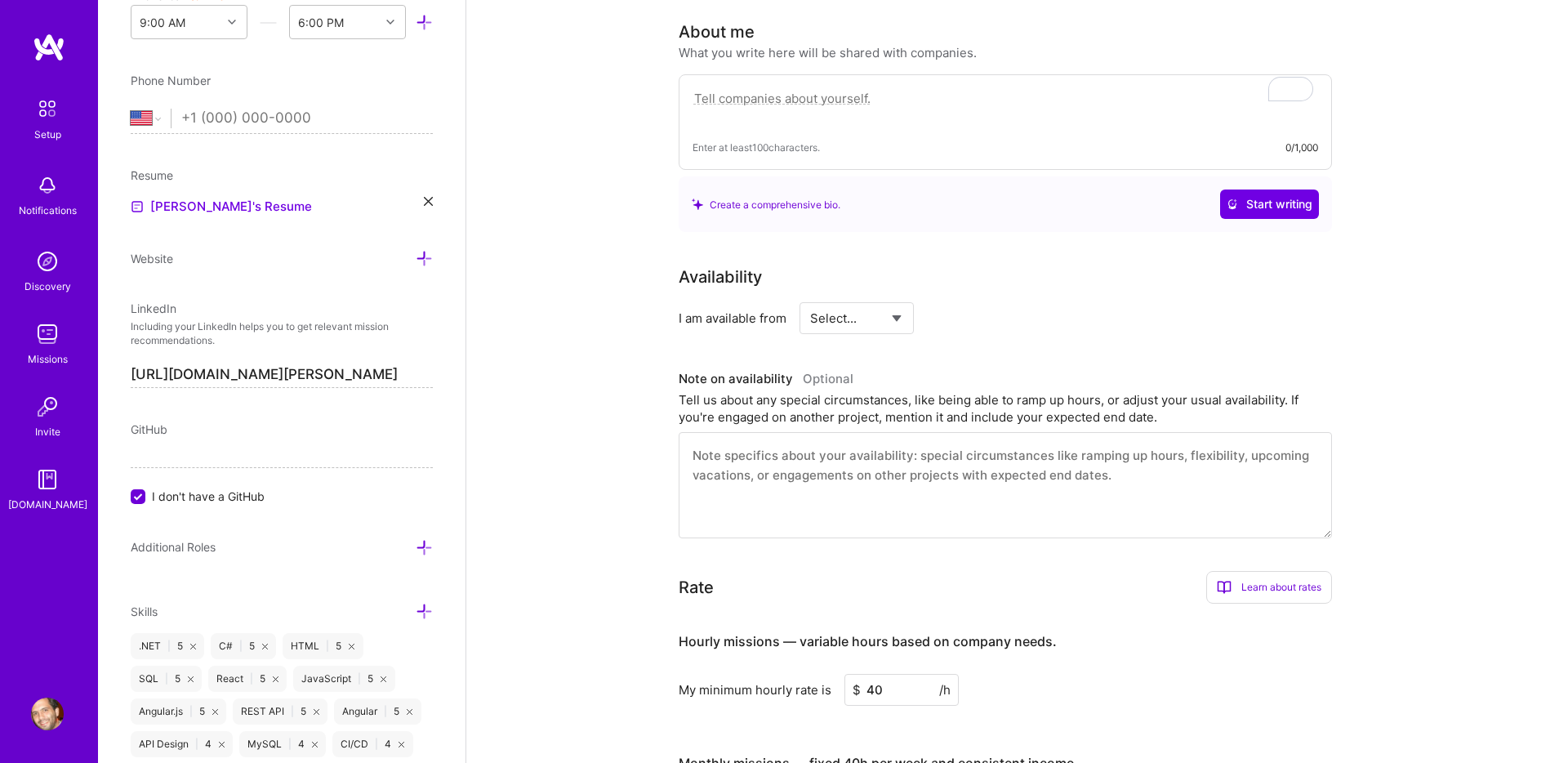
click at [730, 442] on textarea at bounding box center [1005, 485] width 654 height 107
paste textarea "I maintain flexibility in my schedule and can ramp up hours or adjust my availa…"
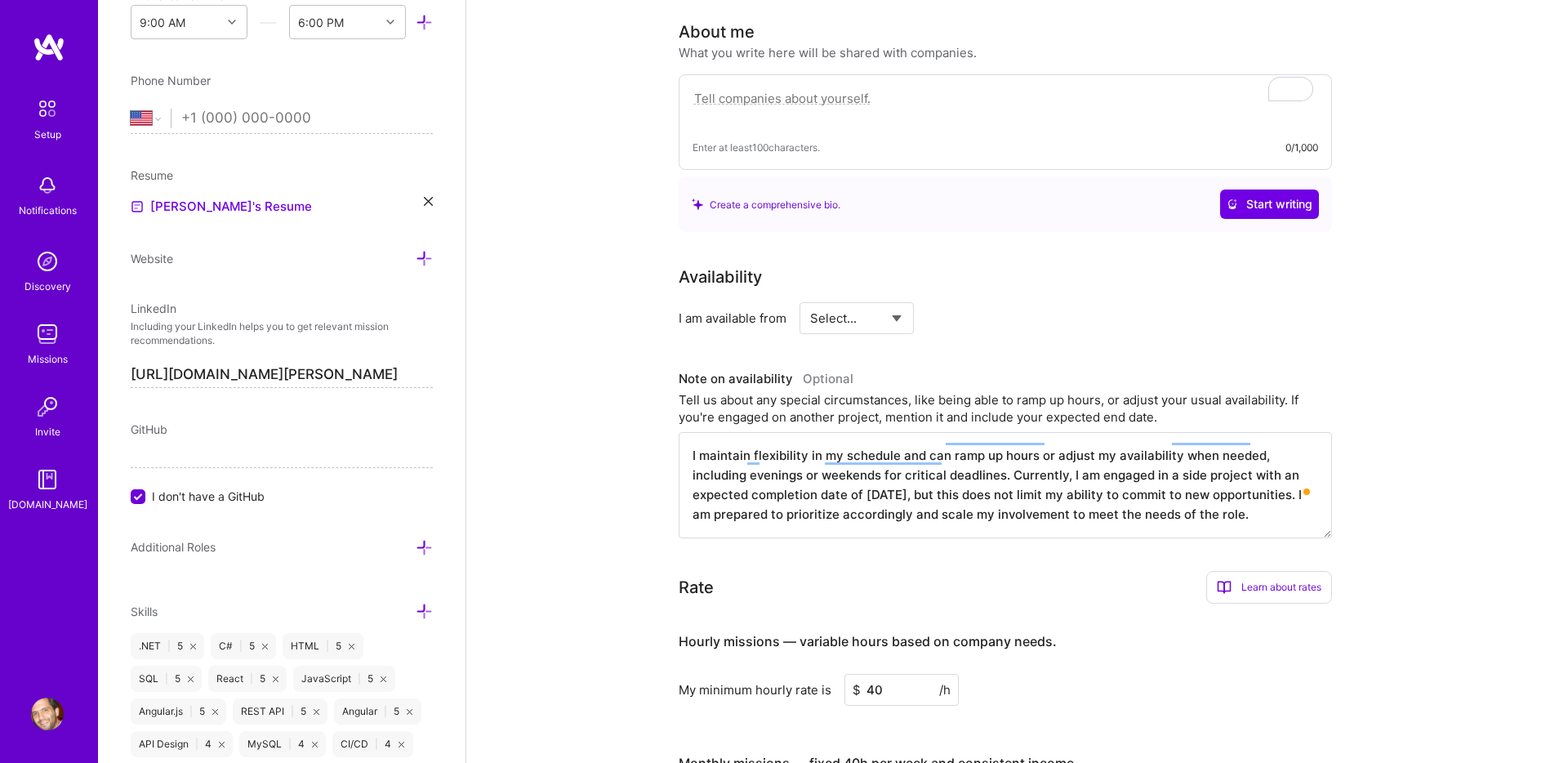
type textarea "I maintain flexibility in my schedule and can ramp up hours or adjust my availa…"
click at [776, 88] on textarea "To enrich screen reader interactions, please activate Accessibility in Grammarl…" at bounding box center [1005, 107] width 626 height 37
paste textarea "I am a Senior Software Developer with over 10 years of experience building scal…"
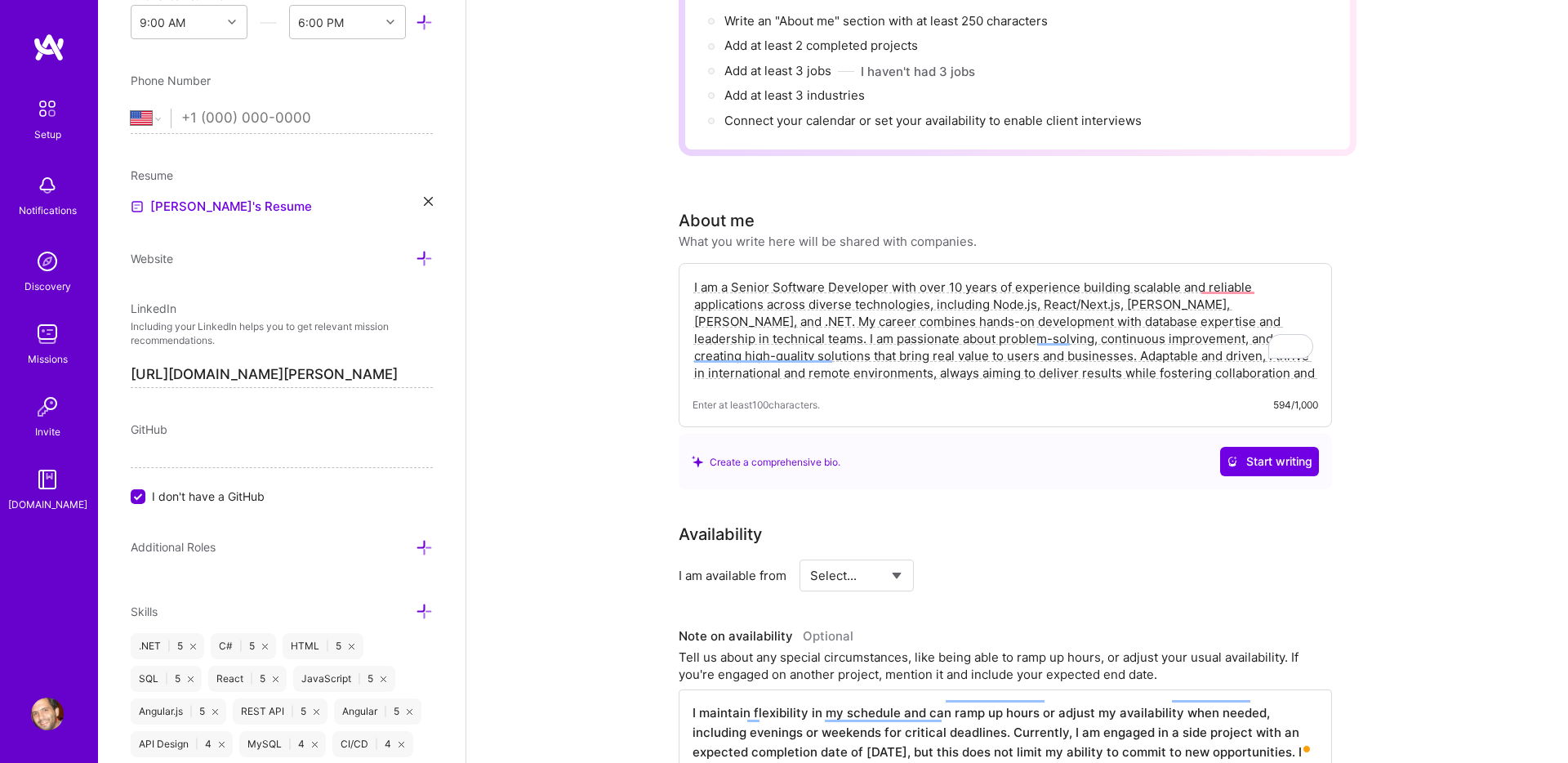
scroll to position [203, 0]
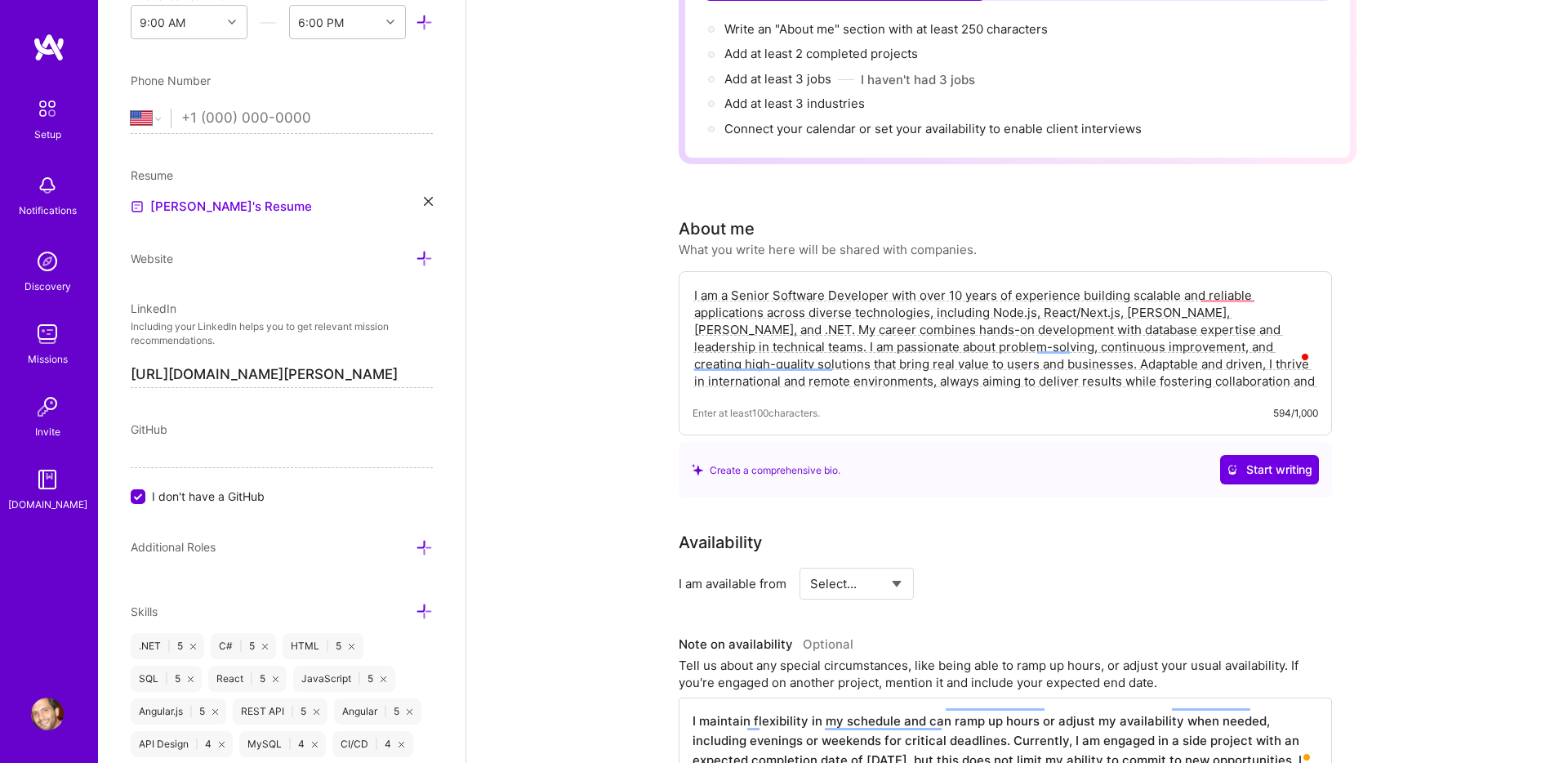
click at [1059, 291] on textarea "I am a Senior Software Developer with over 10 years of experience building scal…" at bounding box center [1005, 338] width 626 height 107
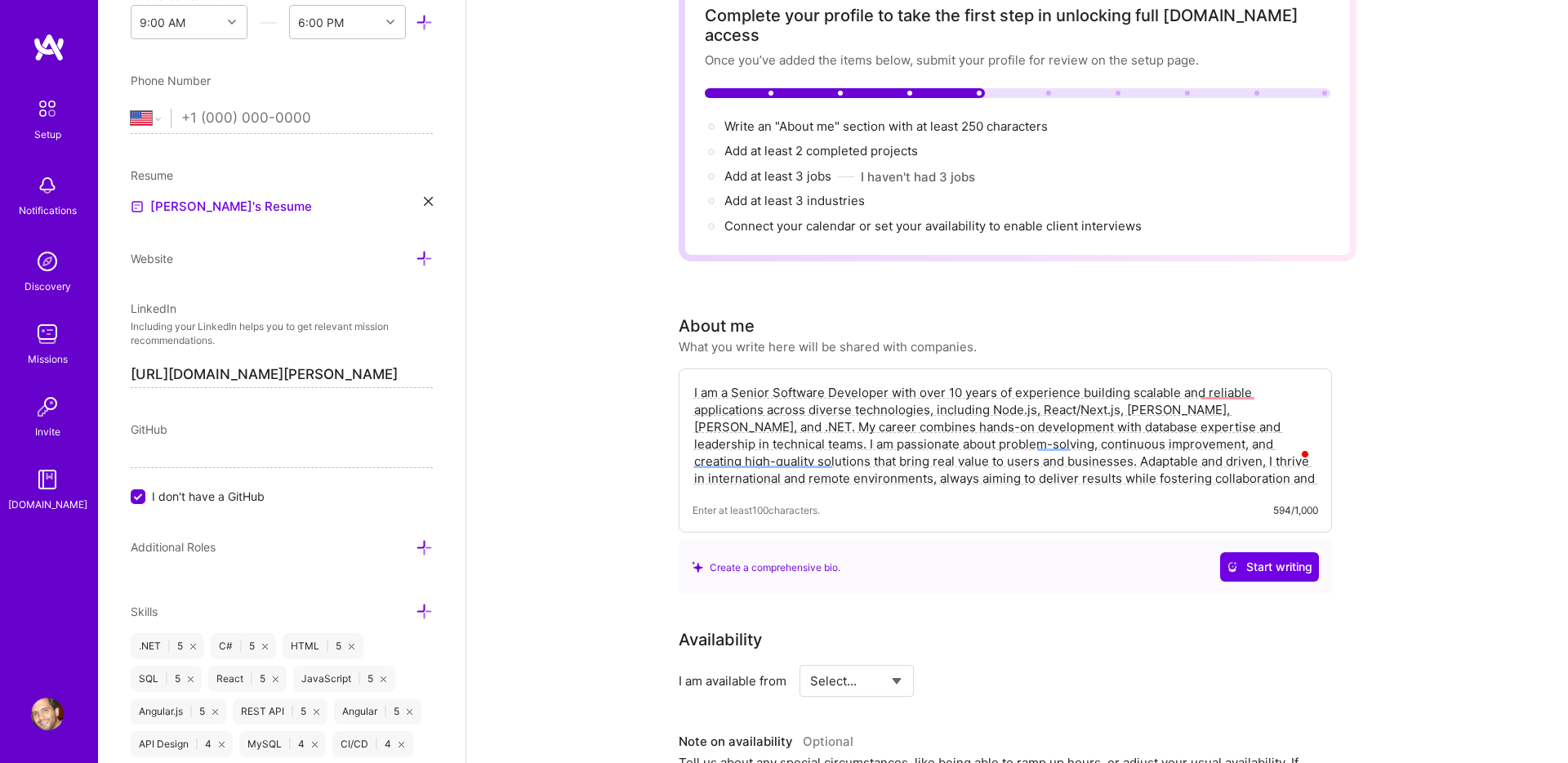
scroll to position [0, 0]
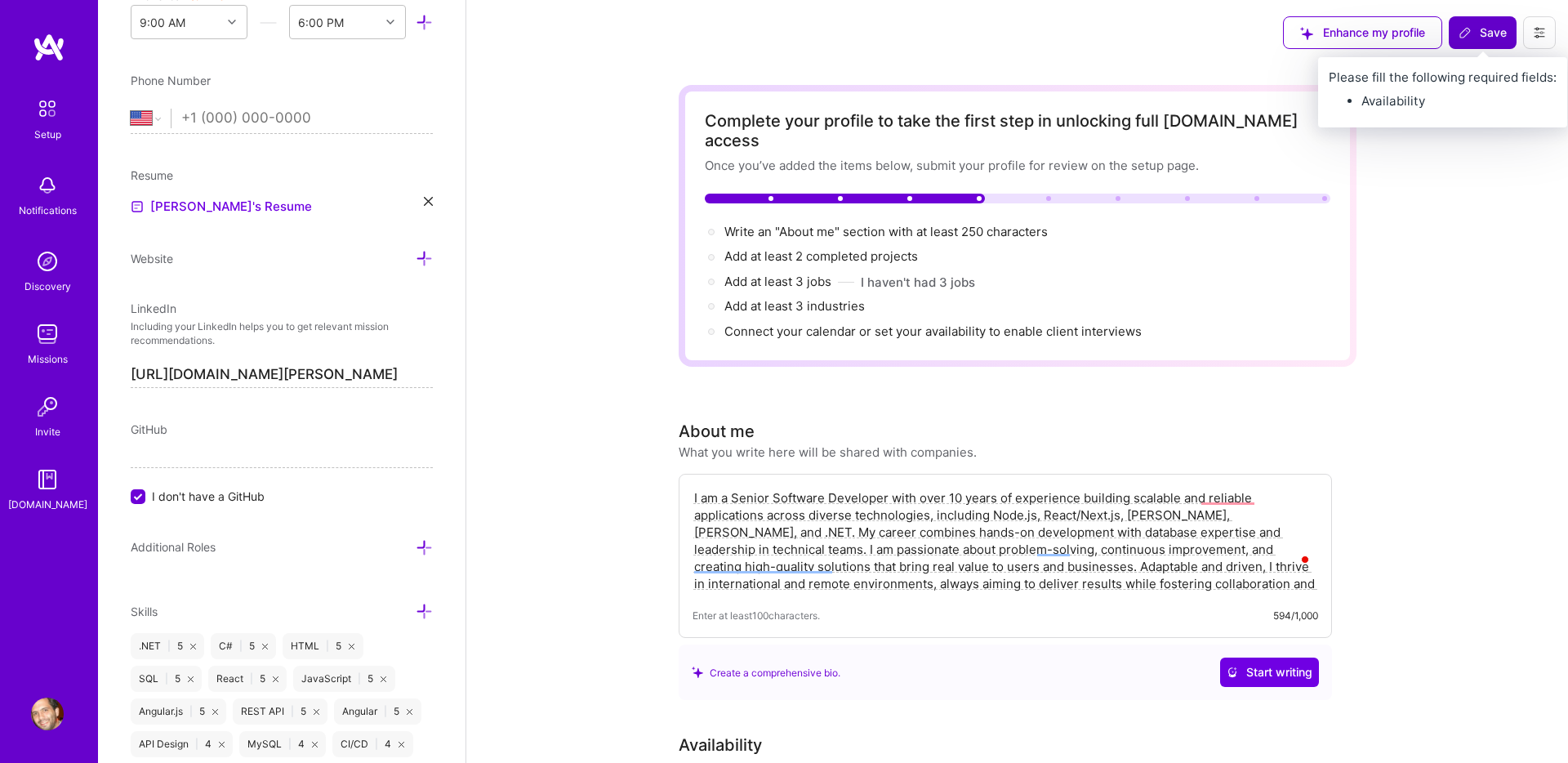
type textarea "I am a Senior Software Developer with over 10 years of experience building scal…"
click at [1483, 34] on span "Save" at bounding box center [1483, 32] width 49 height 16
click at [1476, 35] on span "Save" at bounding box center [1483, 32] width 49 height 16
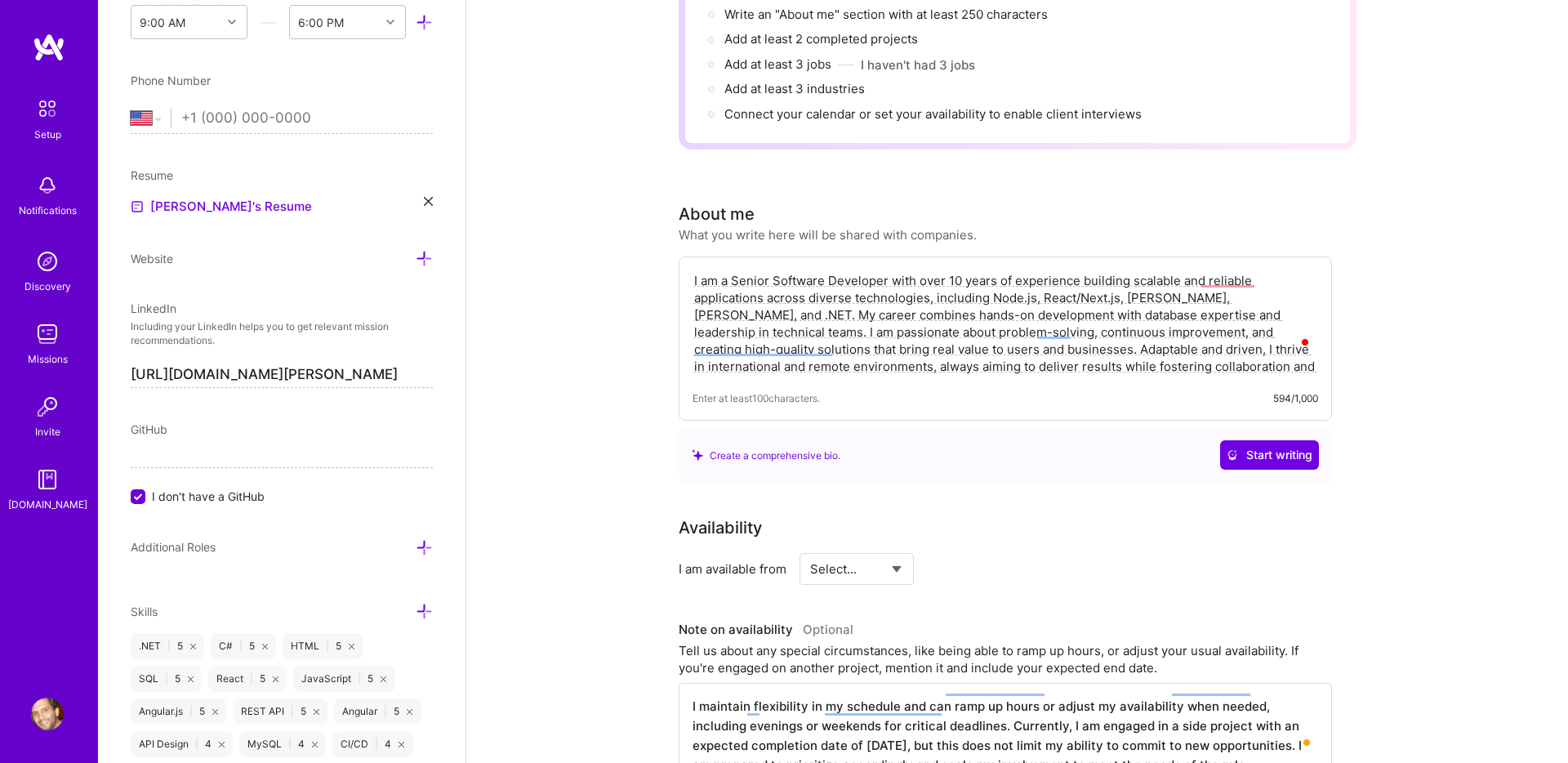
scroll to position [325, 0]
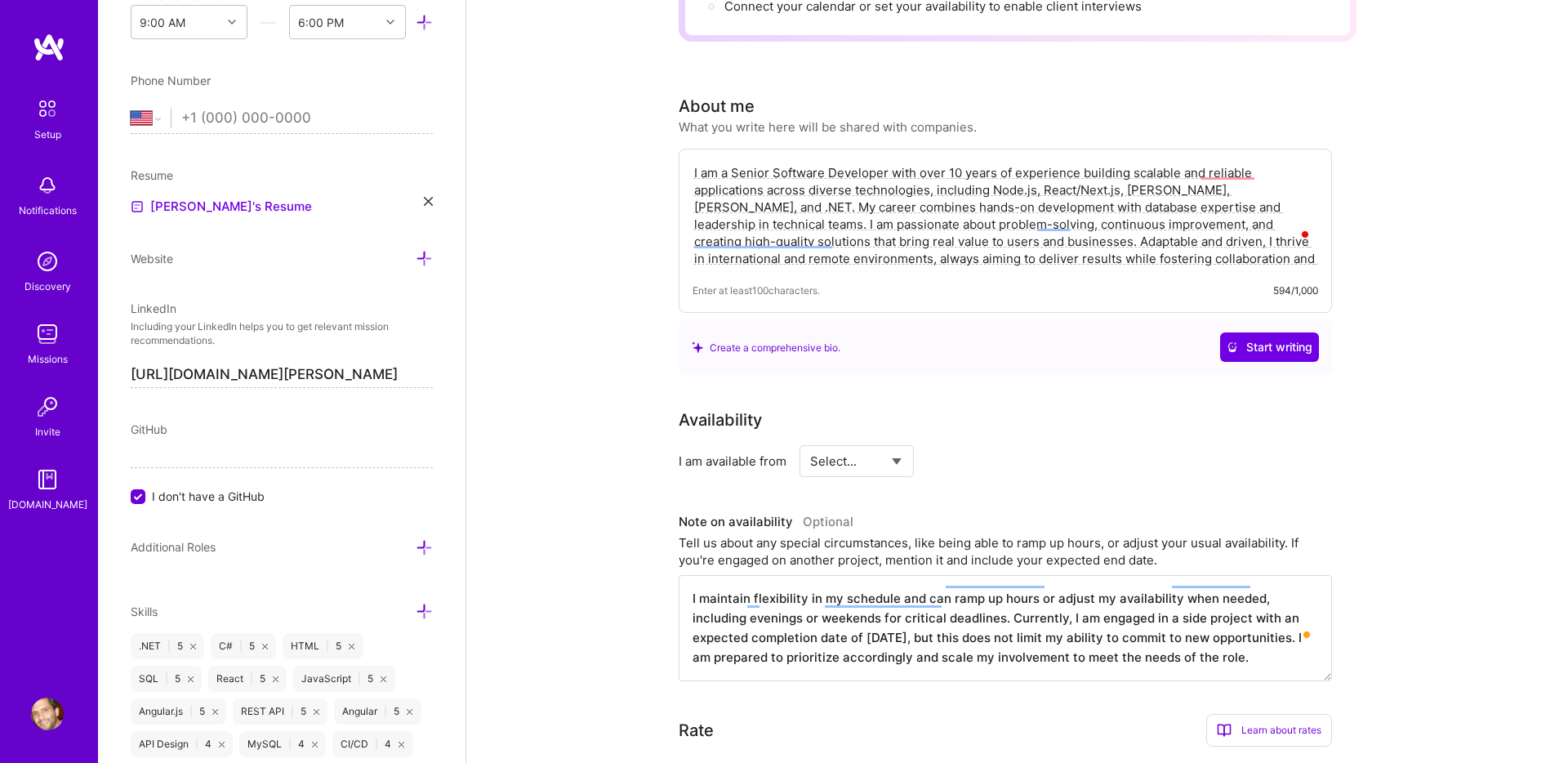
click at [1141, 452] on div "I am available from Select... Right Now Future Date Not Available" at bounding box center [1005, 461] width 654 height 32
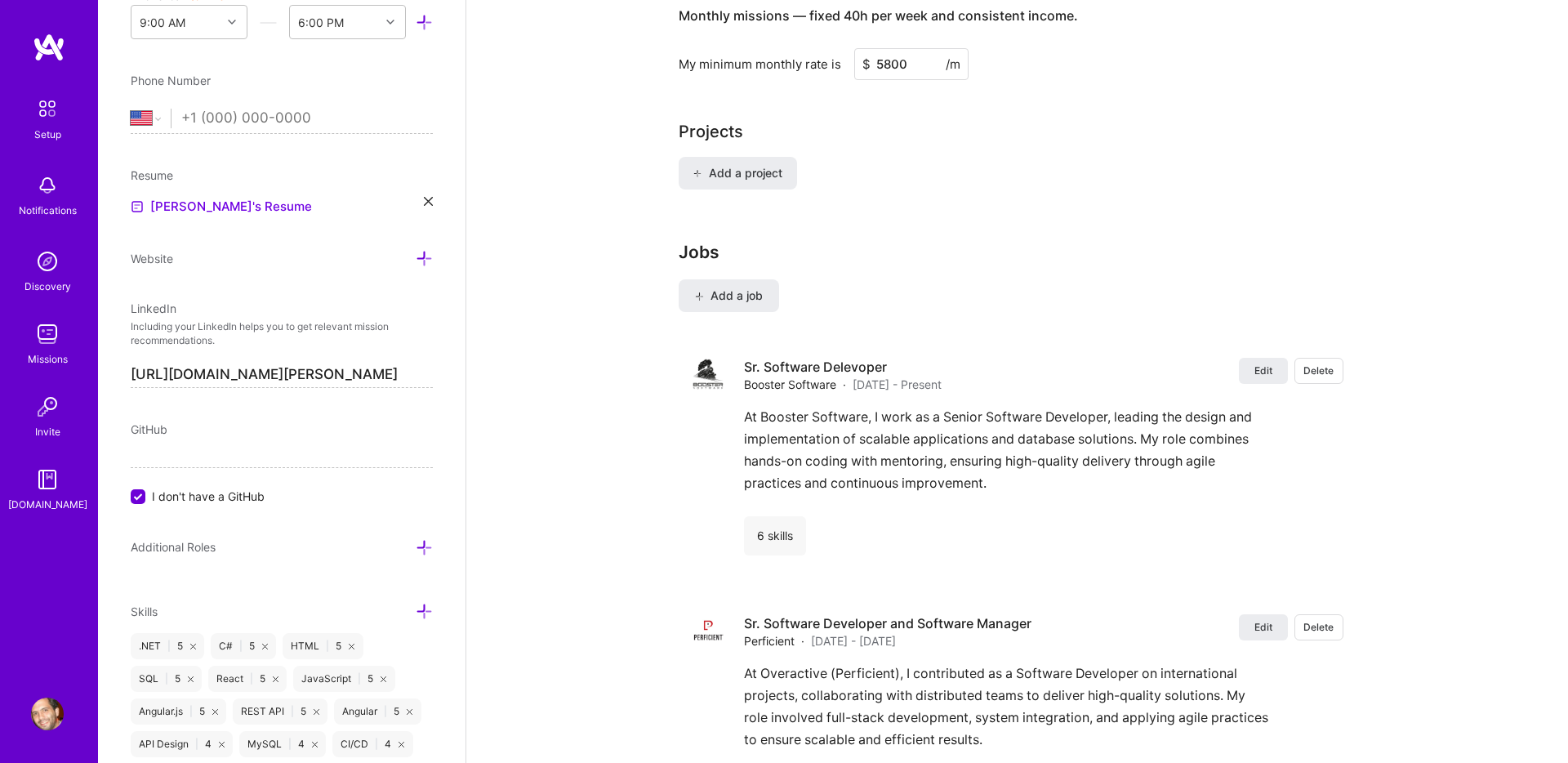
scroll to position [1297, 0]
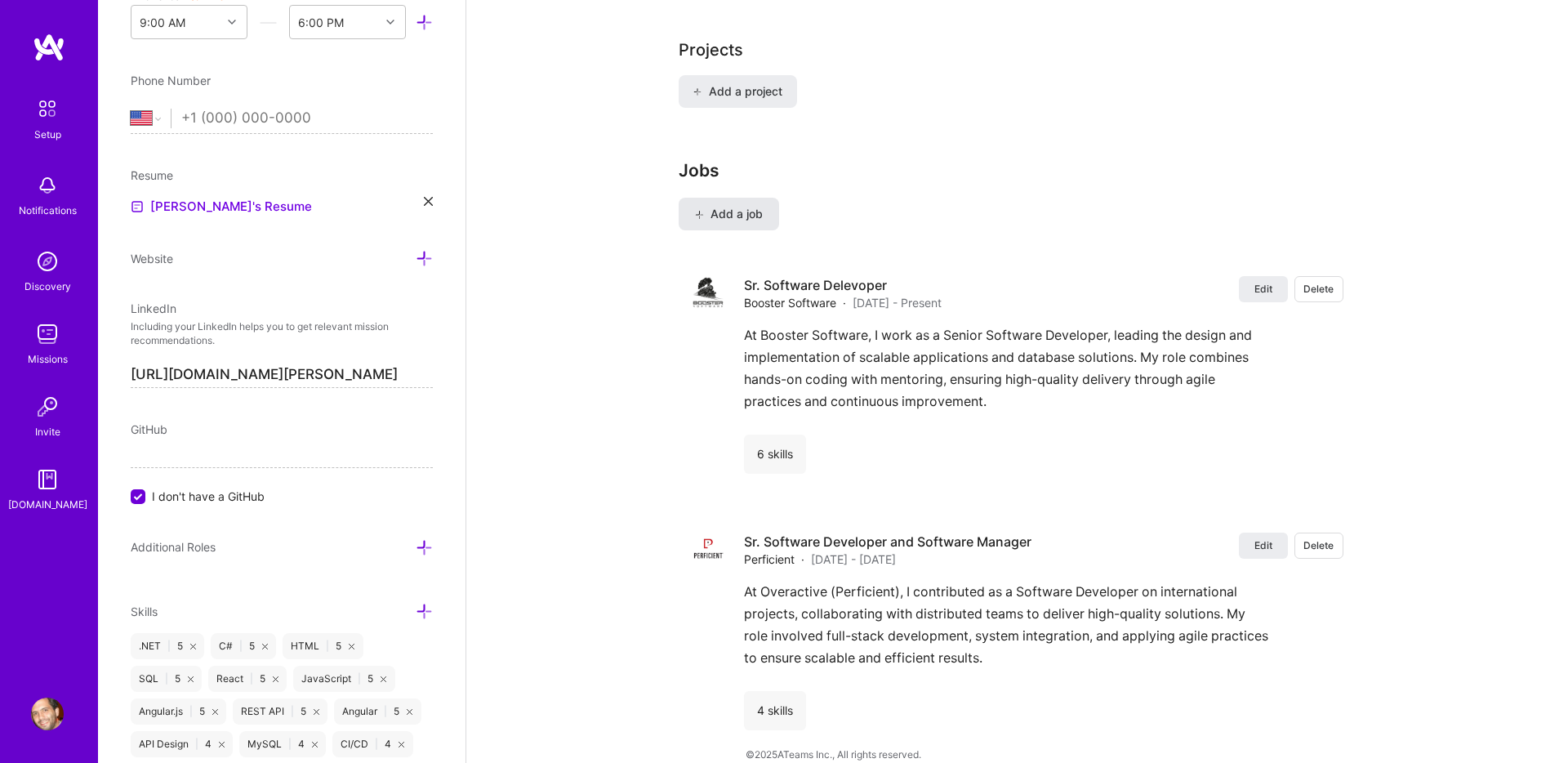
click at [739, 206] on span "Add a job" at bounding box center [728, 213] width 67 height 16
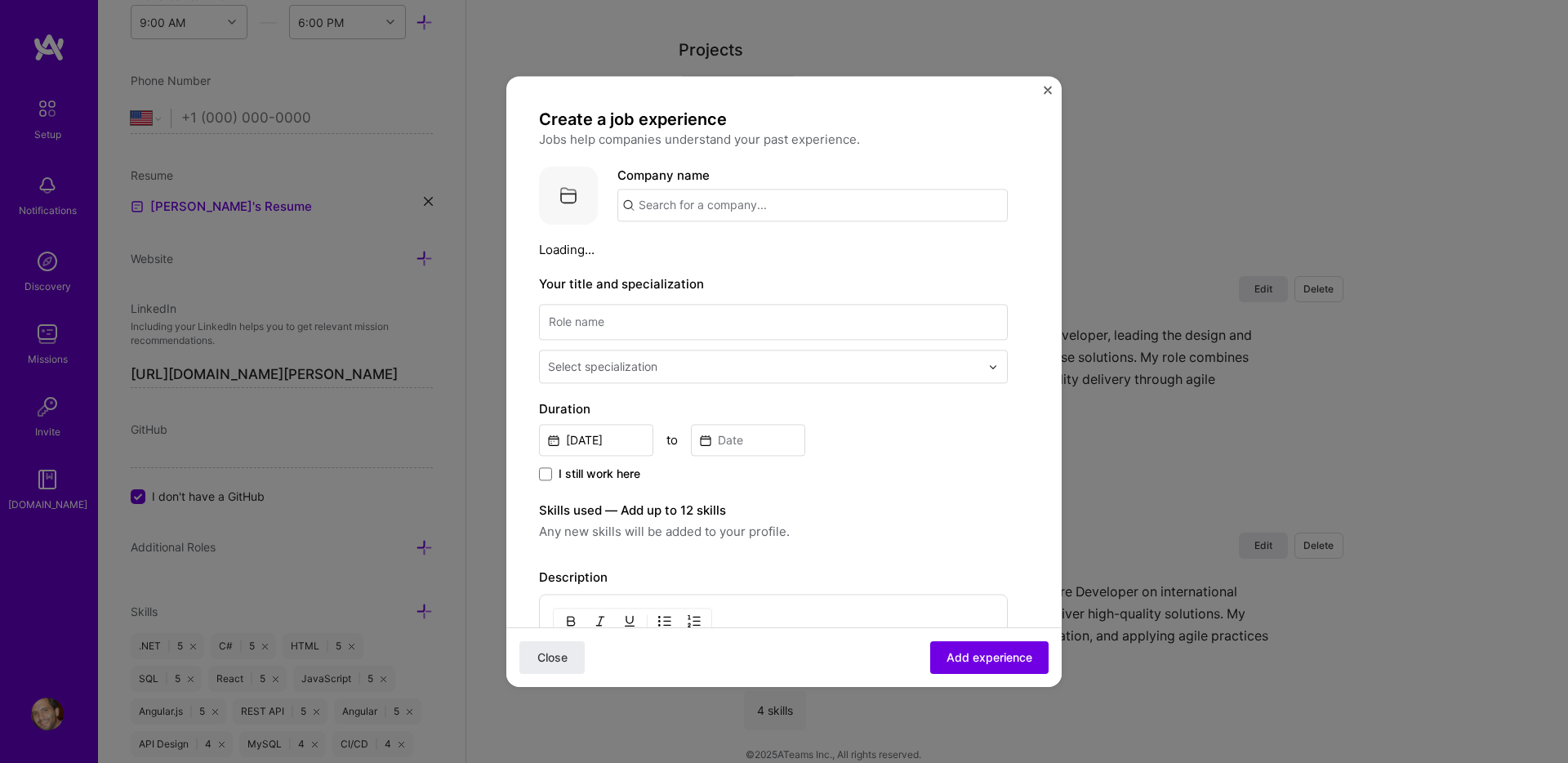
click at [760, 197] on input "text" at bounding box center [813, 205] width 391 height 33
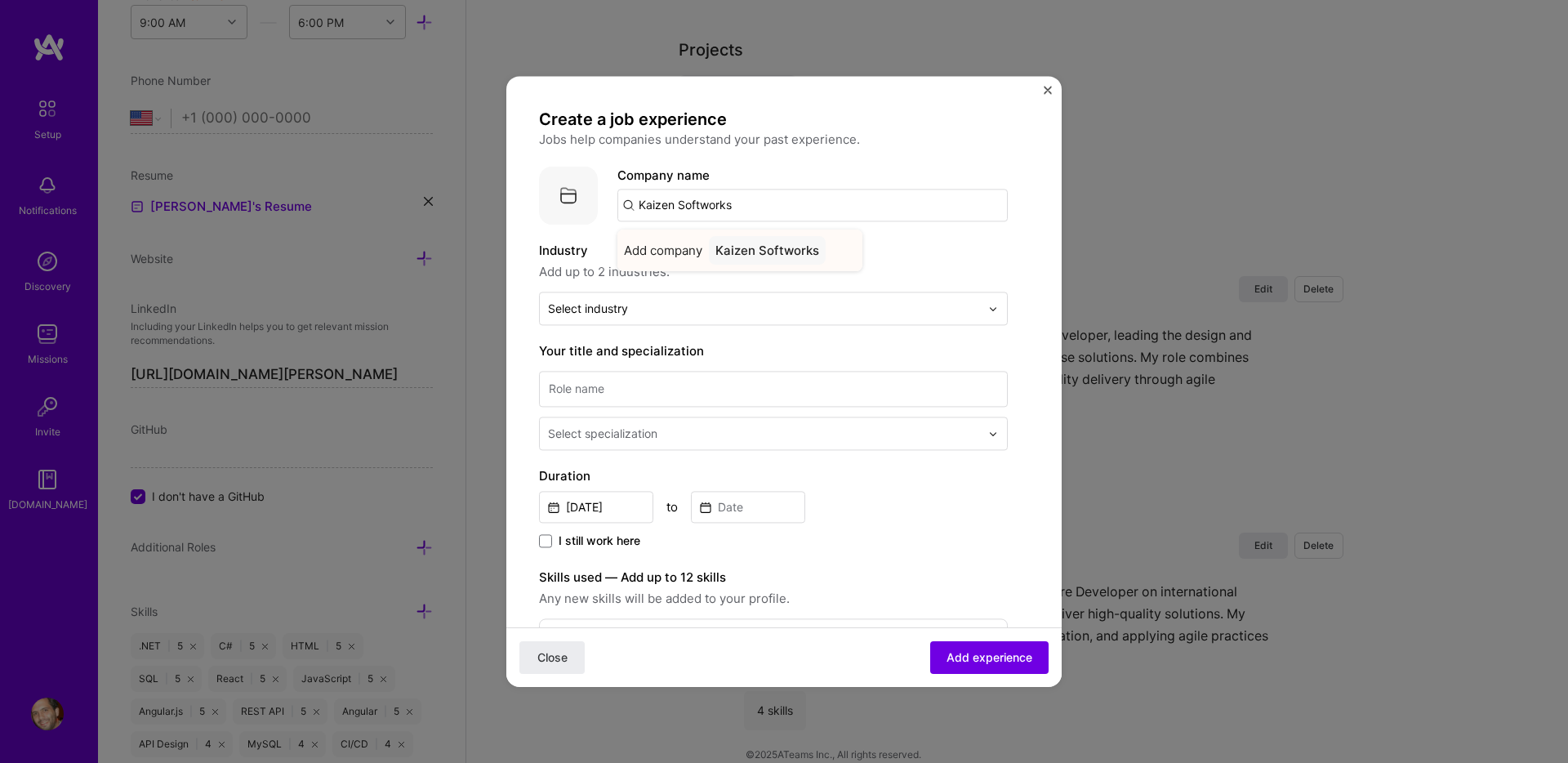
type input "Kaizen Softworks"
click at [791, 250] on div "Kaizen Softworks" at bounding box center [767, 250] width 117 height 29
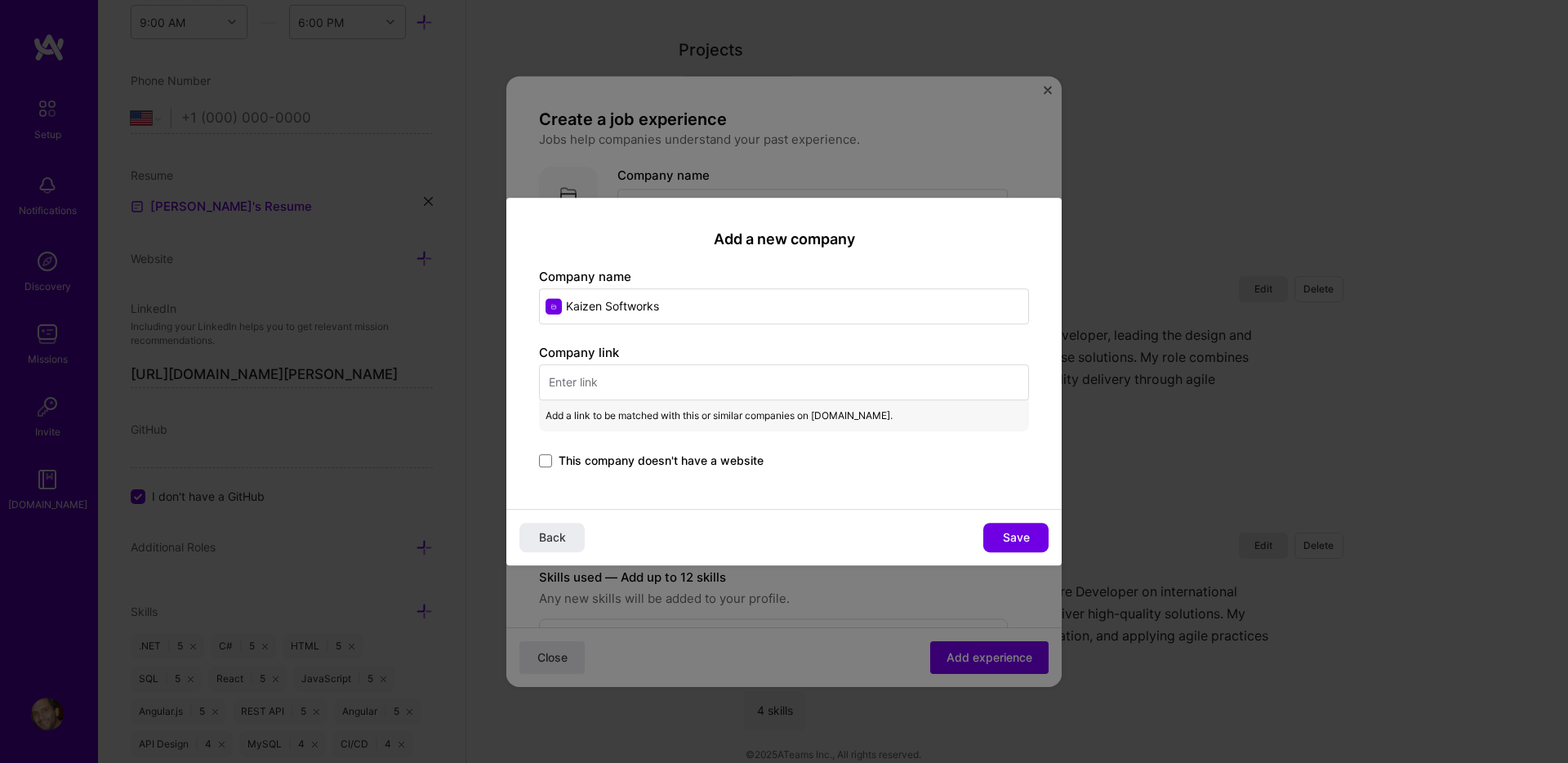
click at [603, 385] on input "text" at bounding box center [784, 382] width 490 height 36
paste input "[URL][DOMAIN_NAME]"
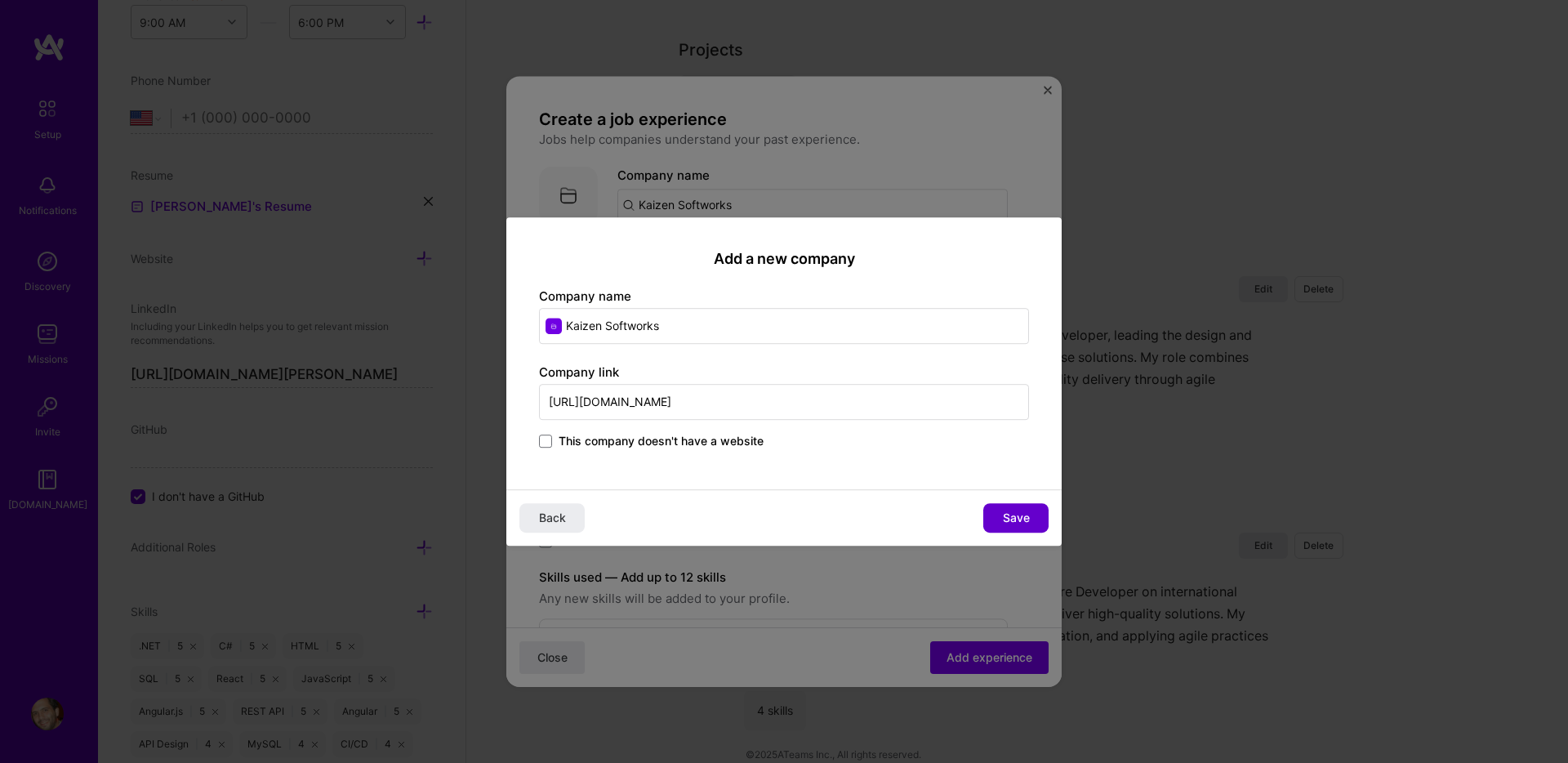
type input "[URL][DOMAIN_NAME]"
click at [1014, 514] on span "Save" at bounding box center [1016, 517] width 27 height 16
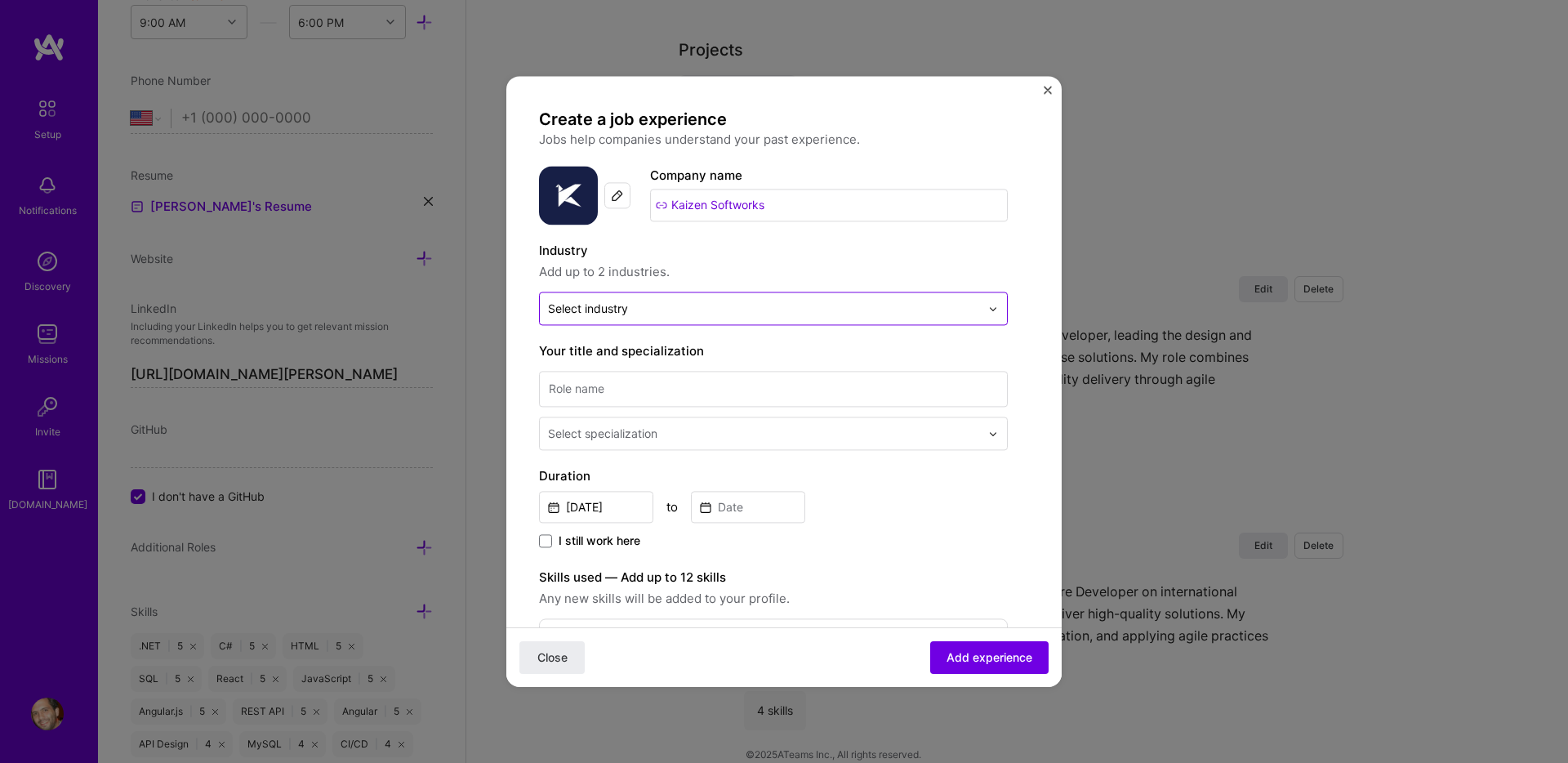
click at [633, 320] on div "Select industry 0" at bounding box center [764, 309] width 449 height 32
type input "[PERSON_NAME]"
click at [558, 353] on span at bounding box center [560, 352] width 13 height 13
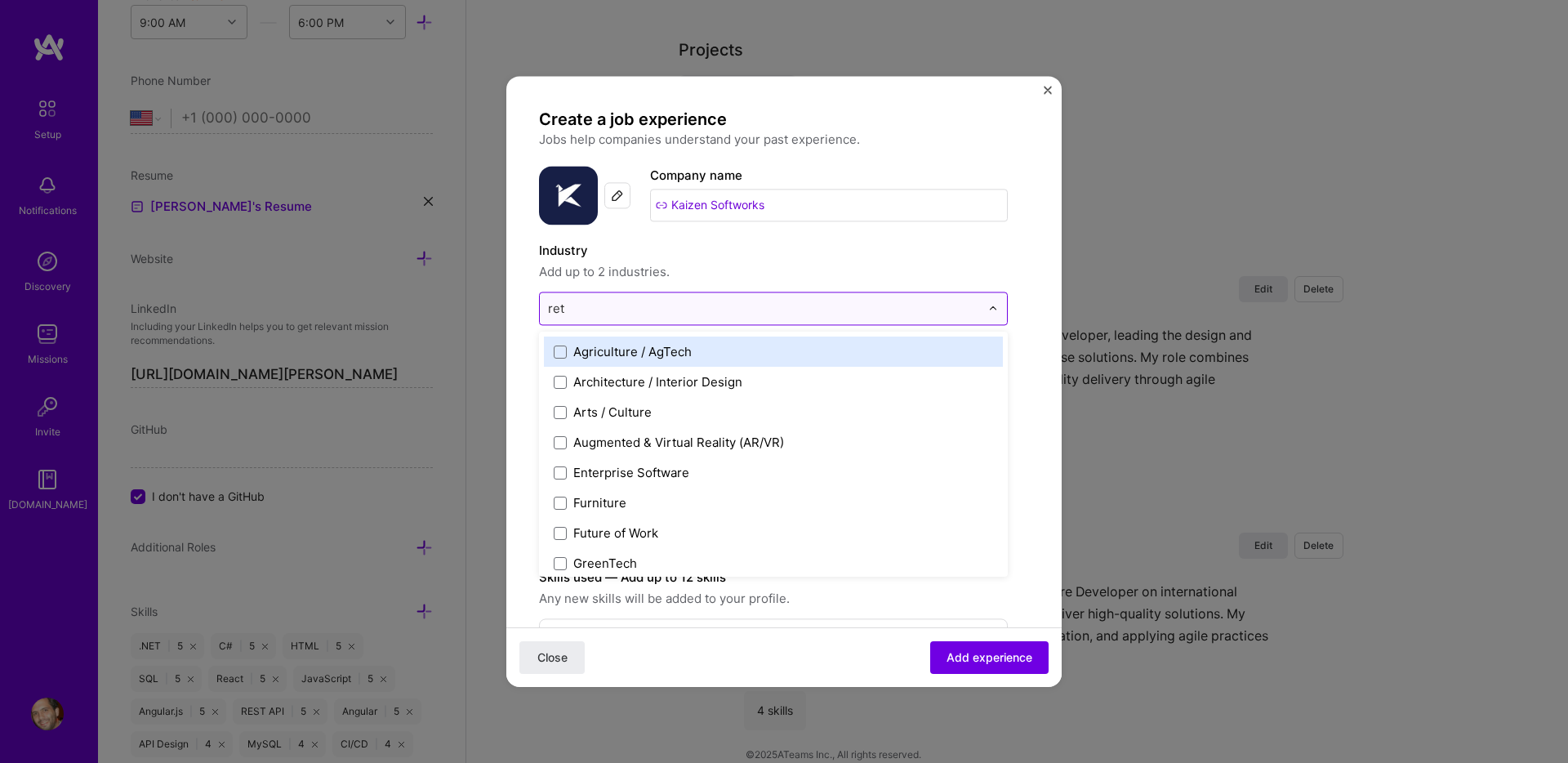
type input "[PERSON_NAME]"
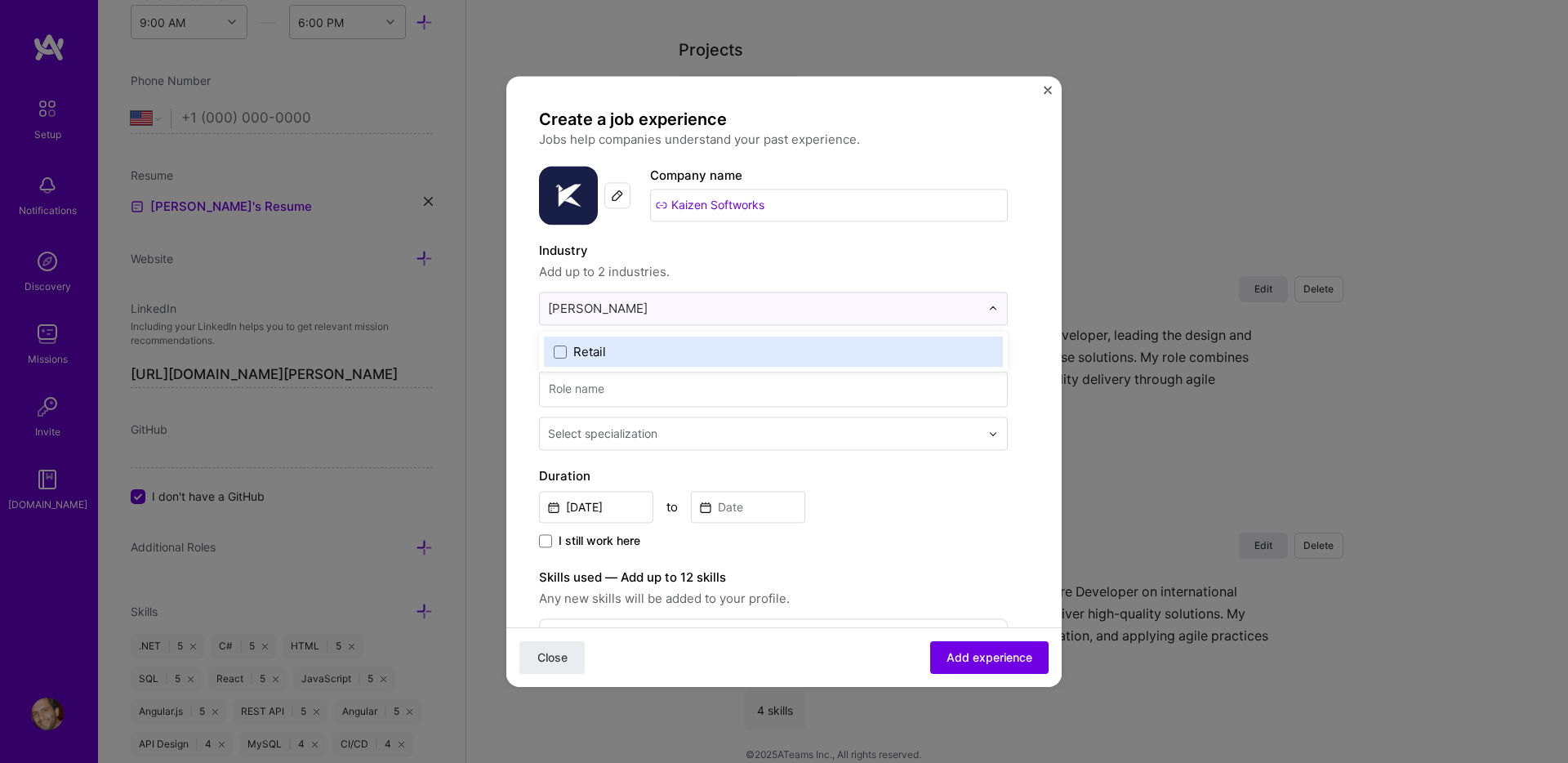
click at [558, 360] on div "Retail" at bounding box center [773, 352] width 459 height 30
type input "b"
type input "log"
click at [729, 360] on label "Logistics" at bounding box center [773, 352] width 439 height 17
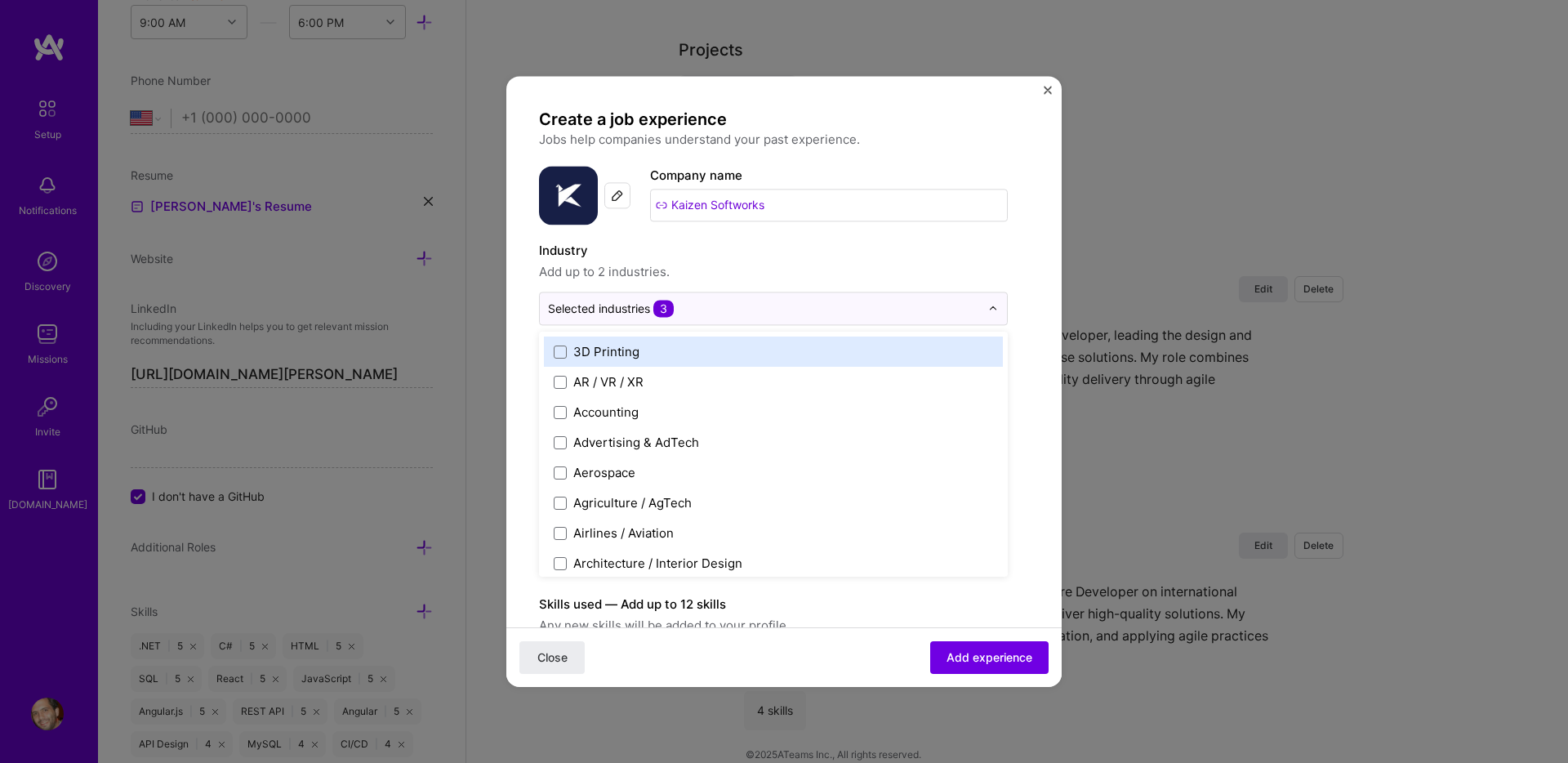
click at [517, 357] on form "Create a job experience Jobs help companies understand your past experience. Co…" at bounding box center [784, 659] width 555 height 1102
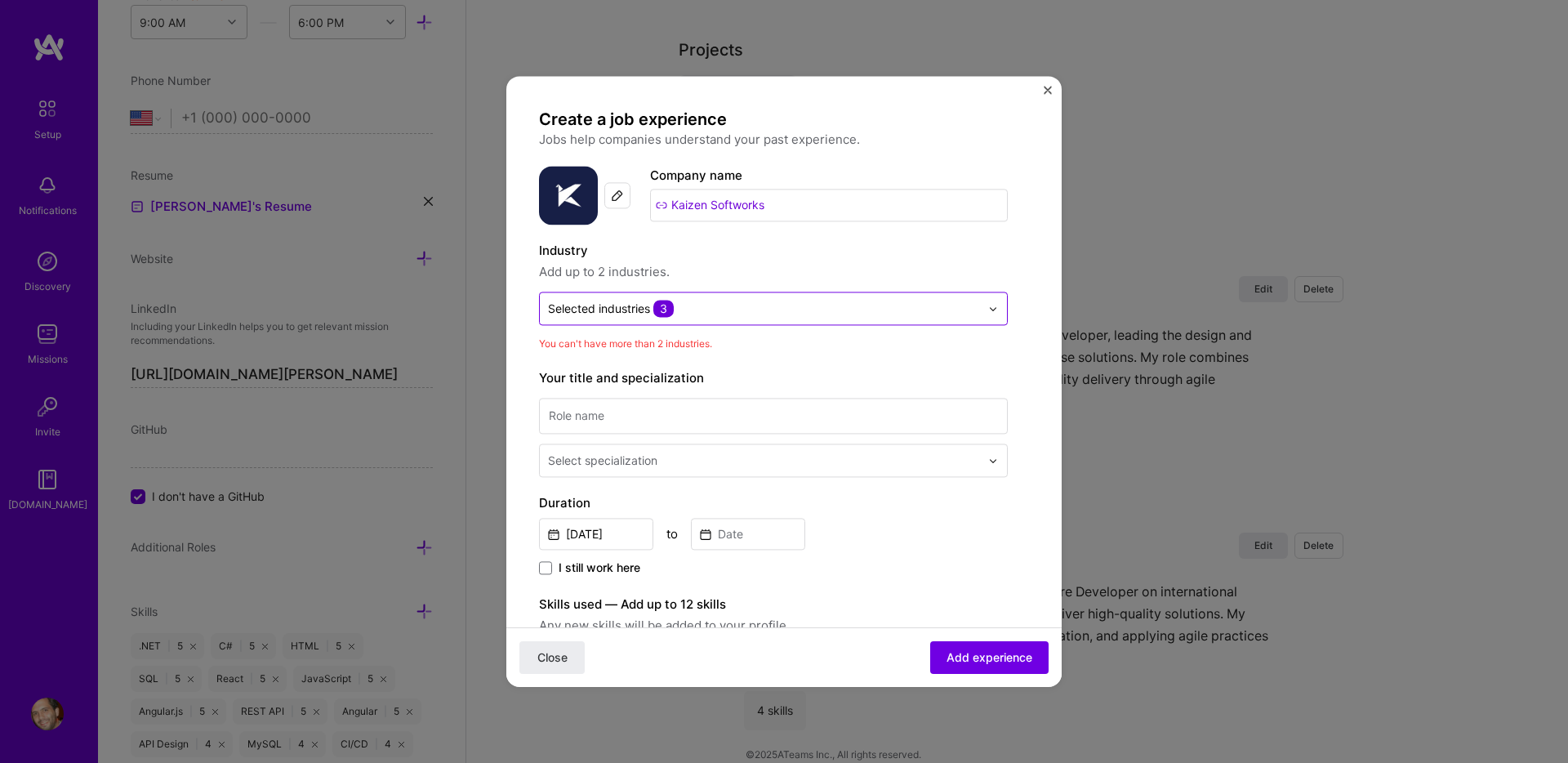
click at [720, 304] on input "text" at bounding box center [764, 309] width 432 height 17
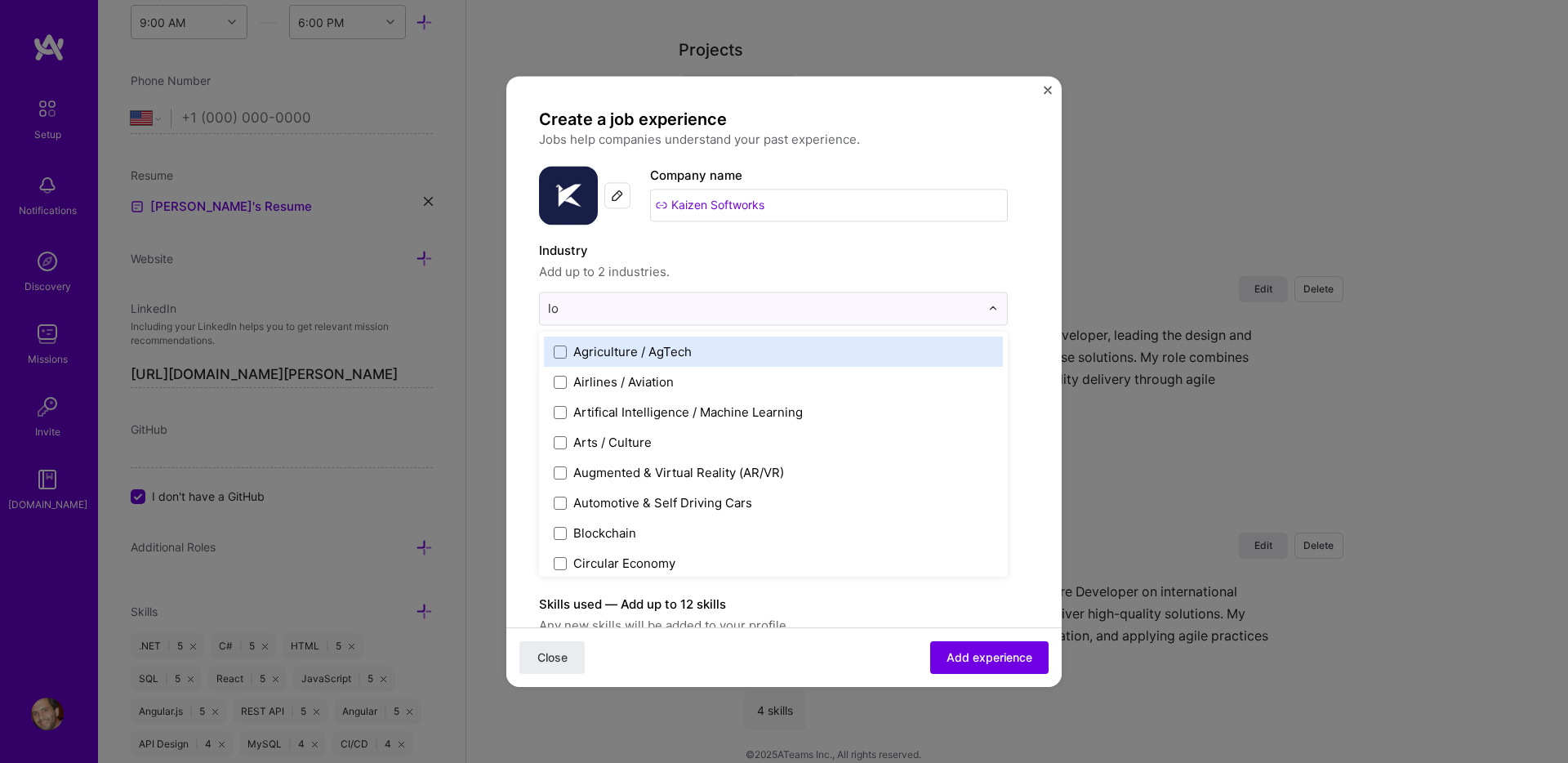
type input "log"
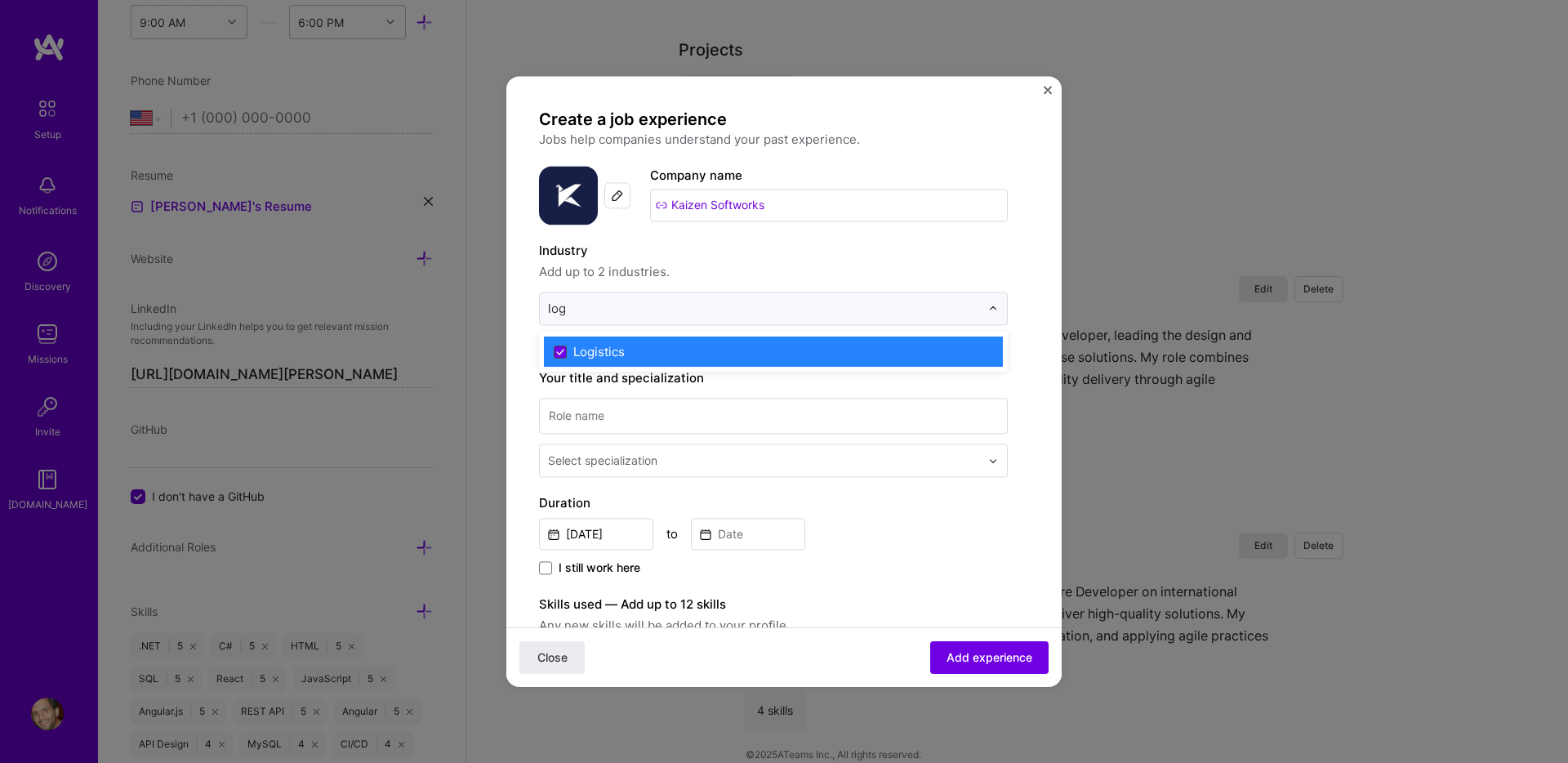
click at [558, 353] on icon at bounding box center [560, 352] width 7 height 5
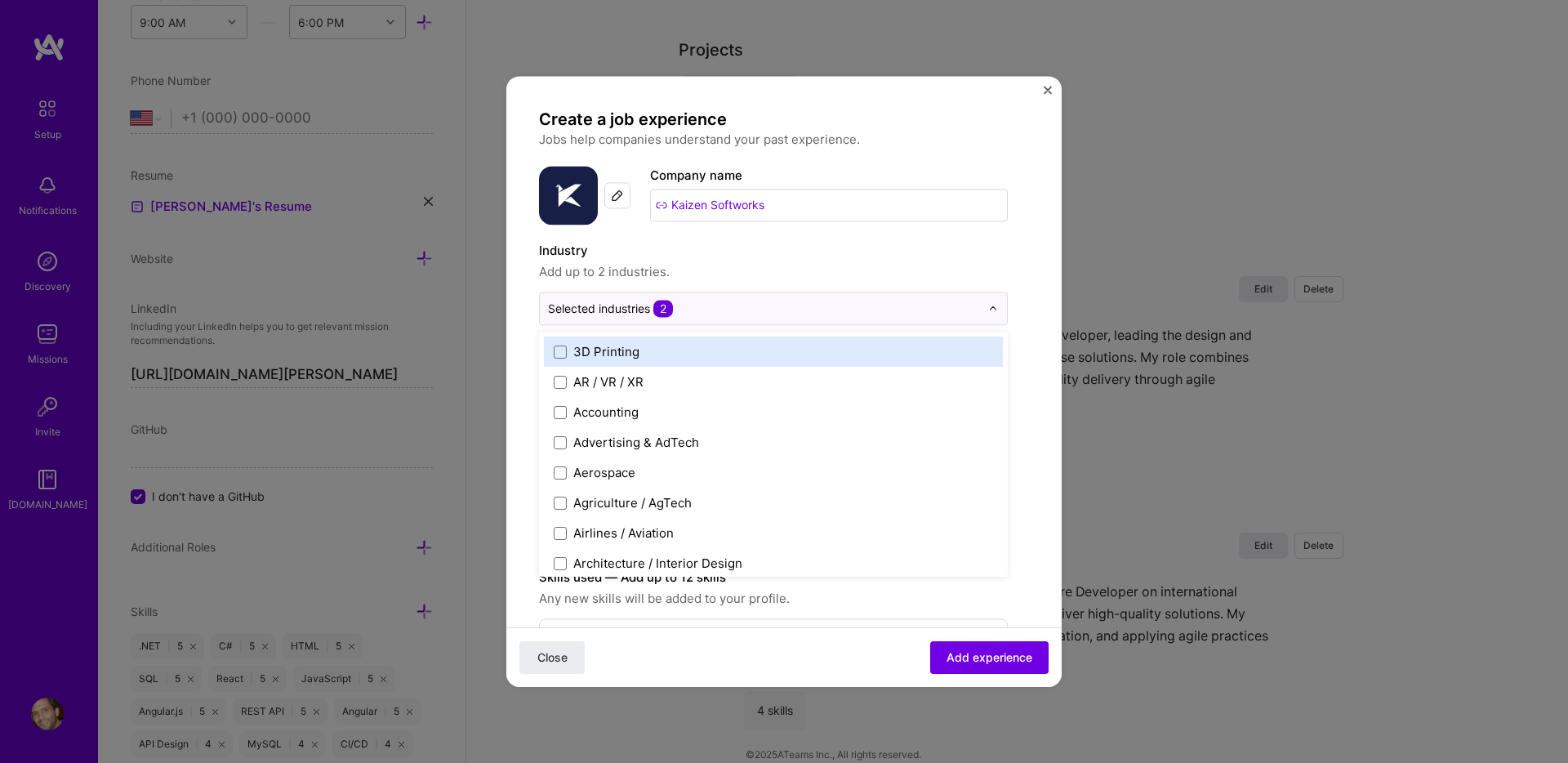
click at [503, 369] on div "Create a job experience Jobs help companies understand your past experience. Co…" at bounding box center [784, 382] width 1568 height 763
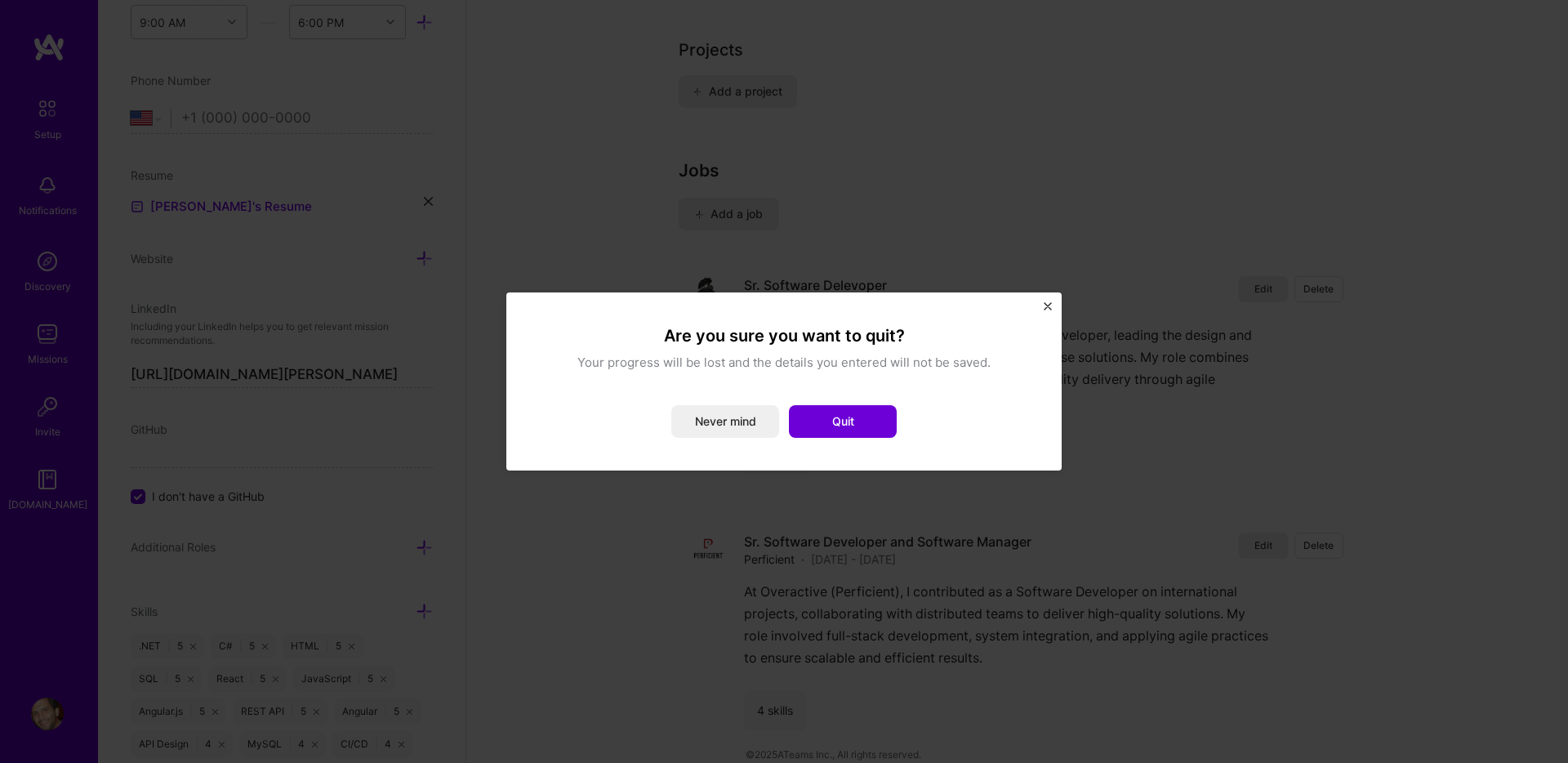
click at [1046, 302] on img "Close" at bounding box center [1047, 306] width 8 height 8
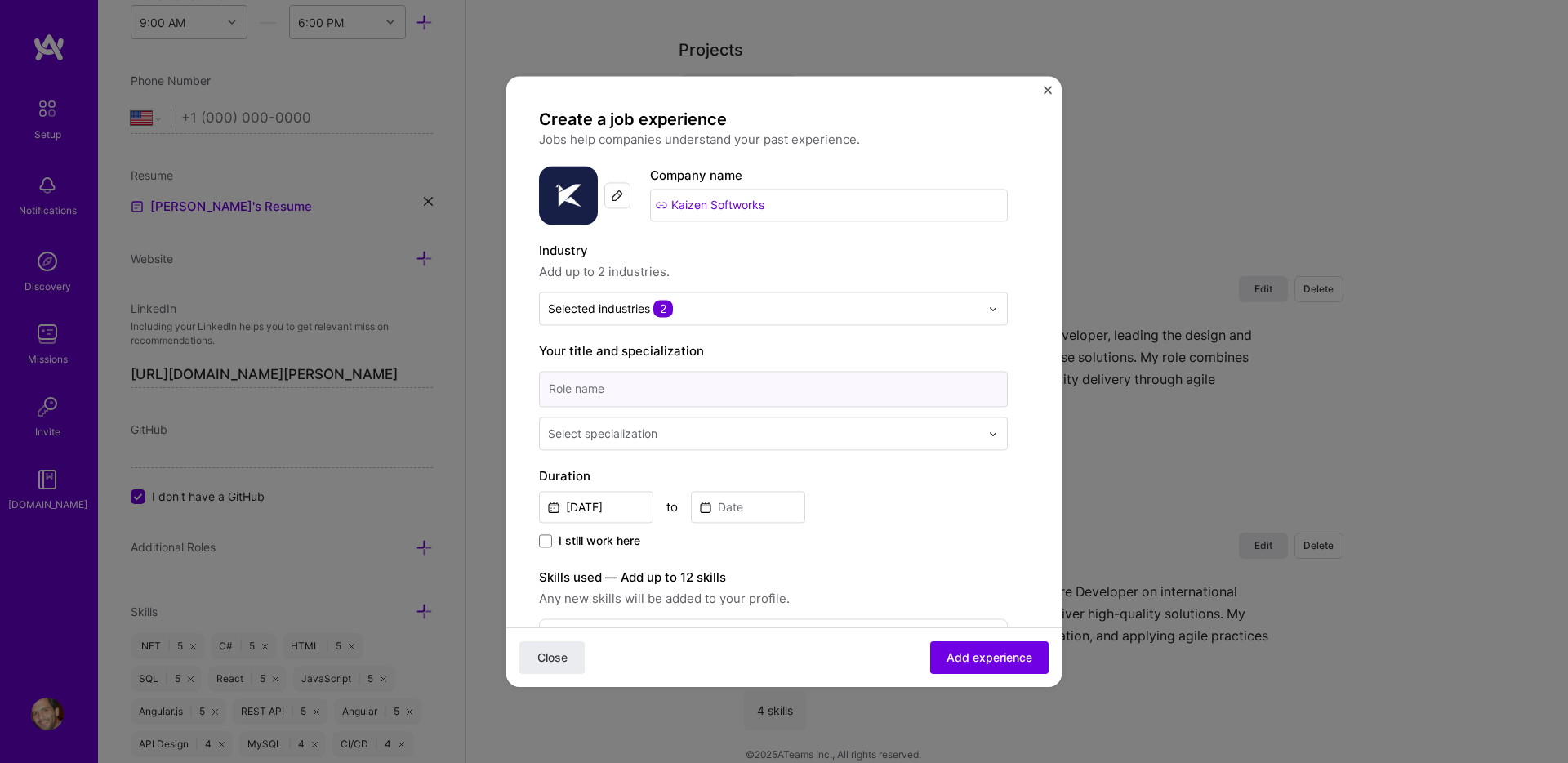
click at [629, 384] on input at bounding box center [772, 389] width 468 height 36
type input "Sr. Software Developer"
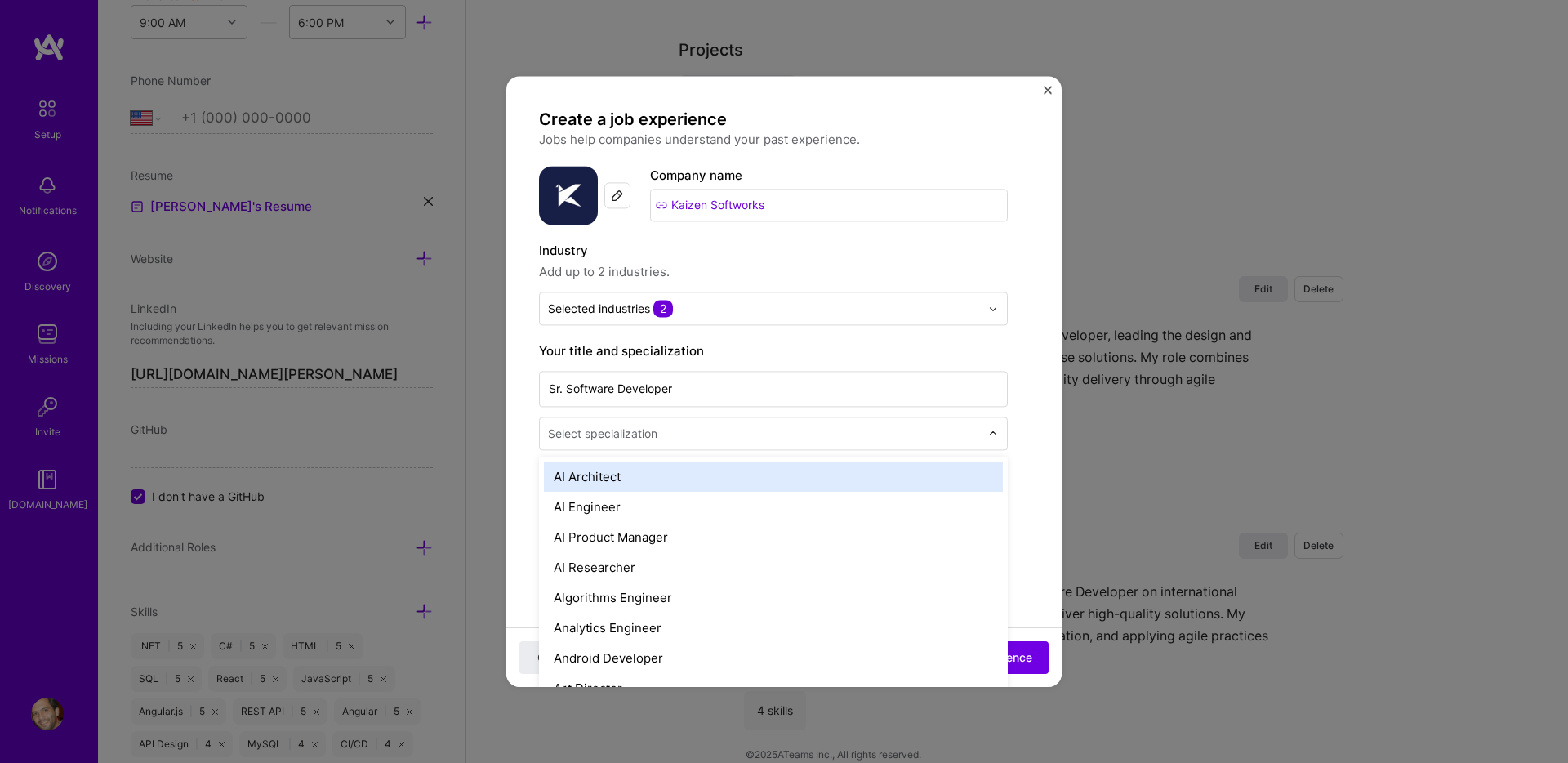
click at [611, 432] on div "Select specialization" at bounding box center [602, 433] width 109 height 17
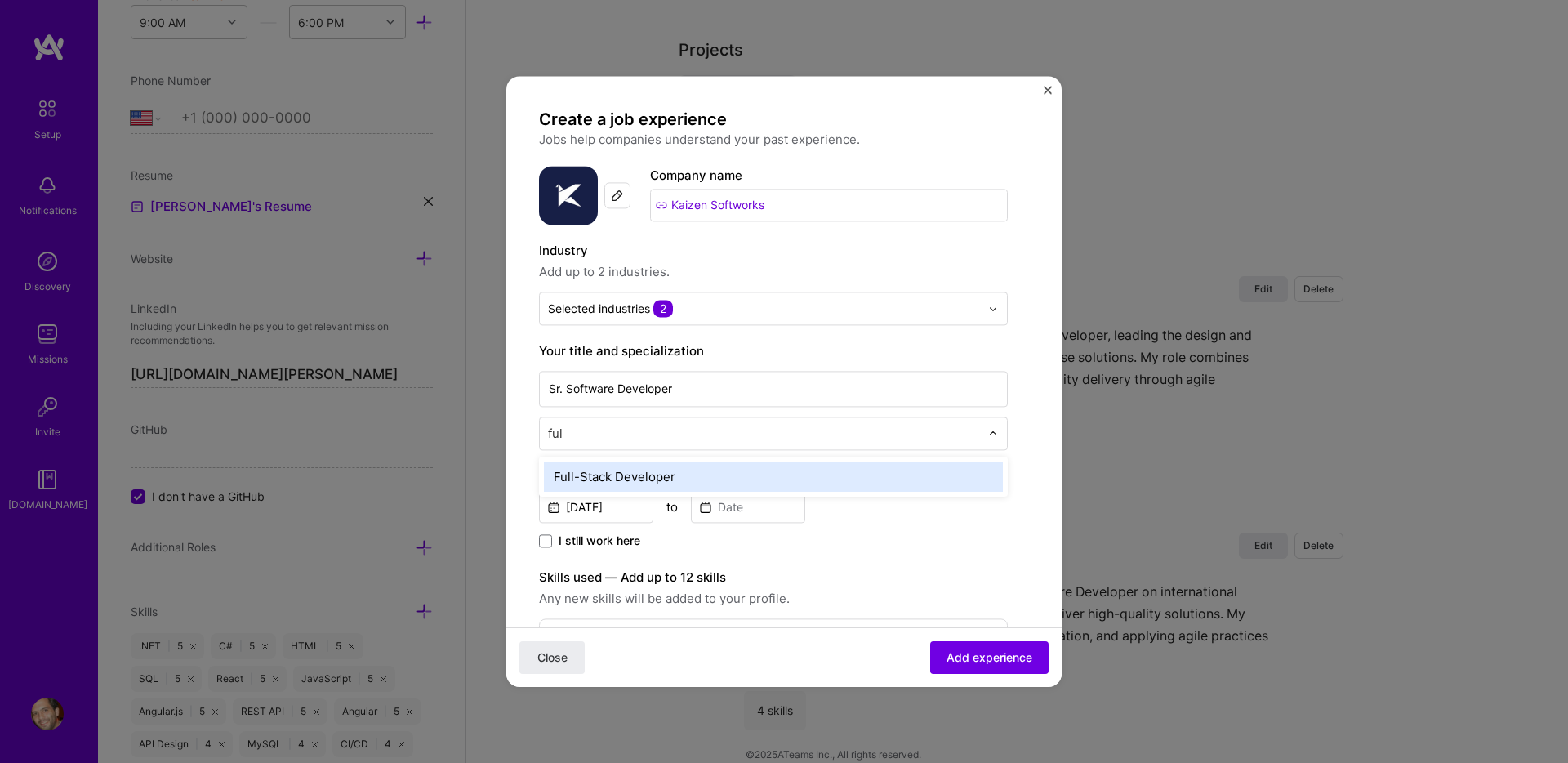
type input "full"
click at [599, 477] on div "Full-Stack Developer" at bounding box center [773, 477] width 459 height 30
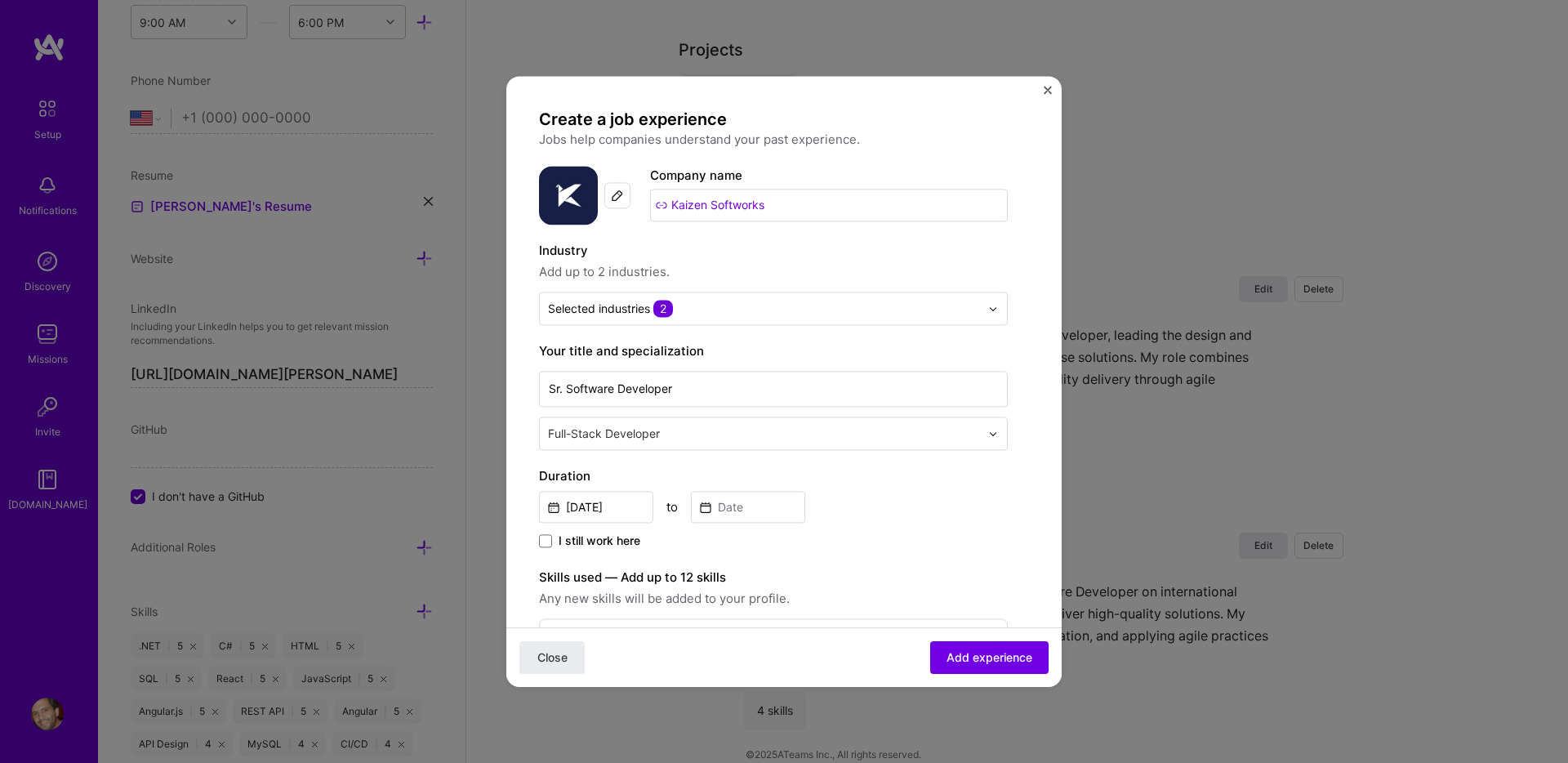
click at [910, 503] on div "[DATE] to" at bounding box center [772, 505] width 468 height 36
click at [607, 500] on input "[DATE]" at bounding box center [596, 507] width 114 height 32
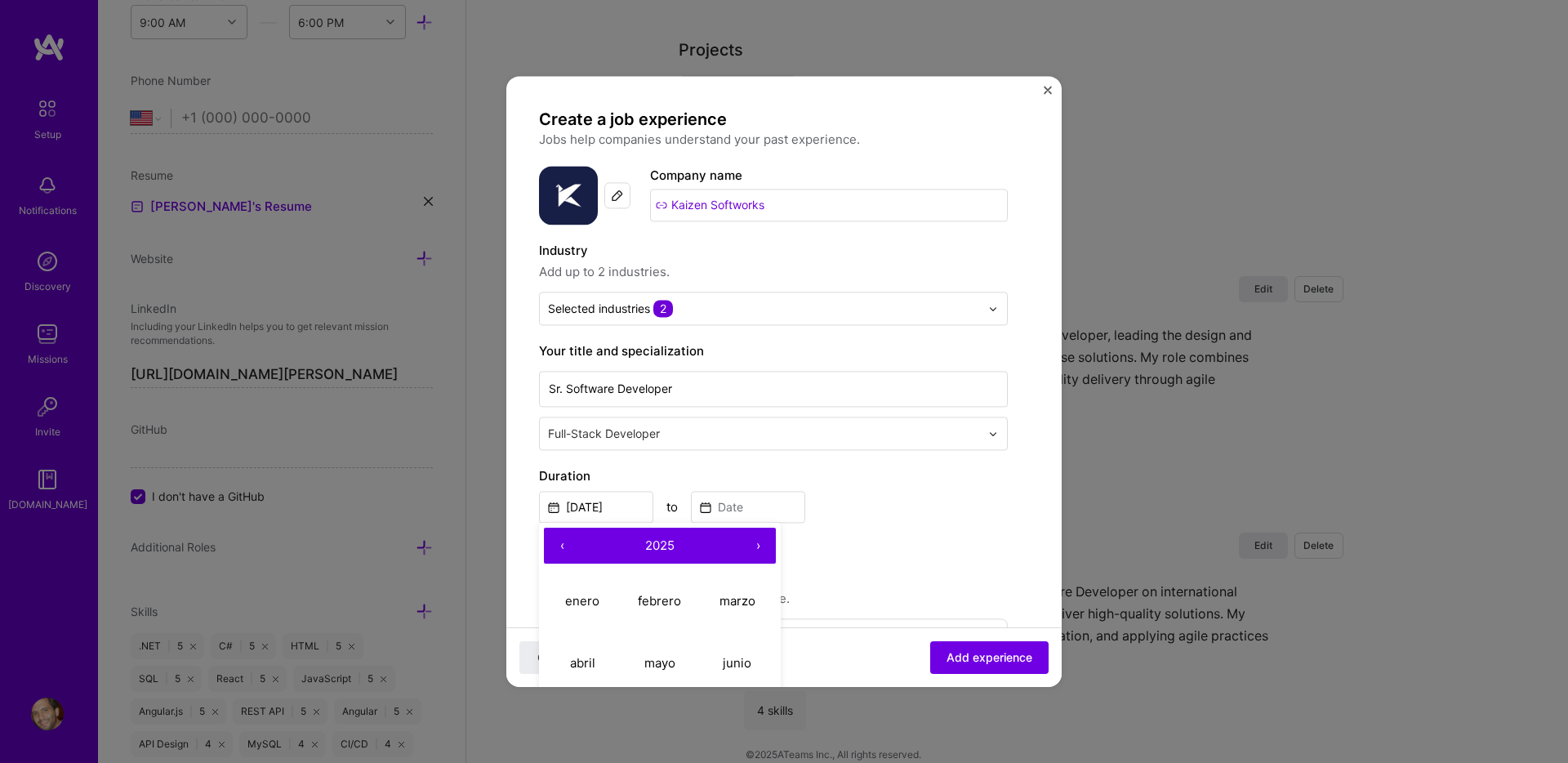
click at [562, 546] on button "‹" at bounding box center [562, 545] width 36 height 36
click at [568, 546] on button "‹" at bounding box center [562, 545] width 36 height 36
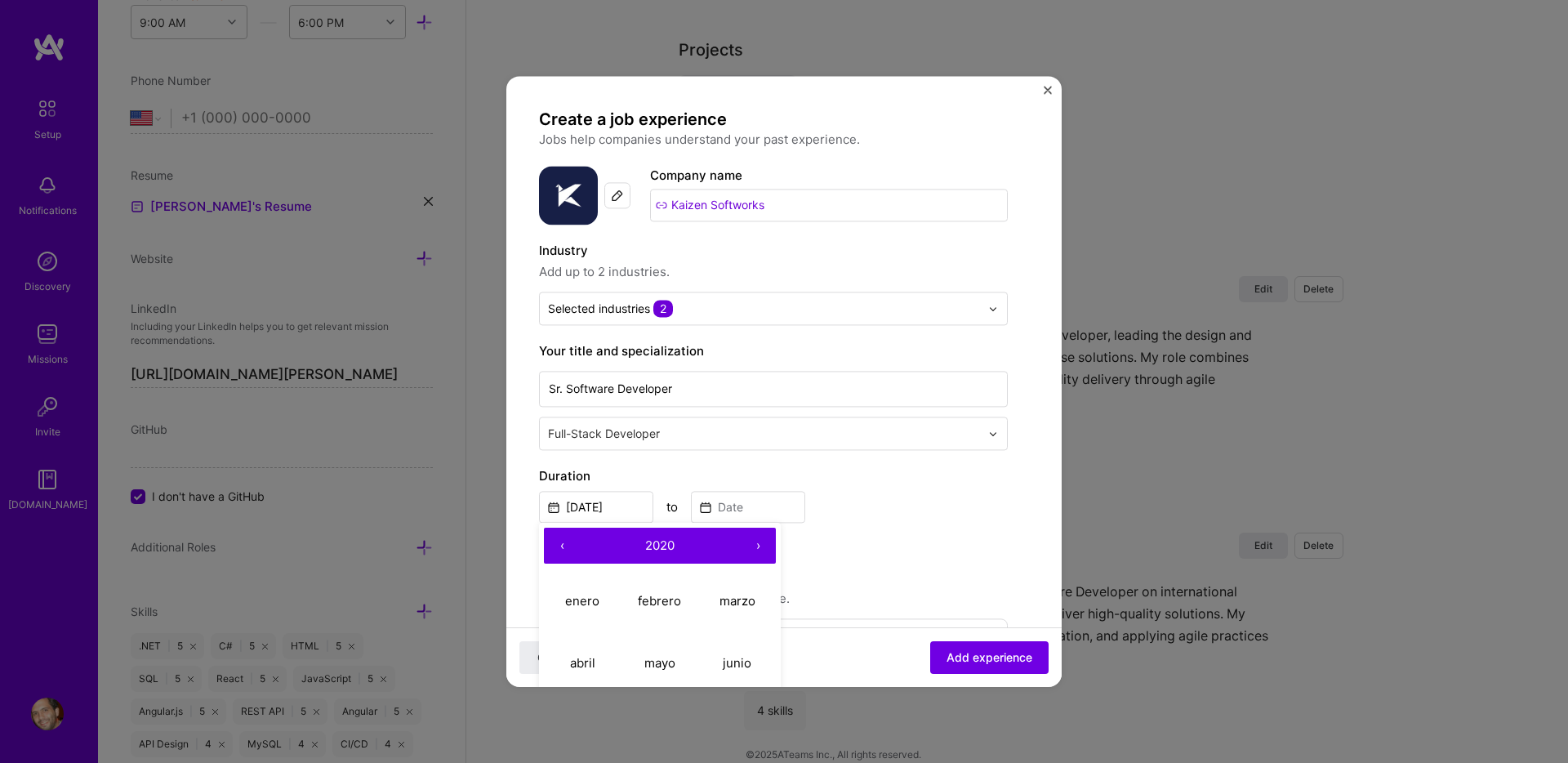
click at [568, 546] on button "‹" at bounding box center [562, 545] width 36 height 36
click at [644, 657] on abbr "mayo" at bounding box center [659, 663] width 31 height 16
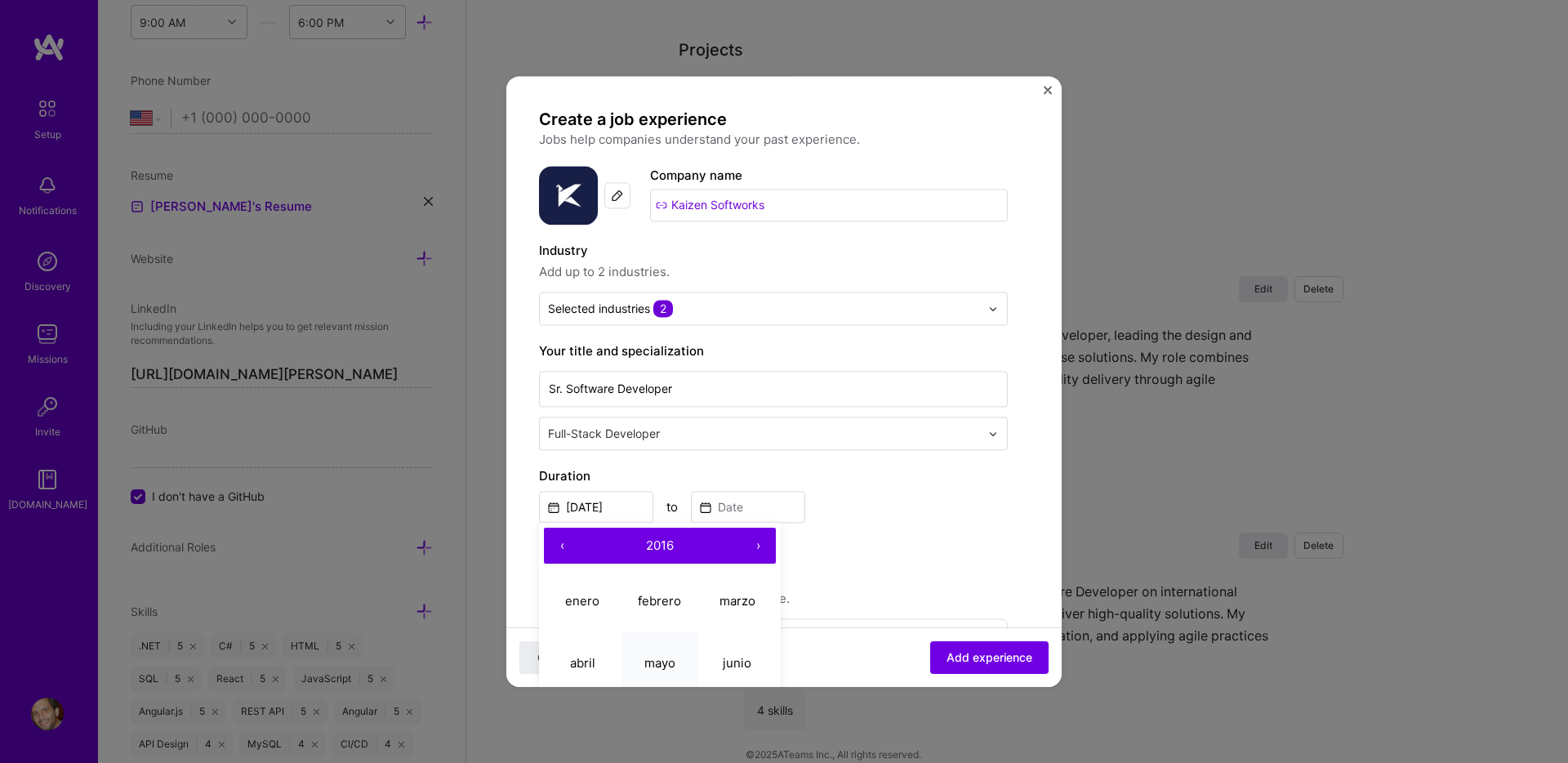
type input "[DATE]"
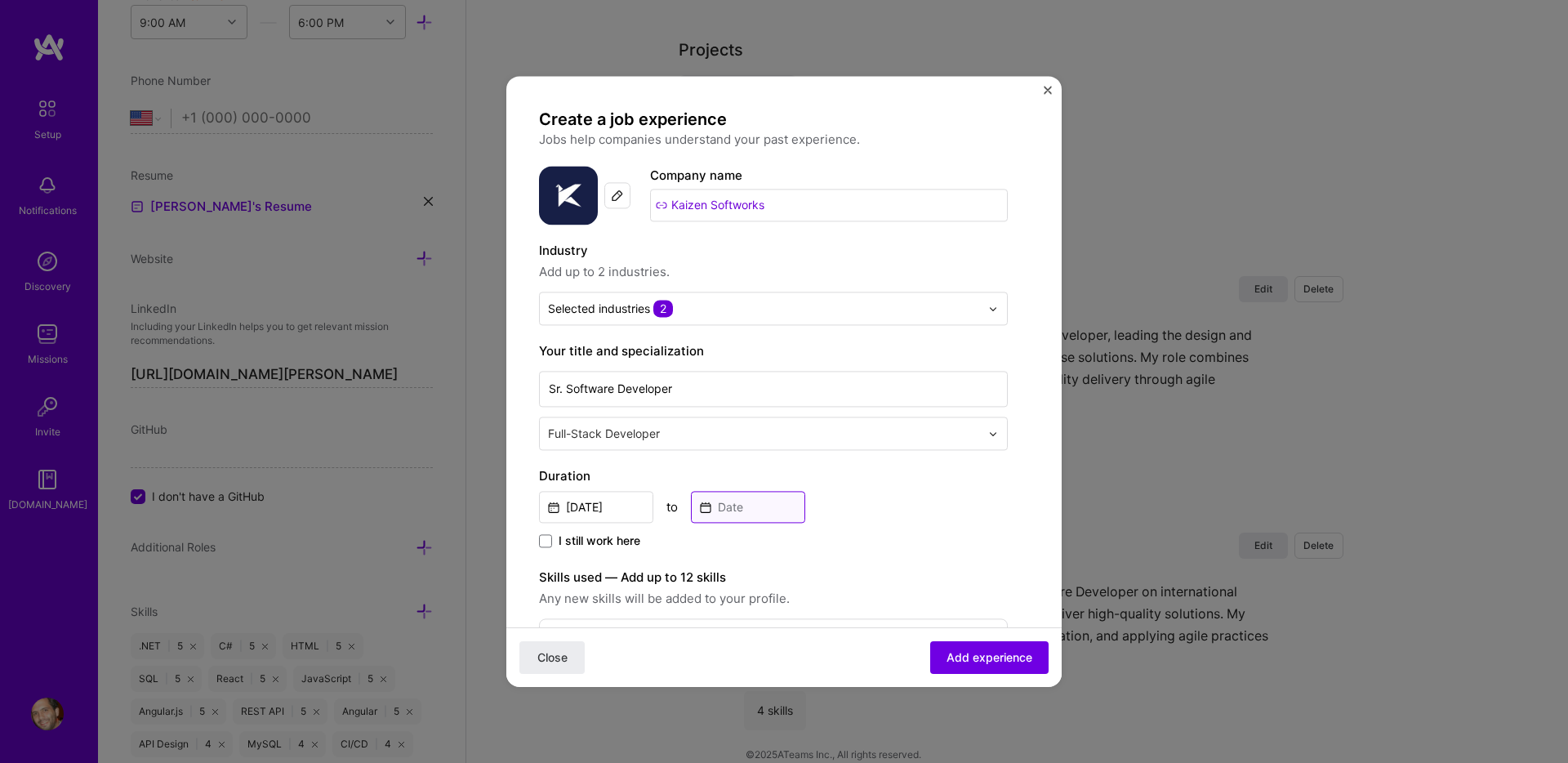
click at [757, 512] on input at bounding box center [748, 507] width 114 height 32
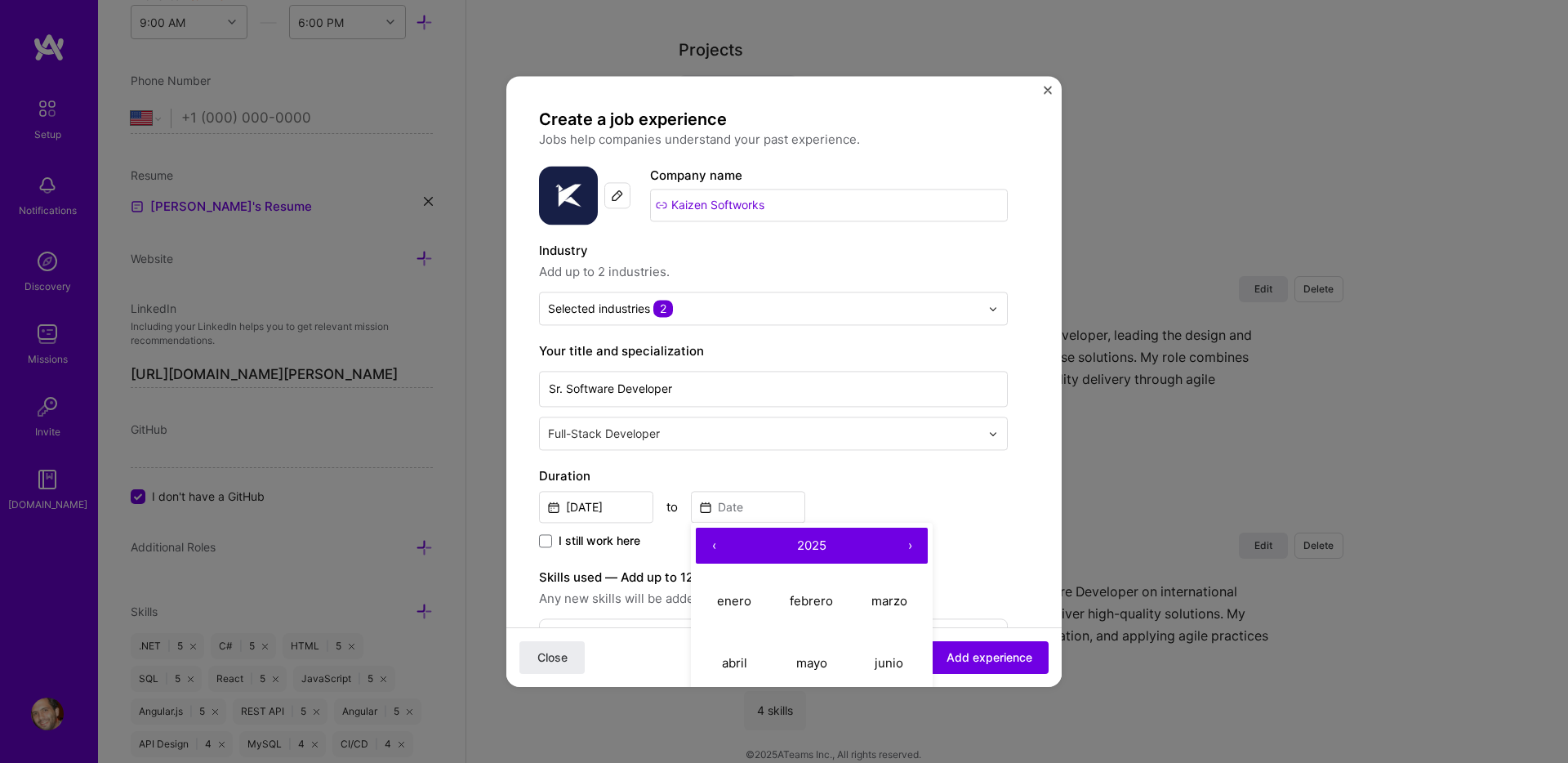
click at [711, 545] on button "‹" at bounding box center [713, 545] width 36 height 36
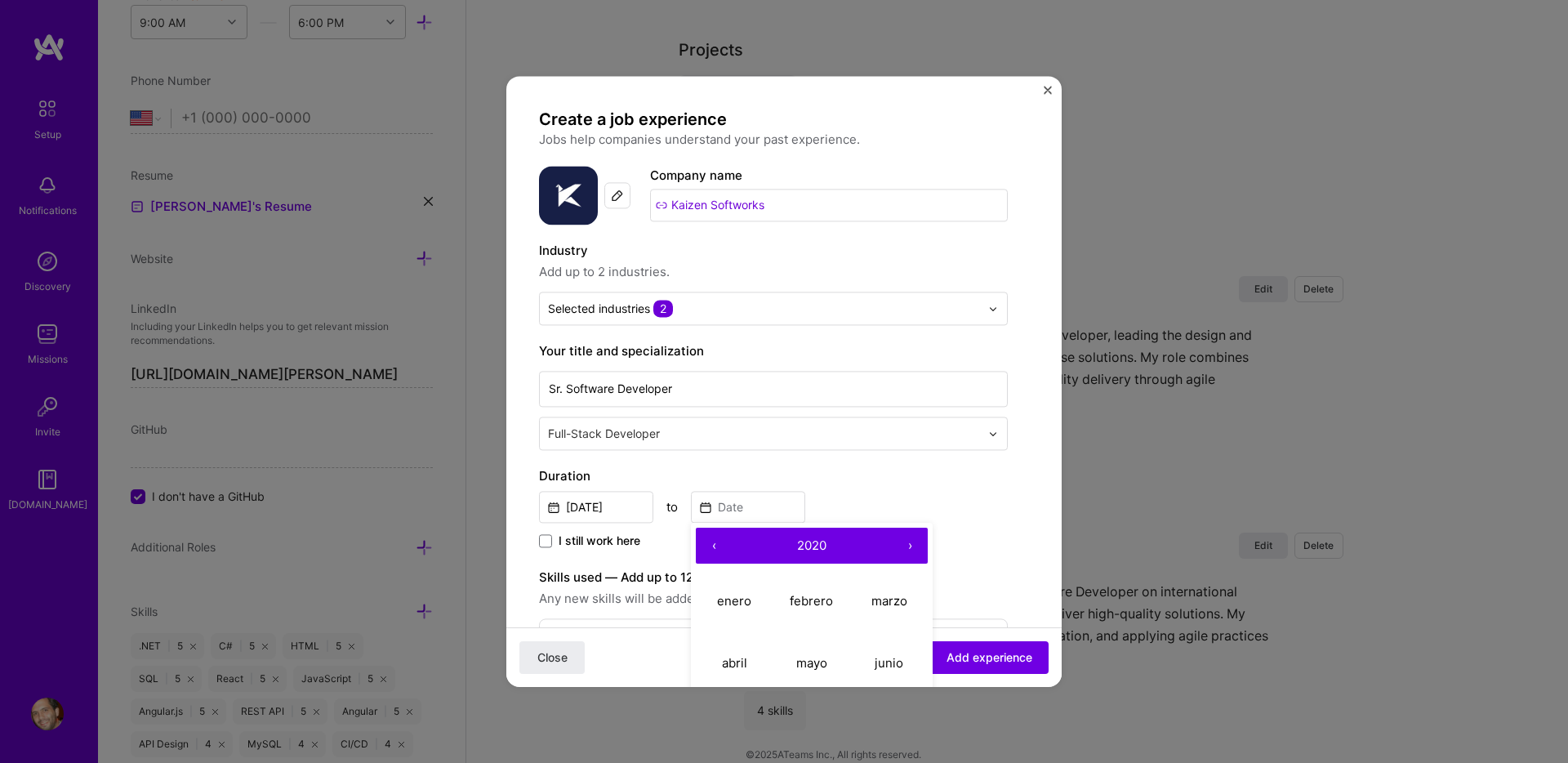
click at [711, 545] on button "‹" at bounding box center [713, 545] width 36 height 36
click at [820, 601] on abbr "febrero" at bounding box center [812, 600] width 43 height 16
type input "[DATE]"
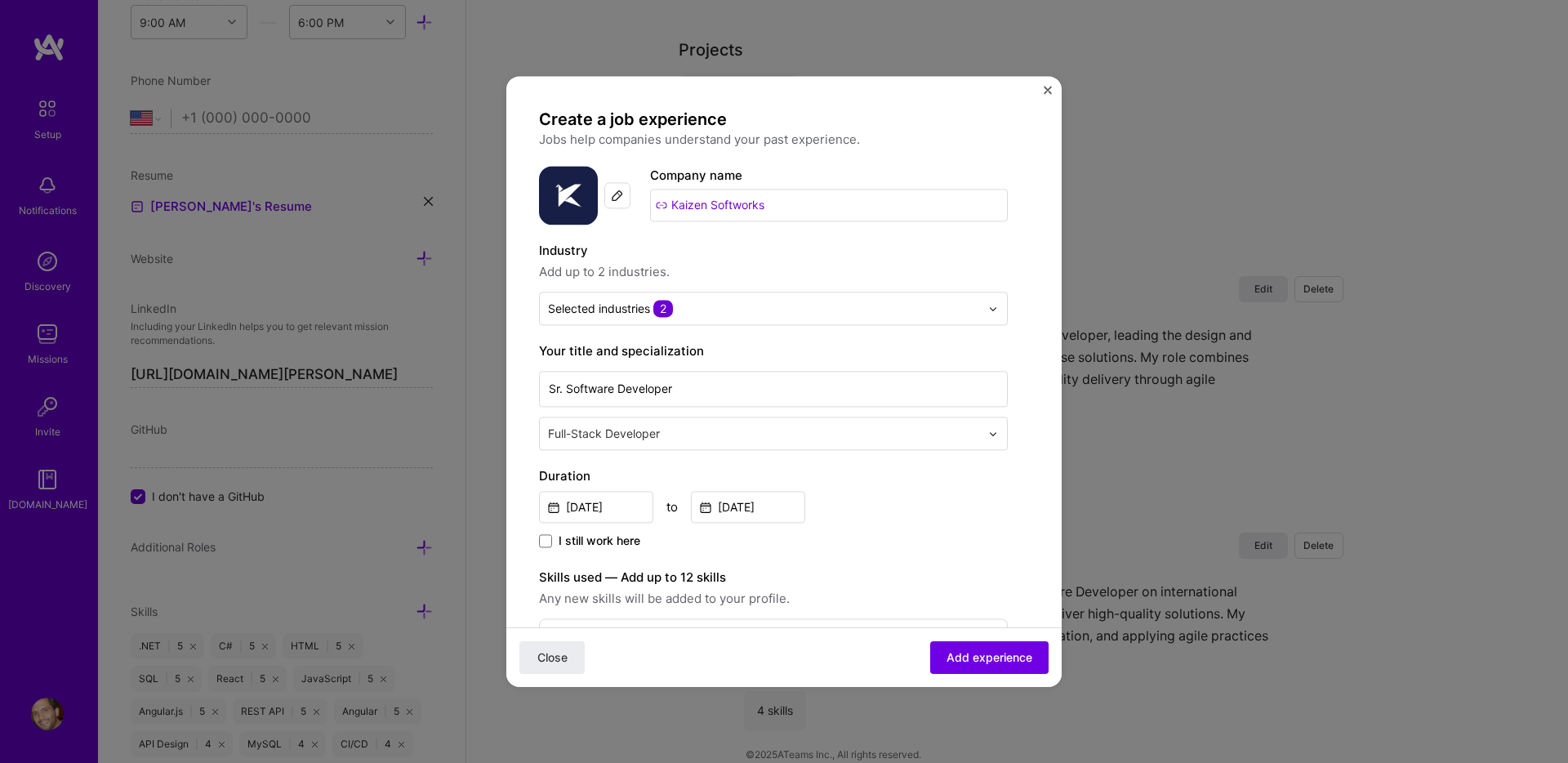
click at [885, 539] on div "I still work here" at bounding box center [772, 541] width 468 height 19
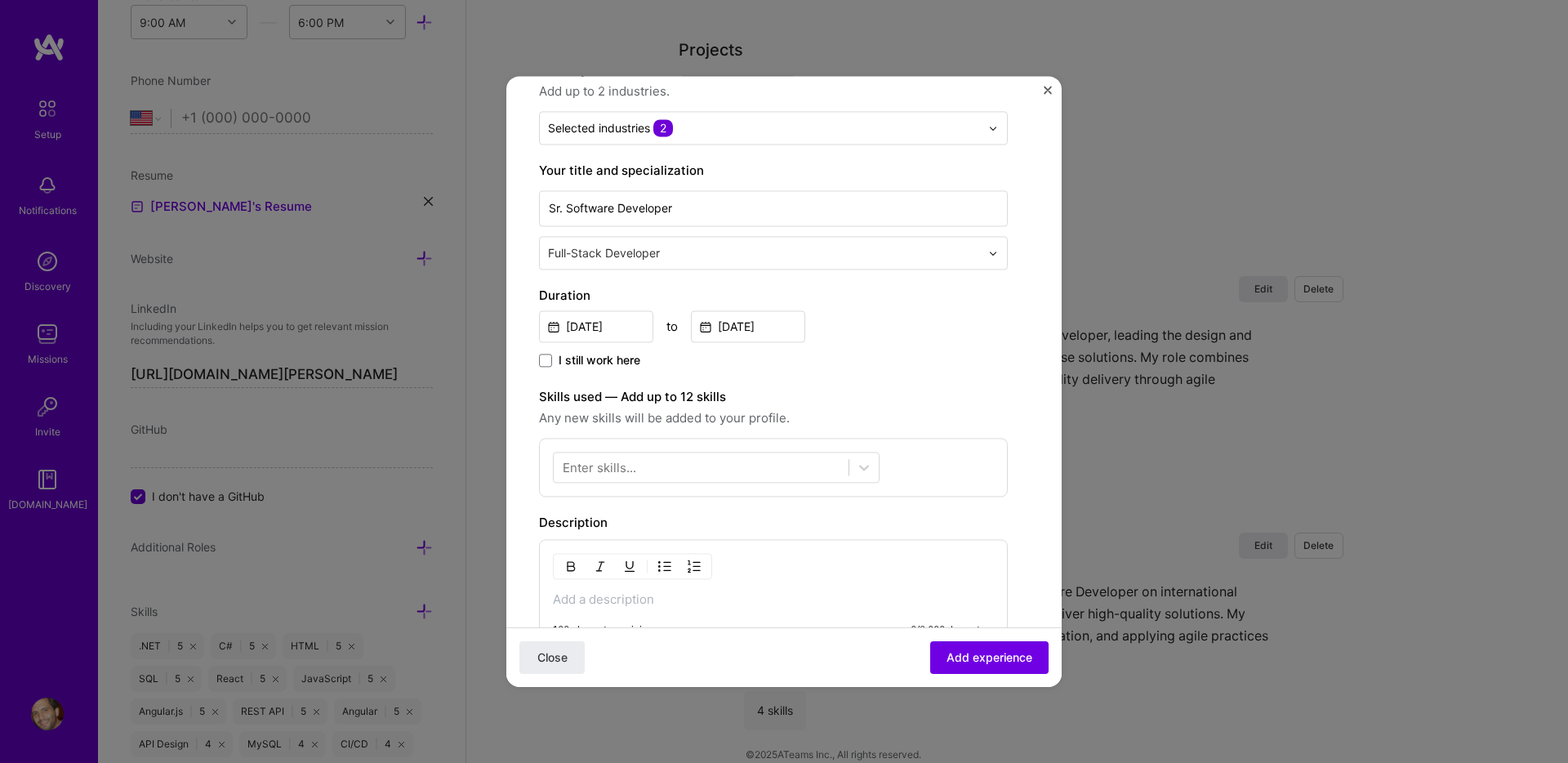
scroll to position [209, 0]
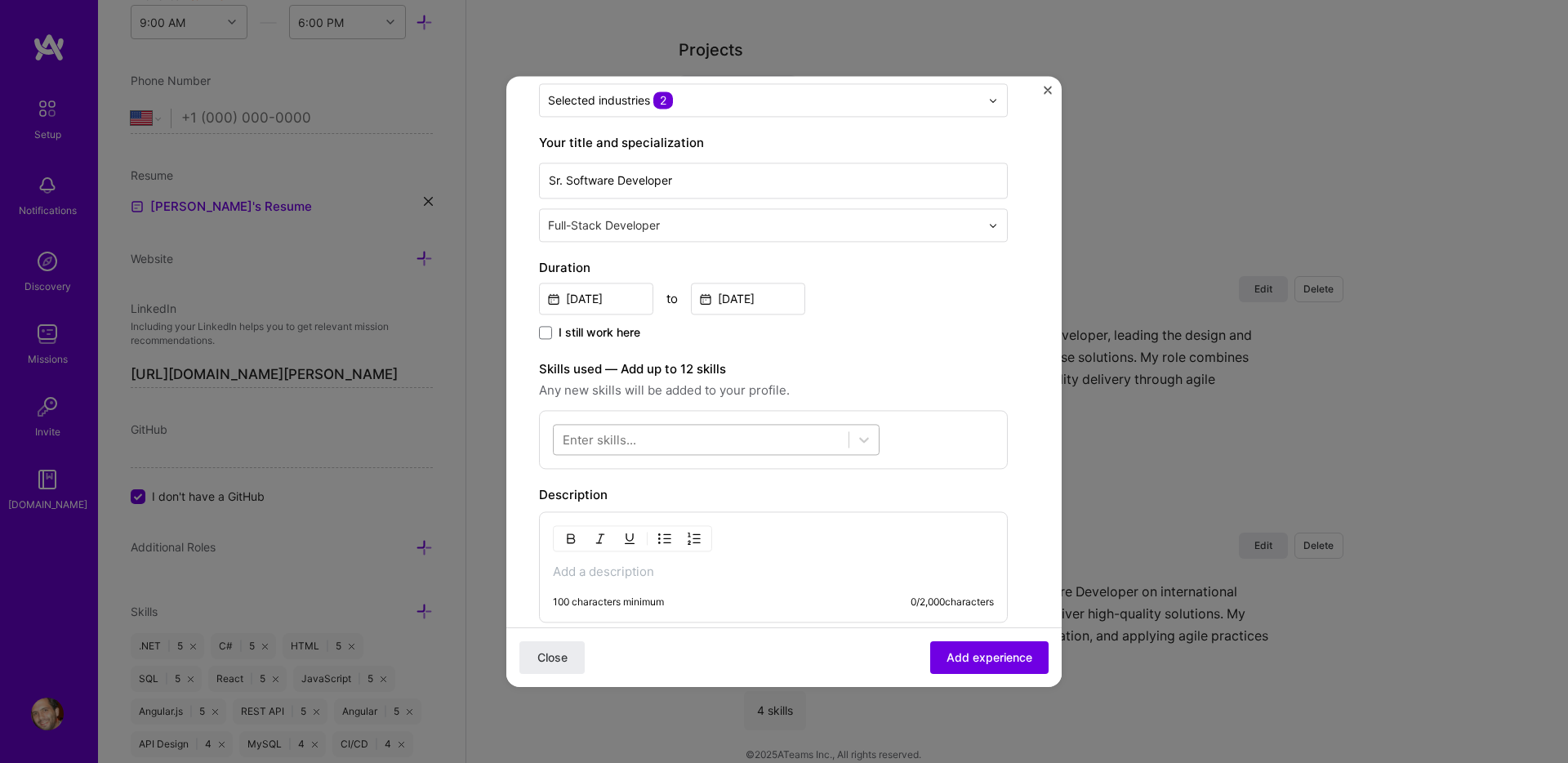
click at [657, 440] on div at bounding box center [700, 439] width 295 height 27
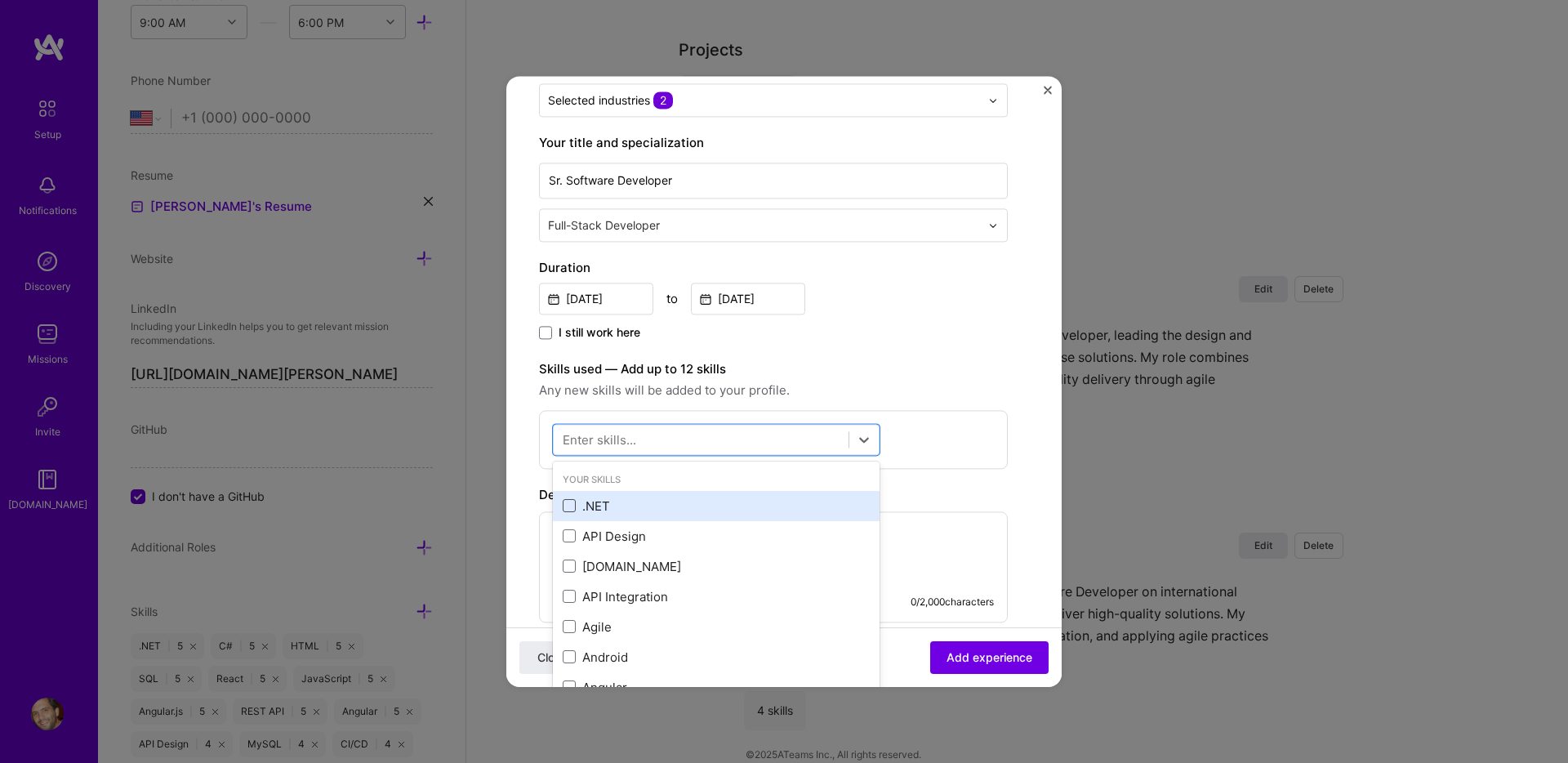
click at [572, 507] on span at bounding box center [569, 507] width 13 height 13
click at [0, 0] on input "checkbox" at bounding box center [0, 0] width 0 height 0
click at [584, 509] on div "Angular" at bounding box center [716, 506] width 307 height 17
click at [612, 507] on div "React" at bounding box center [716, 506] width 307 height 17
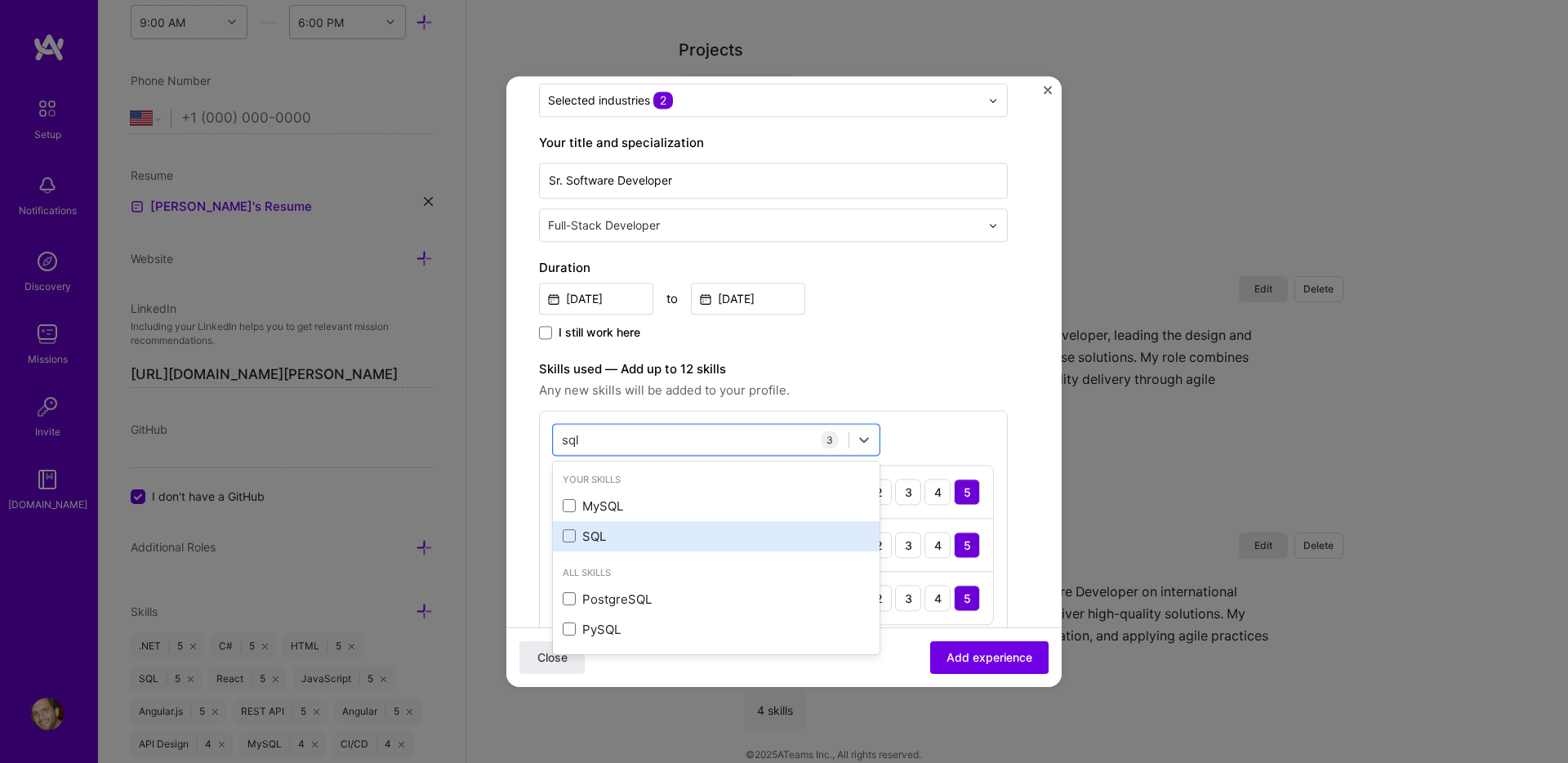
click at [600, 527] on div "SQL" at bounding box center [716, 536] width 307 height 17
click at [645, 443] on div "sql sql" at bounding box center [700, 439] width 295 height 27
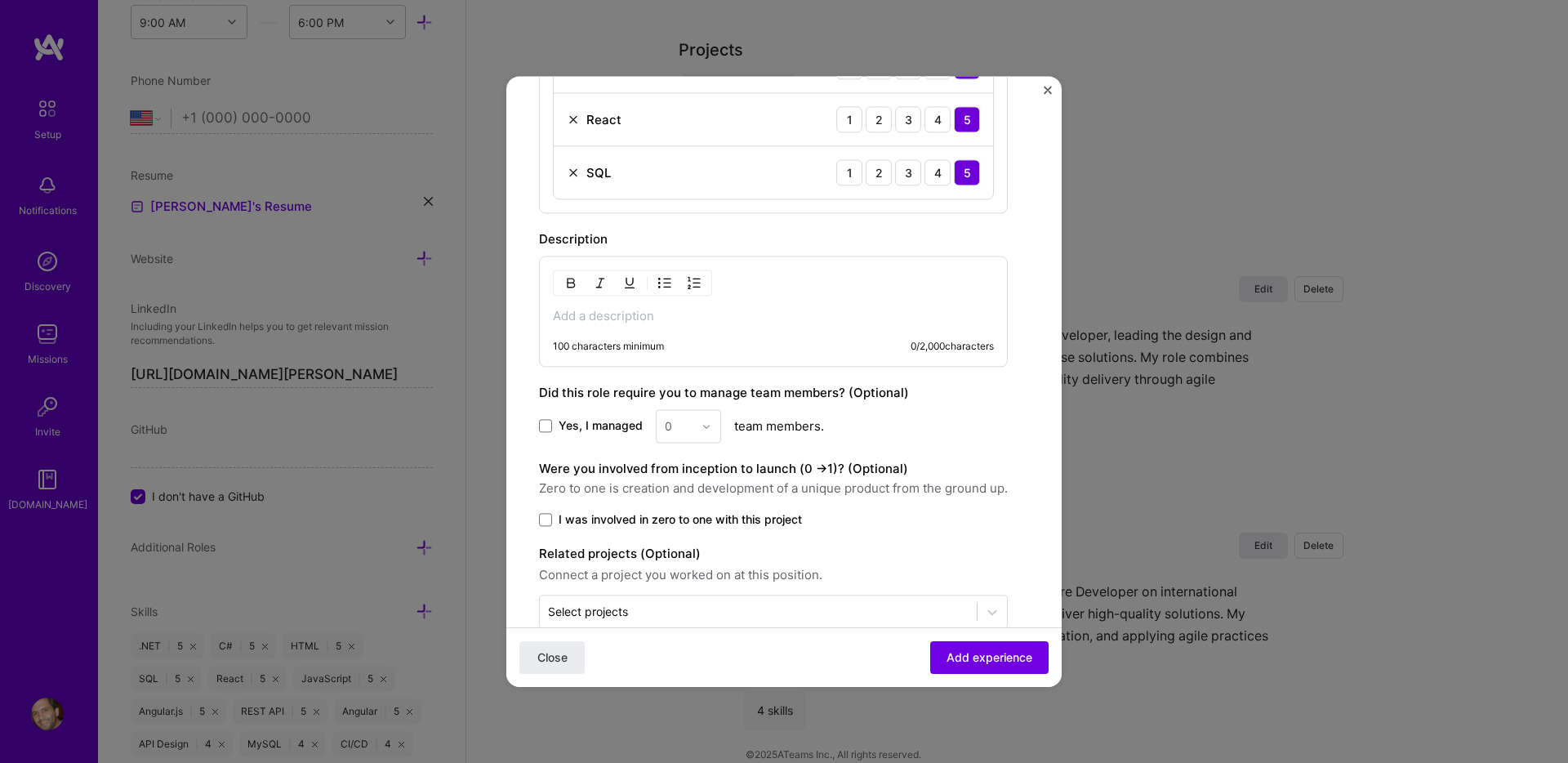
scroll to position [721, 0]
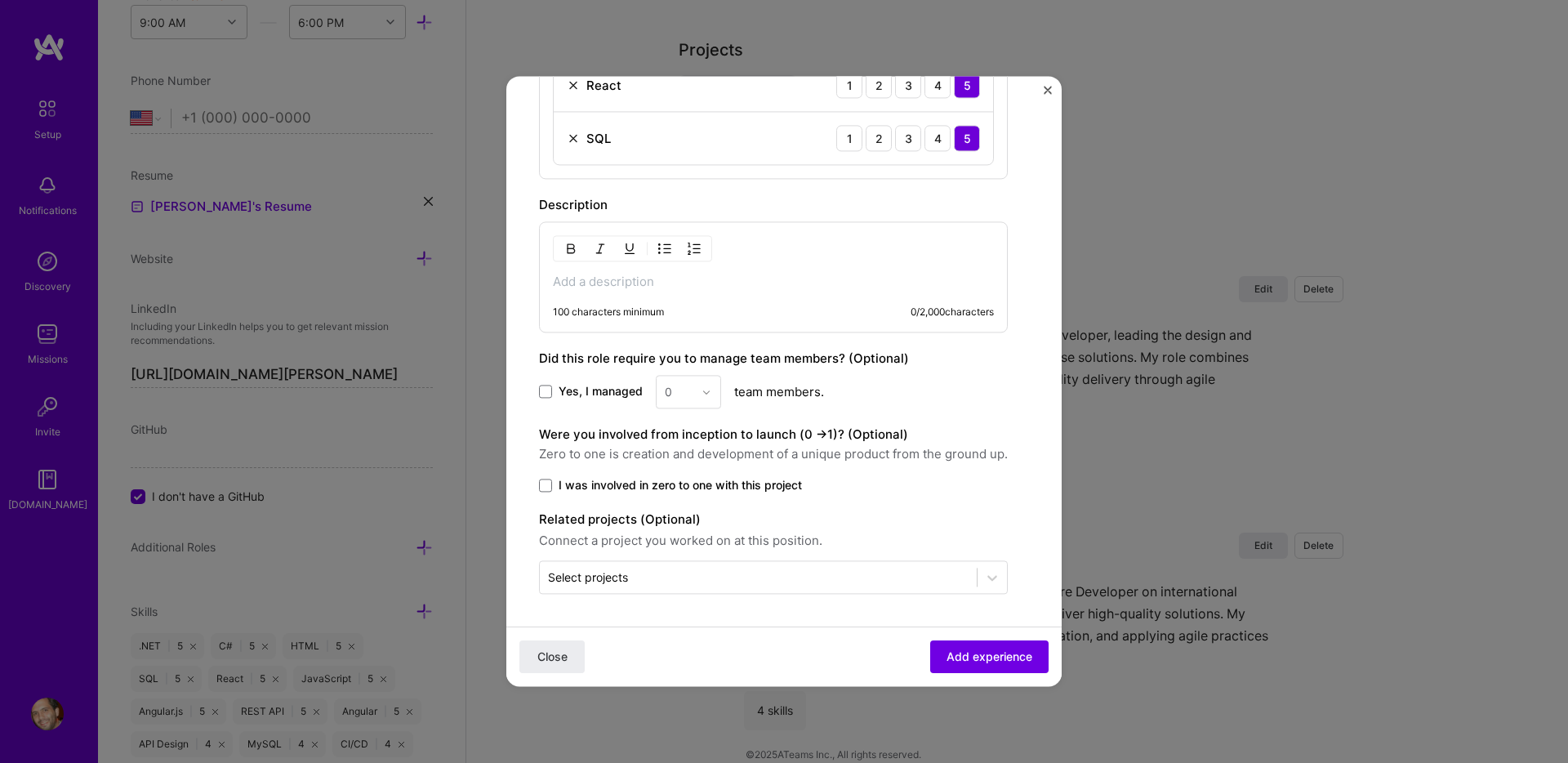
type input "sql"
click at [639, 280] on p at bounding box center [773, 281] width 441 height 16
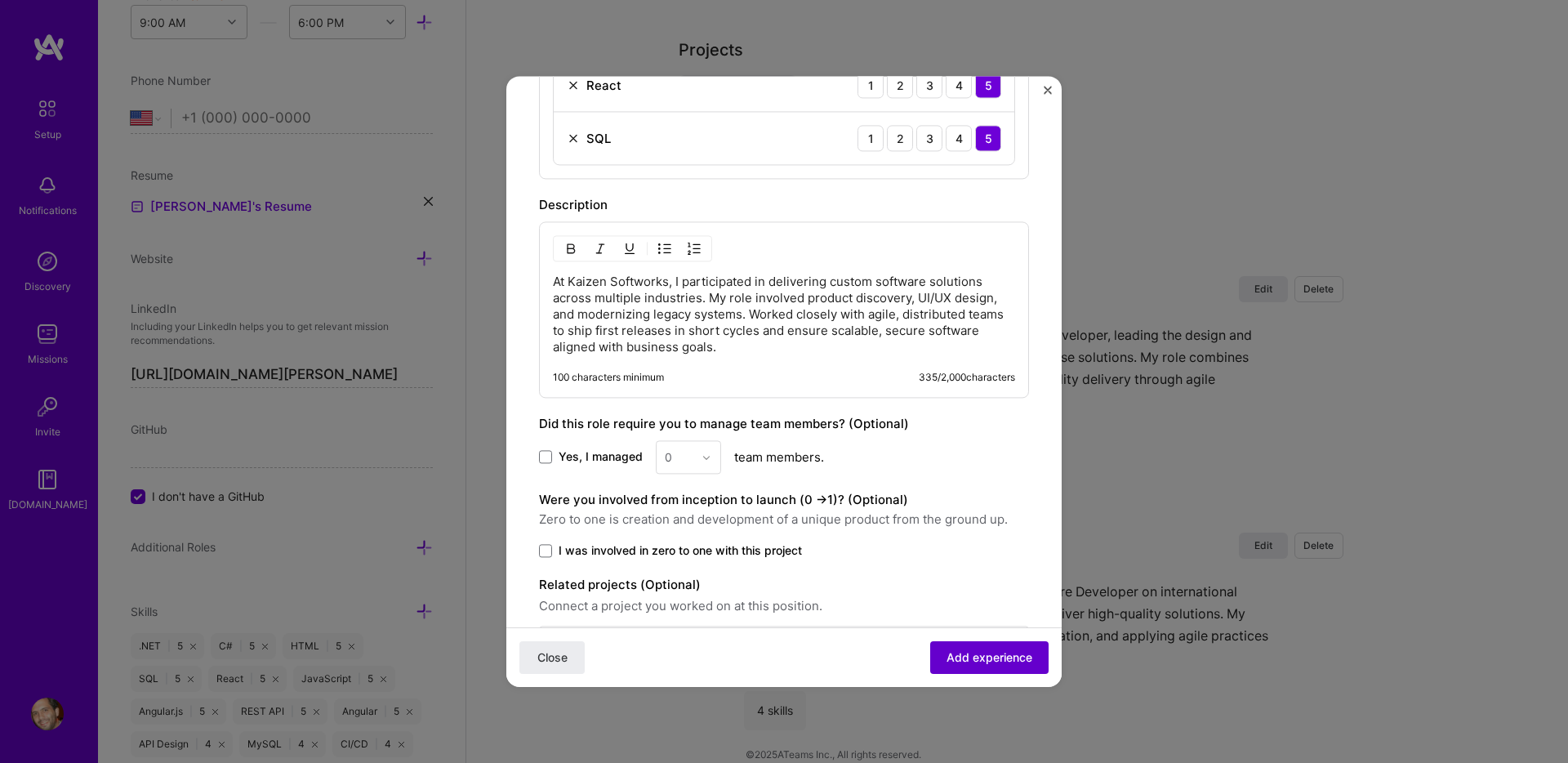
click at [990, 656] on span "Add experience" at bounding box center [989, 656] width 86 height 16
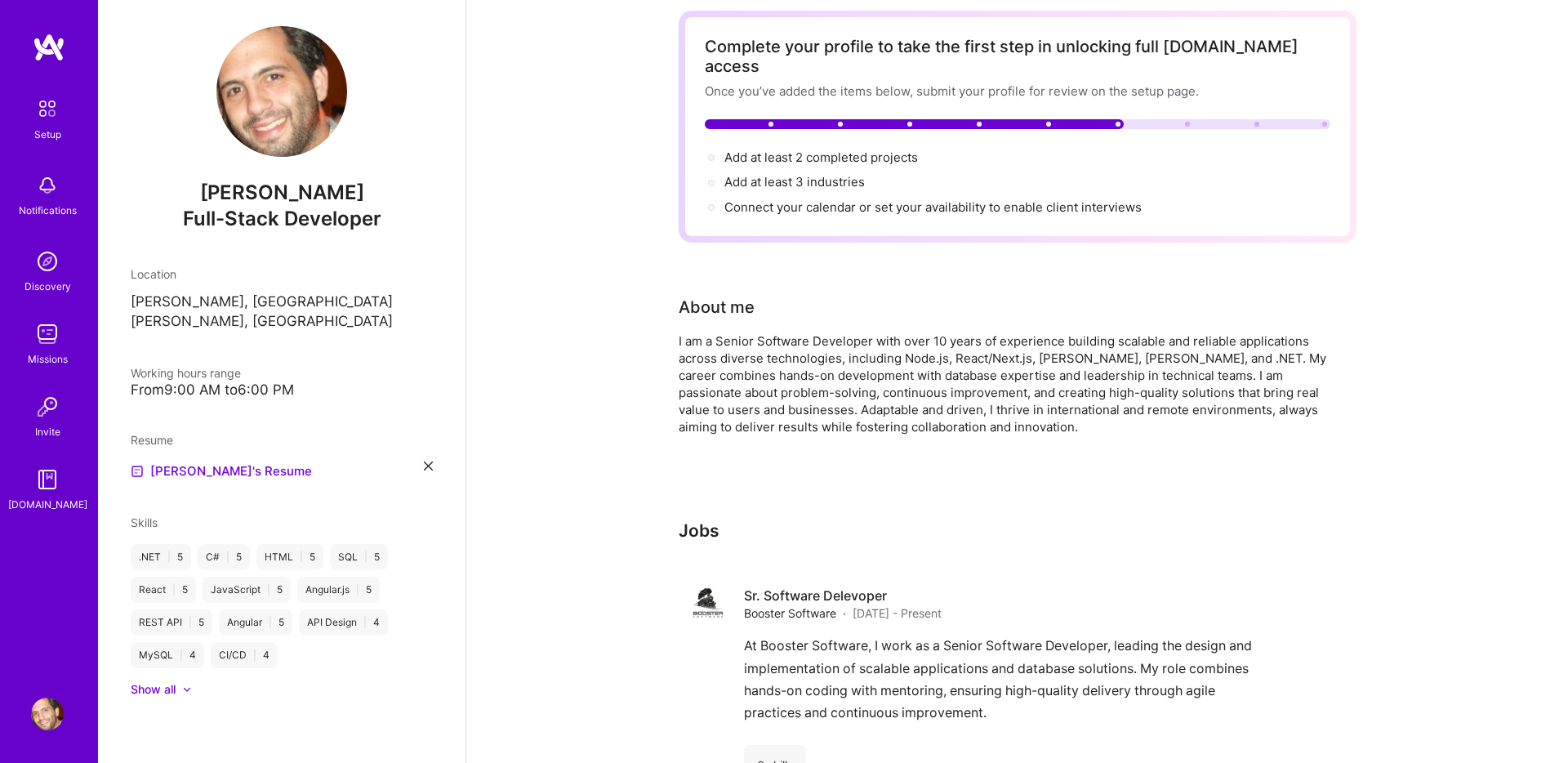
scroll to position [0, 0]
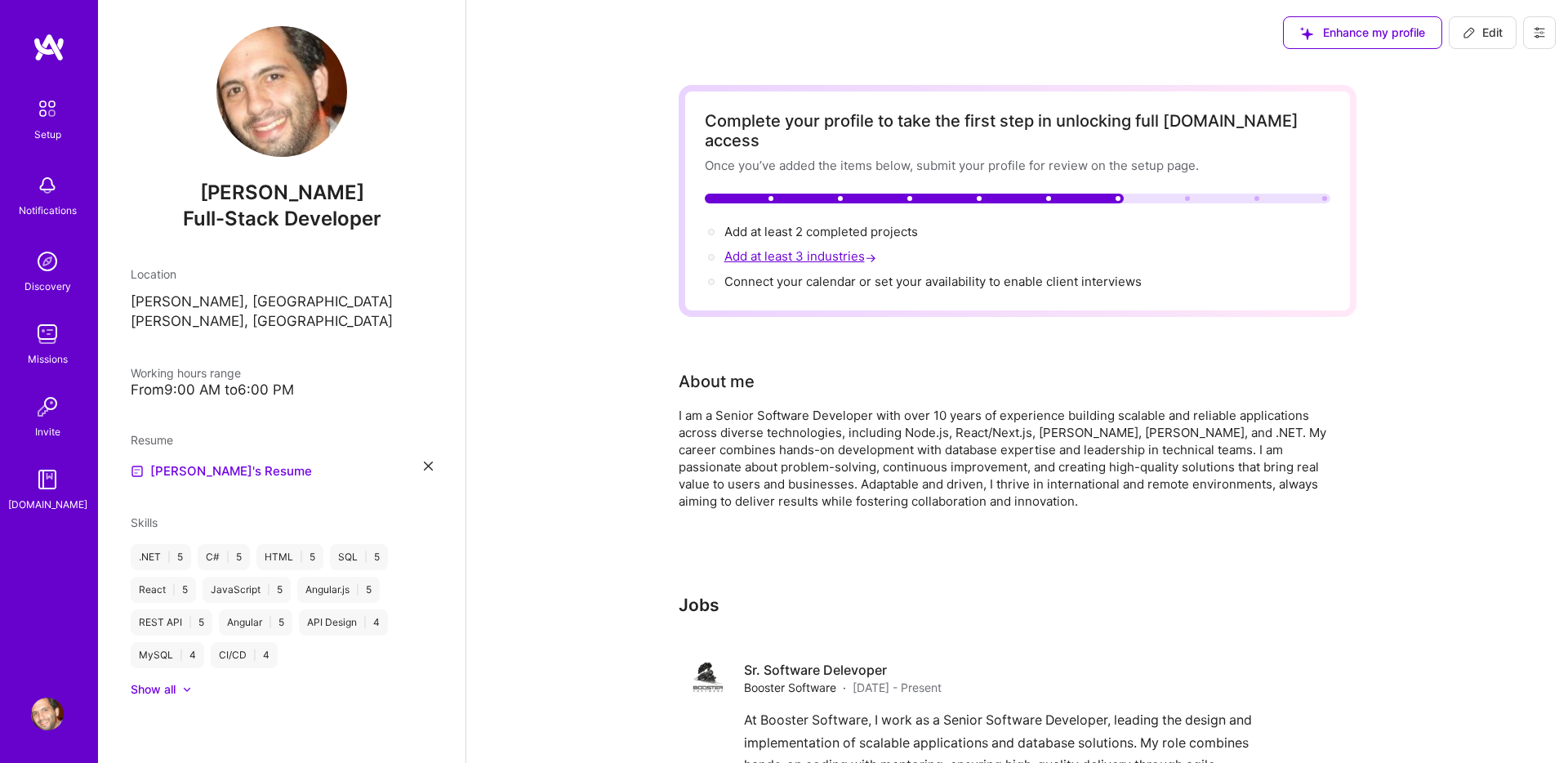
click at [809, 249] on span "Add at least 3 industries →" at bounding box center [802, 256] width 155 height 16
select select "US"
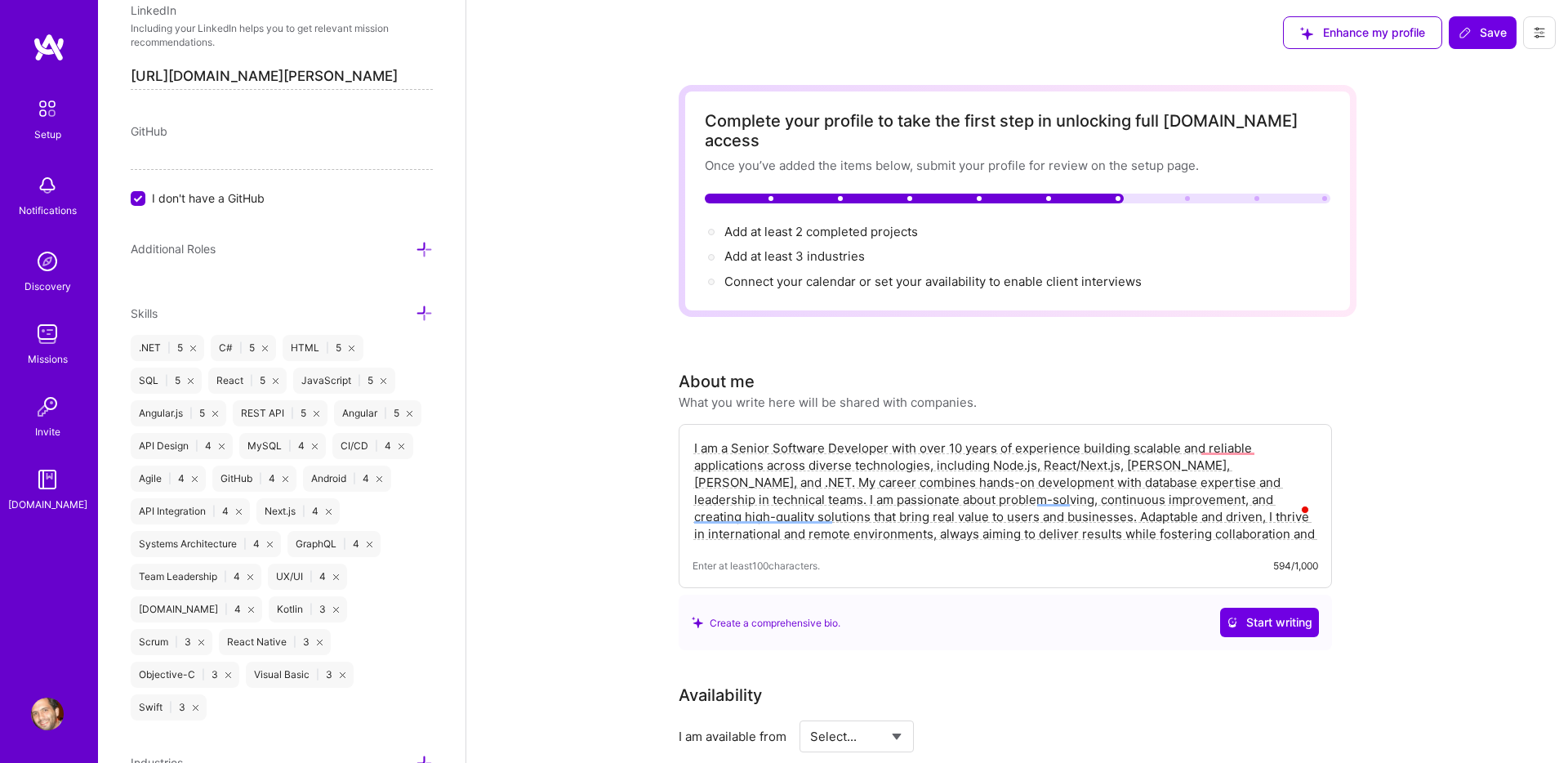
scroll to position [917, 0]
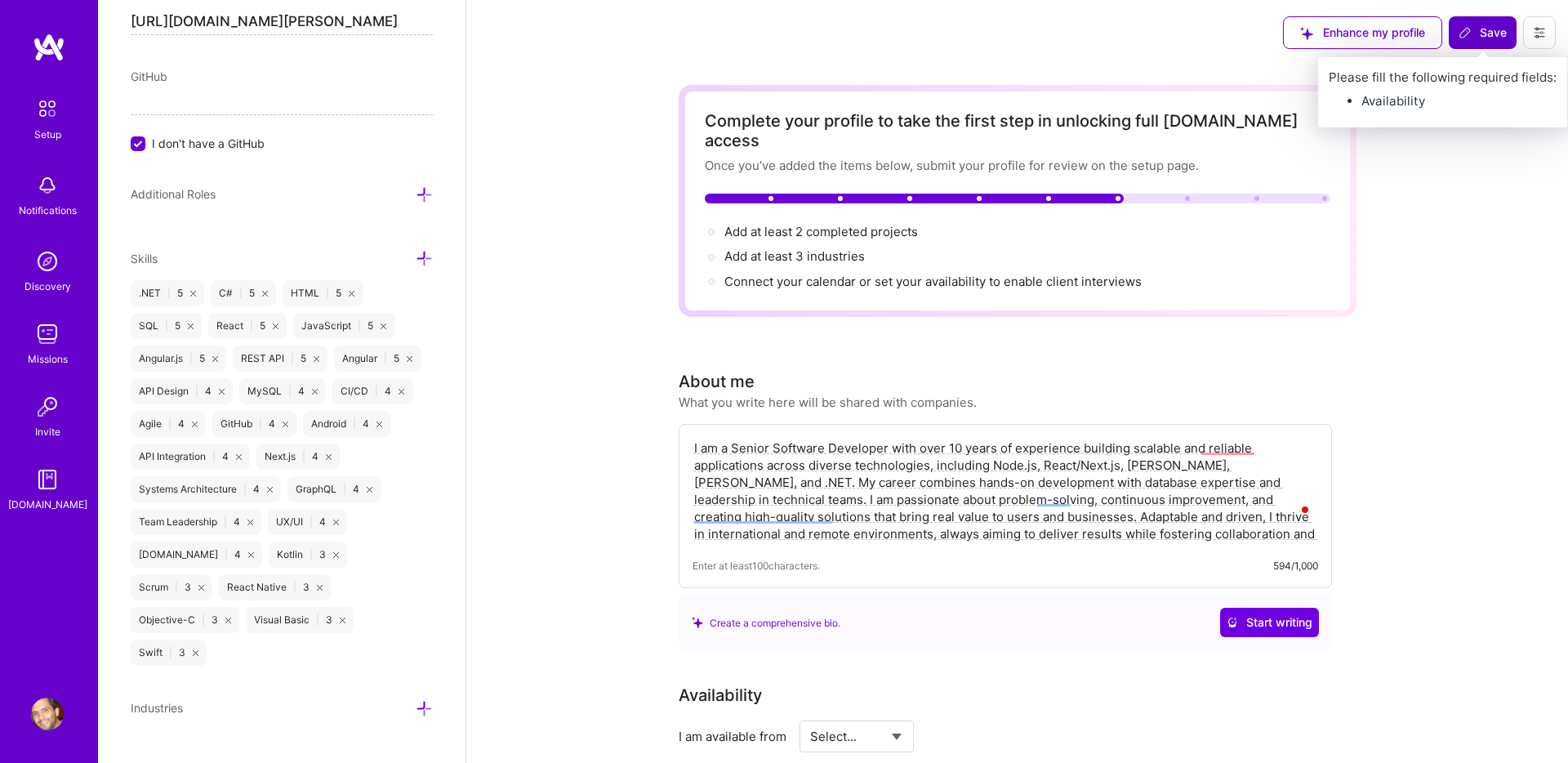
click at [1491, 43] on button "Save" at bounding box center [1483, 32] width 67 height 33
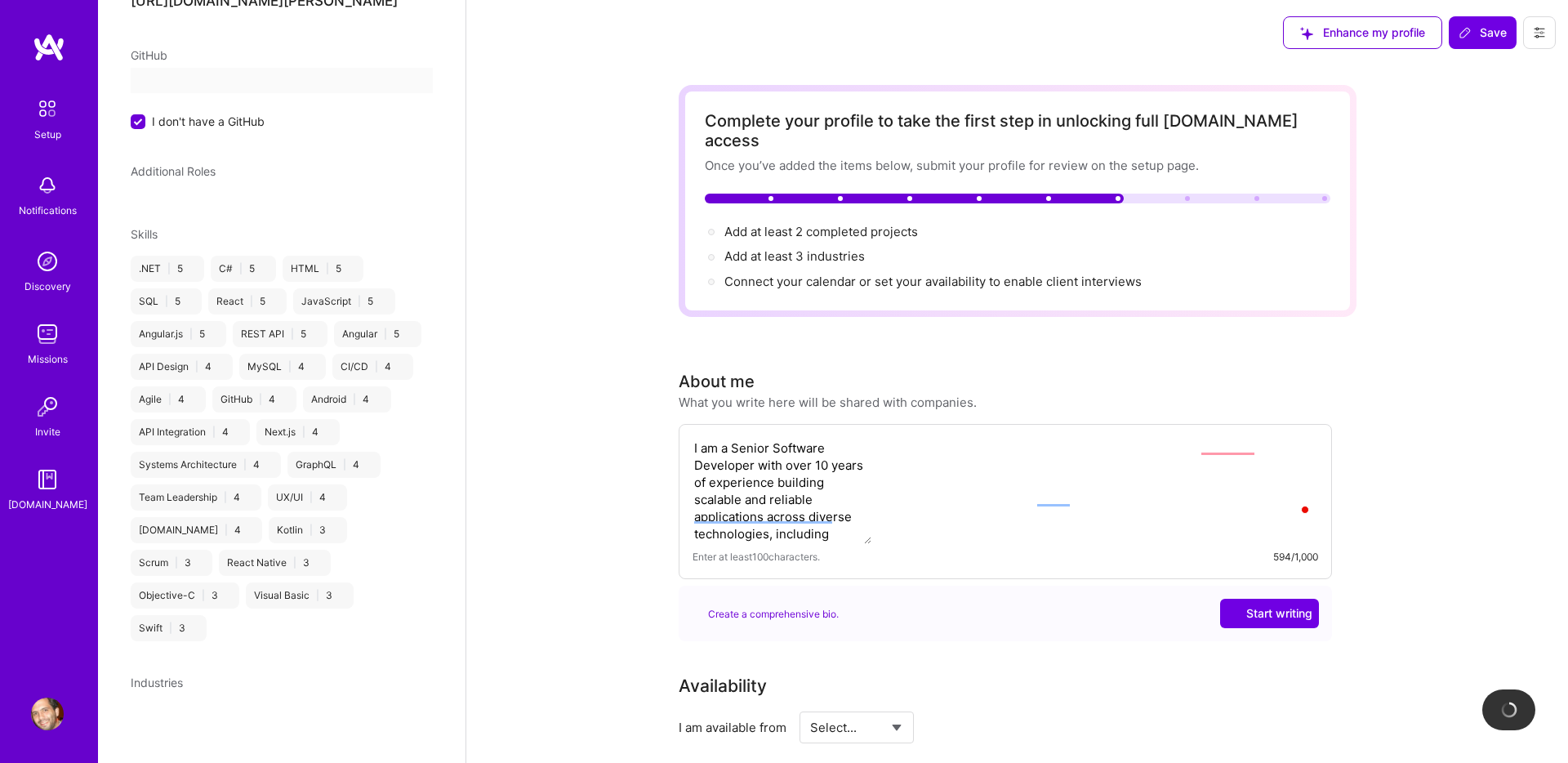
scroll to position [7, 0]
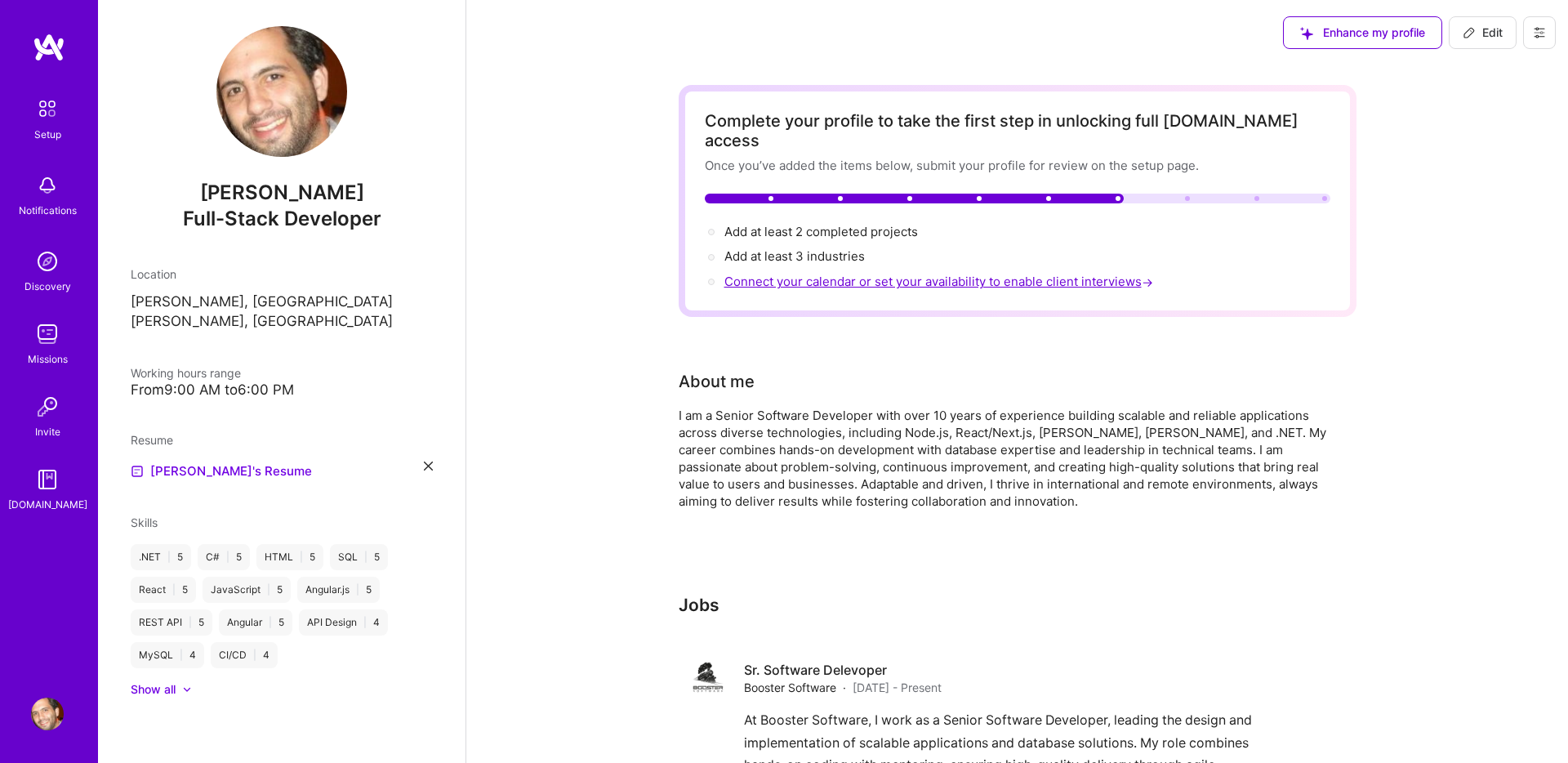
click at [777, 274] on span "Connect your calendar or set your availability to enable client interviews →" at bounding box center [941, 281] width 432 height 16
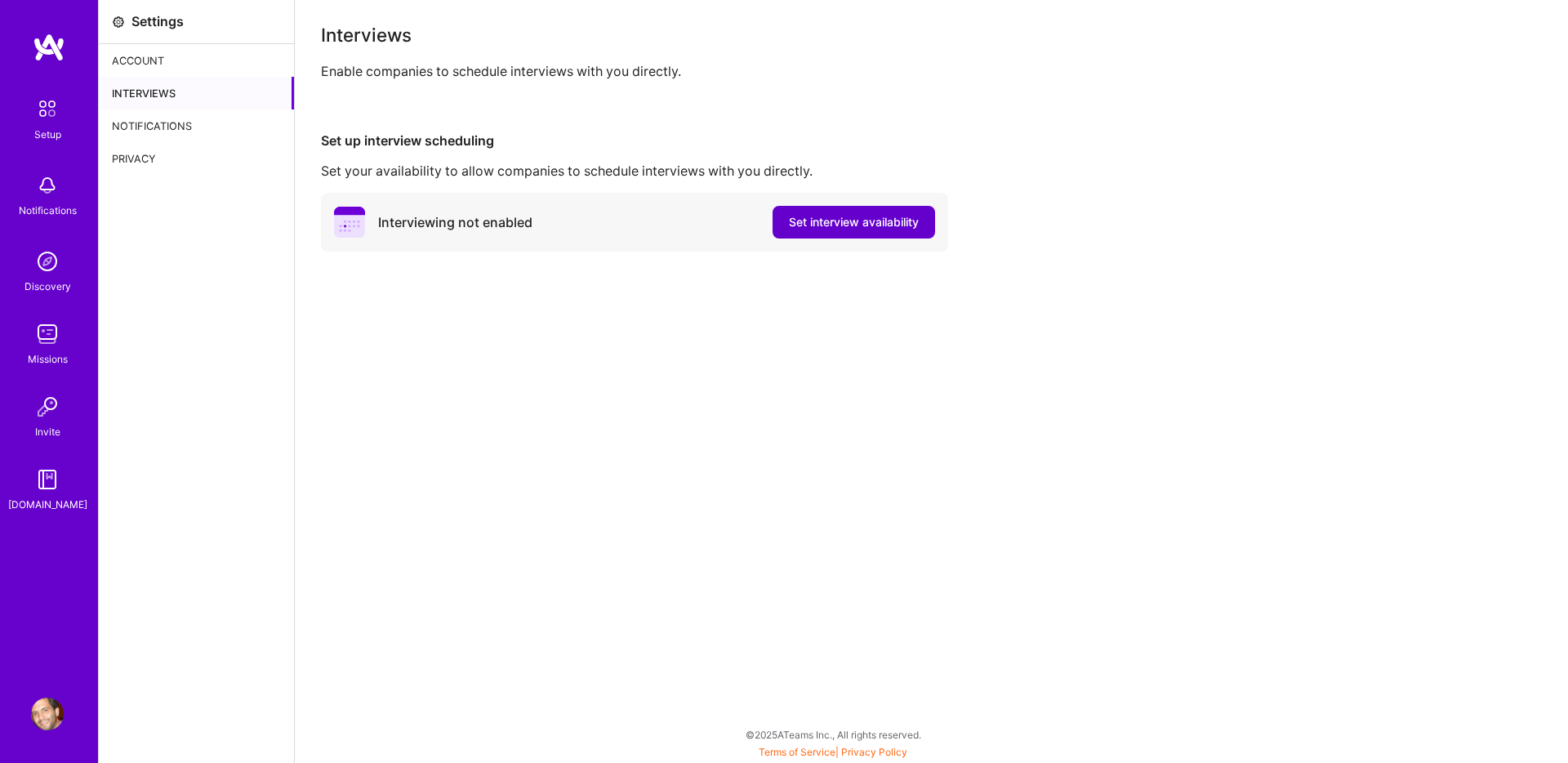
click at [825, 224] on span "Set interview availability" at bounding box center [854, 222] width 130 height 16
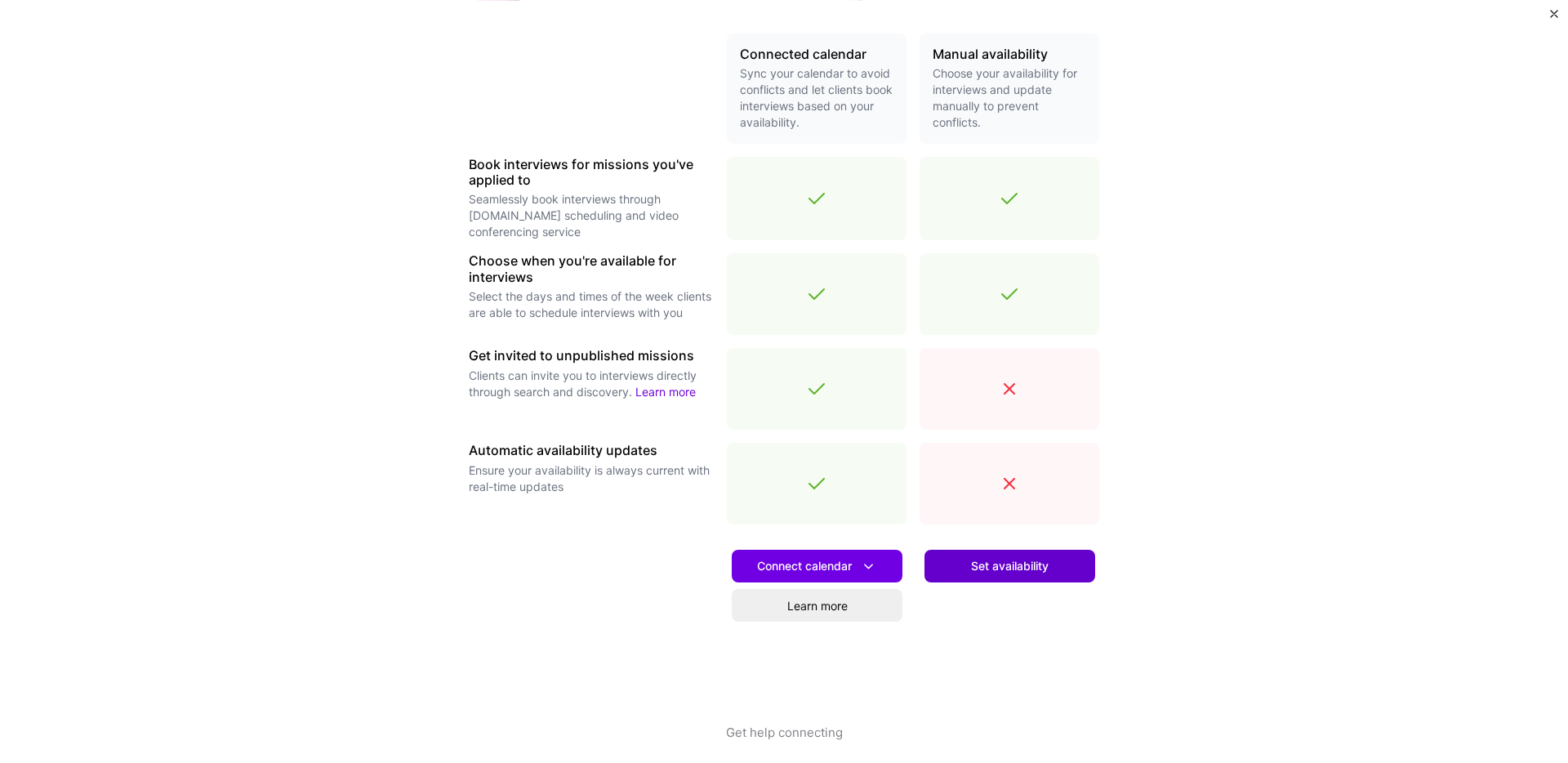
scroll to position [382, 0]
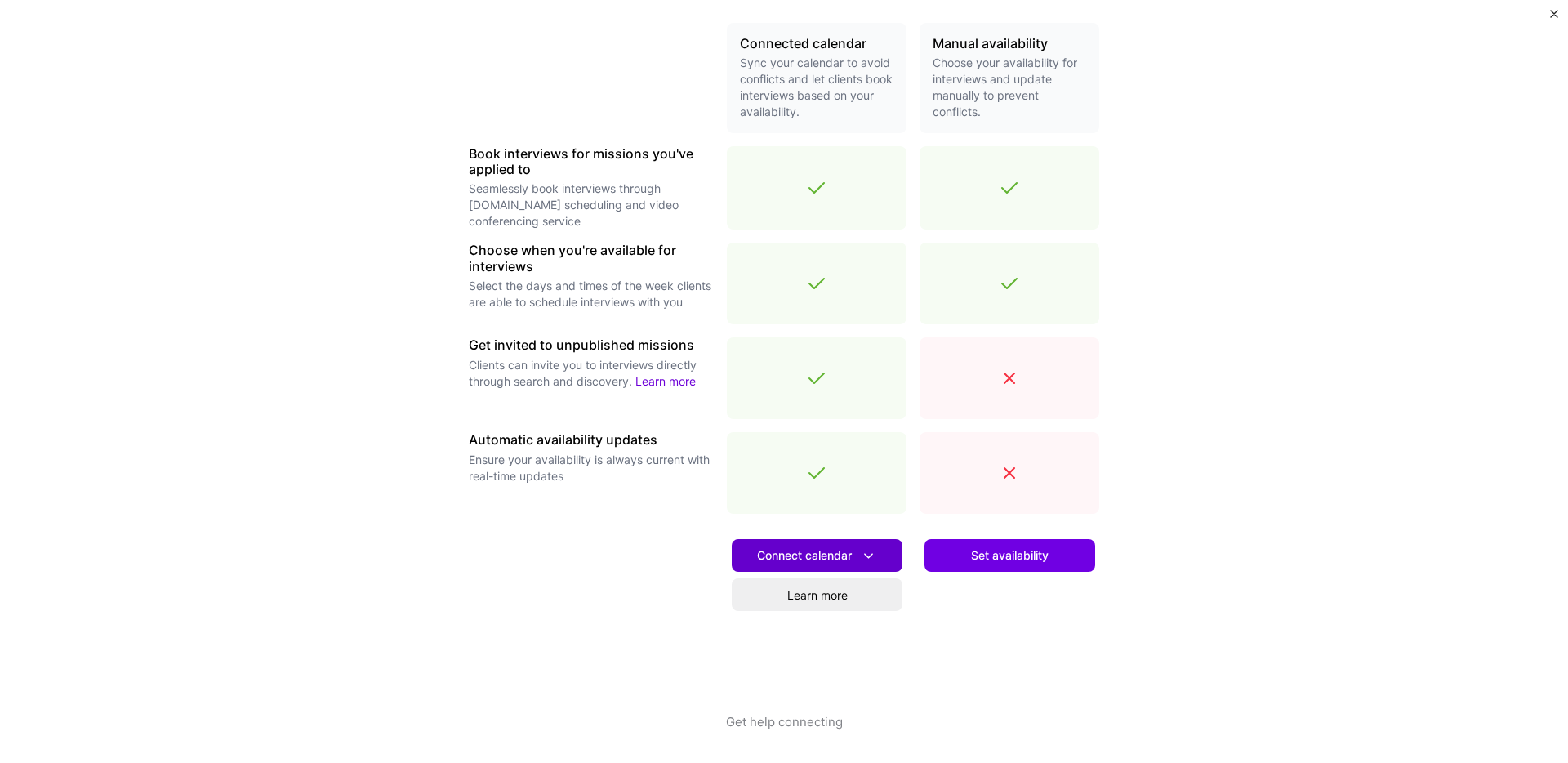
click at [841, 550] on span "Connect calendar" at bounding box center [817, 555] width 120 height 17
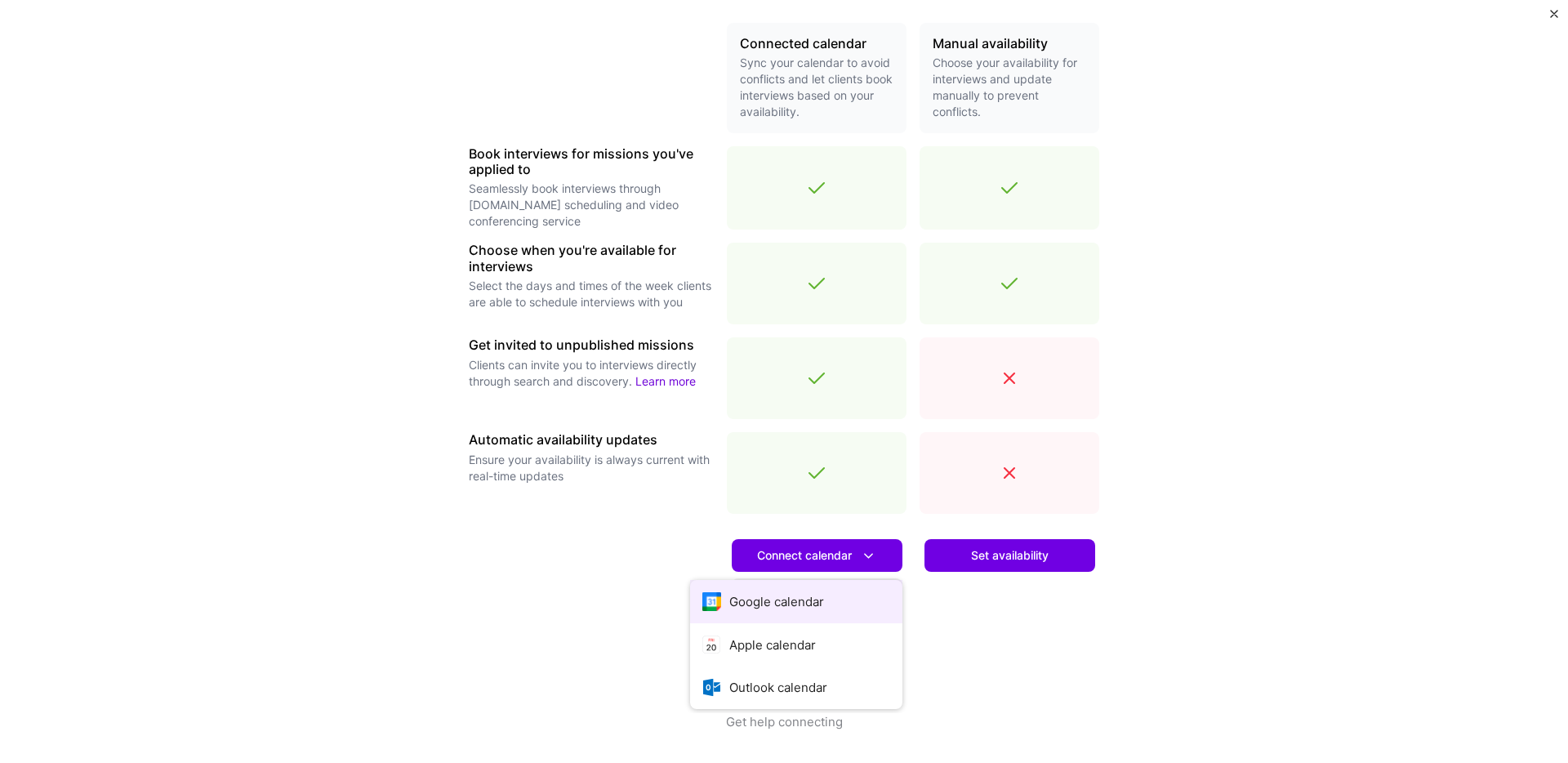
click at [786, 611] on button "Google calendar" at bounding box center [796, 601] width 212 height 43
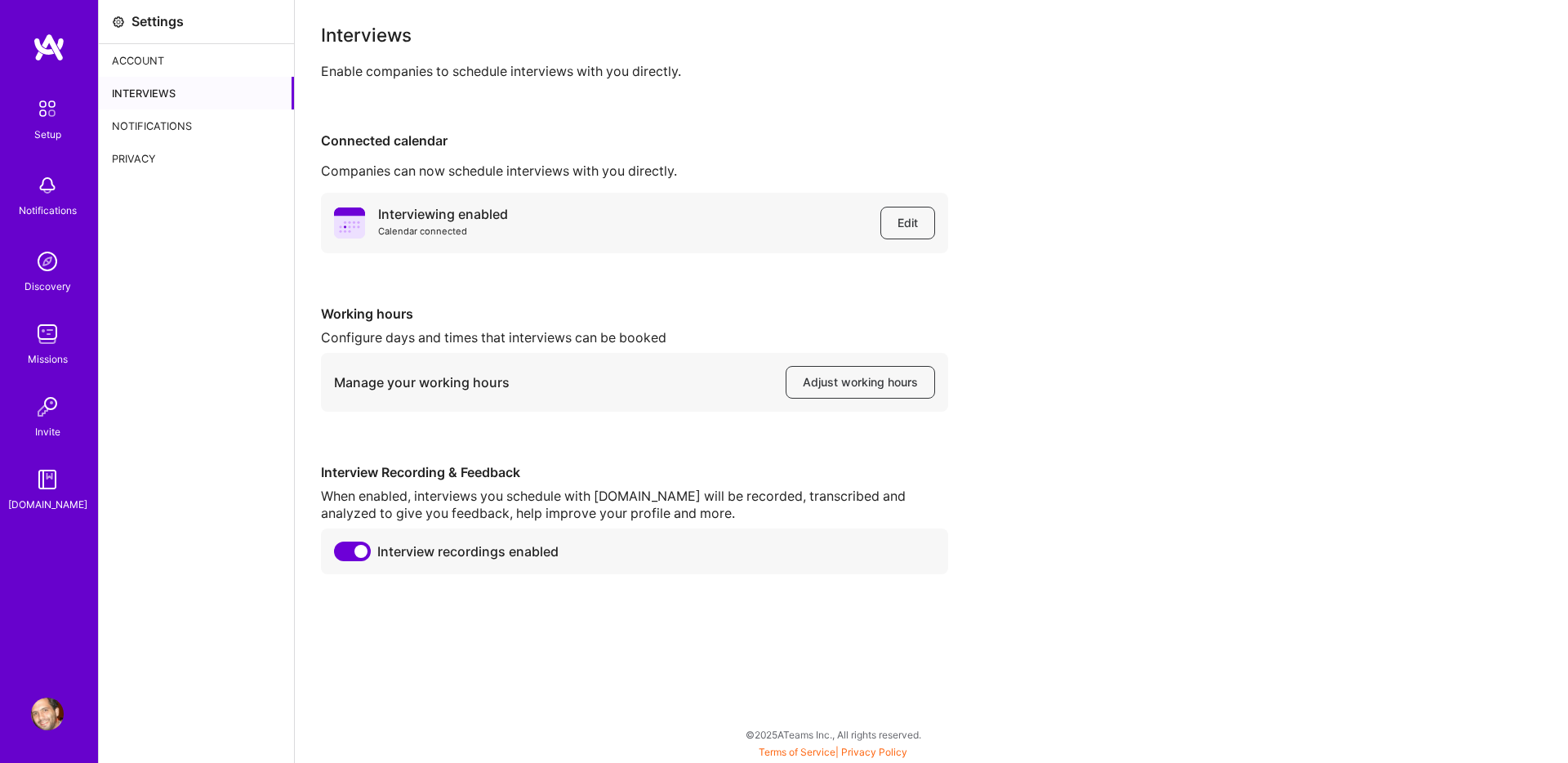
click at [57, 50] on img at bounding box center [49, 47] width 33 height 29
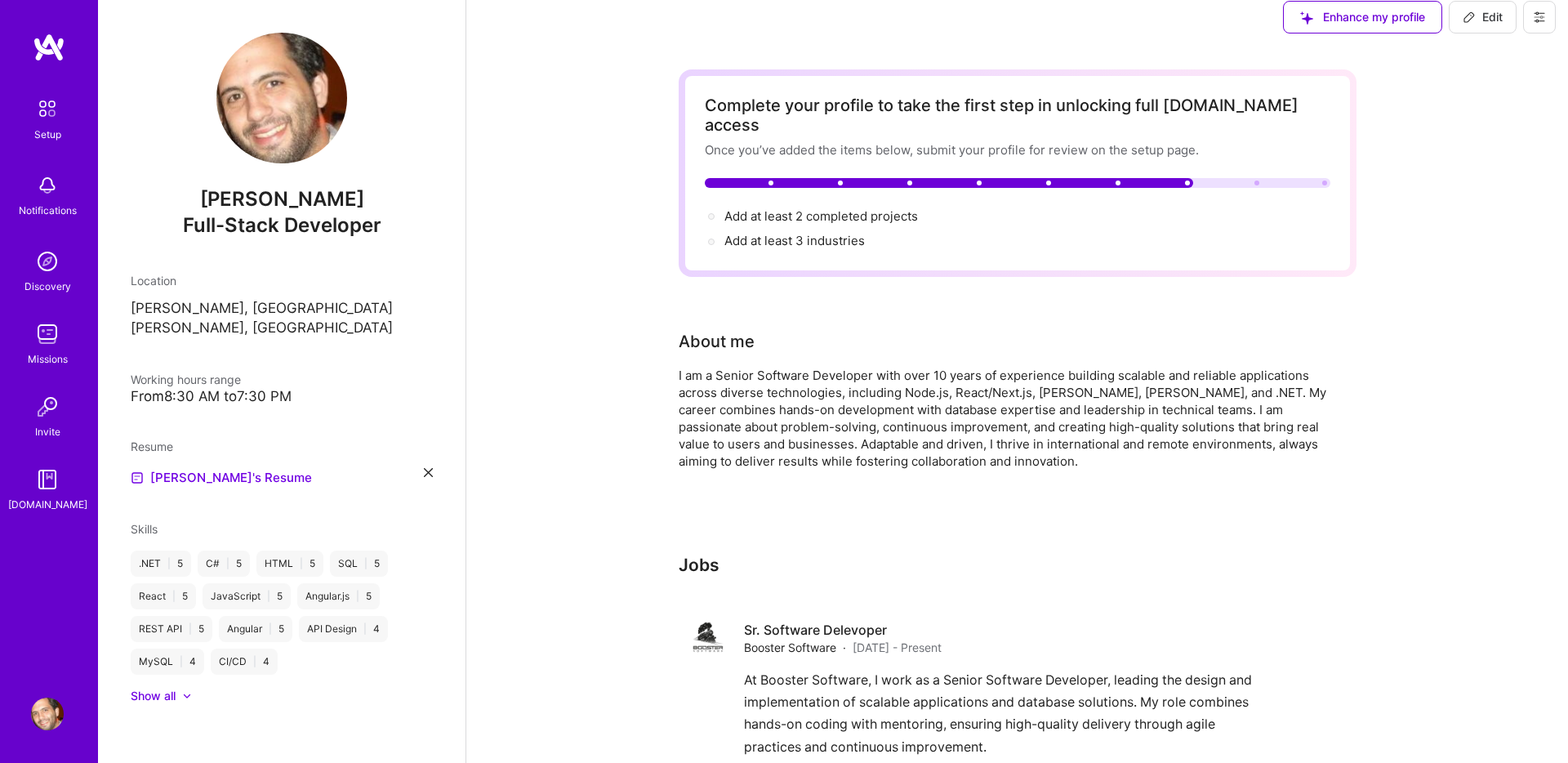
scroll to position [7, 0]
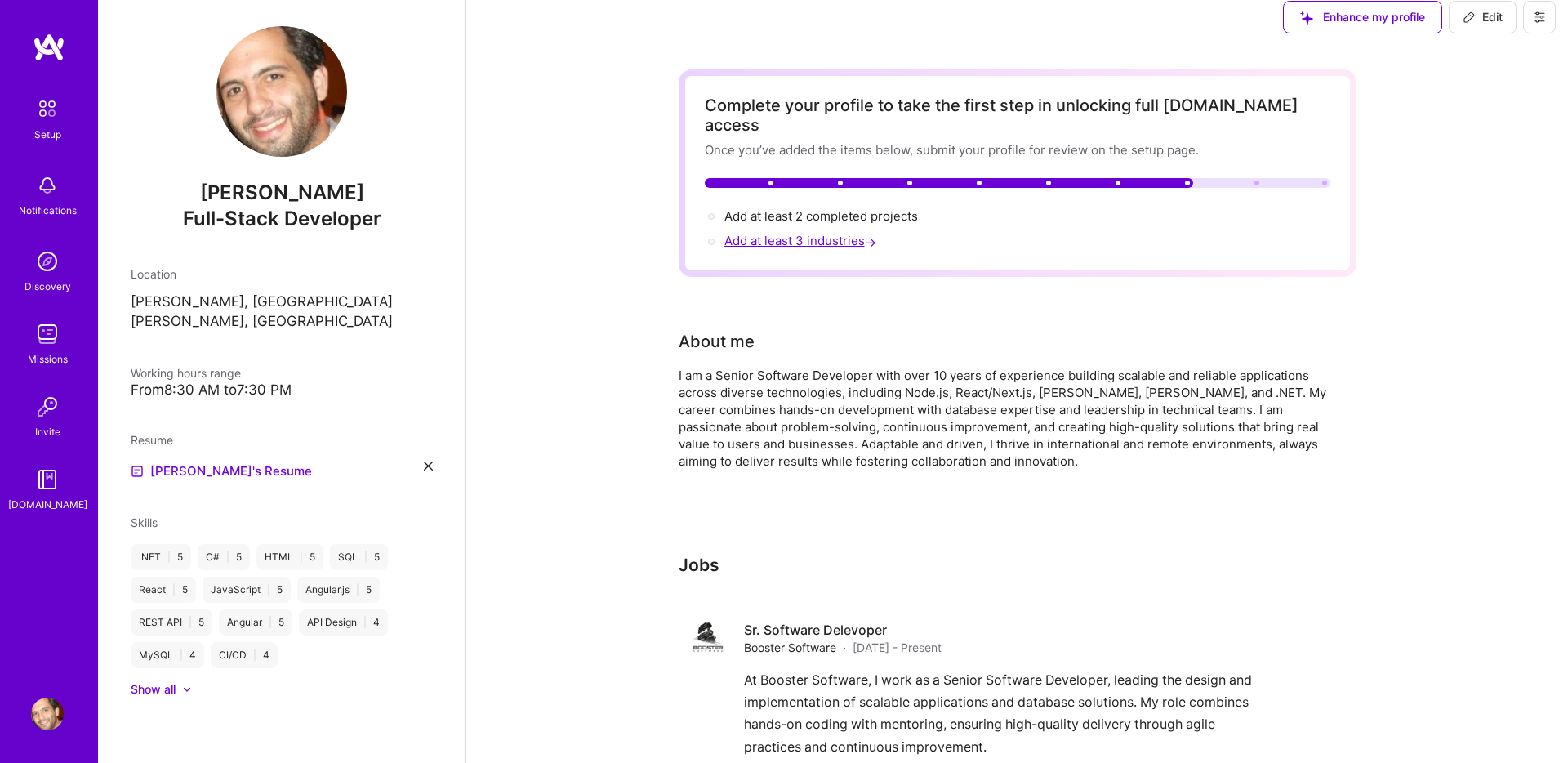
click at [795, 233] on span "Add at least 3 industries →" at bounding box center [802, 240] width 155 height 16
select select "US"
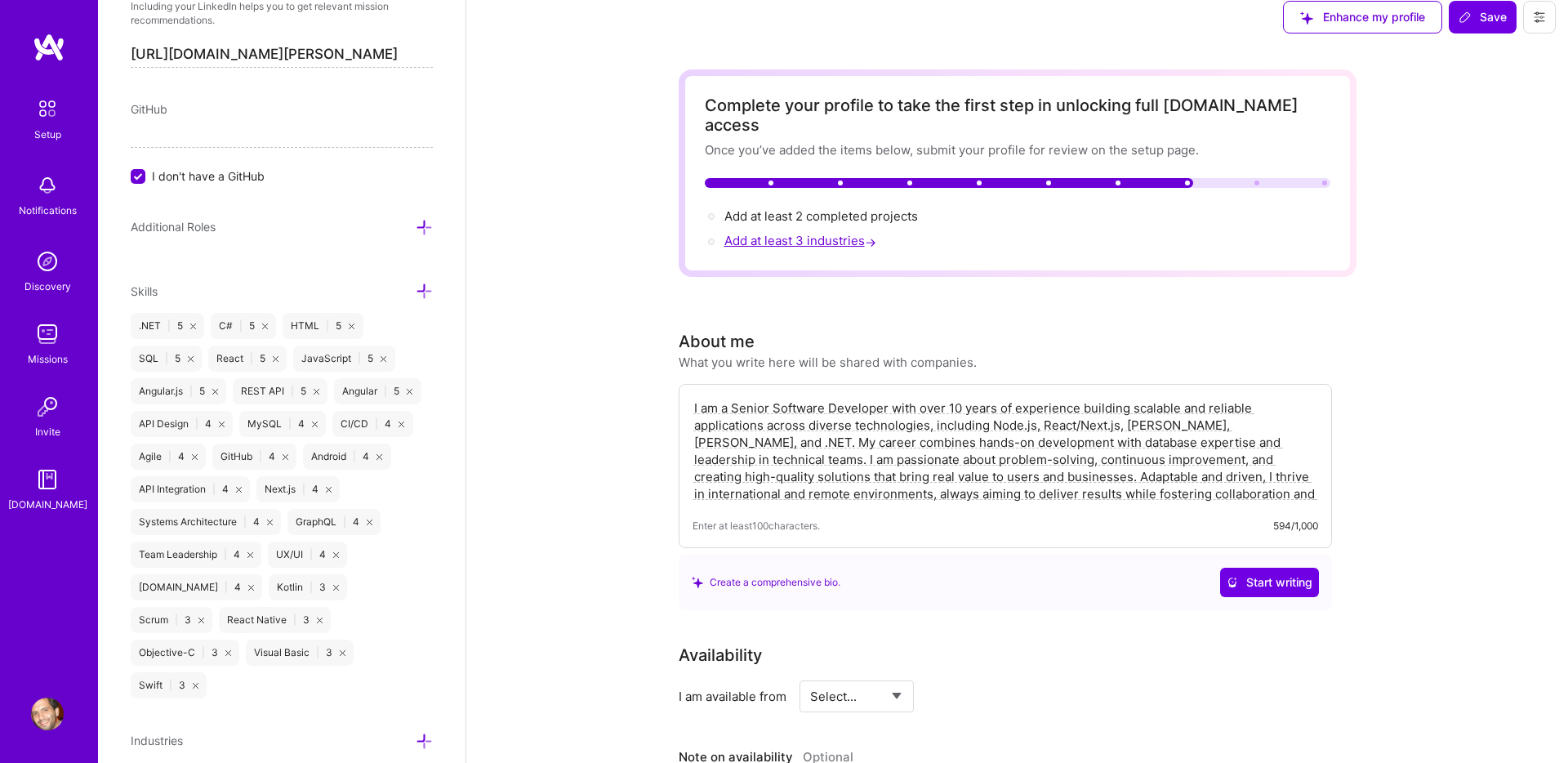
scroll to position [917, 0]
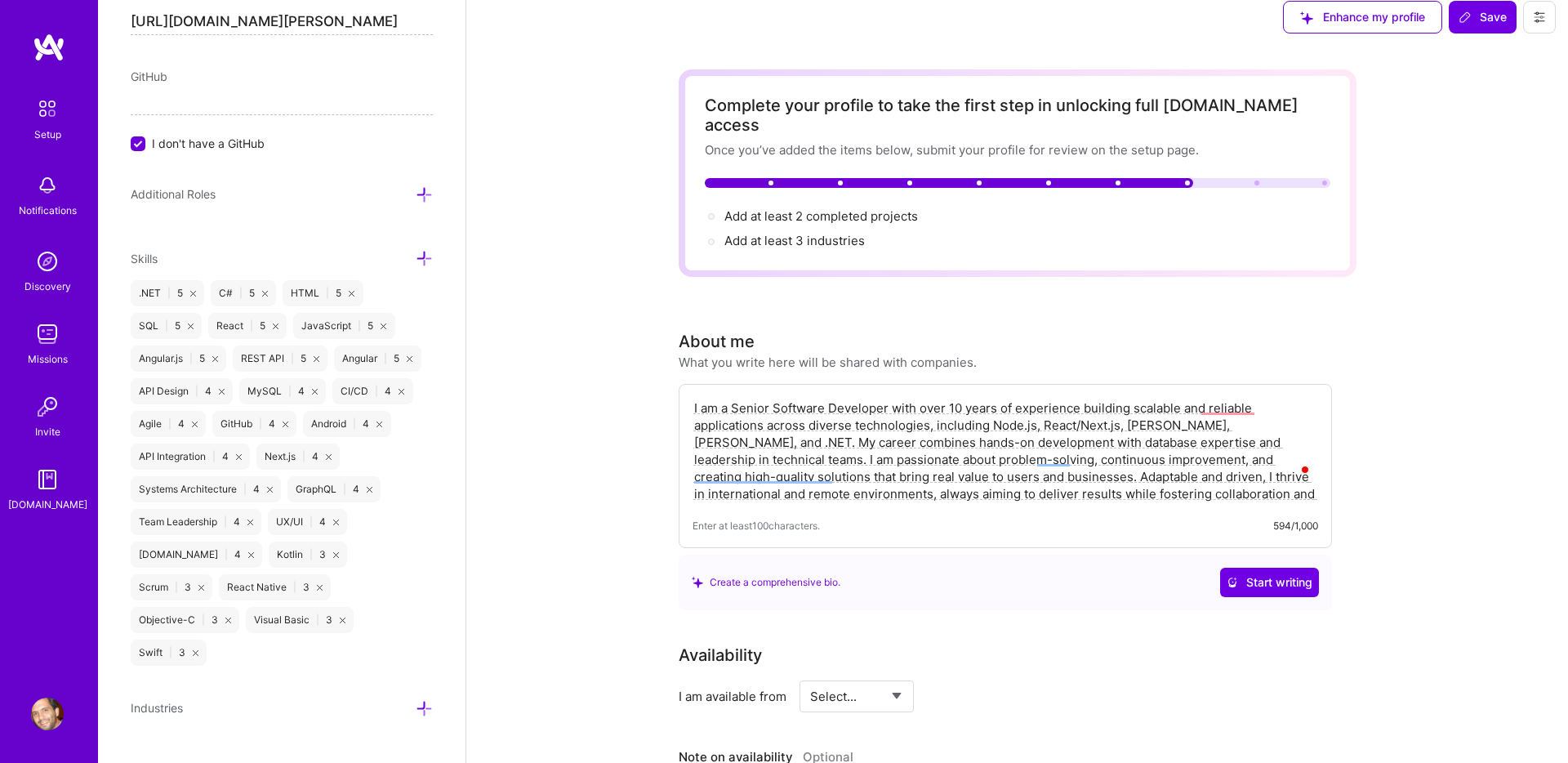
click at [427, 700] on icon at bounding box center [424, 709] width 17 height 17
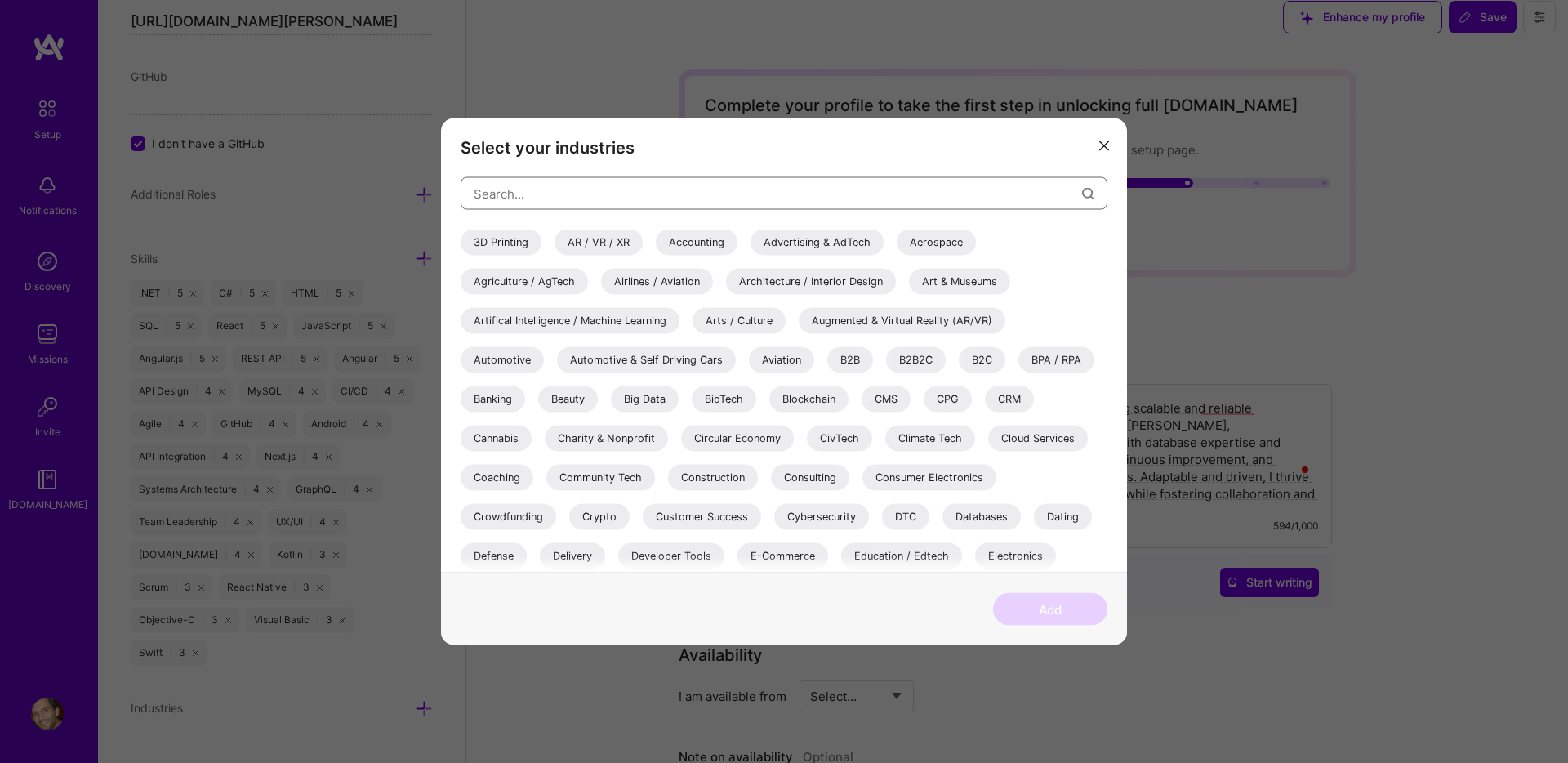
click at [578, 197] on input "modal" at bounding box center [778, 193] width 609 height 42
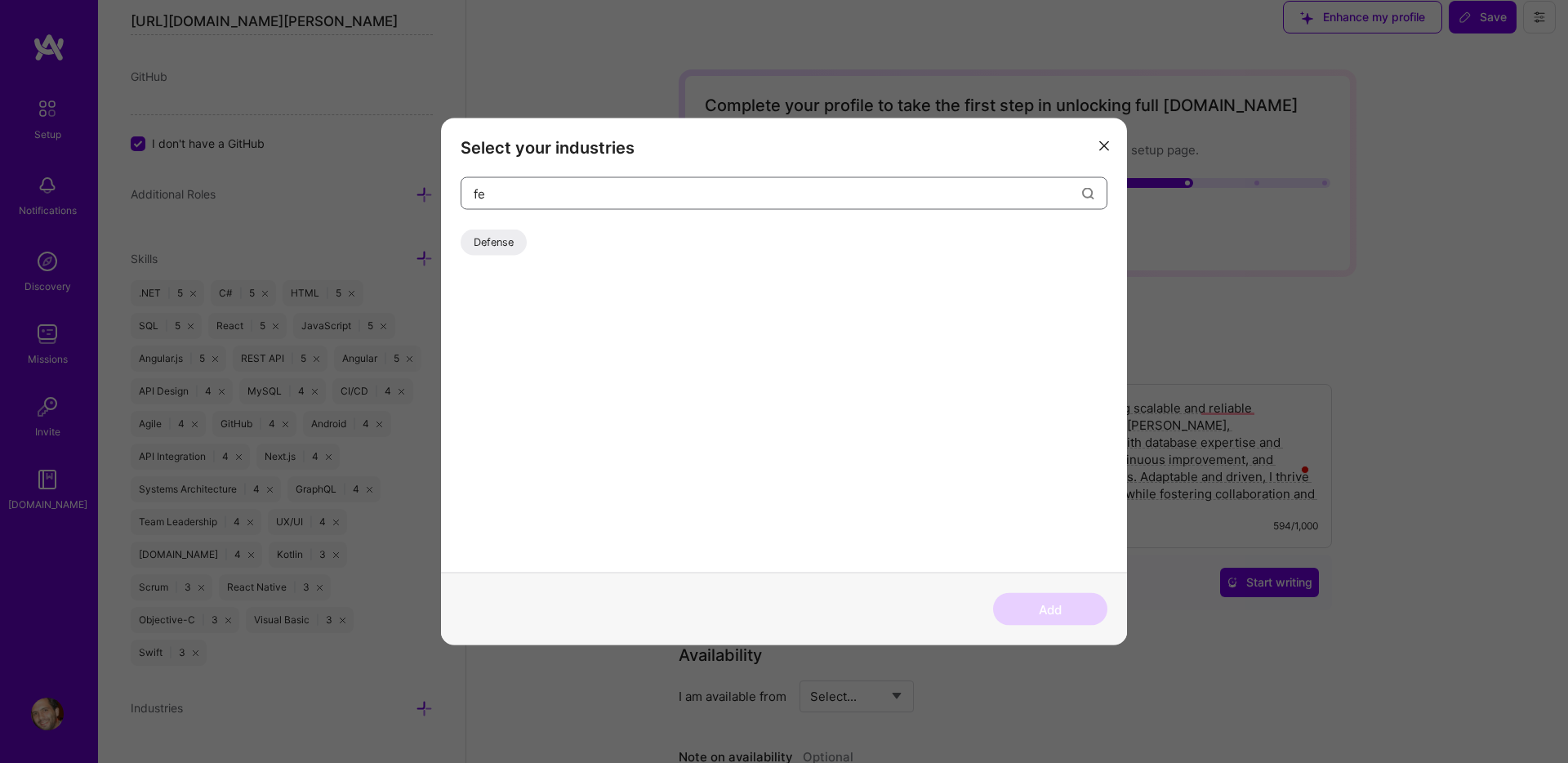
type input "f"
click at [513, 244] on div "Logistics" at bounding box center [496, 242] width 71 height 26
click at [546, 194] on input "logis" at bounding box center [778, 193] width 609 height 42
click at [520, 238] on div "Financial Services / Fintech" at bounding box center [541, 242] width 161 height 26
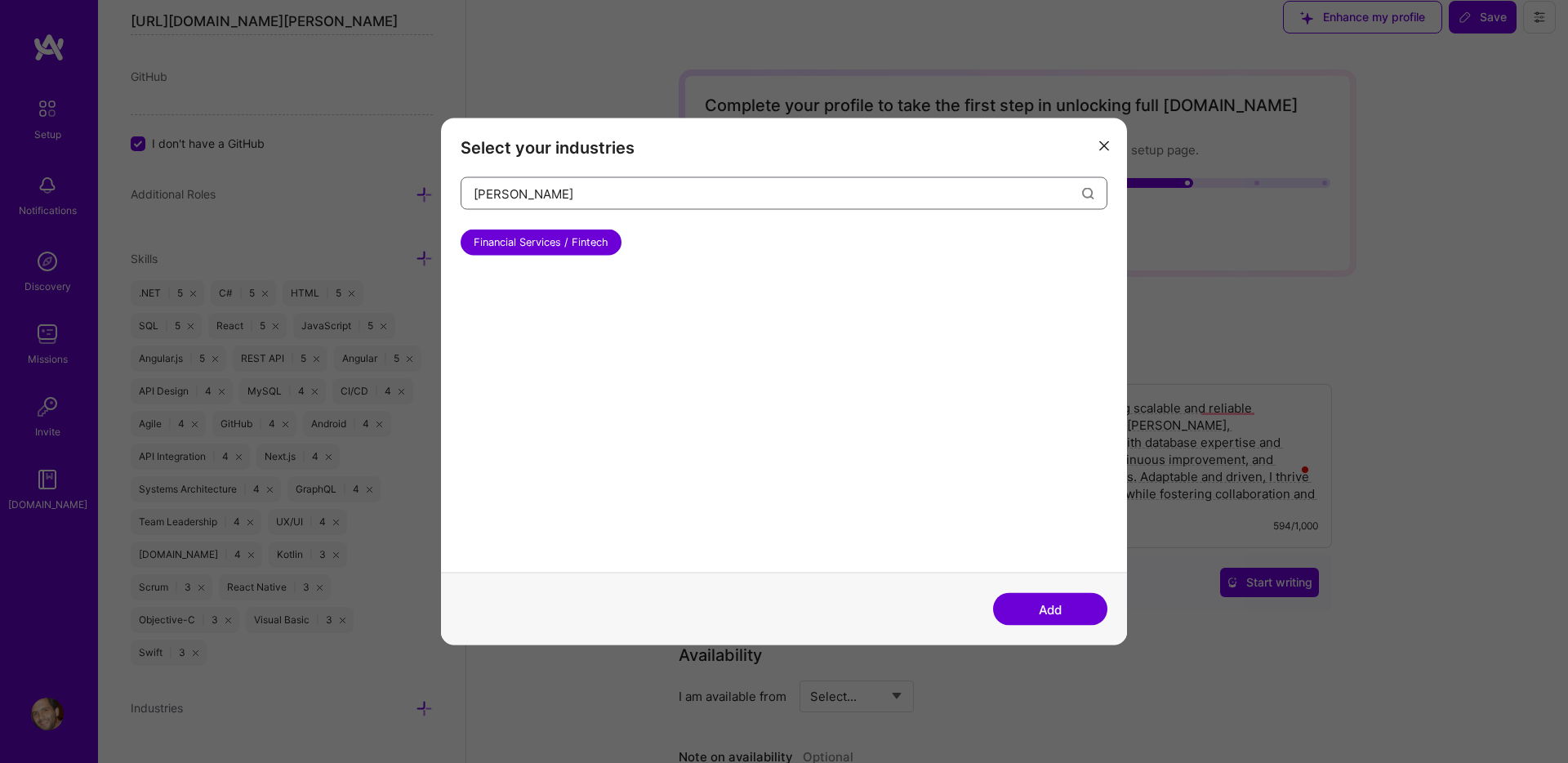
click at [554, 198] on input "[PERSON_NAME]" at bounding box center [778, 193] width 609 height 42
type input "commerce"
click at [514, 249] on div "E-Commerce" at bounding box center [506, 242] width 91 height 26
click at [1047, 602] on button "Add" at bounding box center [1050, 609] width 114 height 33
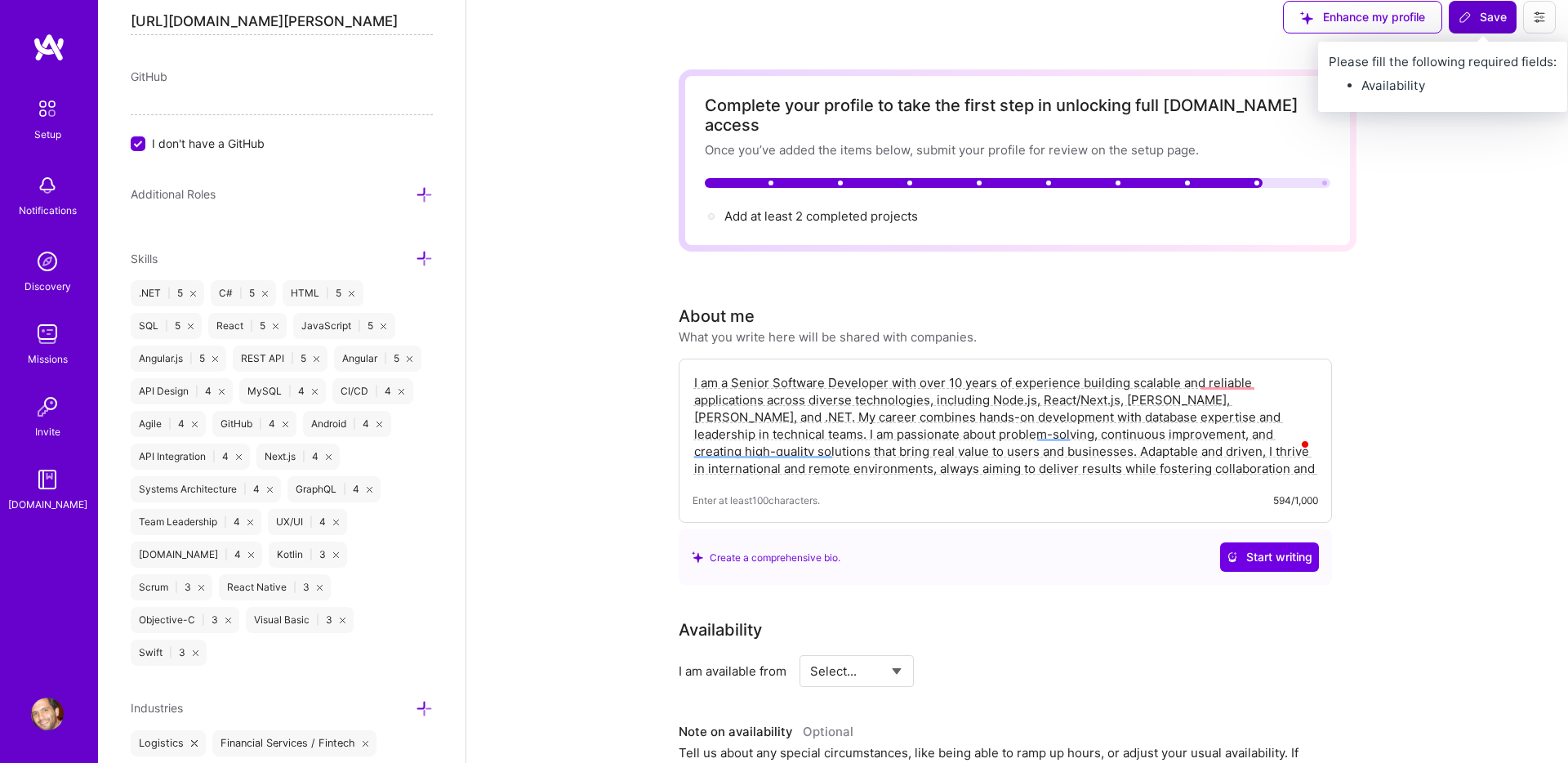
click at [1476, 20] on span "Save" at bounding box center [1483, 17] width 49 height 16
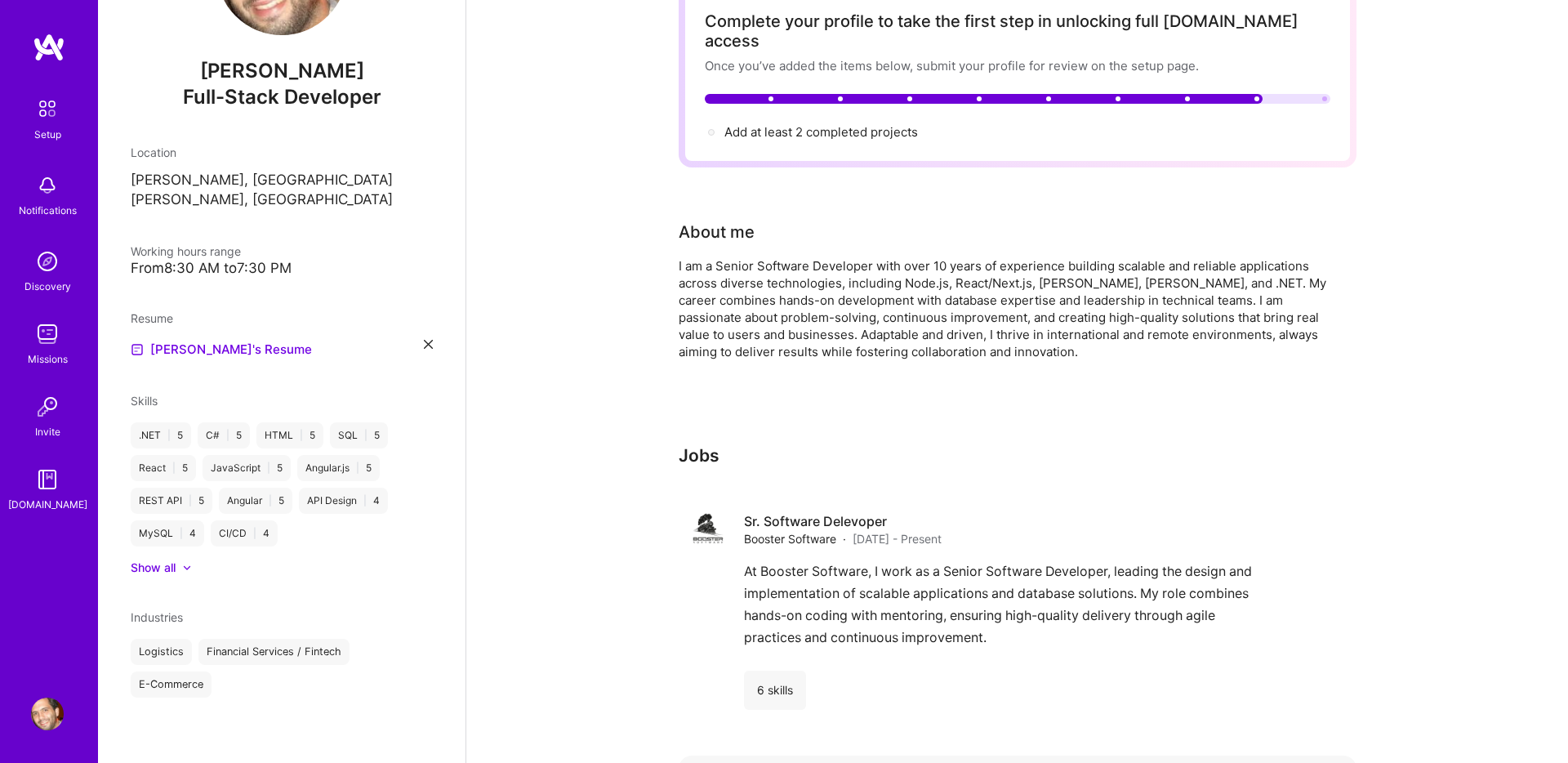
scroll to position [0, 0]
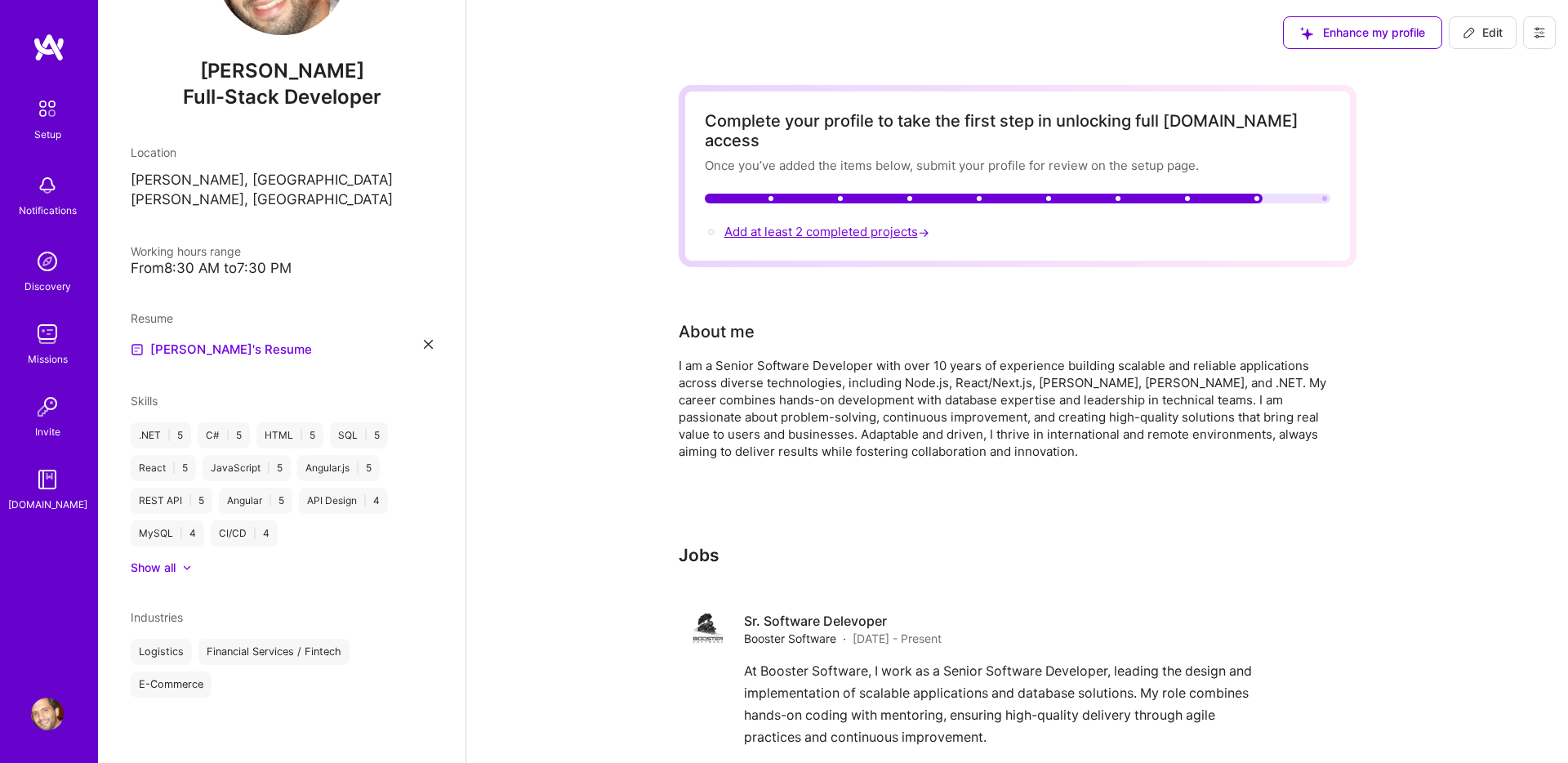
click at [803, 223] on span "Add at least 2 completed projects →" at bounding box center [828, 231] width 209 height 16
select select "US"
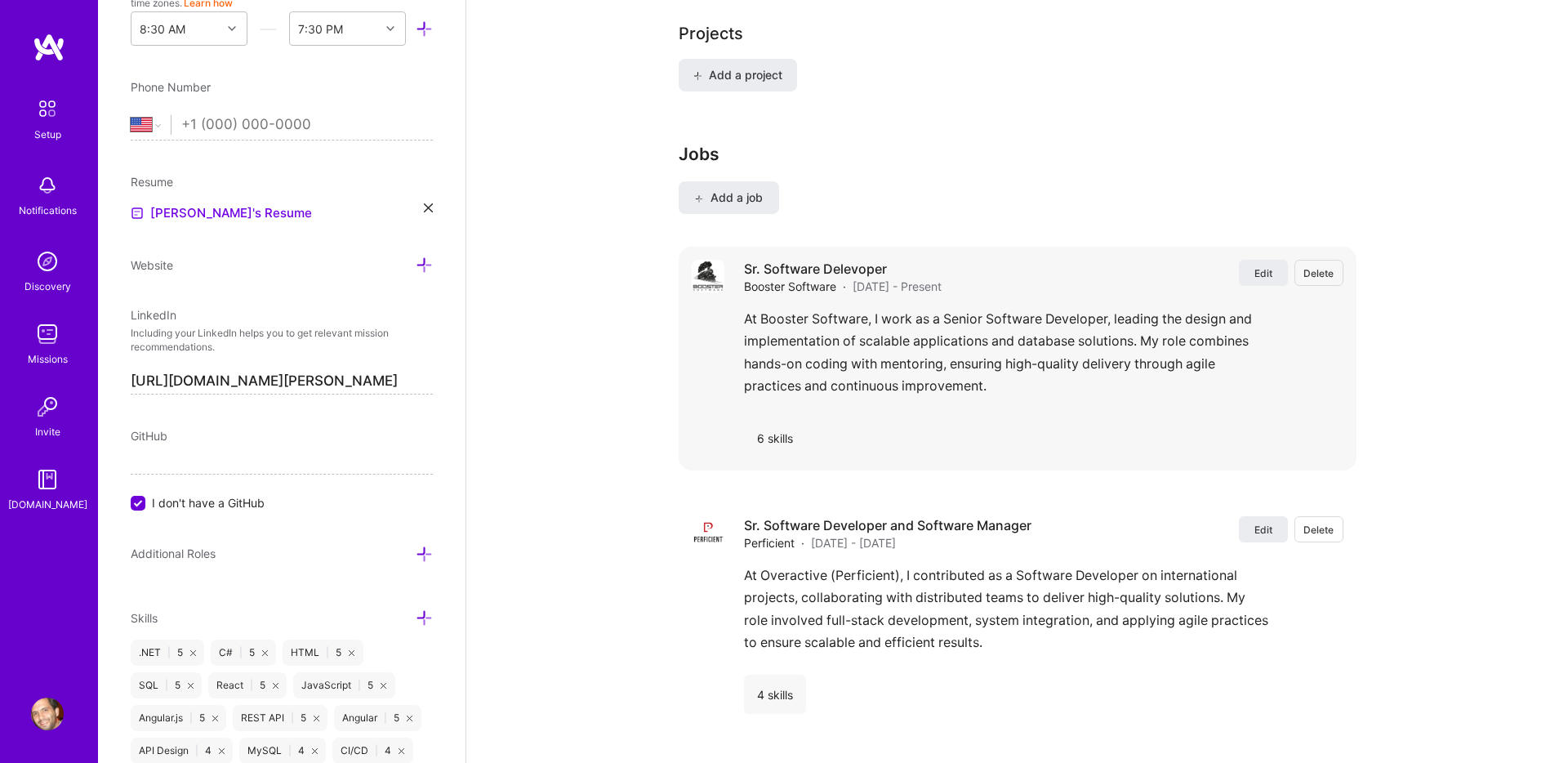
scroll to position [1216, 0]
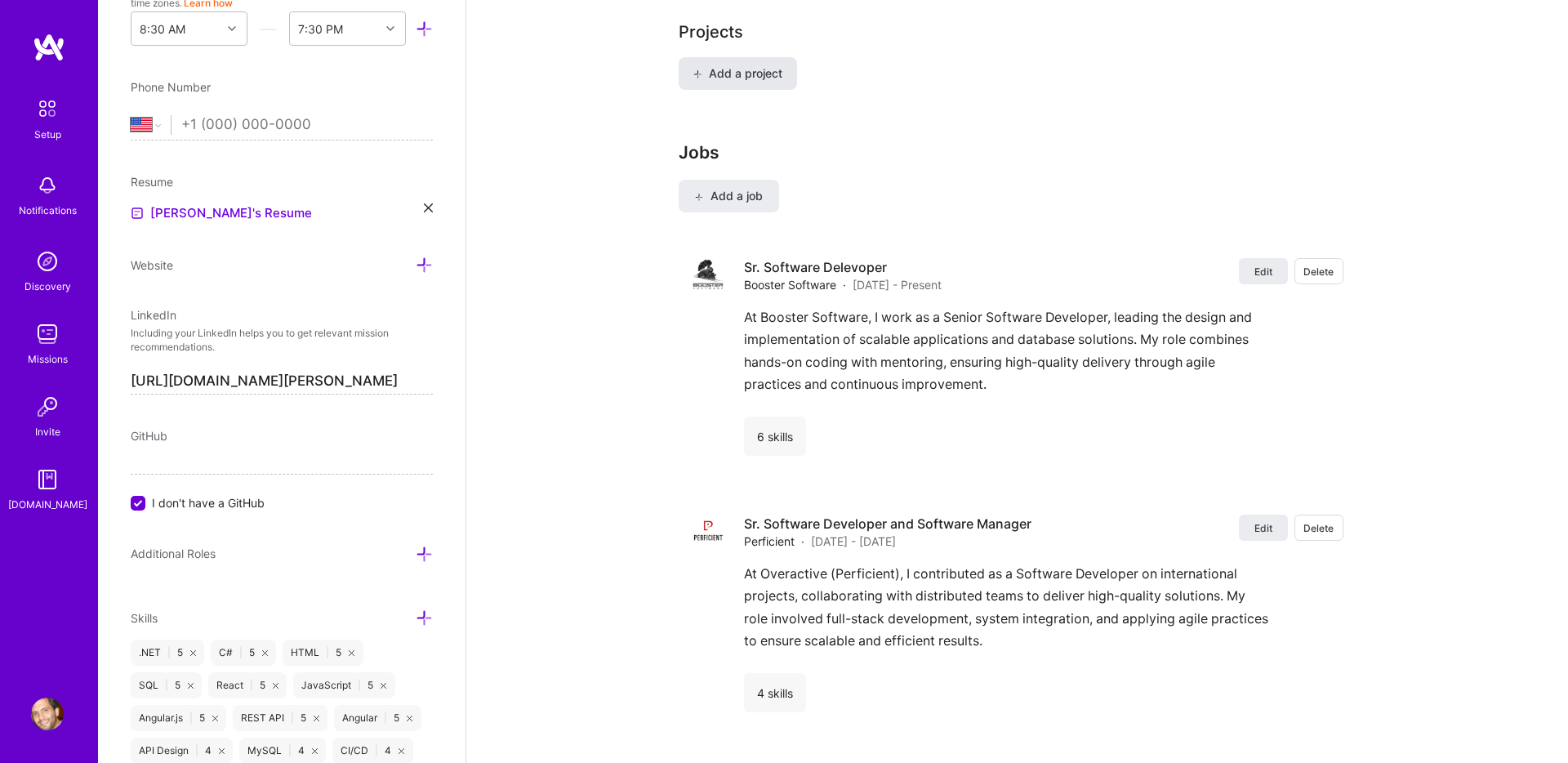
click at [741, 65] on span "Add a project" at bounding box center [737, 73] width 89 height 16
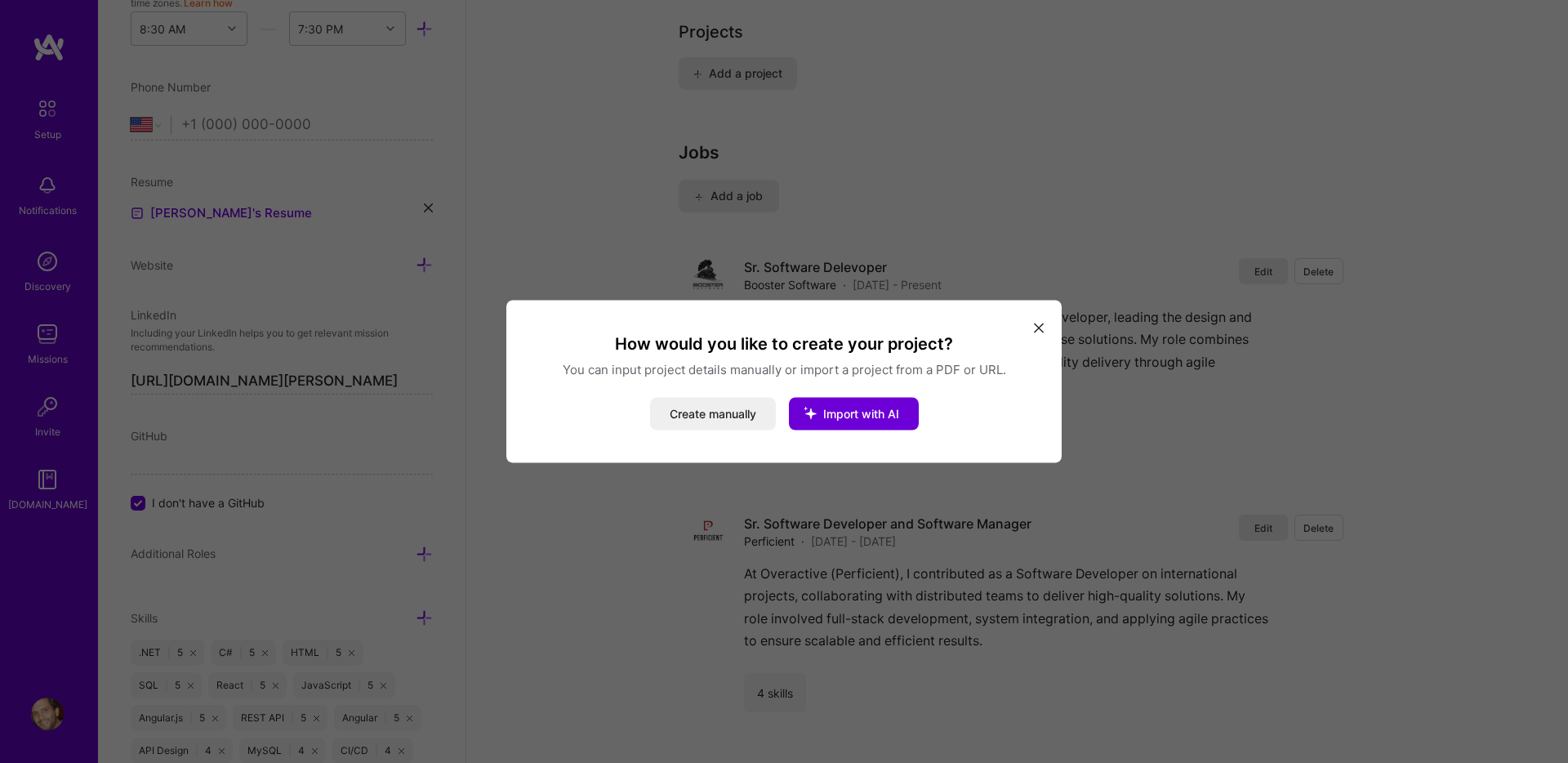
click at [1037, 325] on icon "modal" at bounding box center [1039, 327] width 9 height 9
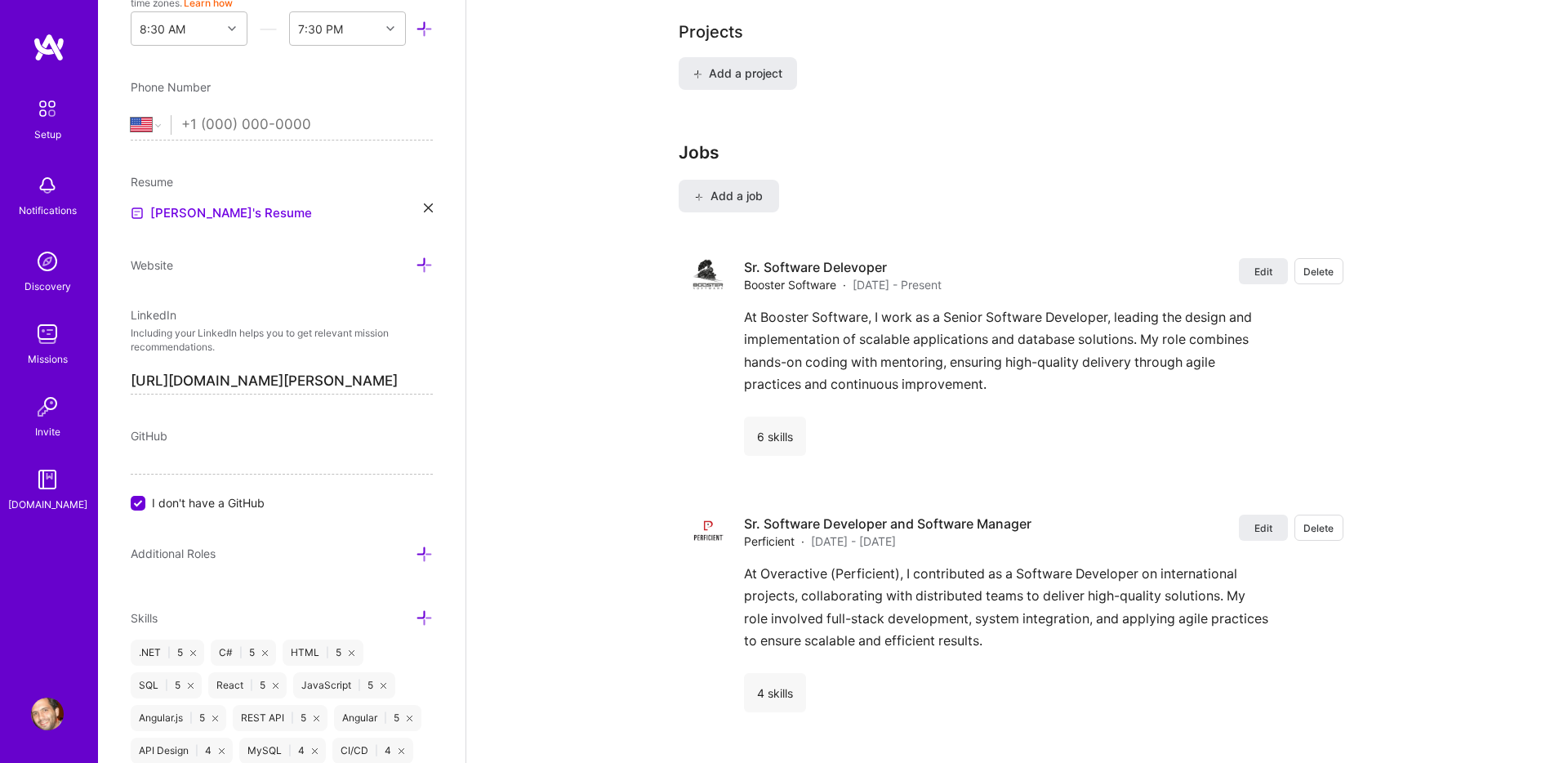
click at [52, 49] on img at bounding box center [49, 47] width 33 height 29
click at [42, 281] on div "Discovery" at bounding box center [48, 286] width 47 height 17
